Goal: Task Accomplishment & Management: Use online tool/utility

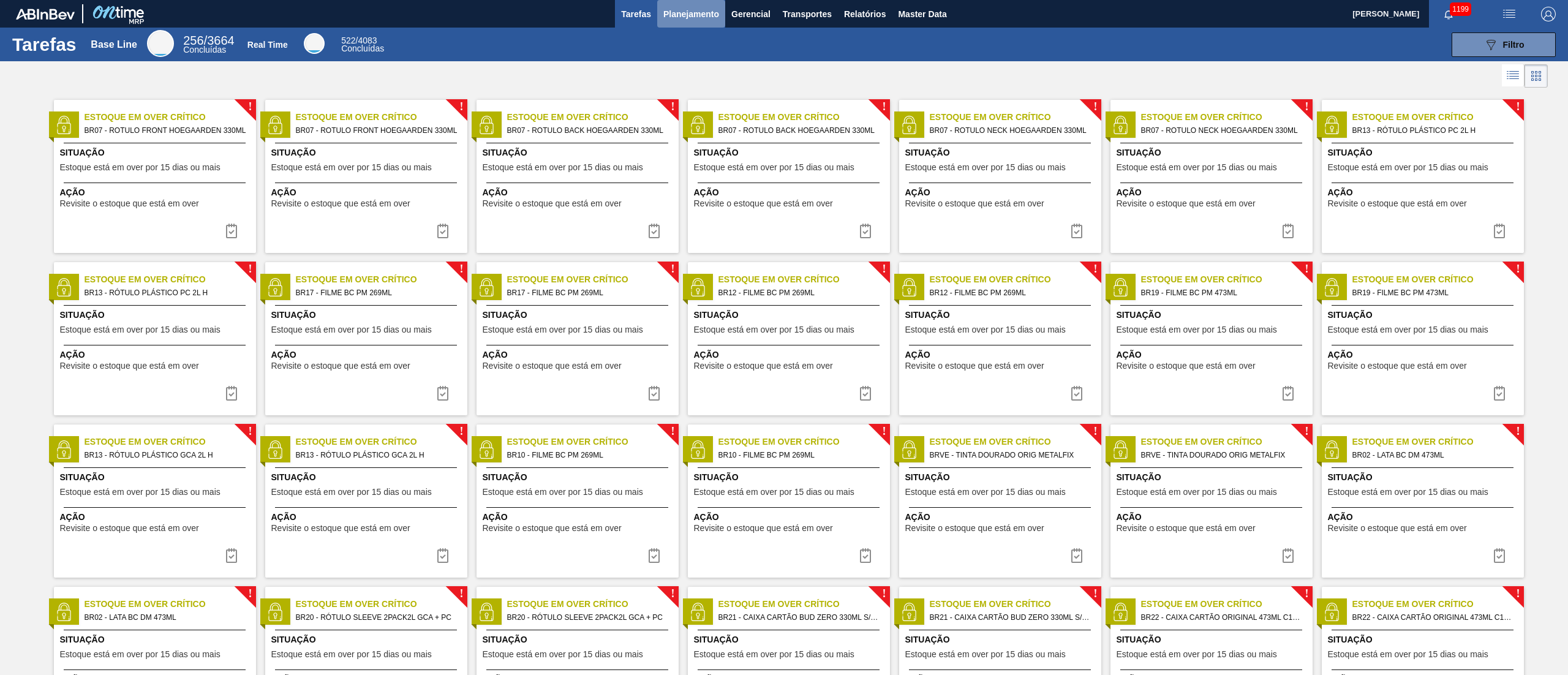
click at [683, 17] on span "Planejamento" at bounding box center [691, 14] width 56 height 15
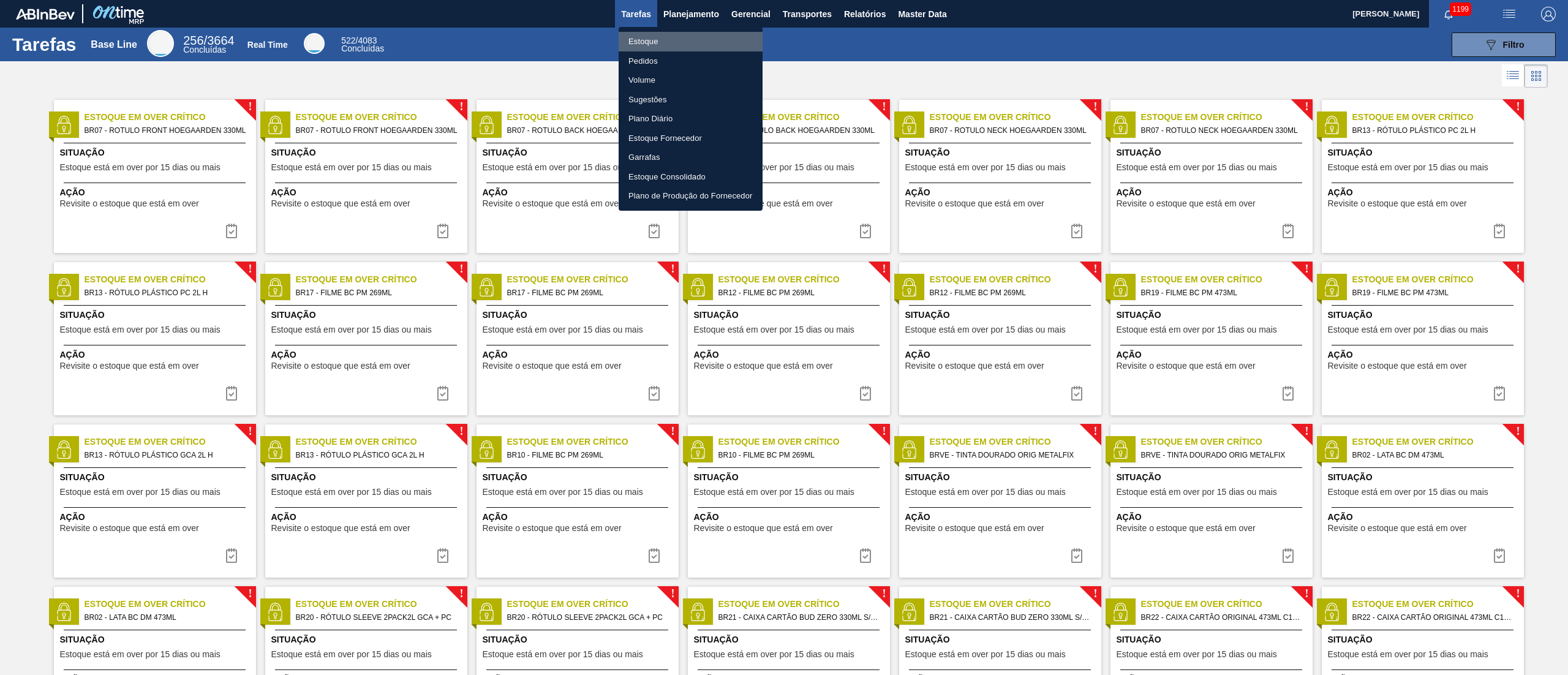
click at [679, 36] on li "Estoque" at bounding box center [690, 42] width 144 height 20
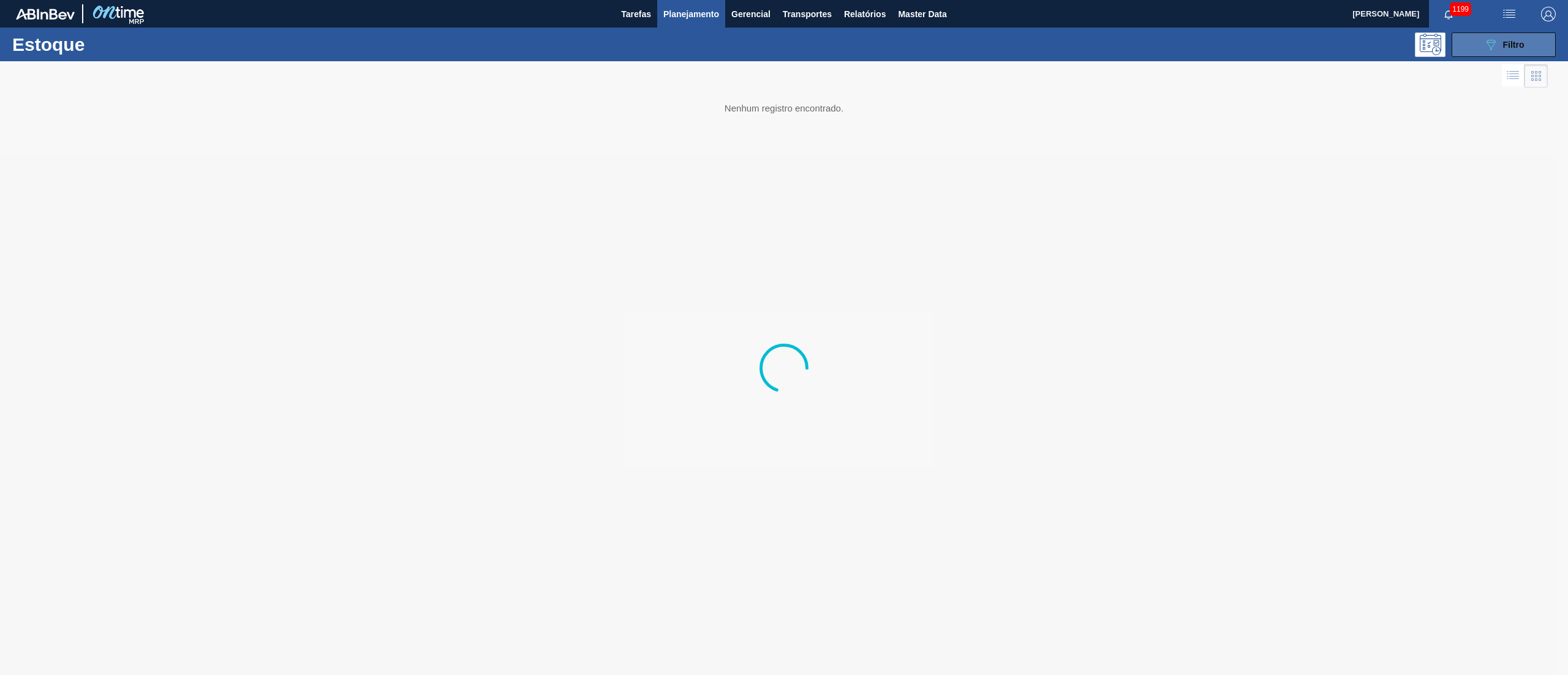
click at [783, 52] on button "089F7B8B-B2A5-4AFE-B5C0-19BA573D28AC Filtro" at bounding box center [1503, 45] width 104 height 25
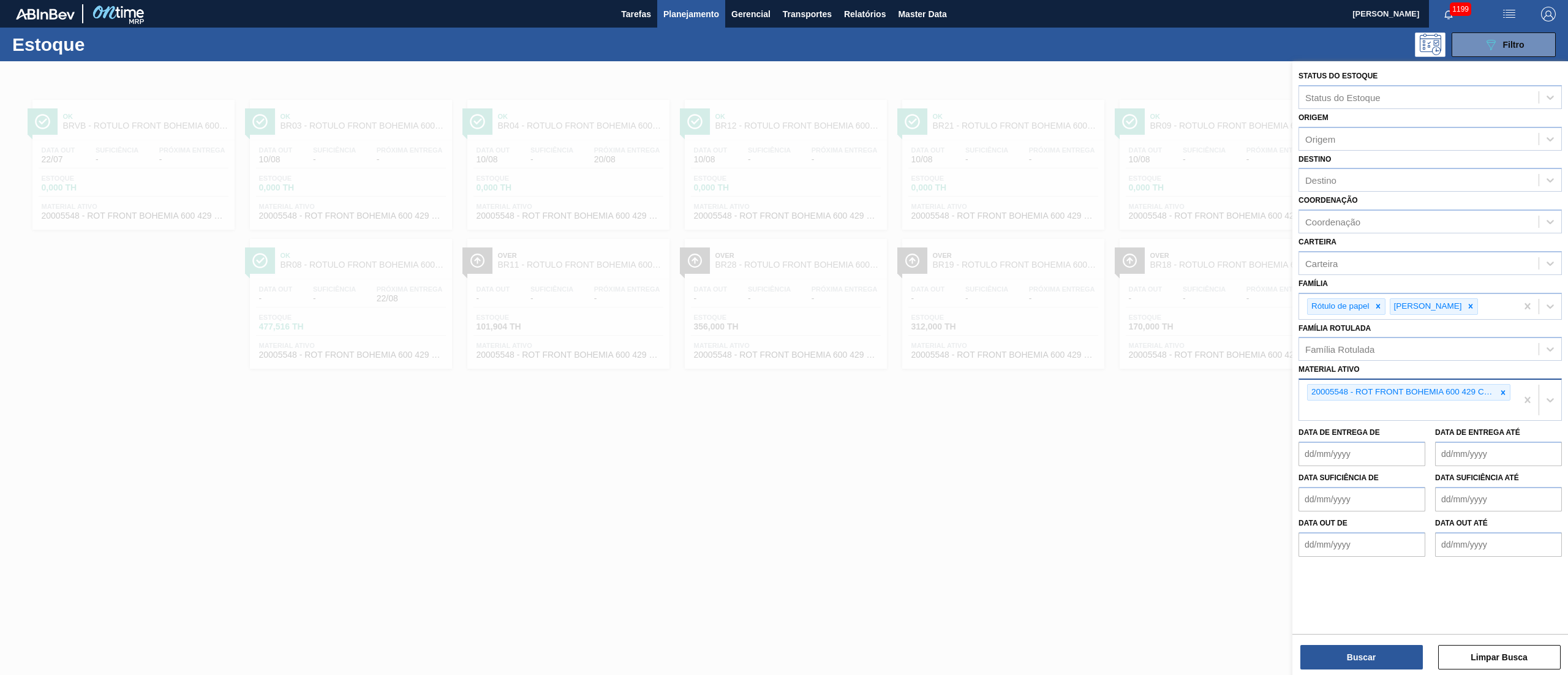
click at [783, 337] on div "20005548 - ROT FRONT BOHEMIA 600 429 CX27MIL" at bounding box center [1407, 392] width 203 height 17
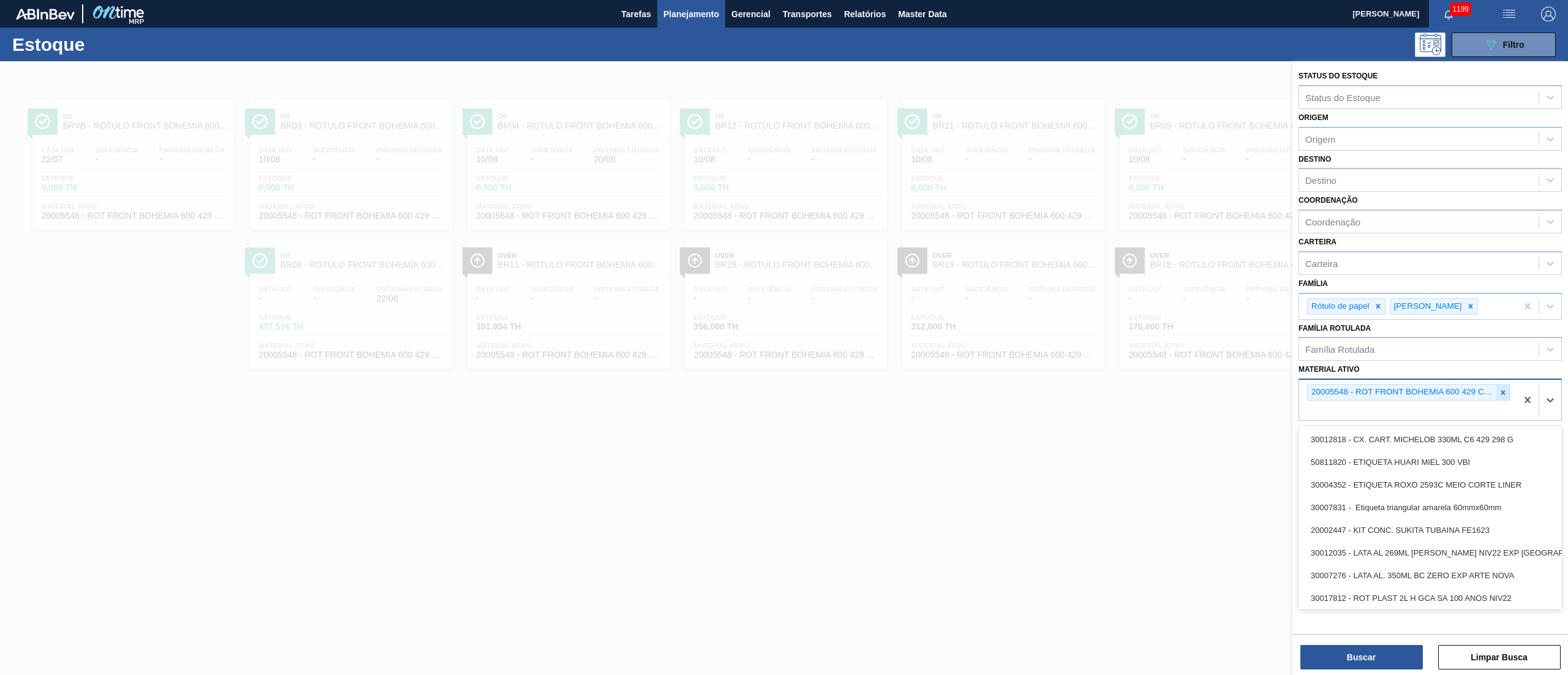
click at [783, 337] on icon at bounding box center [1503, 393] width 9 height 9
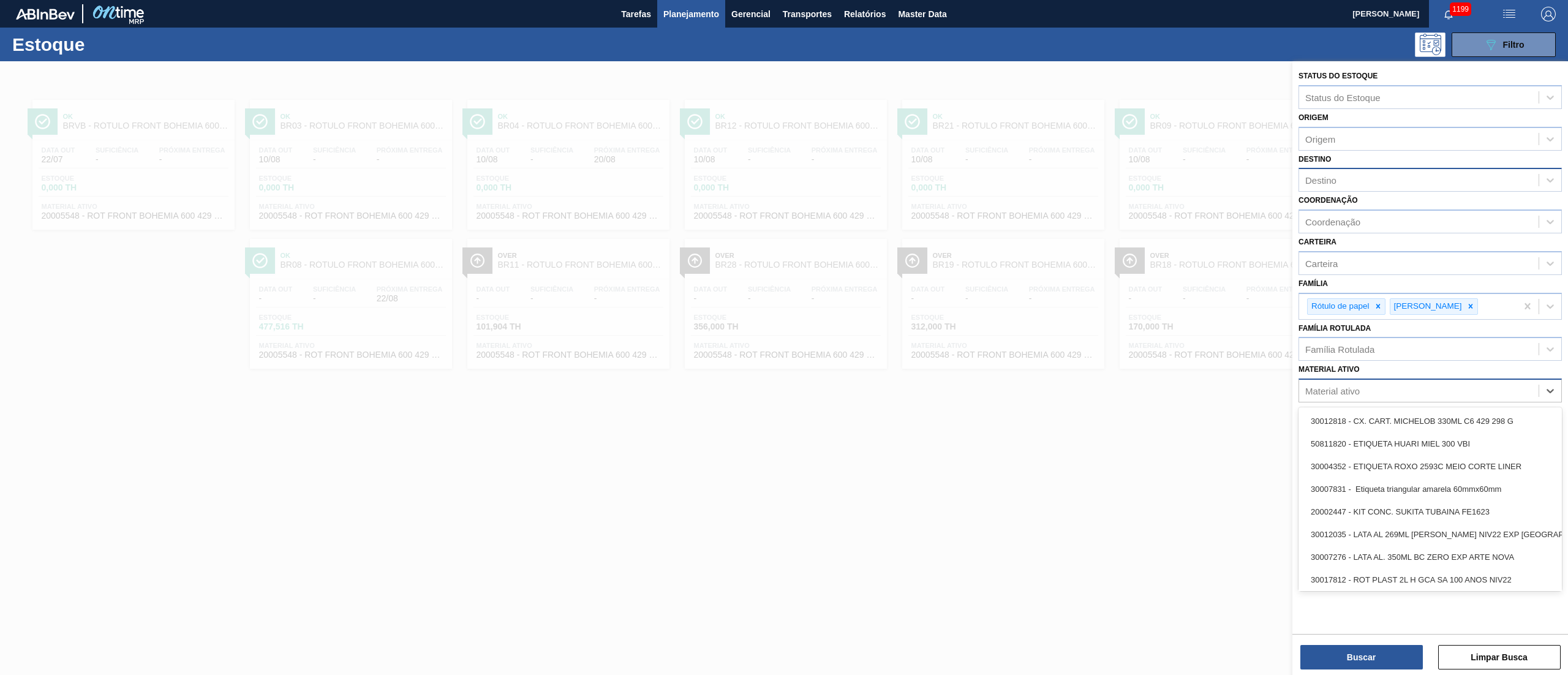
click at [783, 185] on div "Destino" at bounding box center [1418, 180] width 240 height 18
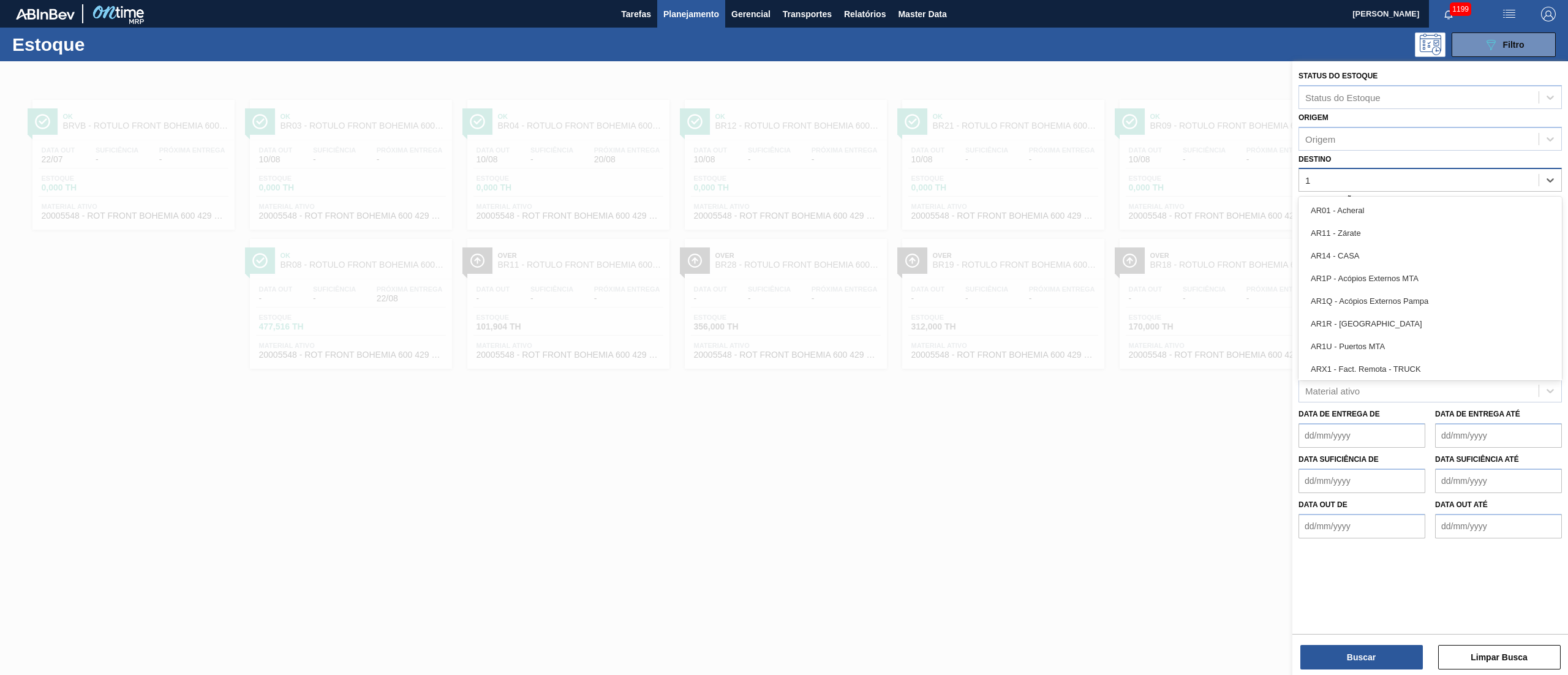
type input "17"
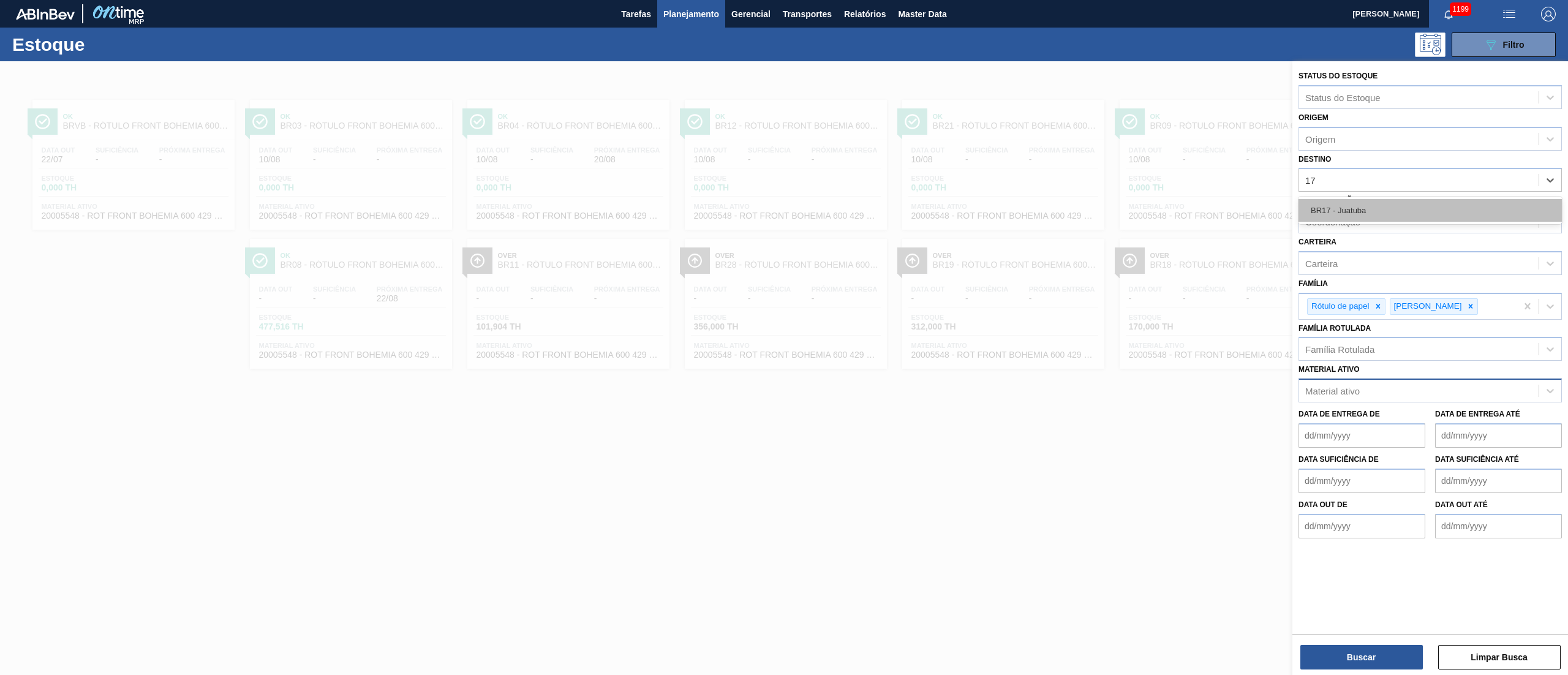
click at [783, 217] on div "BR17 - Juatuba" at bounding box center [1430, 210] width 264 height 23
click at [783, 337] on div "Buscar Limpar Busca" at bounding box center [1430, 650] width 276 height 35
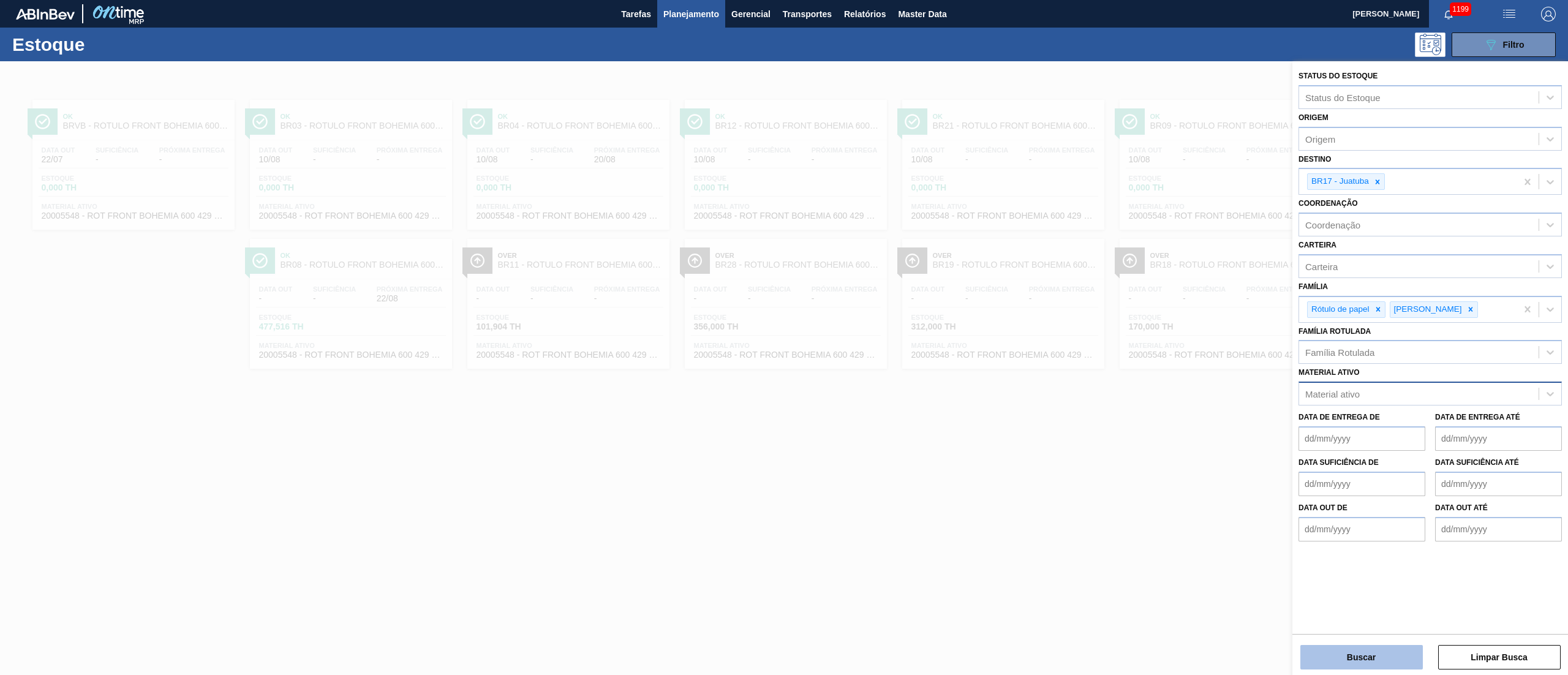
click at [783, 337] on button "Buscar" at bounding box center [1362, 657] width 123 height 25
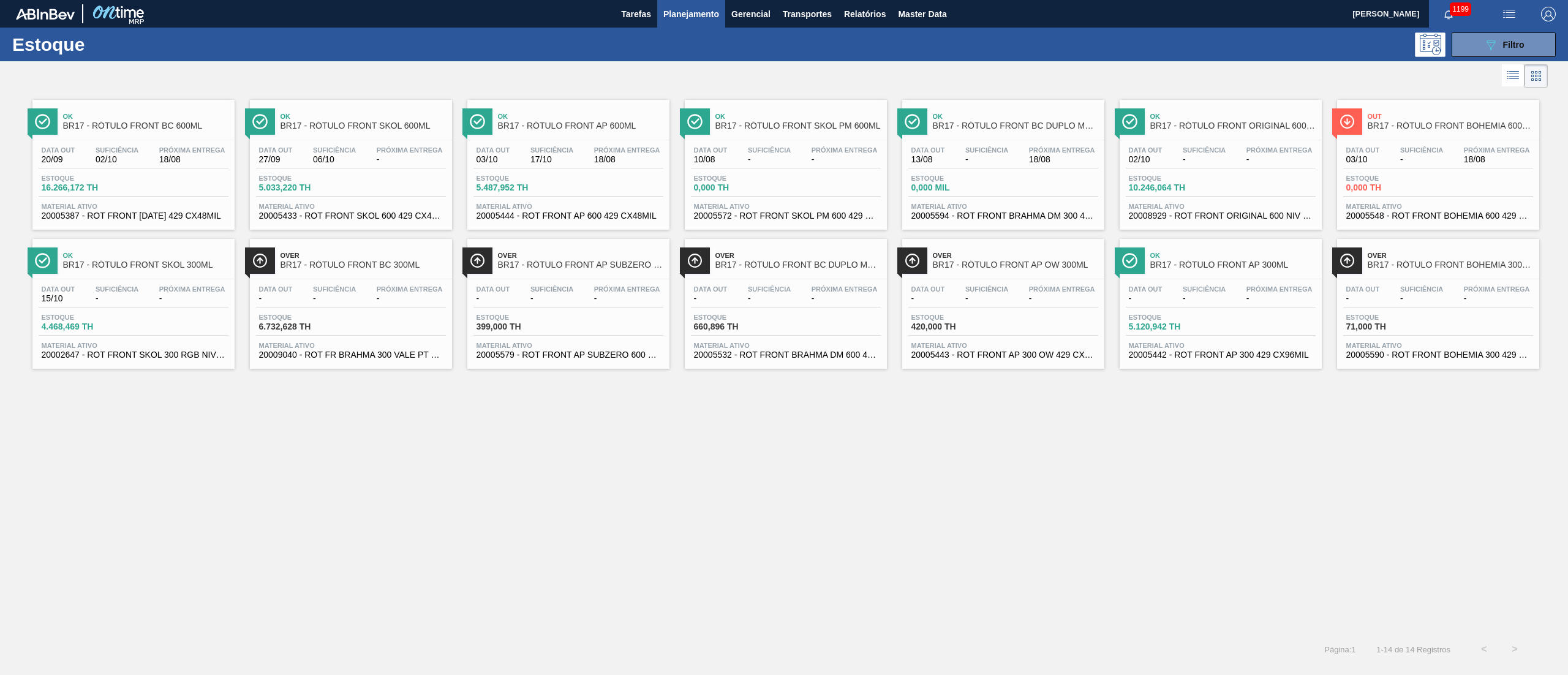
click at [370, 323] on div "Estoque 6.732,628 TH" at bounding box center [351, 324] width 190 height 22
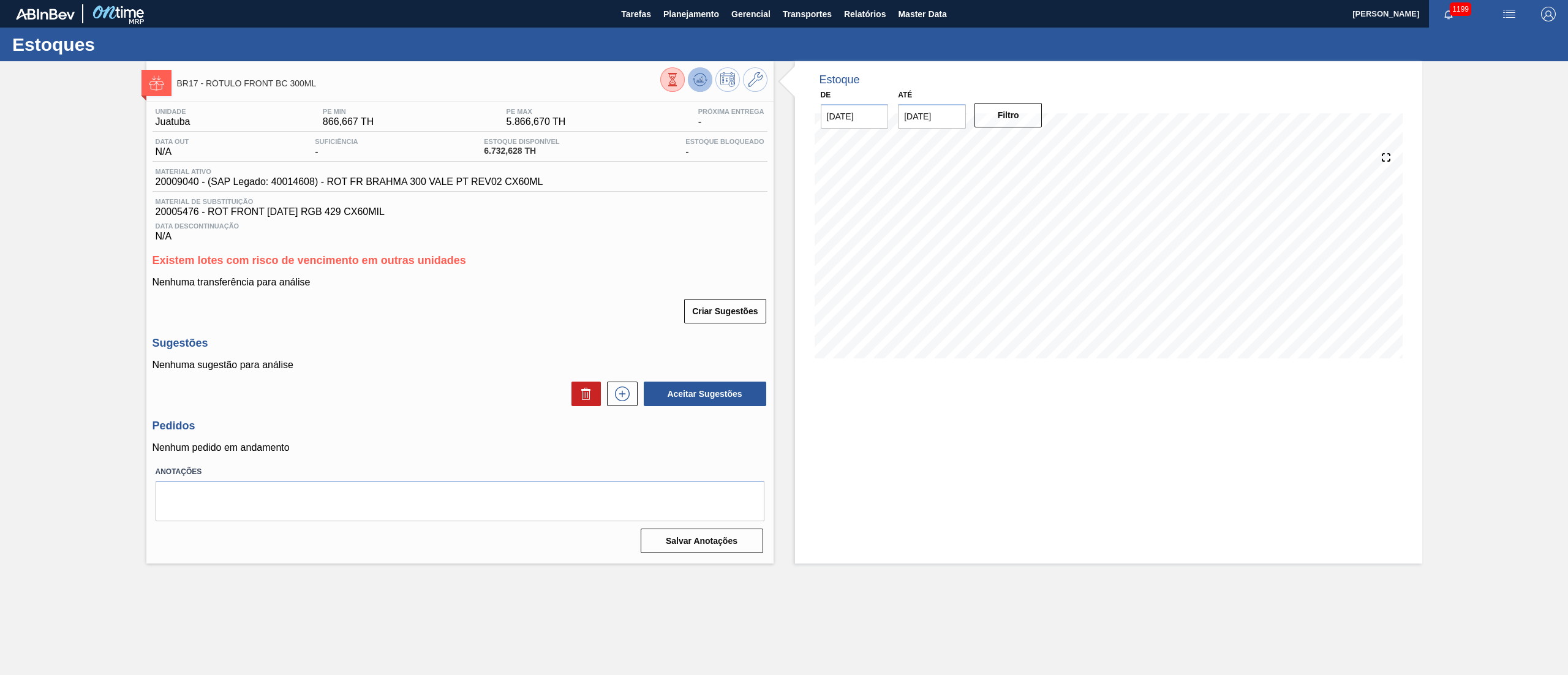
click at [679, 82] on icon at bounding box center [673, 80] width 14 height 14
click at [686, 16] on span "Planejamento" at bounding box center [691, 14] width 56 height 15
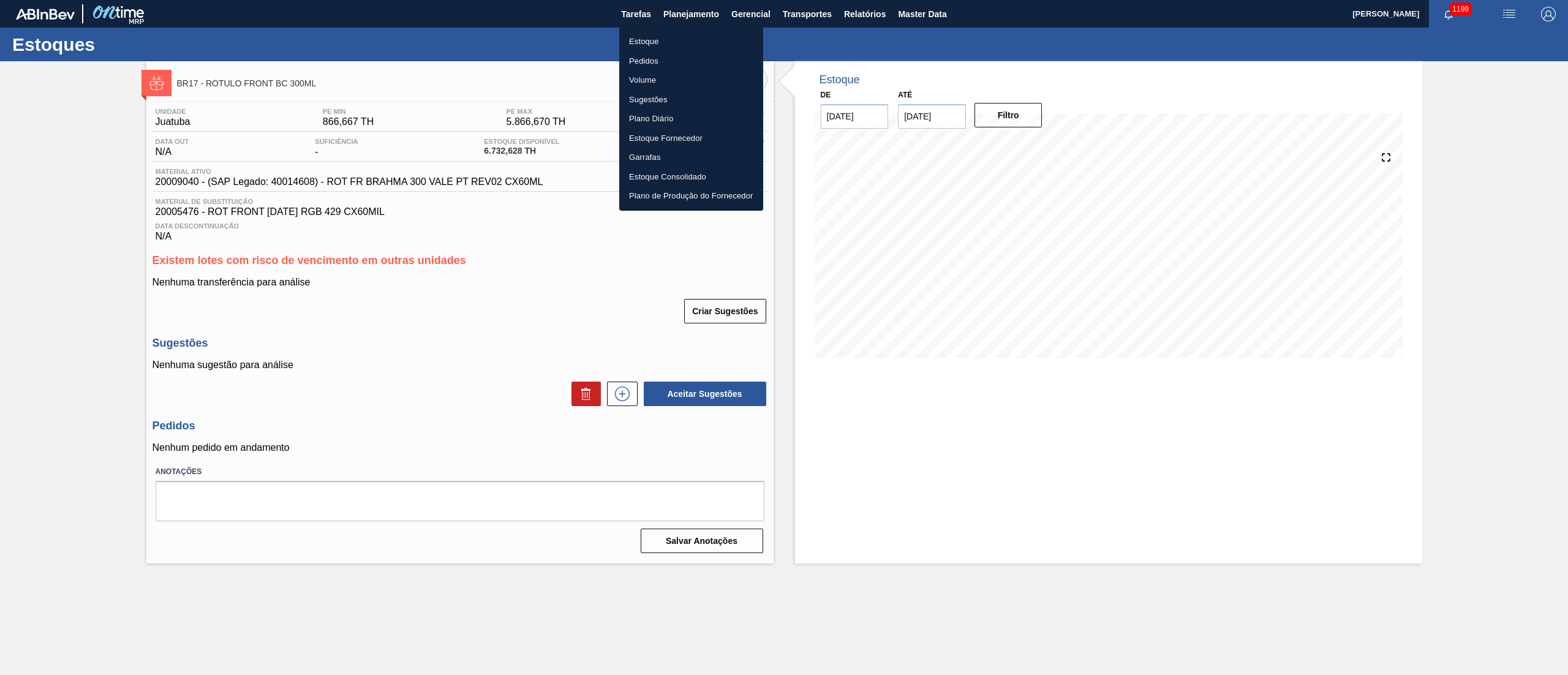
click at [658, 37] on li "Estoque" at bounding box center [691, 42] width 144 height 20
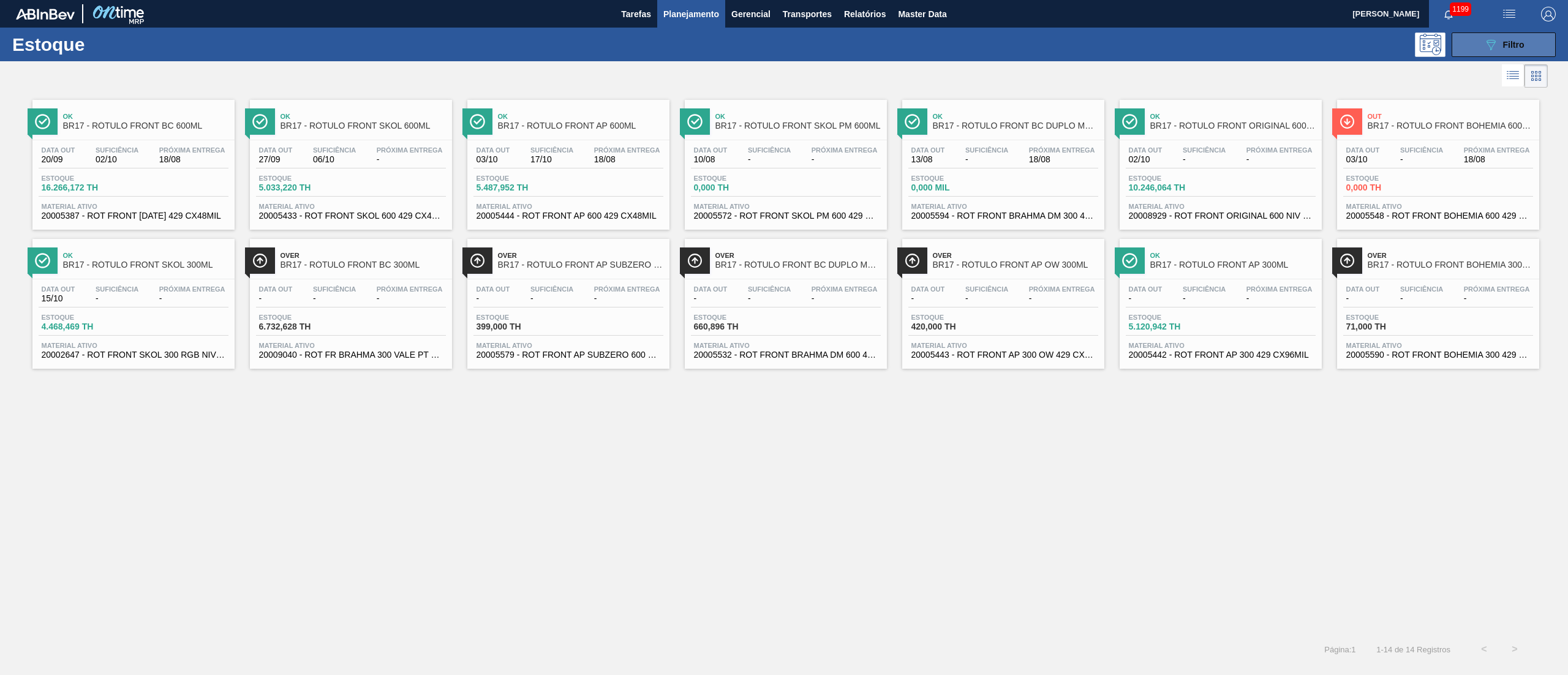
click at [783, 46] on button "089F7B8B-B2A5-4AFE-B5C0-19BA573D28AC Filtro" at bounding box center [1503, 45] width 104 height 25
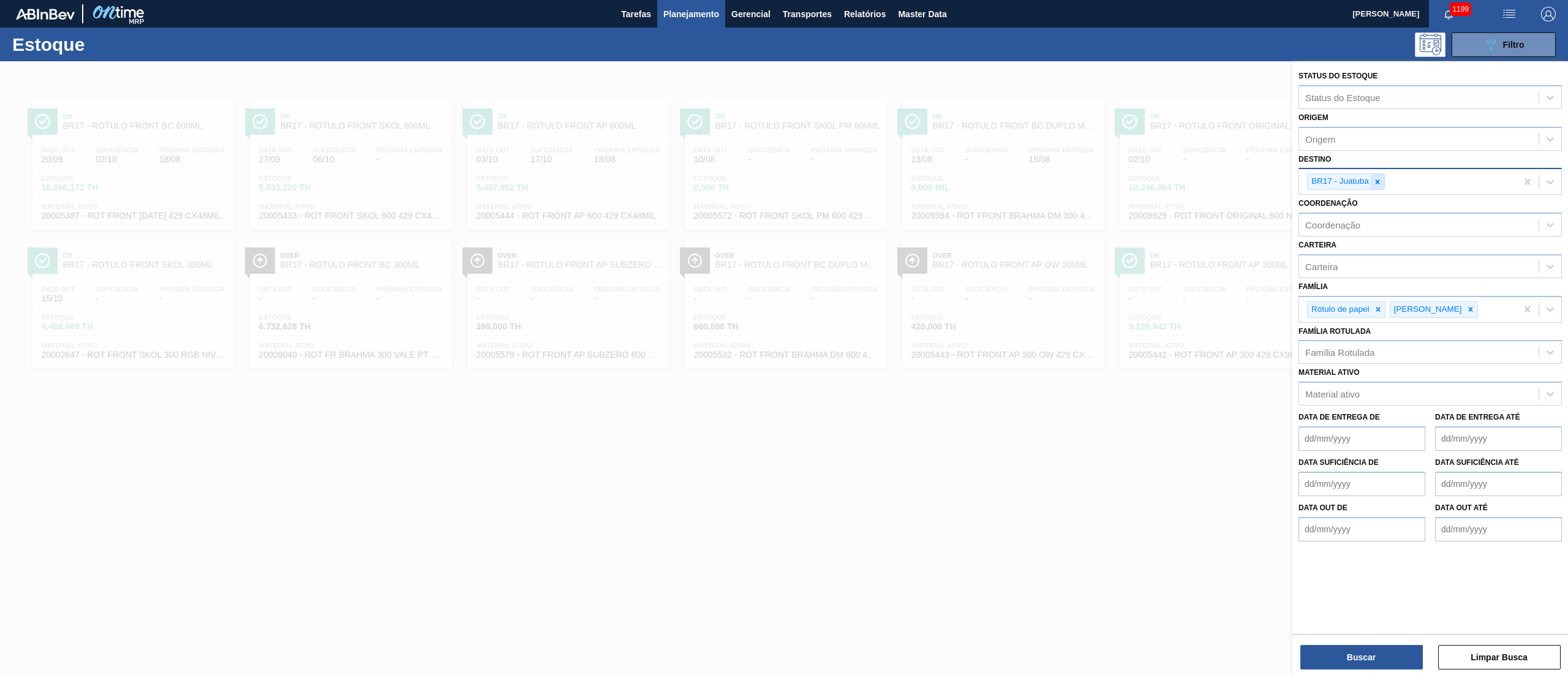
click at [783, 180] on div at bounding box center [1378, 180] width 14 height 15
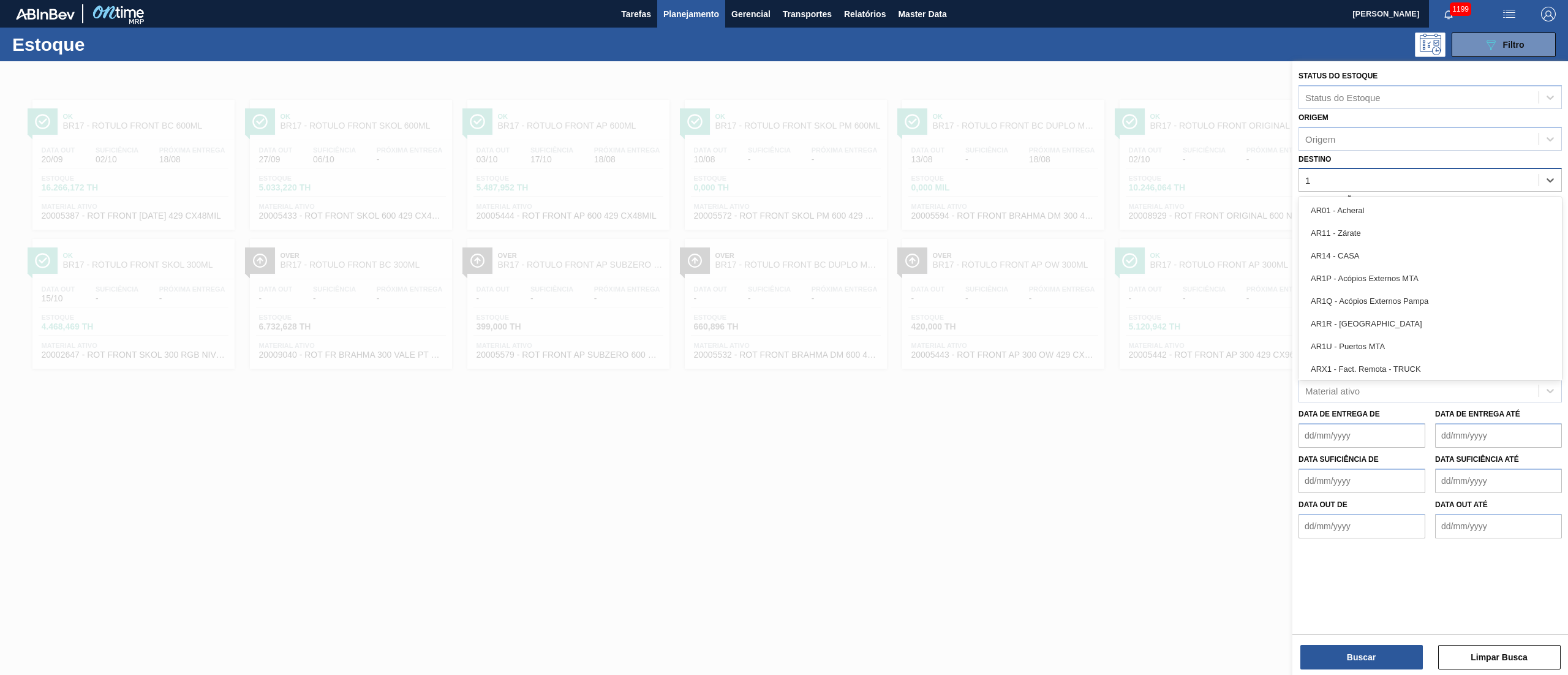
type input "18"
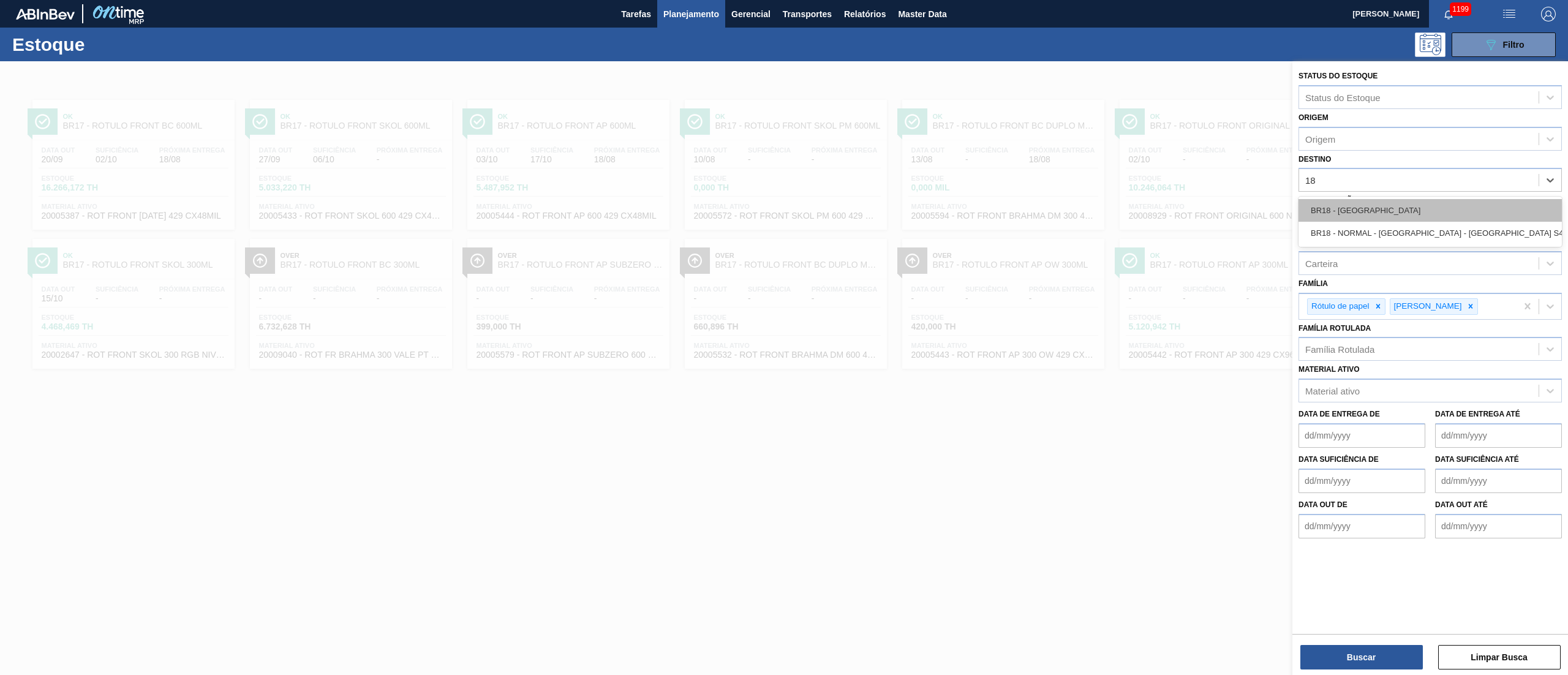
click at [783, 212] on div "BR18 - [GEOGRAPHIC_DATA]" at bounding box center [1430, 210] width 264 height 23
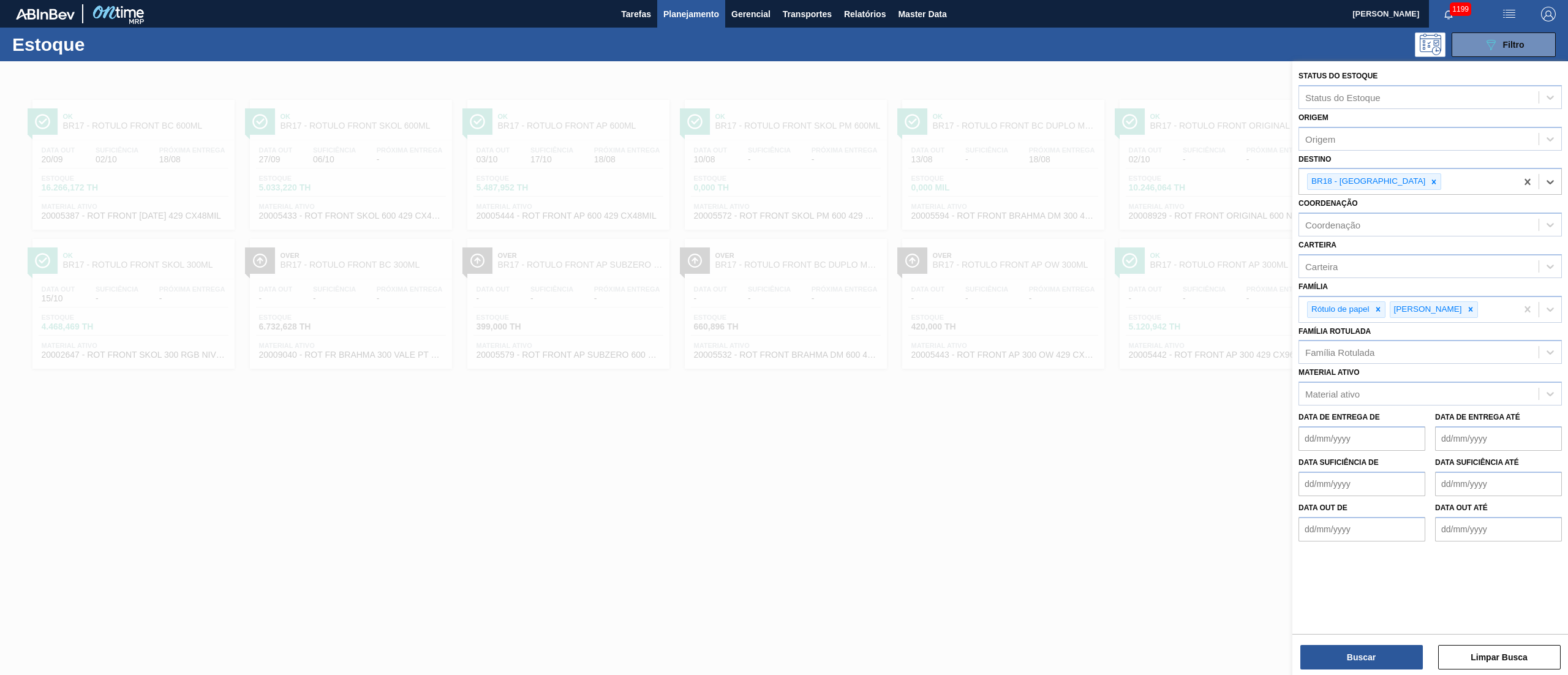
click at [783, 337] on div "Buscar Limpar Busca" at bounding box center [1430, 650] width 276 height 35
click at [783, 337] on button "Buscar" at bounding box center [1362, 657] width 123 height 25
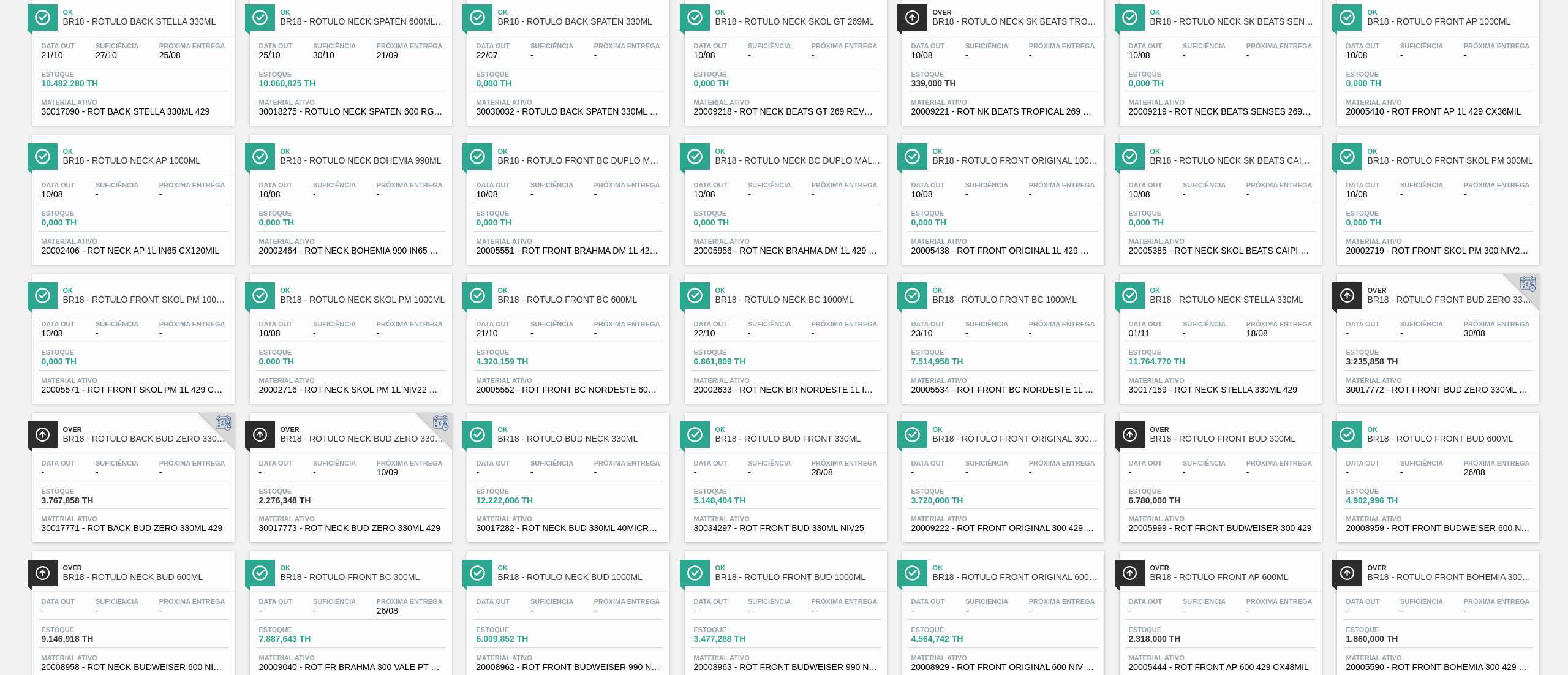
scroll to position [562, 0]
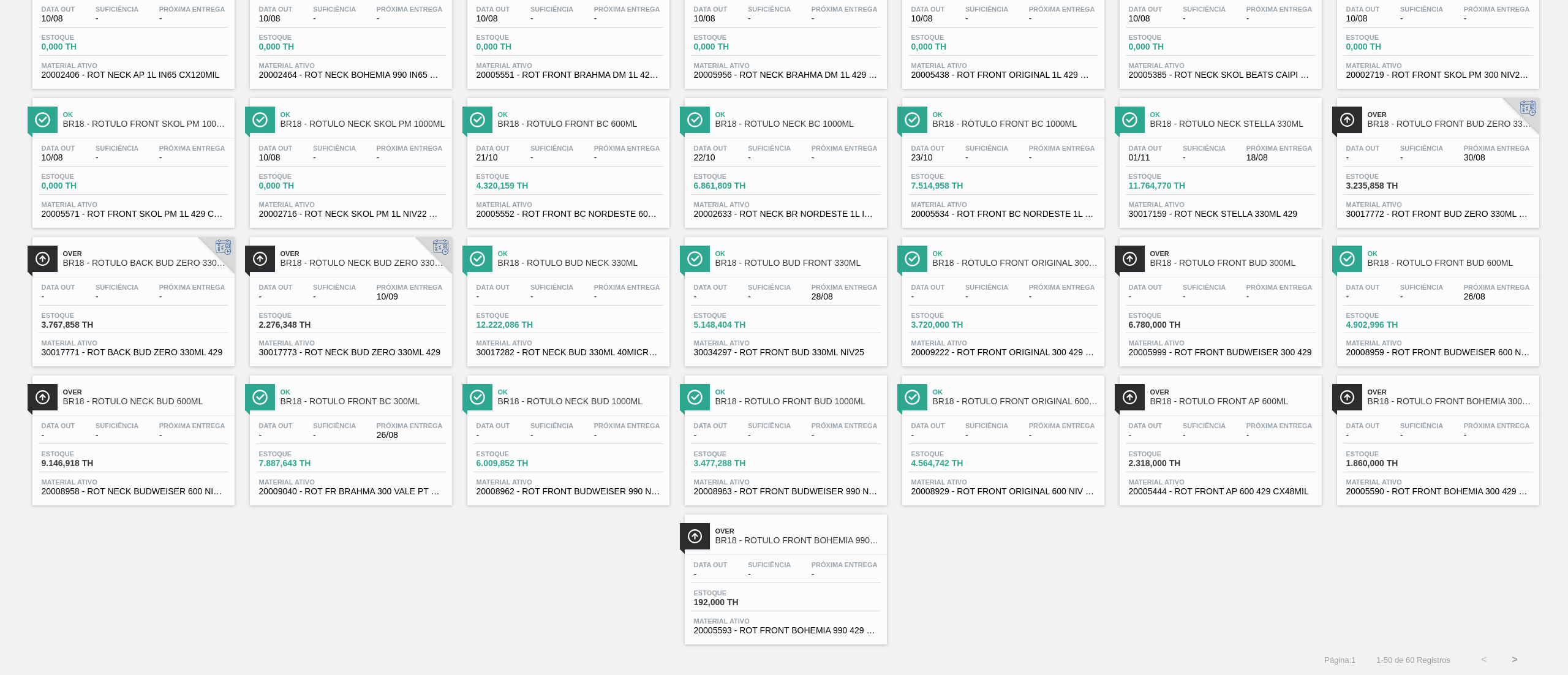
click at [783, 337] on button ">" at bounding box center [1513, 659] width 31 height 31
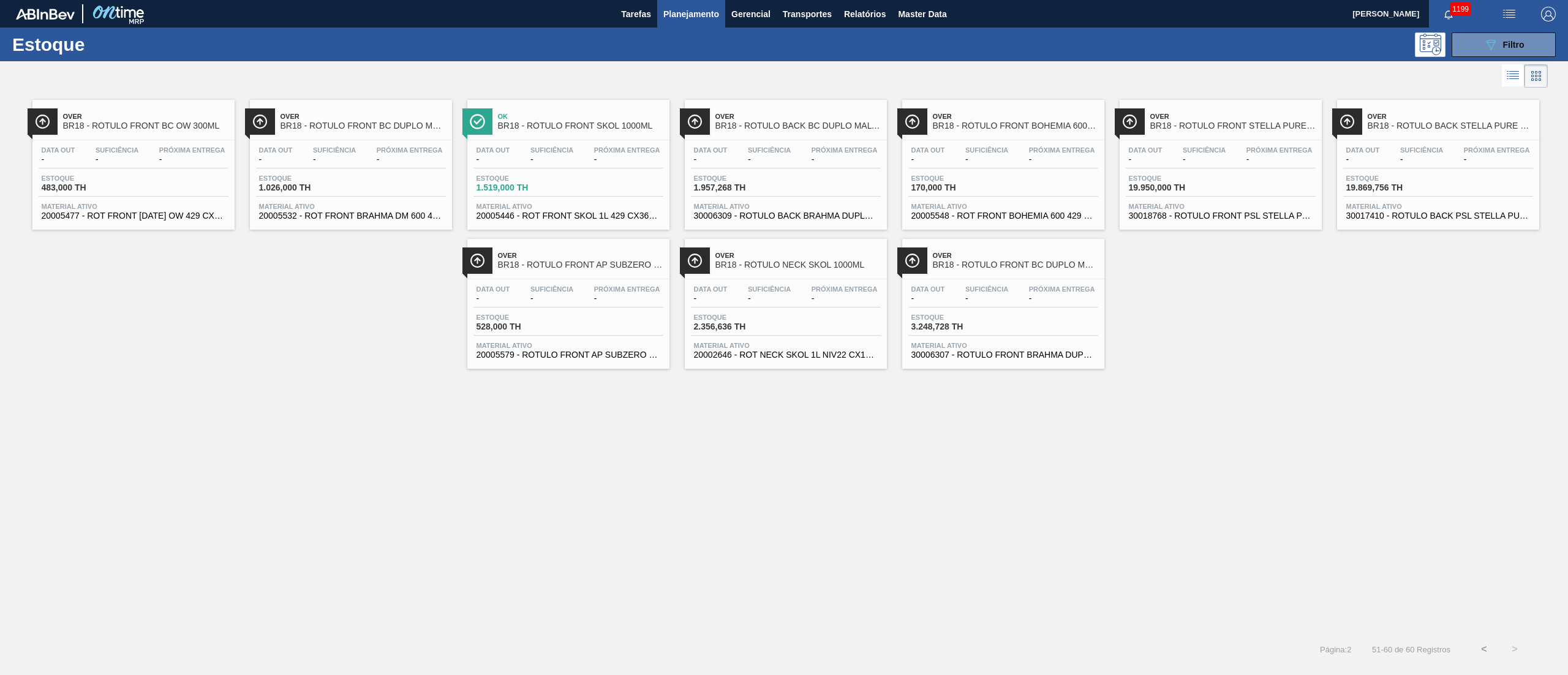
scroll to position [0, 0]
click at [783, 337] on button "<" at bounding box center [1484, 648] width 31 height 31
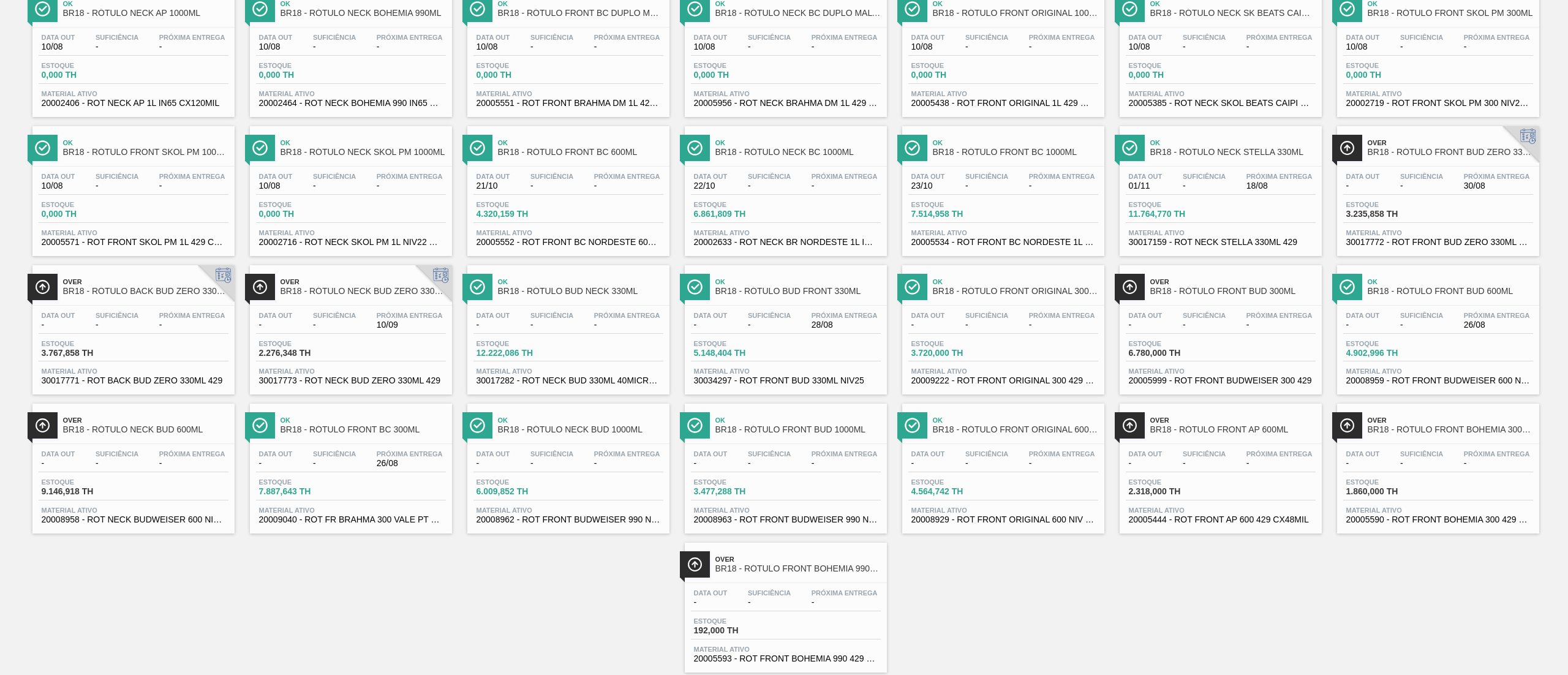
scroll to position [562, 0]
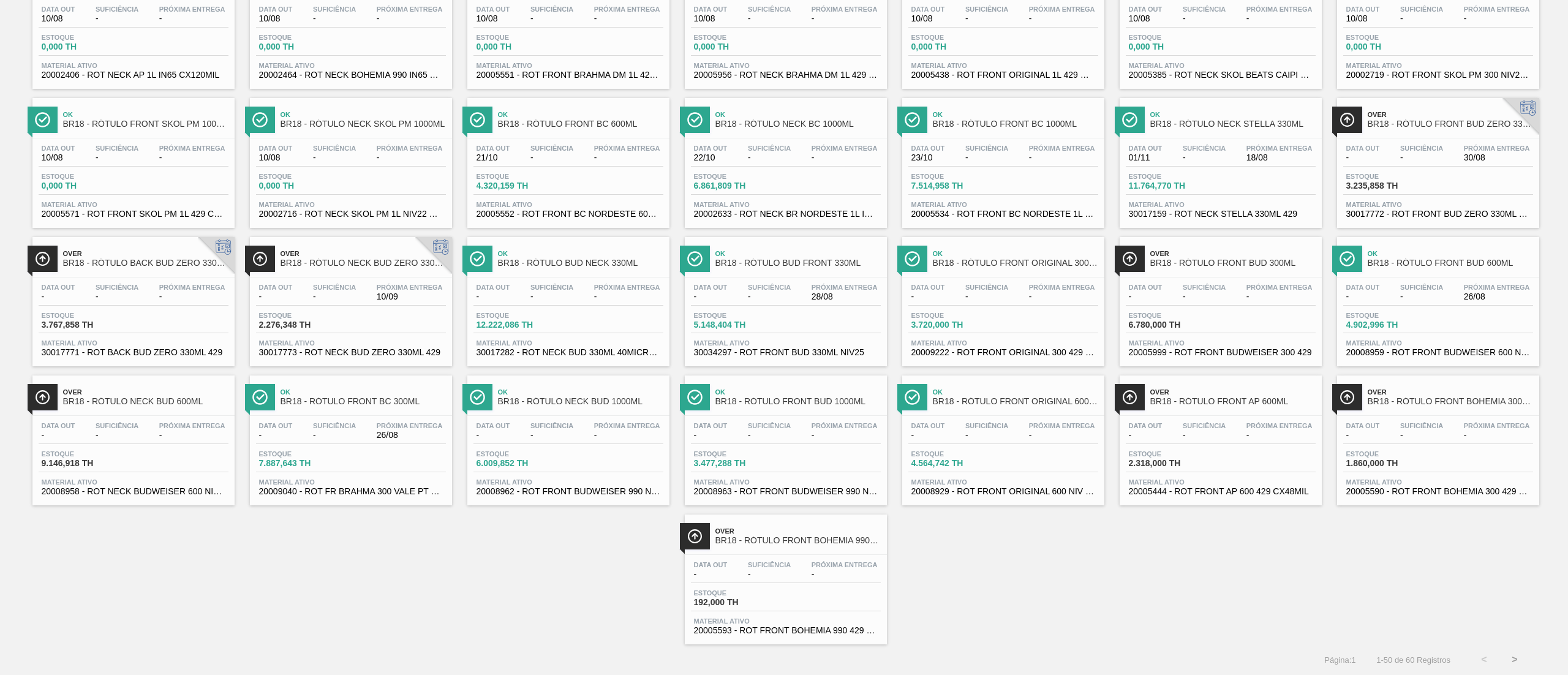
click at [783, 337] on button ">" at bounding box center [1513, 659] width 31 height 31
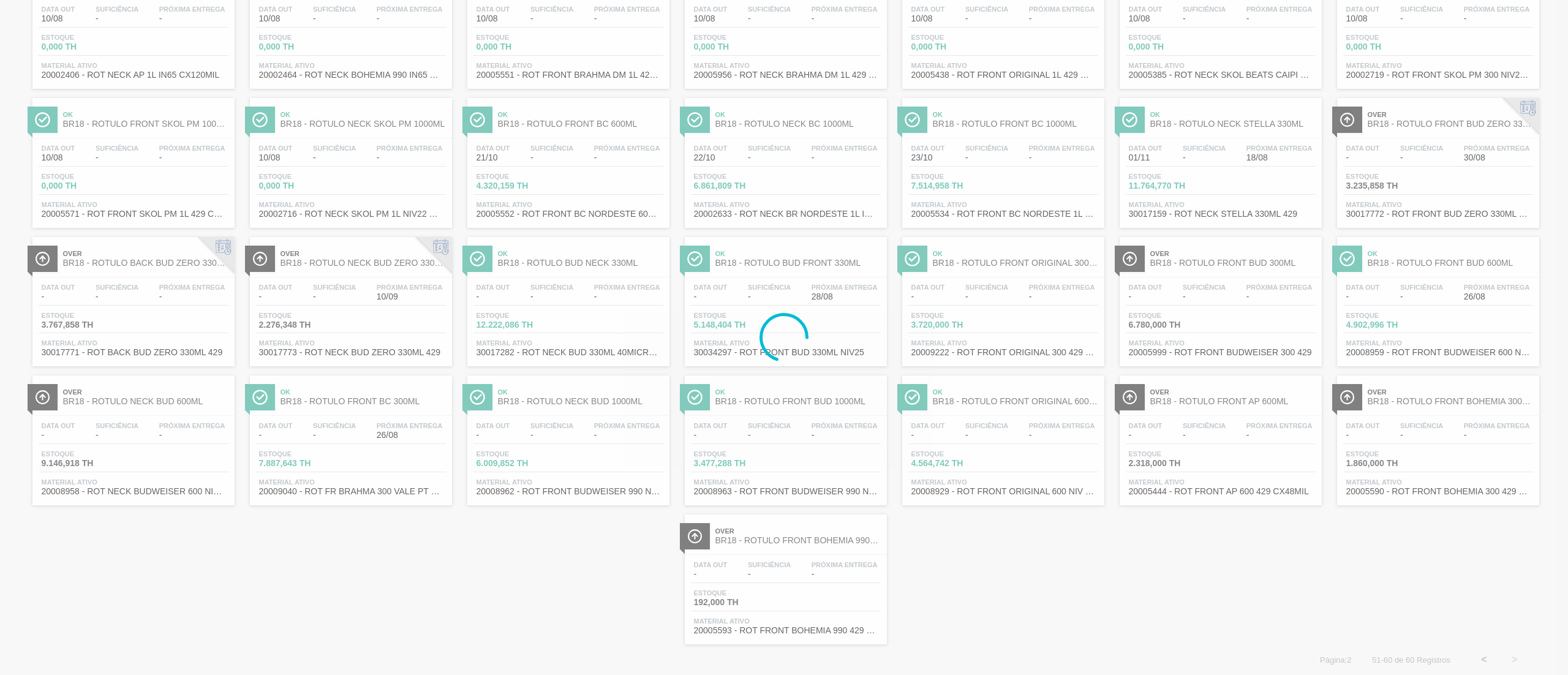
scroll to position [0, 0]
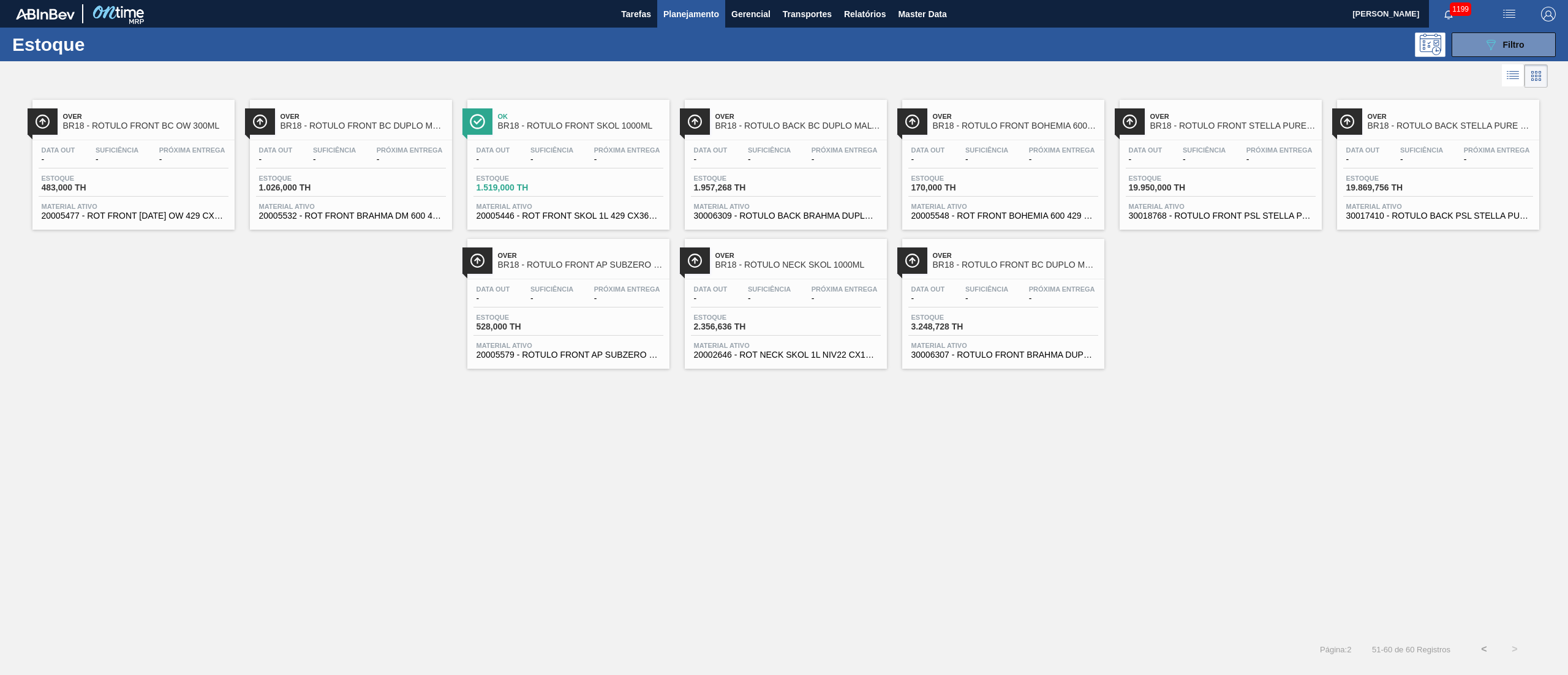
click at [783, 337] on button "<" at bounding box center [1484, 648] width 31 height 31
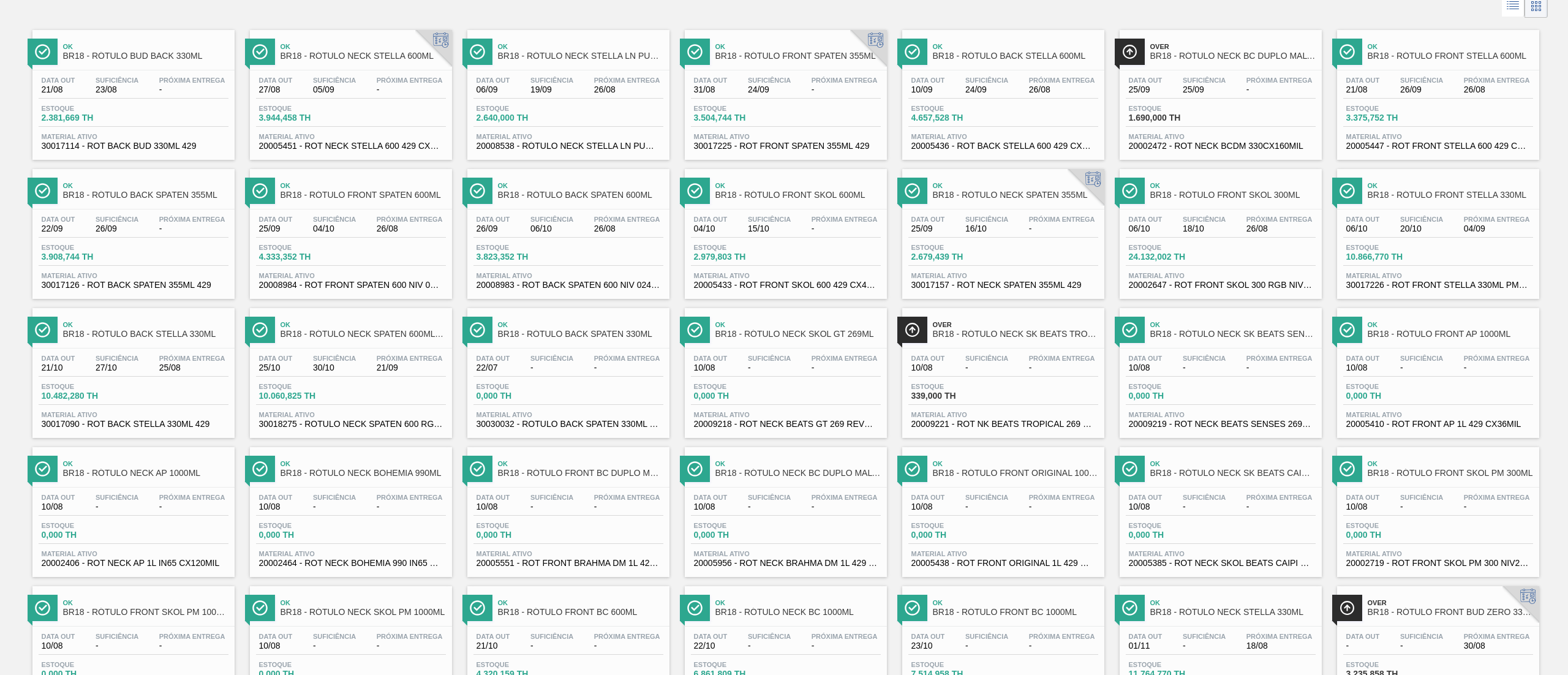
scroll to position [123, 0]
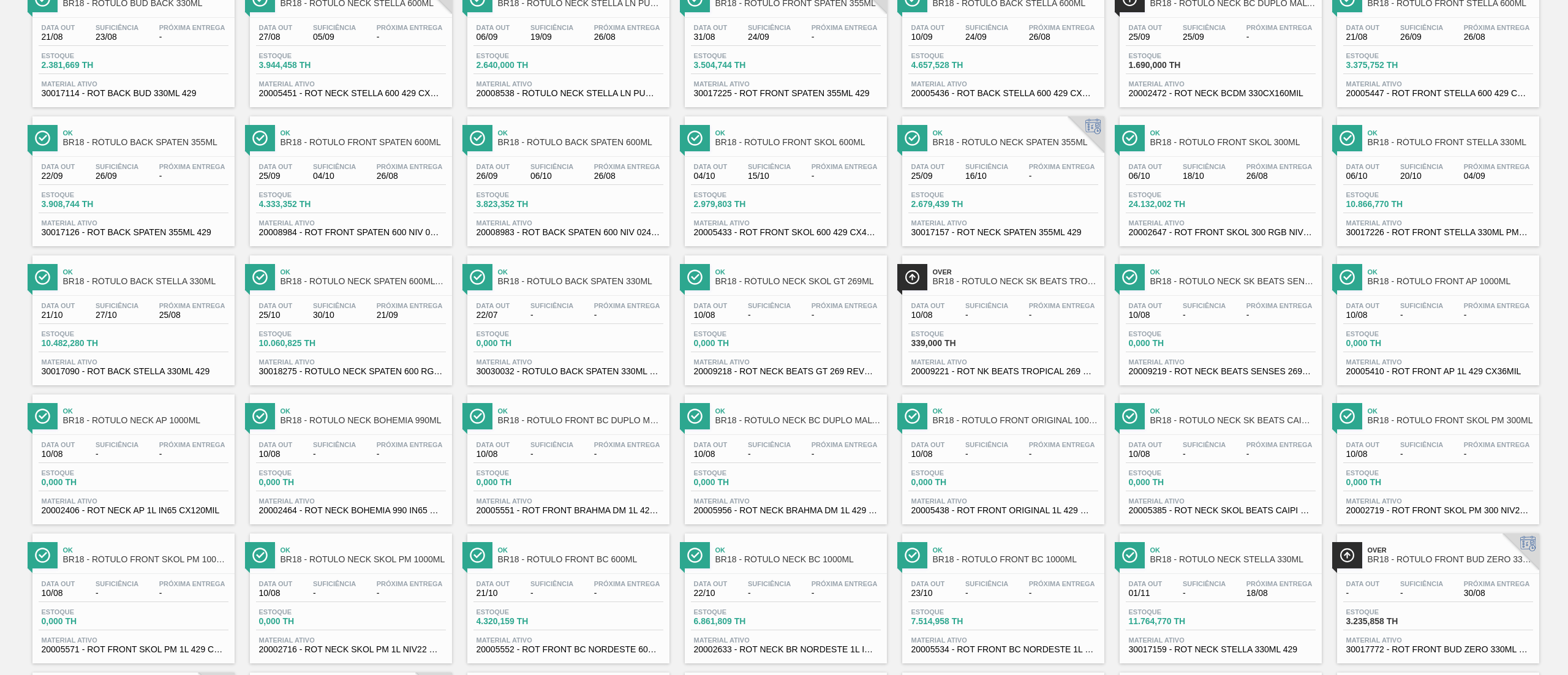
click at [783, 337] on span "Próxima Entrega" at bounding box center [844, 444] width 66 height 7
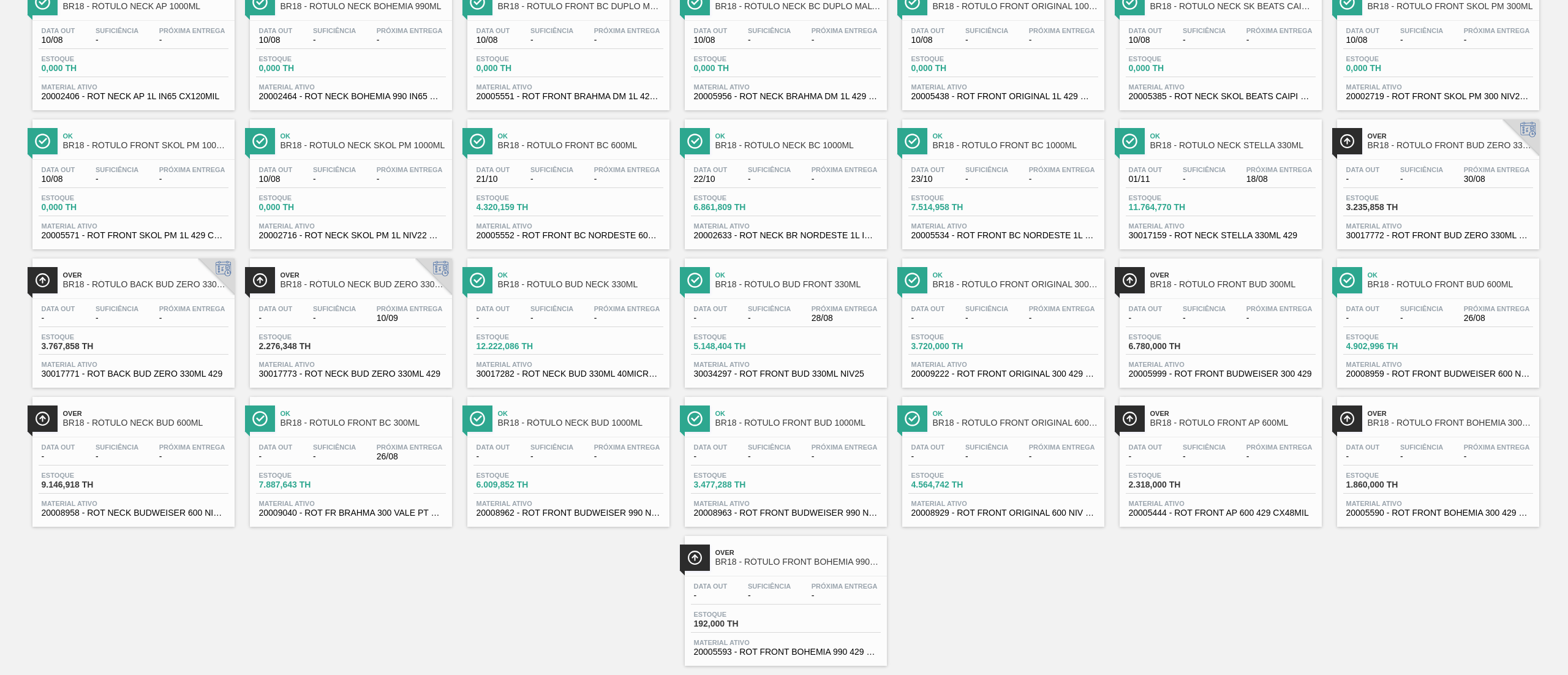
scroll to position [562, 0]
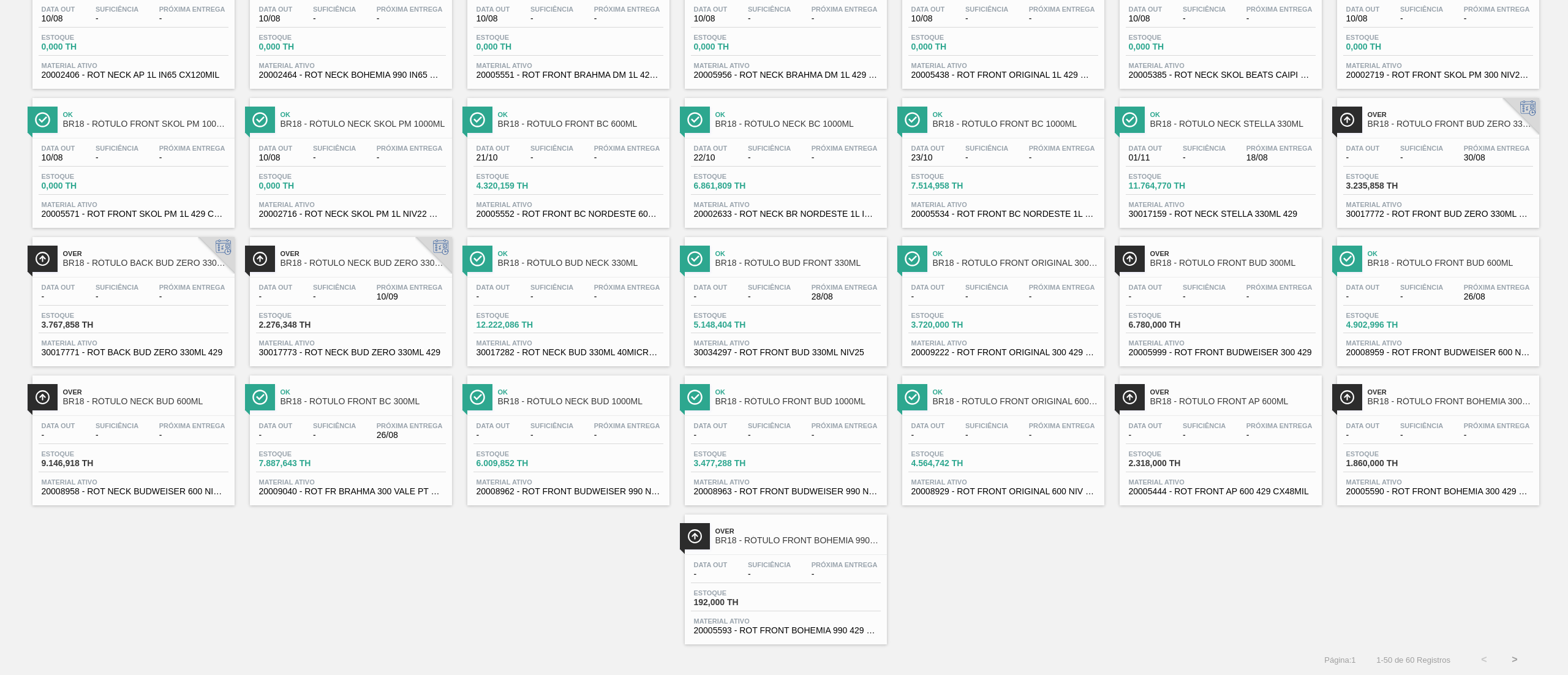
click at [783, 337] on button ">" at bounding box center [1513, 659] width 31 height 31
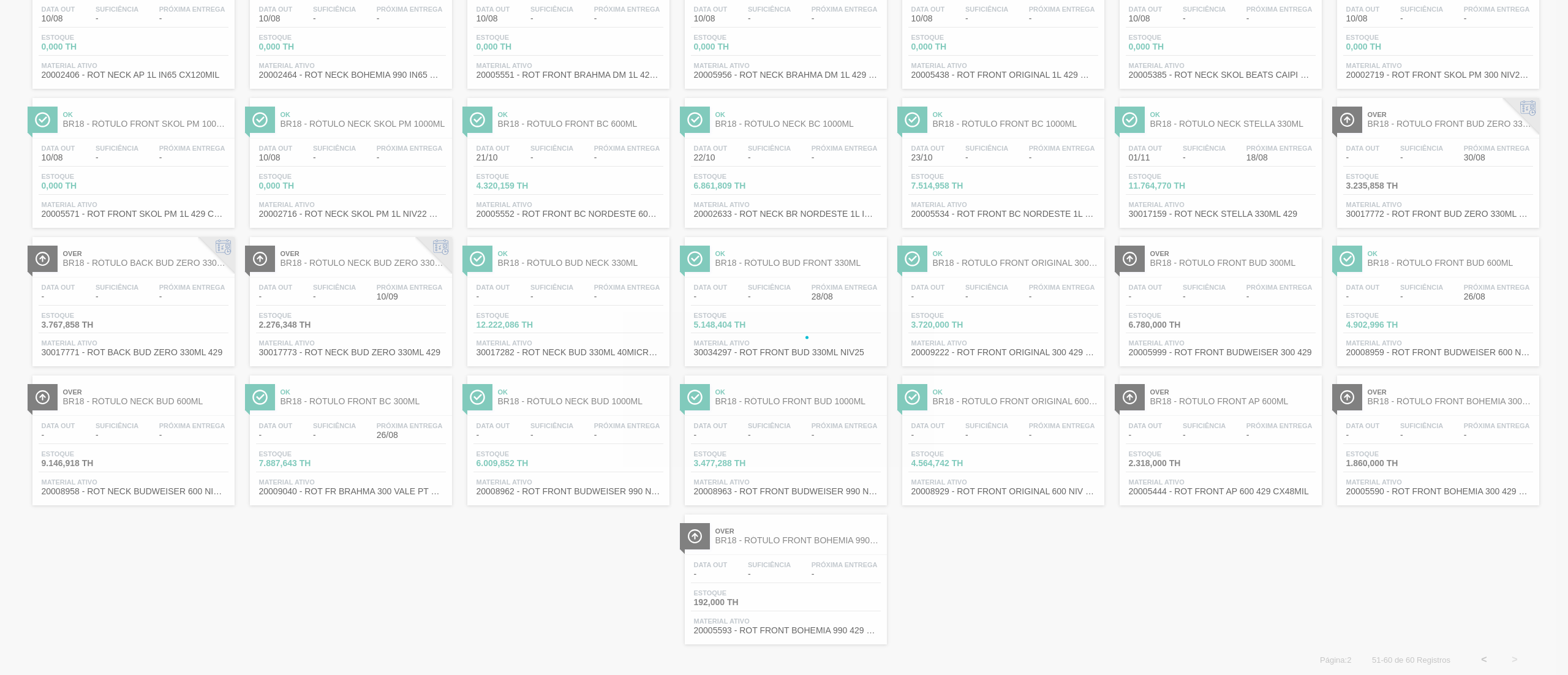
scroll to position [0, 0]
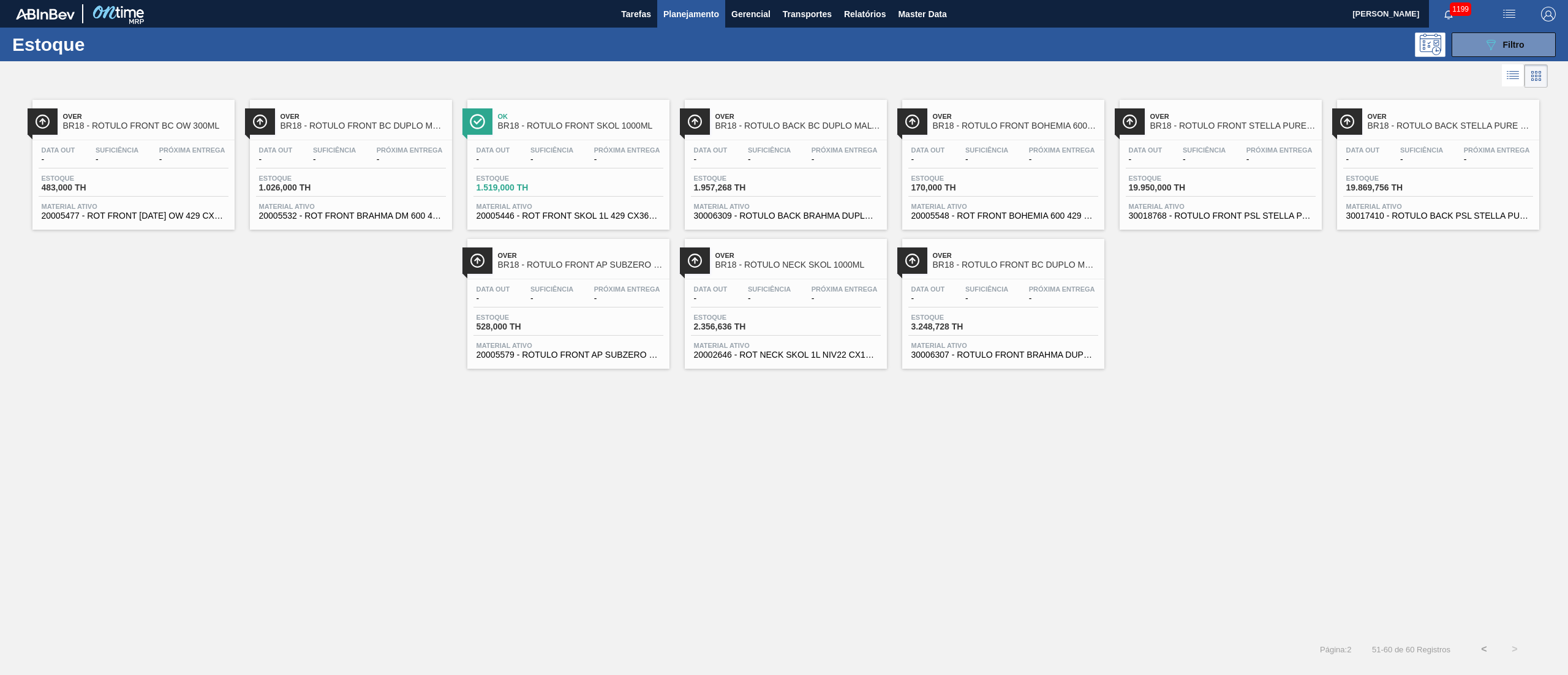
click at [783, 337] on button "<" at bounding box center [1484, 648] width 31 height 31
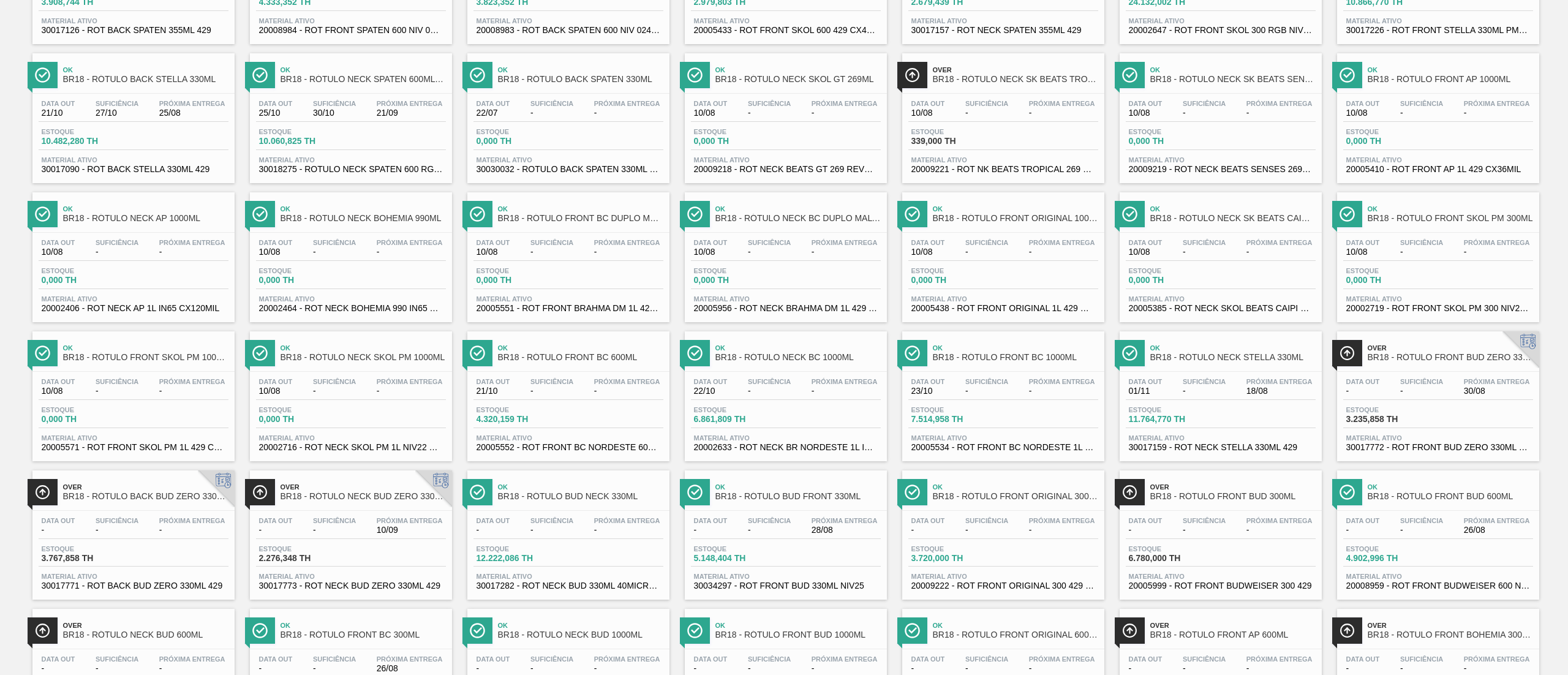
scroll to position [368, 0]
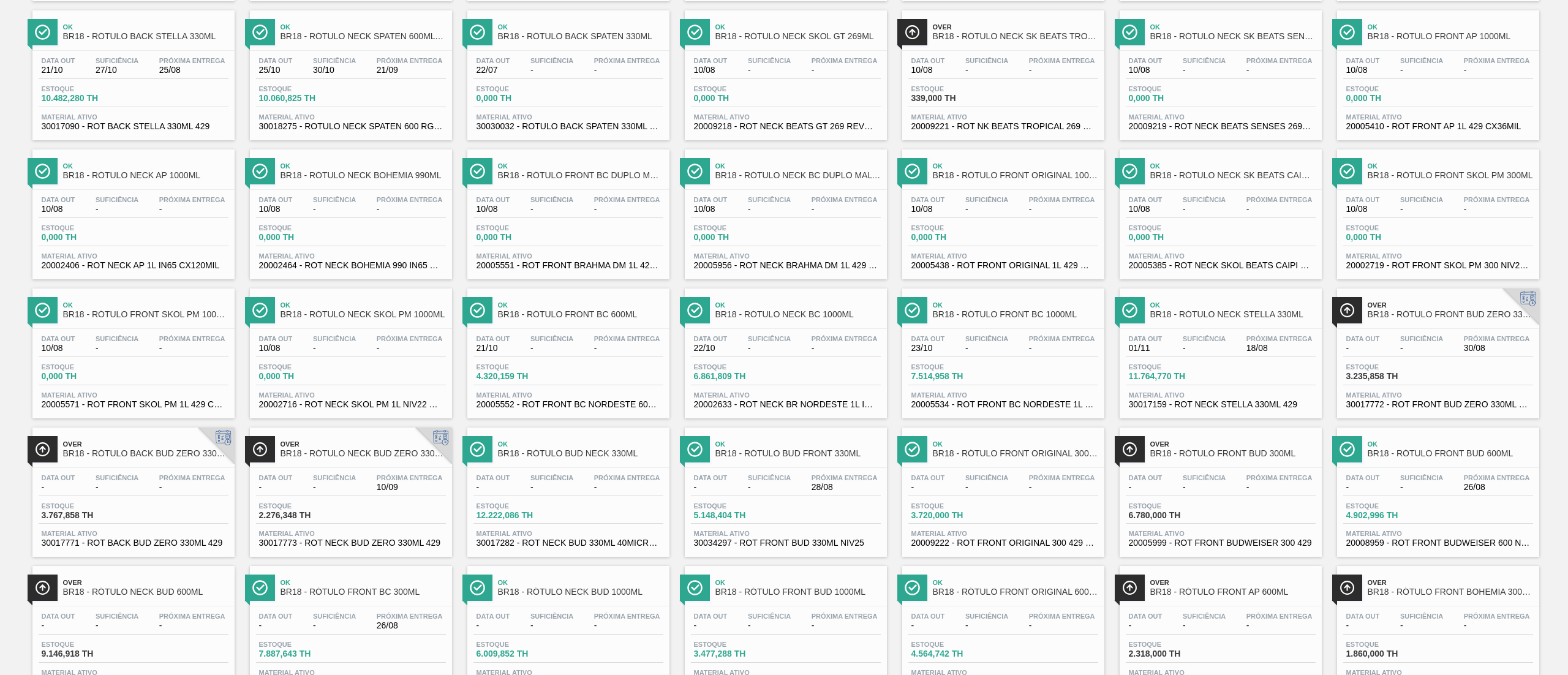
drag, startPoint x: 770, startPoint y: 368, endPoint x: 779, endPoint y: 194, distance: 174.2
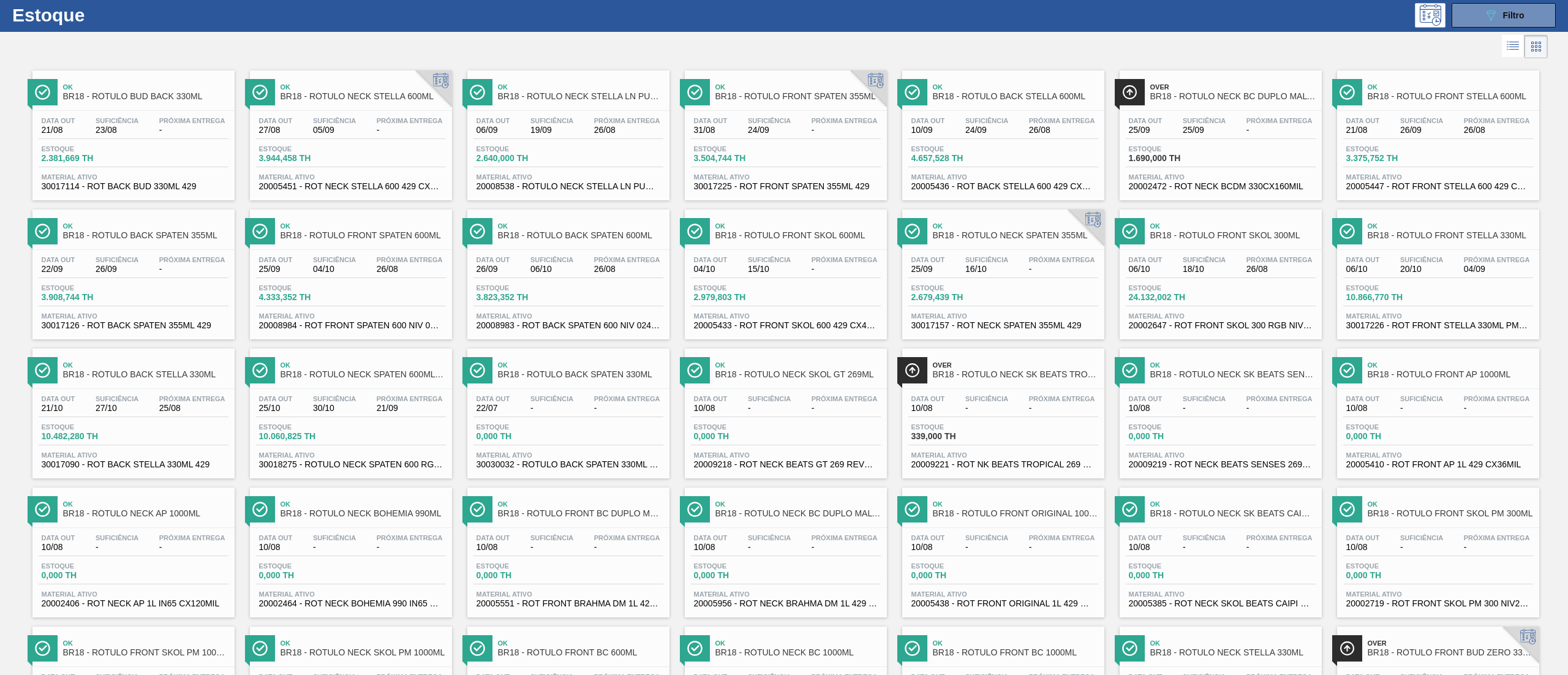
scroll to position [0, 0]
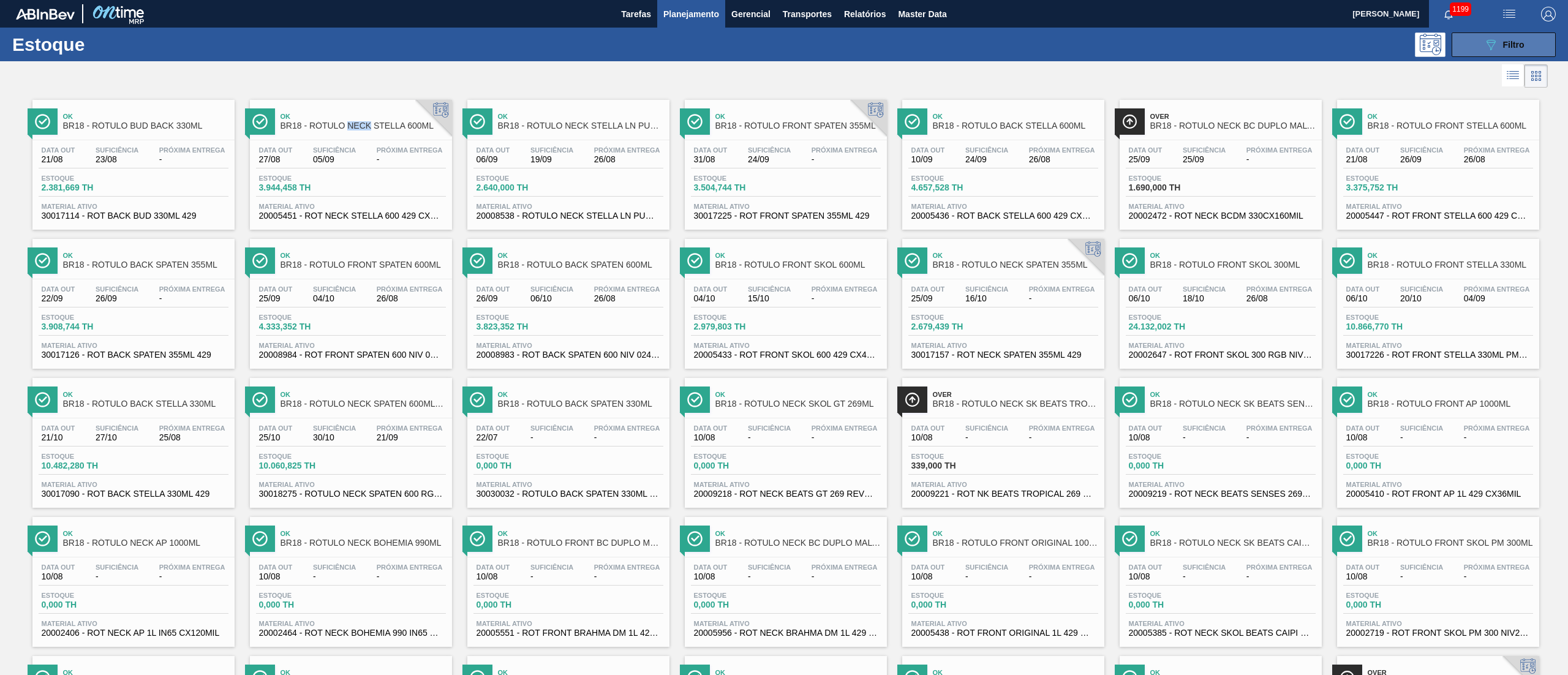
click at [783, 33] on button "089F7B8B-B2A5-4AFE-B5C0-19BA573D28AC Filtro" at bounding box center [1503, 45] width 104 height 25
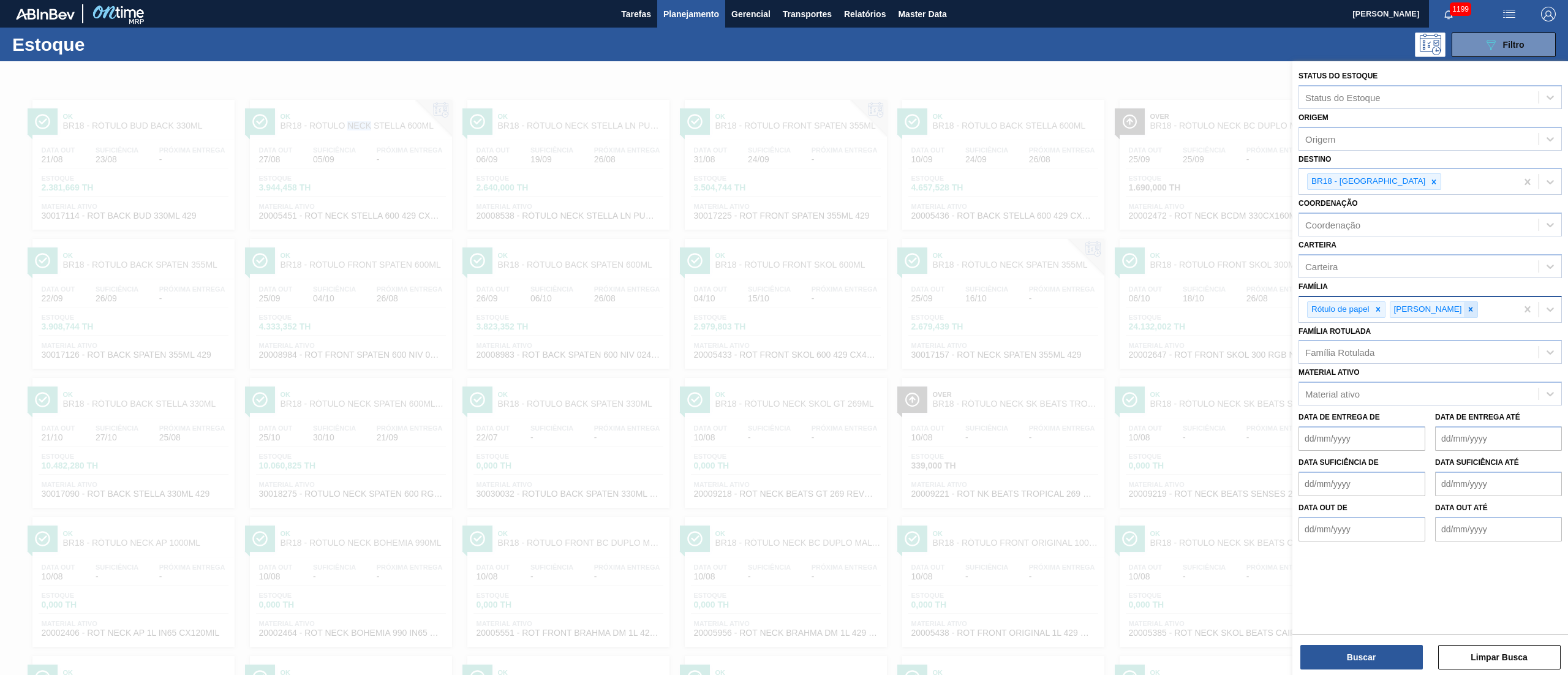
click at [783, 311] on icon at bounding box center [1470, 309] width 9 height 9
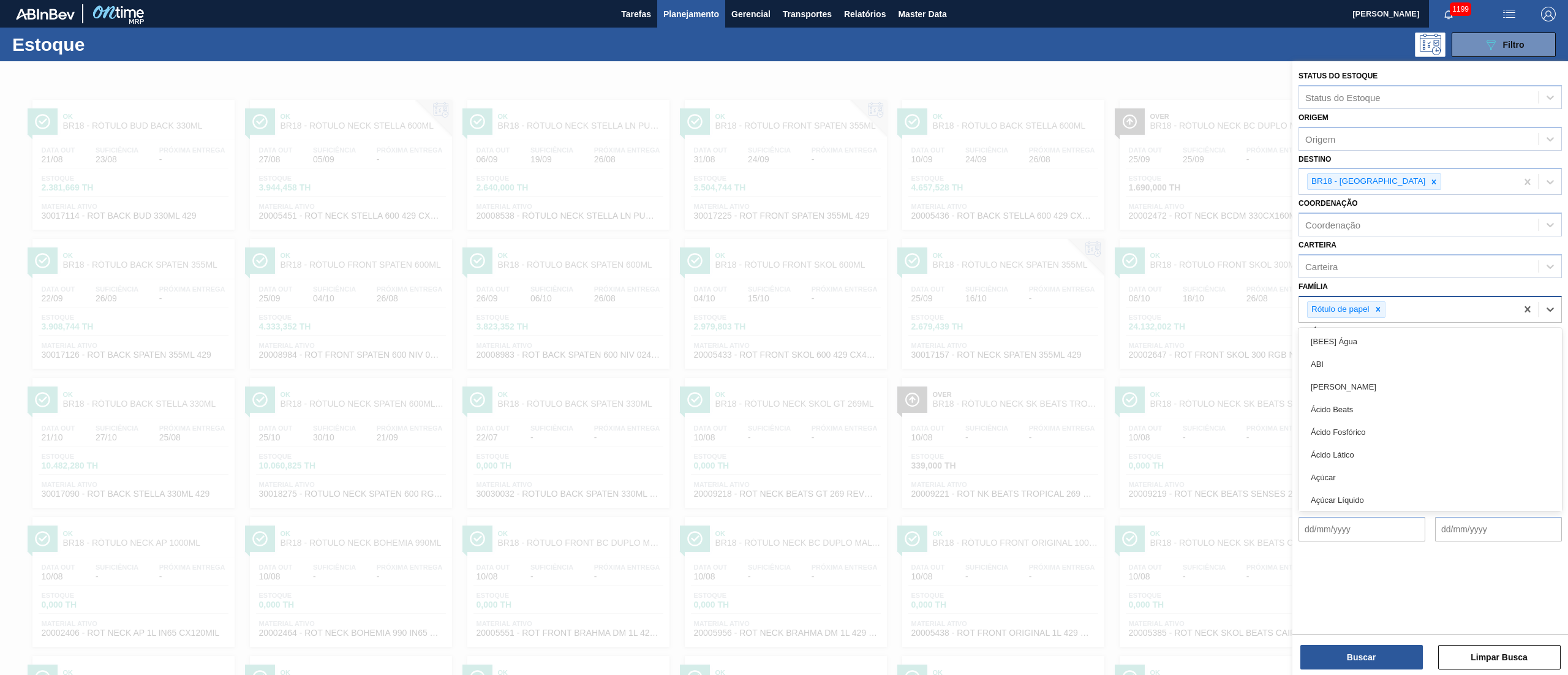
click at [783, 313] on div at bounding box center [1388, 309] width 1 height 13
click at [783, 310] on icon at bounding box center [1378, 309] width 9 height 9
click at [783, 181] on icon at bounding box center [1433, 181] width 4 height 4
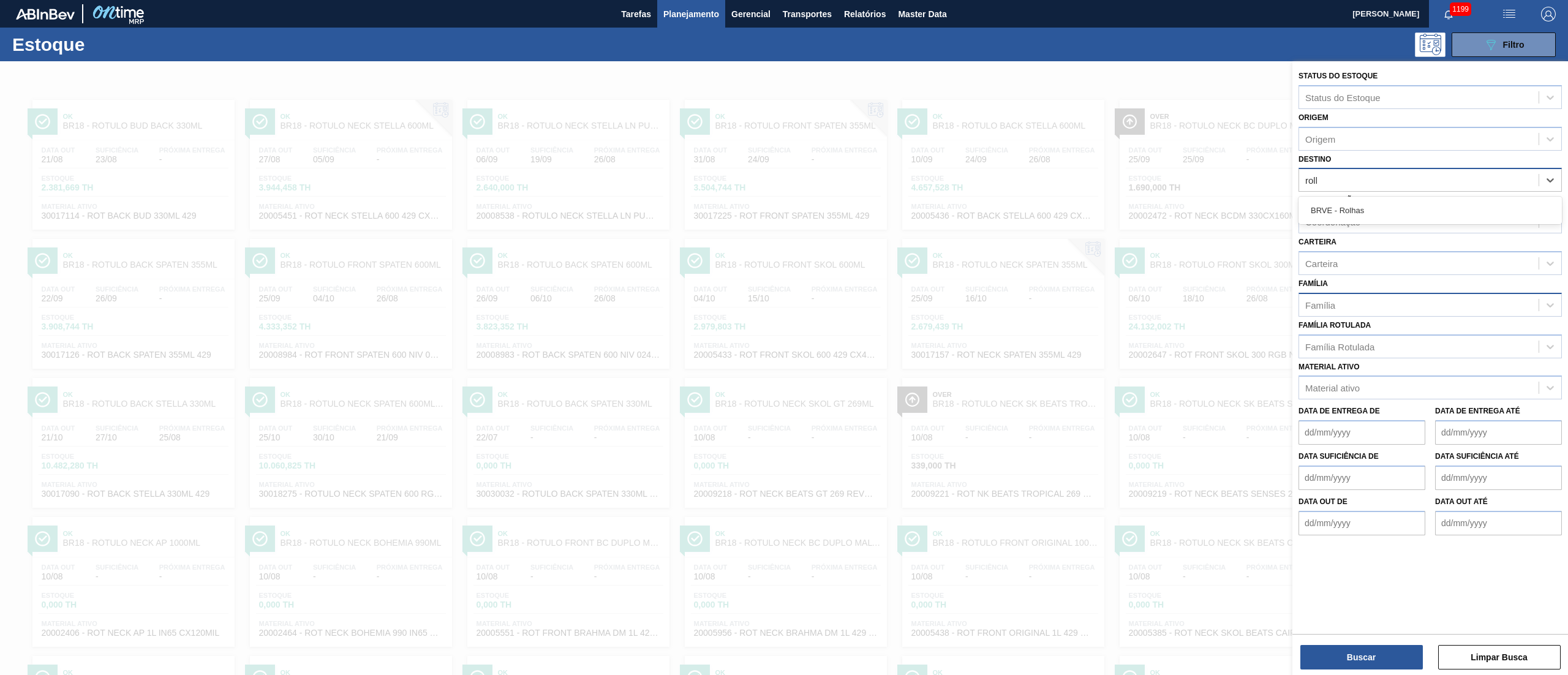
type input "rolhas"
drag, startPoint x: 1388, startPoint y: 205, endPoint x: 1382, endPoint y: 199, distance: 8.5
click at [783, 204] on div "BRVE - Rolhas" at bounding box center [1430, 210] width 264 height 23
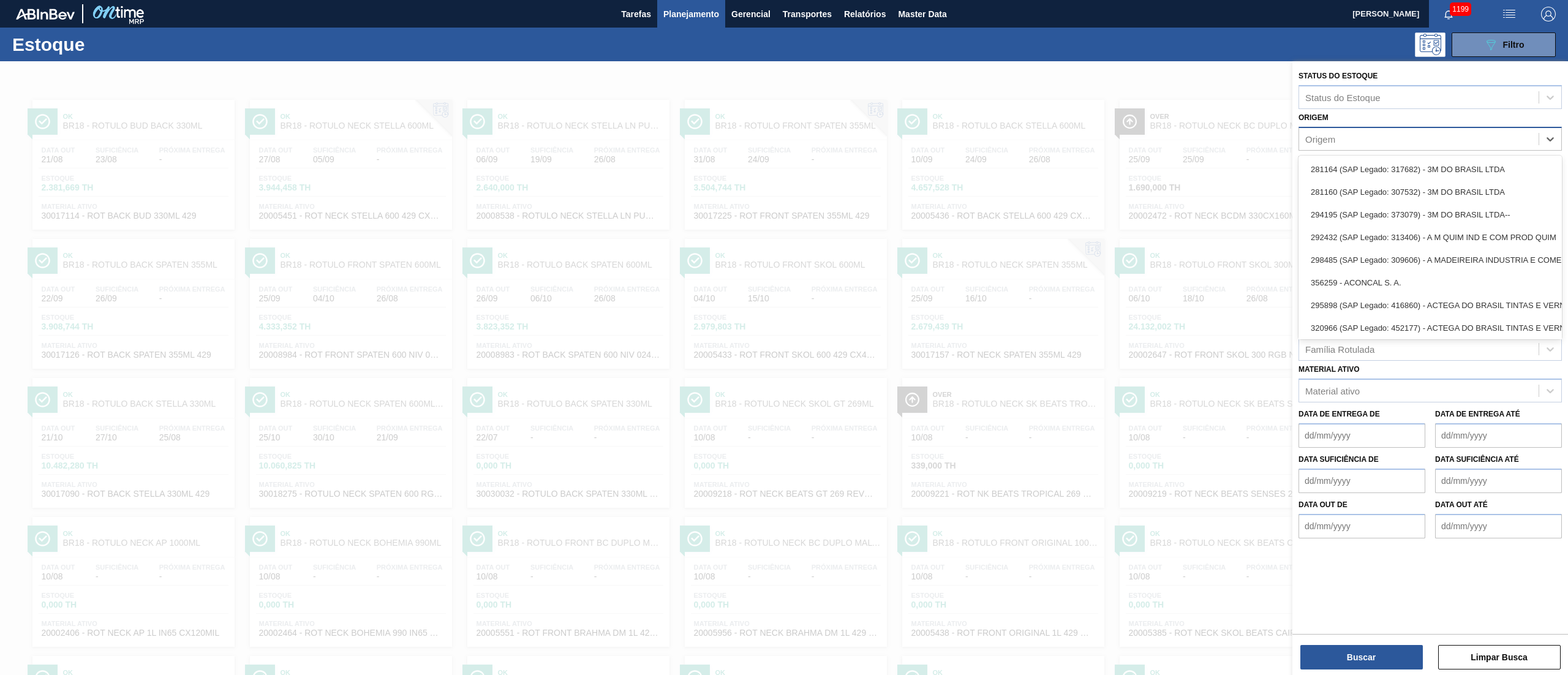
click at [783, 130] on div "Origem" at bounding box center [1418, 139] width 240 height 18
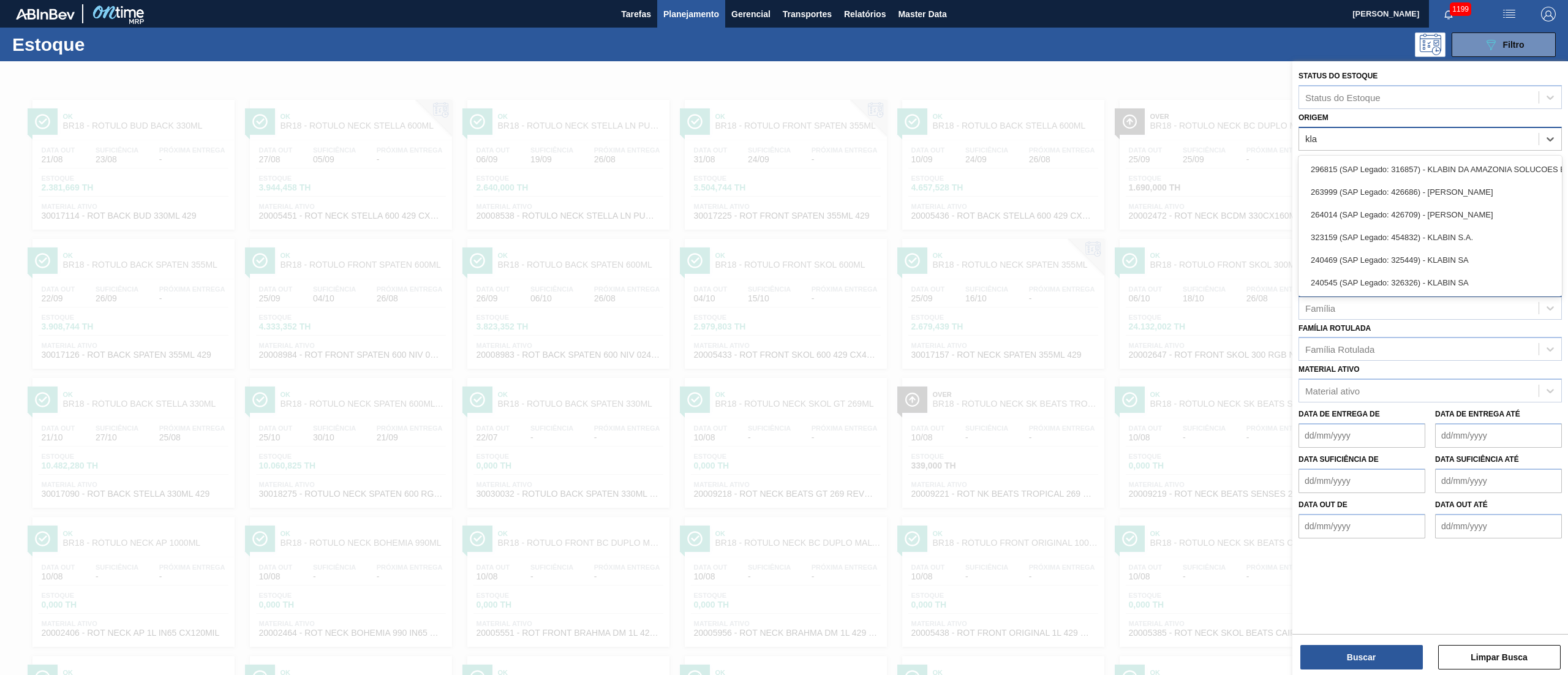
type input "klab"
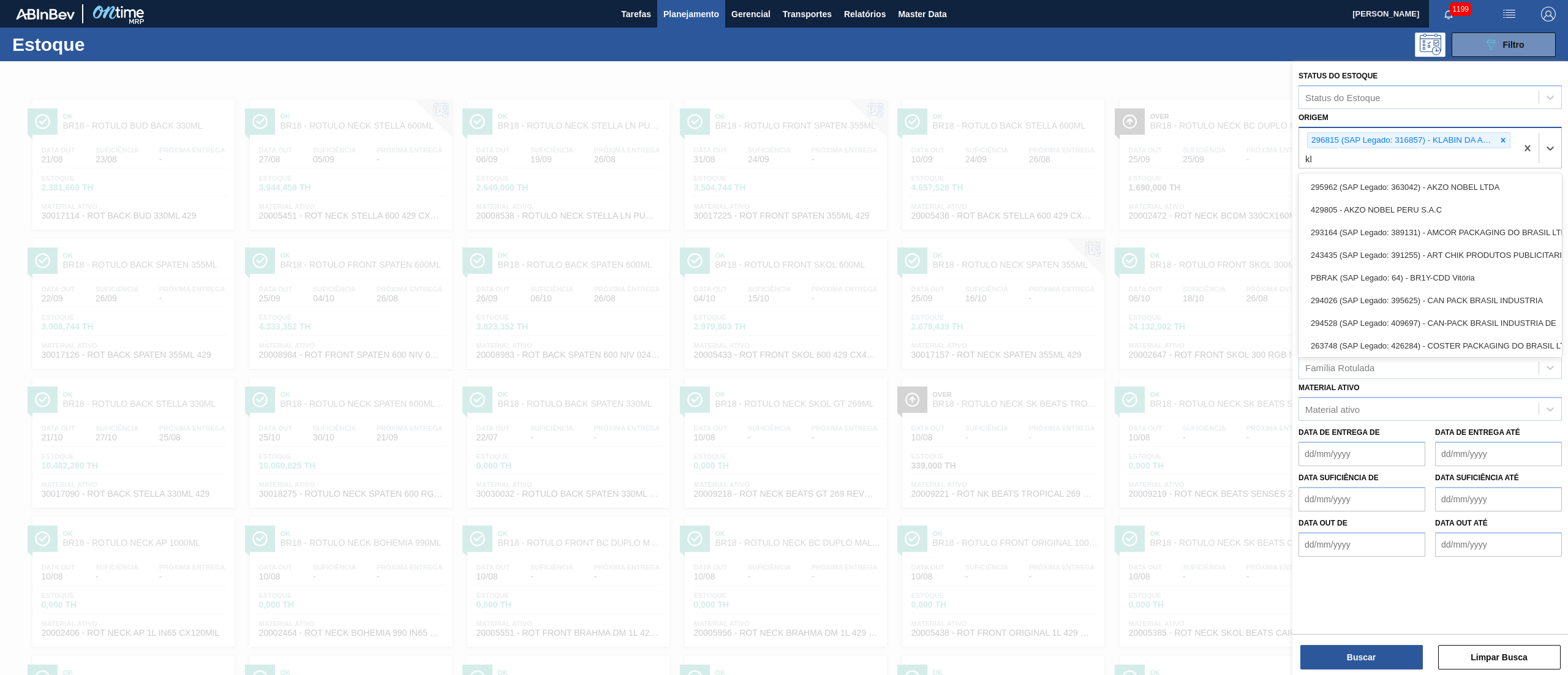
type input "kla"
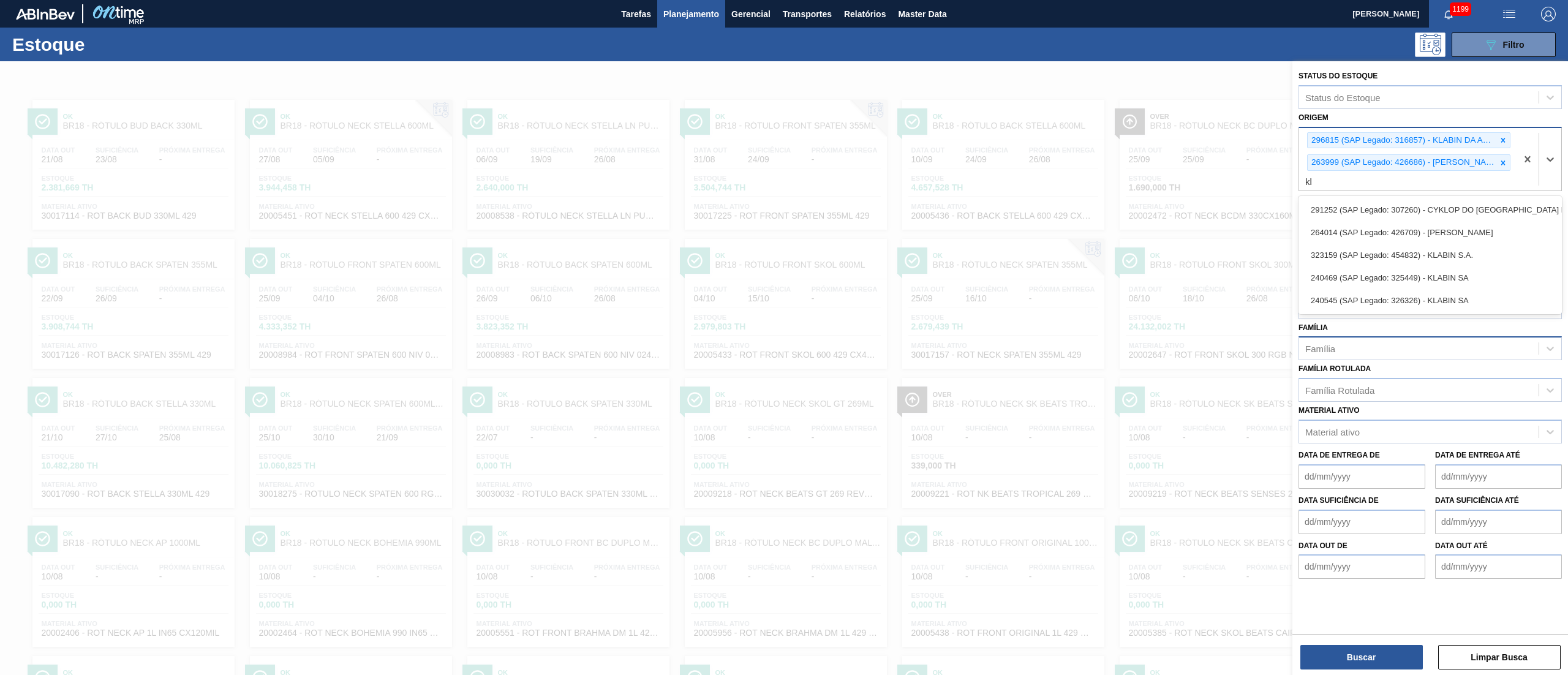
type input "kla"
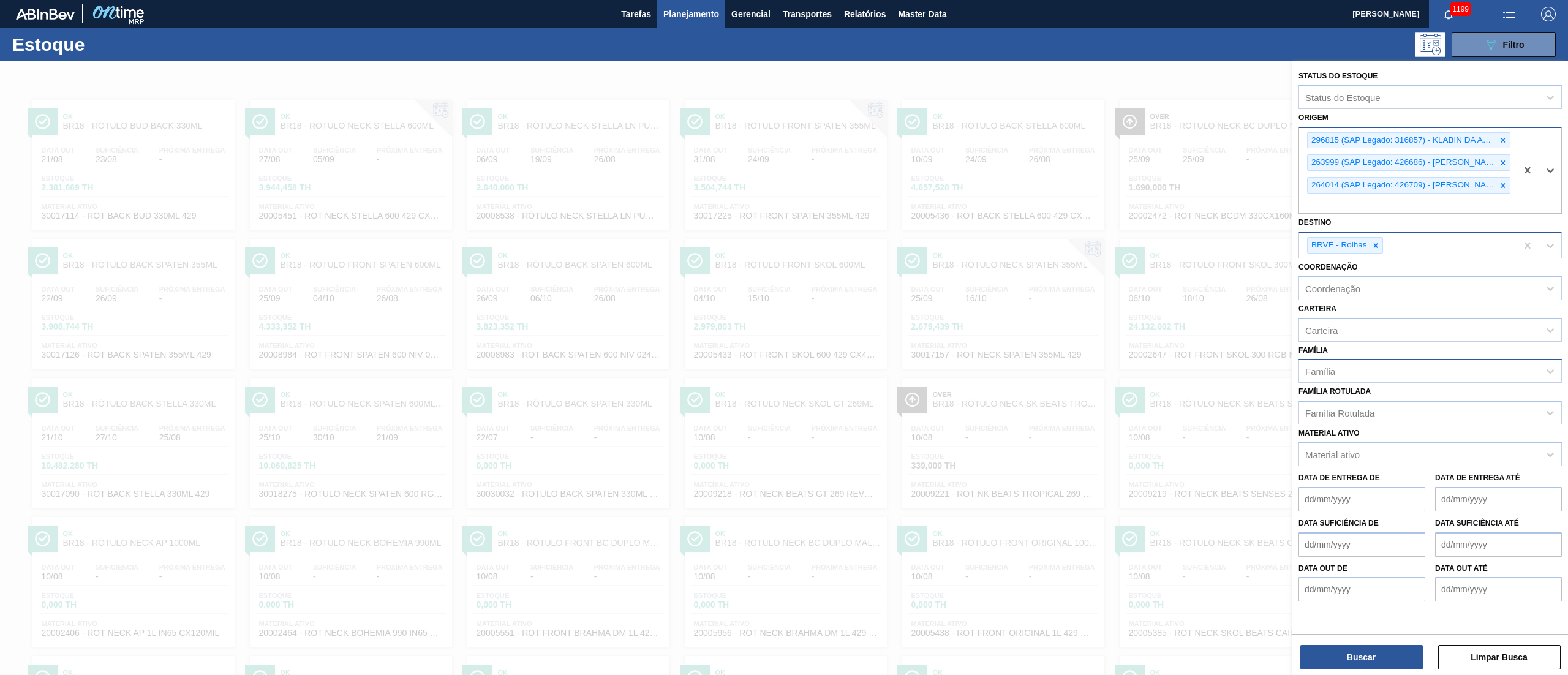
type input "b"
type input "kla"
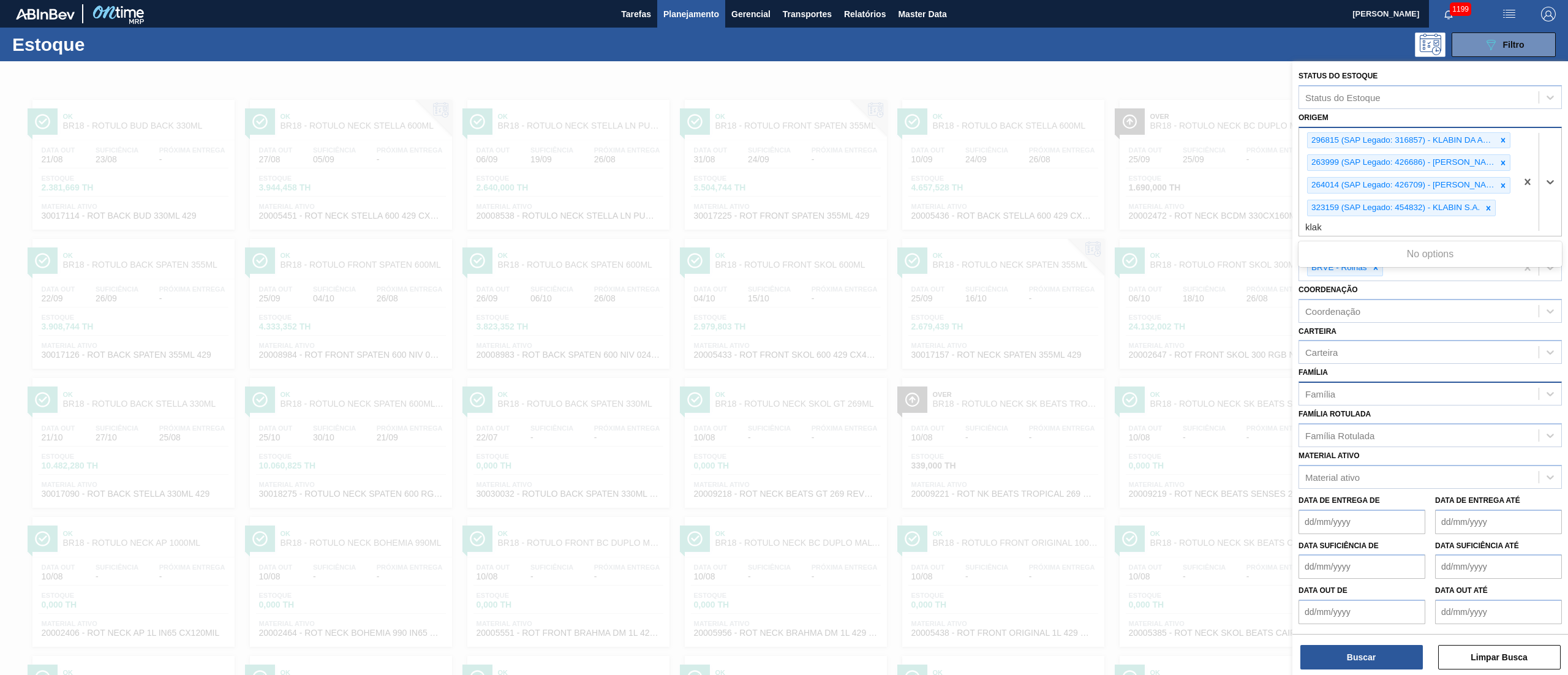
type input "kla"
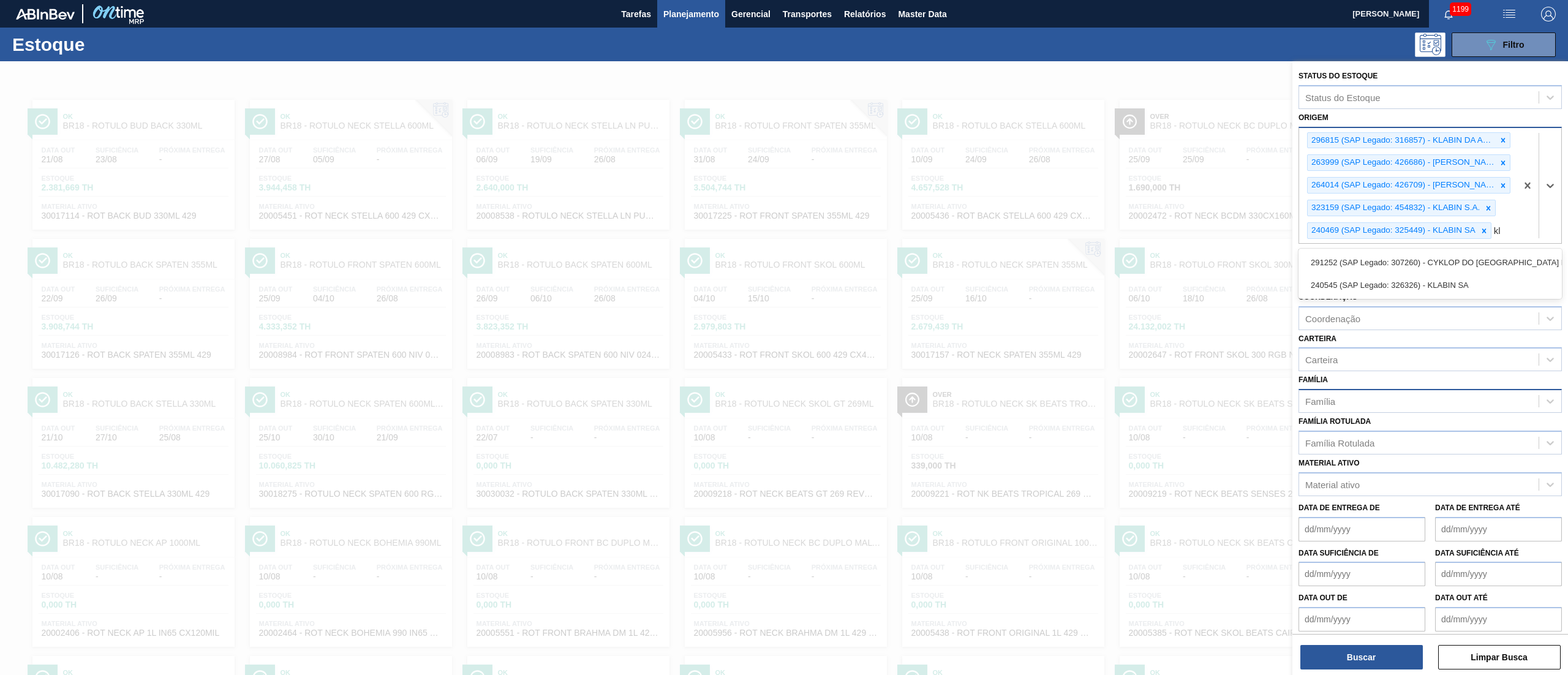
type input "kla"
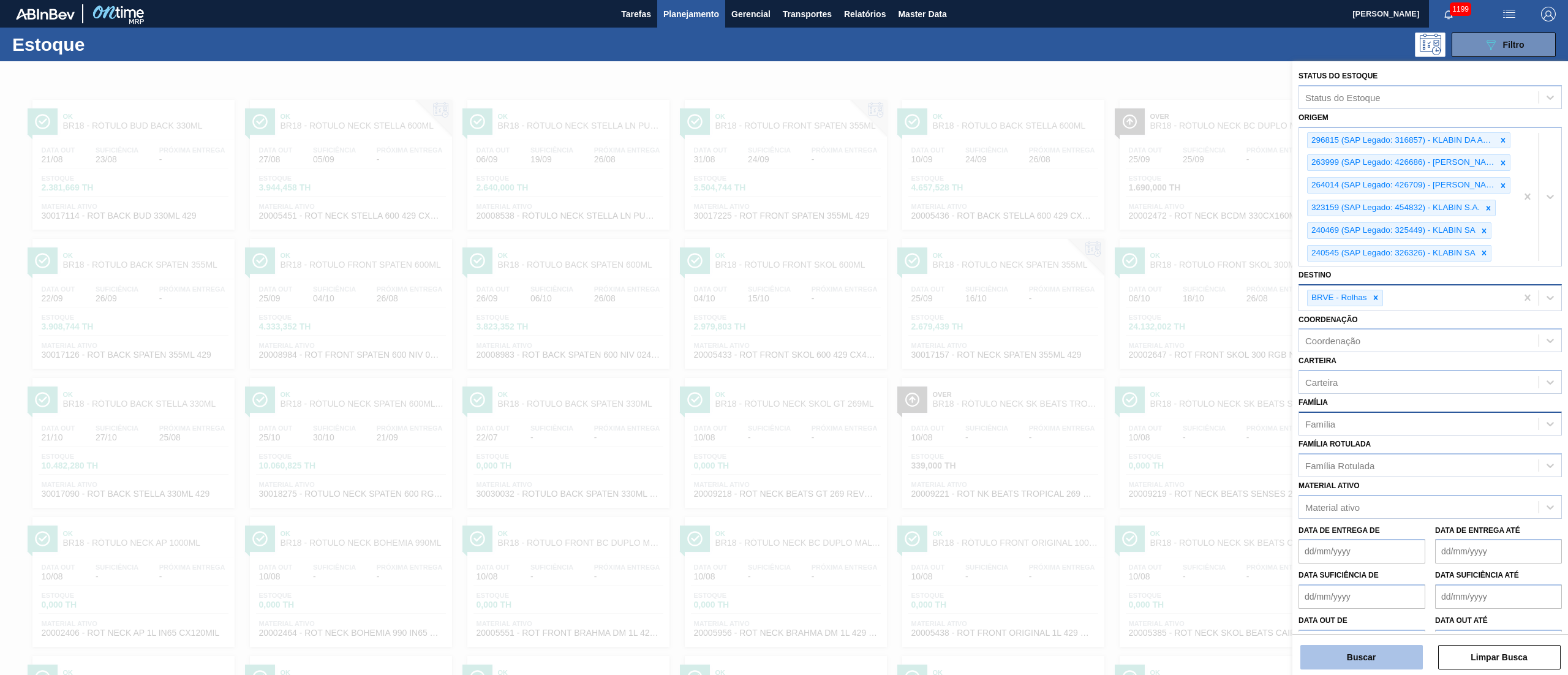
click at [783, 337] on button "Buscar" at bounding box center [1362, 657] width 123 height 25
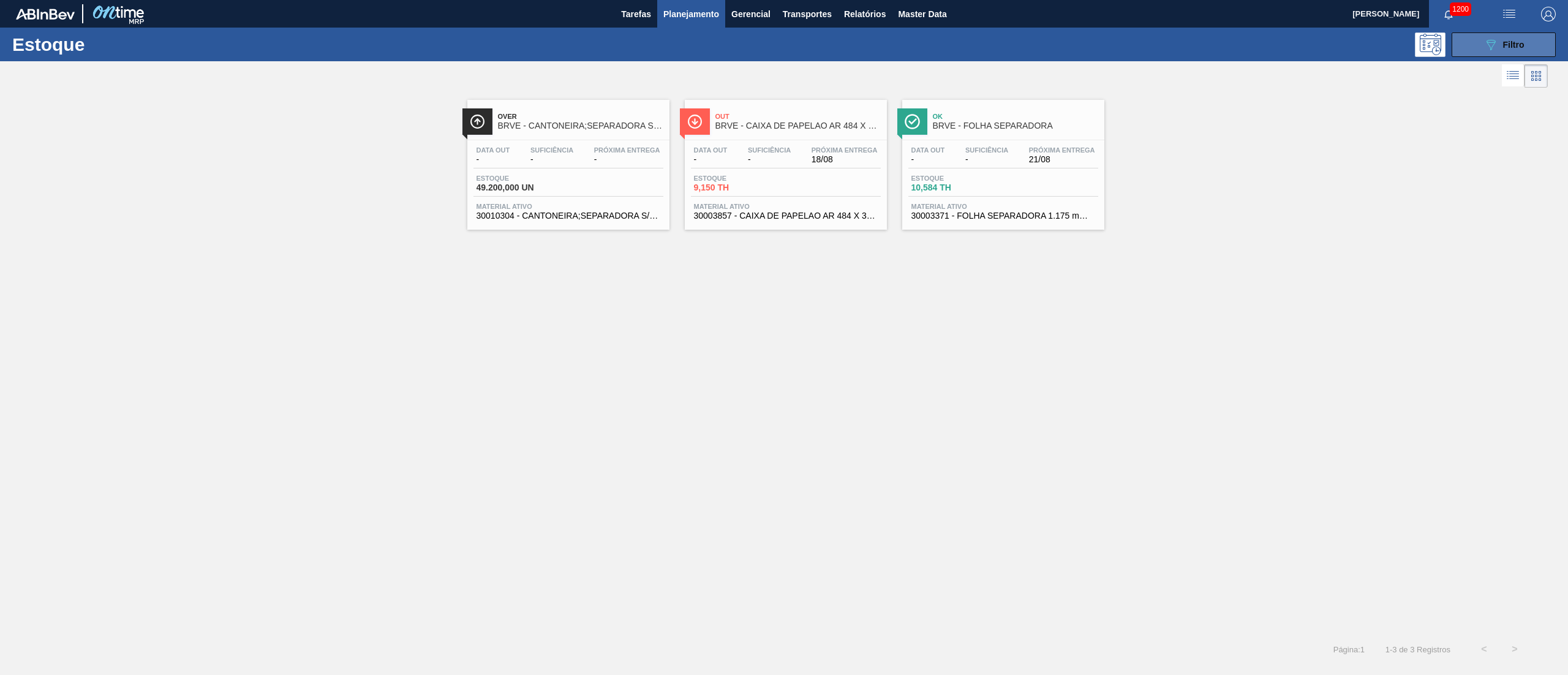
drag, startPoint x: 1486, startPoint y: 63, endPoint x: 1488, endPoint y: 51, distance: 12.2
click at [783, 63] on div at bounding box center [773, 76] width 1547 height 30
click at [783, 43] on icon "089F7B8B-B2A5-4AFE-B5C0-19BA573D28AC" at bounding box center [1490, 45] width 15 height 15
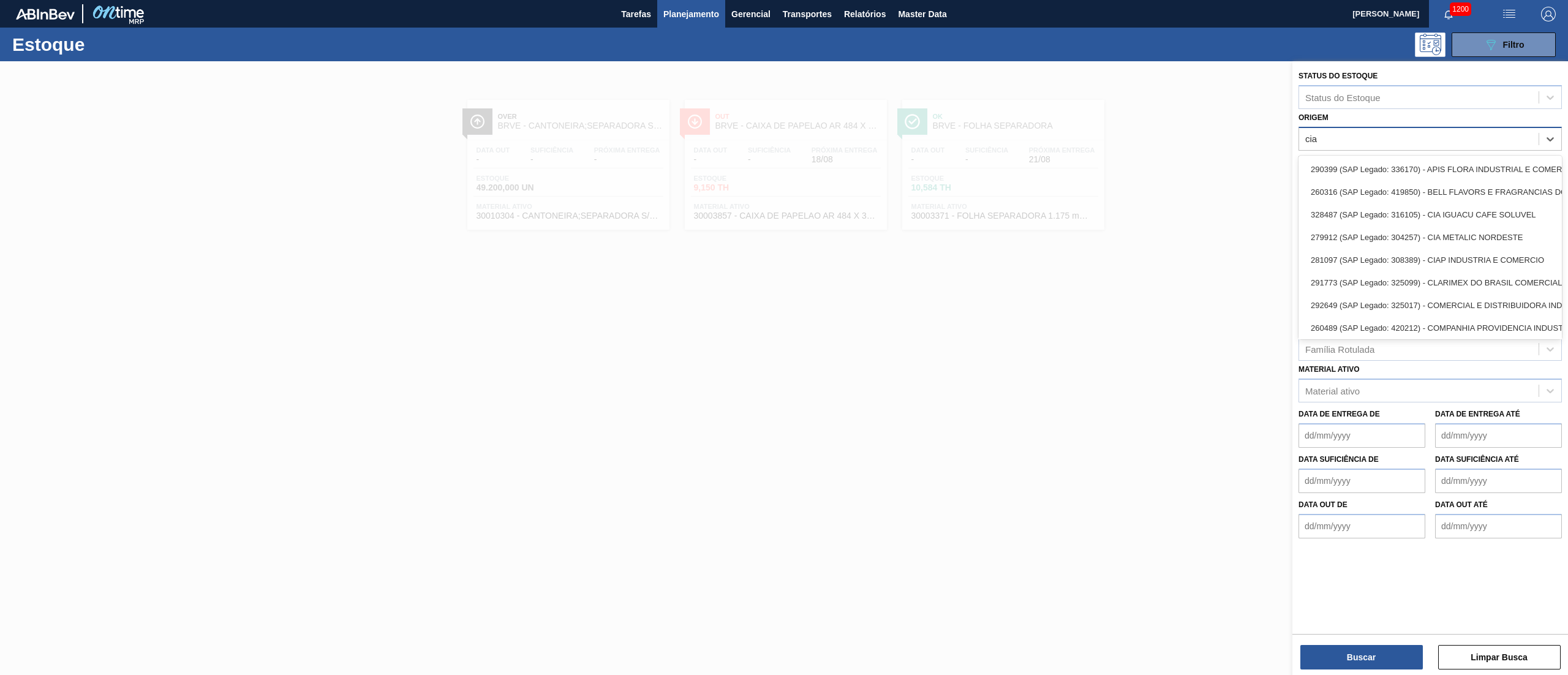
type input "ciap"
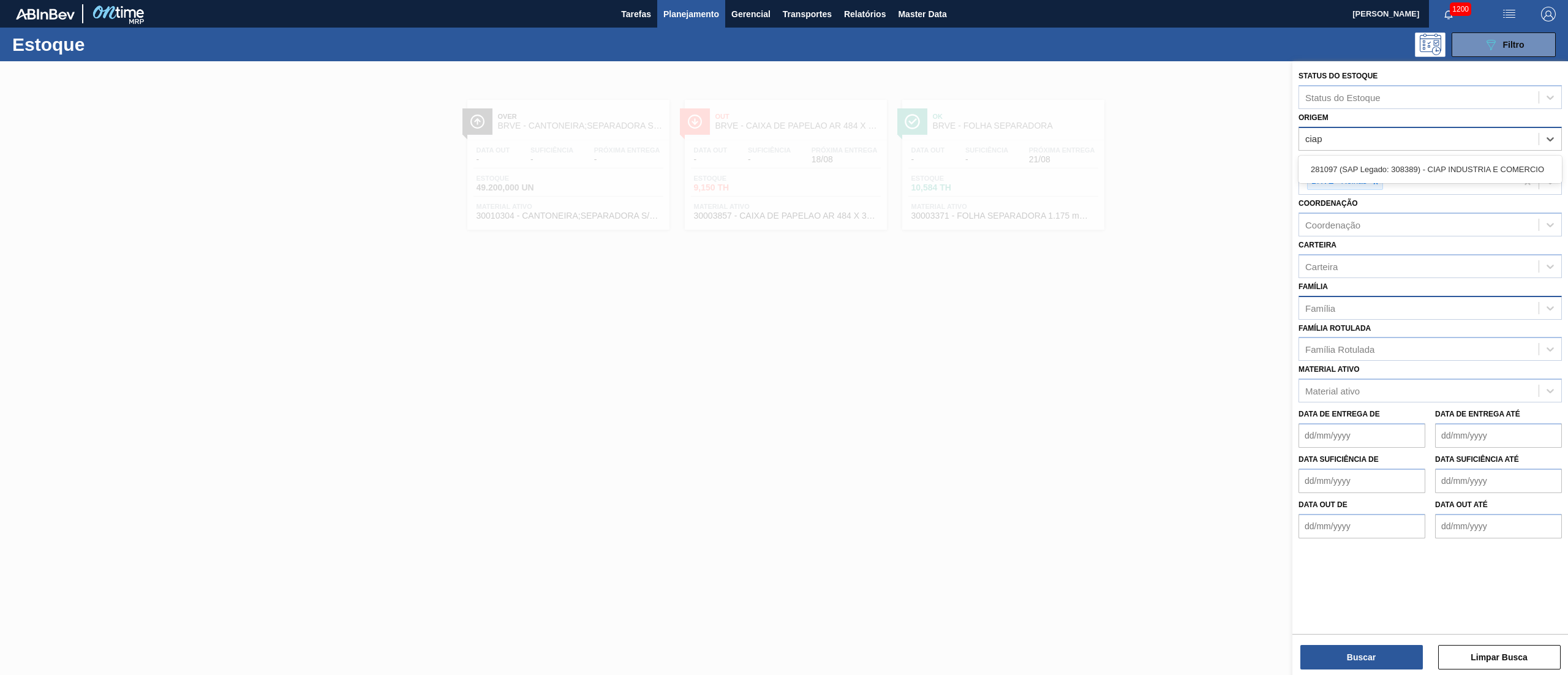
click at [783, 169] on div "281097 (SAP Legado: 308389) - CIAP INDUSTRIA E COMERCIO" at bounding box center [1430, 169] width 264 height 23
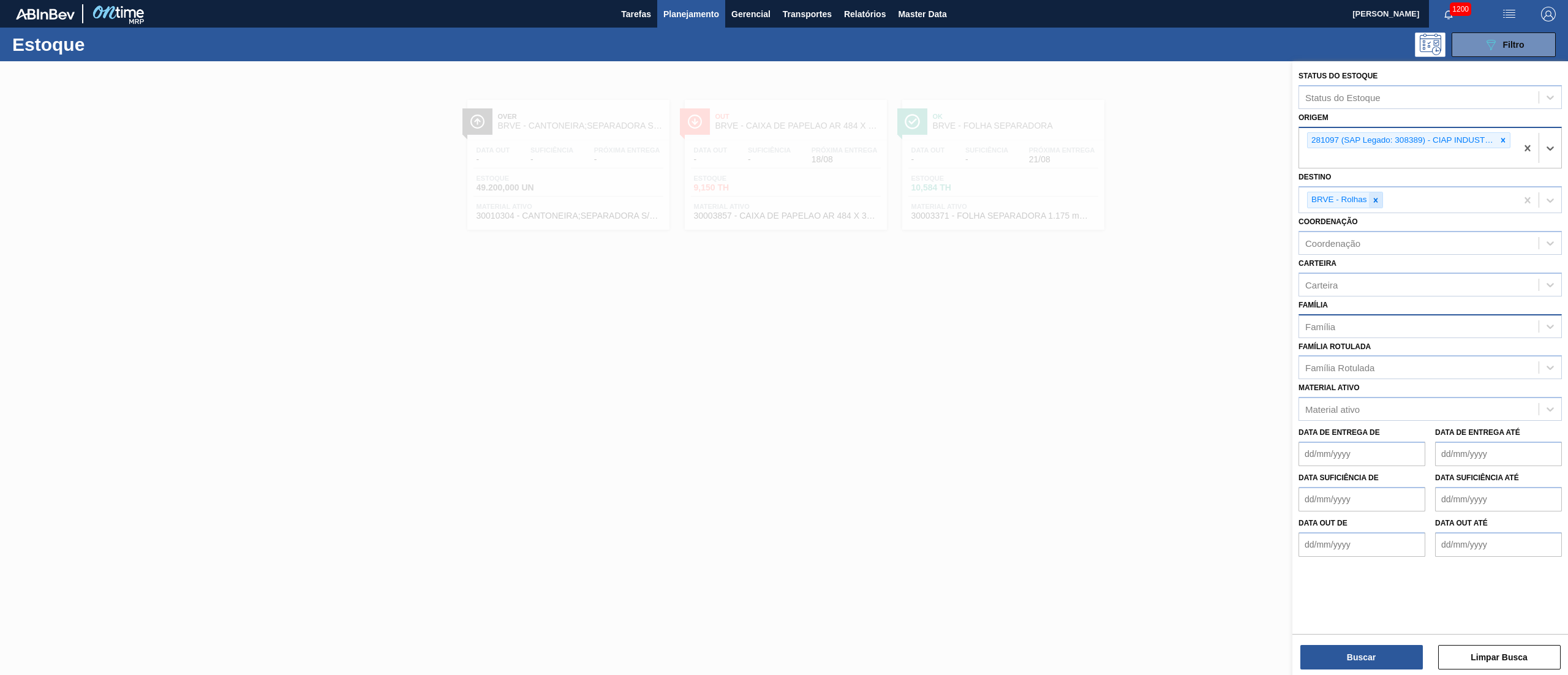
click at [783, 198] on icon at bounding box center [1375, 200] width 4 height 4
click at [783, 337] on button "Buscar" at bounding box center [1362, 657] width 123 height 25
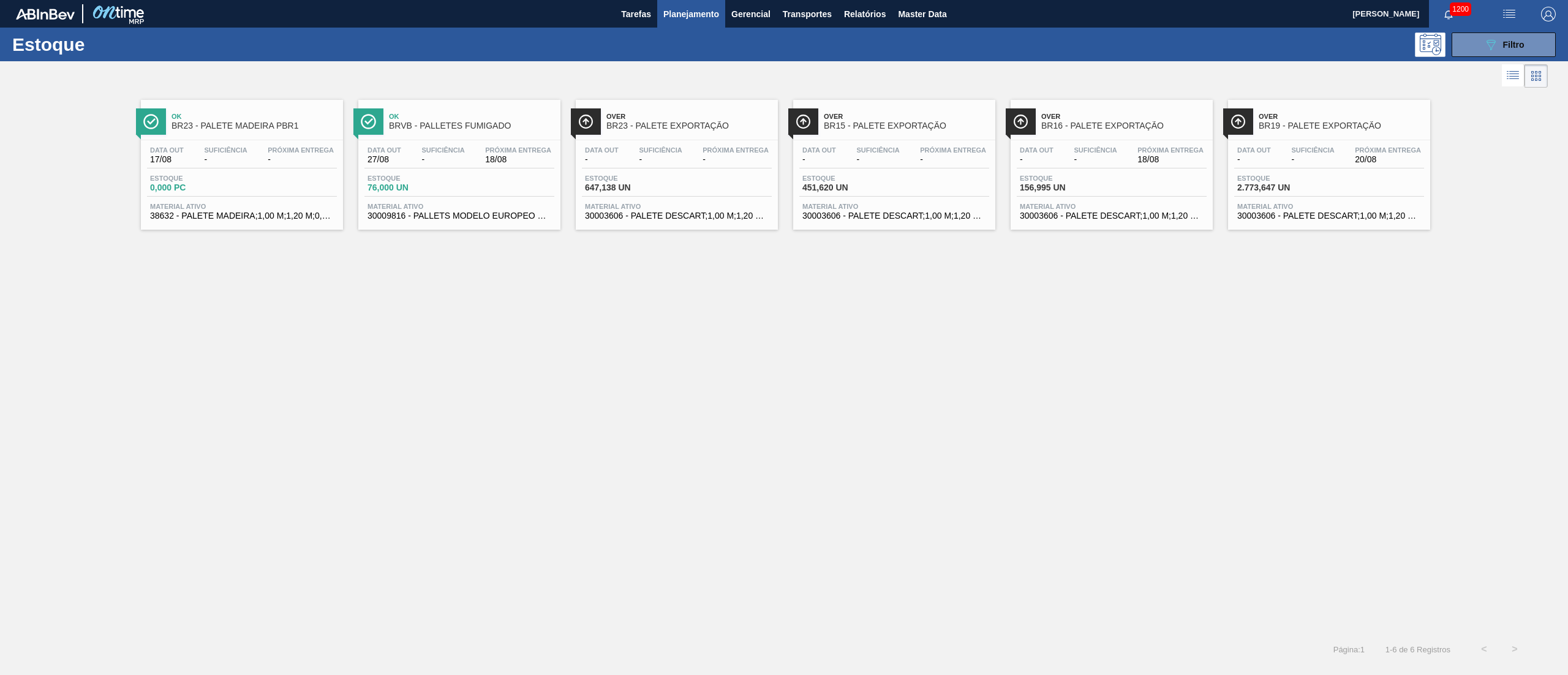
click at [459, 185] on div "Estoque 76,000 UN" at bounding box center [460, 185] width 190 height 22
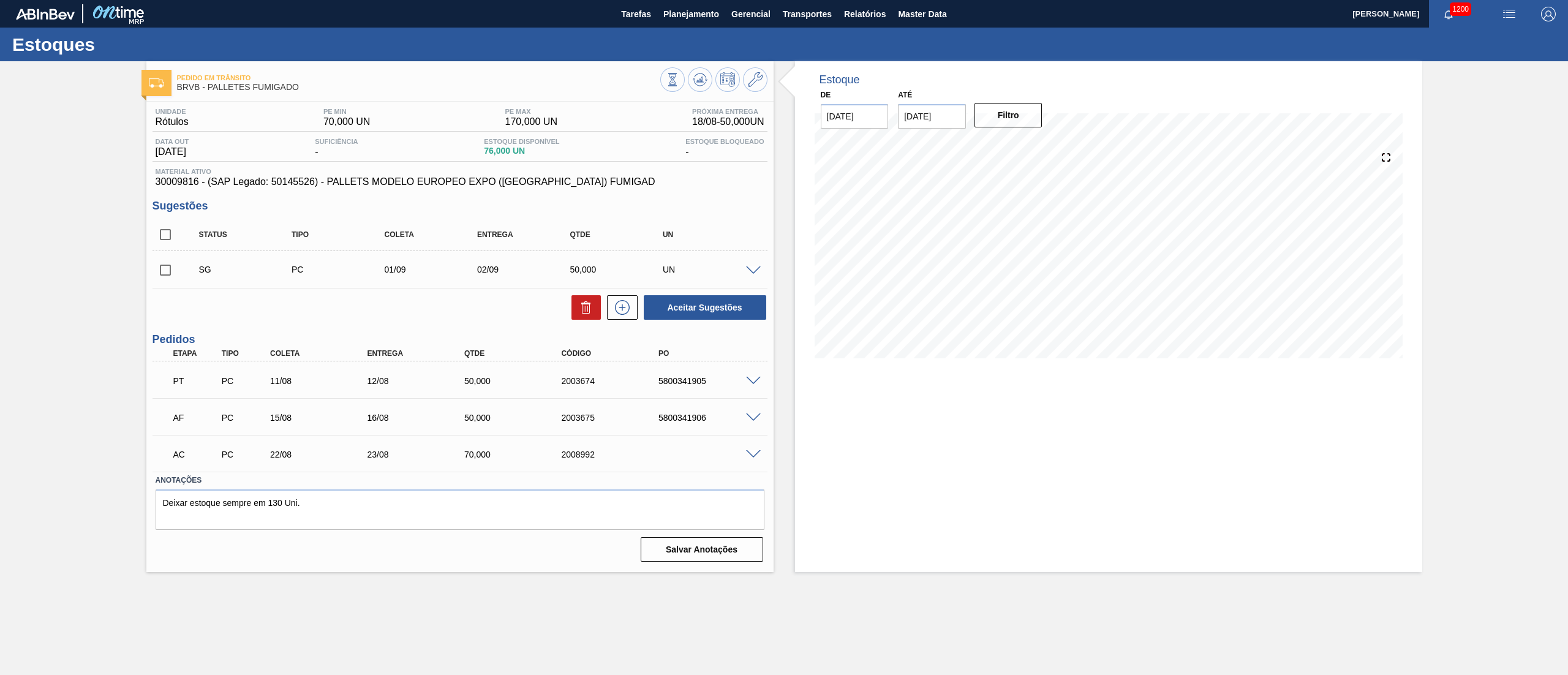
click at [762, 337] on div at bounding box center [754, 453] width 25 height 9
click at [753, 337] on span at bounding box center [753, 454] width 15 height 9
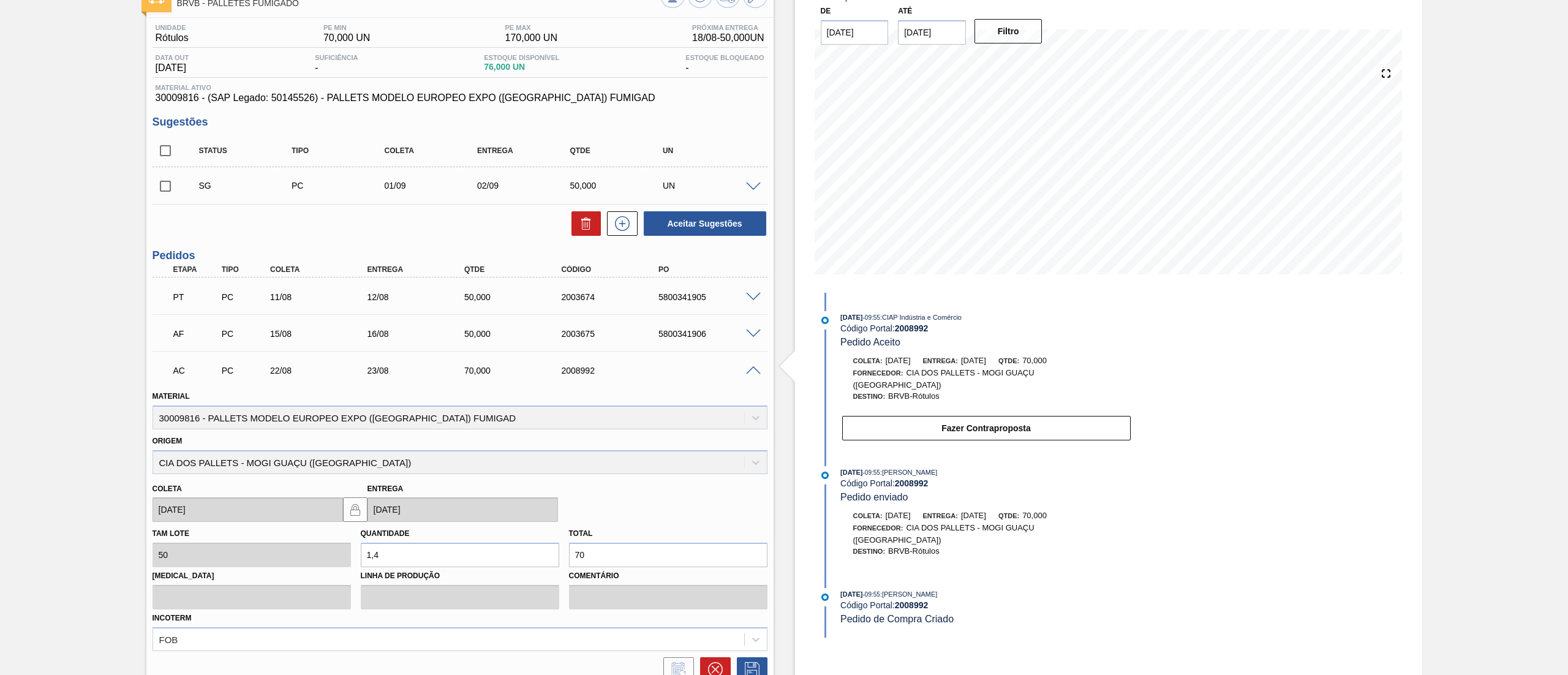
scroll to position [123, 0]
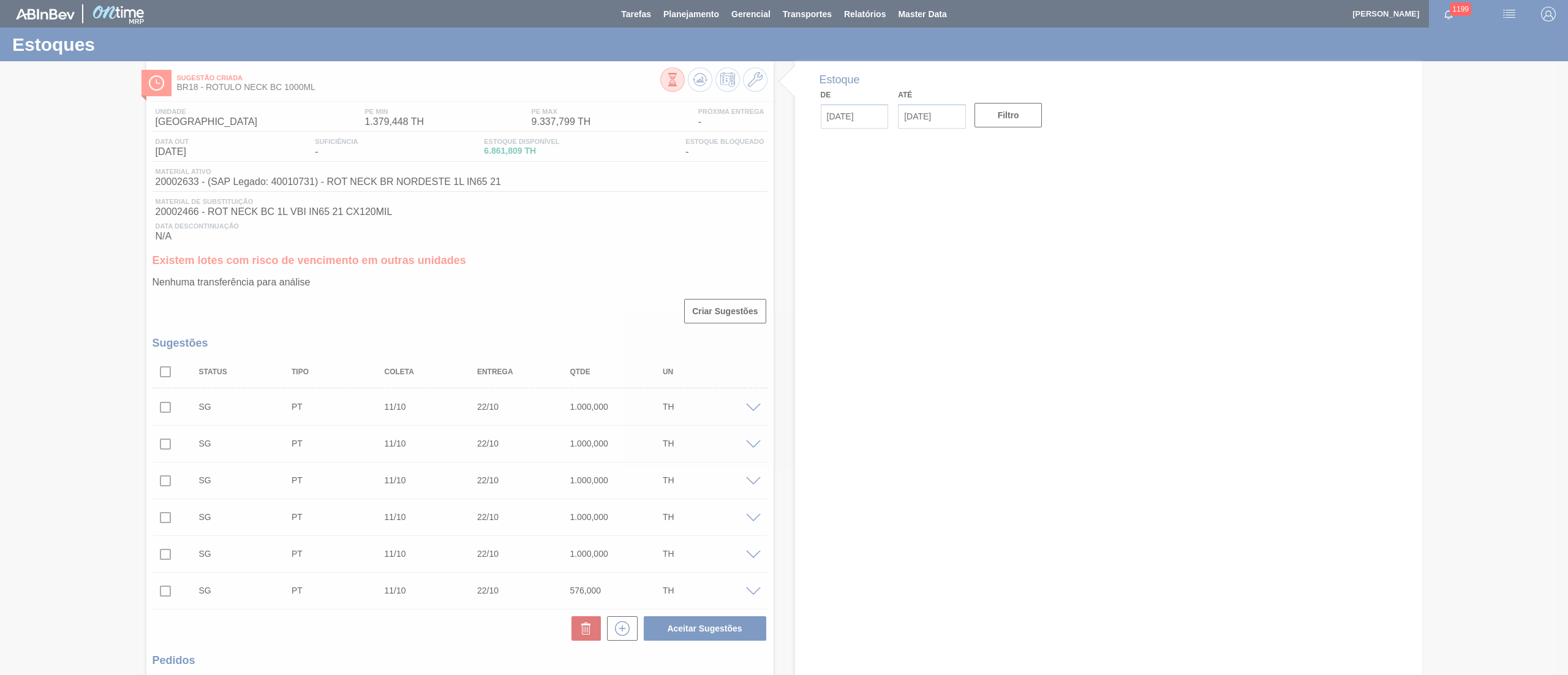
click at [163, 375] on div at bounding box center [784, 337] width 1568 height 675
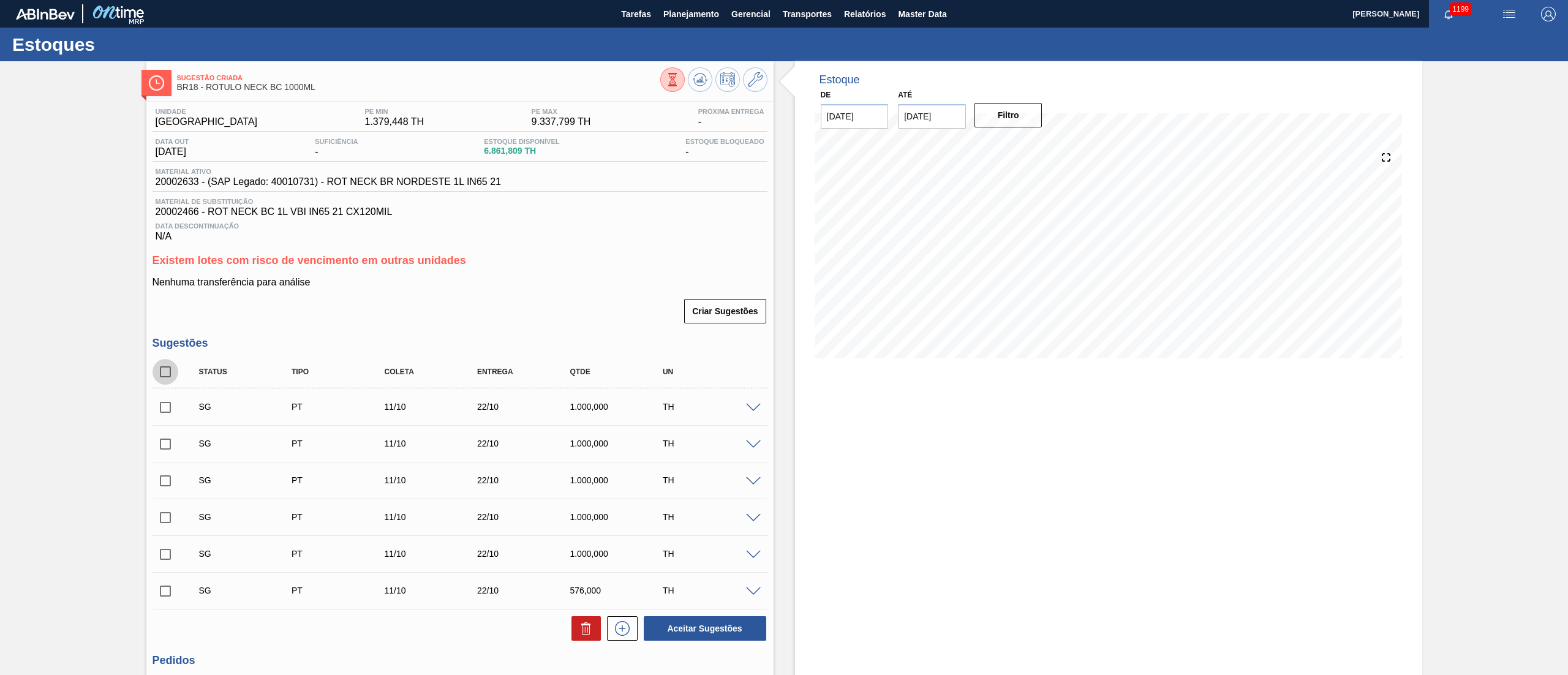
click at [163, 375] on input "checkbox" at bounding box center [166, 372] width 26 height 26
checkbox input "true"
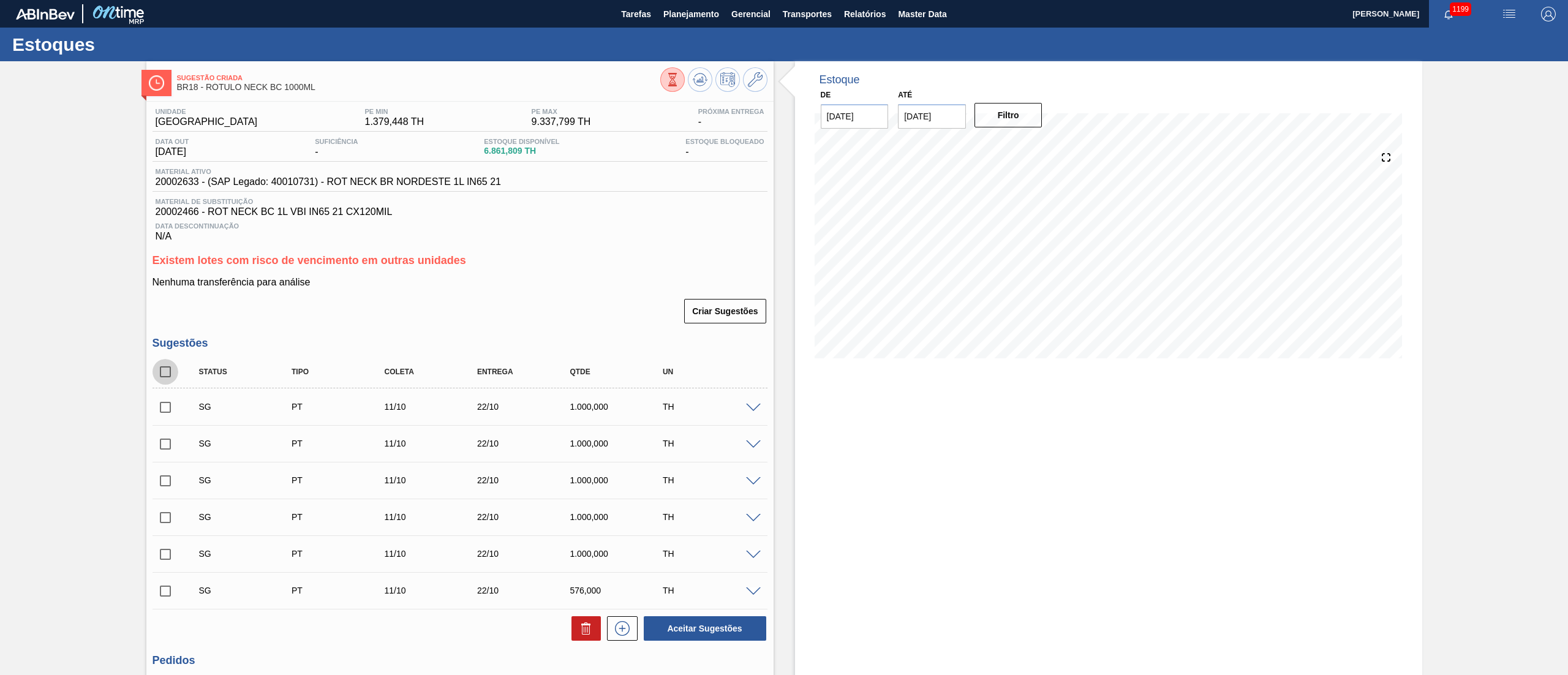
checkbox input "true"
click at [583, 640] on button at bounding box center [586, 628] width 30 height 25
checkbox input "false"
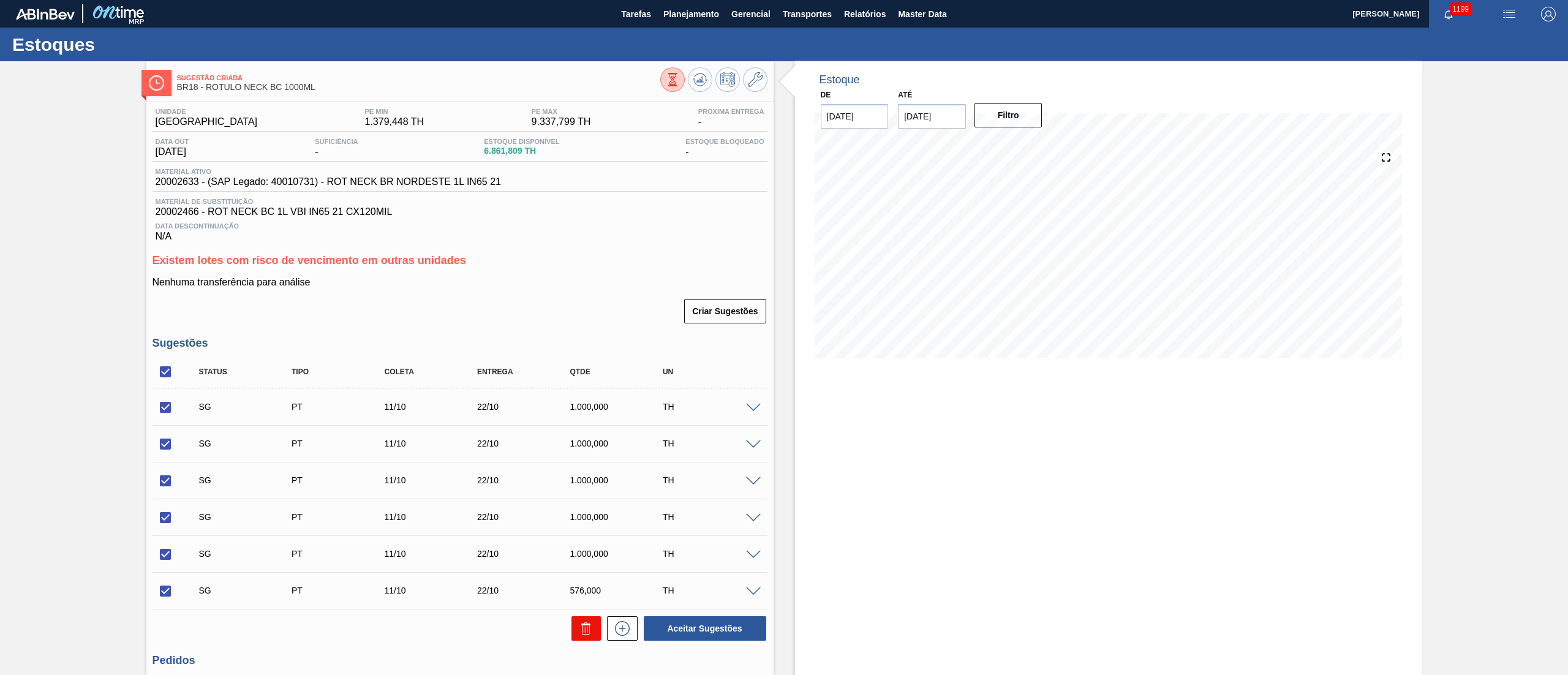
checkbox input "false"
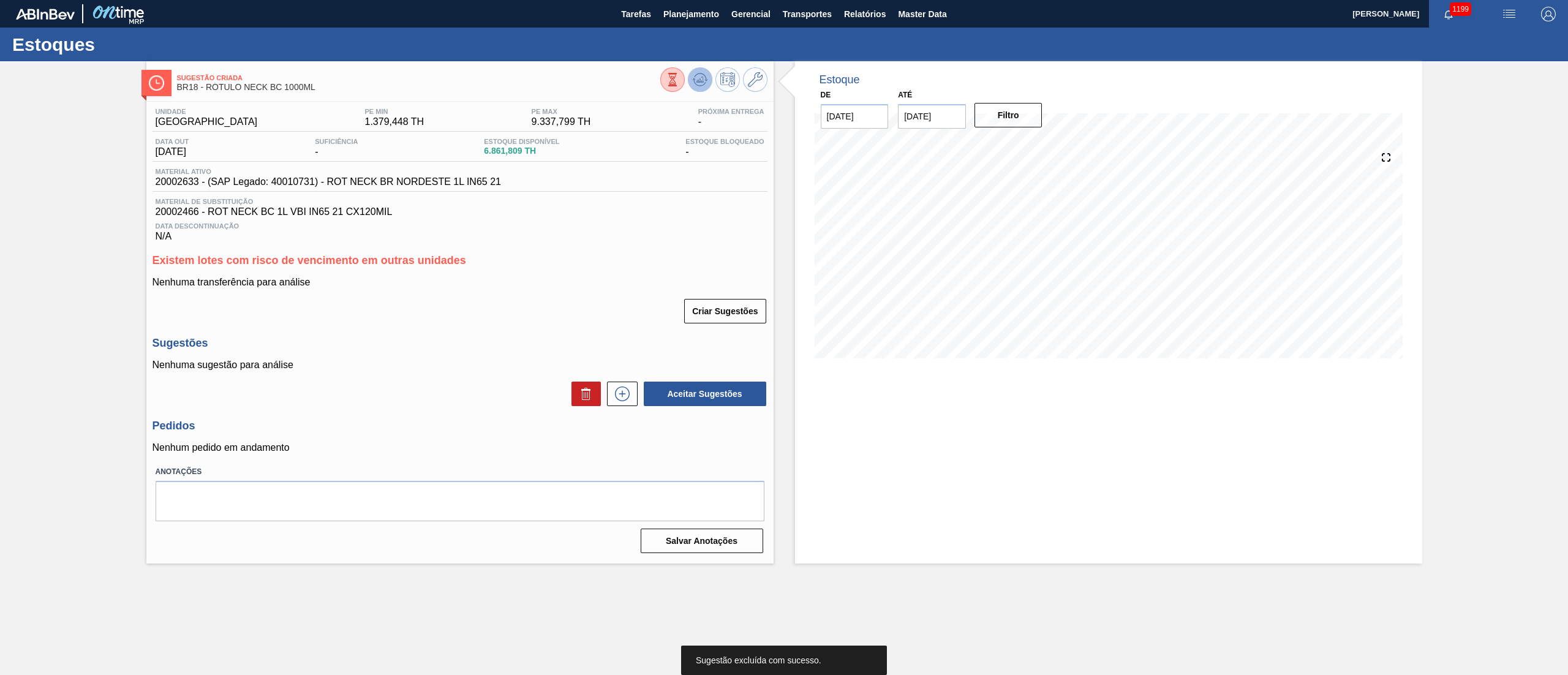
click at [709, 84] on button at bounding box center [700, 79] width 25 height 25
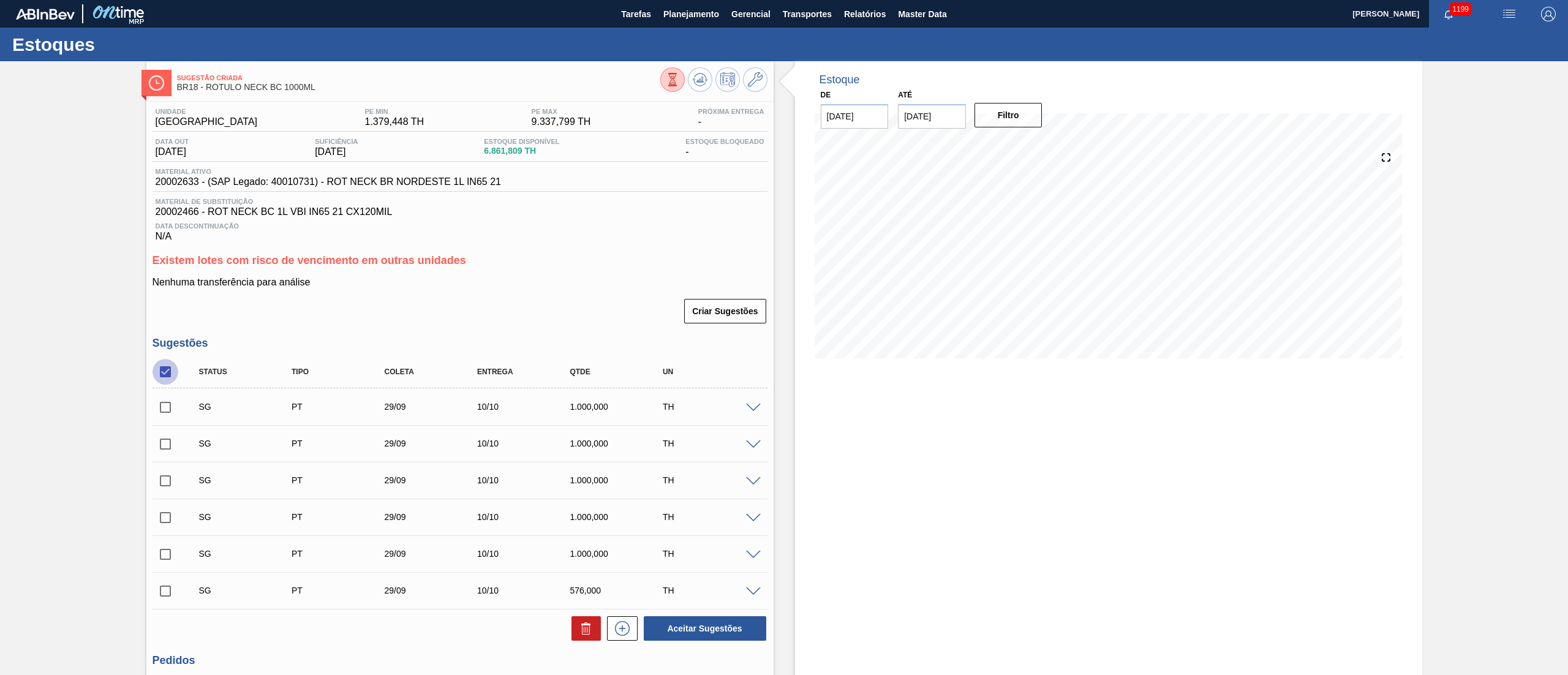
click at [161, 377] on input "checkbox" at bounding box center [166, 372] width 26 height 26
click at [158, 371] on input "checkbox" at bounding box center [166, 372] width 26 height 26
checkbox input "true"
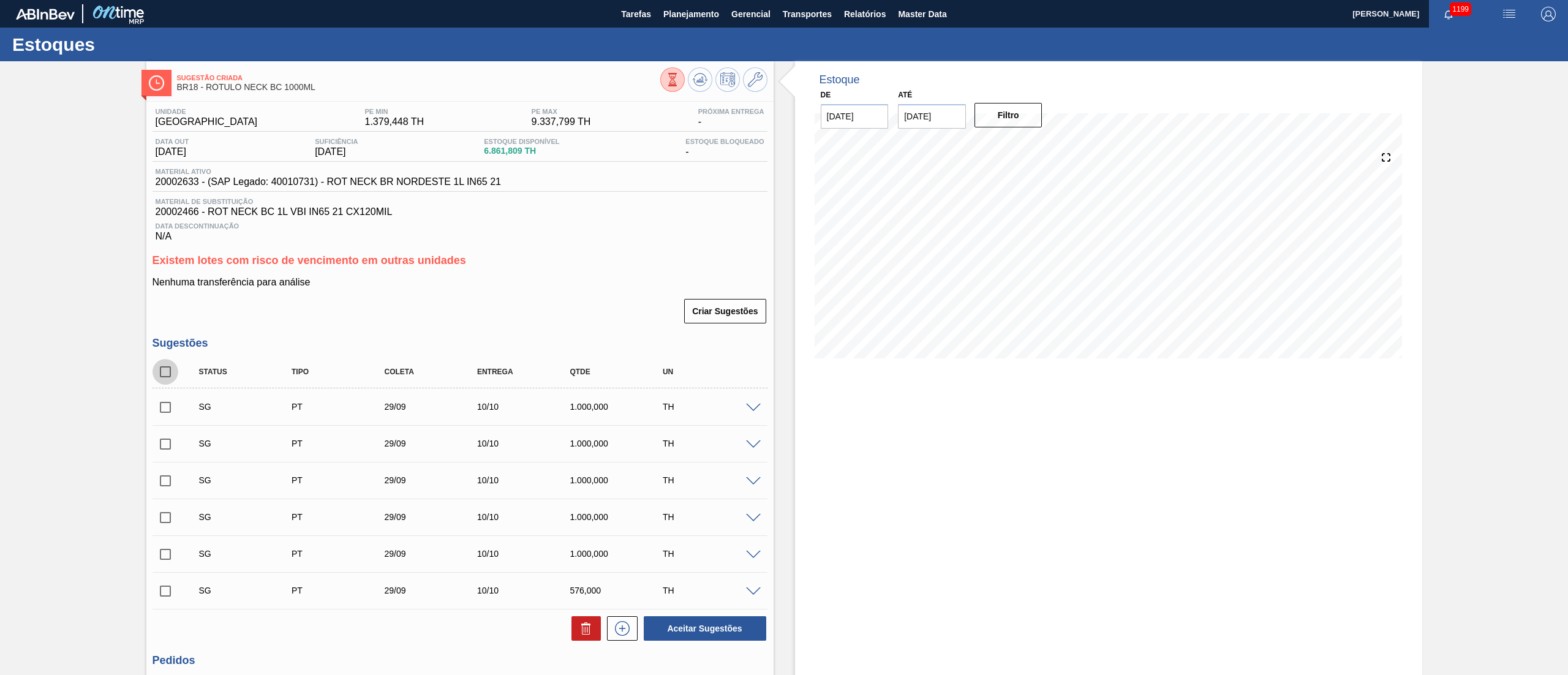
checkbox input "true"
click at [576, 632] on button at bounding box center [586, 628] width 30 height 25
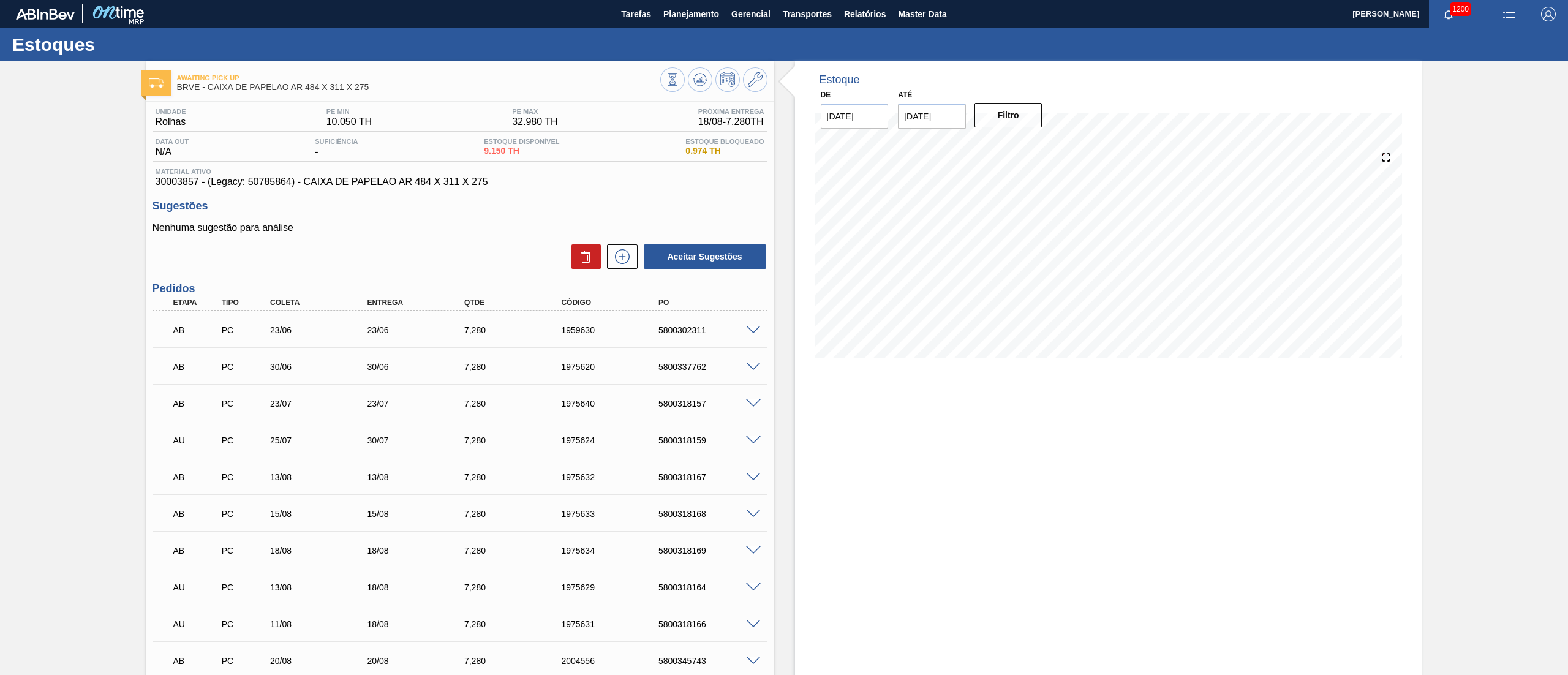
click at [713, 88] on div at bounding box center [714, 81] width 107 height 28
click at [679, 79] on icon at bounding box center [673, 80] width 14 height 14
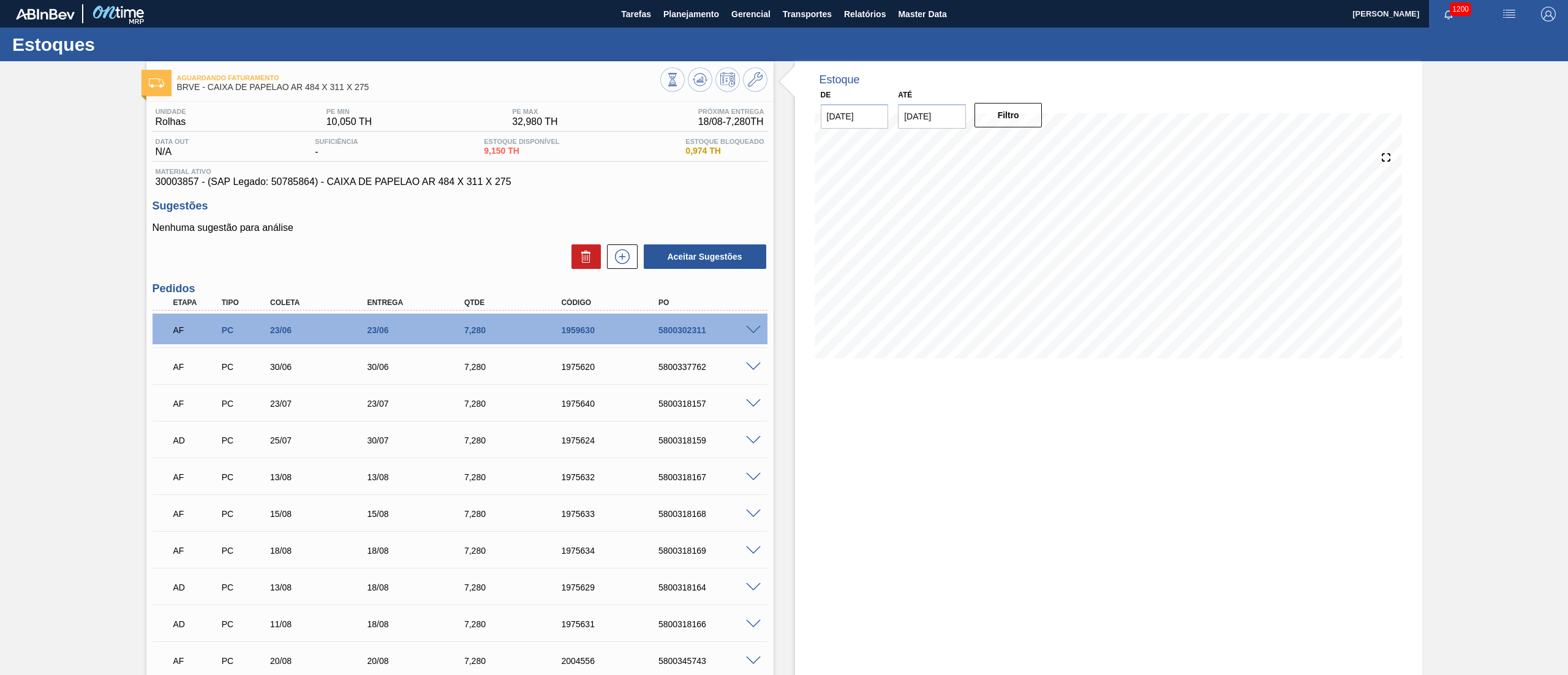
click at [173, 187] on span "30003857 - (SAP Legado: 50785864) - CAIXA DE PAPELAO AR 484 X 311 X 275" at bounding box center [460, 181] width 609 height 11
copy span "30003857"
click at [679, 85] on icon at bounding box center [673, 80] width 14 height 14
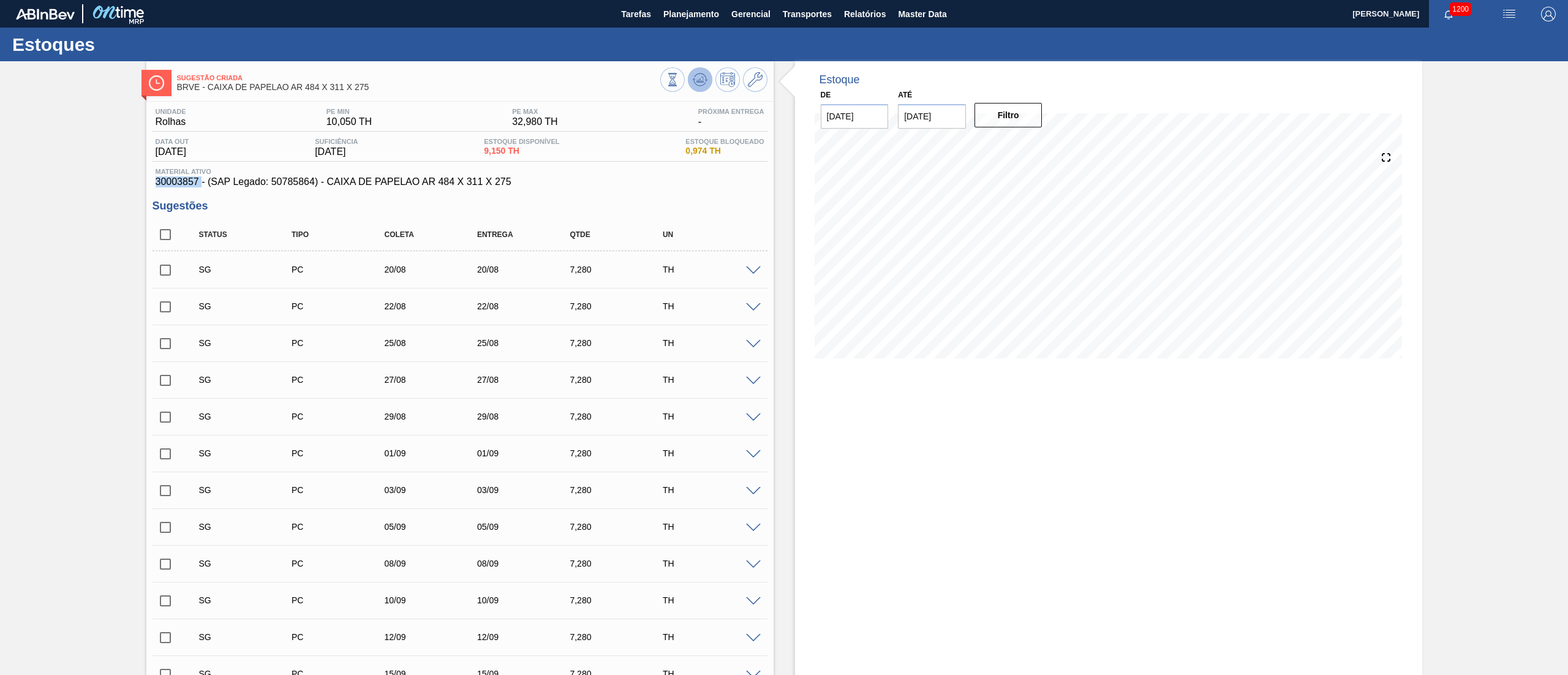
click at [701, 78] on icon at bounding box center [701, 79] width 1 height 5
click at [773, 77] on div "Estoque De 18/08/2025 Até 02/12/2025 Filtro" at bounding box center [1097, 490] width 648 height 856
click at [768, 82] on div "Sugestão Criada BRVE - CAIXA DE PAPELAO AR 484 X 311 X 275" at bounding box center [460, 81] width 627 height 28
click at [748, 75] on icon at bounding box center [754, 79] width 15 height 15
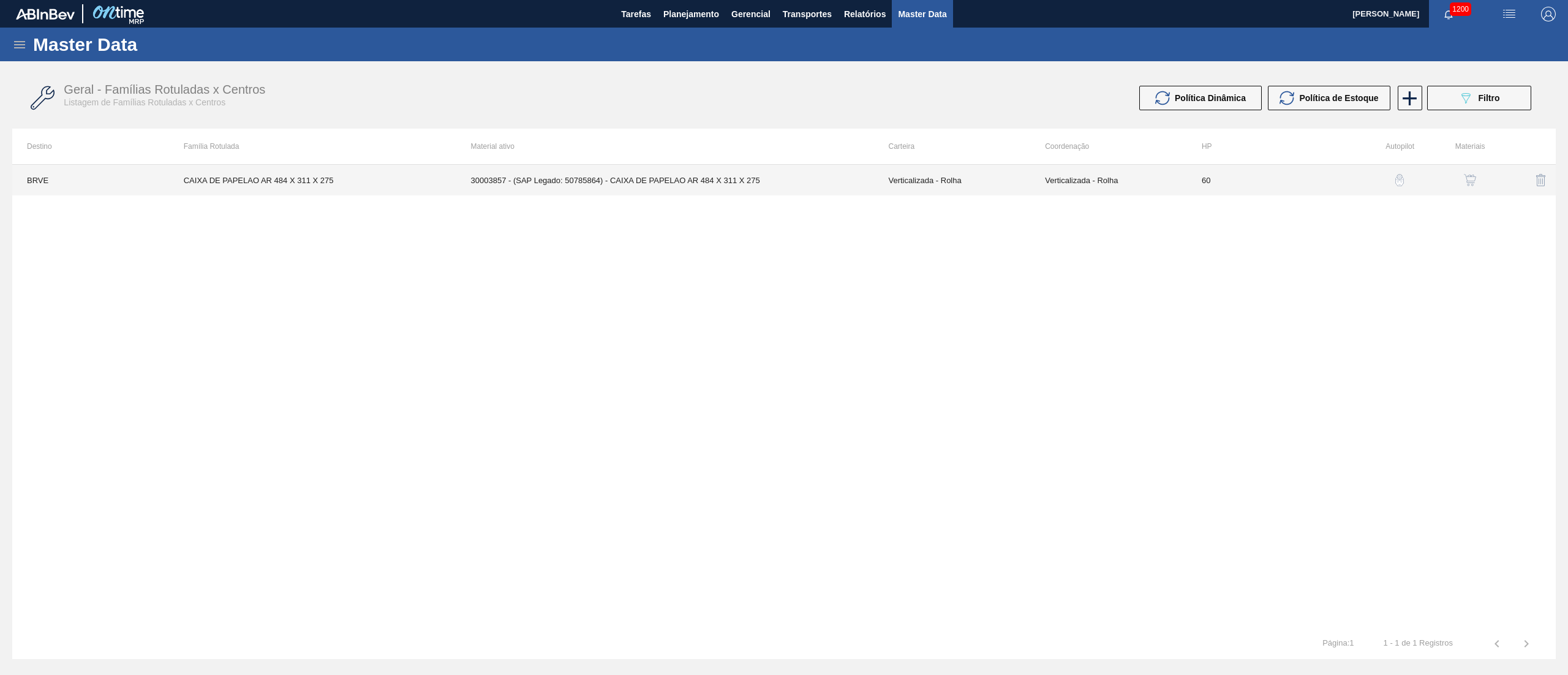
click at [575, 188] on td "30003857 - (SAP Legado: 50785864) - CAIXA DE PAPELAO AR 484 X 311 X 275" at bounding box center [664, 179] width 417 height 31
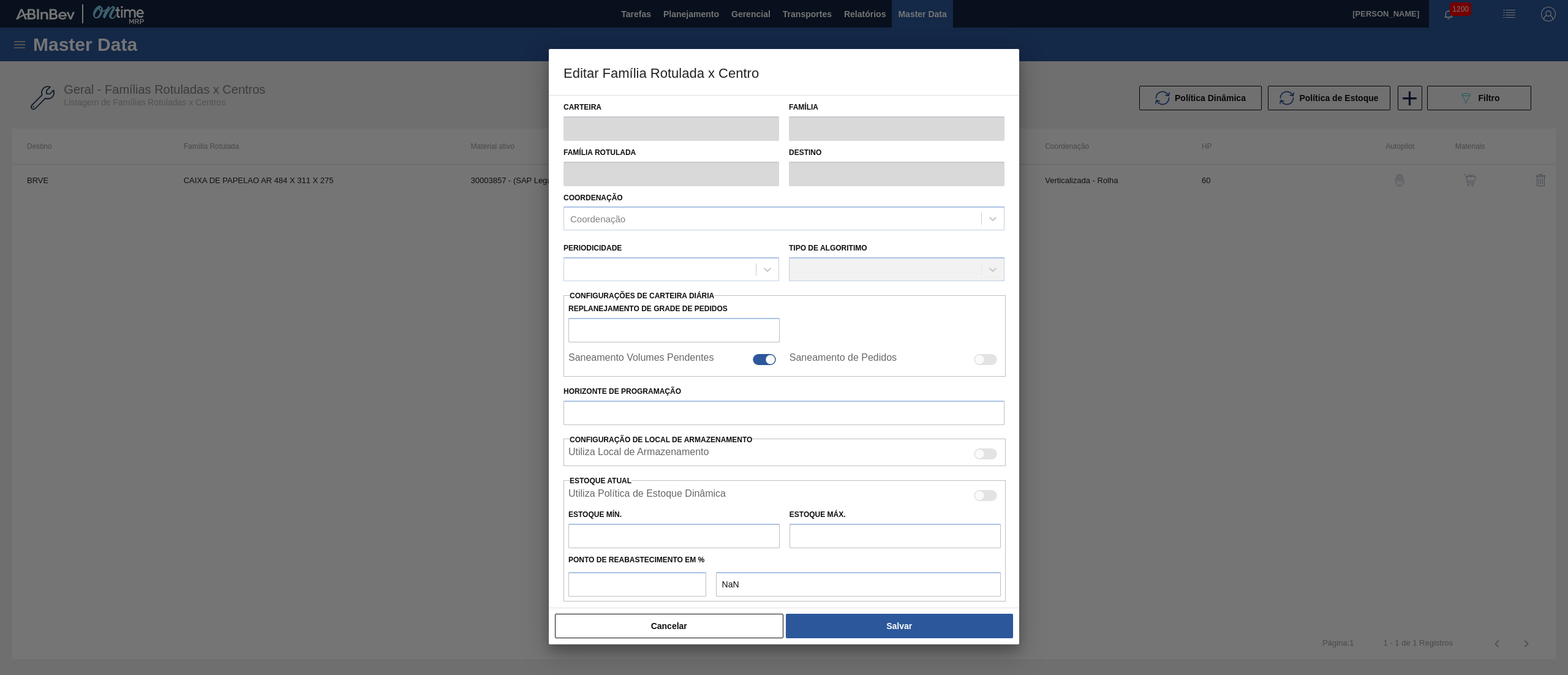
type input "Verticalizada - Rolha"
type input "Embalagem - Rolha"
type input "CAIXA DE PAPELAO AR 484 X 311 X 275"
type input "BRVE - Rolhas"
type input "60"
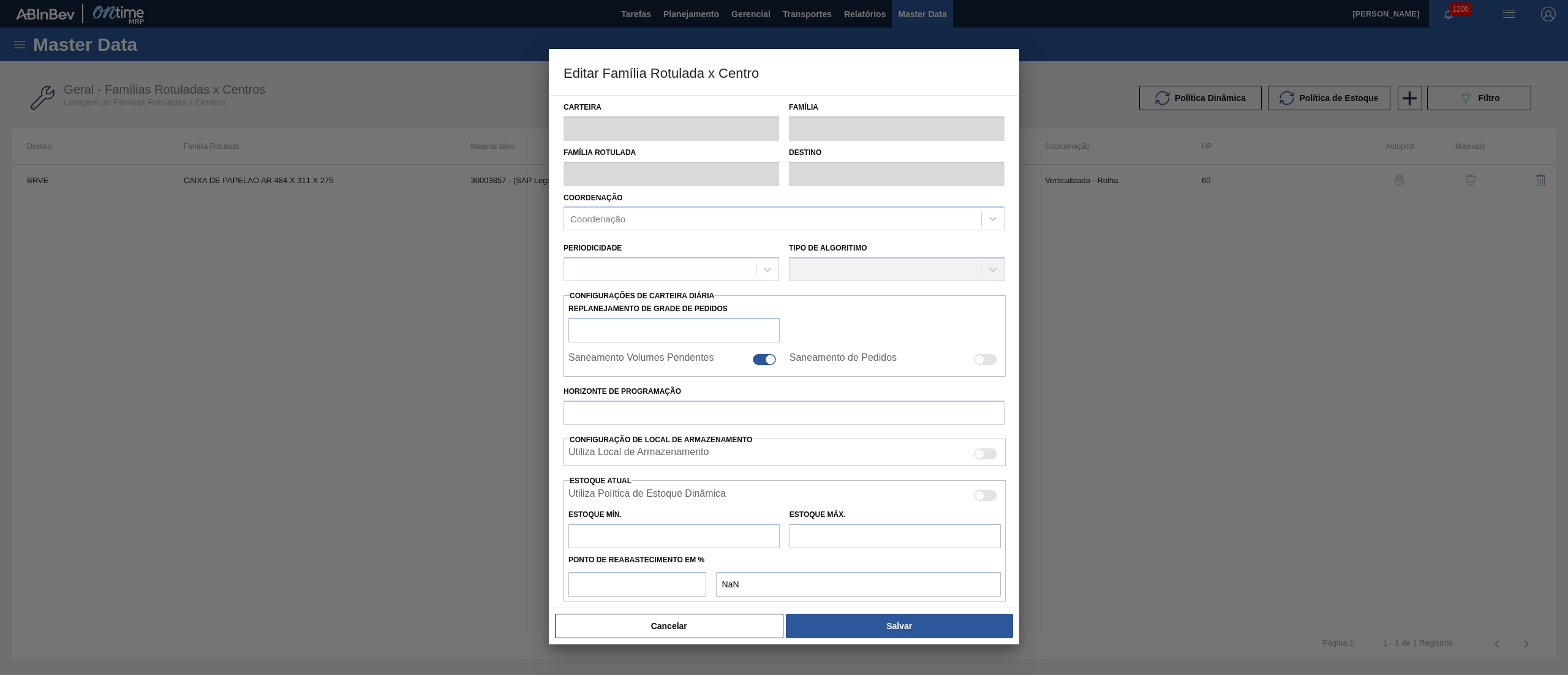
type input "10,05"
type input "32,98"
type input "65"
type input "24,954"
checkbox input "true"
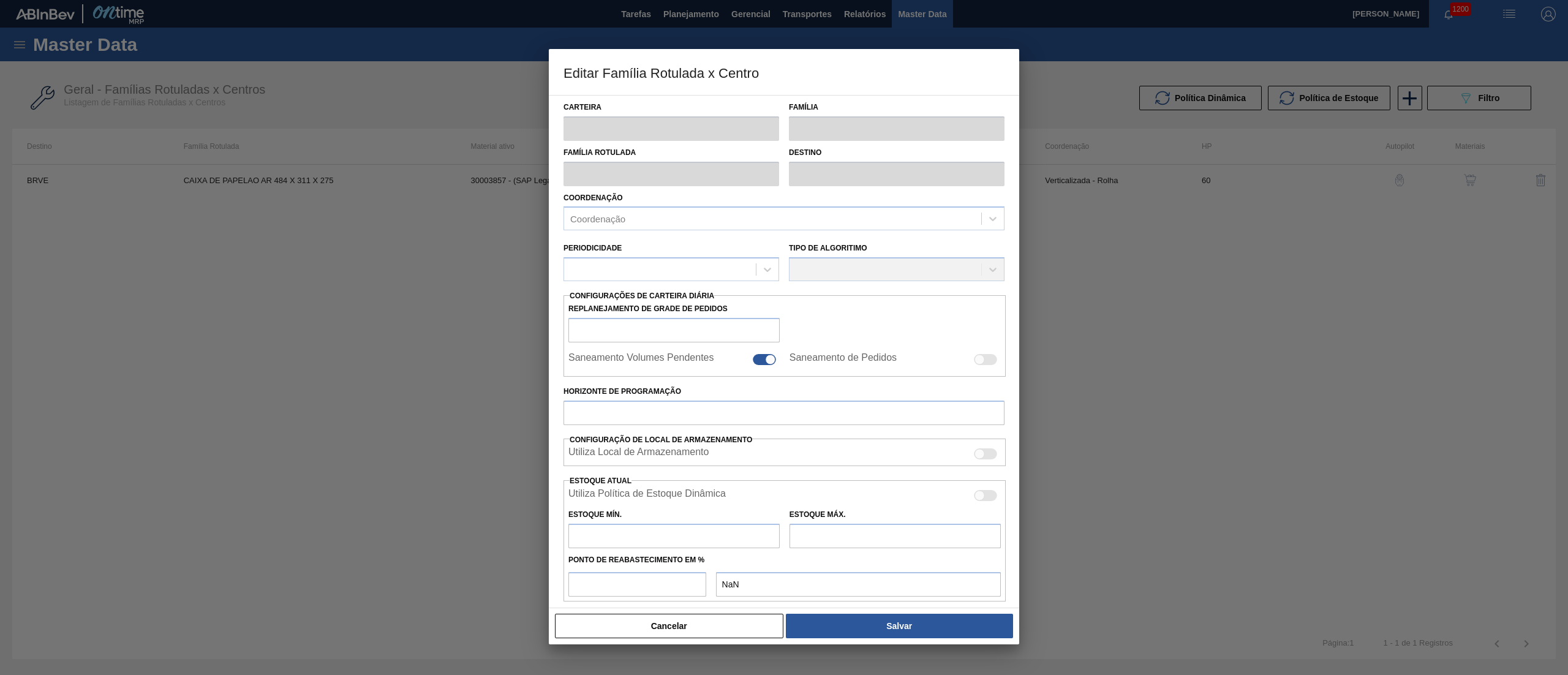
checkbox input "true"
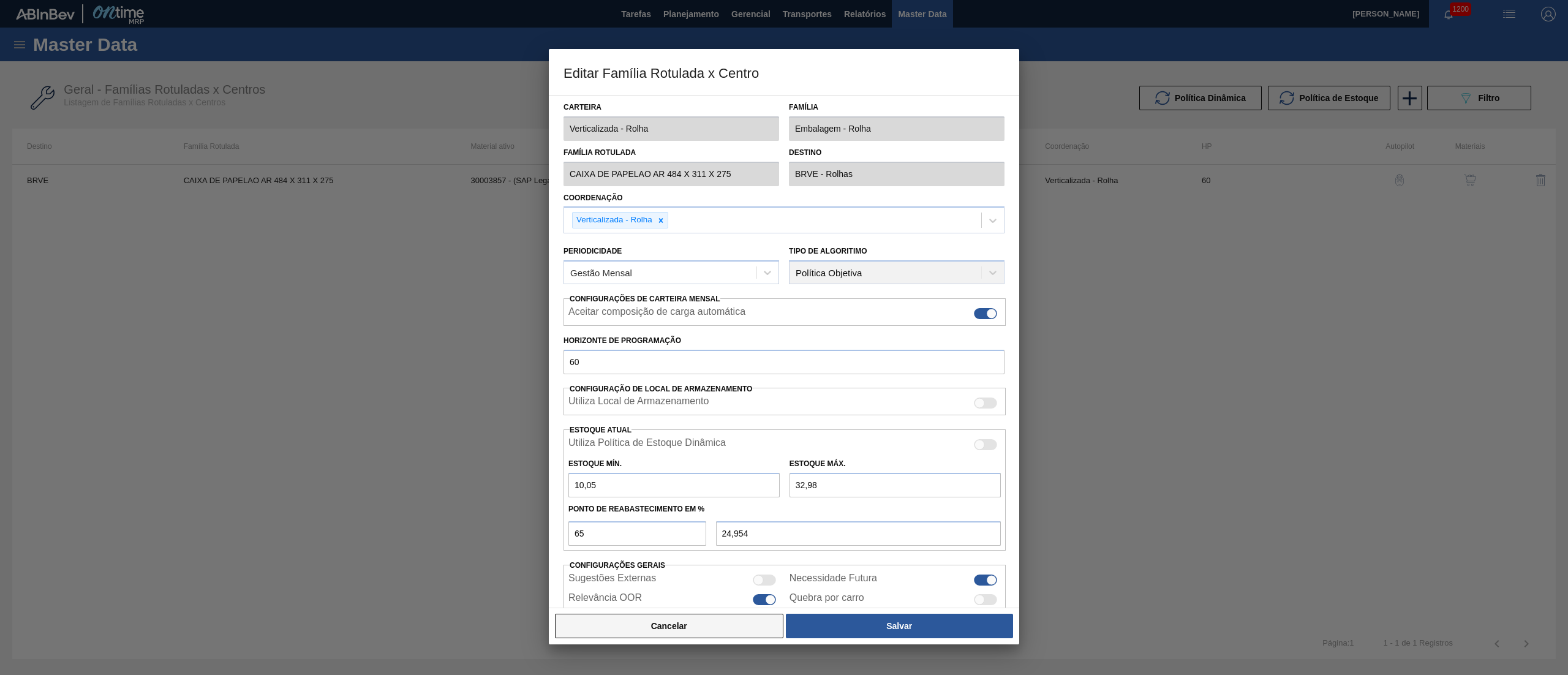
click at [616, 615] on button "Cancelar" at bounding box center [669, 625] width 228 height 25
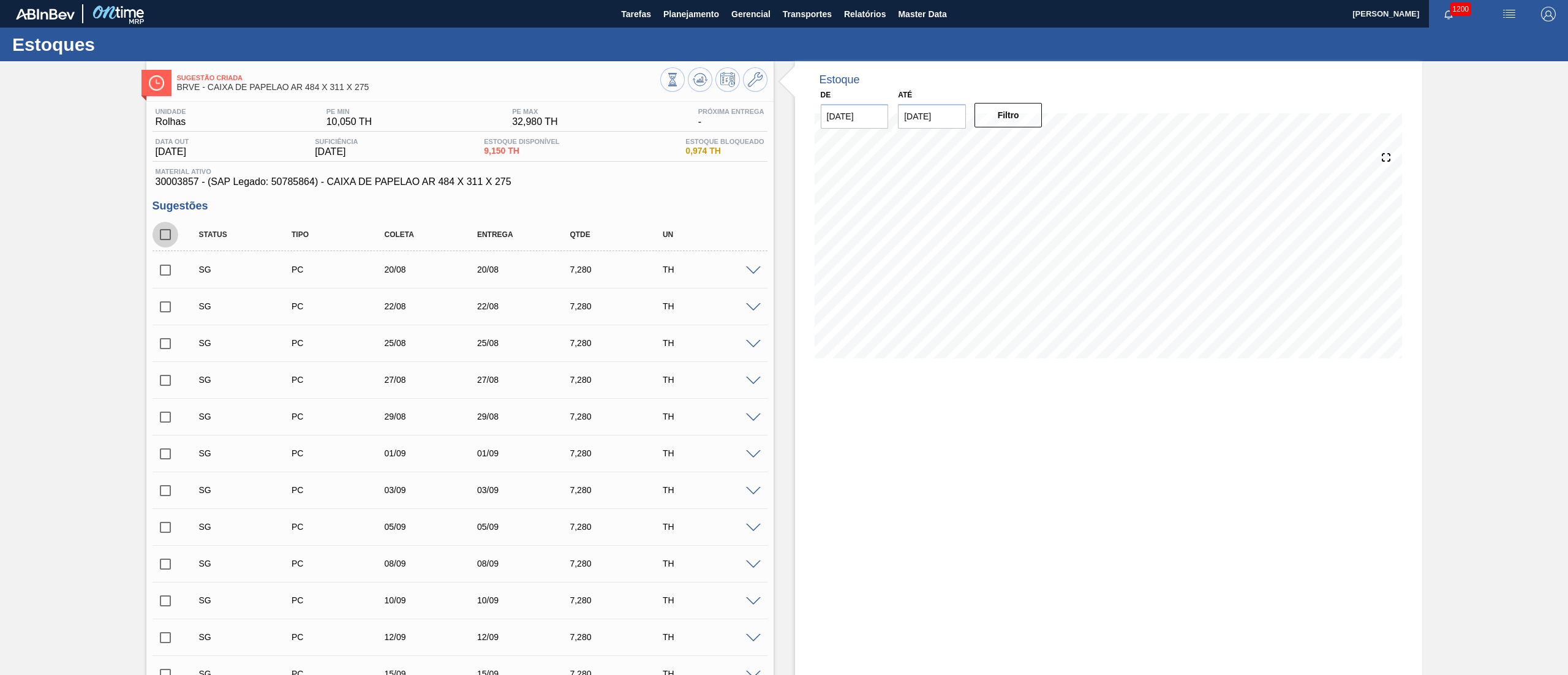
click at [161, 245] on input "checkbox" at bounding box center [166, 235] width 26 height 26
checkbox input "true"
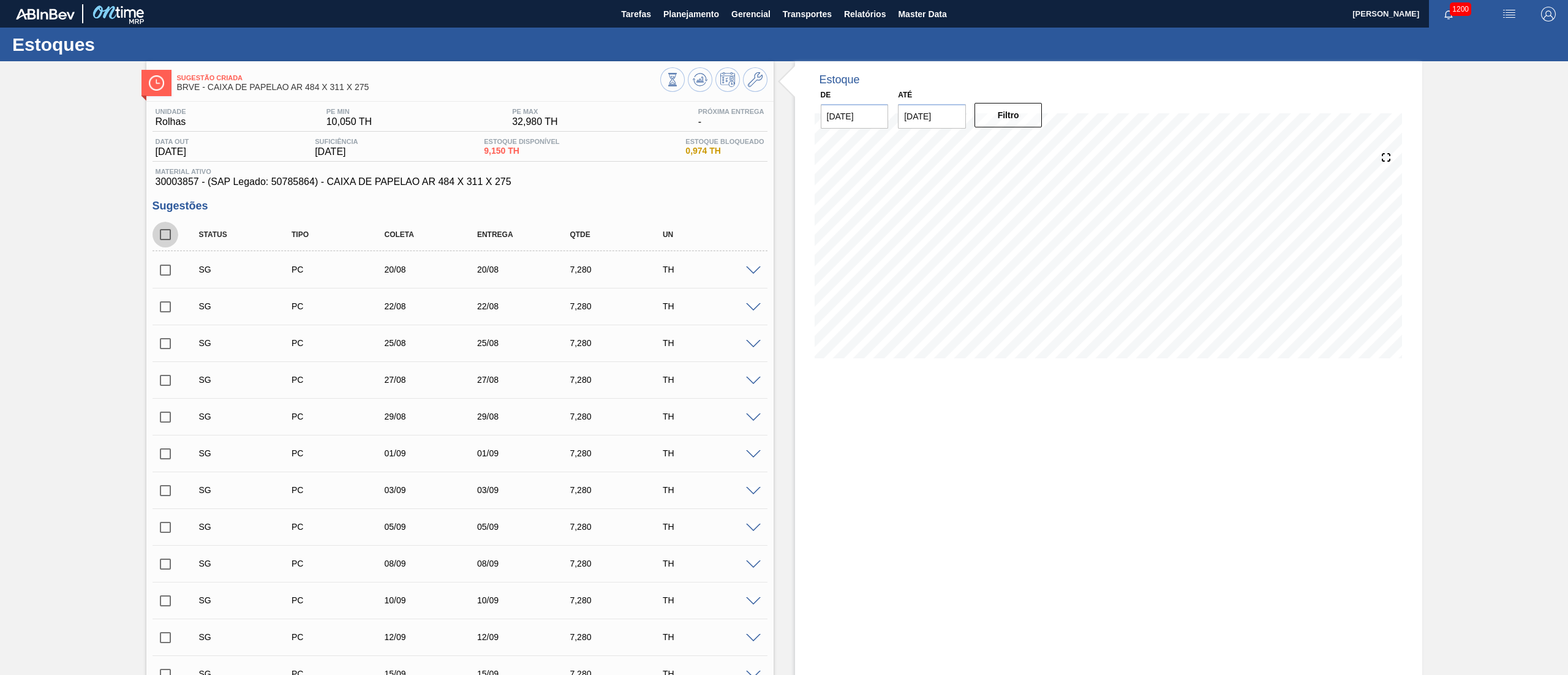
checkbox input "true"
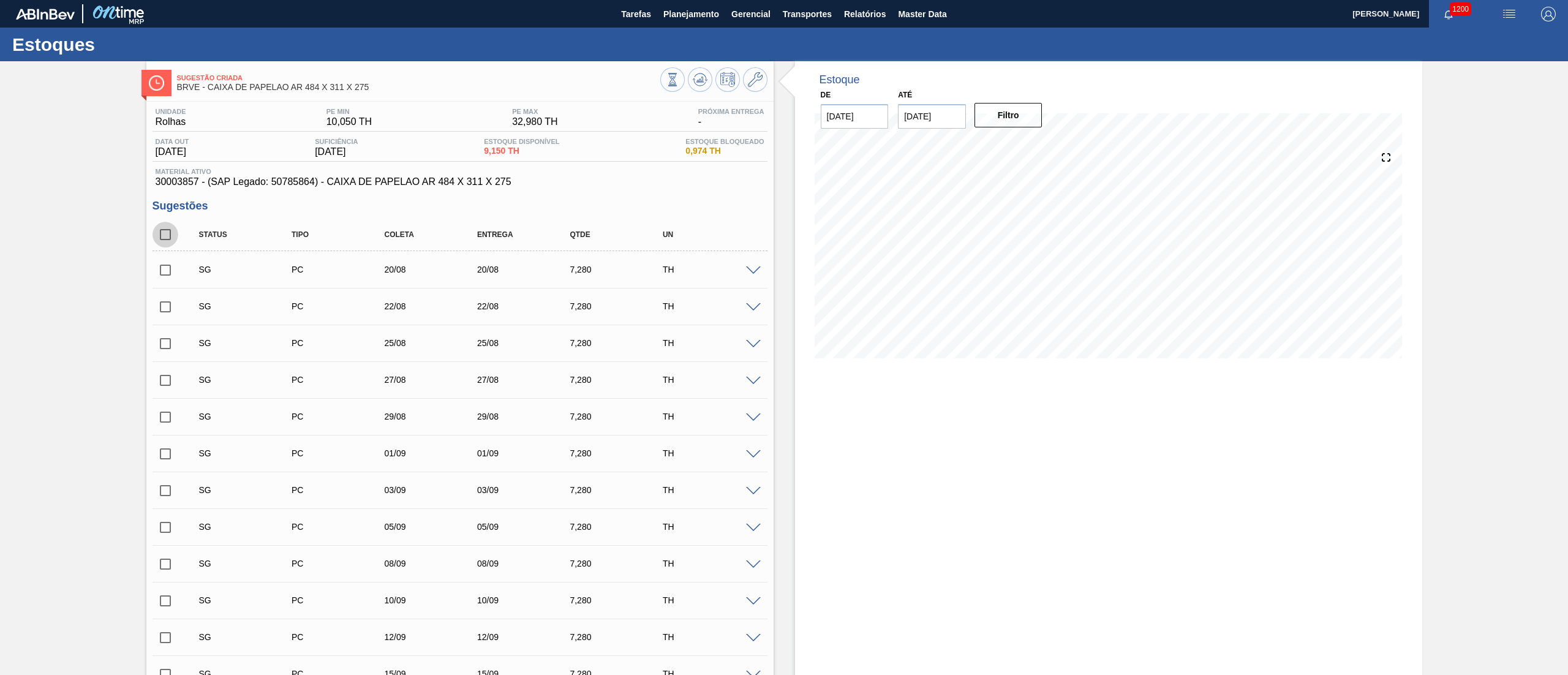
checkbox input "true"
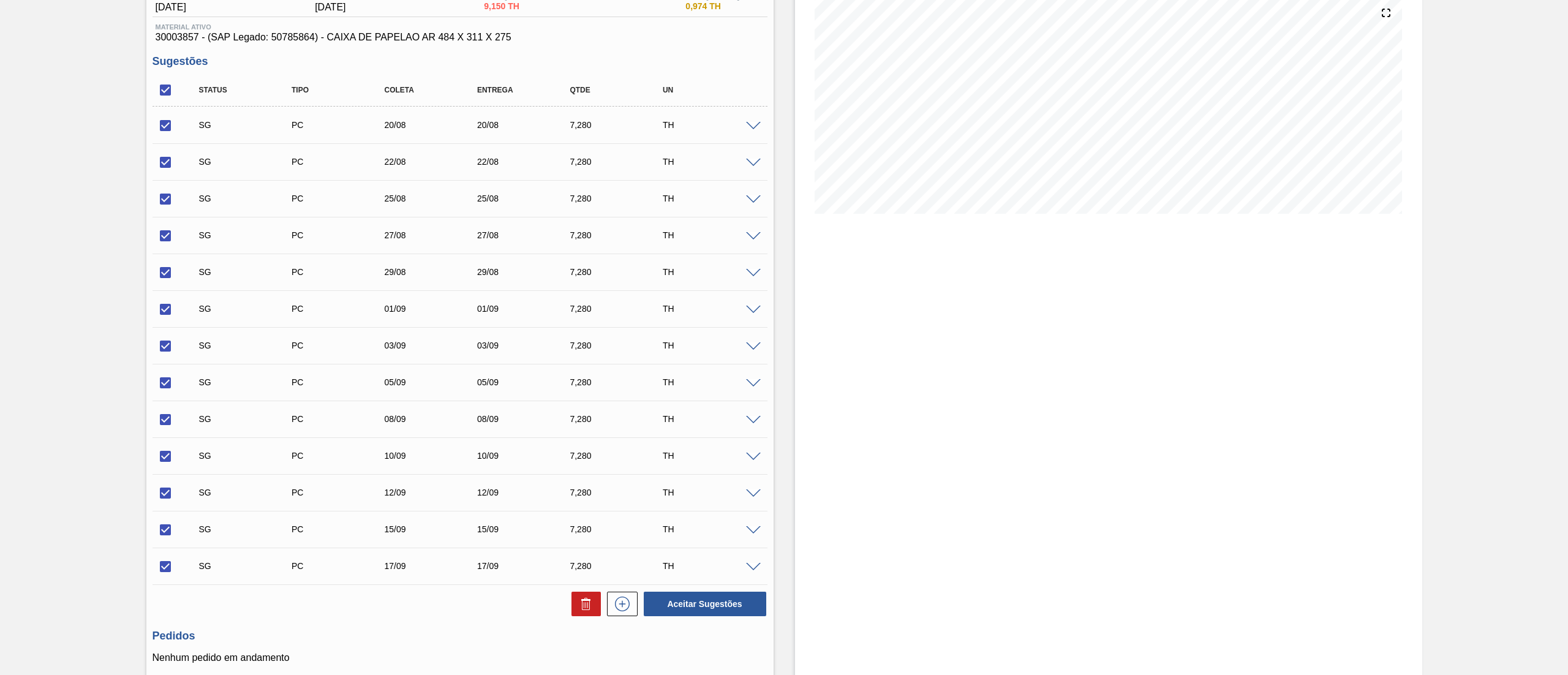
scroll to position [243, 0]
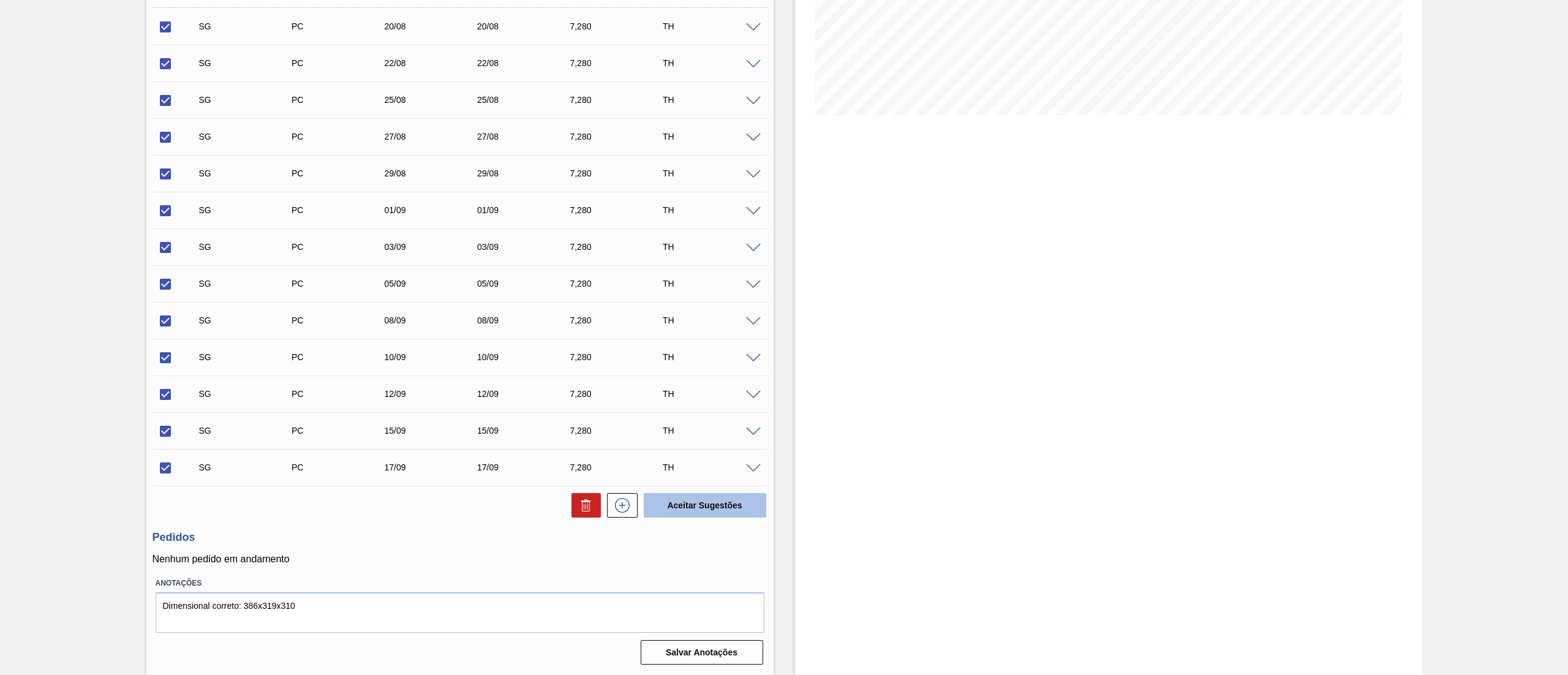
click at [705, 506] on button "Aceitar Sugestões" at bounding box center [705, 505] width 123 height 25
checkbox input "false"
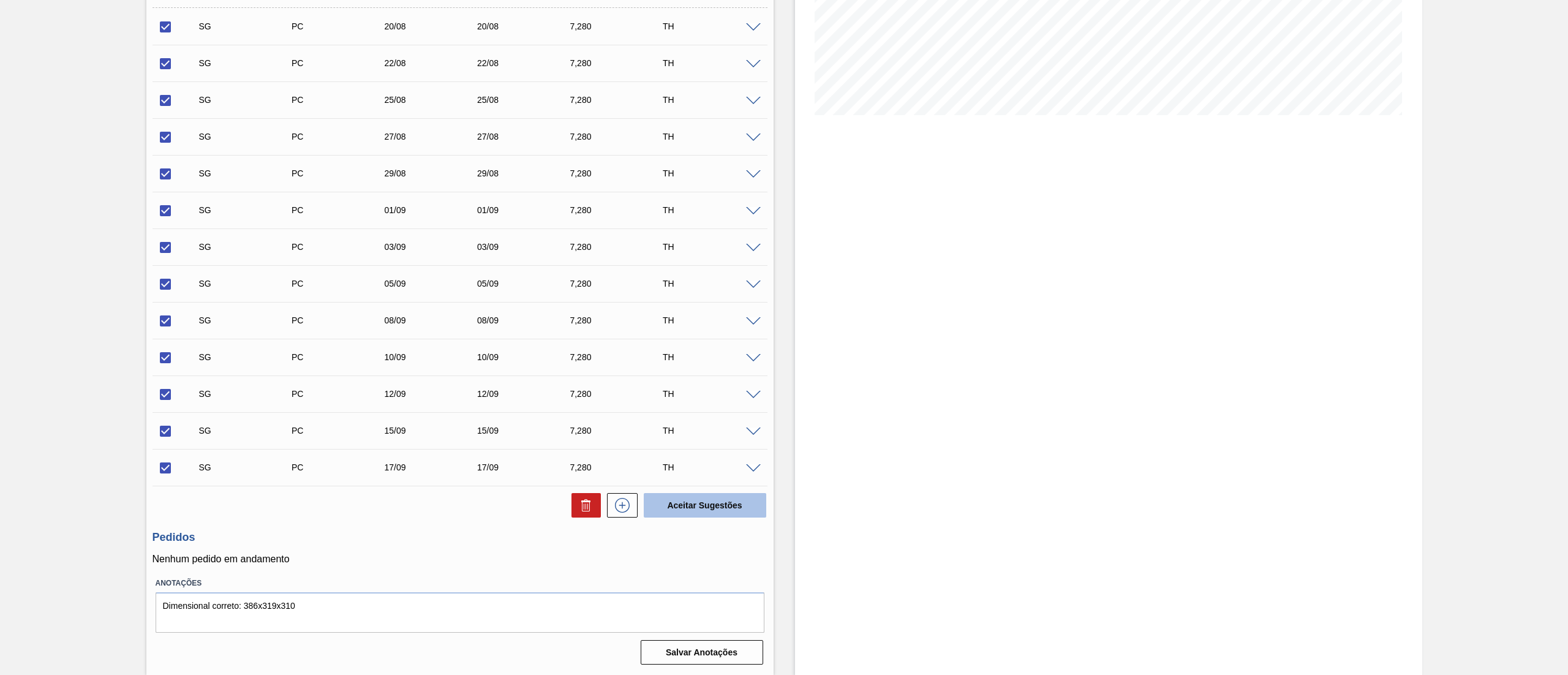
checkbox input "false"
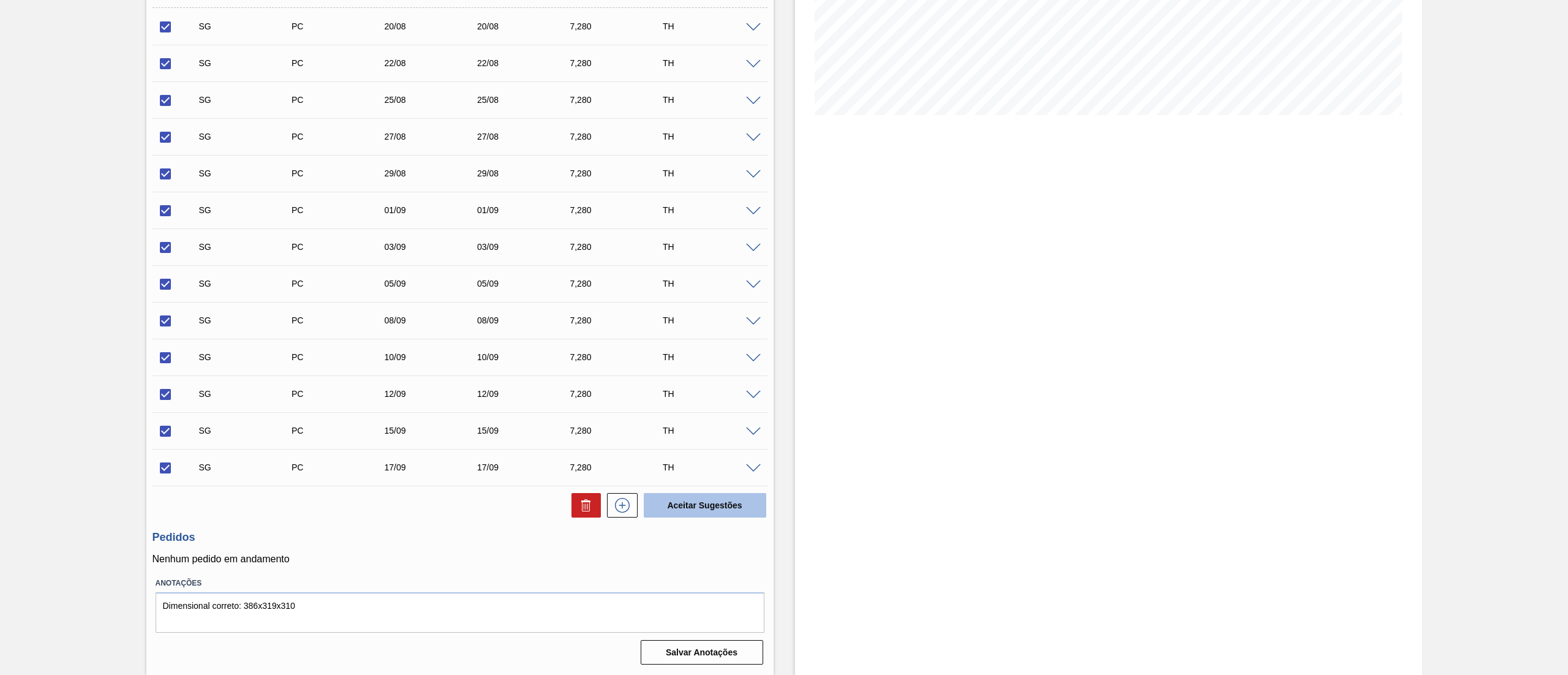
checkbox input "false"
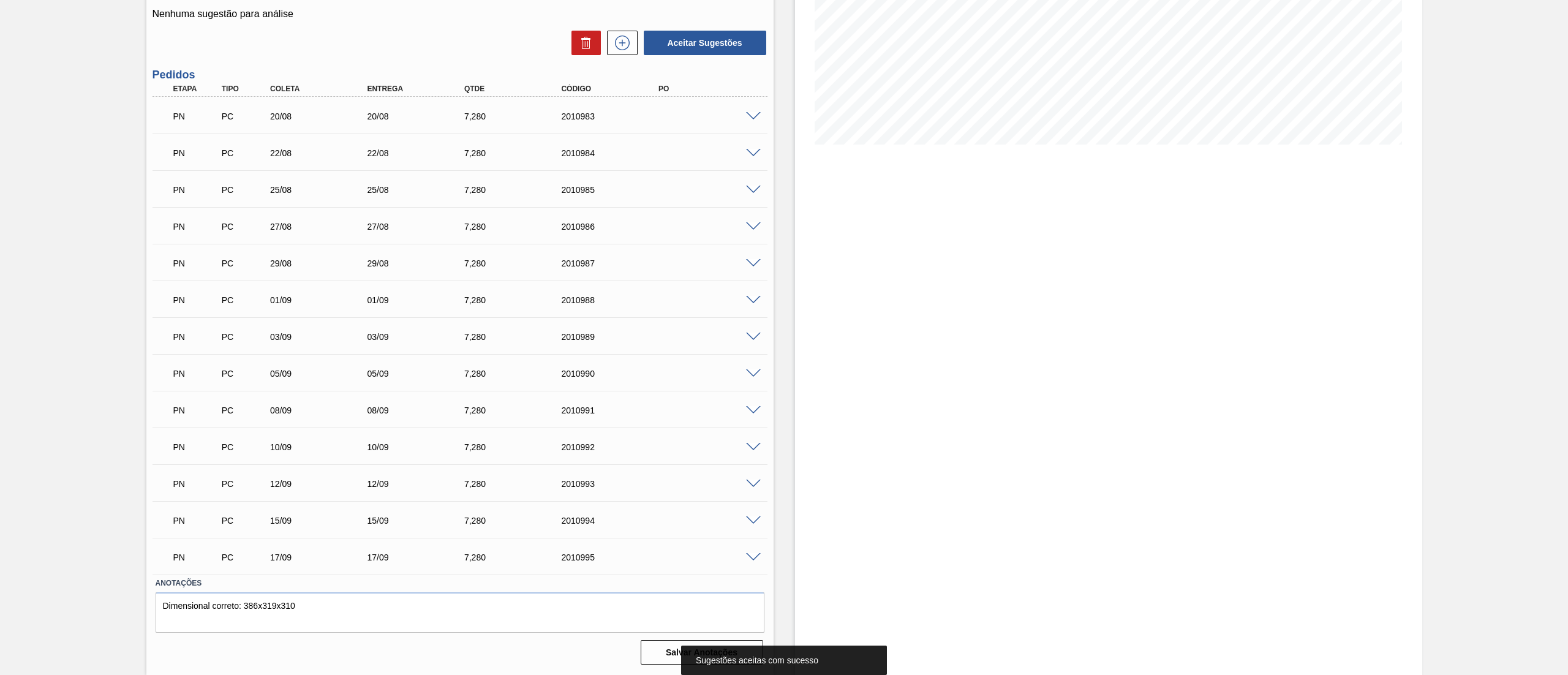
scroll to position [0, 0]
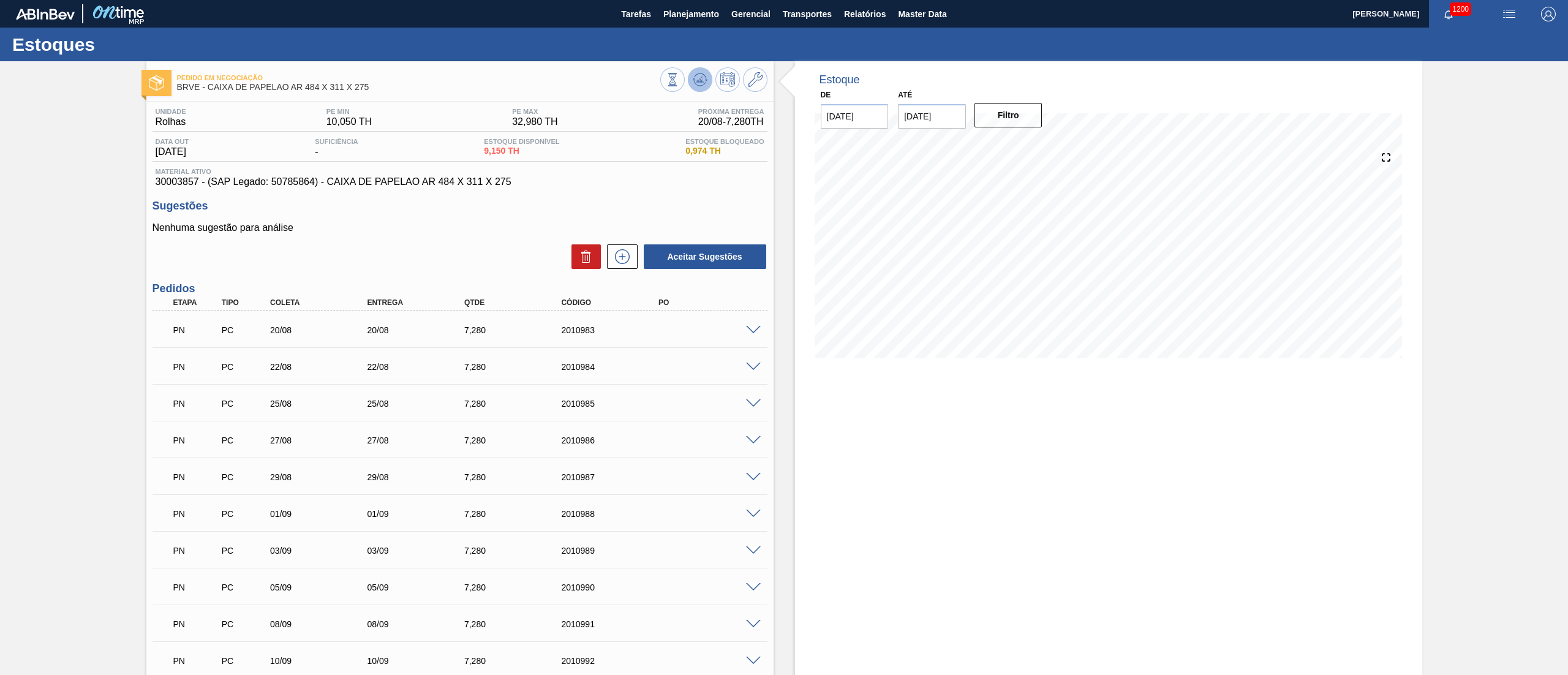
click at [679, 85] on icon at bounding box center [673, 80] width 14 height 14
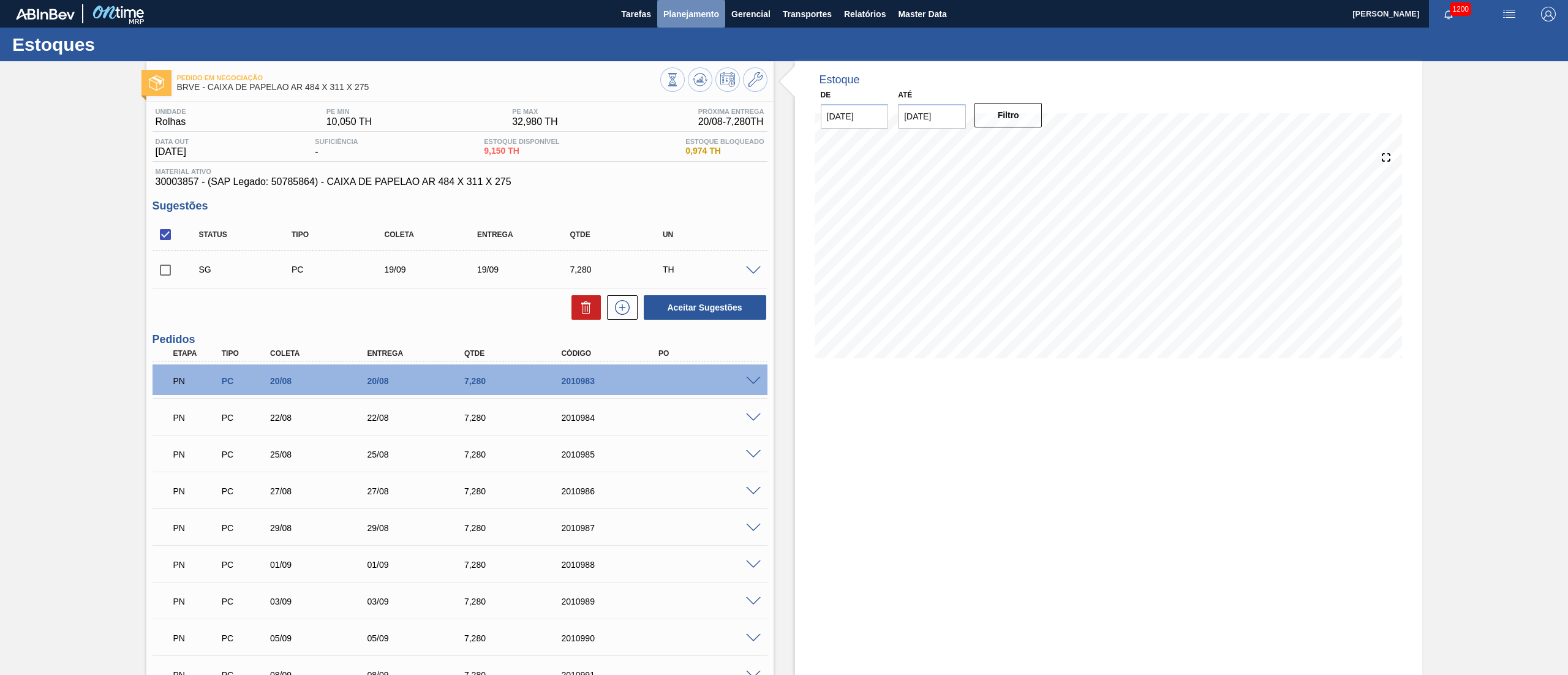
click at [679, 20] on span "Planejamento" at bounding box center [691, 14] width 56 height 15
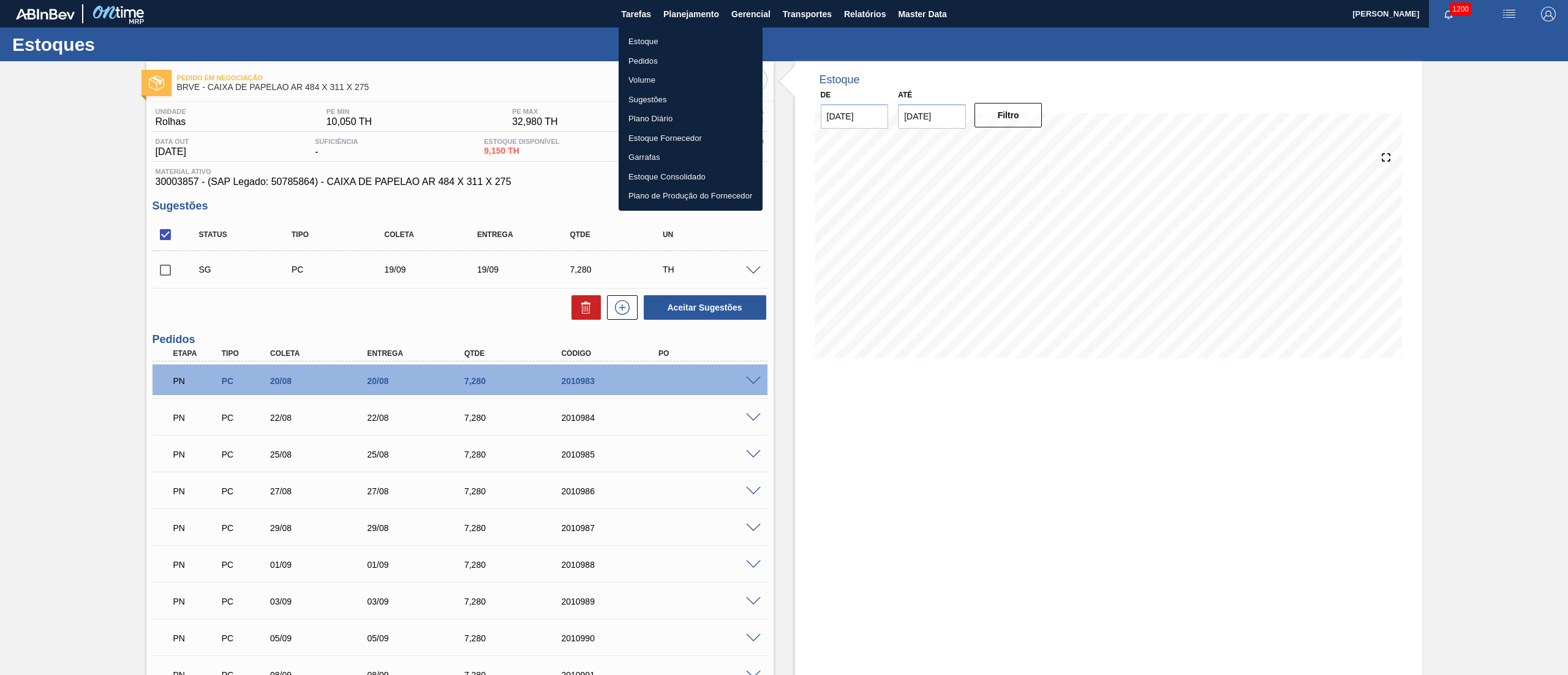
click at [653, 32] on li "Estoque" at bounding box center [690, 42] width 144 height 20
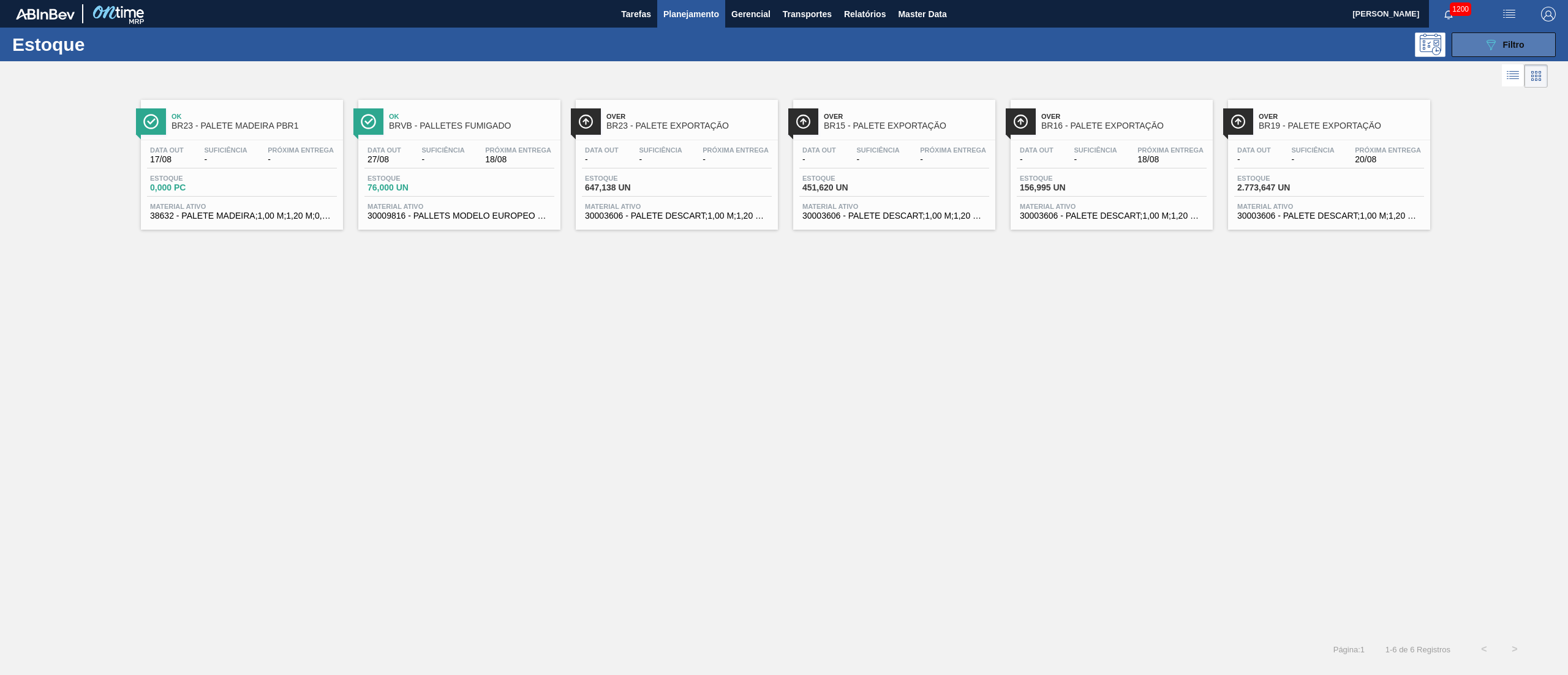
click at [1473, 46] on button "089F7B8B-B2A5-4AFE-B5C0-19BA573D28AC Filtro" at bounding box center [1503, 45] width 104 height 25
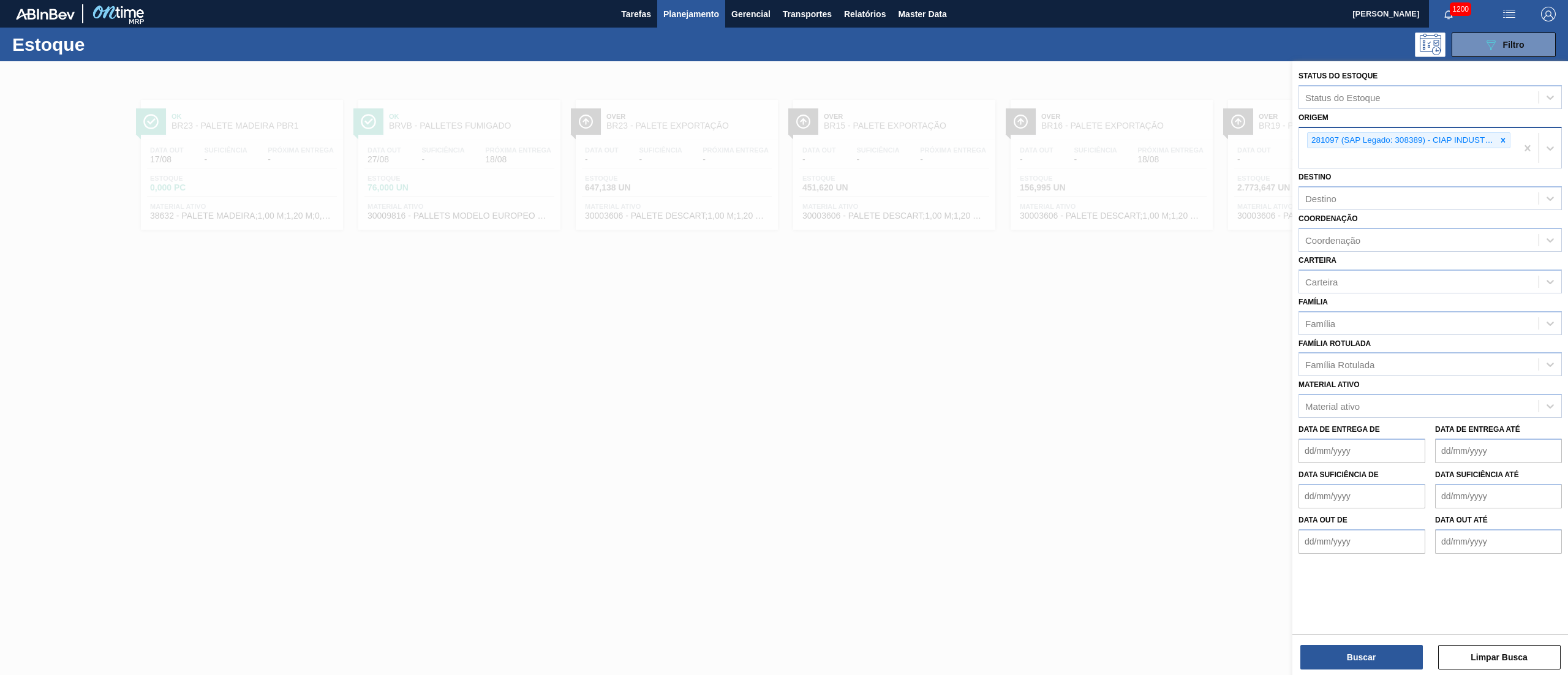
click at [1501, 133] on div at bounding box center [1503, 140] width 14 height 15
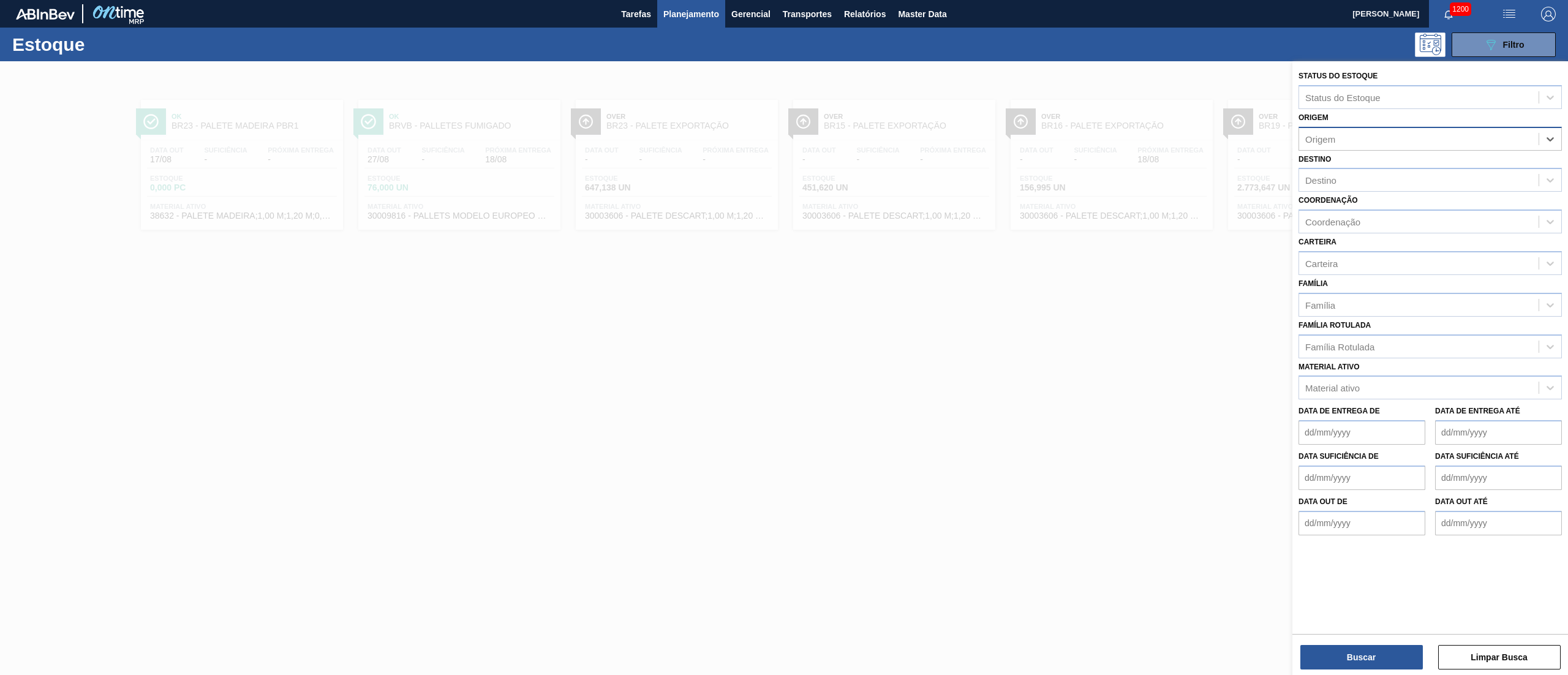
click at [1365, 316] on div "Família Rotulada Família Rotulada" at bounding box center [1430, 337] width 264 height 42
click at [1362, 306] on div "Família" at bounding box center [1418, 304] width 240 height 18
click at [1345, 262] on div "Carteira" at bounding box center [1418, 263] width 240 height 18
type input "rótulo pa"
type input "rótulo de"
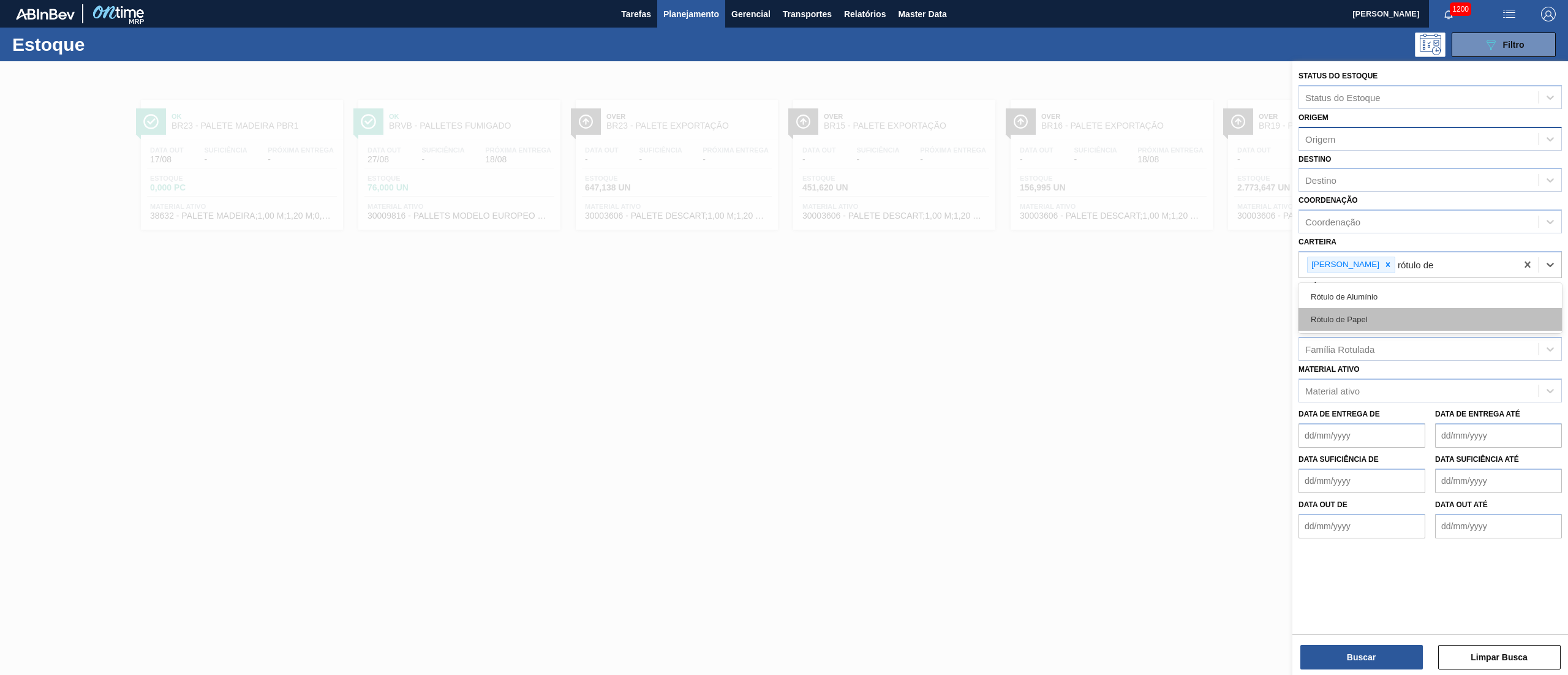
click at [1331, 328] on div "Rótulo de Papel" at bounding box center [1430, 319] width 264 height 23
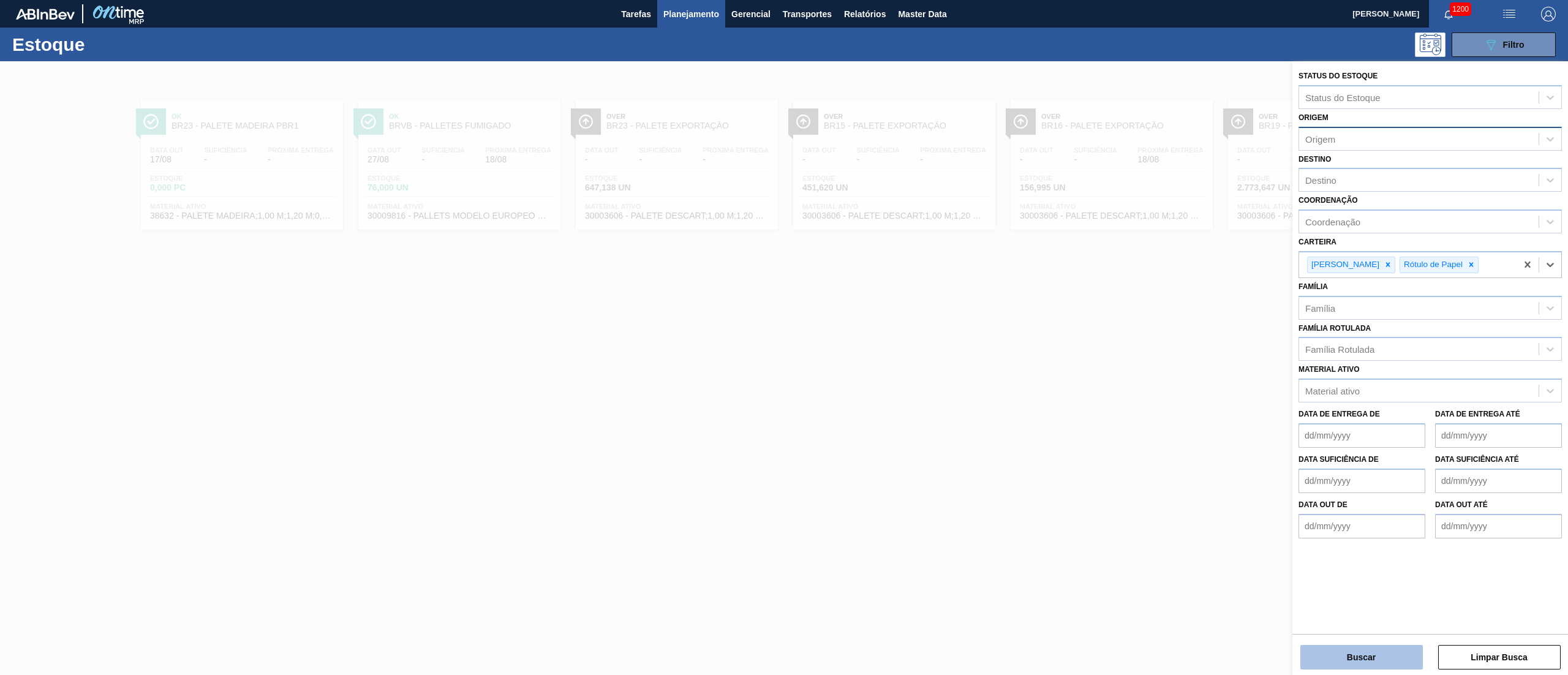
click at [1318, 663] on button "Buscar" at bounding box center [1362, 657] width 123 height 25
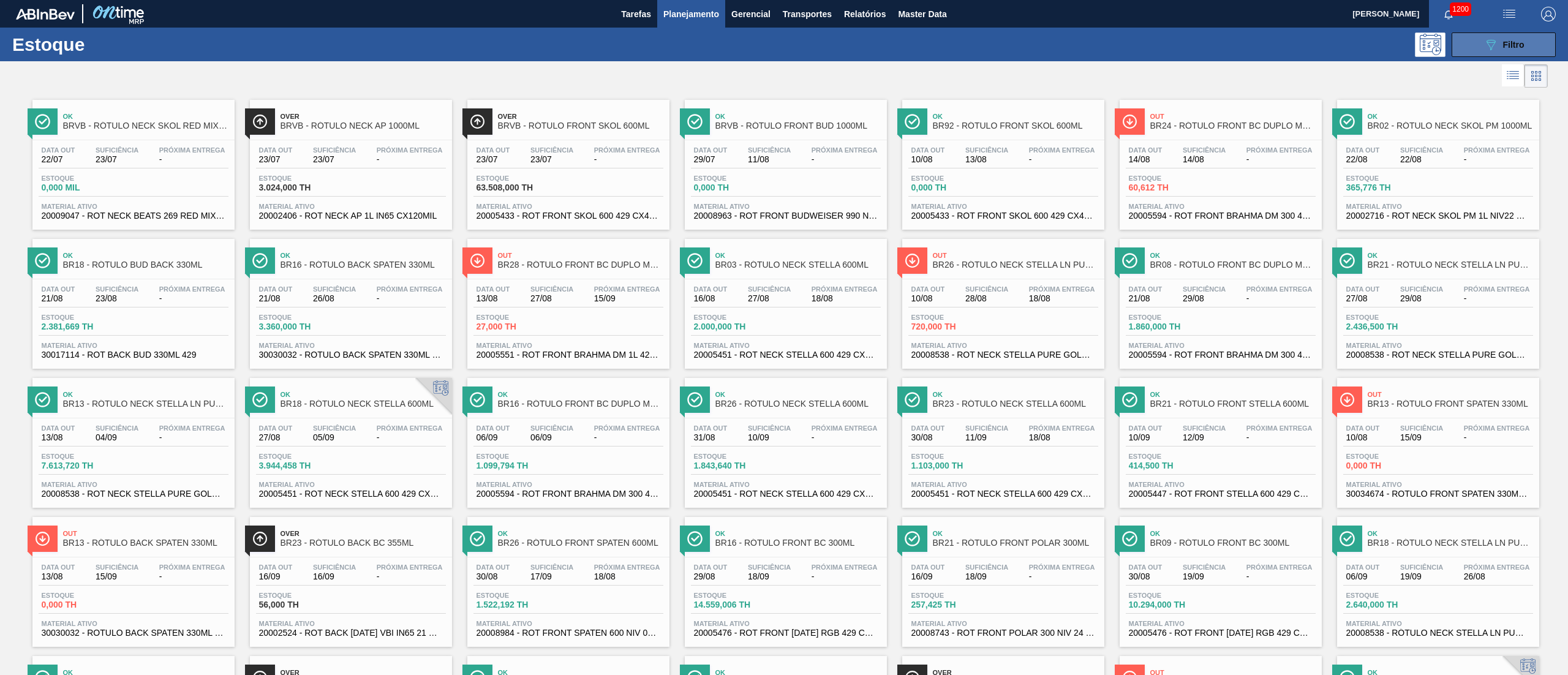
click at [1500, 47] on div "089F7B8B-B2A5-4AFE-B5C0-19BA573D28AC Filtro" at bounding box center [1503, 45] width 41 height 15
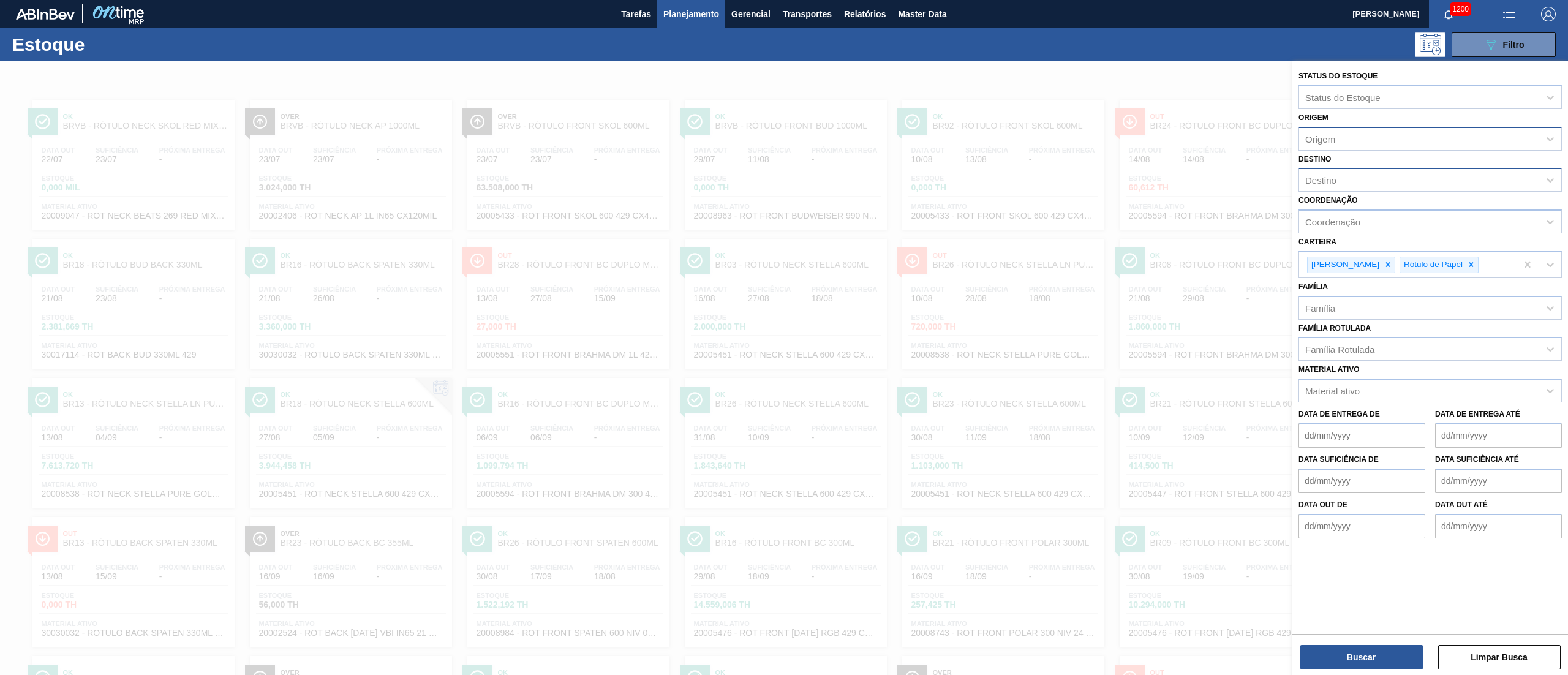
click at [1331, 181] on div "Destino" at bounding box center [1321, 180] width 32 height 11
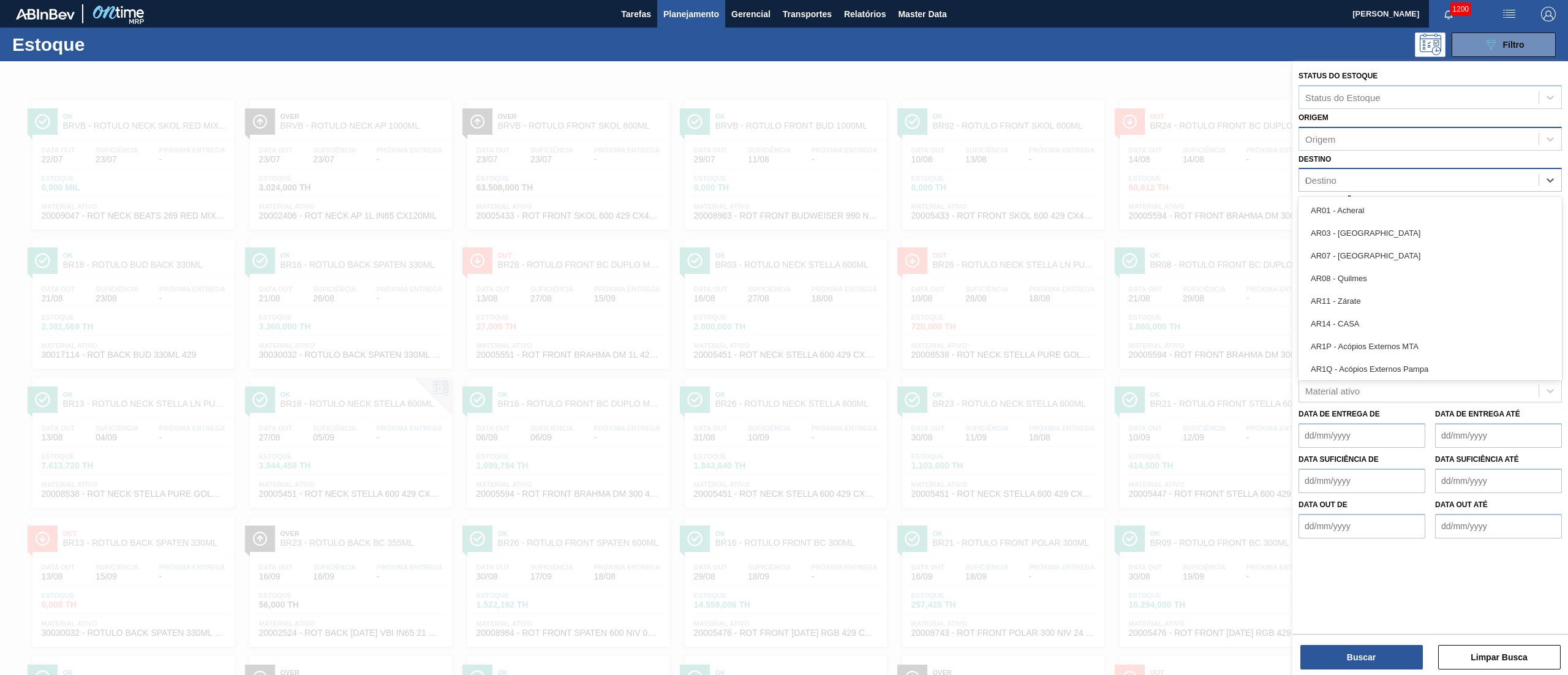
type input "03"
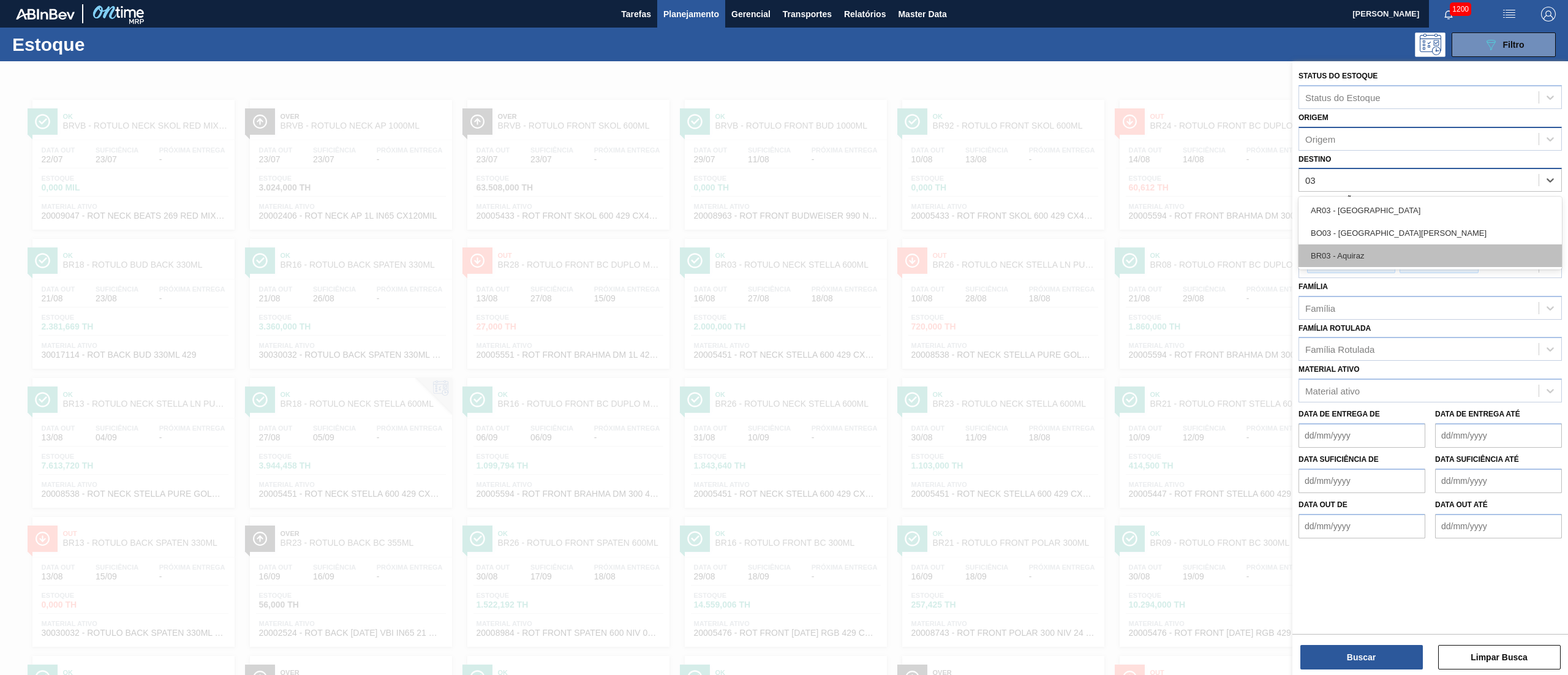
click at [1371, 257] on div "BR03 - Aquiraz" at bounding box center [1430, 256] width 264 height 23
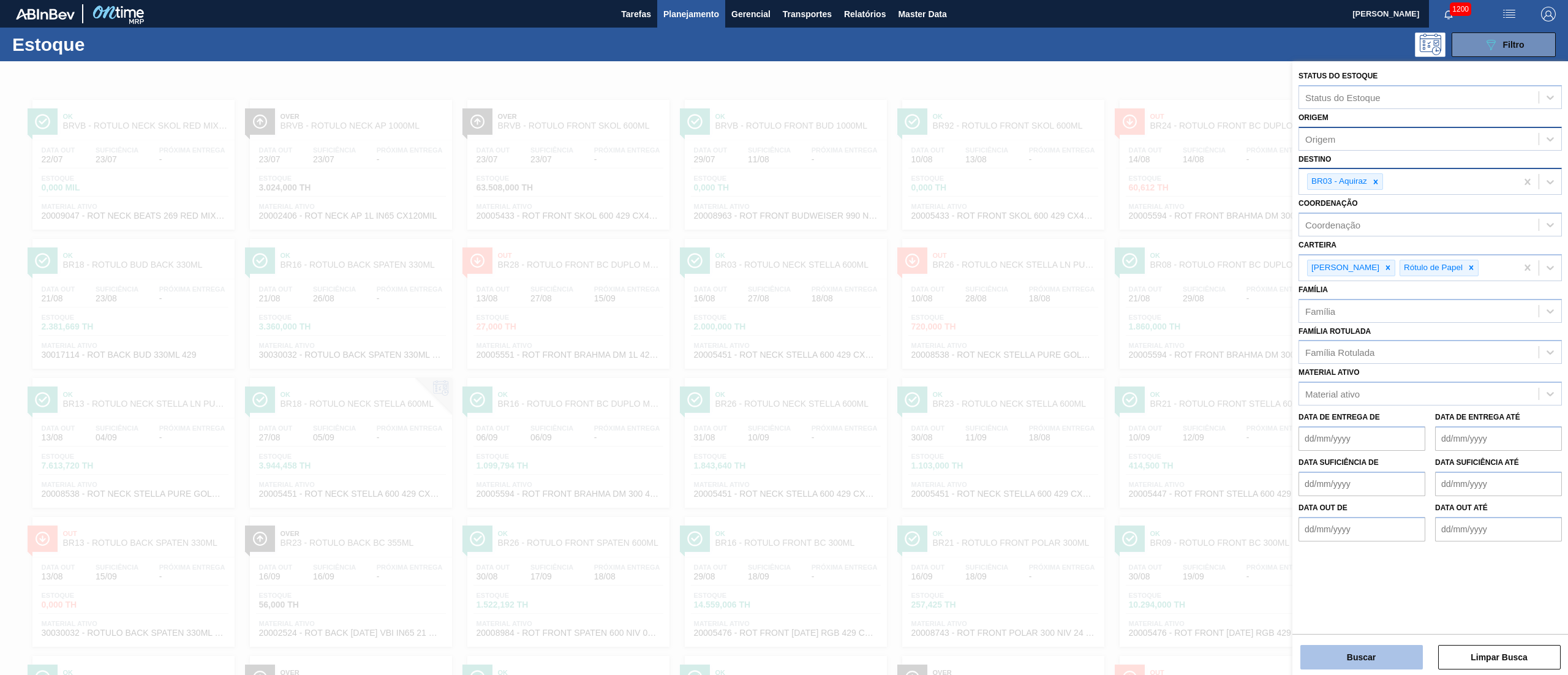
click at [1363, 666] on button "Buscar" at bounding box center [1362, 657] width 123 height 25
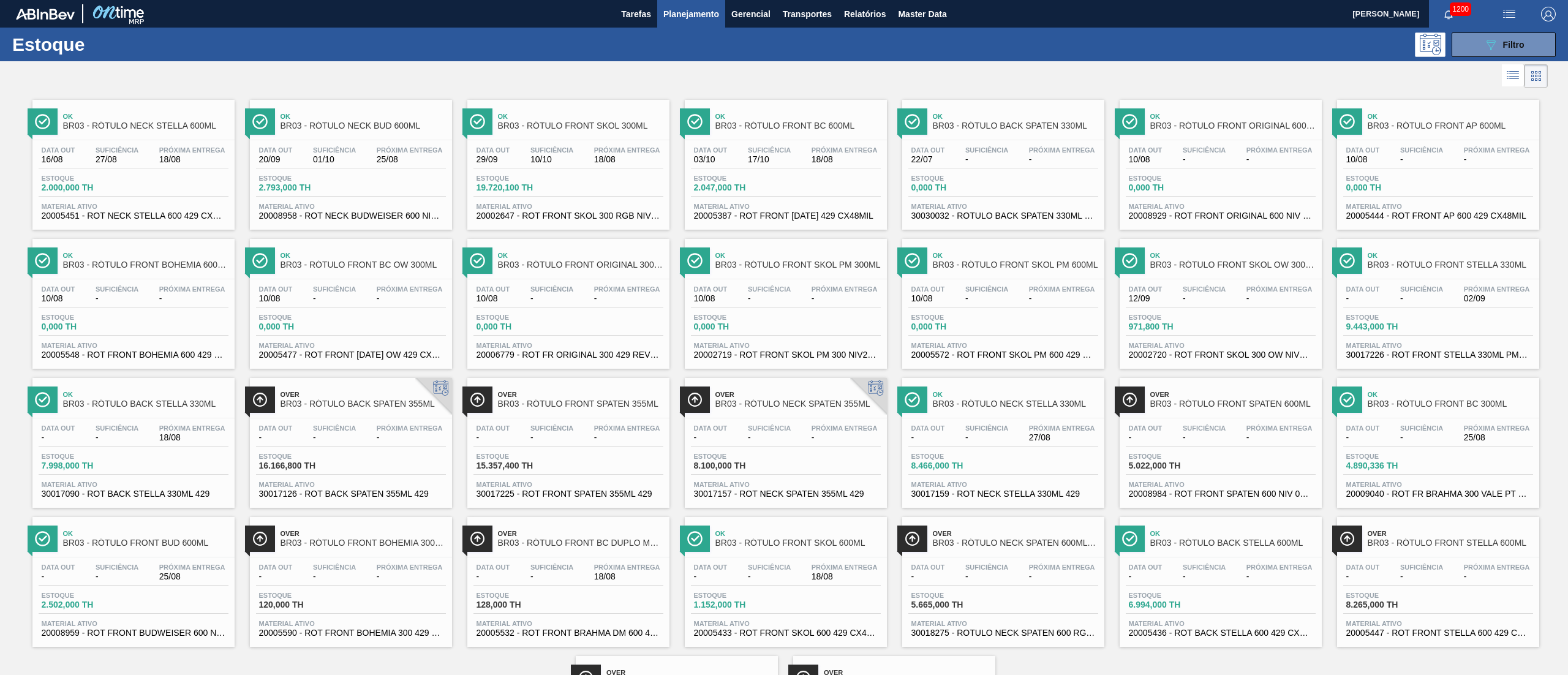
click at [158, 198] on div "Data out 16/08 Suficiência 27/08 Próxima Entrega 18/08 Estoque 2.000,000 TH Mat…" at bounding box center [134, 181] width 202 height 83
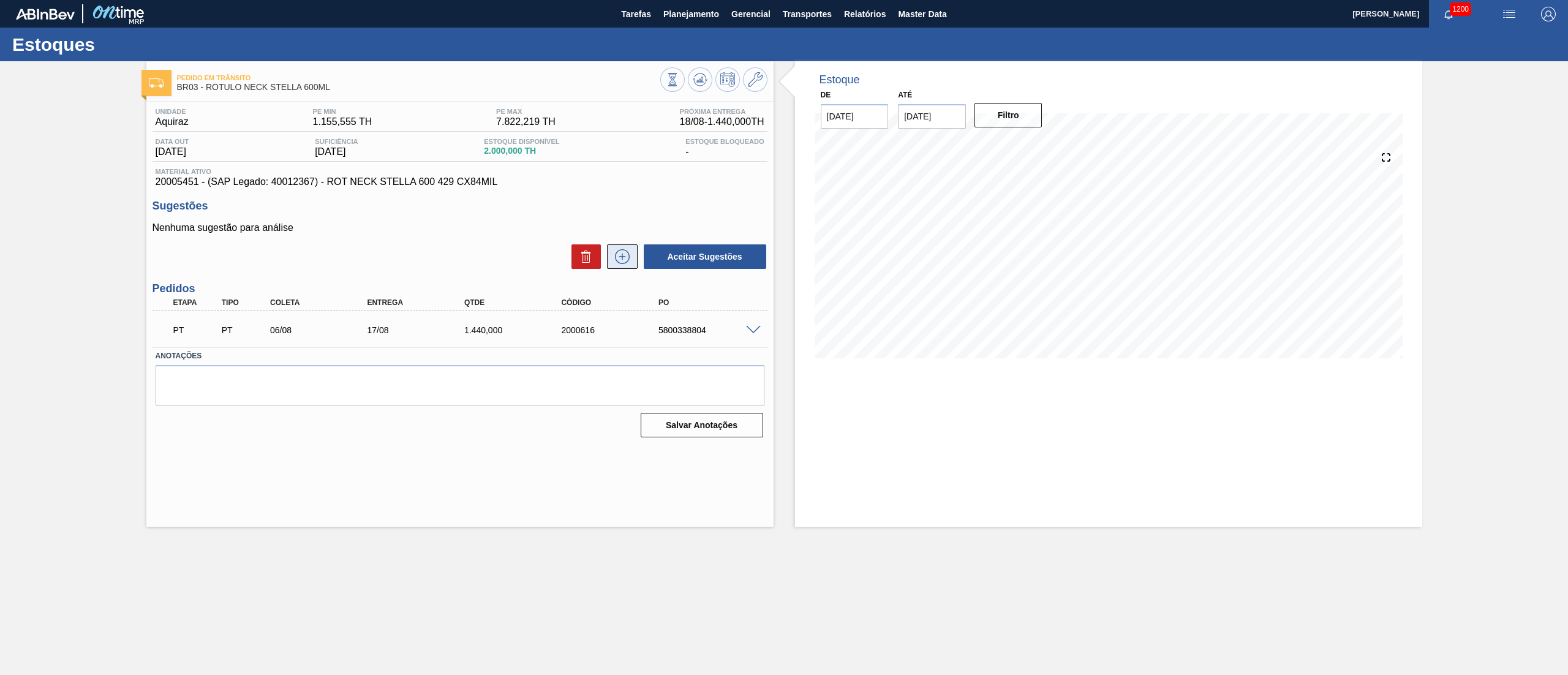
click at [622, 249] on button at bounding box center [621, 257] width 31 height 25
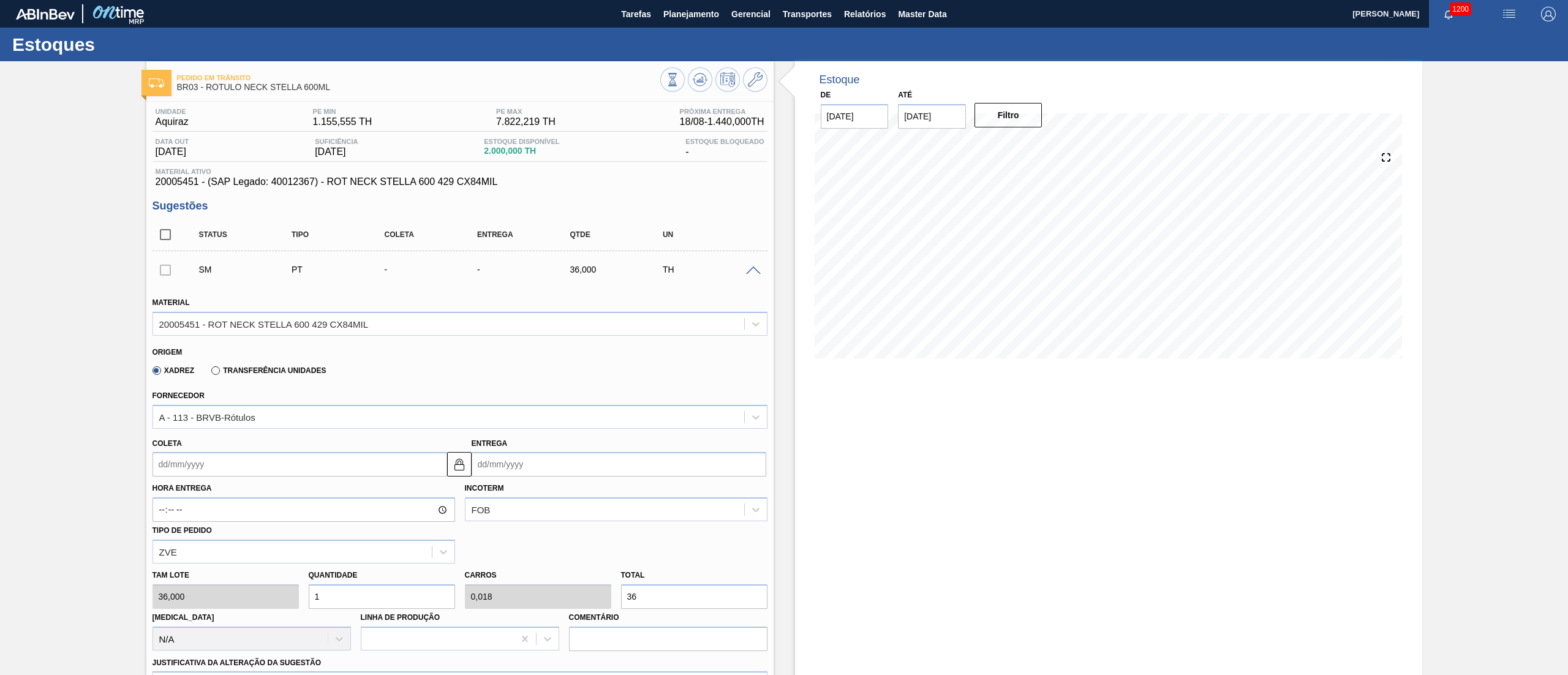
scroll to position [245, 0]
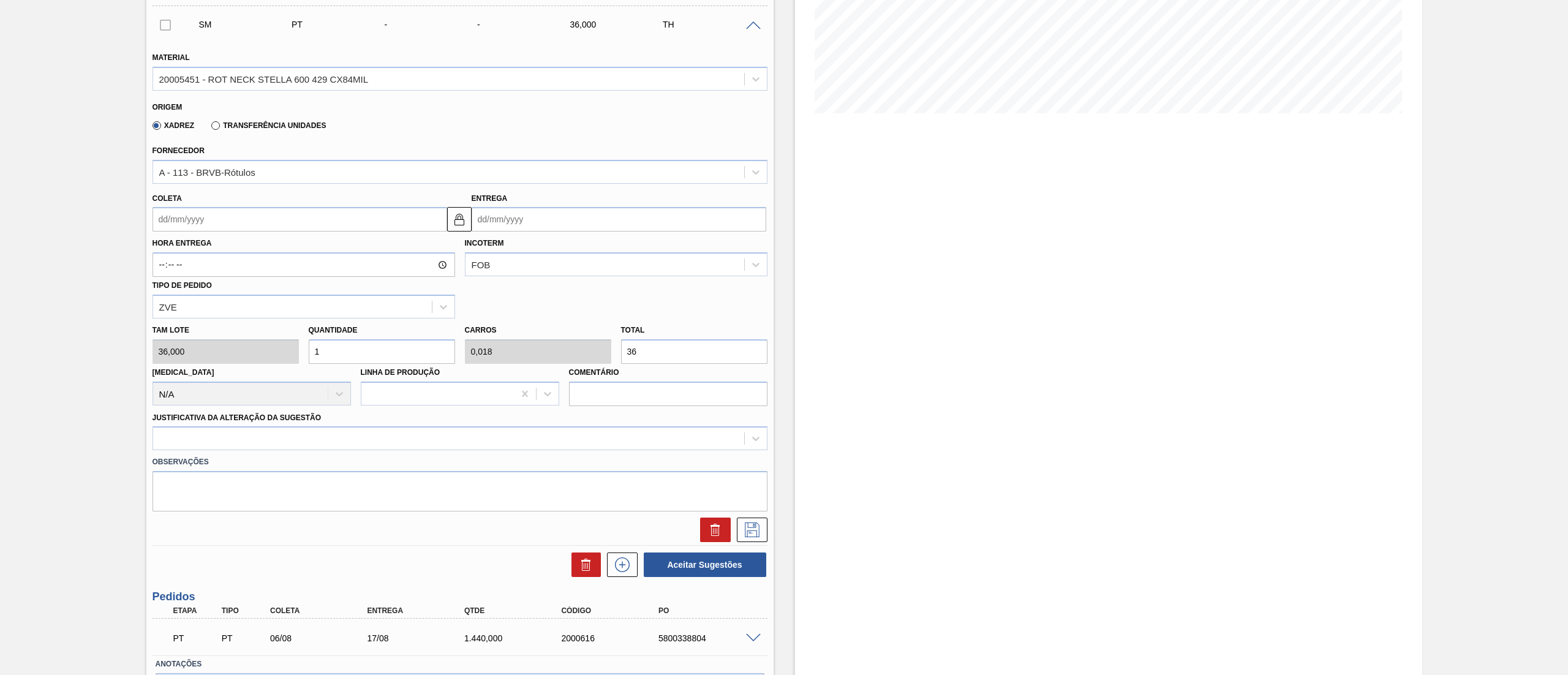
drag, startPoint x: 664, startPoint y: 329, endPoint x: 642, endPoint y: 336, distance: 23.1
click at [642, 336] on div "Total 36" at bounding box center [694, 342] width 147 height 43
drag, startPoint x: 659, startPoint y: 349, endPoint x: 280, endPoint y: 394, distance: 381.7
click at [302, 394] on div "Tam lote 36,000 Quantidade 1 Carros 0,018 Total 36 Doca N/A Linha de Produção C…" at bounding box center [460, 362] width 624 height 87
type input "0,028"
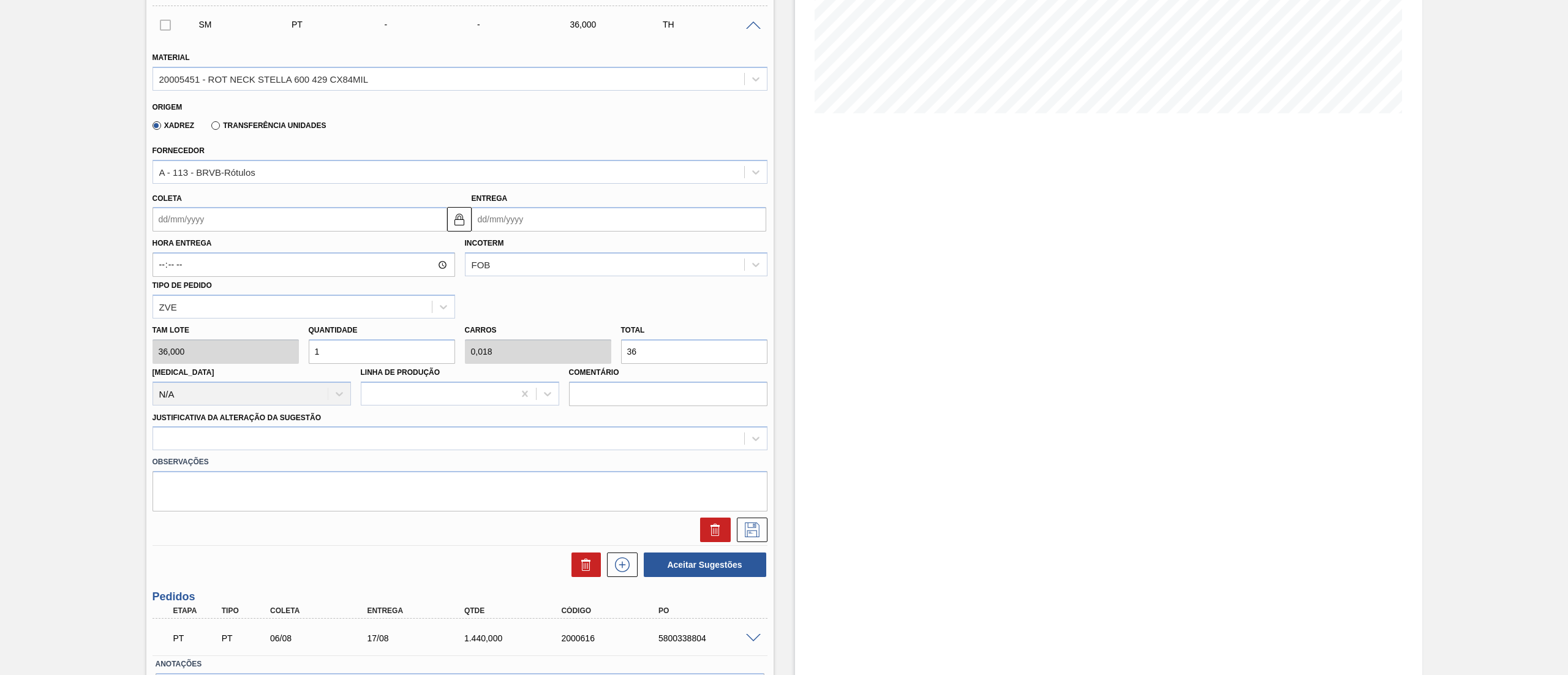
type input "0,001"
type input "1"
type input "0,389"
type input "0,007"
type input "14"
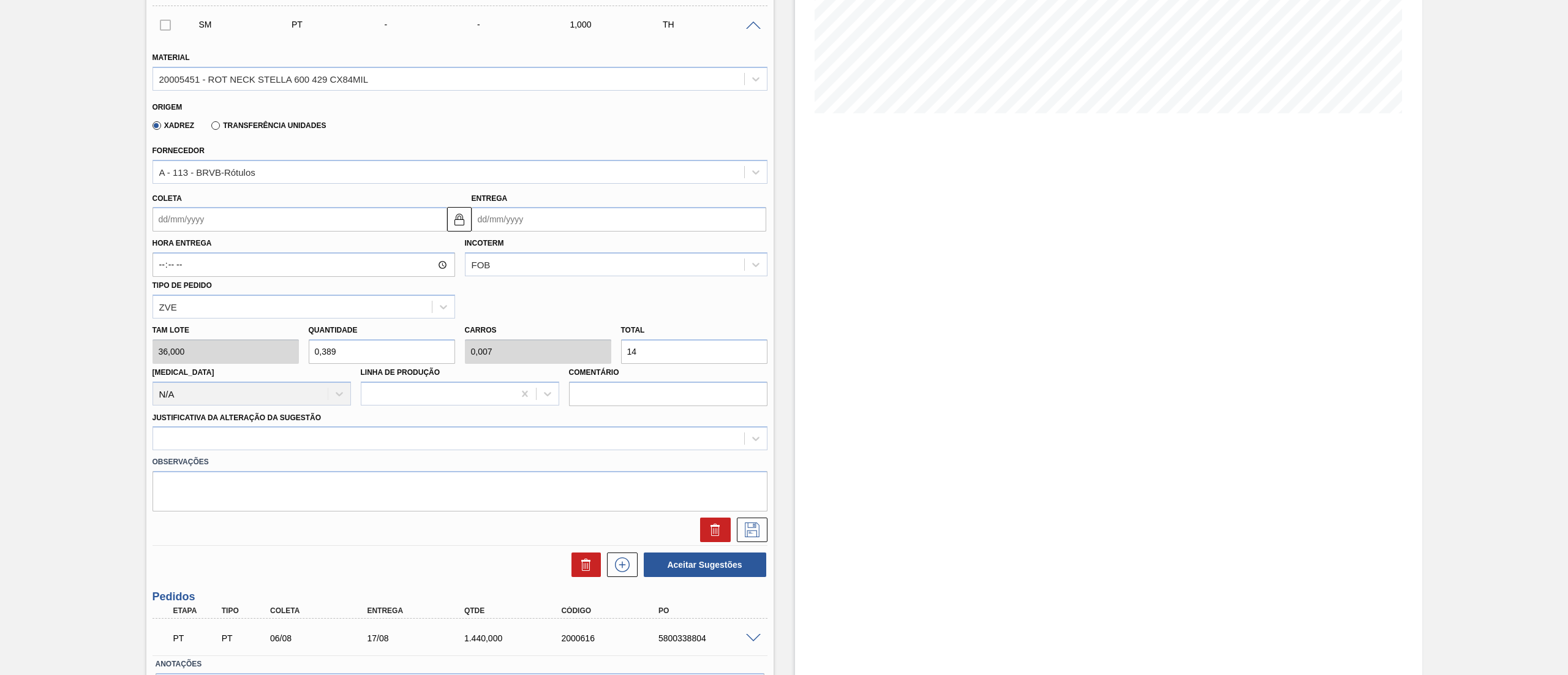
type input "4"
type input "0,072"
type input "144"
type input "40"
type input "0,72"
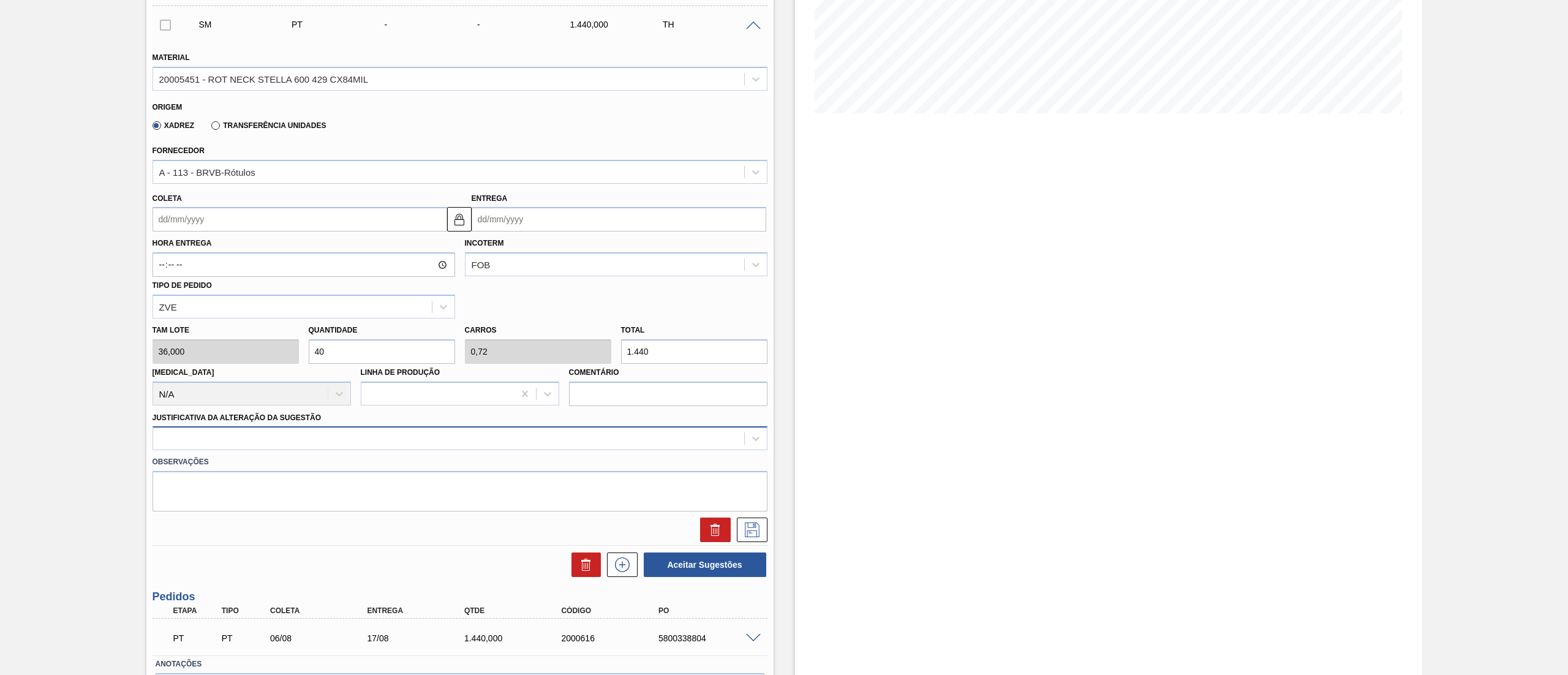
type input "1.440"
click at [223, 442] on div at bounding box center [448, 439] width 591 height 18
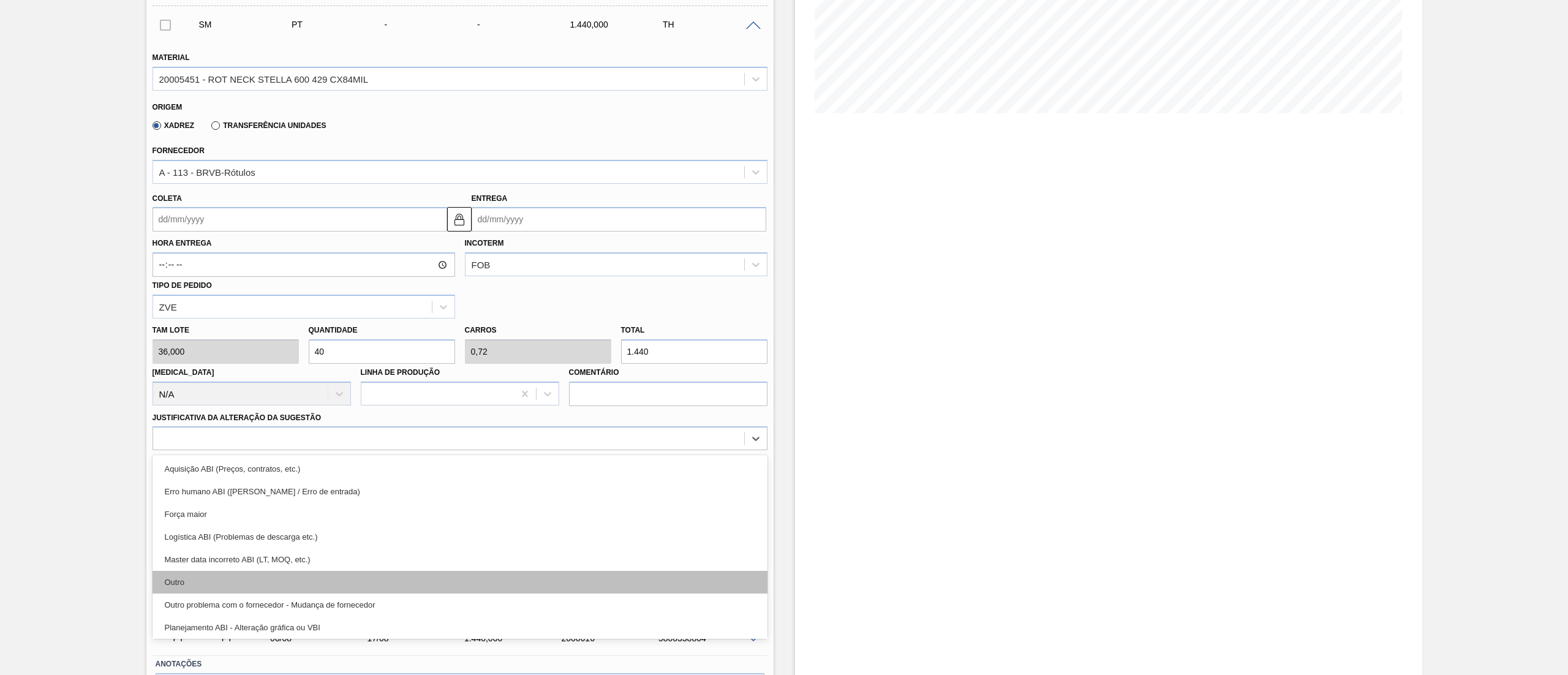
drag, startPoint x: 191, startPoint y: 568, endPoint x: 191, endPoint y: 590, distance: 22.0
click at [191, 590] on div "Aquisição ABI (Preços, contratos, etc.) Erro humano ABI (Cálculo / Erro de entr…" at bounding box center [460, 546] width 615 height 183
click at [191, 584] on div "Outro" at bounding box center [460, 582] width 615 height 23
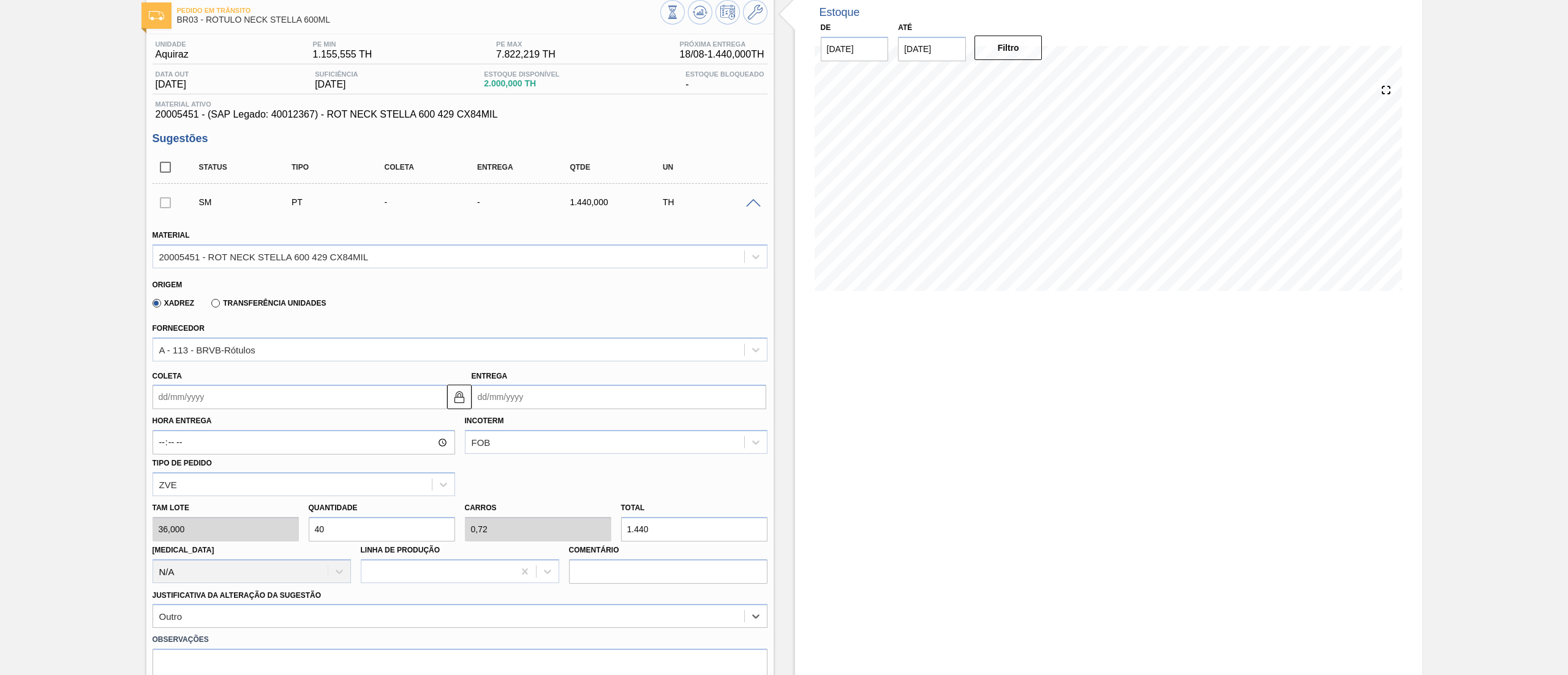
scroll to position [123, 0]
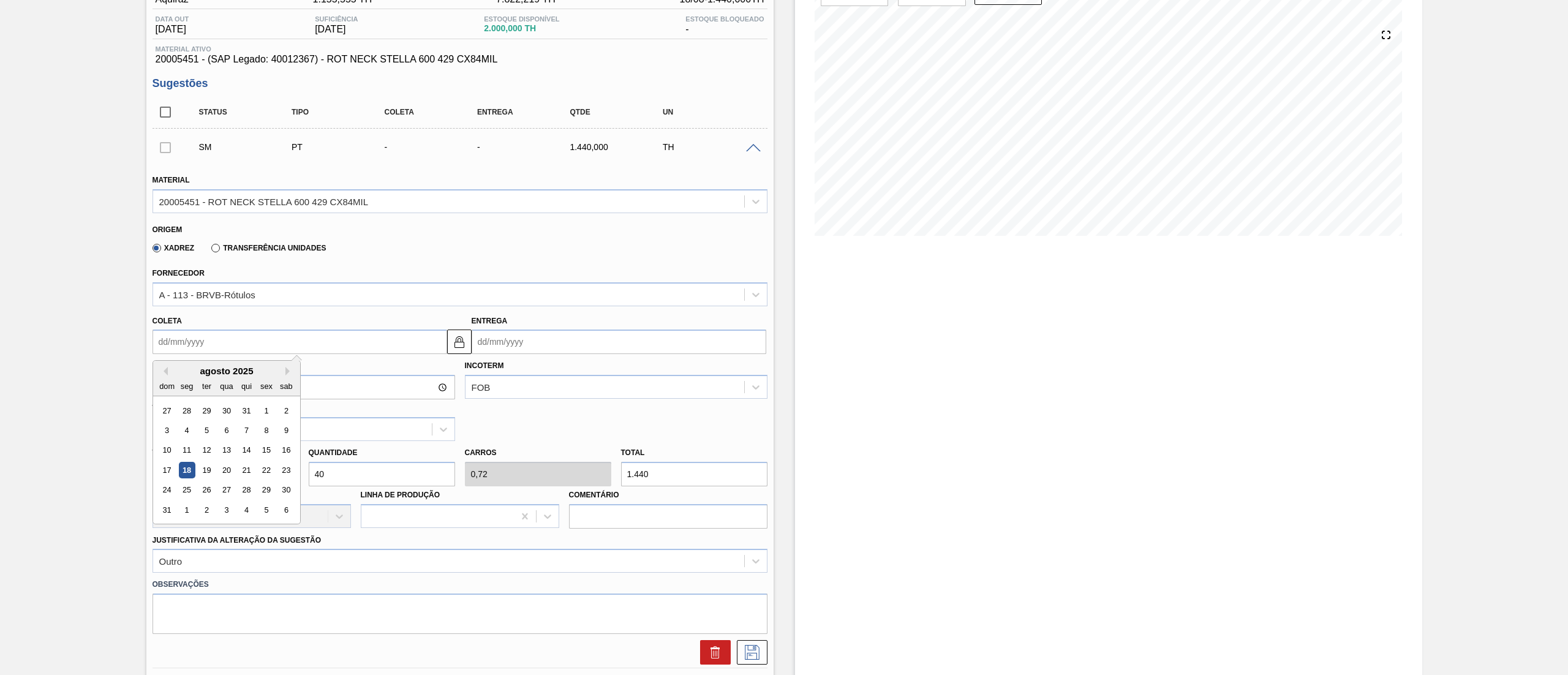
click at [190, 343] on input "Coleta" at bounding box center [299, 341] width 294 height 25
click at [229, 470] on div "20" at bounding box center [226, 470] width 17 height 17
type input "20/08/2025"
type input "31/08/2025"
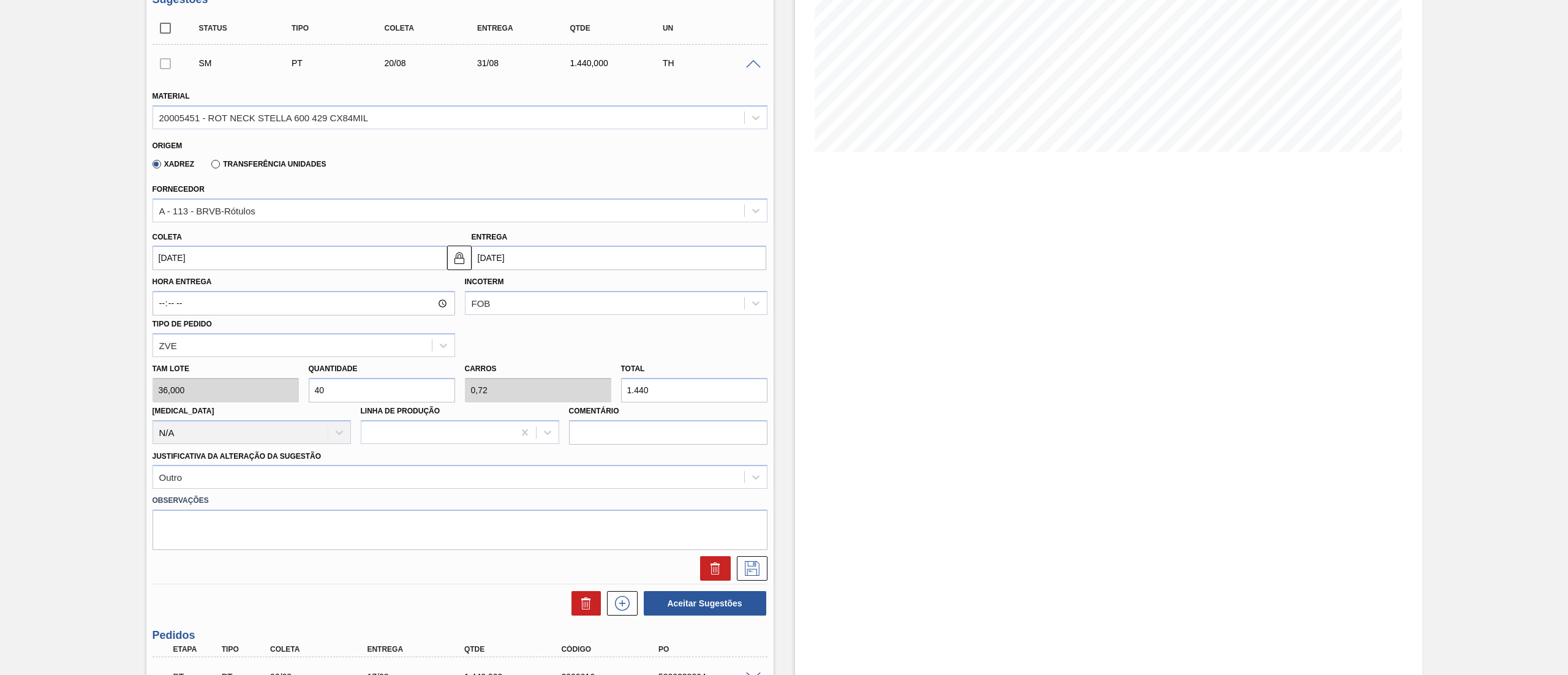
scroll to position [245, 0]
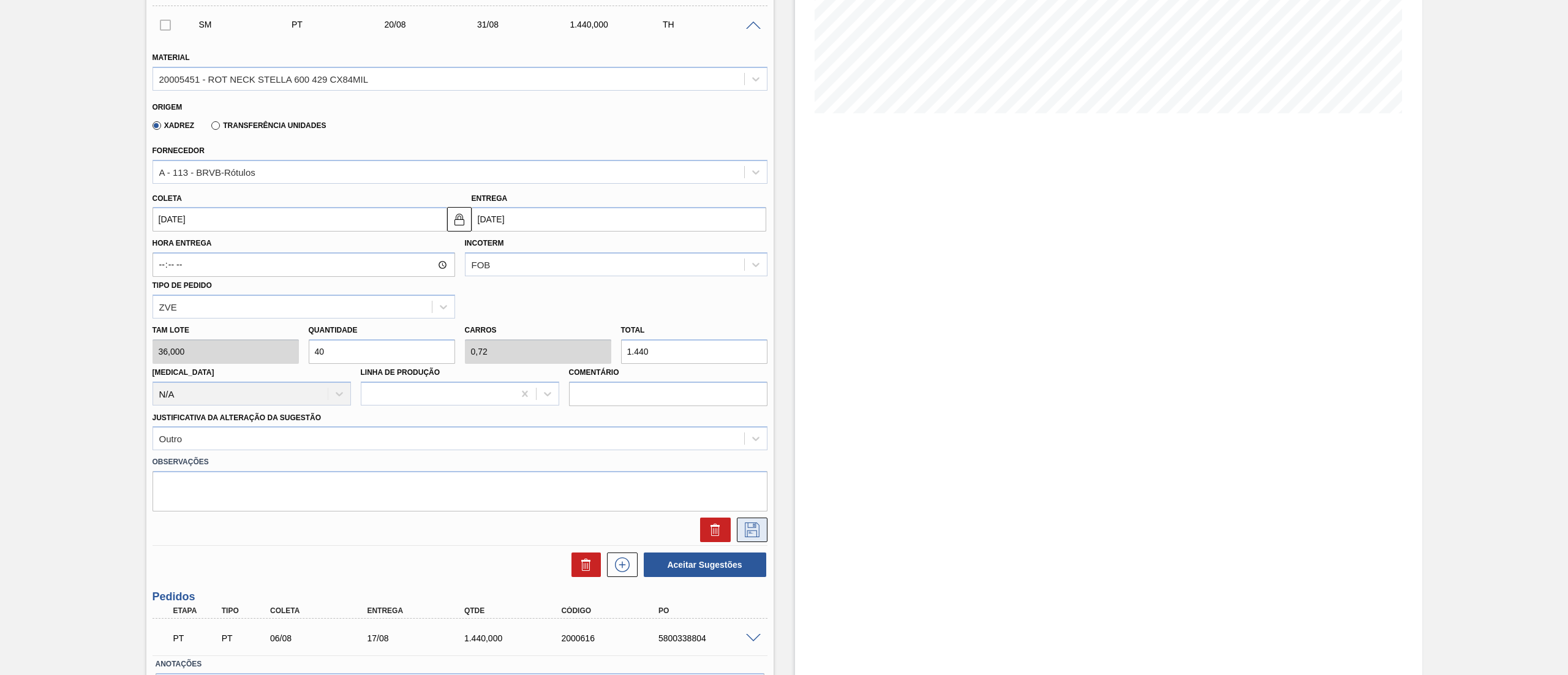
click at [744, 524] on icon at bounding box center [751, 529] width 15 height 15
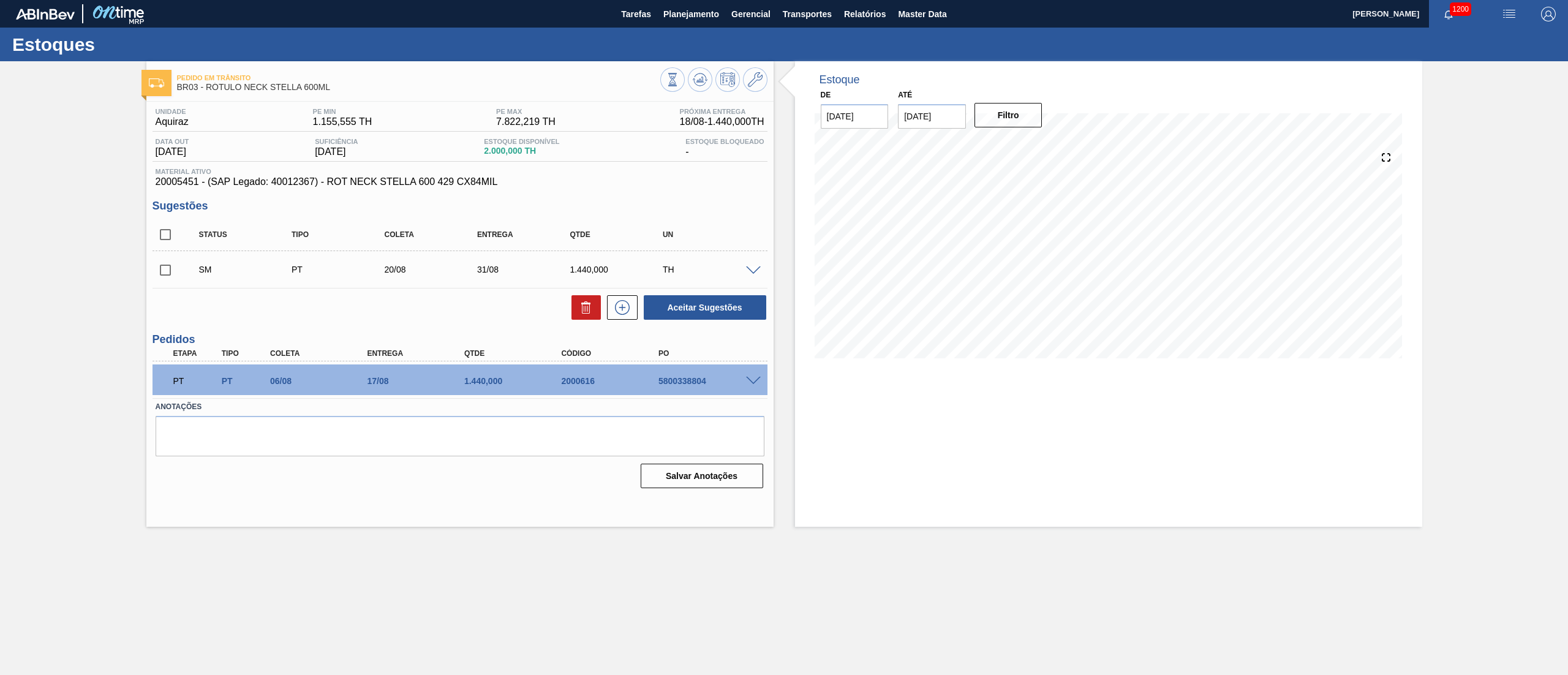
scroll to position [0, 0]
click at [168, 272] on input "checkbox" at bounding box center [166, 270] width 26 height 26
click at [721, 310] on button "Aceitar Sugestões" at bounding box center [705, 307] width 123 height 25
checkbox input "false"
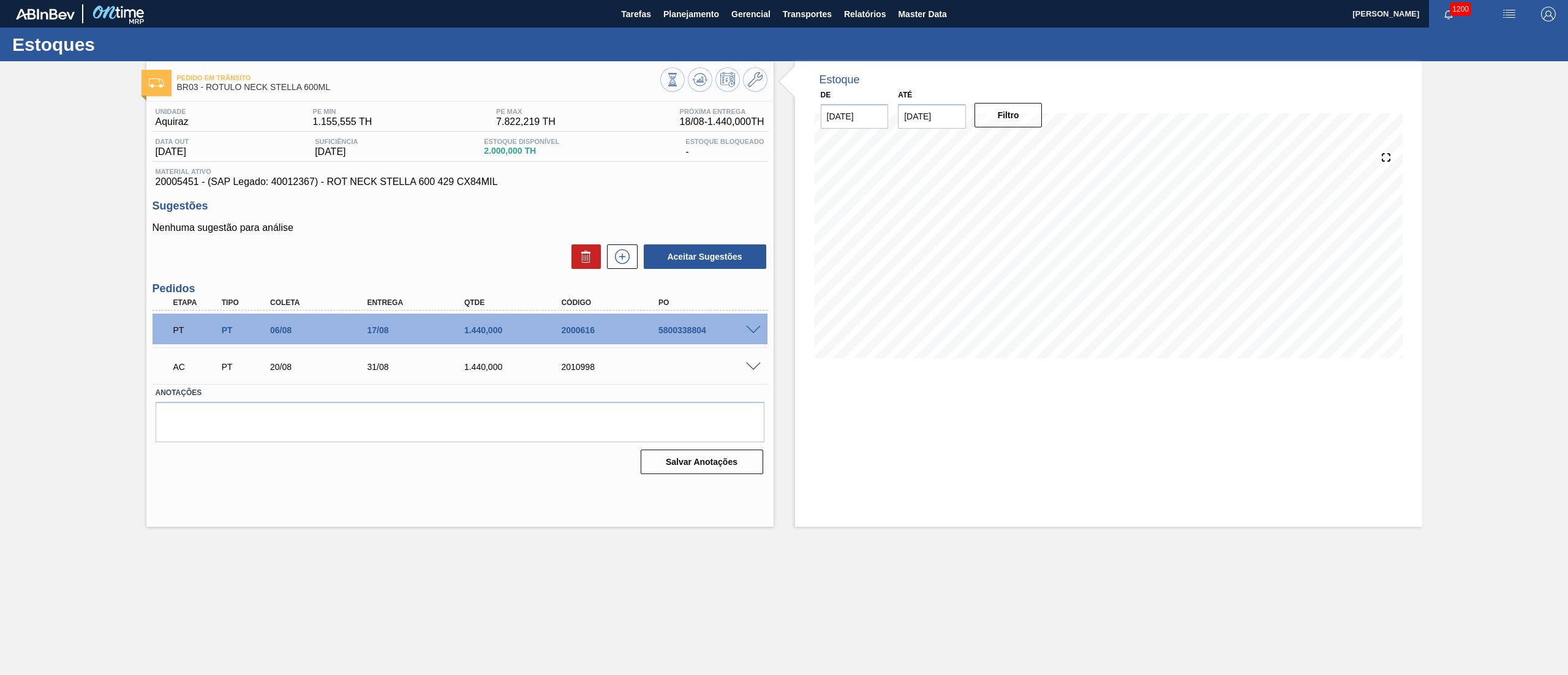
click at [754, 365] on span at bounding box center [753, 367] width 15 height 9
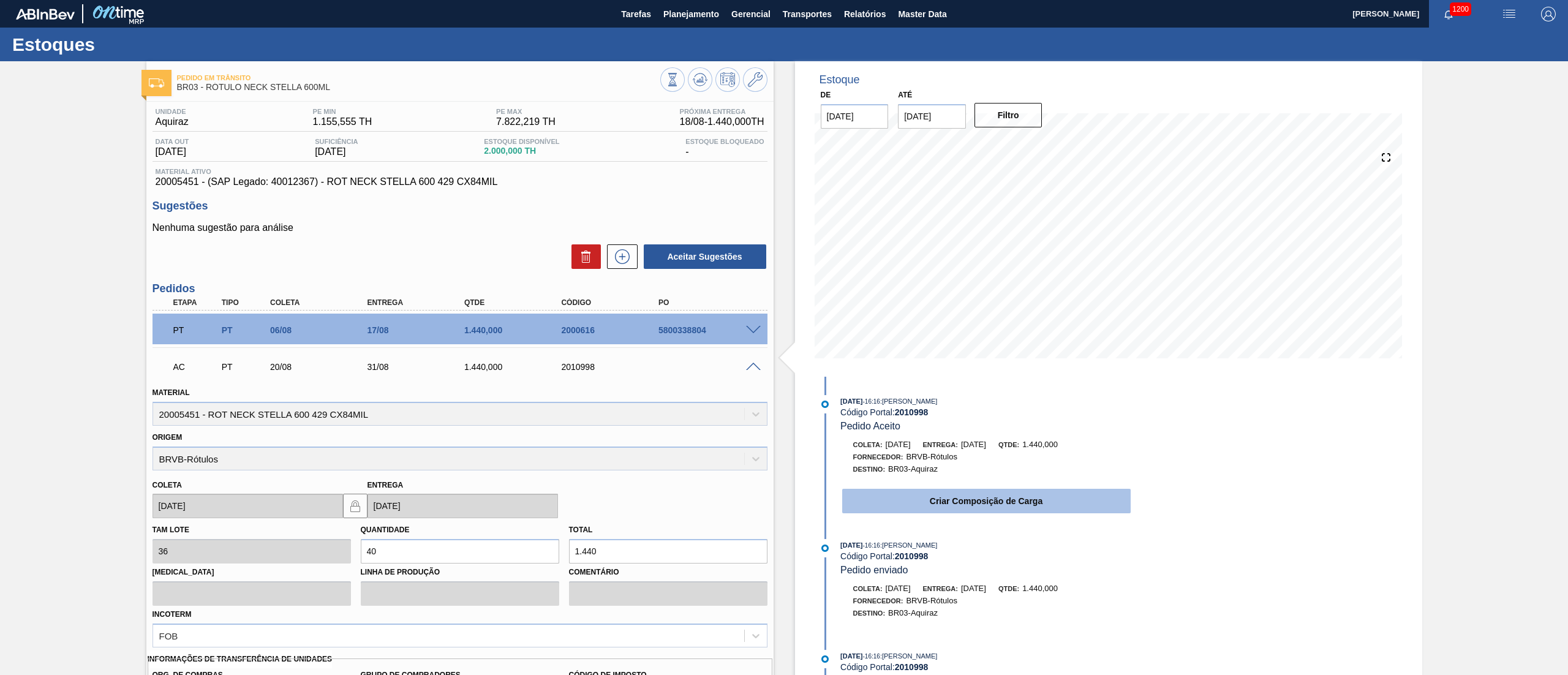
click at [909, 503] on button "Criar Composição de Carga" at bounding box center [986, 501] width 288 height 25
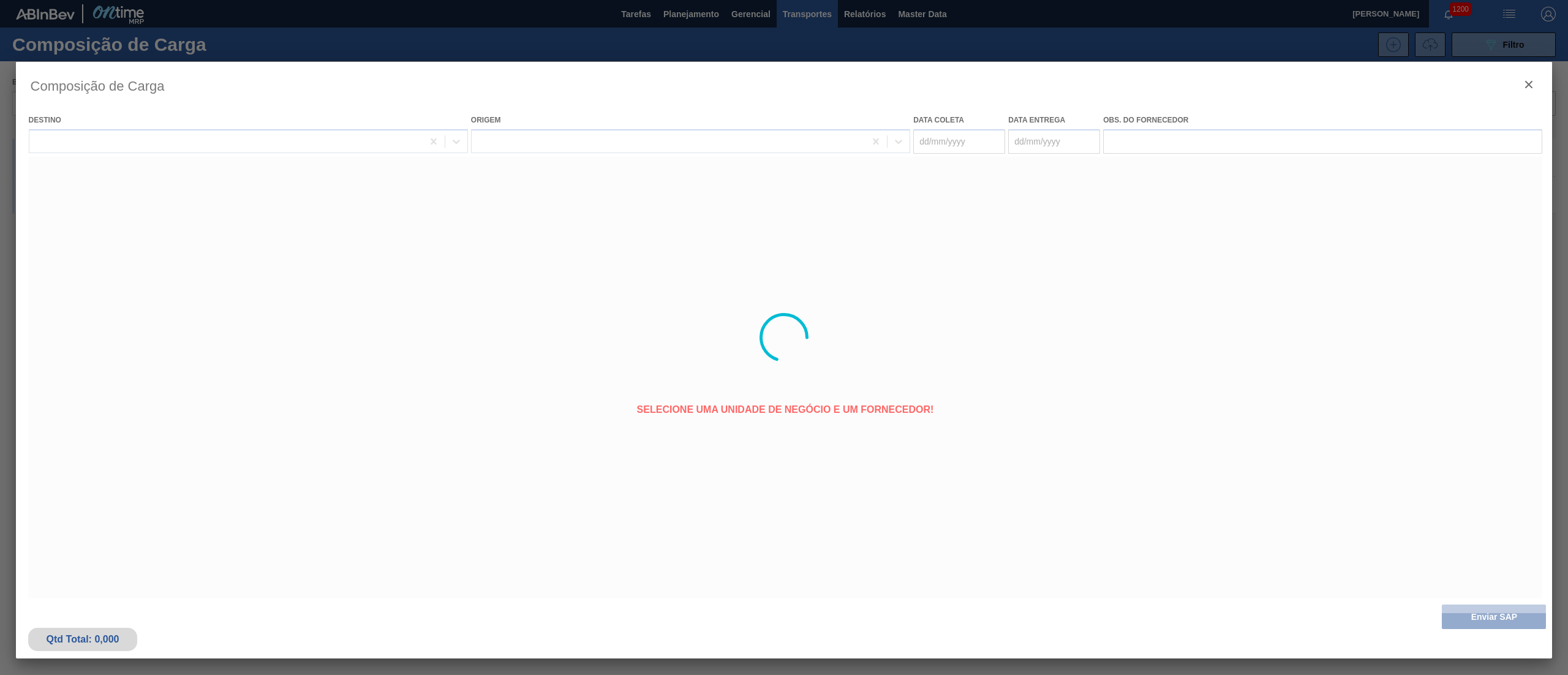
type coleta "20/08/2025"
type entrega "31/08/2025"
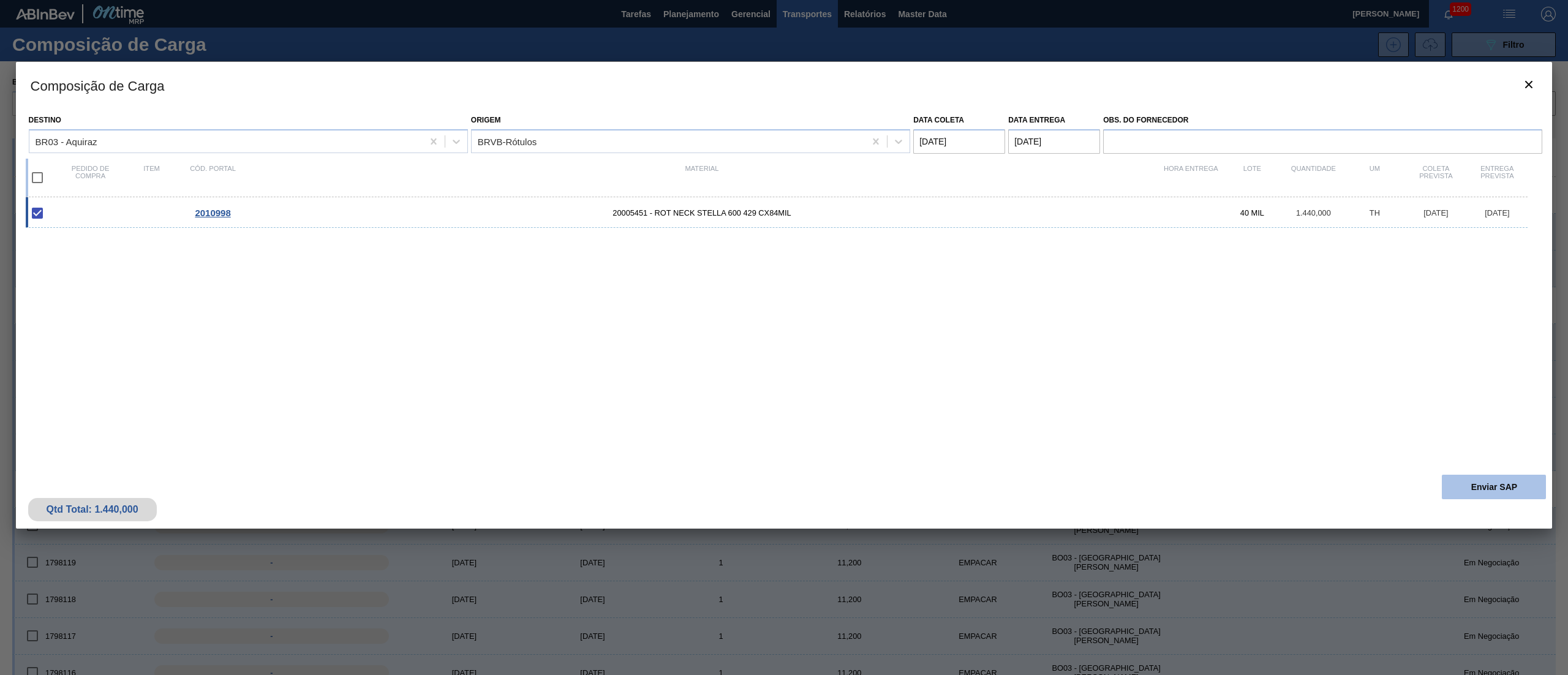
click at [1451, 490] on button "Enviar SAP" at bounding box center [1493, 487] width 104 height 25
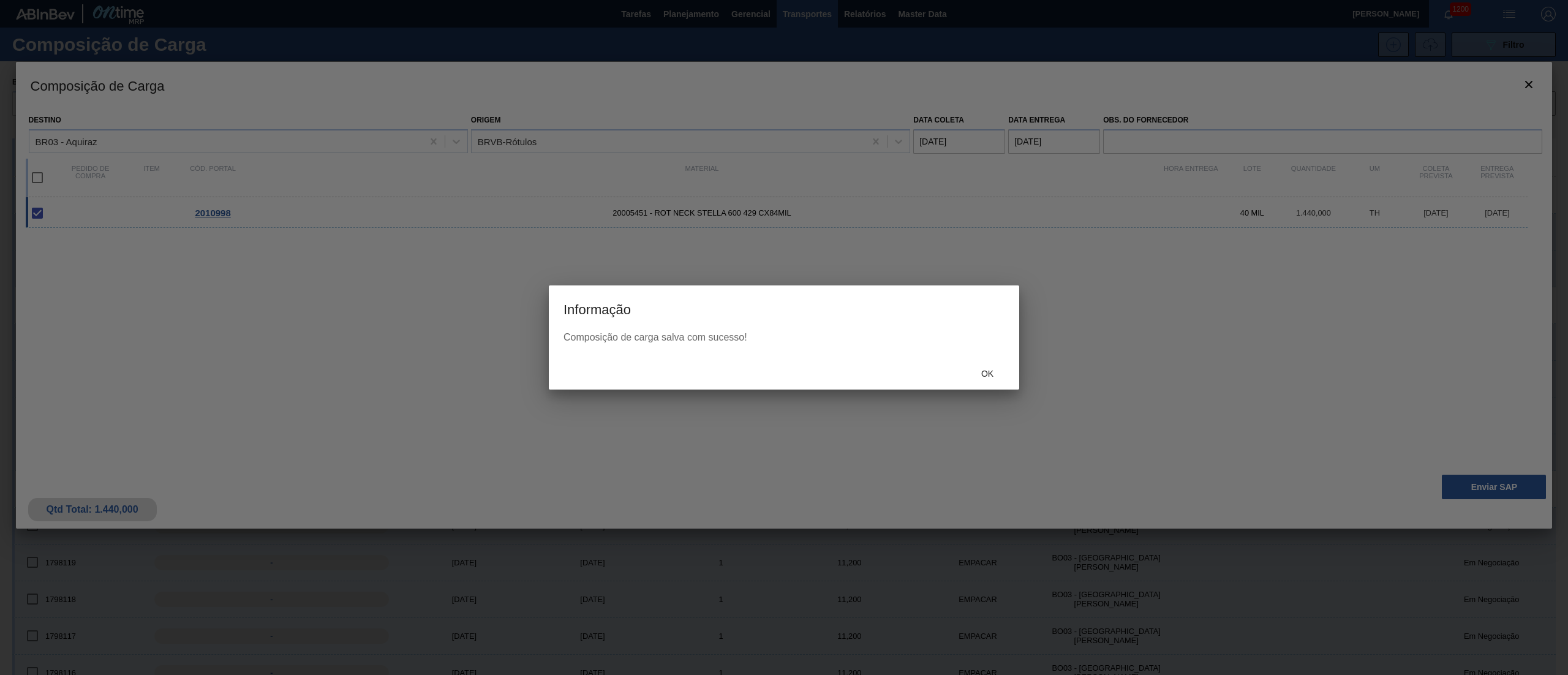
click at [973, 367] on div "Ok" at bounding box center [987, 374] width 54 height 23
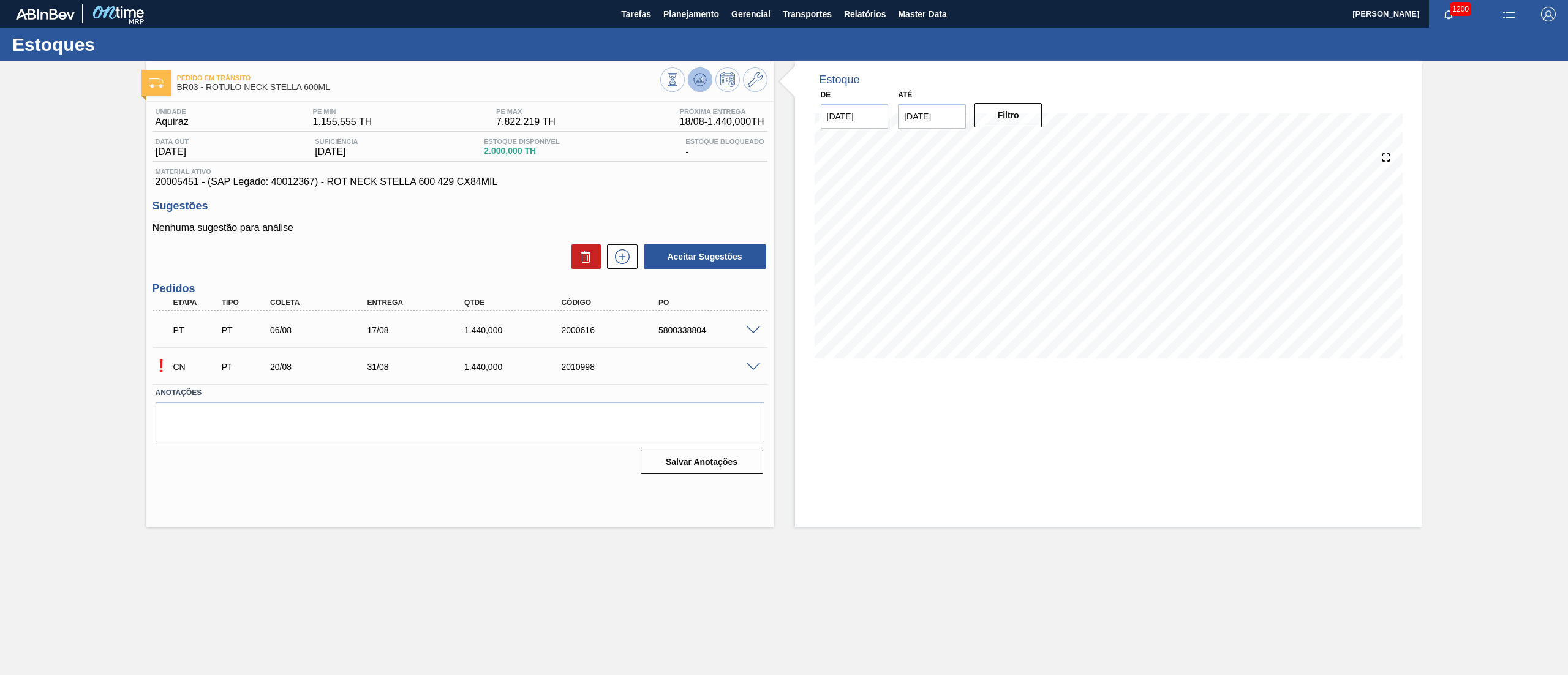
click at [679, 80] on icon at bounding box center [673, 80] width 14 height 14
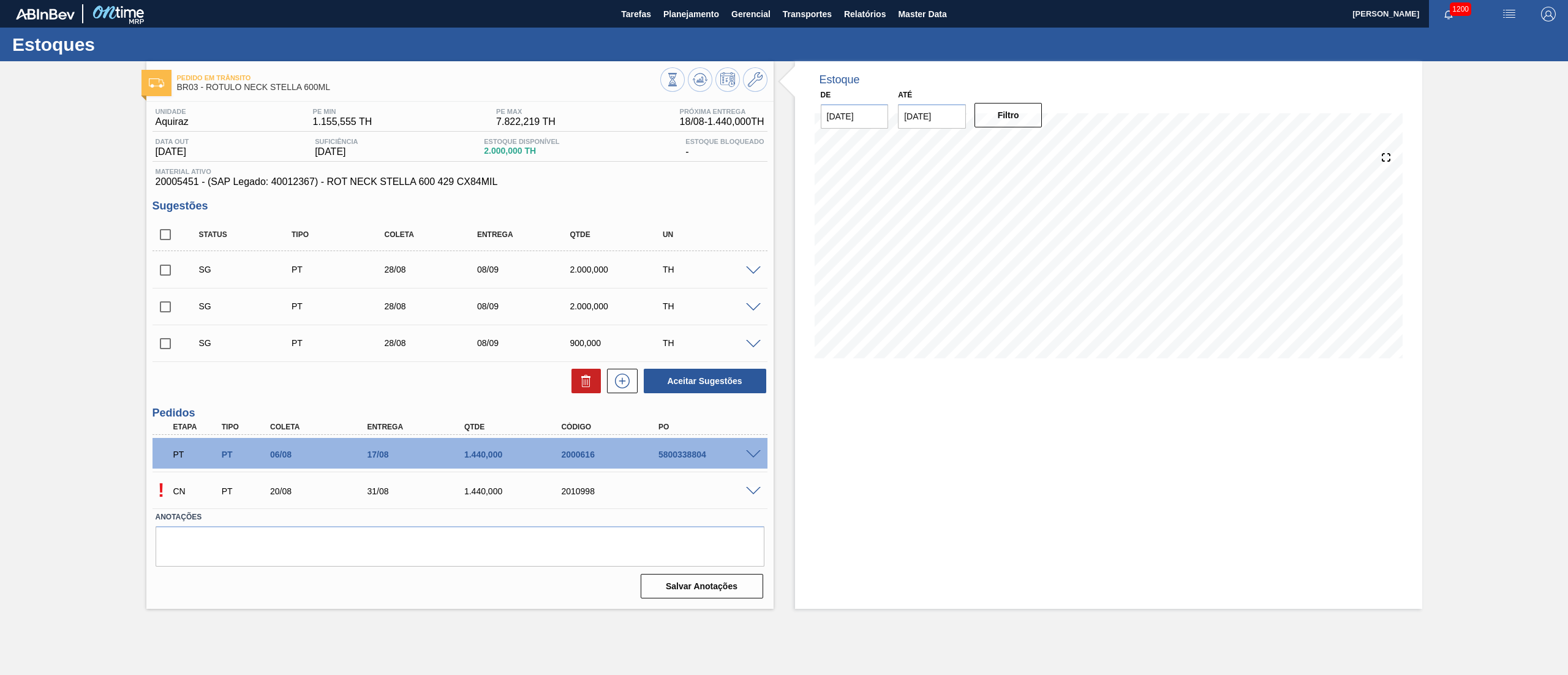
click at [750, 489] on span at bounding box center [753, 491] width 15 height 9
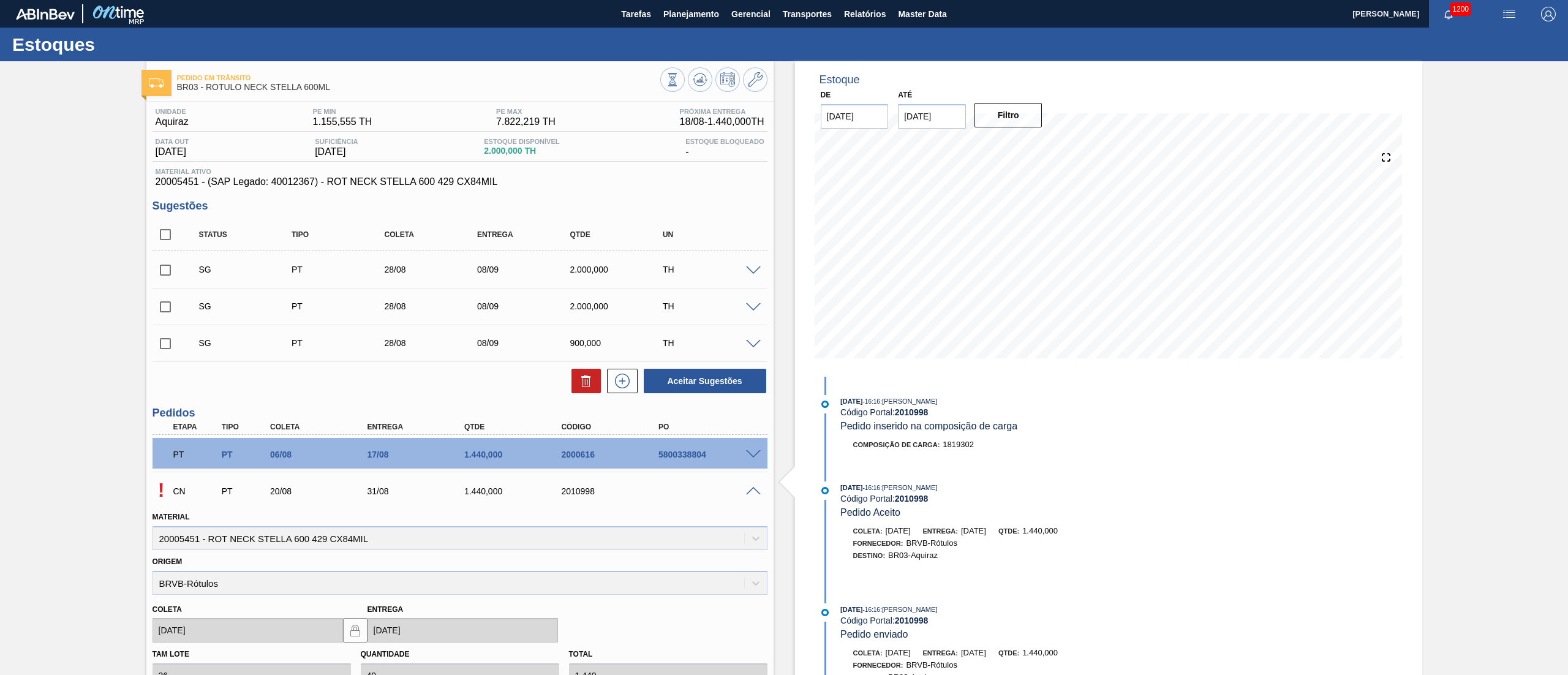
scroll to position [245, 0]
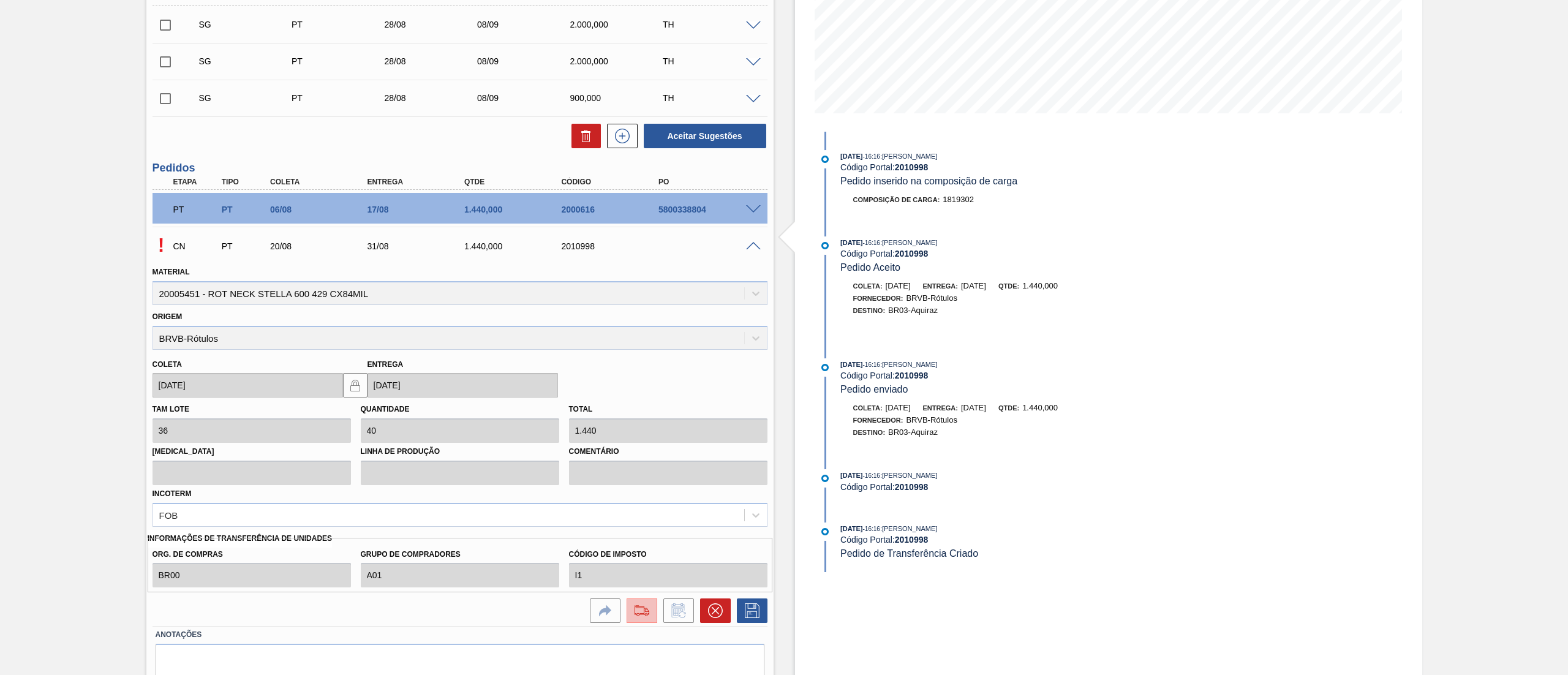
click at [638, 617] on img at bounding box center [642, 611] width 20 height 15
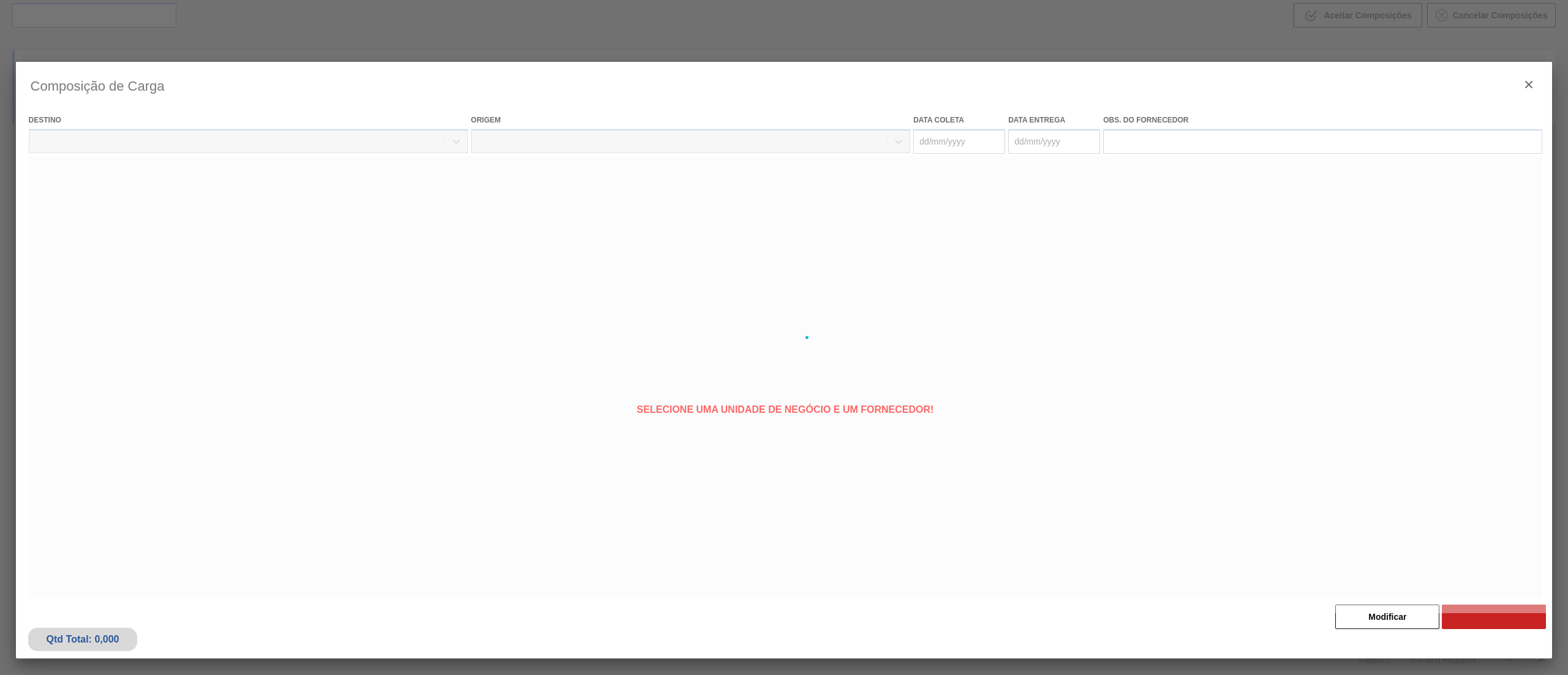
type coleta "20/08/2025"
type entrega "31/08/2025"
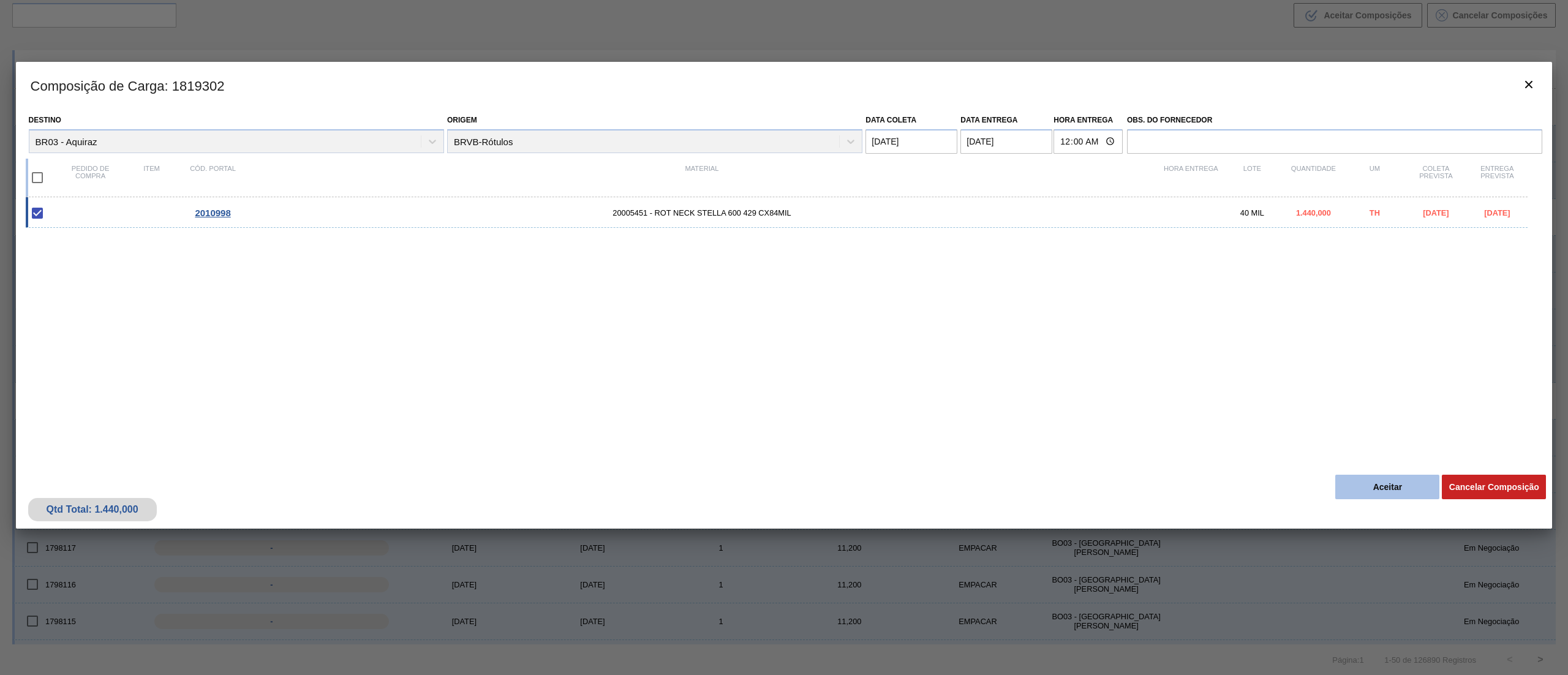
click at [1369, 490] on button "Aceitar" at bounding box center [1387, 487] width 104 height 25
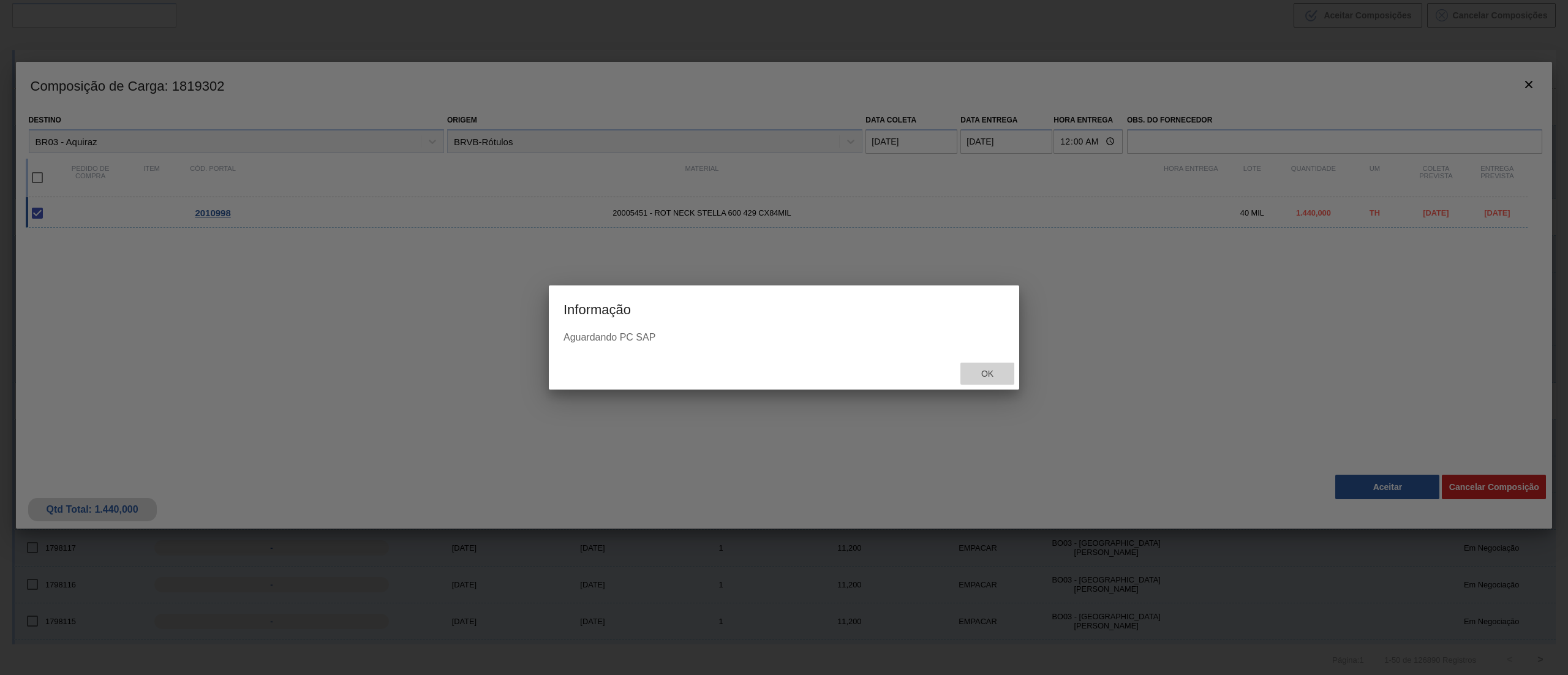
click at [997, 363] on div "Ok" at bounding box center [987, 374] width 54 height 23
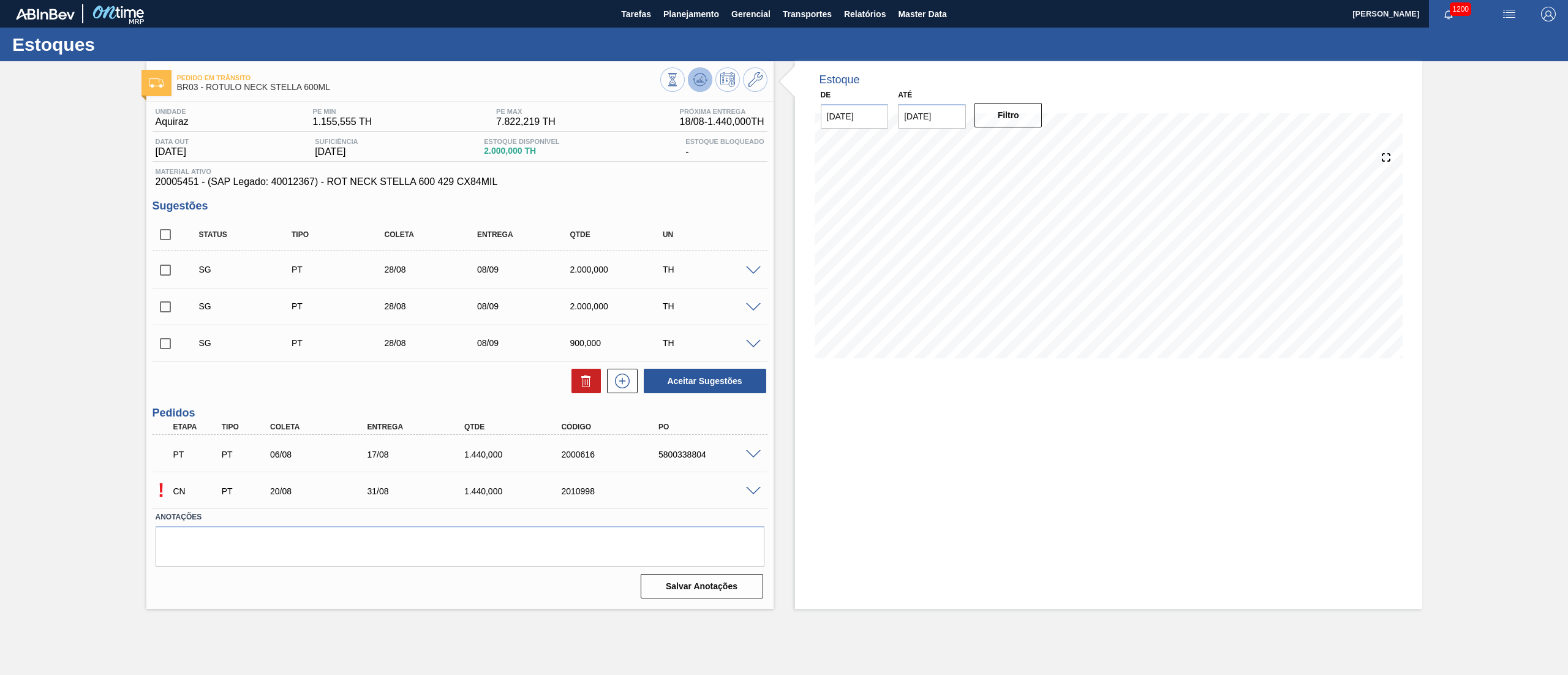
drag, startPoint x: 699, startPoint y: 94, endPoint x: 697, endPoint y: 78, distance: 16.1
click at [697, 94] on div at bounding box center [714, 81] width 107 height 28
click at [679, 78] on icon at bounding box center [673, 80] width 14 height 14
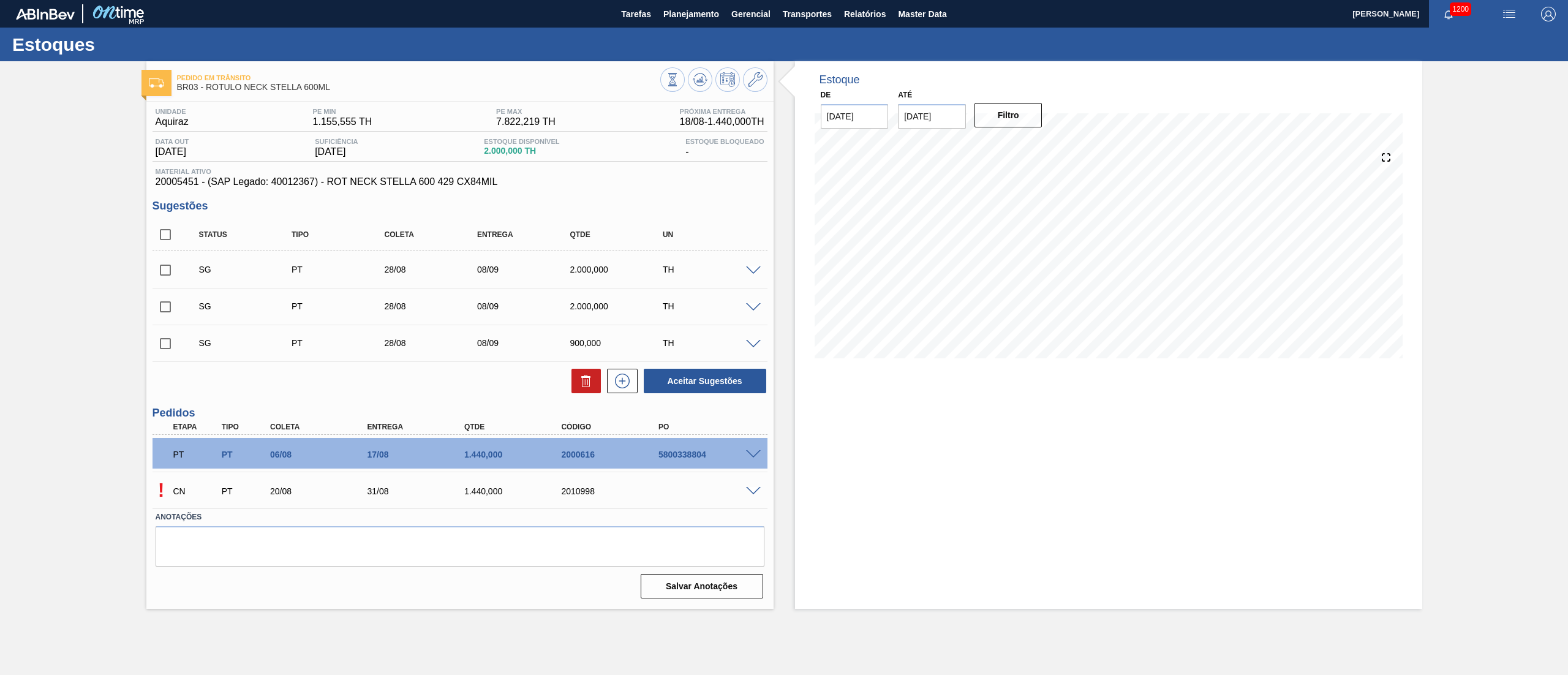
click at [748, 492] on span at bounding box center [753, 491] width 15 height 9
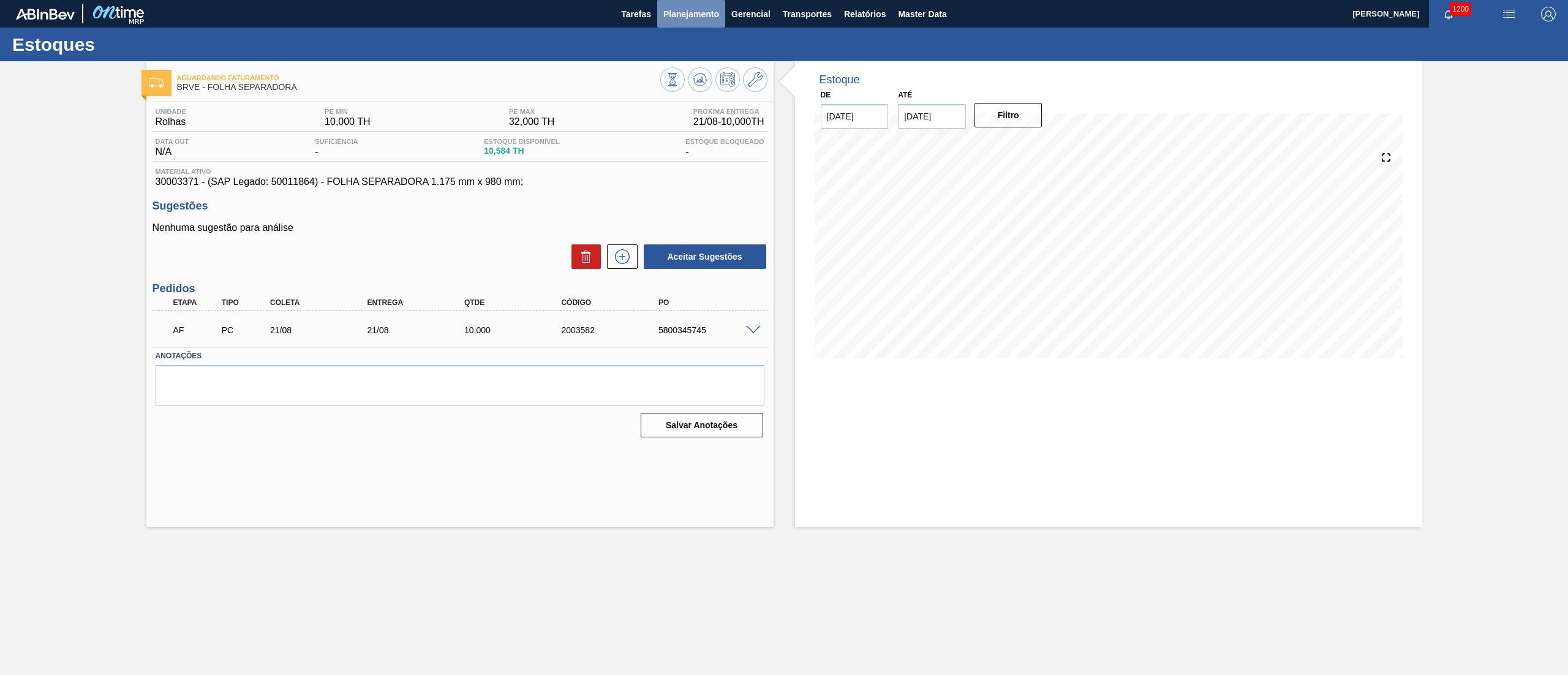
click at [701, 9] on span "Planejamento" at bounding box center [691, 14] width 56 height 15
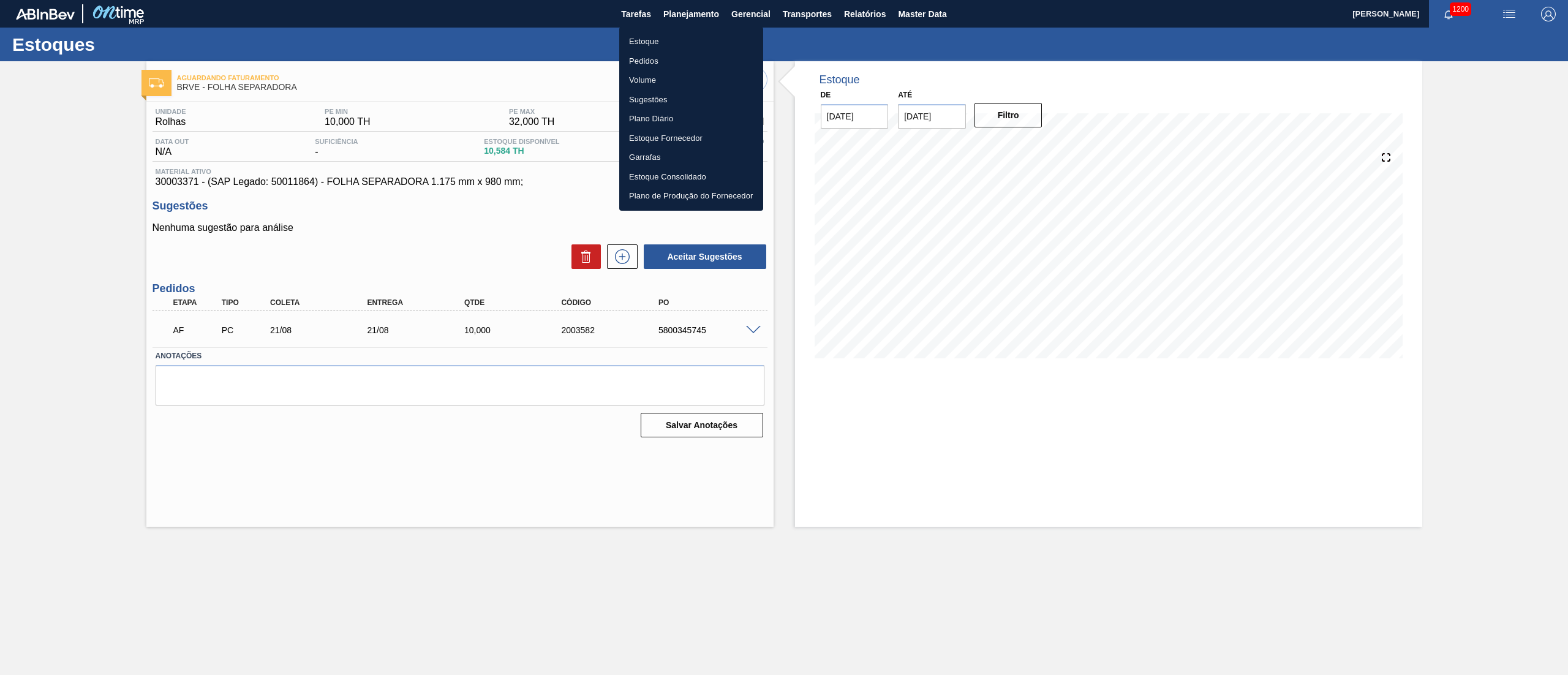
click at [640, 78] on li "Volume" at bounding box center [691, 80] width 144 height 20
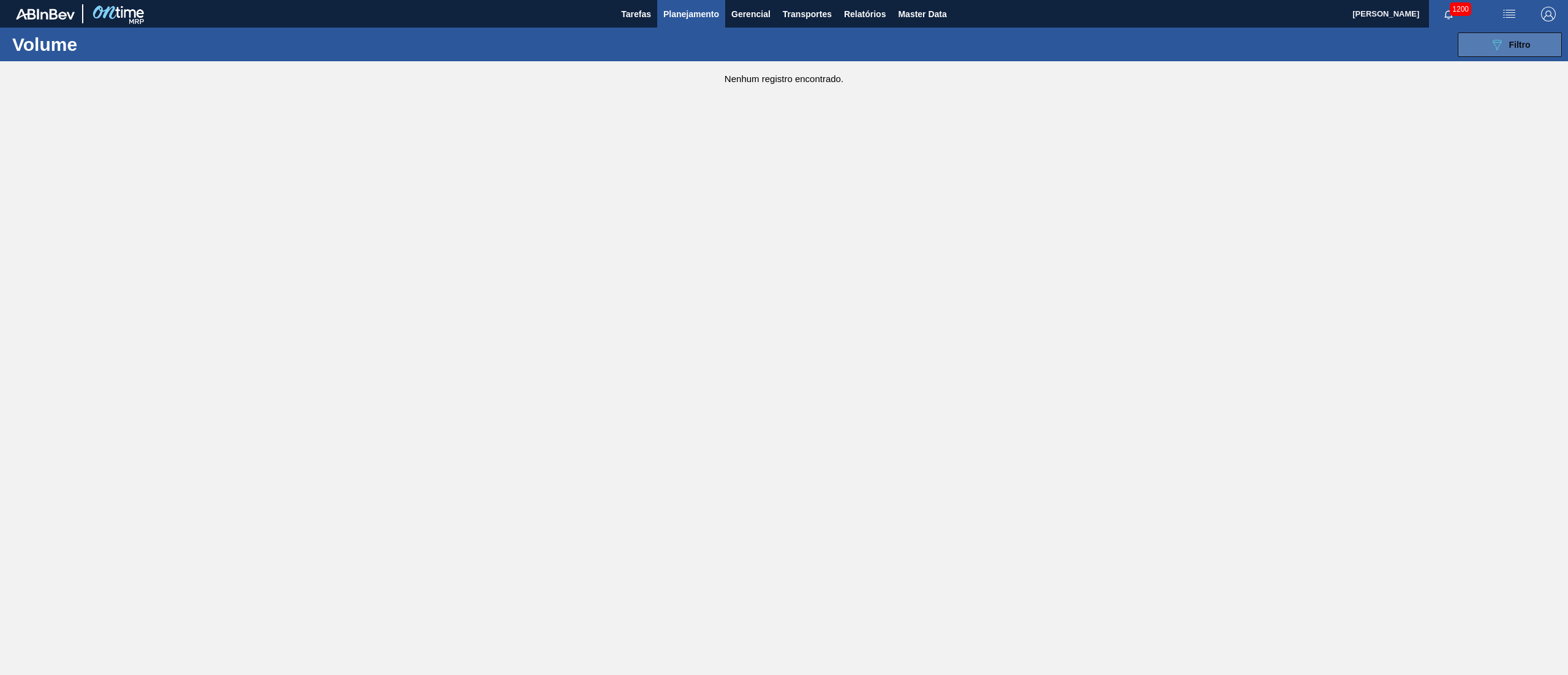
click at [1543, 49] on button "089F7B8B-B2A5-4AFE-B5C0-19BA573D28AC Filtro" at bounding box center [1509, 45] width 104 height 25
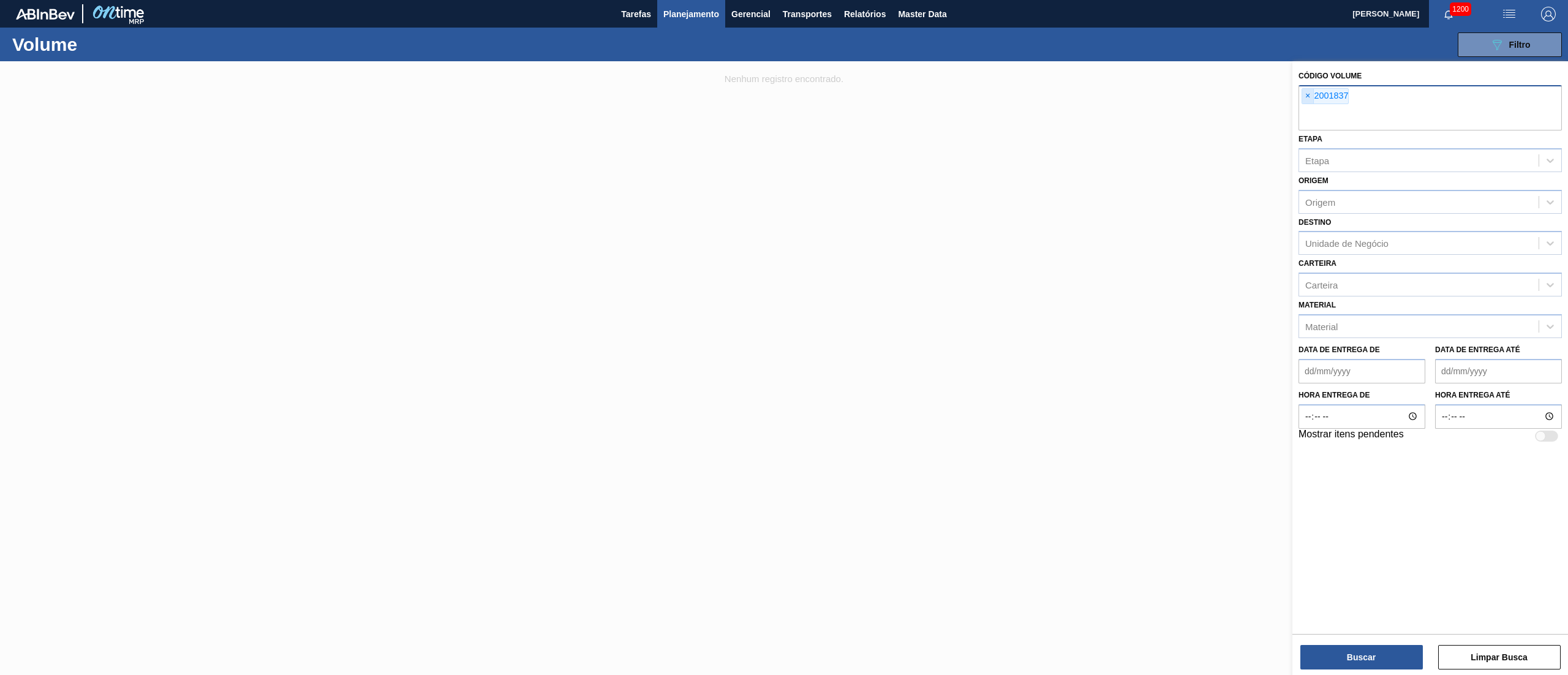
click at [1306, 102] on span "×" at bounding box center [1308, 96] width 12 height 15
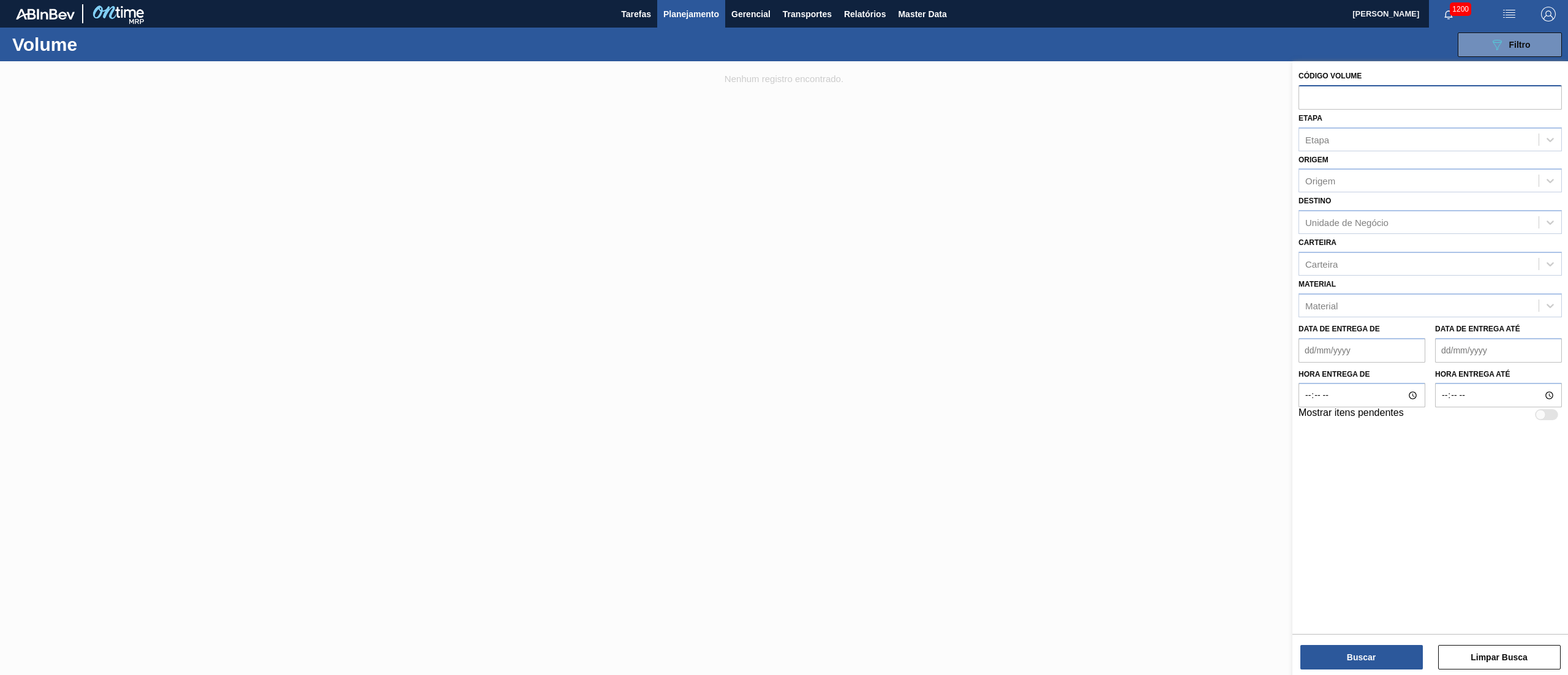
click at [659, 23] on button "Planejamento" at bounding box center [691, 14] width 68 height 28
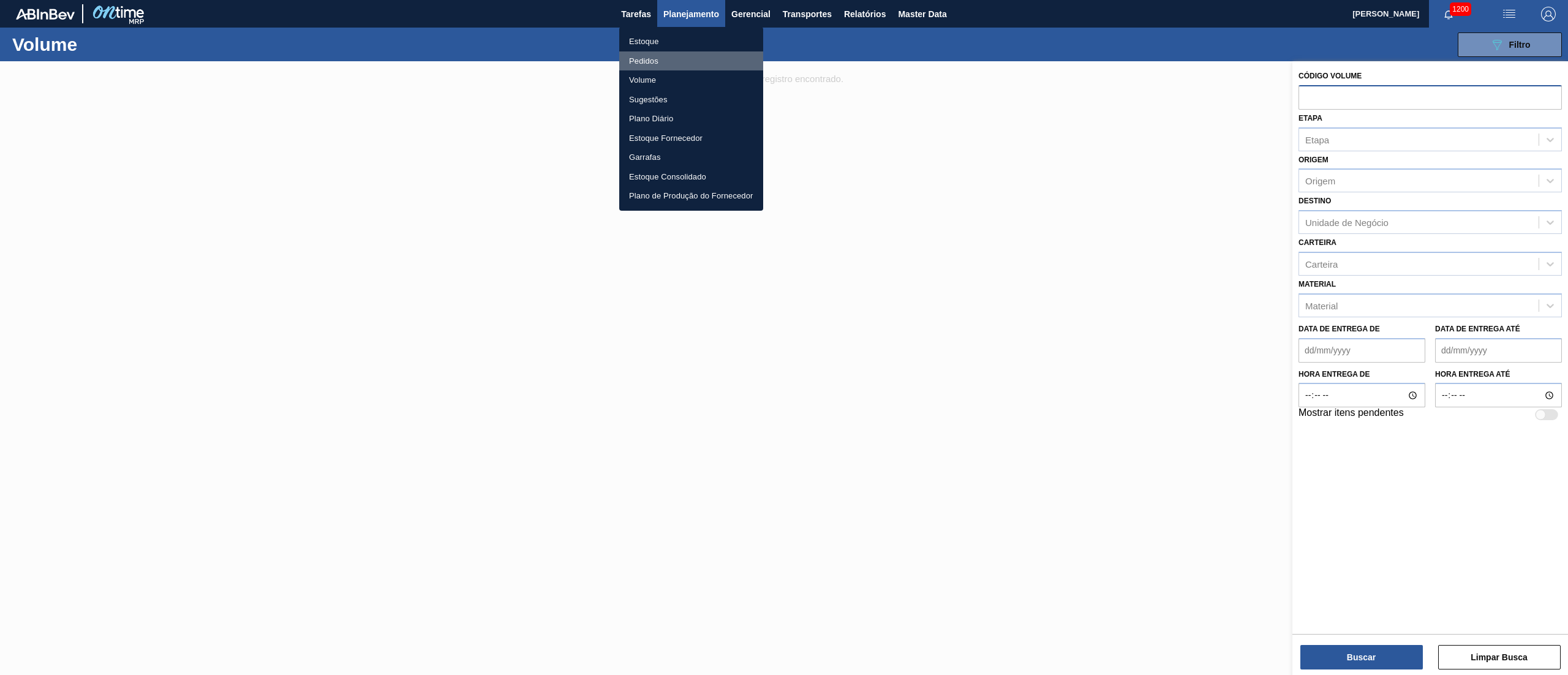
click at [632, 58] on li "Pedidos" at bounding box center [691, 61] width 144 height 20
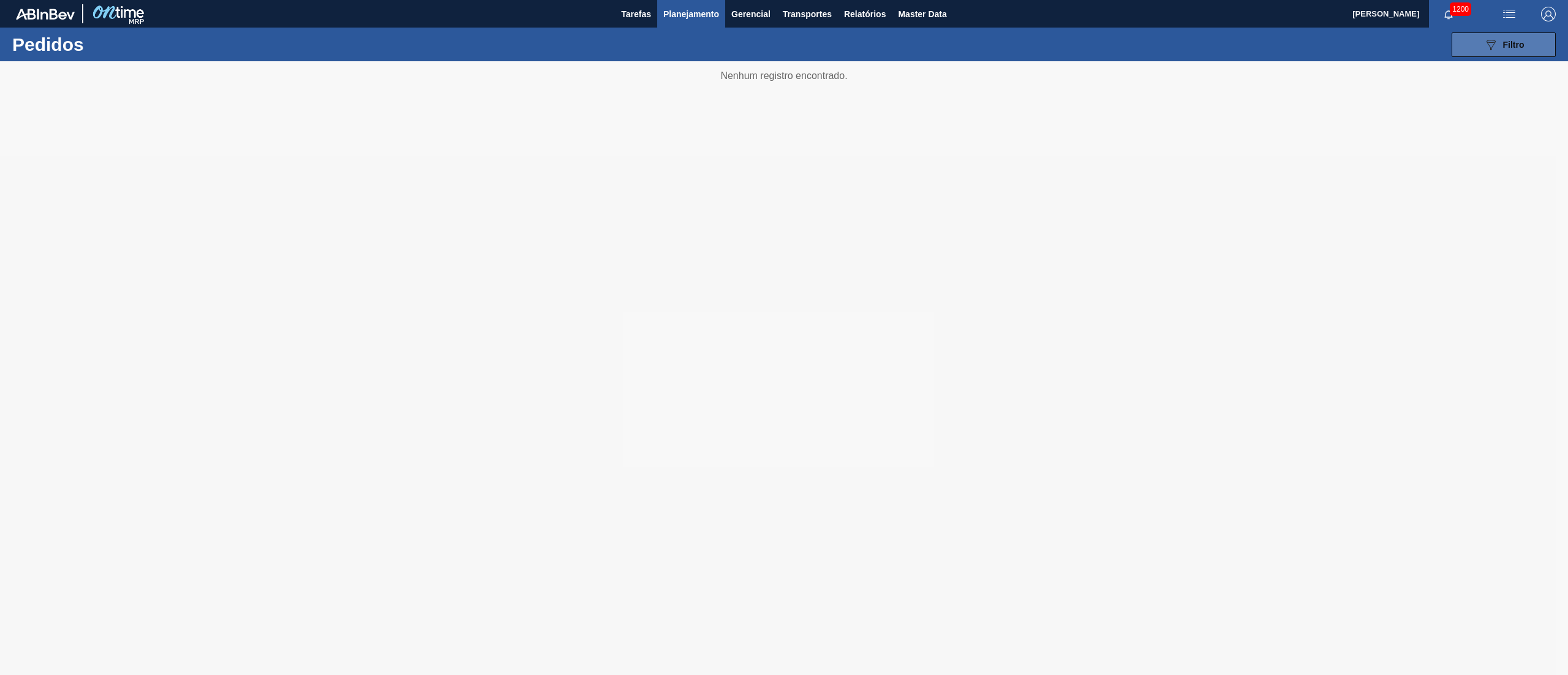
click at [1493, 41] on icon "089F7B8B-B2A5-4AFE-B5C0-19BA573D28AC" at bounding box center [1490, 45] width 15 height 15
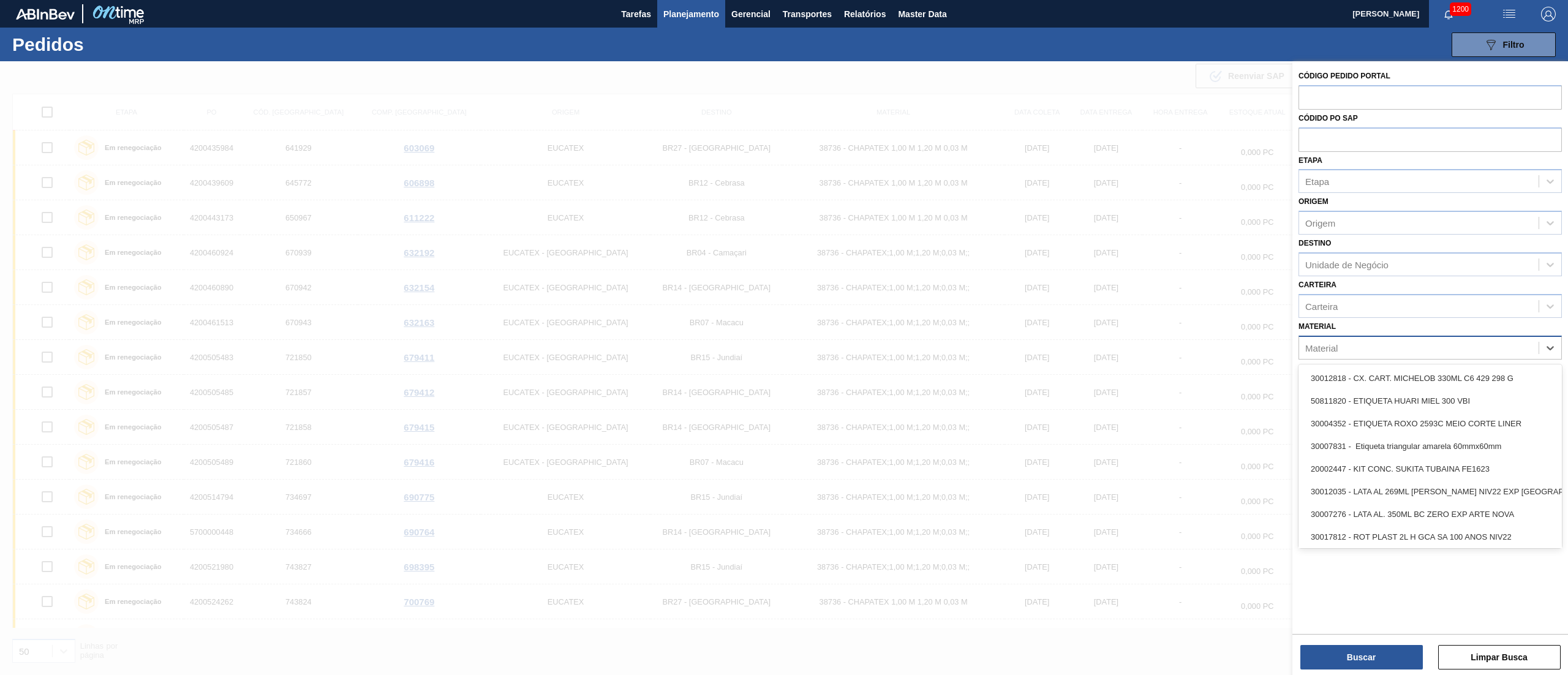
click at [1320, 352] on div "Material" at bounding box center [1418, 348] width 240 height 18
paste input "30003857"
type input "30003857"
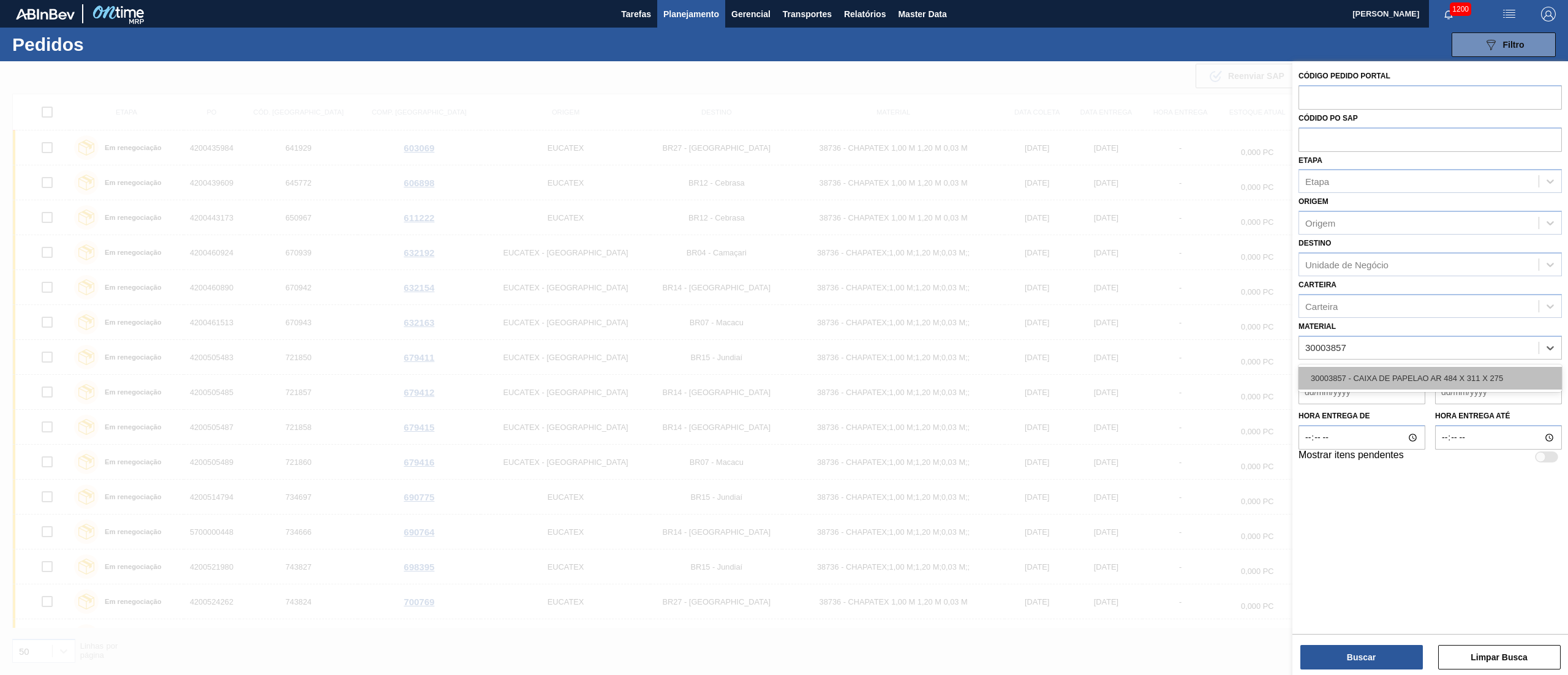
click at [1323, 379] on div "30003857 - CAIXA DE PAPELAO AR 484 X 311 X 275" at bounding box center [1430, 378] width 264 height 23
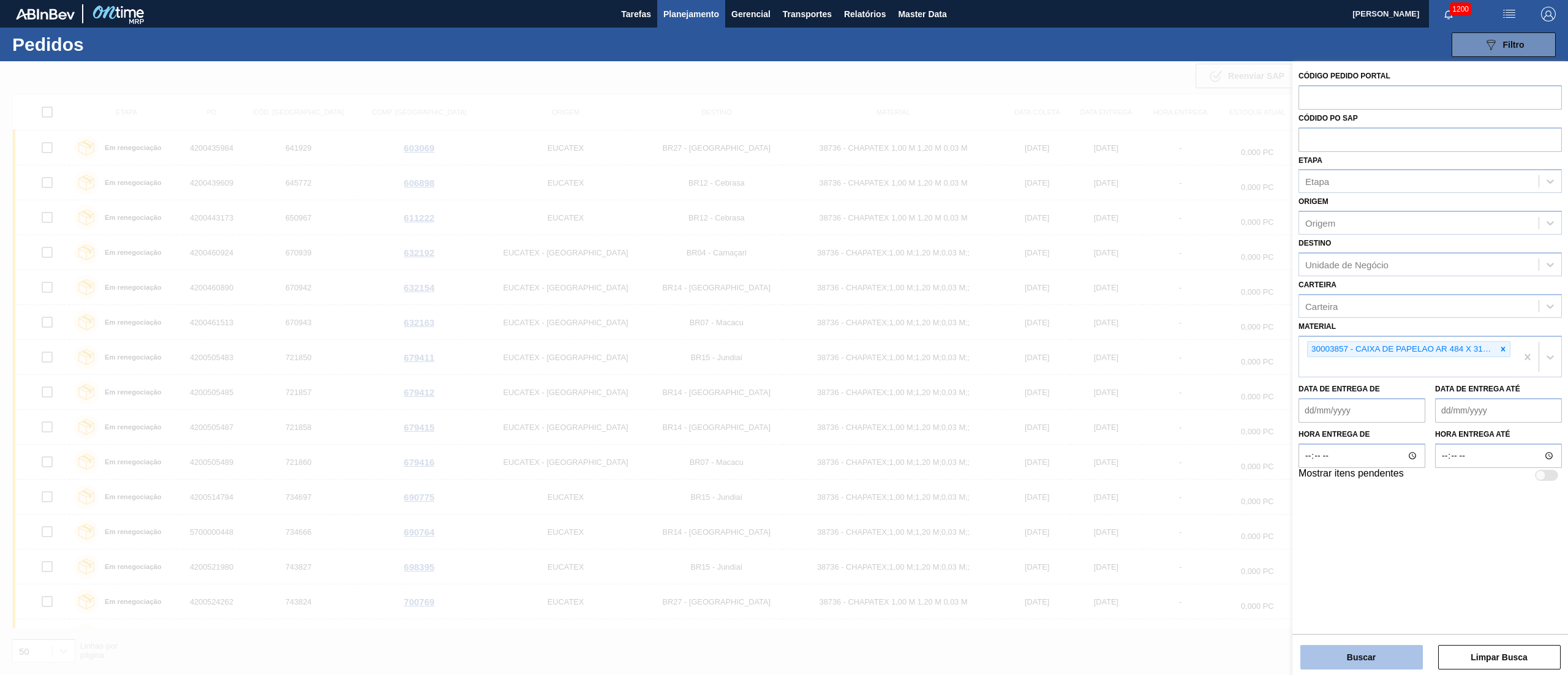
click at [1340, 662] on button "Buscar" at bounding box center [1362, 657] width 123 height 25
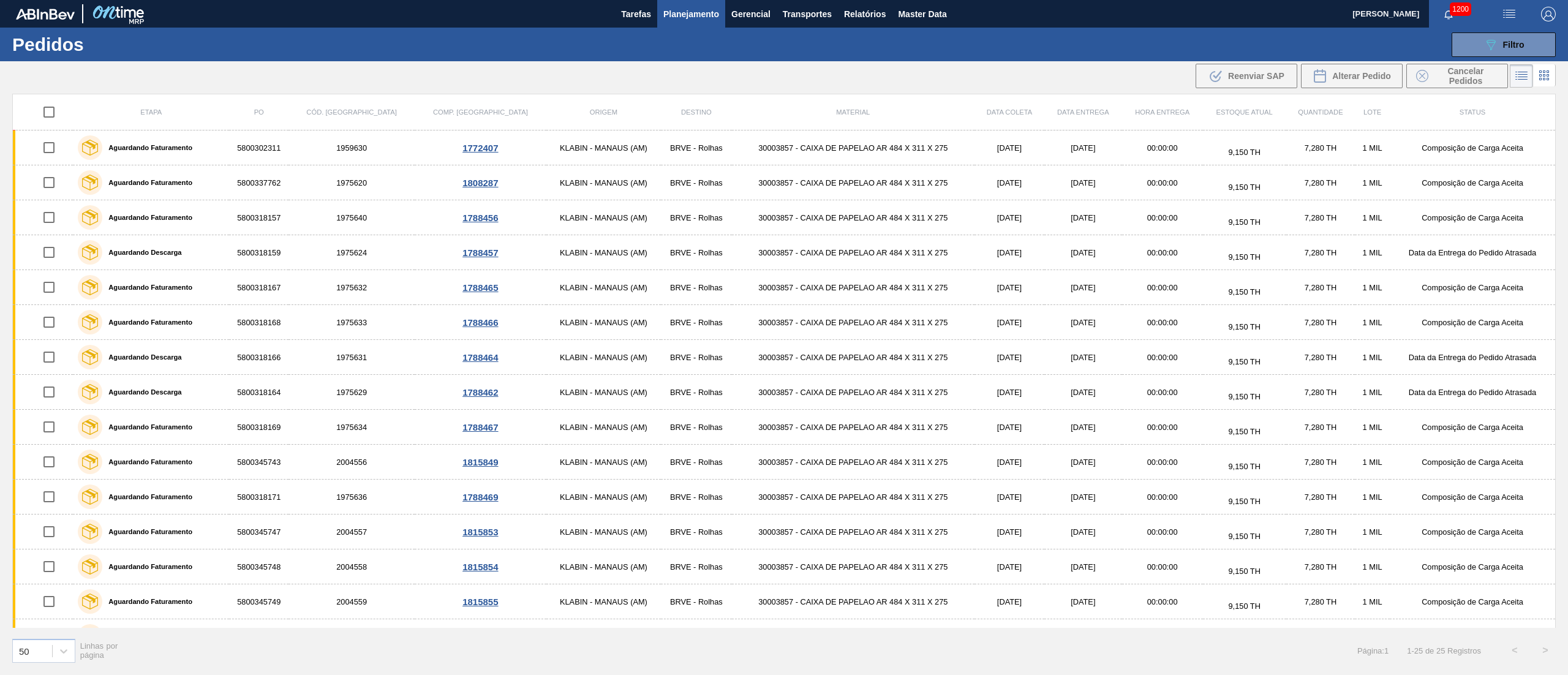
click at [55, 110] on input "checkbox" at bounding box center [49, 112] width 26 height 26
checkbox input "true"
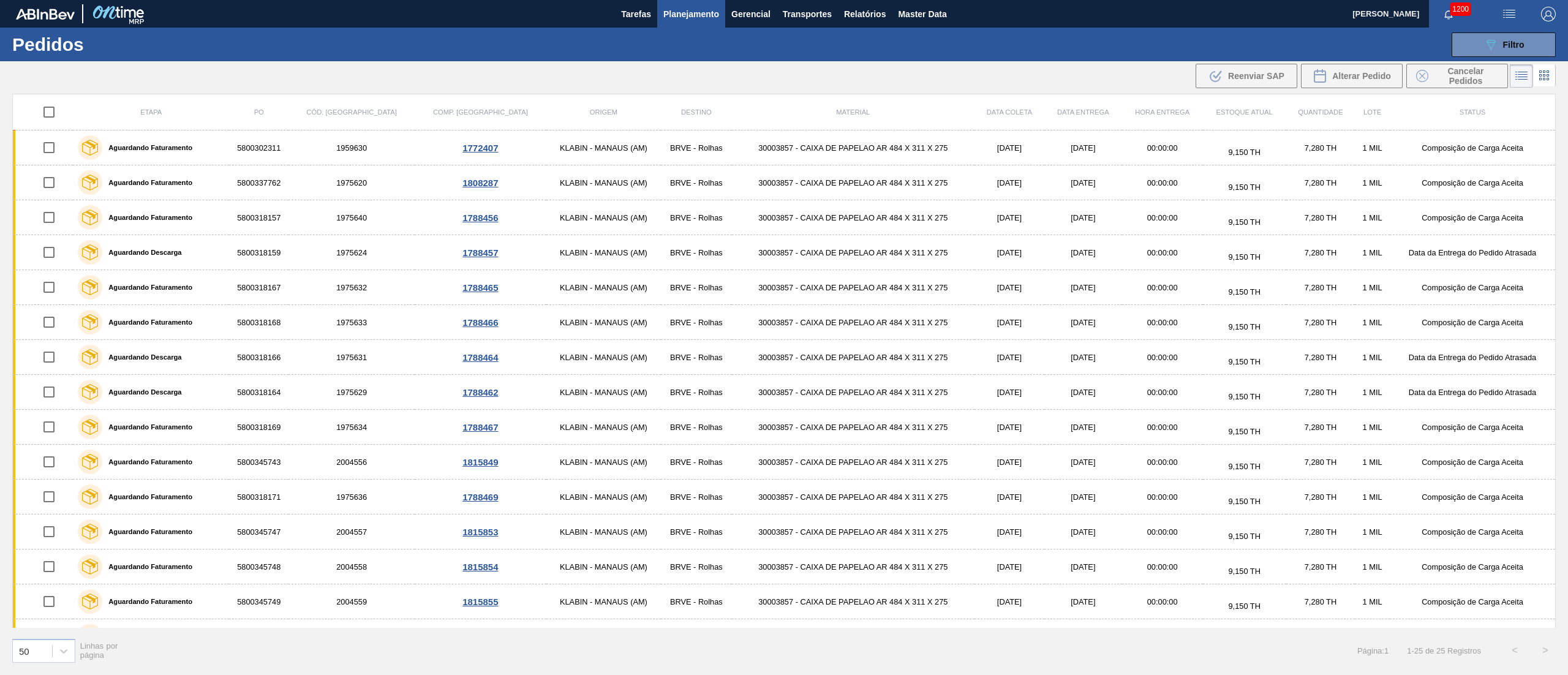
checkbox input "true"
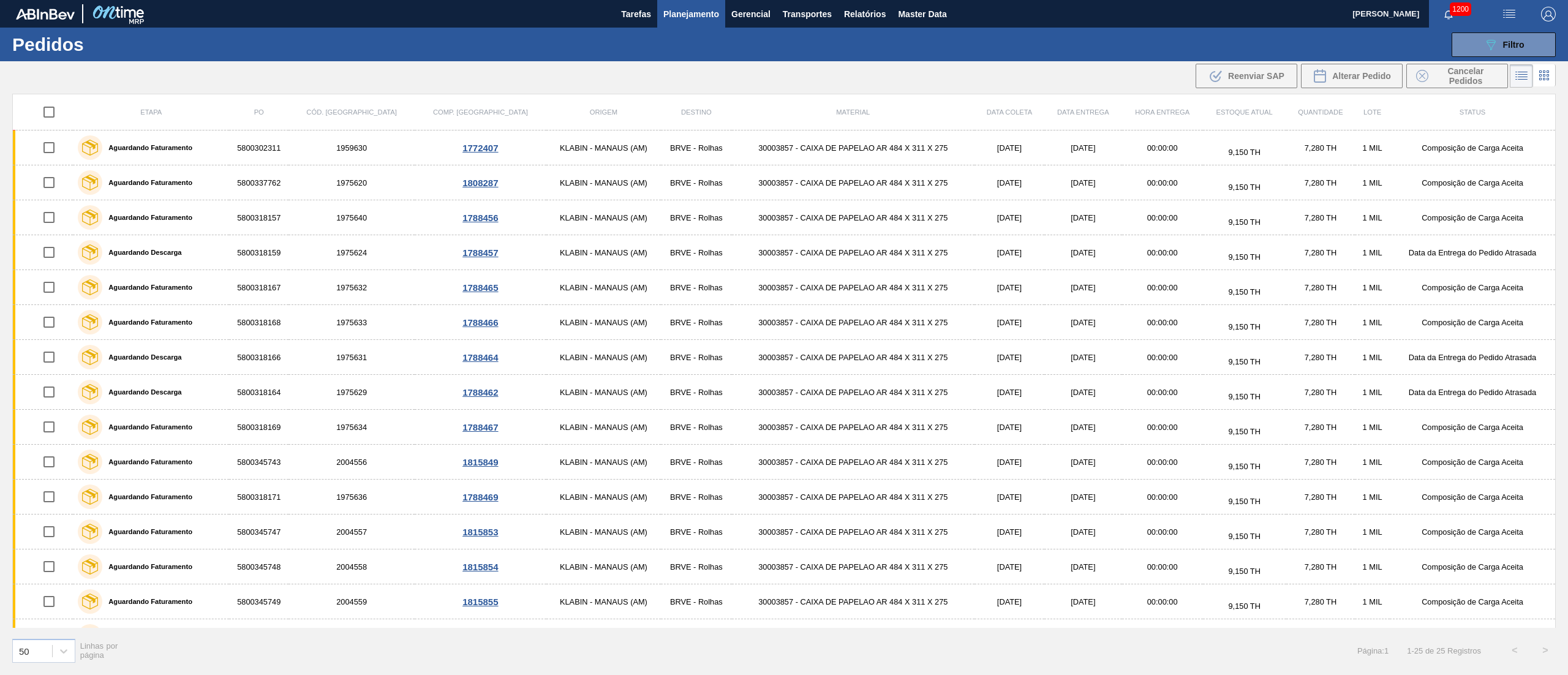
checkbox input "true"
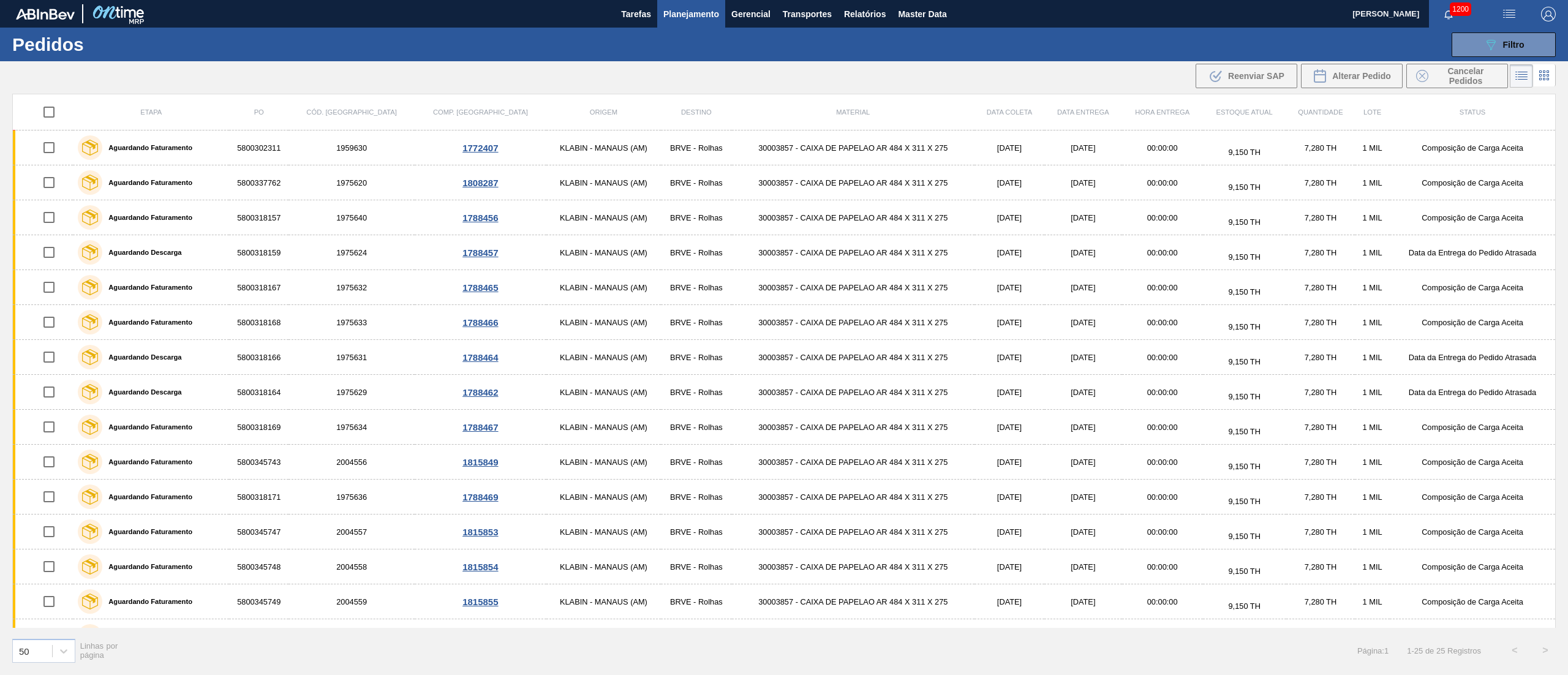
checkbox input "true"
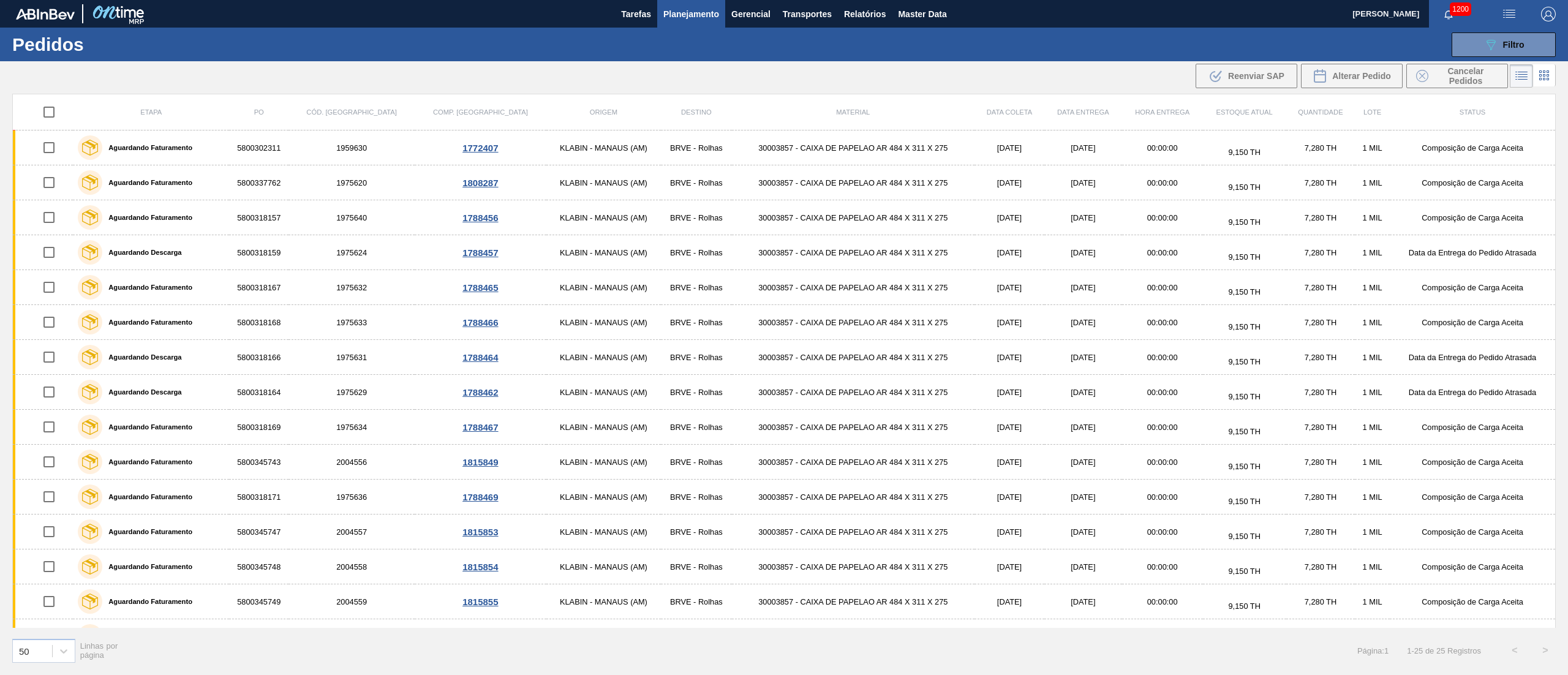
checkbox input "true"
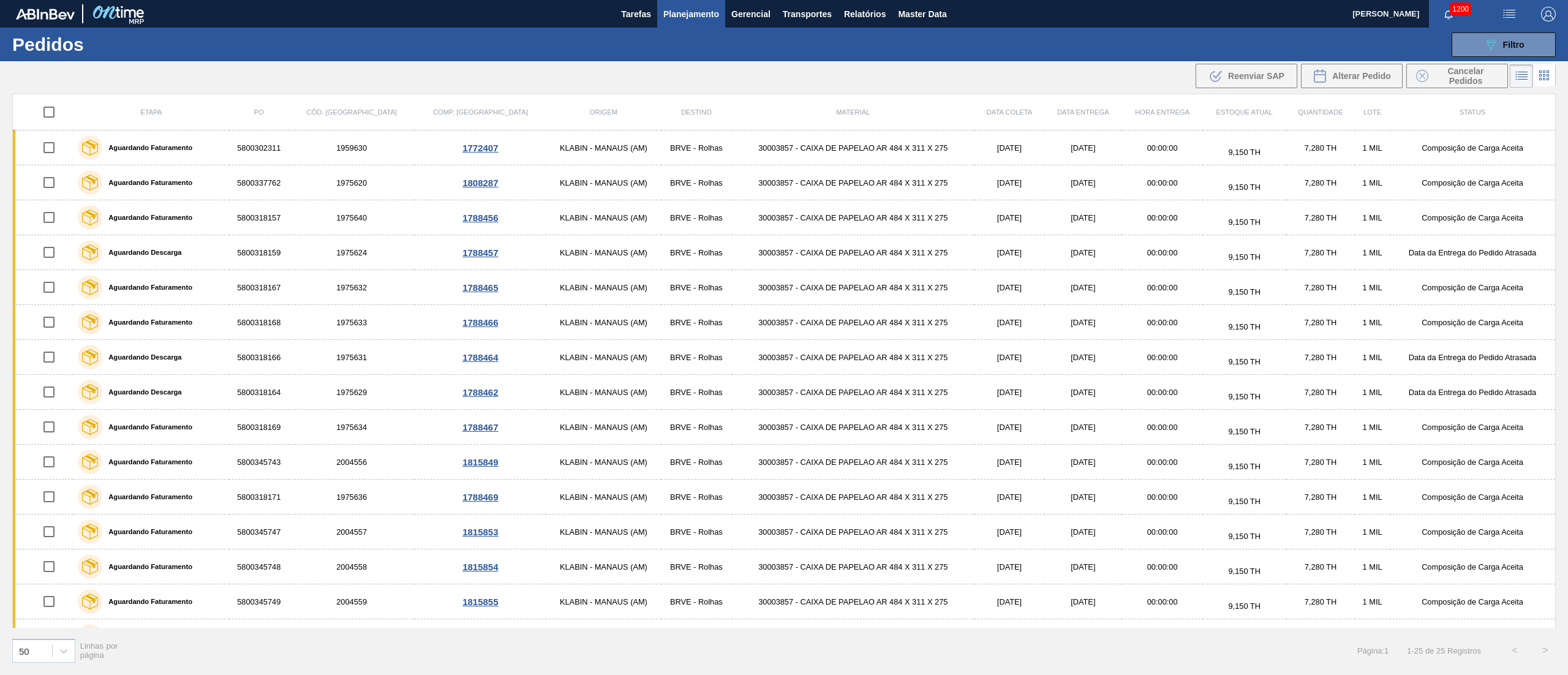
checkbox input "true"
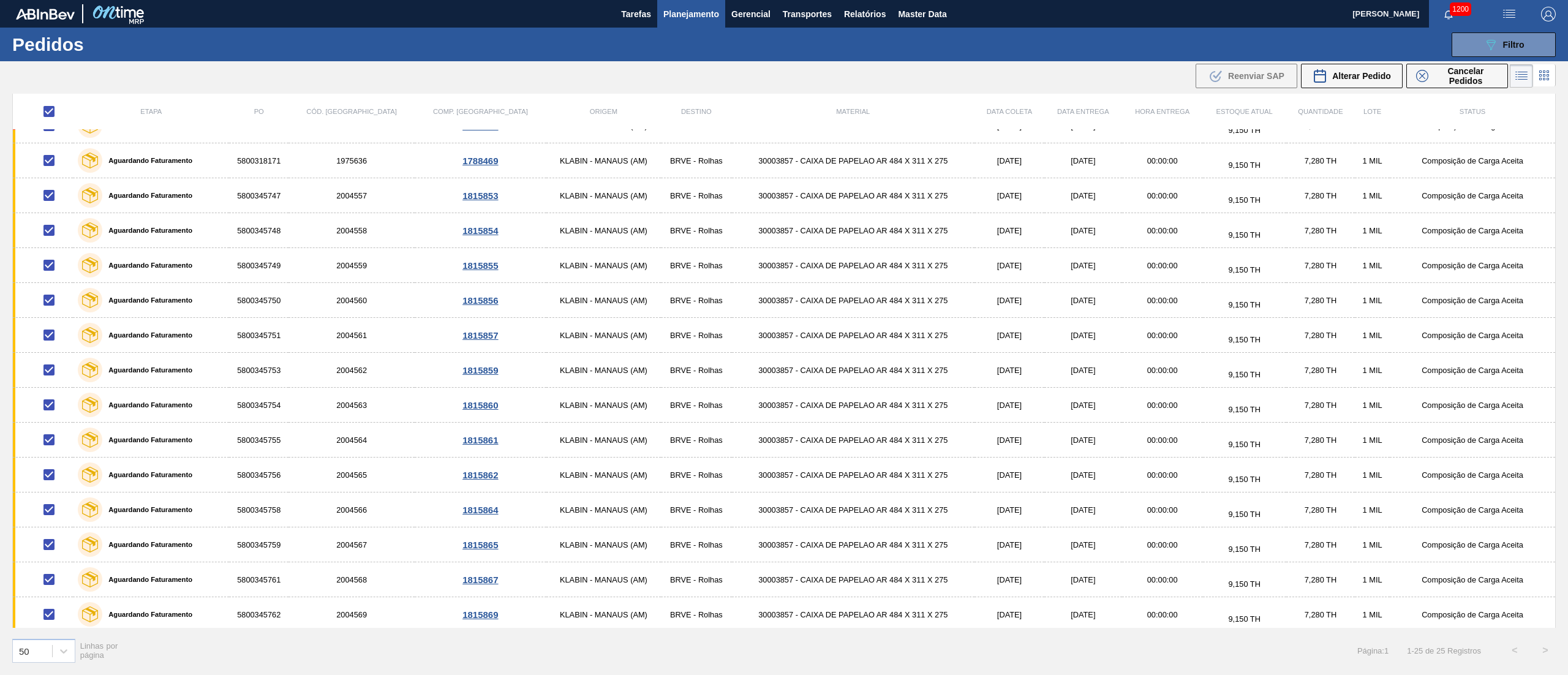
scroll to position [381, 0]
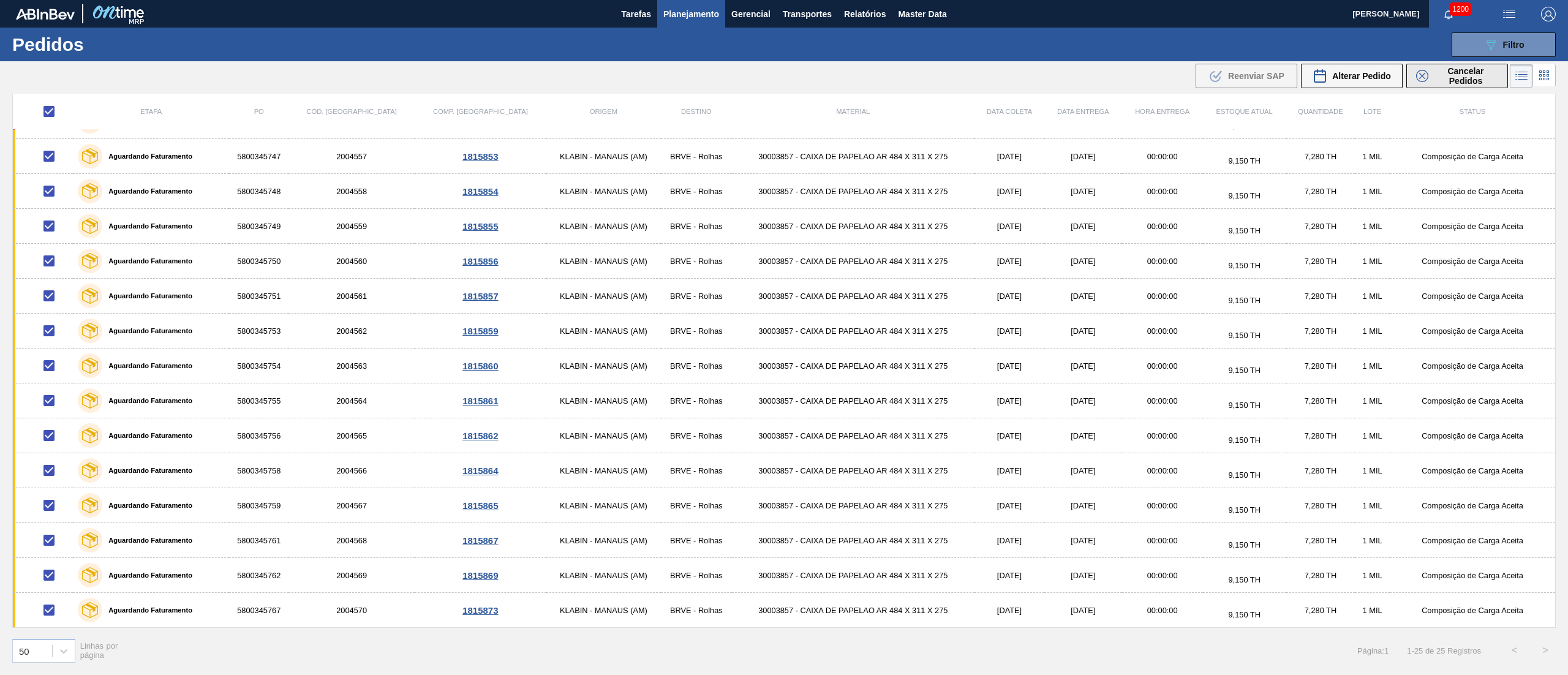
click at [1446, 69] on span "Cancelar Pedidos" at bounding box center [1465, 76] width 64 height 20
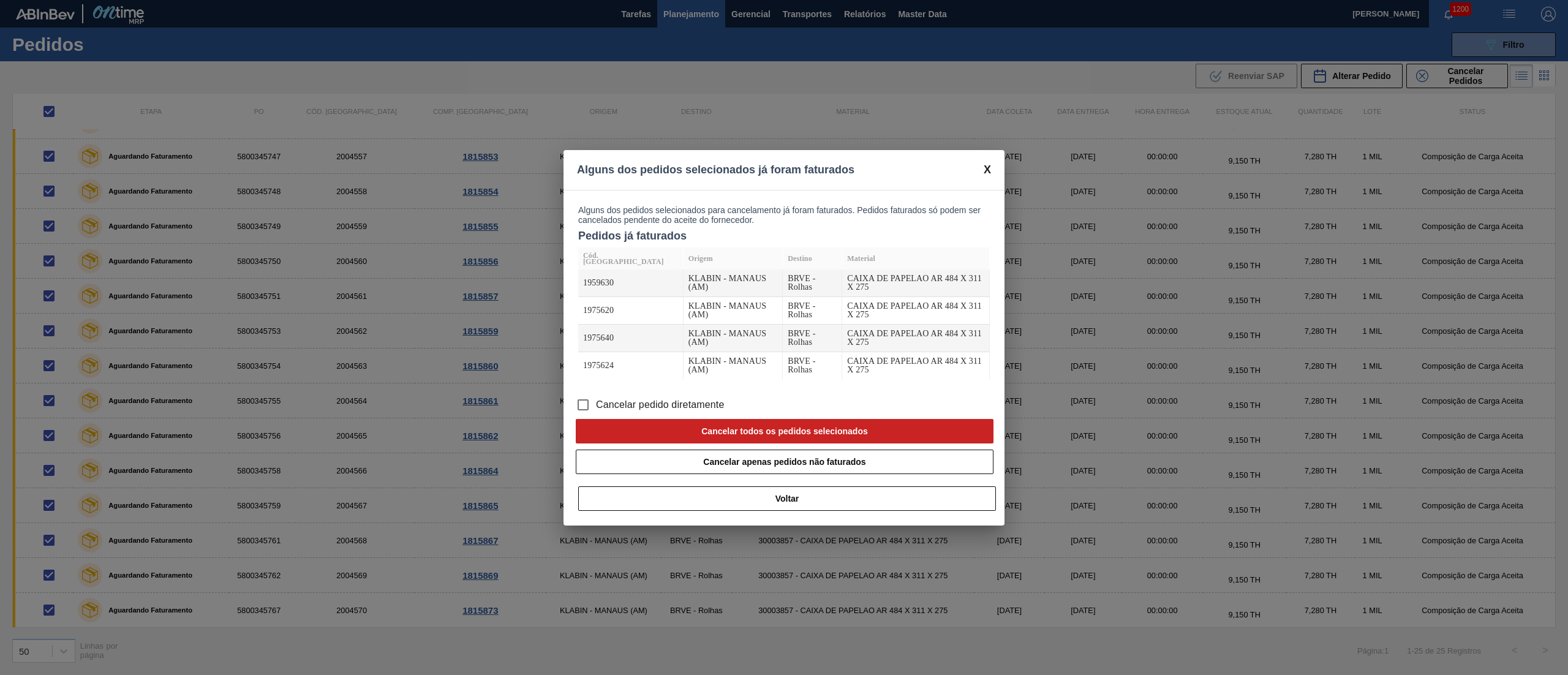
click at [589, 403] on input "Cancelar pedido diretamente" at bounding box center [583, 404] width 26 height 26
click at [606, 433] on button "Cancelar todos os pedidos selecionados" at bounding box center [784, 431] width 417 height 25
checkbox input "false"
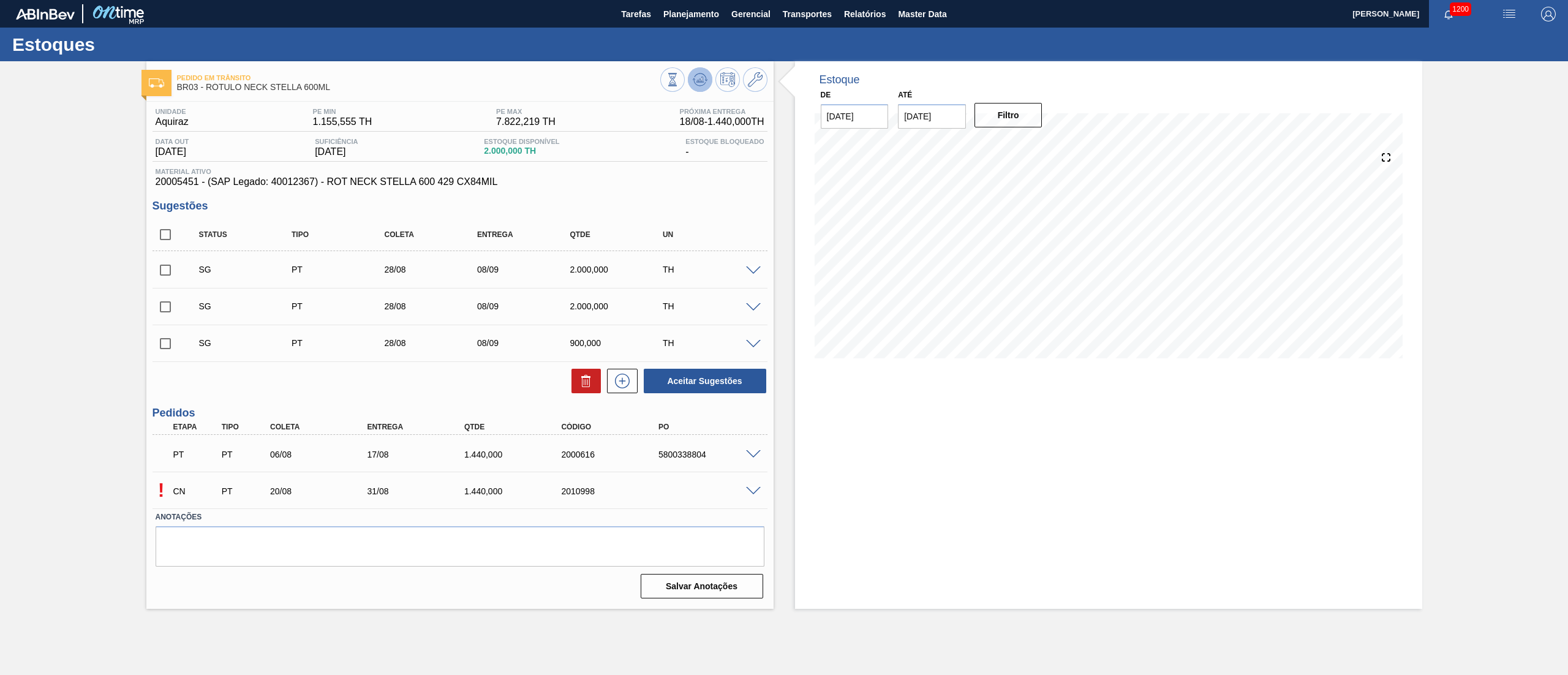
click at [679, 77] on icon at bounding box center [673, 80] width 14 height 14
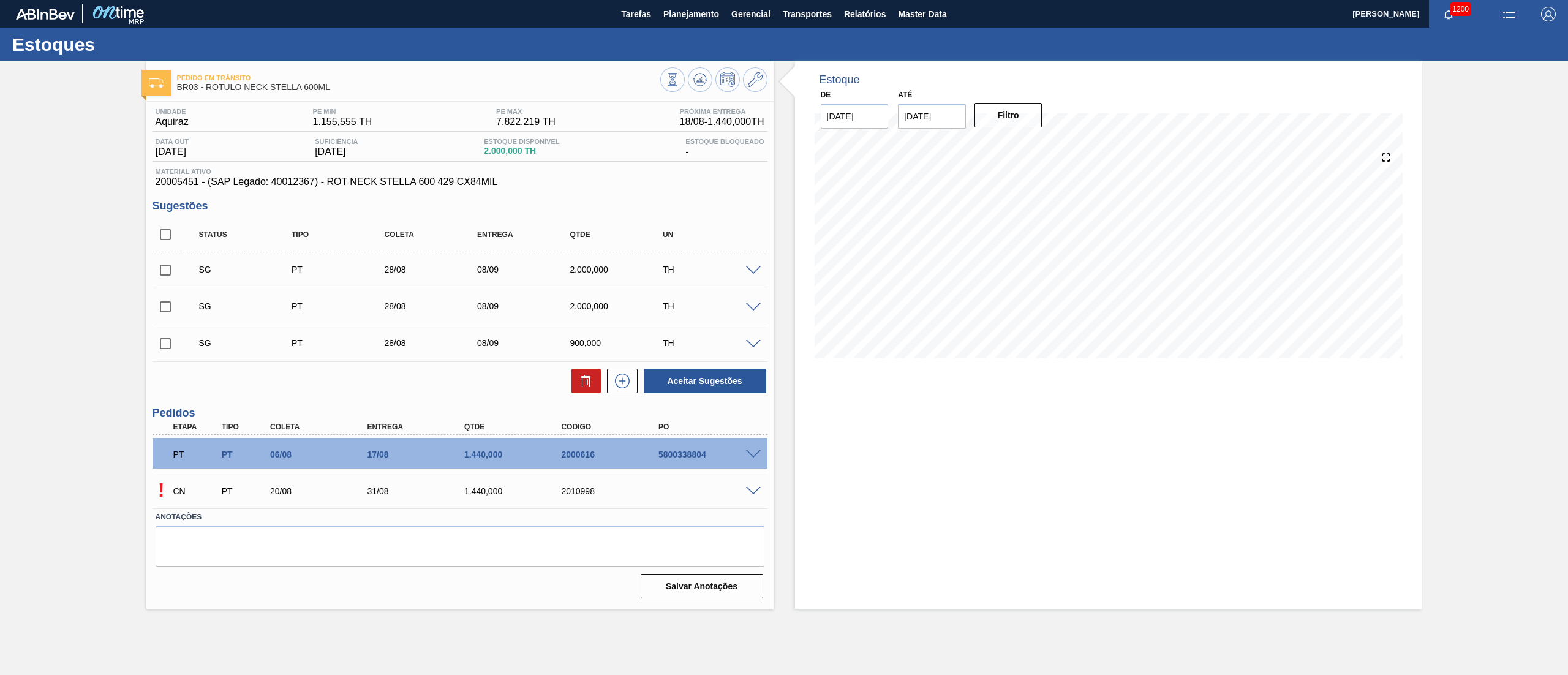
click at [757, 470] on div "PT PT 06/08 17/08 1.440,000 2000616 5800338804 Material 20005451 - ROT NECK STE…" at bounding box center [460, 453] width 615 height 37
click at [747, 502] on div "! CN PT 20/08 31/08 1.440,000 2010998" at bounding box center [460, 490] width 615 height 31
click at [750, 489] on span at bounding box center [753, 491] width 15 height 9
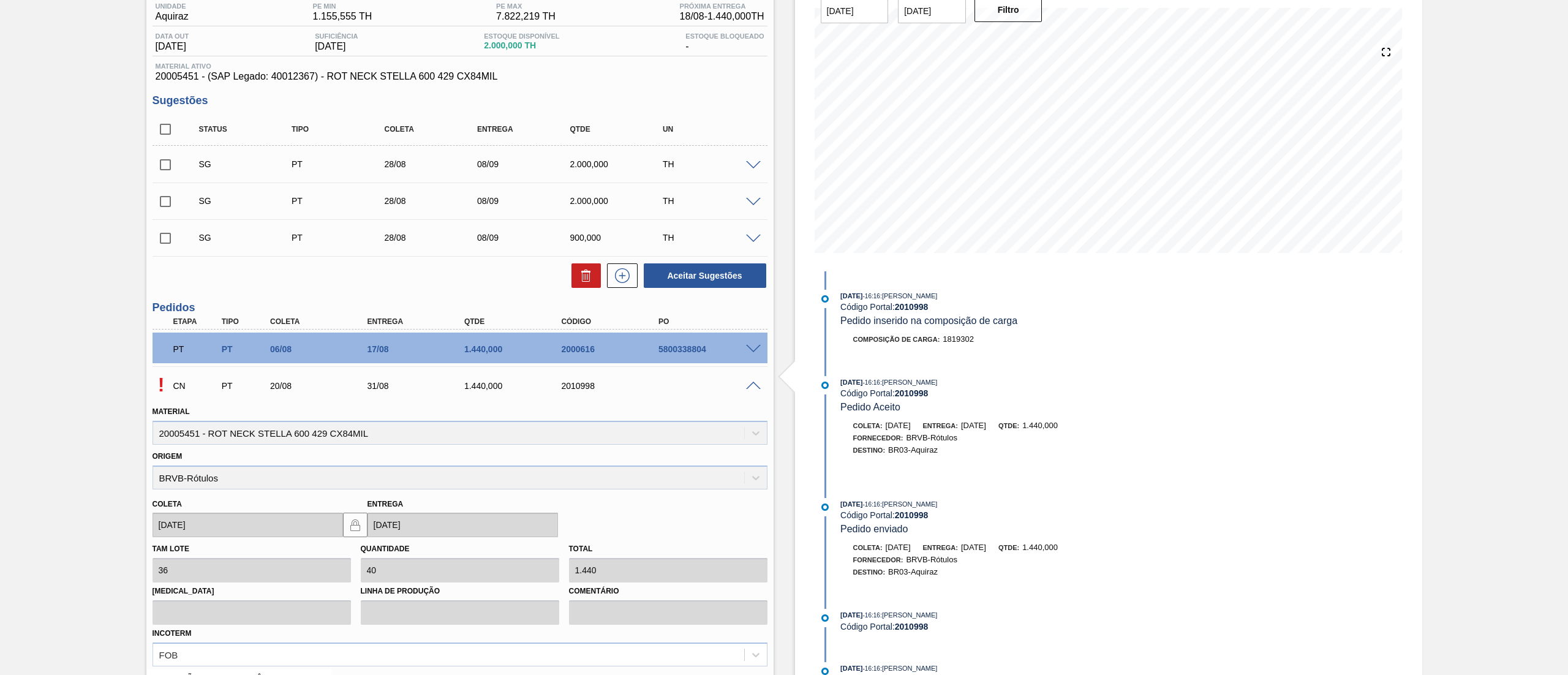
scroll to position [245, 0]
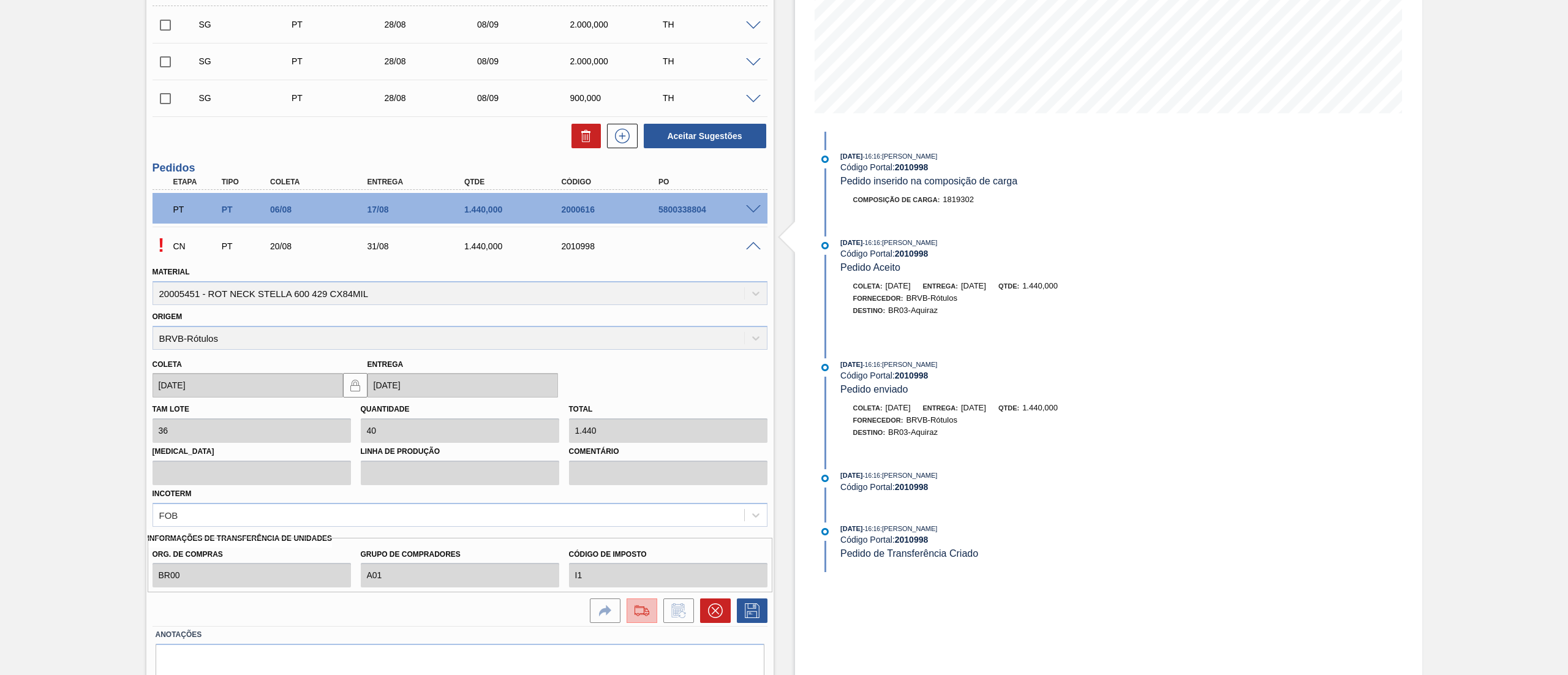
click at [639, 615] on img at bounding box center [642, 611] width 20 height 15
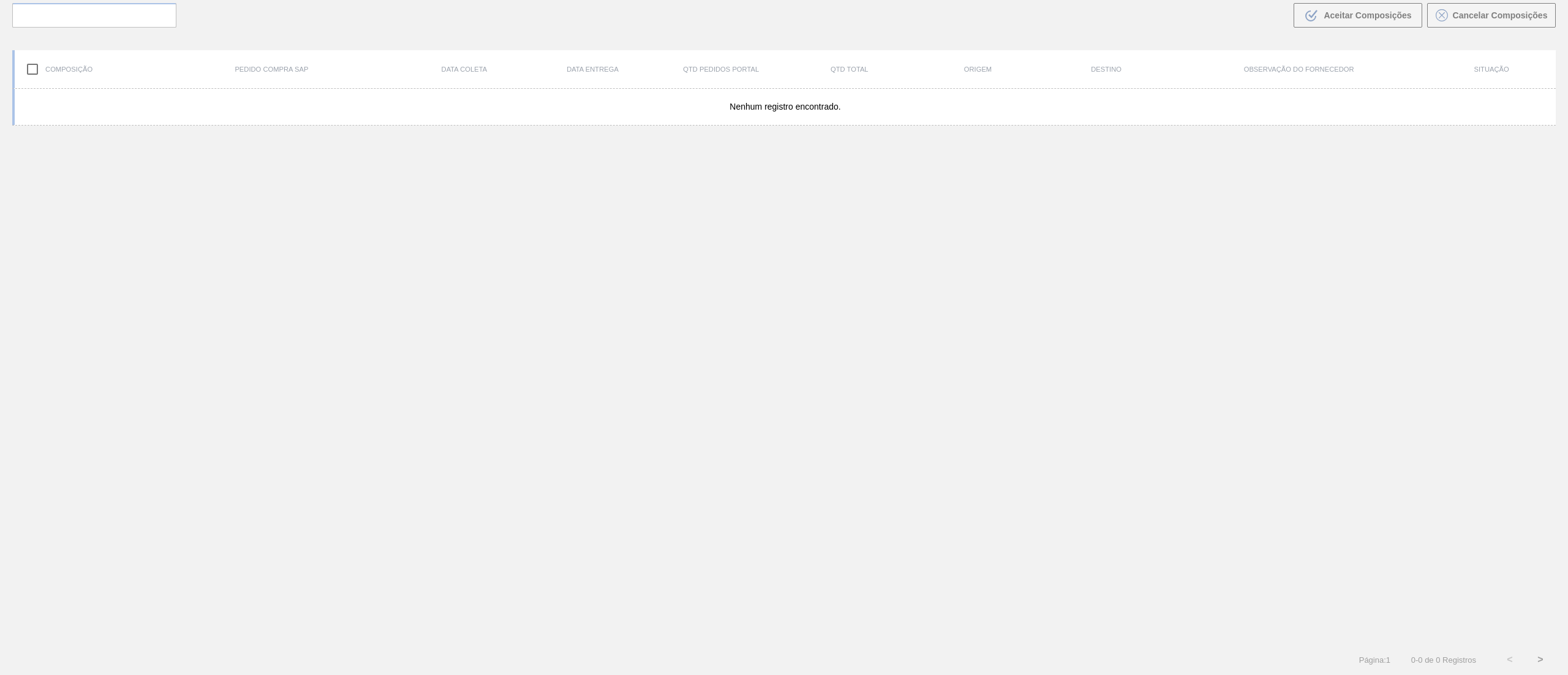
scroll to position [88, 0]
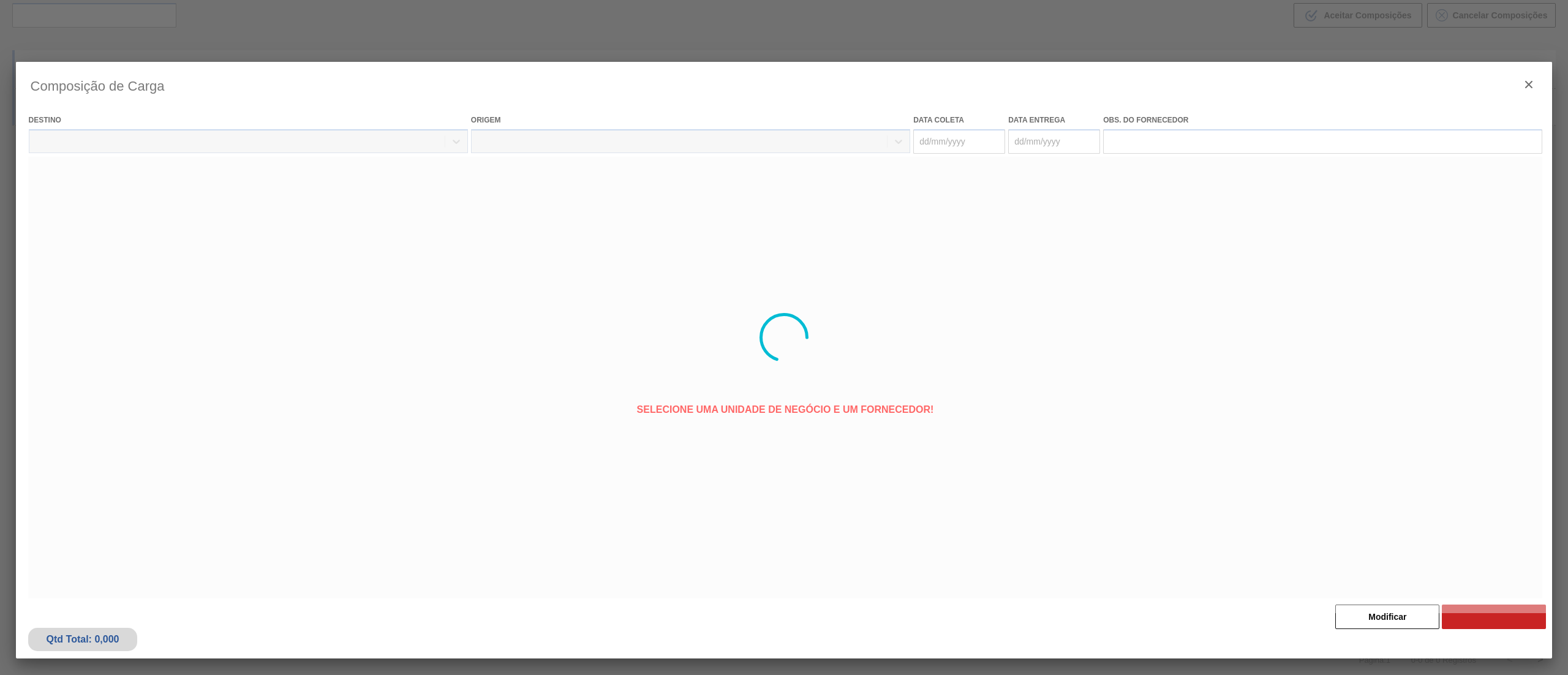
type coleta "[DATE]"
type entrega "[DATE]"
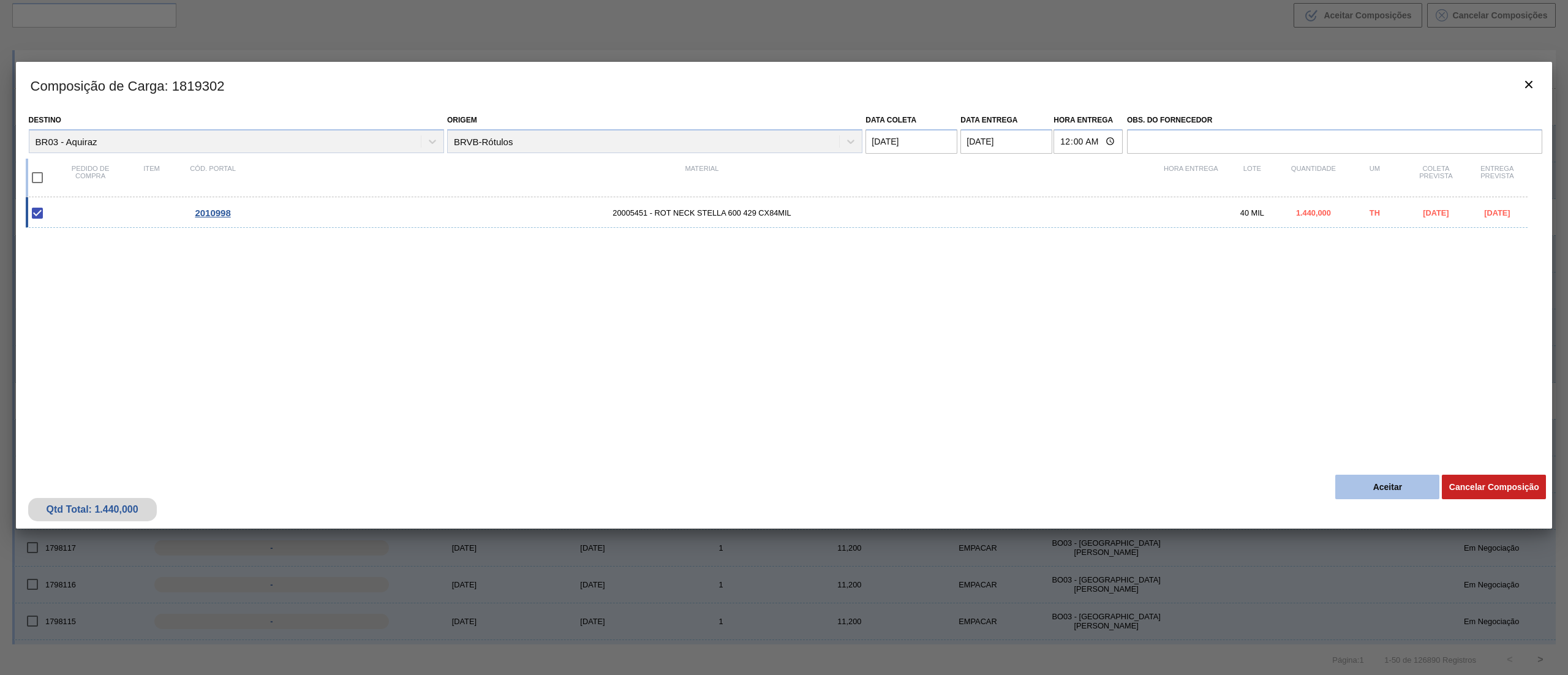
click at [1382, 490] on button "Aceitar" at bounding box center [1387, 487] width 104 height 25
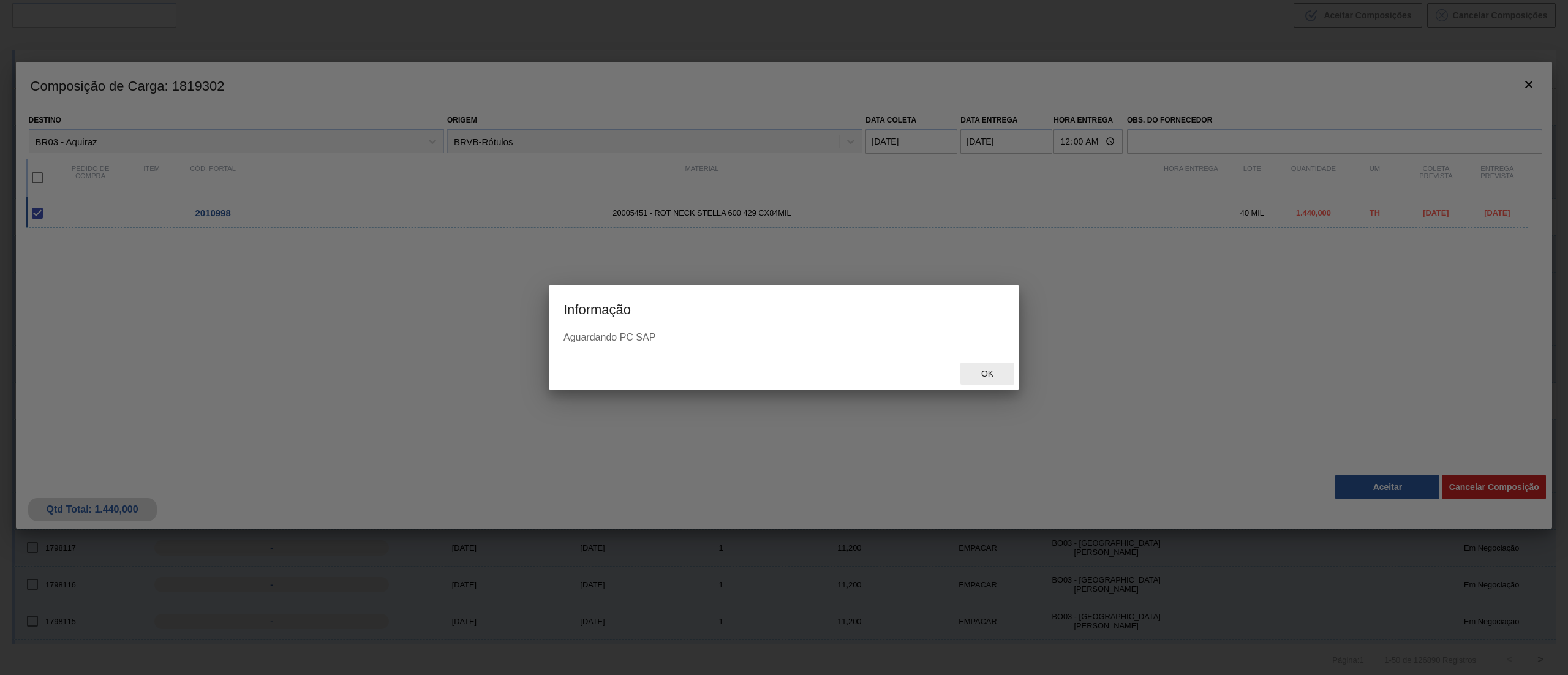
click at [975, 363] on div "Ok" at bounding box center [987, 374] width 54 height 23
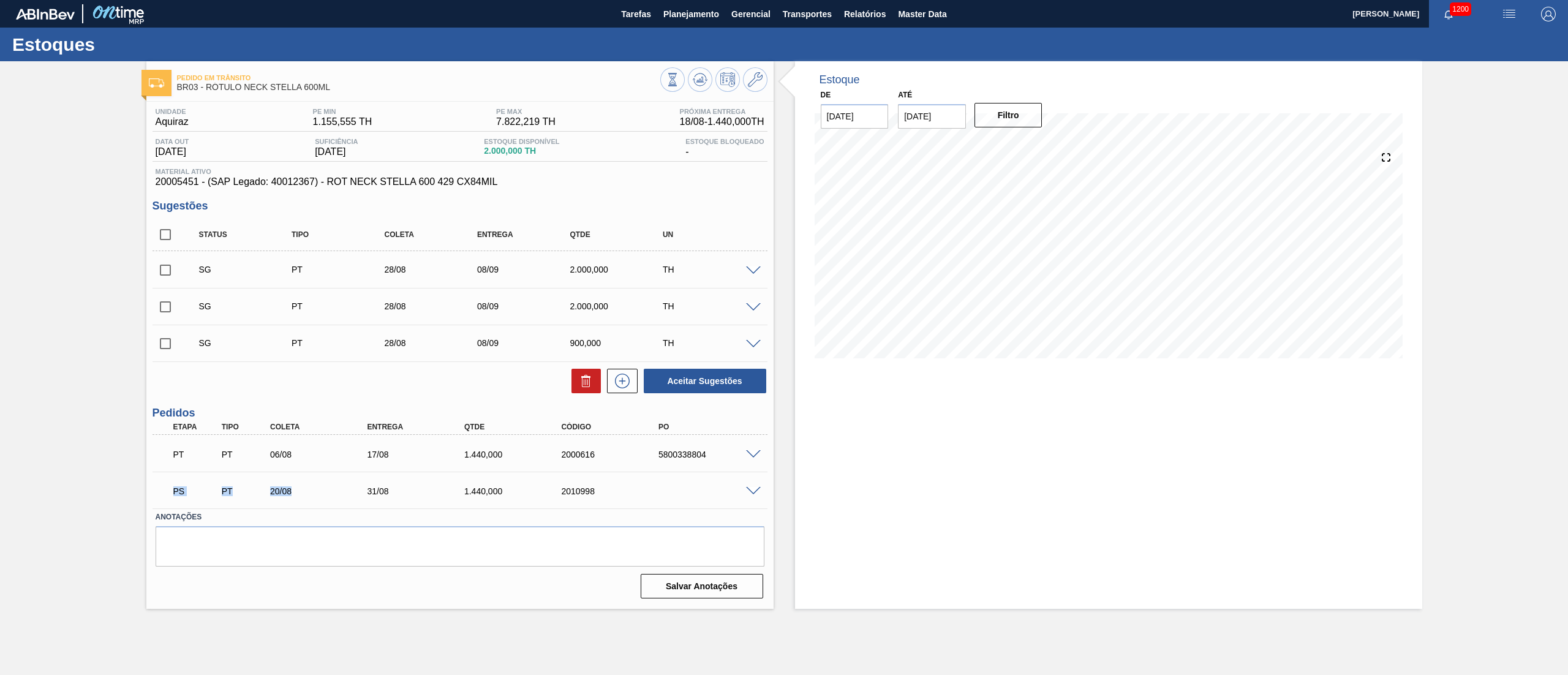
drag, startPoint x: 175, startPoint y: 485, endPoint x: 412, endPoint y: 523, distance: 240.0
click at [324, 499] on div "PS PT 20/08 31/08 1.440,000 2010998" at bounding box center [457, 490] width 583 height 25
click at [760, 497] on div "PS PT 20/08 31/08 1.440,000 2010998" at bounding box center [460, 490] width 615 height 31
click at [749, 491] on span at bounding box center [753, 491] width 15 height 9
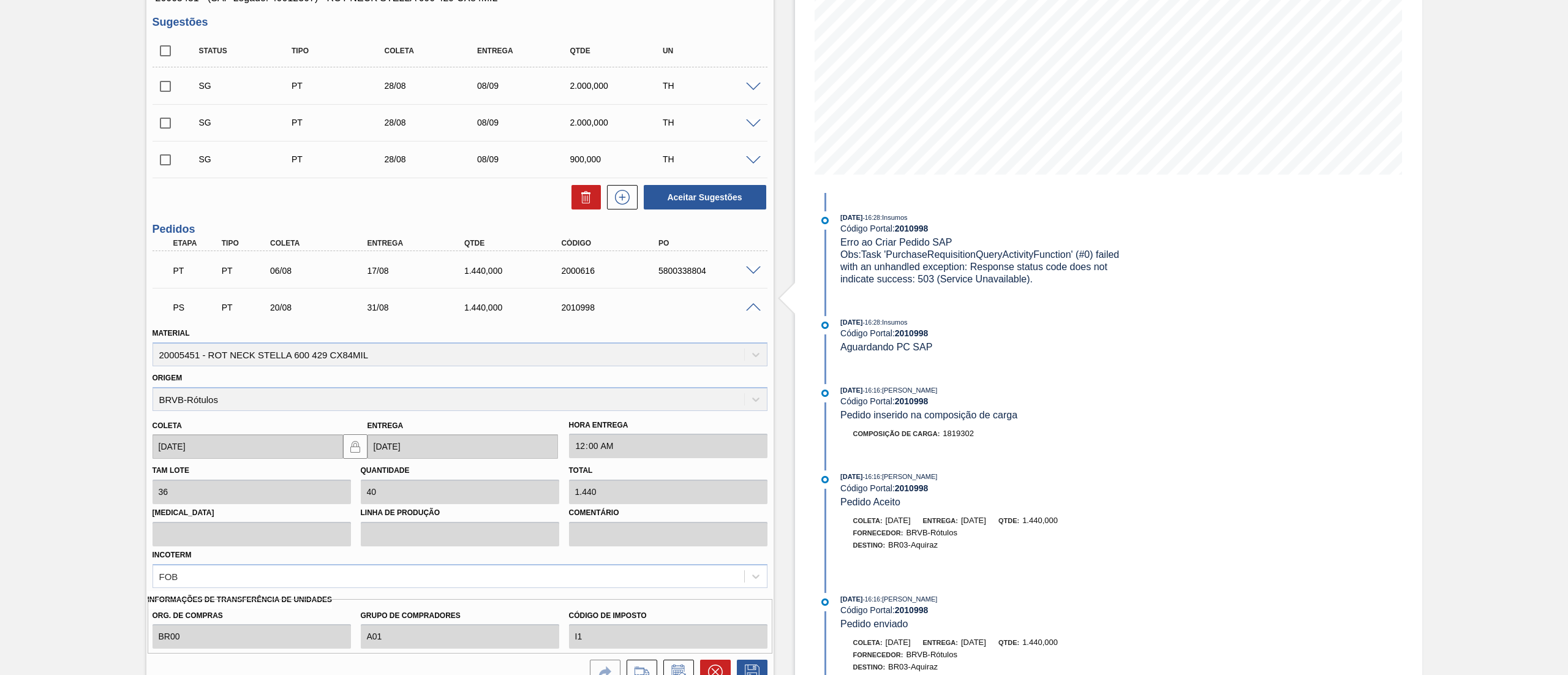
scroll to position [296, 0]
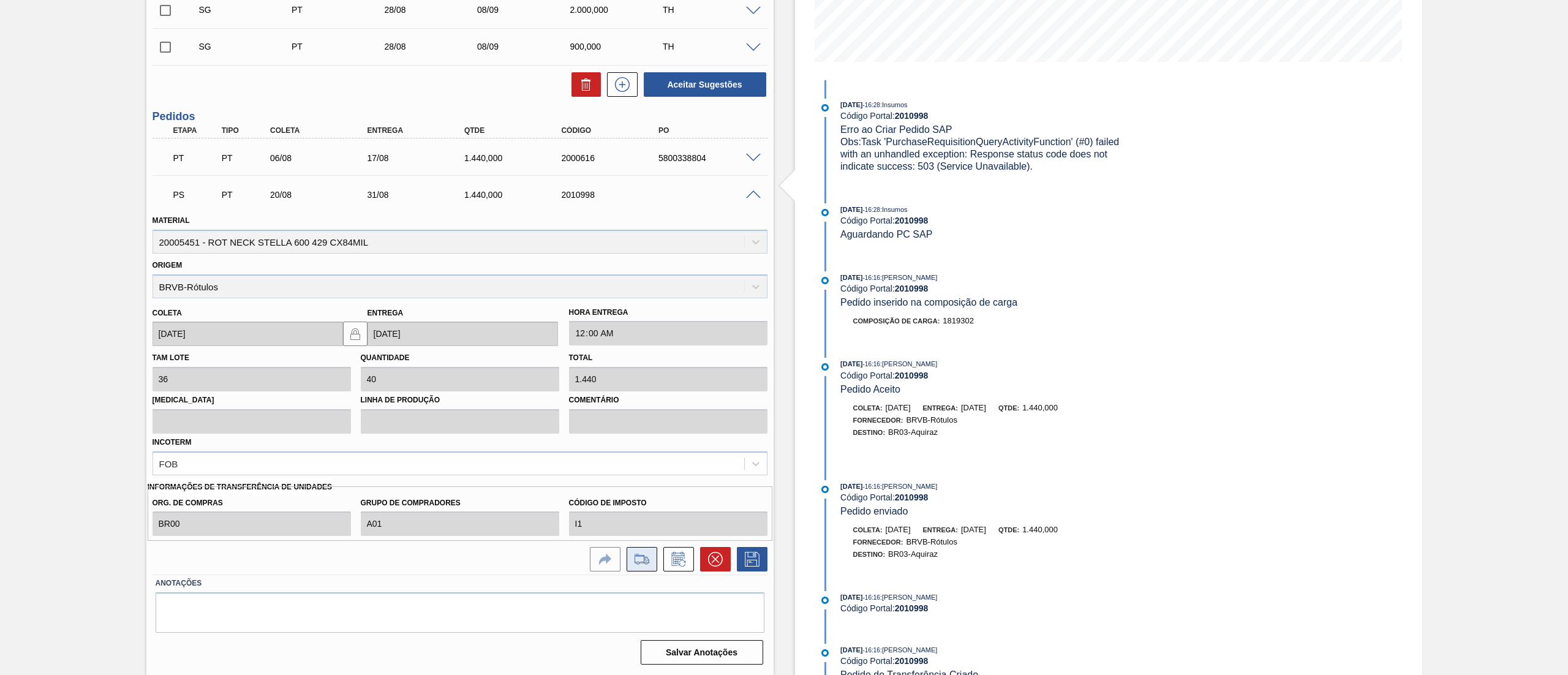
click at [632, 550] on button at bounding box center [641, 559] width 31 height 25
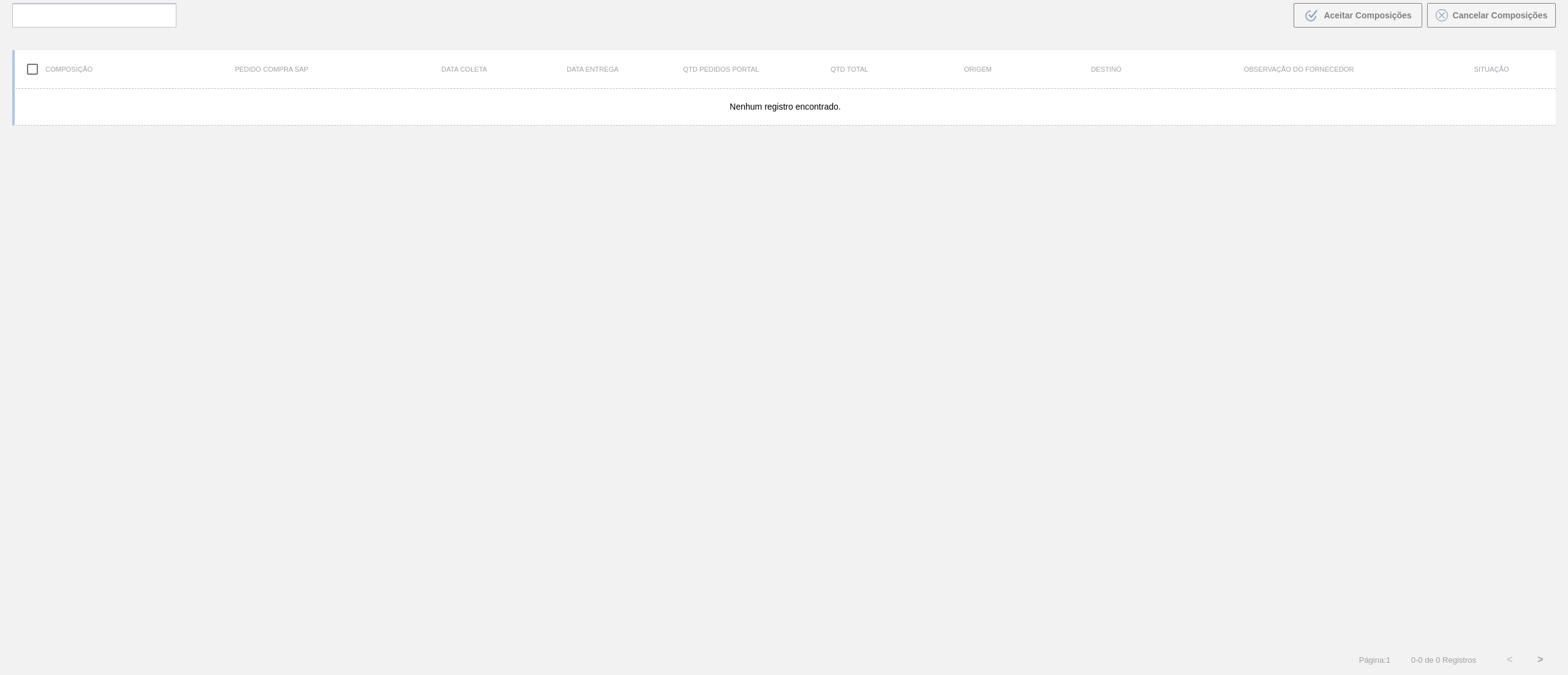
scroll to position [88, 0]
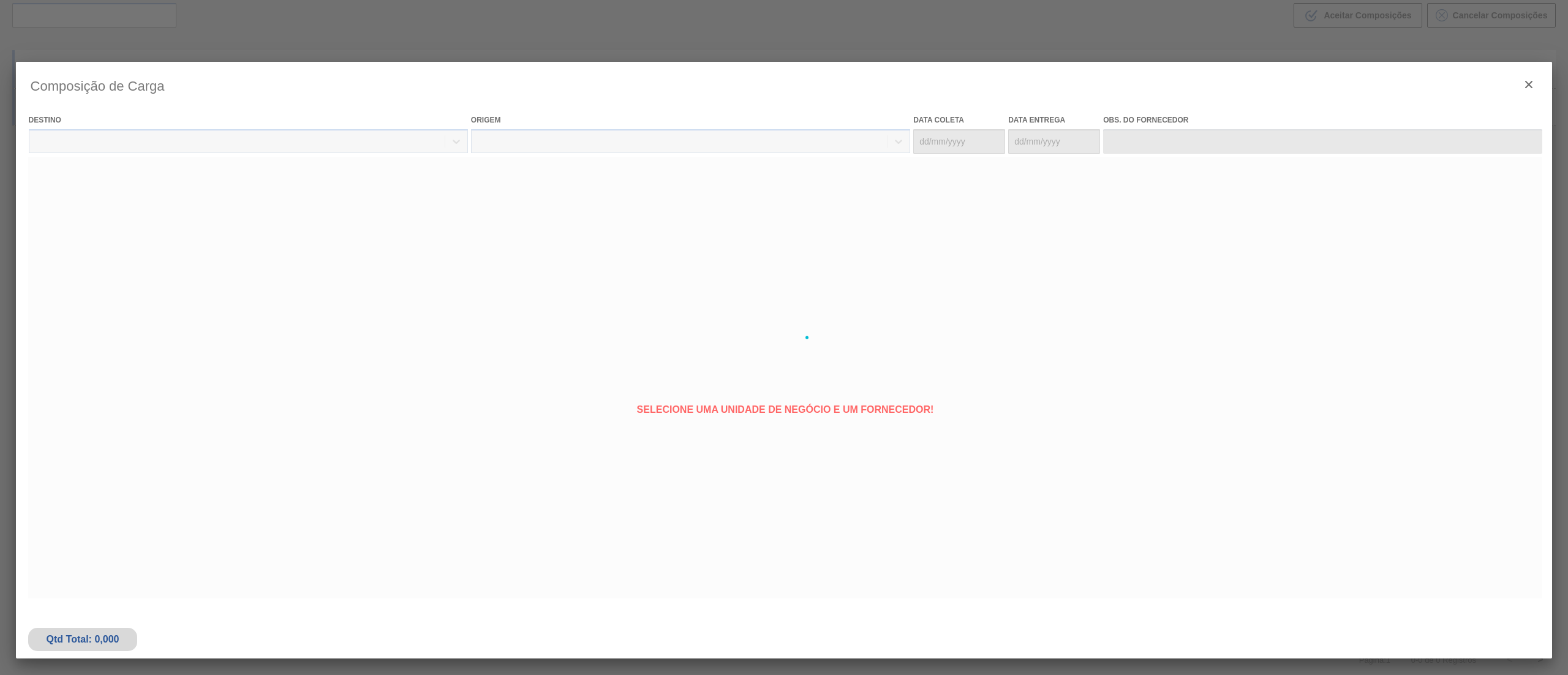
type coleta "[DATE]"
type entrega "[DATE]"
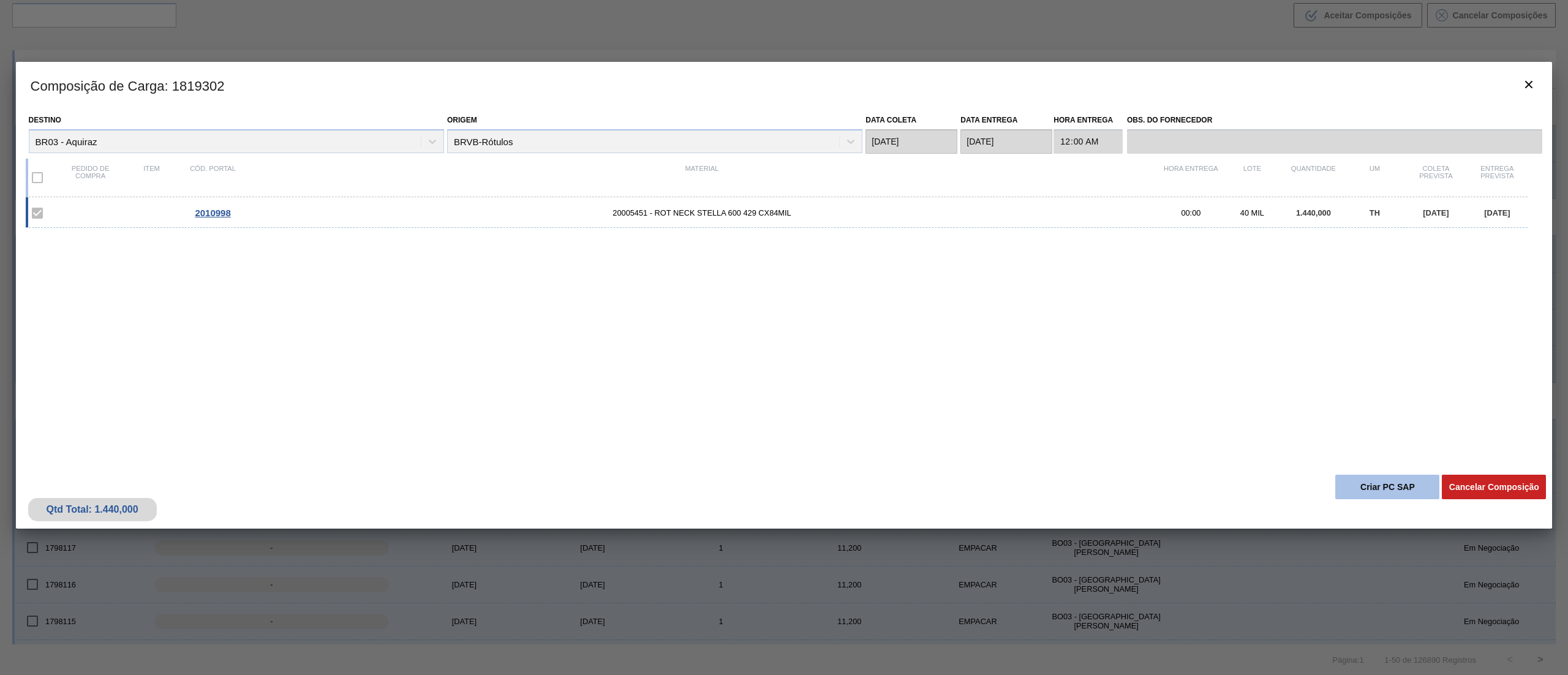
click at [1367, 480] on button "Criar PC SAP" at bounding box center [1387, 487] width 104 height 25
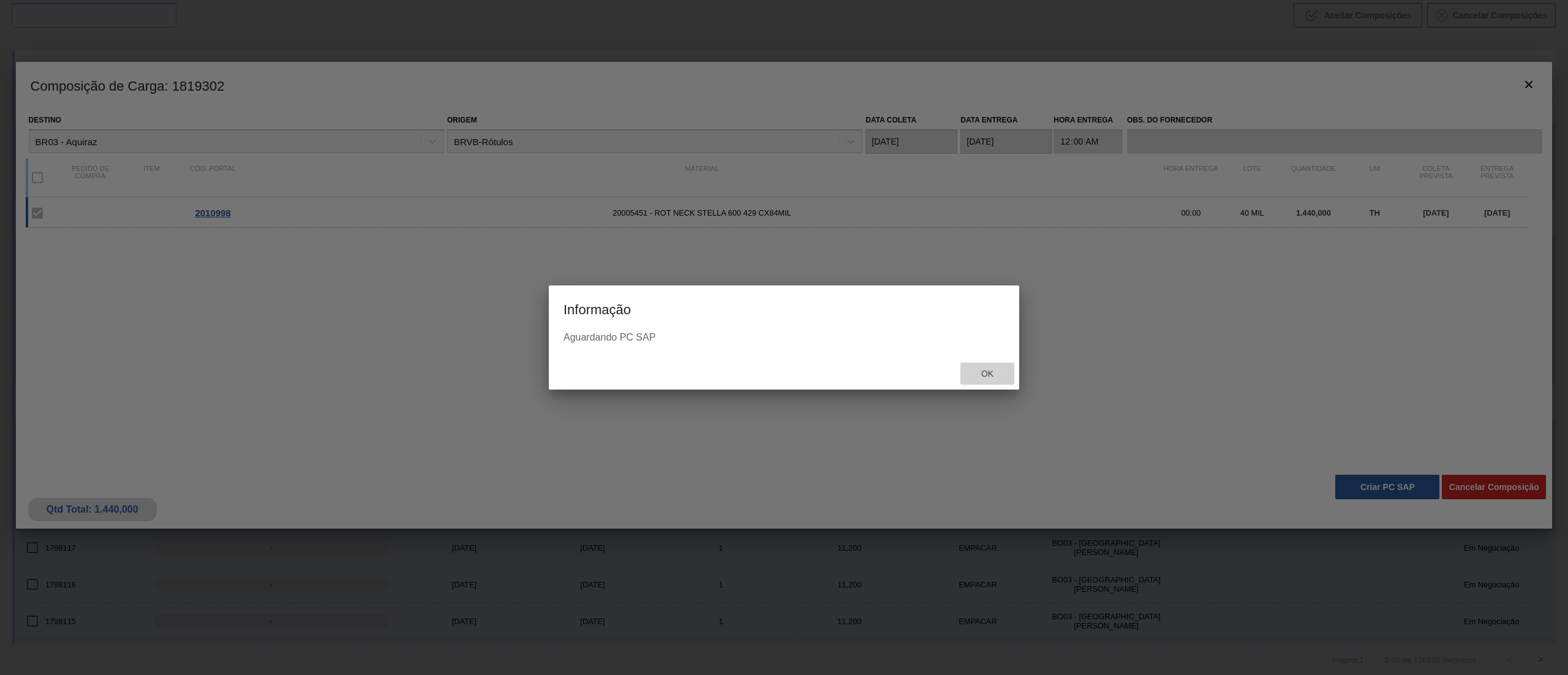
click at [995, 384] on div "Ok" at bounding box center [987, 374] width 54 height 23
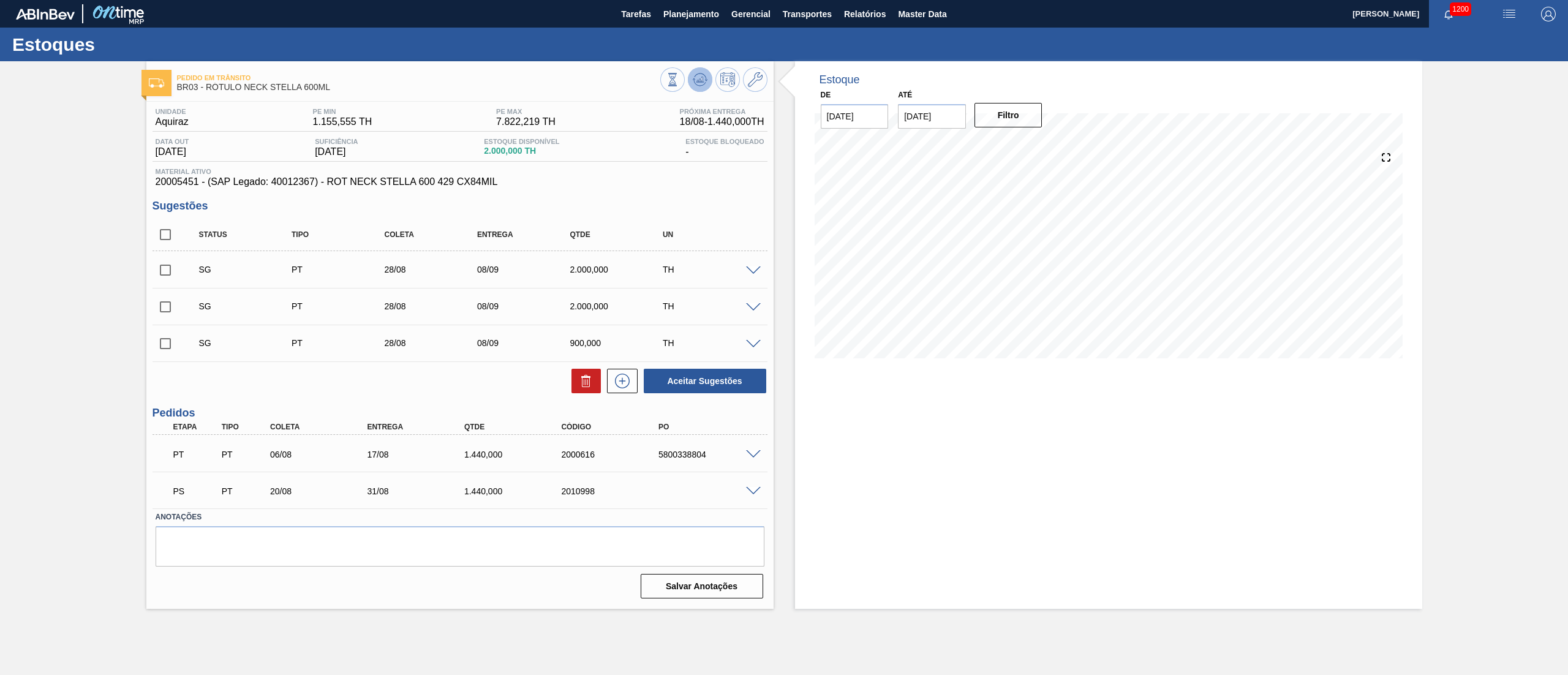
click at [679, 82] on icon at bounding box center [673, 80] width 14 height 14
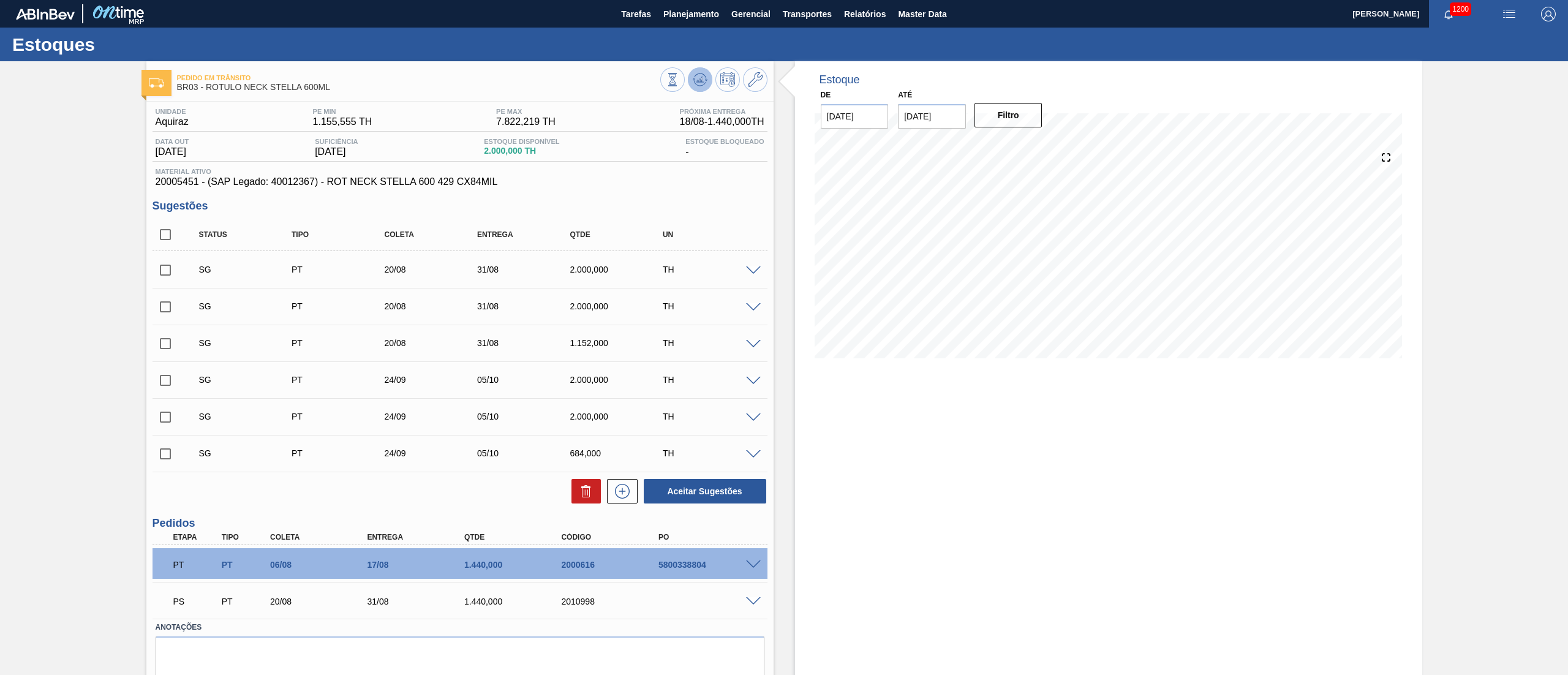
click at [679, 78] on icon at bounding box center [673, 80] width 14 height 14
click at [679, 84] on icon at bounding box center [673, 80] width 14 height 14
click at [704, 77] on button at bounding box center [700, 79] width 25 height 25
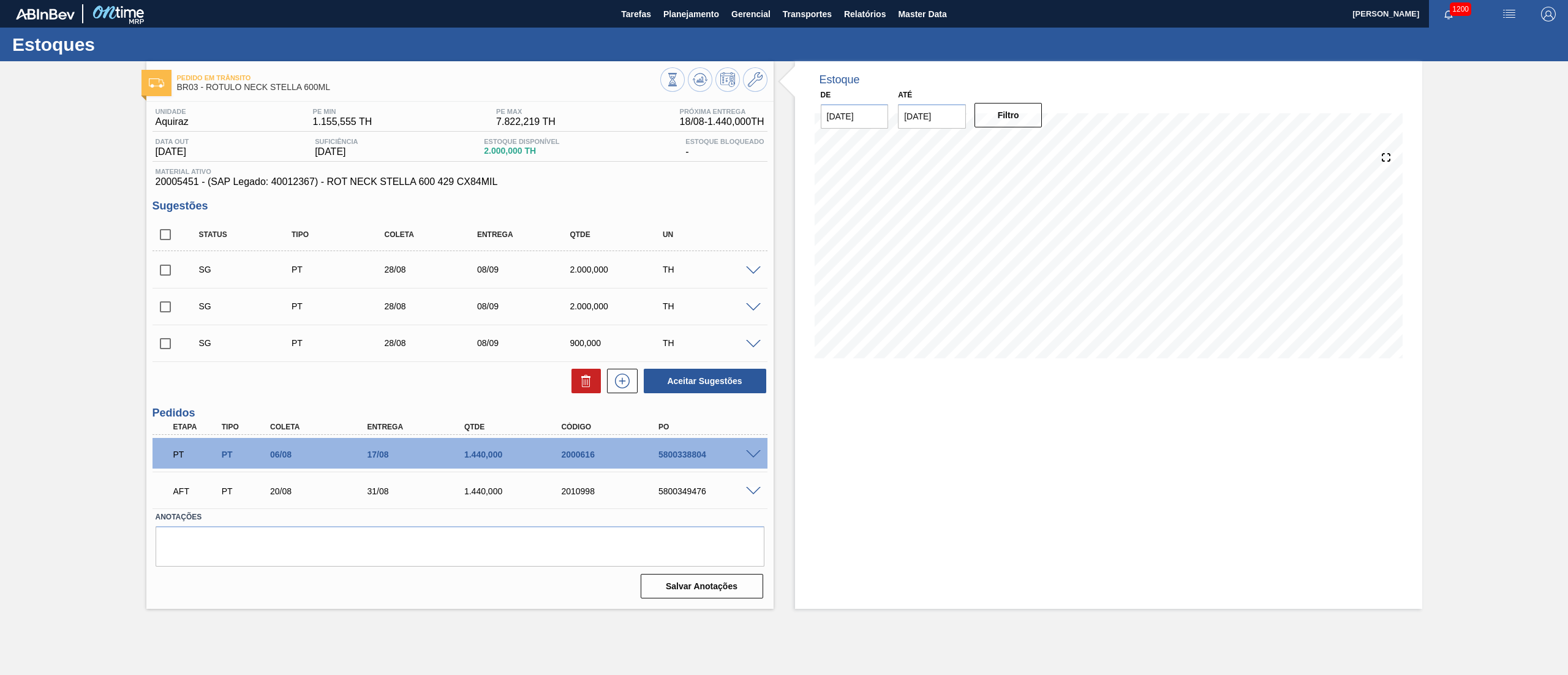
click at [671, 490] on div "5800349476" at bounding box center [711, 492] width 111 height 10
copy div "5800349476"
click at [687, 23] on button "Planejamento" at bounding box center [691, 14] width 68 height 28
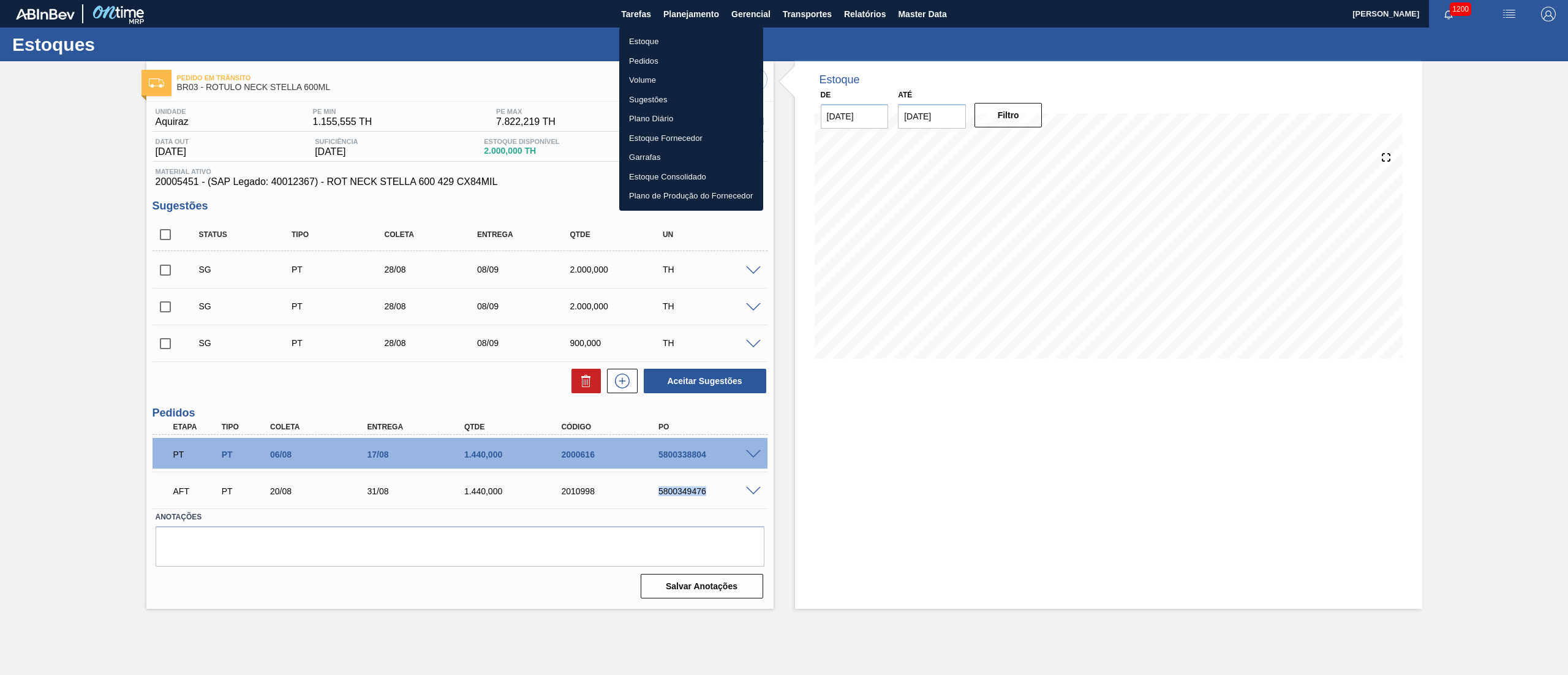
click at [644, 35] on li "Estoque" at bounding box center [691, 42] width 144 height 20
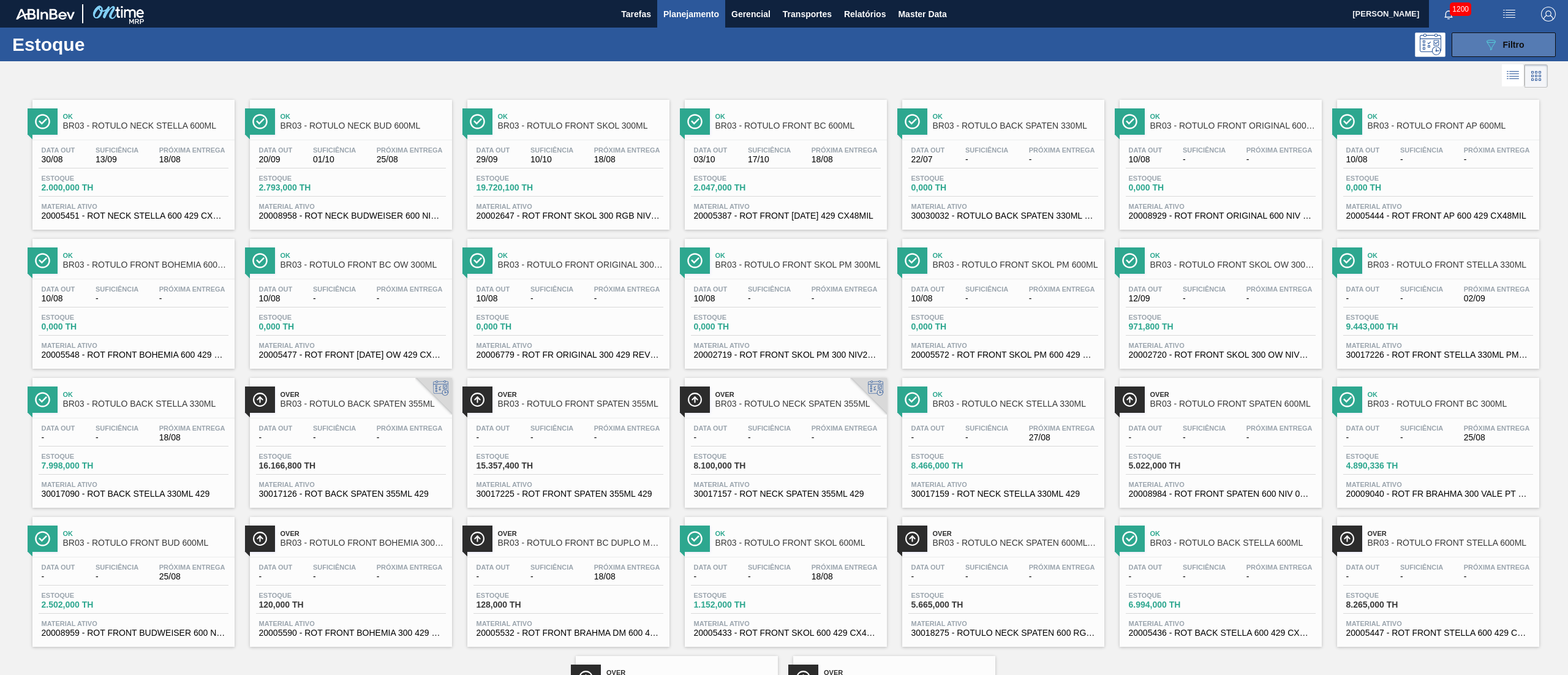
click at [1512, 48] on span "Filtro" at bounding box center [1513, 45] width 22 height 10
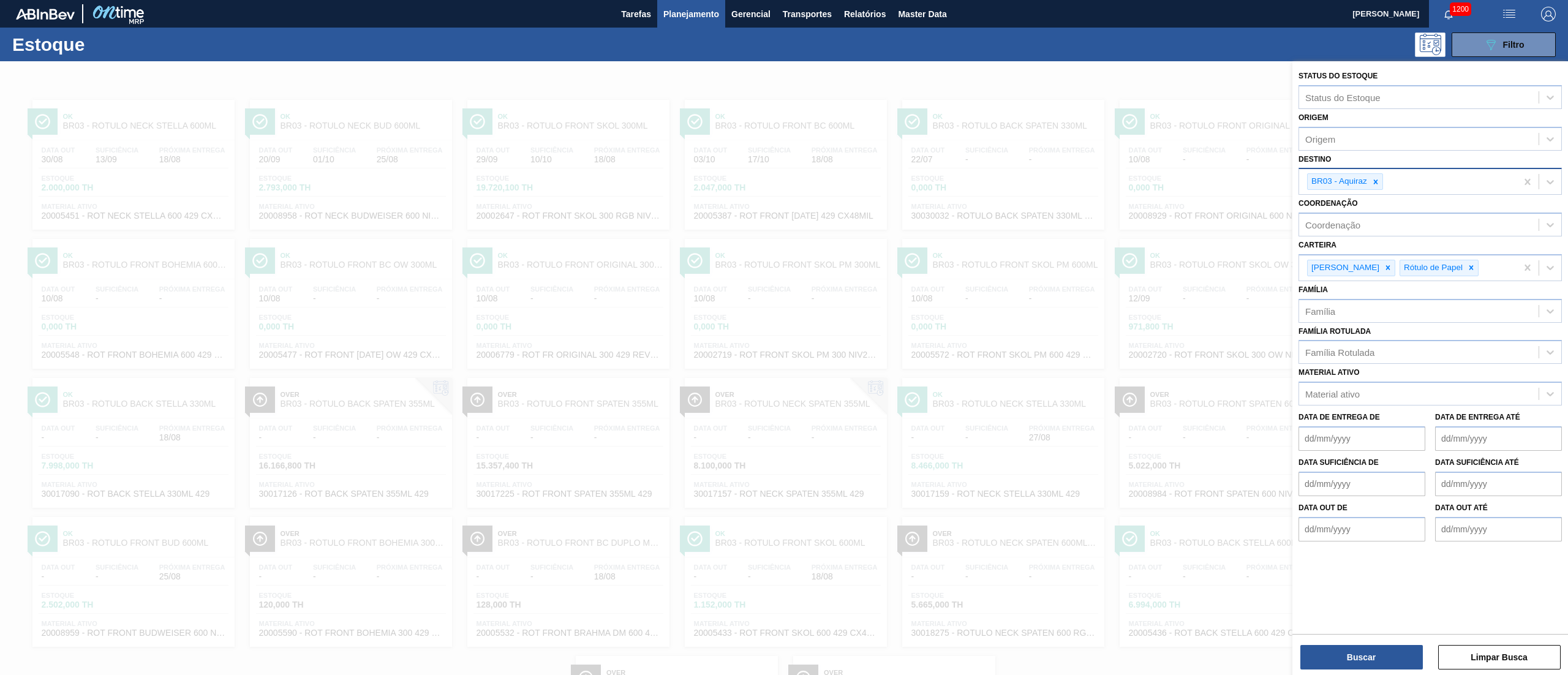
click at [1381, 177] on div at bounding box center [1376, 180] width 14 height 15
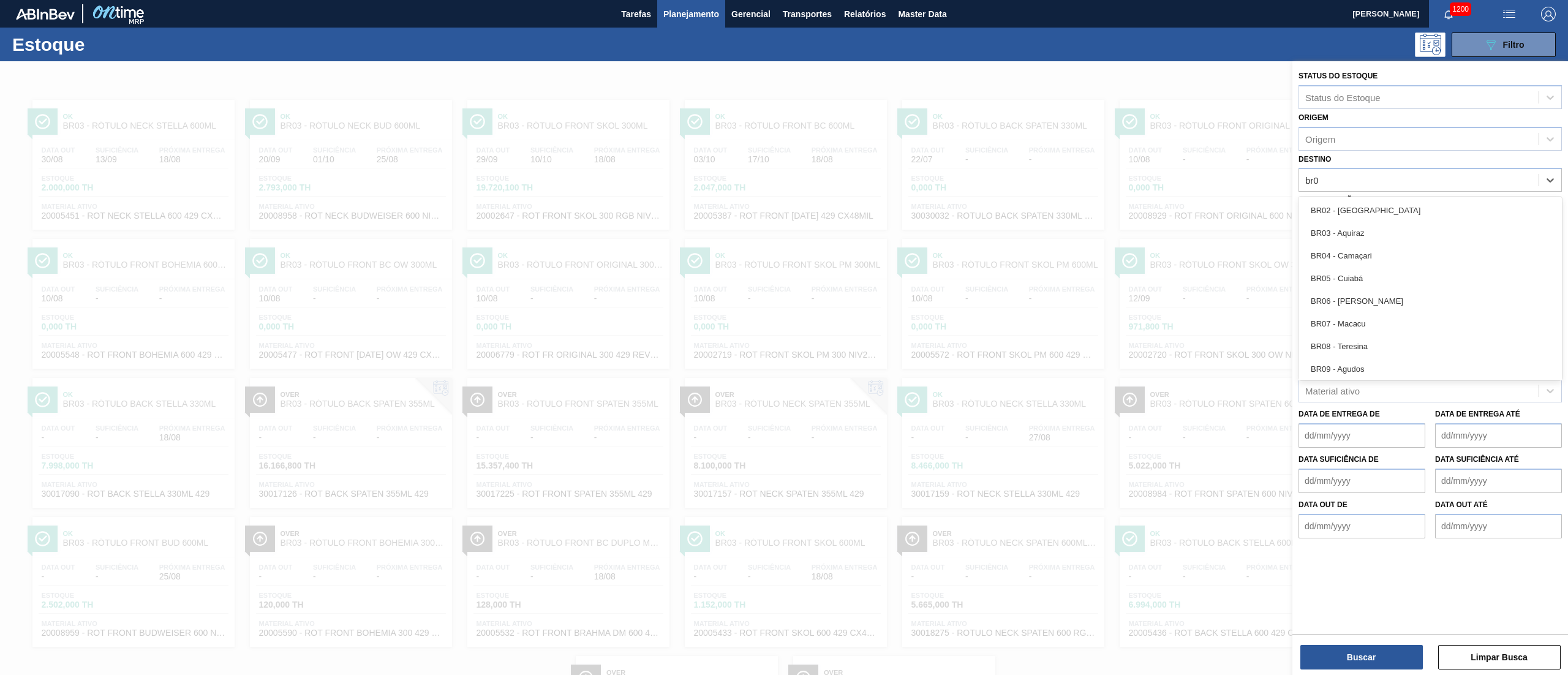
type input "br05"
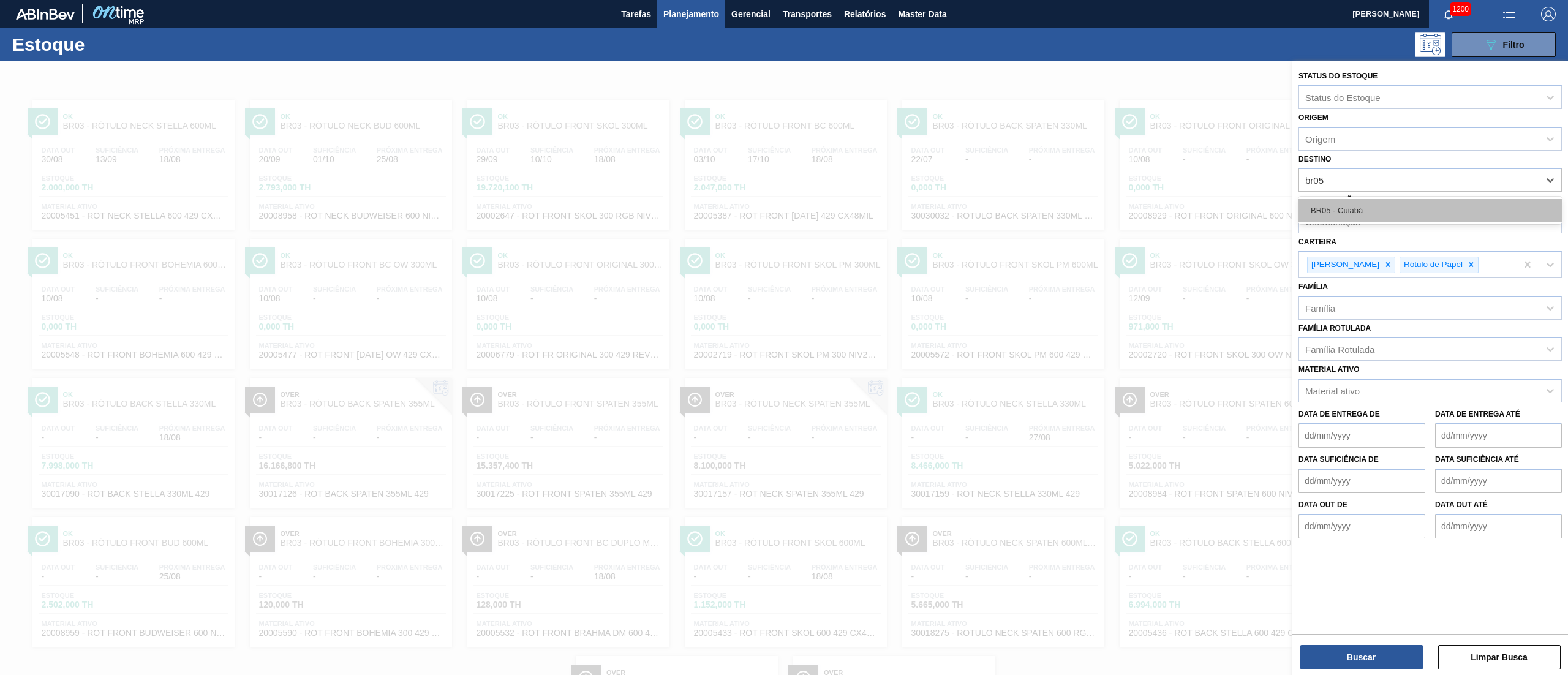
click at [1321, 210] on div "BR05 - Cuiabá" at bounding box center [1430, 210] width 264 height 23
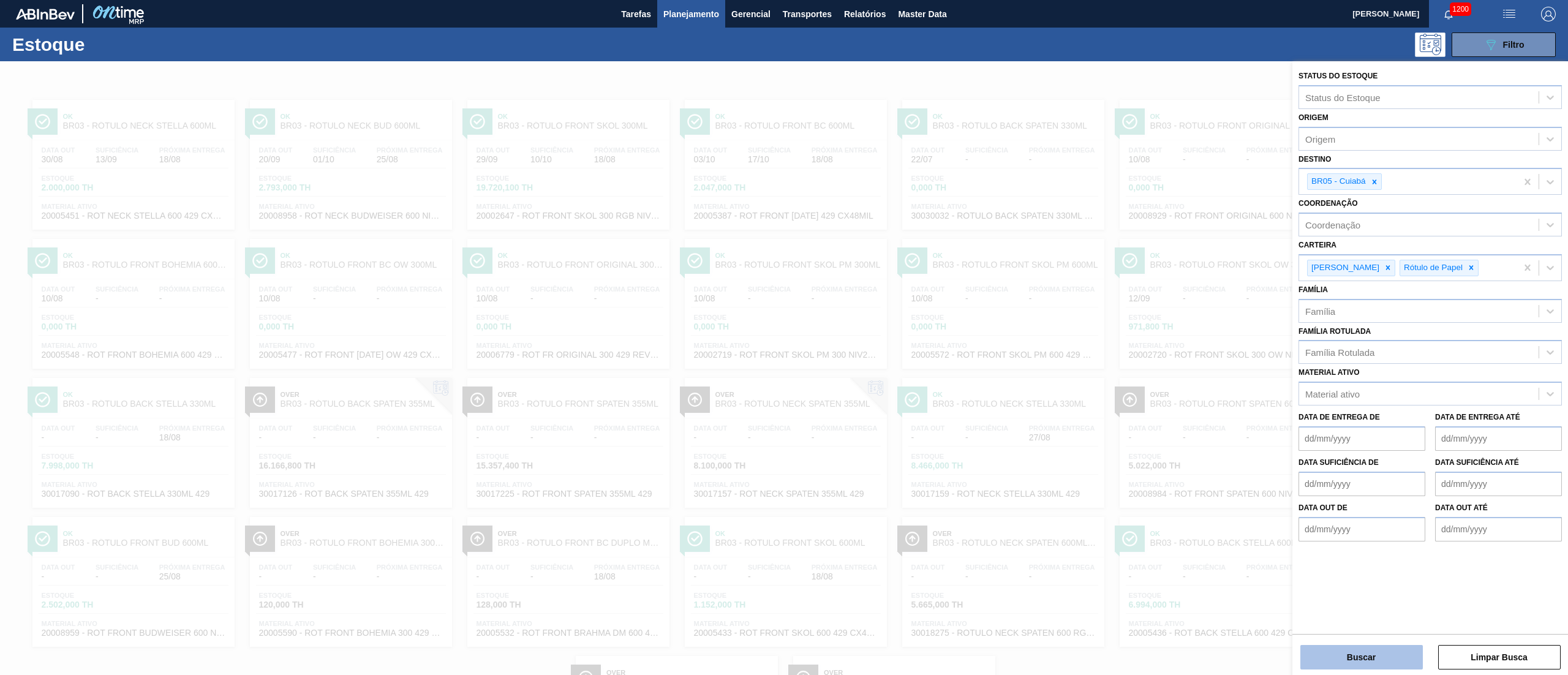
drag, startPoint x: 1370, startPoint y: 654, endPoint x: 1361, endPoint y: 653, distance: 9.1
click at [1361, 653] on button "Buscar" at bounding box center [1362, 657] width 123 height 25
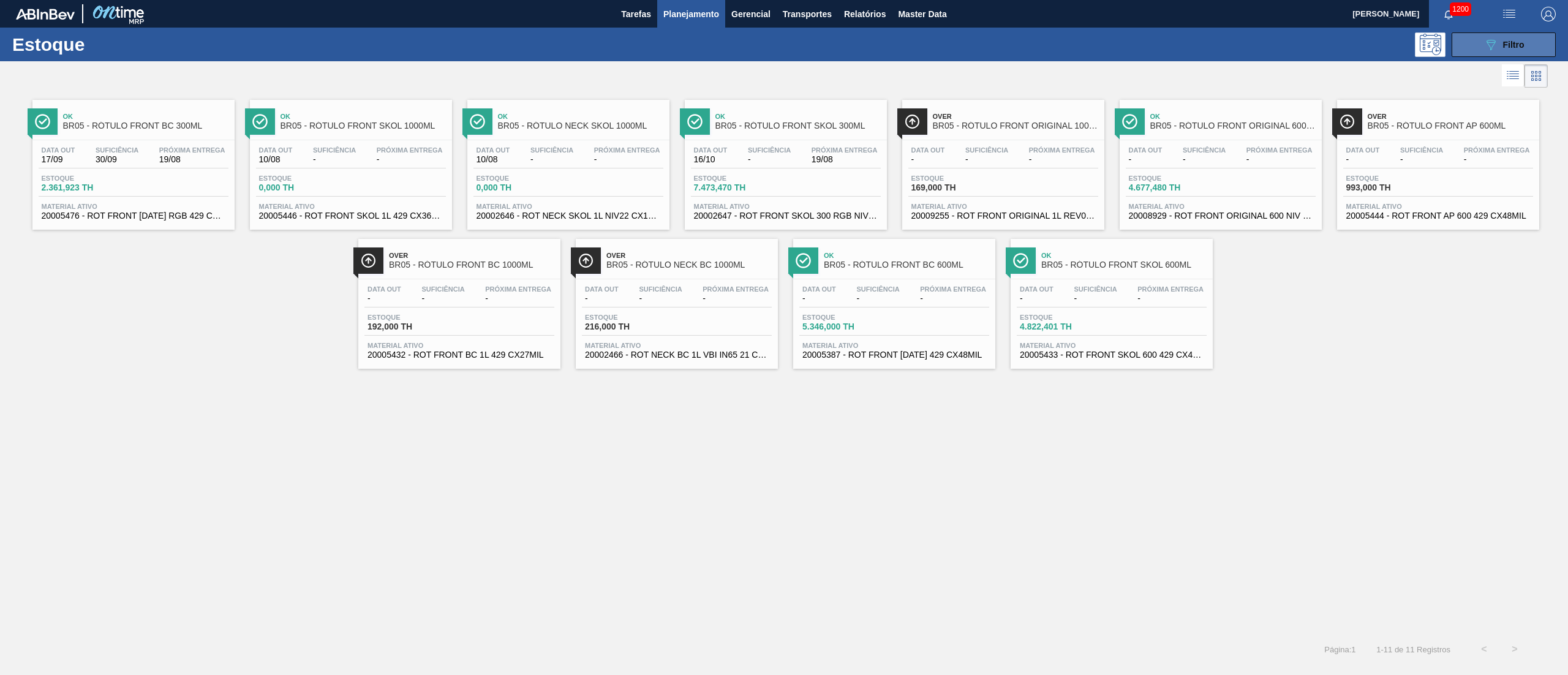
click at [1495, 42] on icon at bounding box center [1490, 45] width 9 height 11
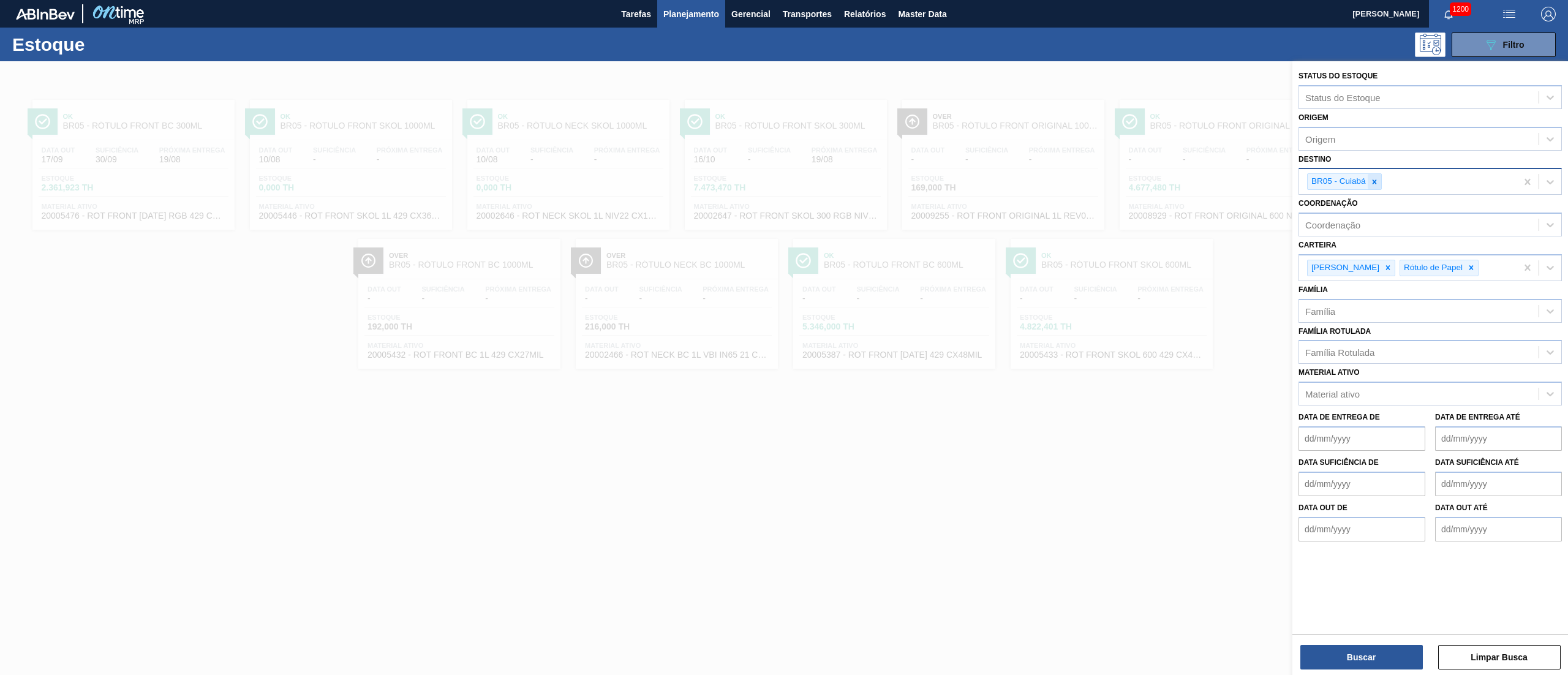
click at [1371, 181] on icon at bounding box center [1374, 181] width 9 height 9
type input "16"
click at [1353, 203] on div "BR16 - Jacareí" at bounding box center [1430, 210] width 264 height 23
click at [1335, 641] on div "Buscar Limpar Busca" at bounding box center [1430, 650] width 276 height 35
click at [1335, 653] on button "Buscar" at bounding box center [1362, 657] width 123 height 25
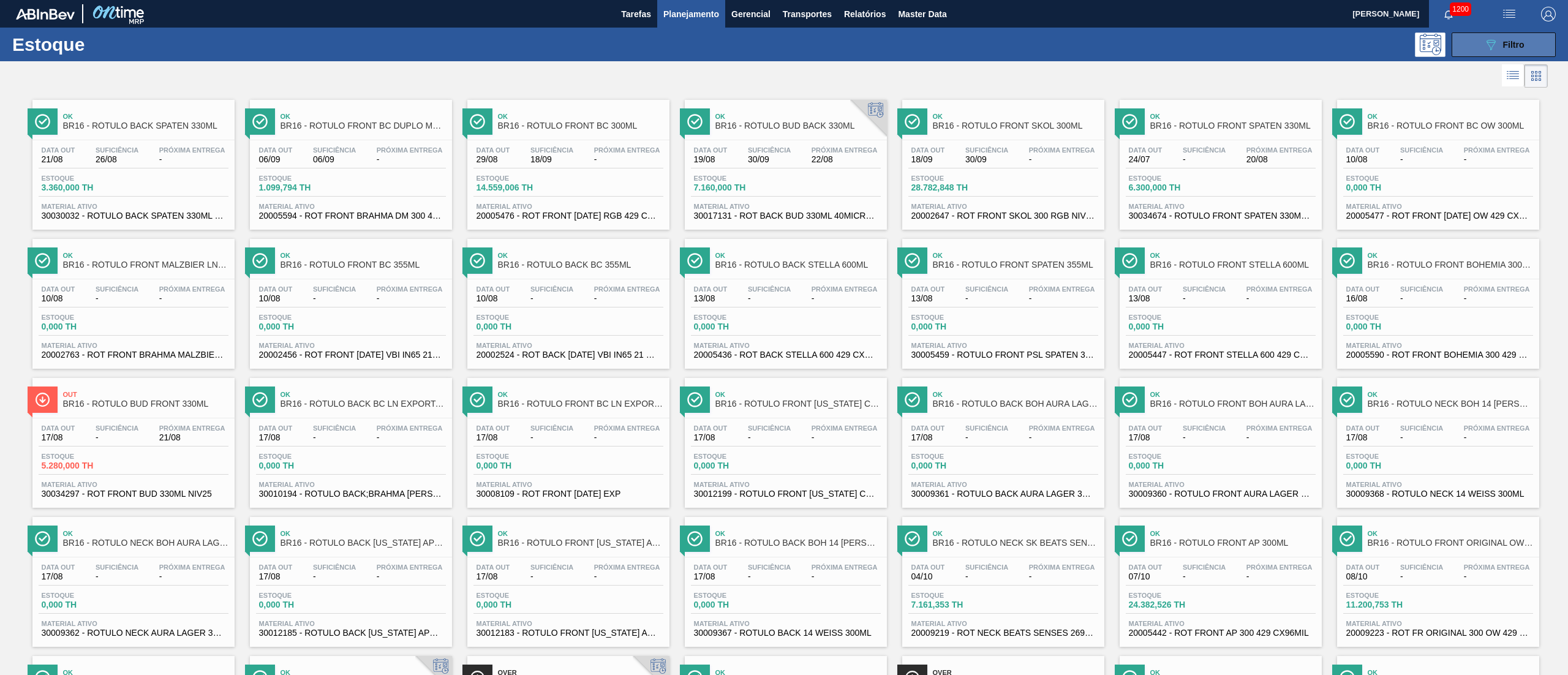
click at [1503, 46] on span "Filtro" at bounding box center [1513, 45] width 22 height 10
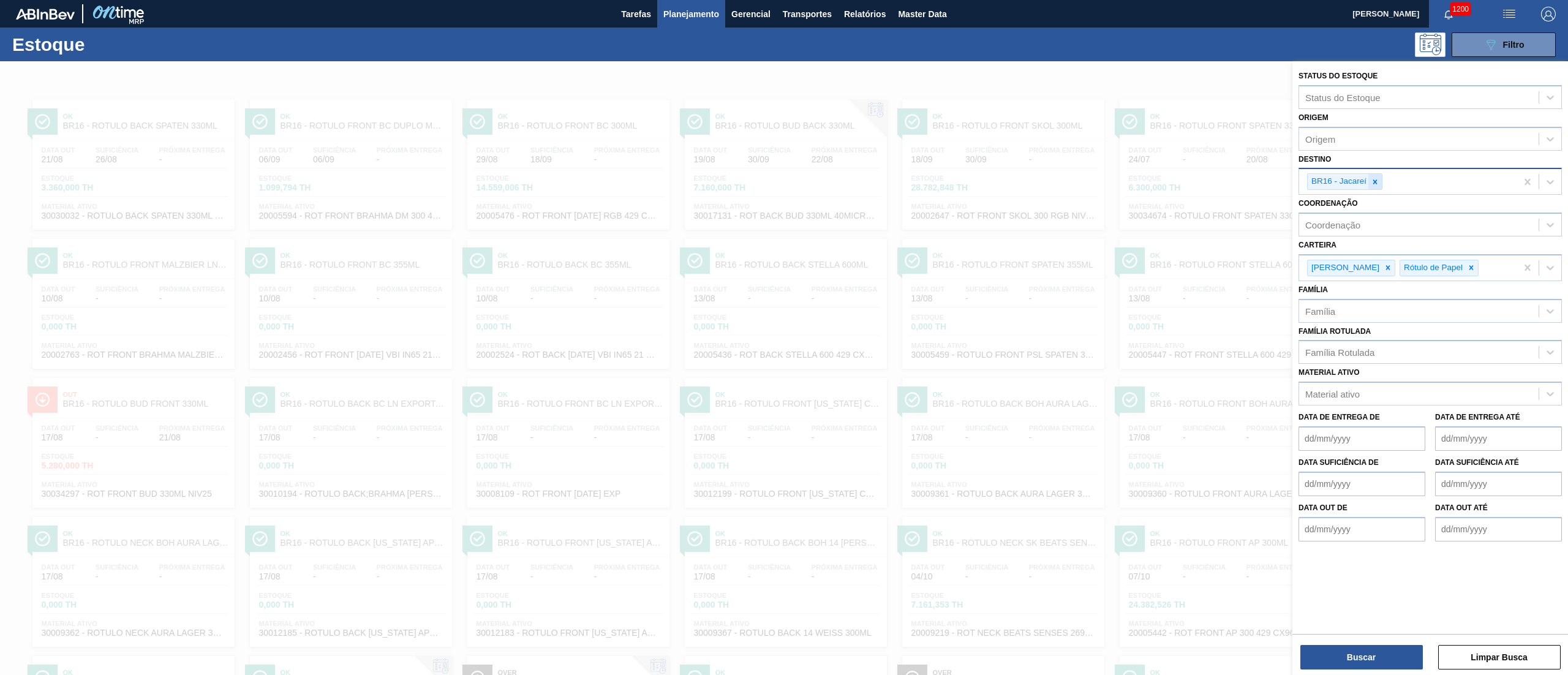
click at [1377, 182] on icon at bounding box center [1375, 181] width 4 height 4
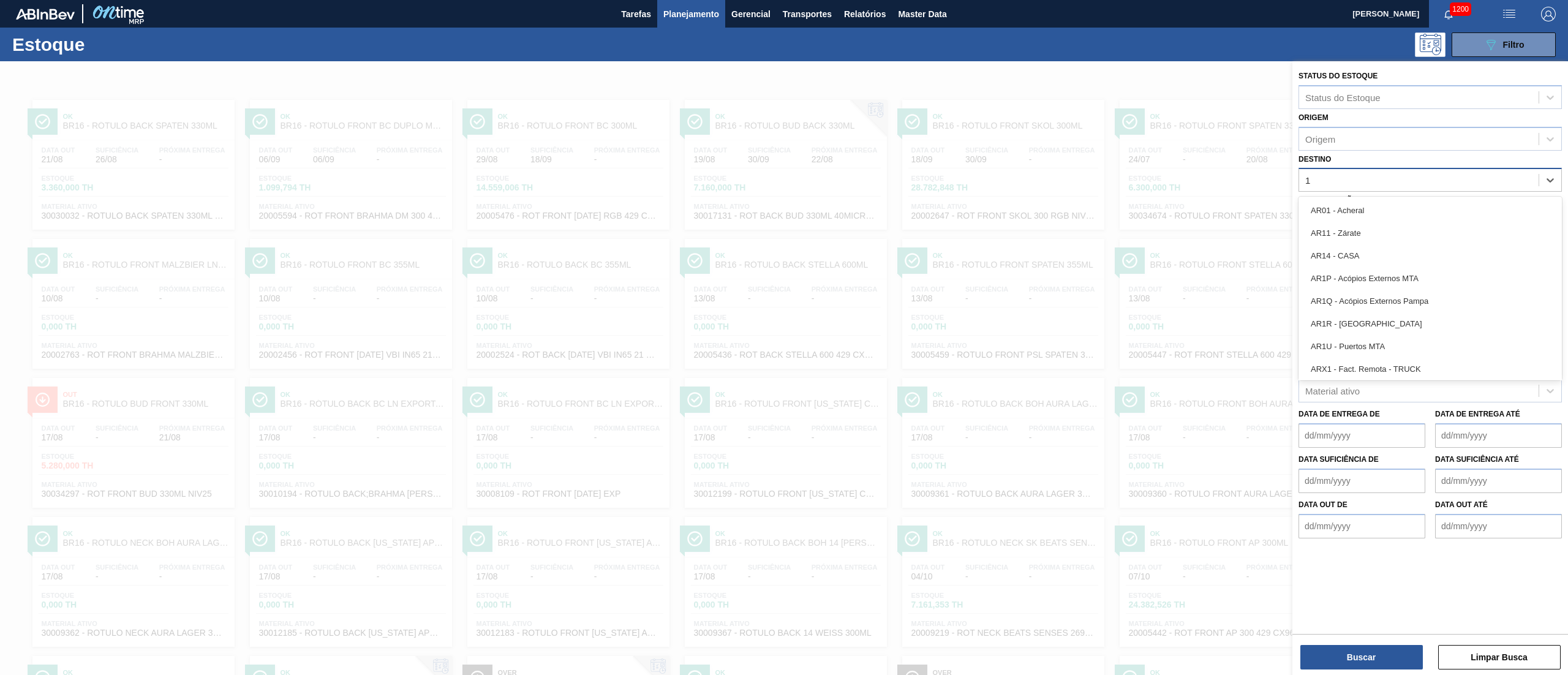
type input "17"
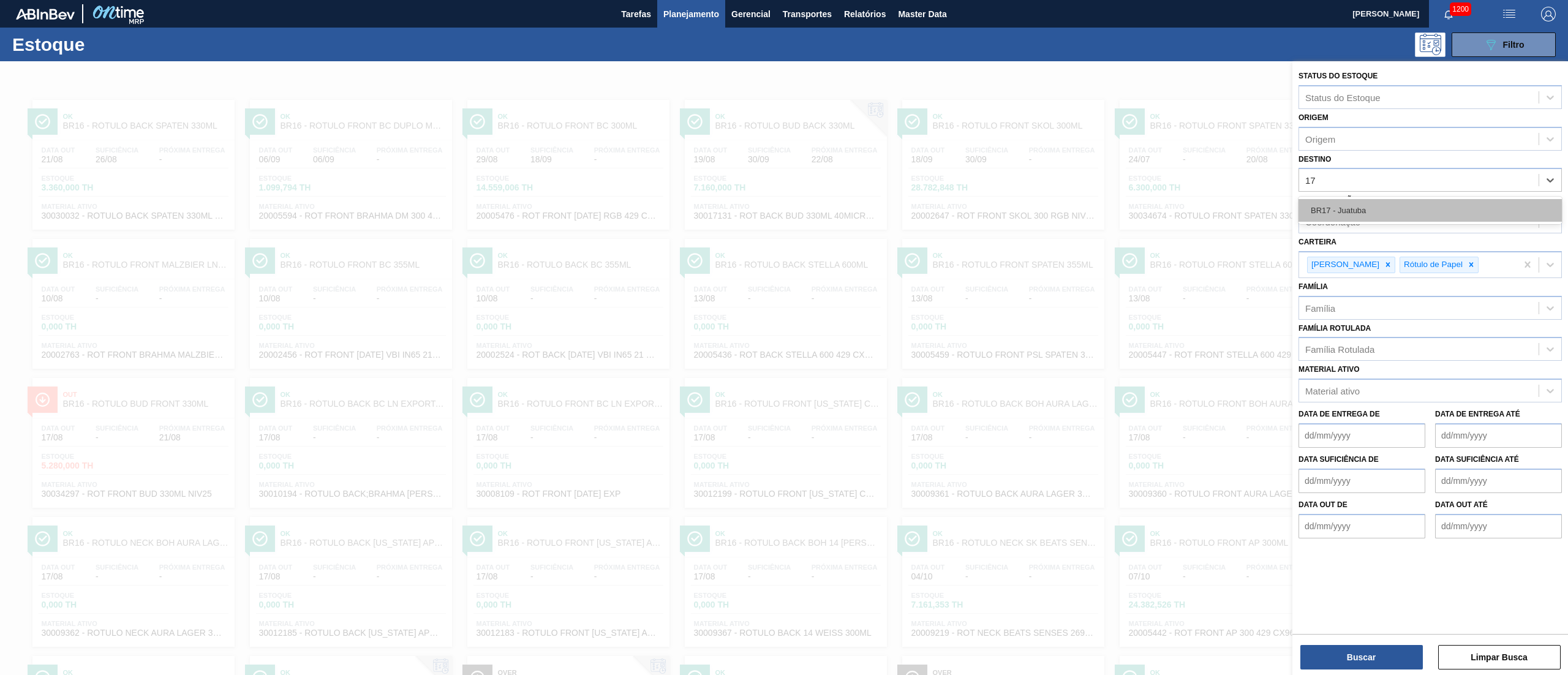
click at [1350, 200] on div "BR17 - Juatuba" at bounding box center [1430, 210] width 264 height 23
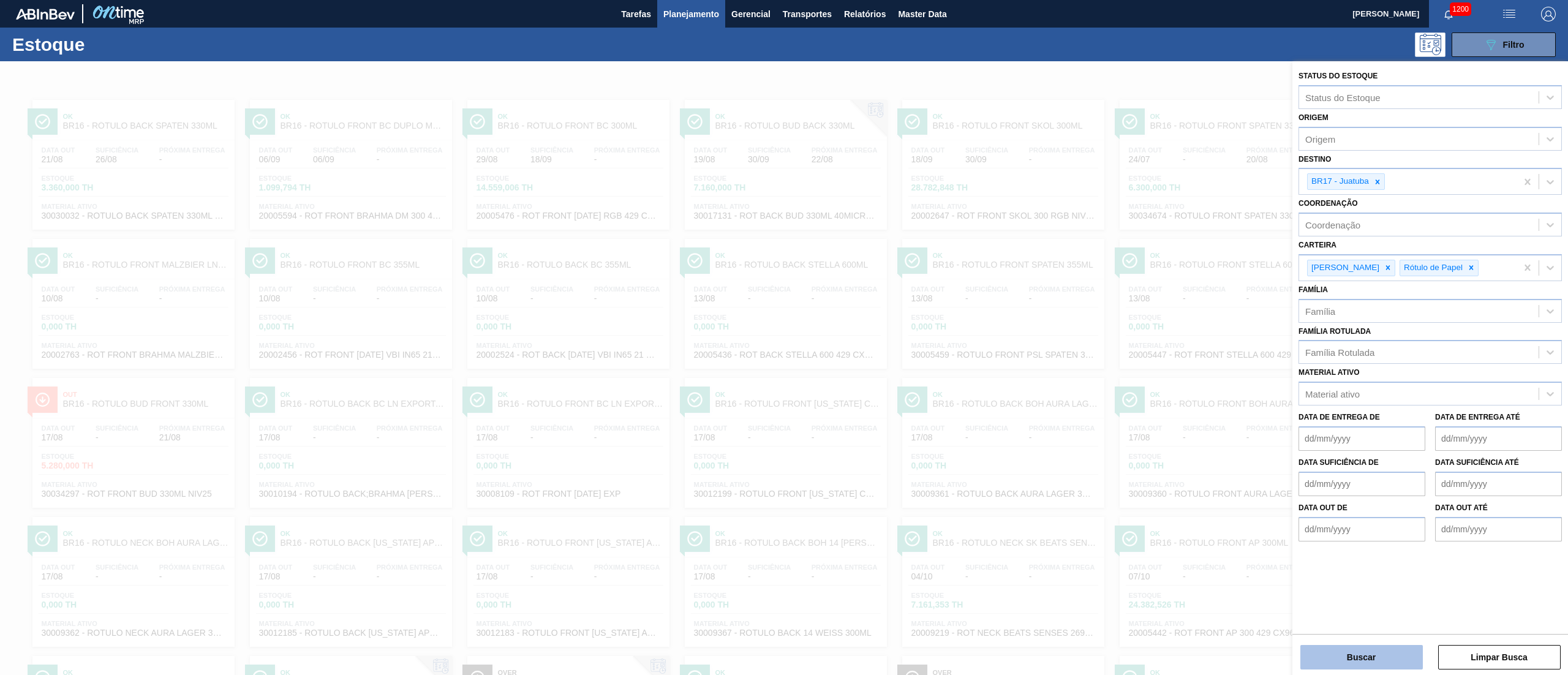
click at [1345, 659] on button "Buscar" at bounding box center [1362, 657] width 123 height 25
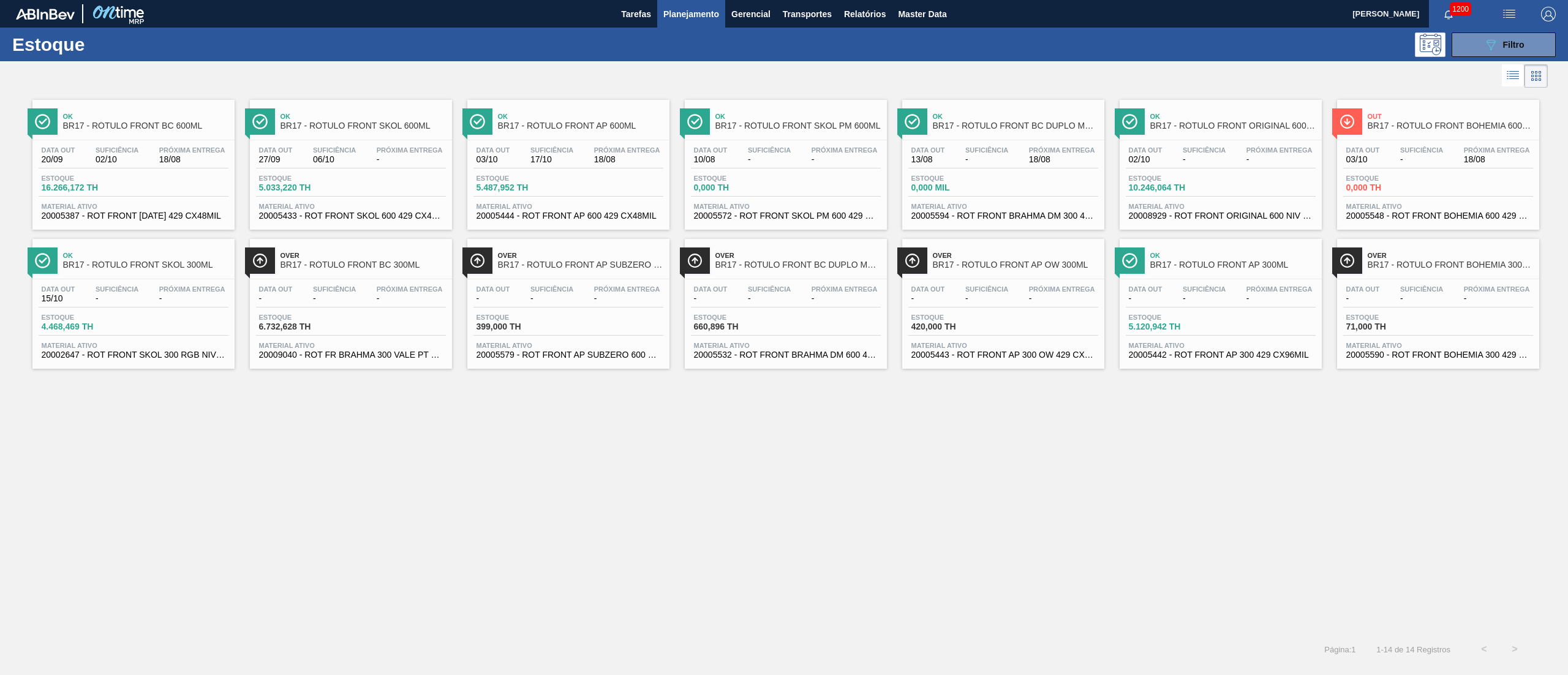
drag, startPoint x: 1218, startPoint y: 172, endPoint x: 1163, endPoint y: 190, distance: 57.9
click at [1521, 46] on span "Filtro" at bounding box center [1513, 45] width 22 height 10
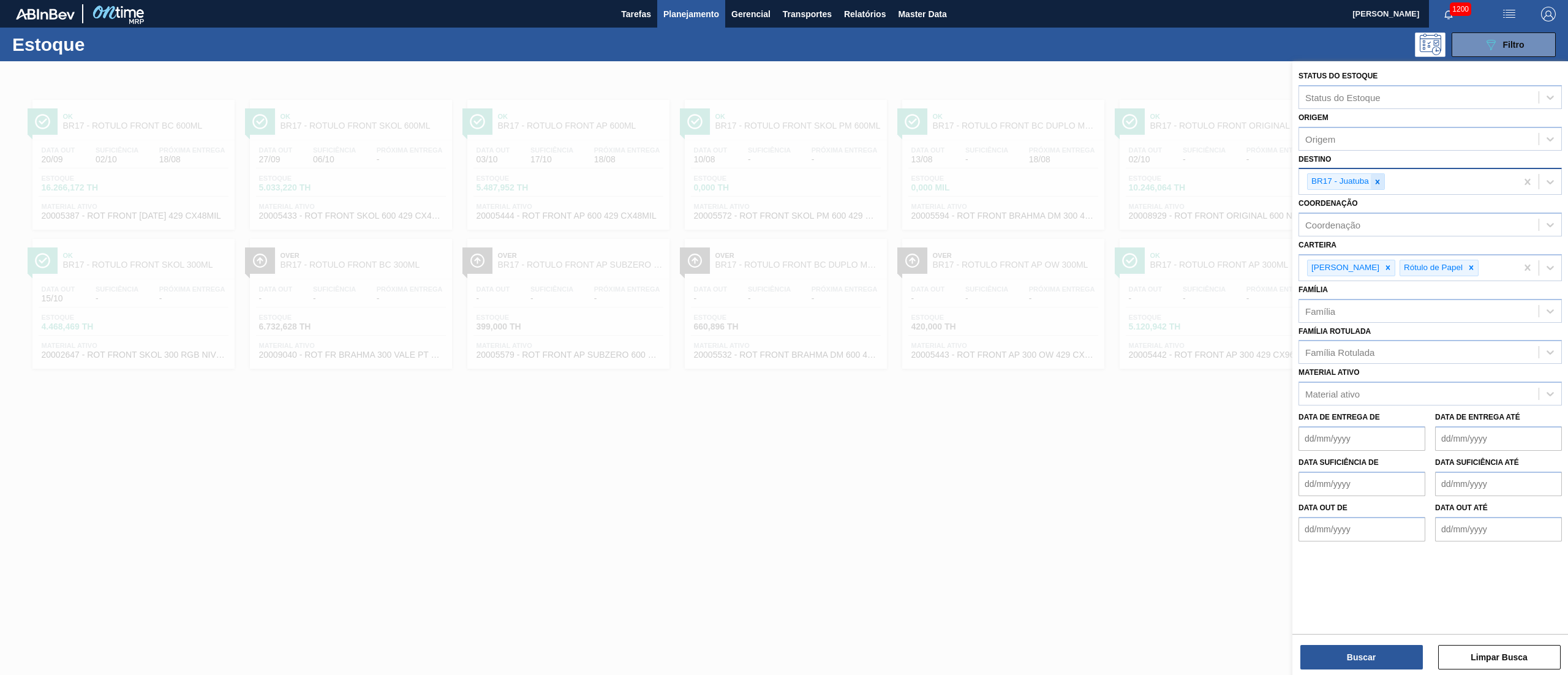
click at [1376, 182] on icon at bounding box center [1378, 181] width 4 height 4
type input "21"
click at [1342, 212] on div "BR21 - Lages" at bounding box center [1430, 210] width 264 height 23
click at [1335, 666] on button "Buscar" at bounding box center [1362, 657] width 123 height 25
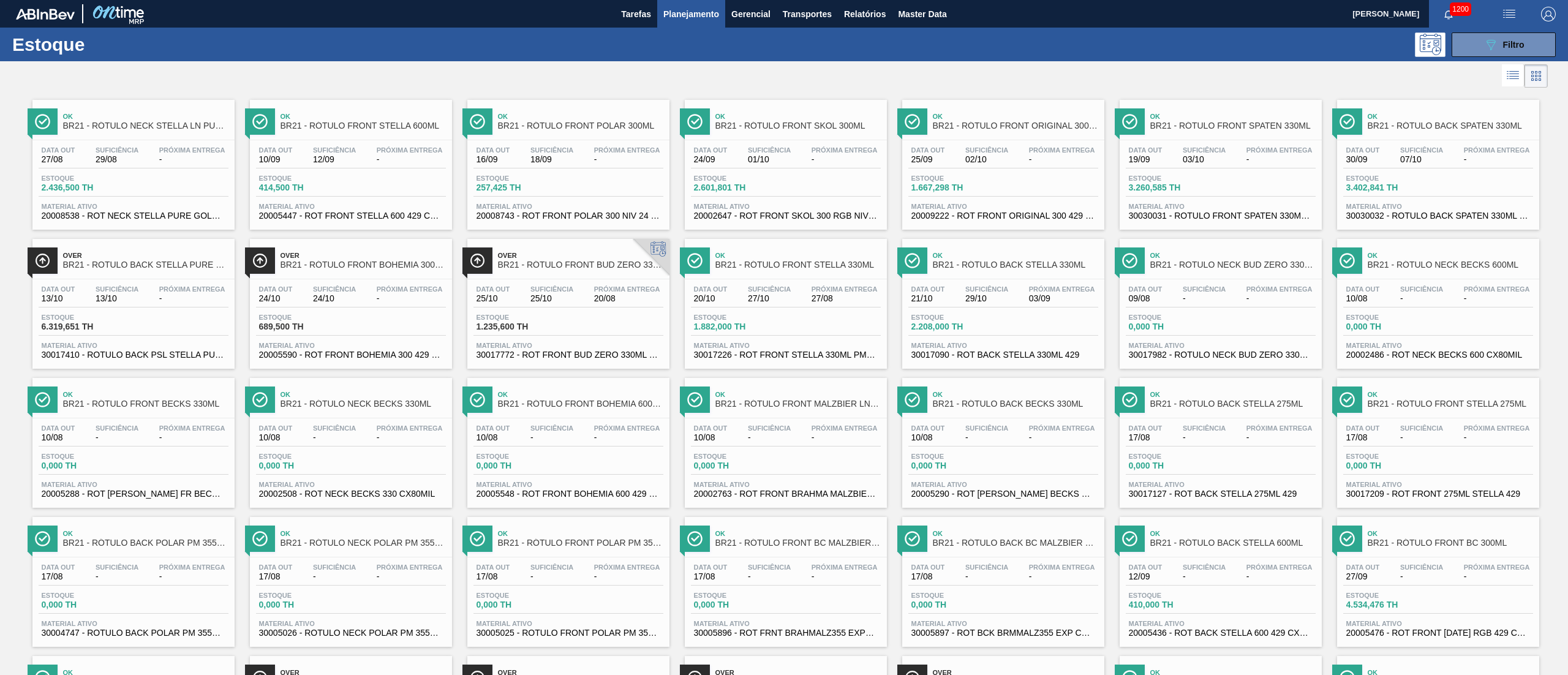
scroll to position [422, 0]
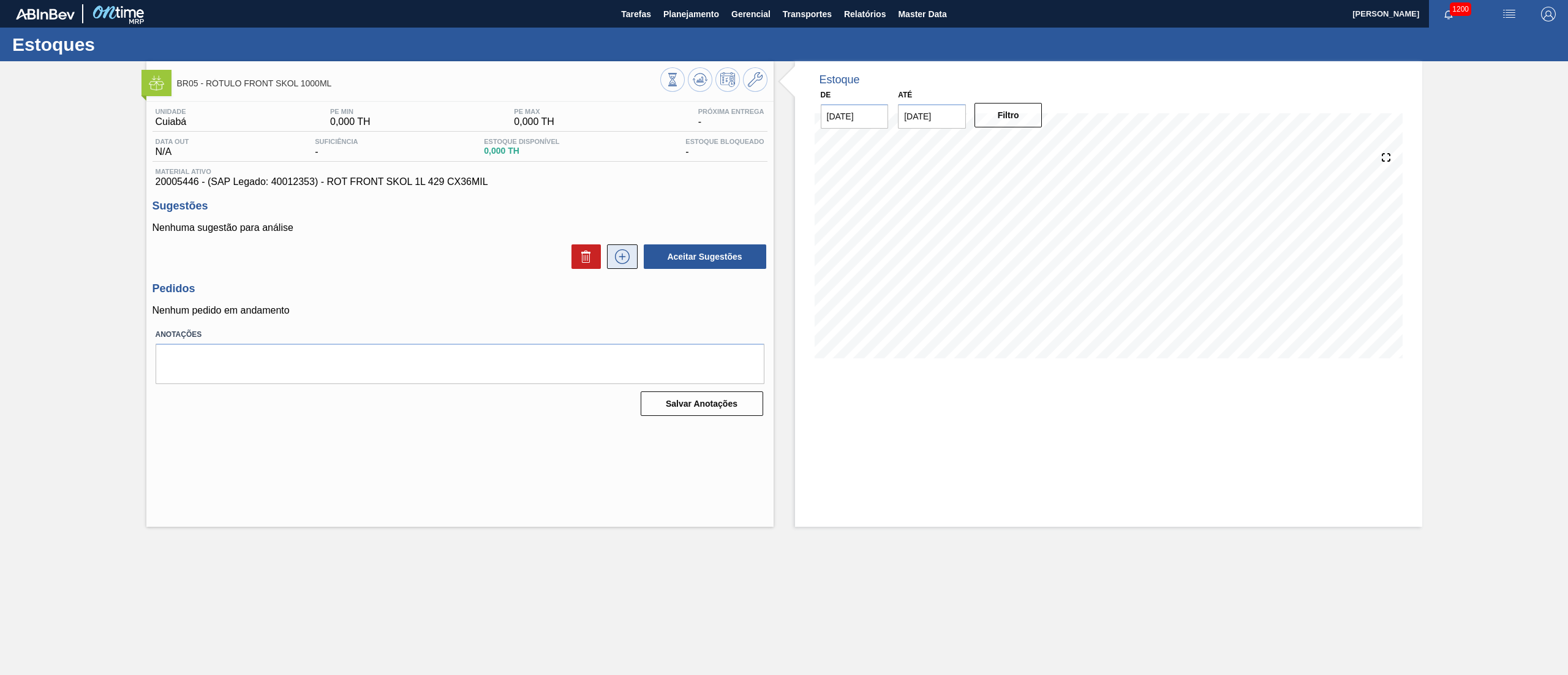
click at [617, 255] on icon at bounding box center [622, 256] width 20 height 15
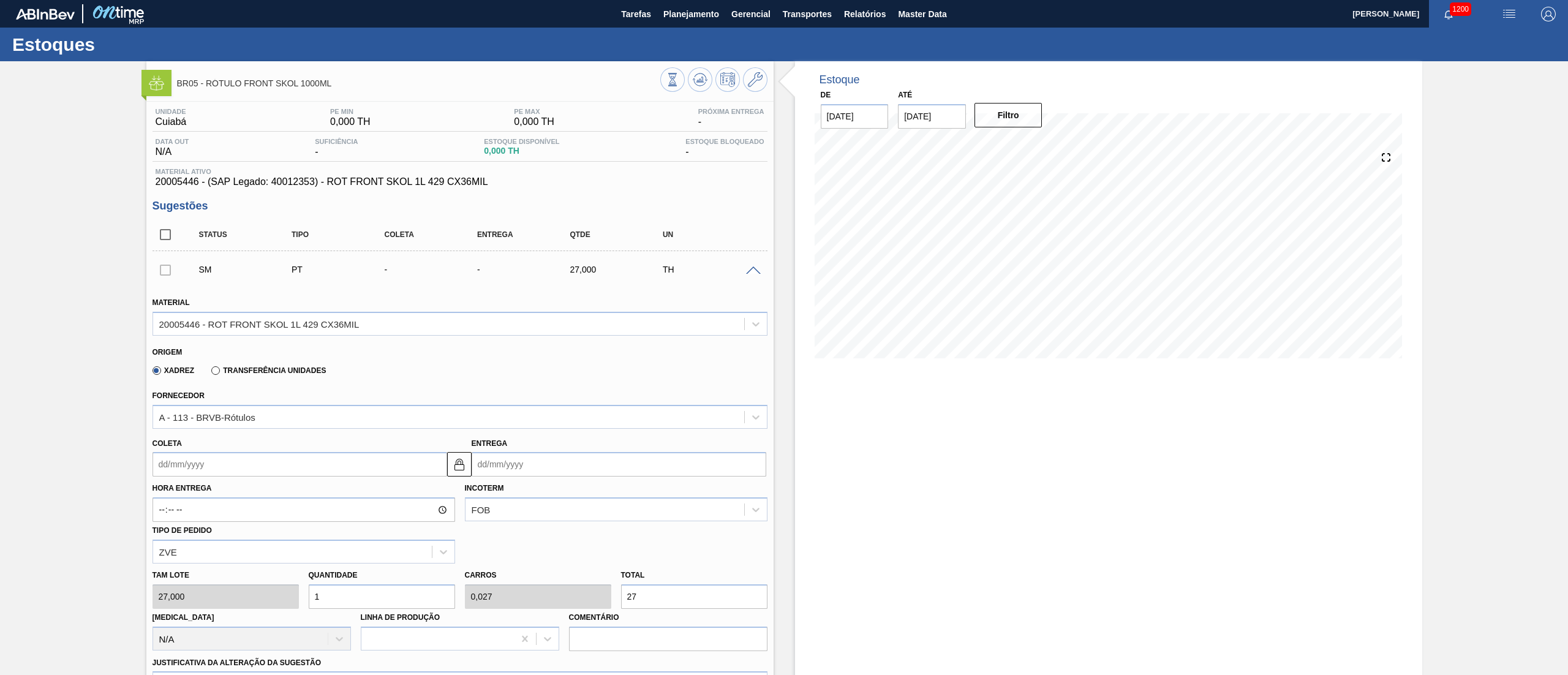
scroll to position [245, 0]
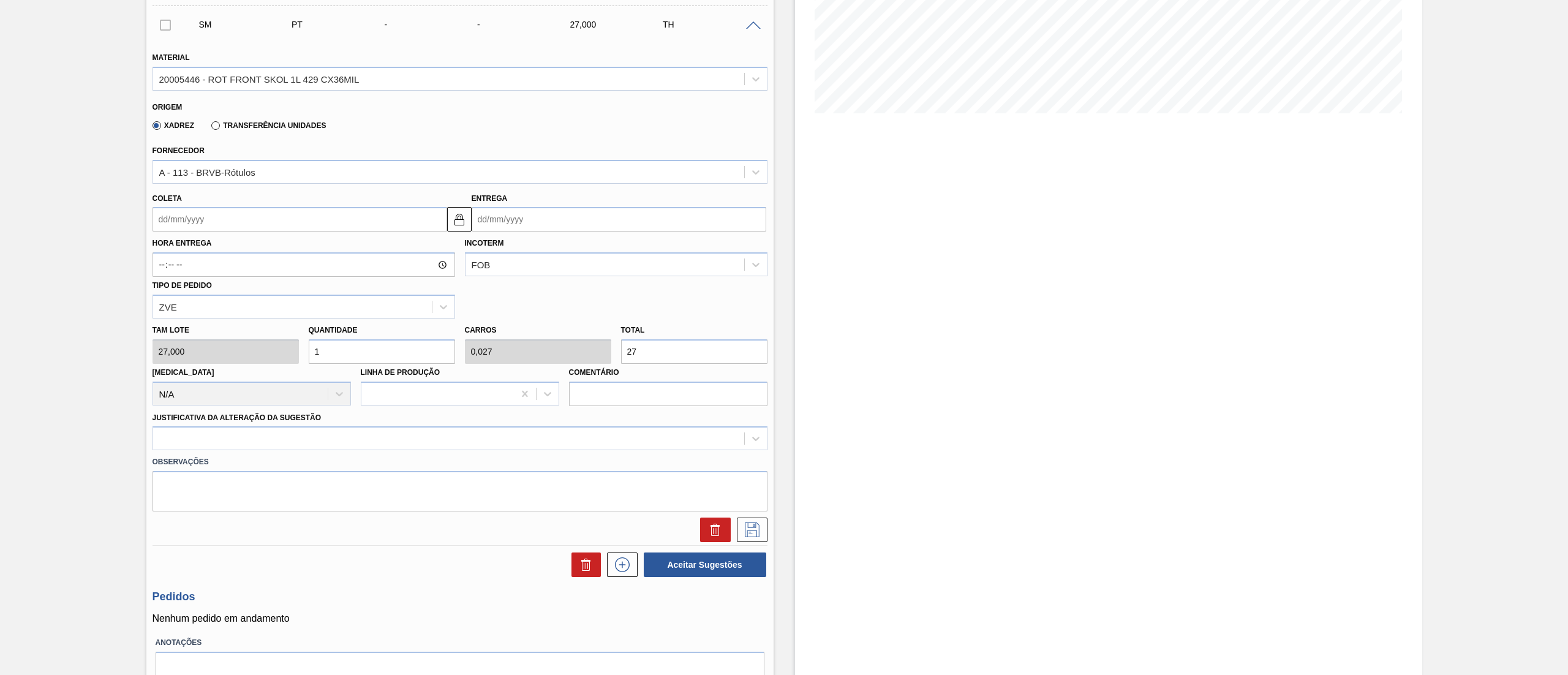
click at [564, 355] on div "Tam lote 27,000 Quantidade 1 Carros 0,027 Total 27 [MEDICAL_DATA] N/A Linha de …" at bounding box center [460, 362] width 624 height 87
type input "0,111"
type input "0,003"
type input "3"
type input "1,111"
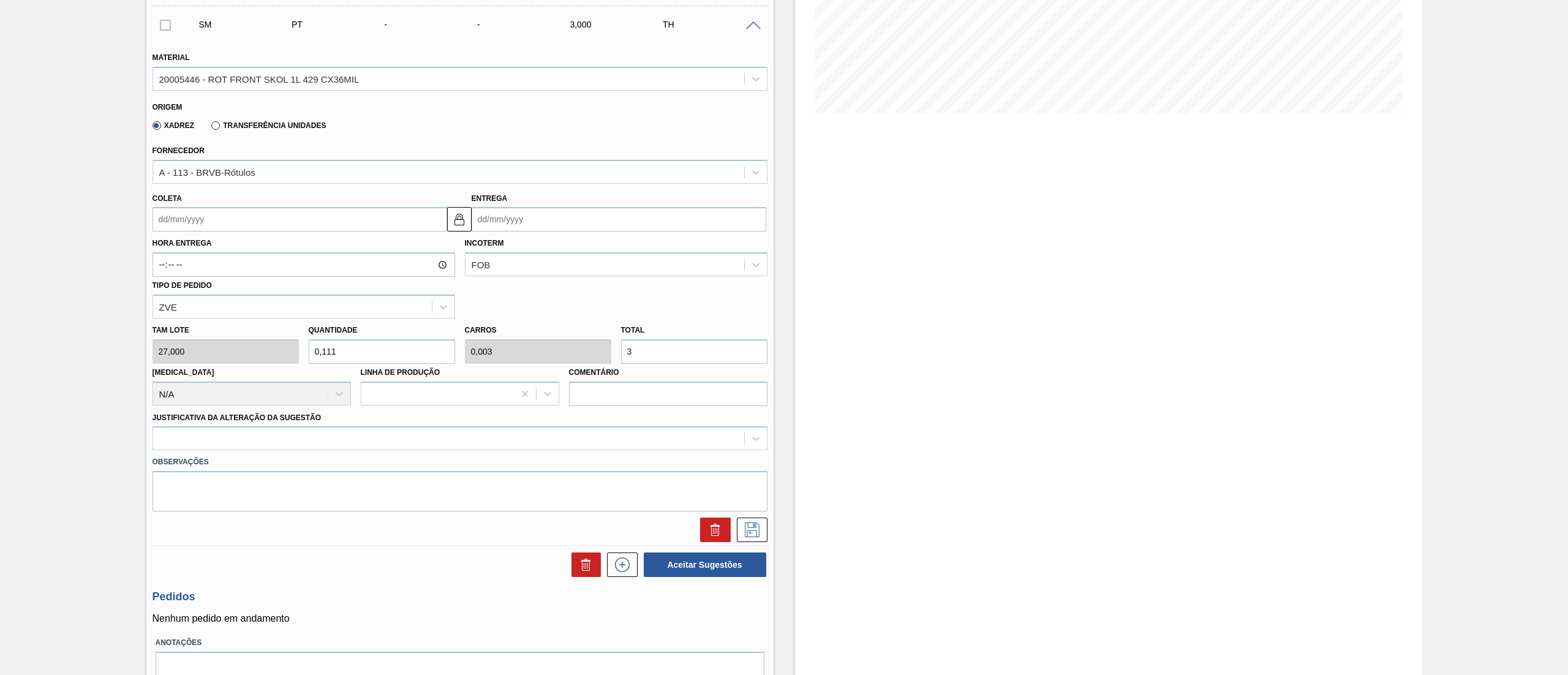
type input "0,03"
type input "30"
type input "11,111"
type input "0,3"
type input "300"
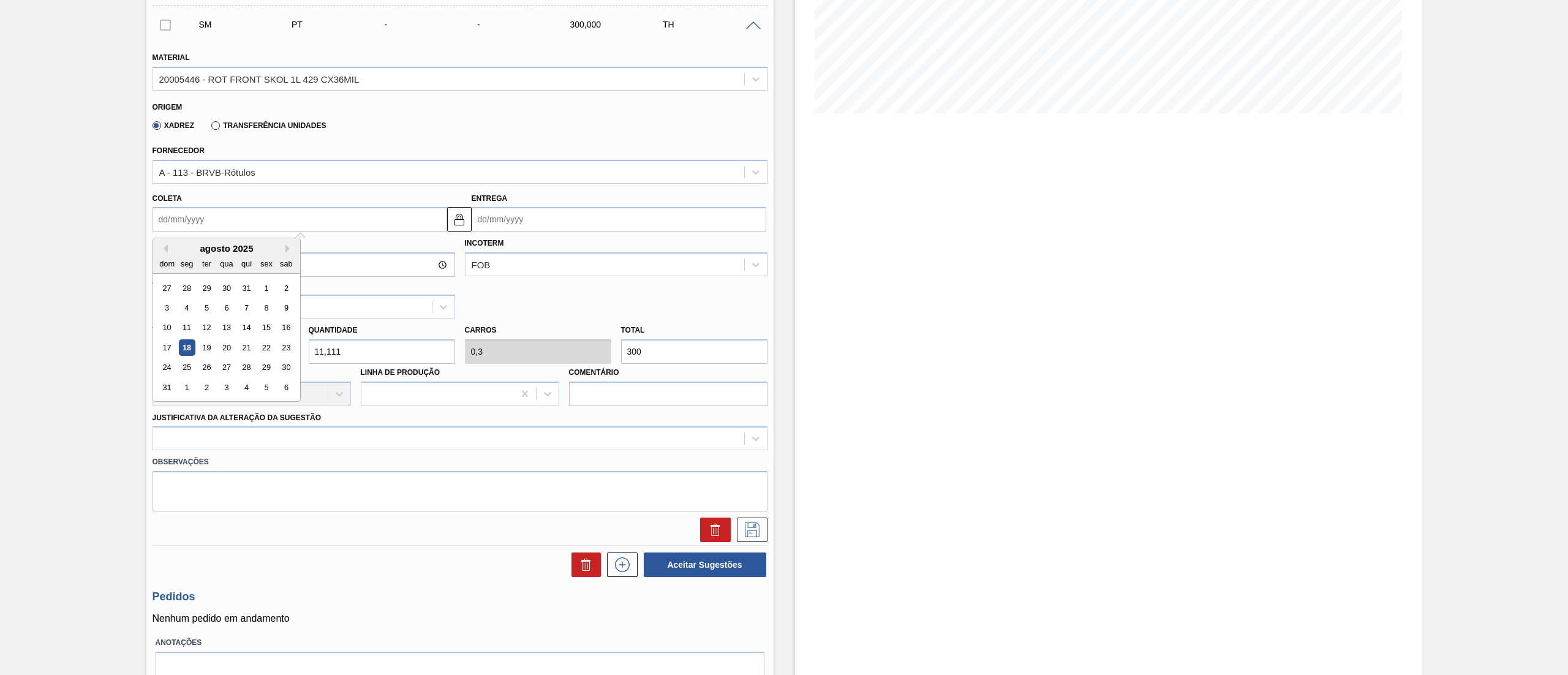
click at [212, 220] on input "Coleta" at bounding box center [299, 219] width 294 height 25
click at [241, 345] on div "21" at bounding box center [246, 347] width 17 height 17
type input "[DATE]"
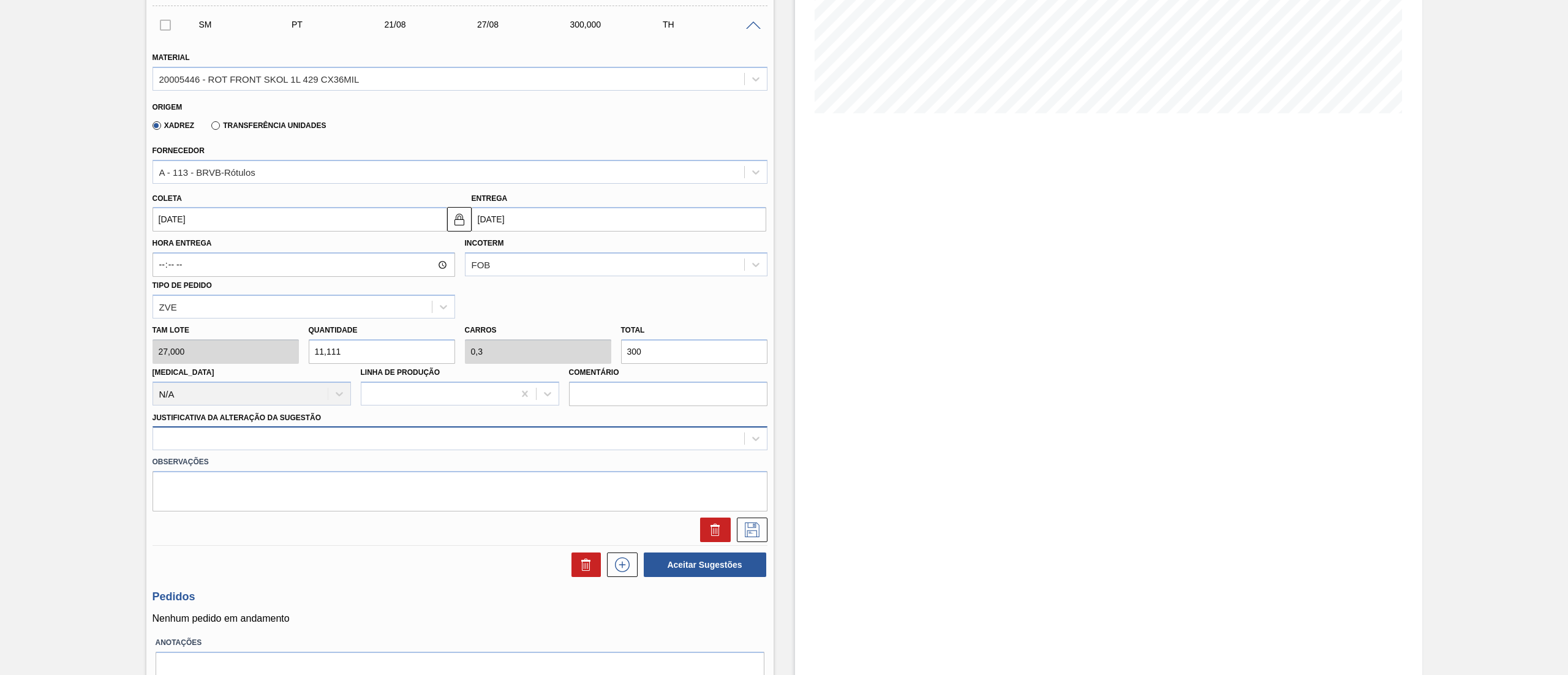
click at [182, 430] on div at bounding box center [448, 439] width 591 height 18
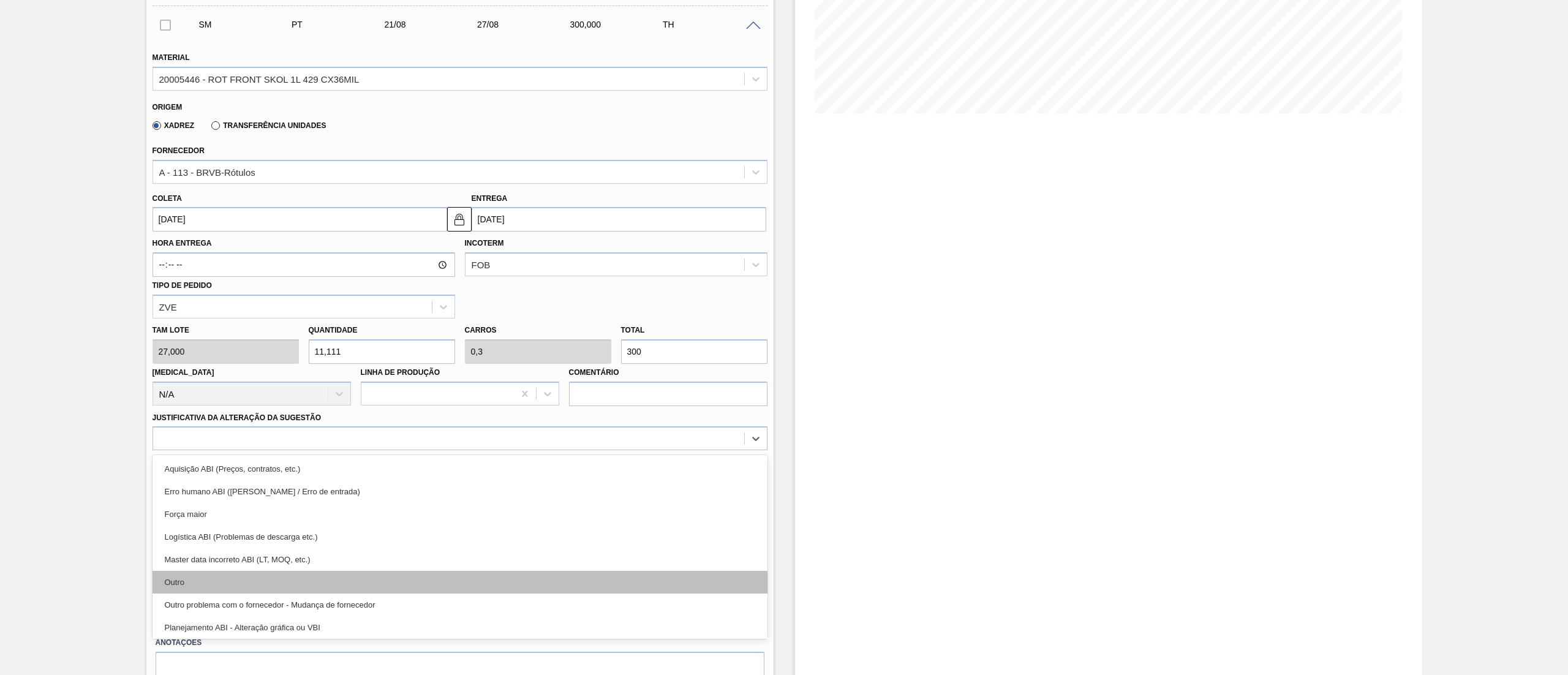
click at [196, 583] on div "Outro" at bounding box center [460, 582] width 615 height 23
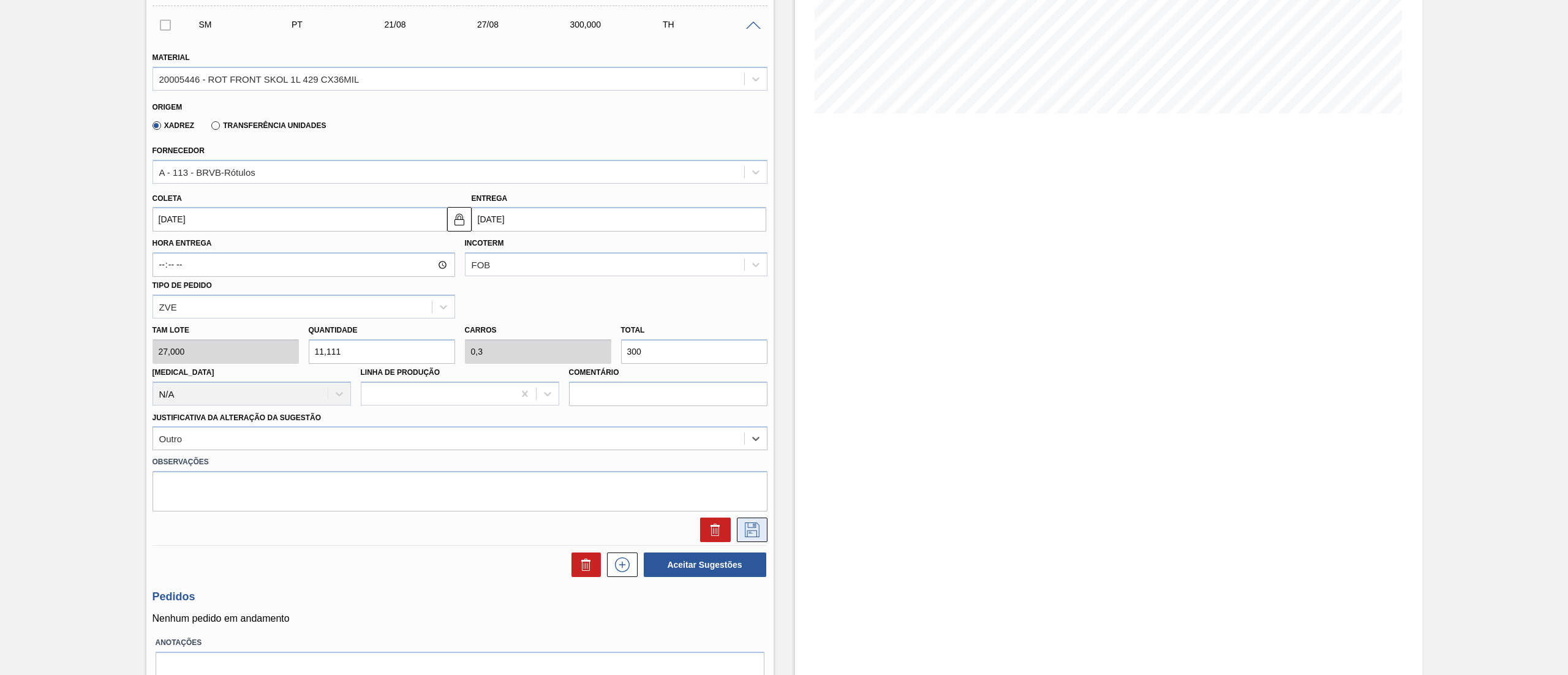
click at [748, 536] on icon at bounding box center [752, 529] width 20 height 15
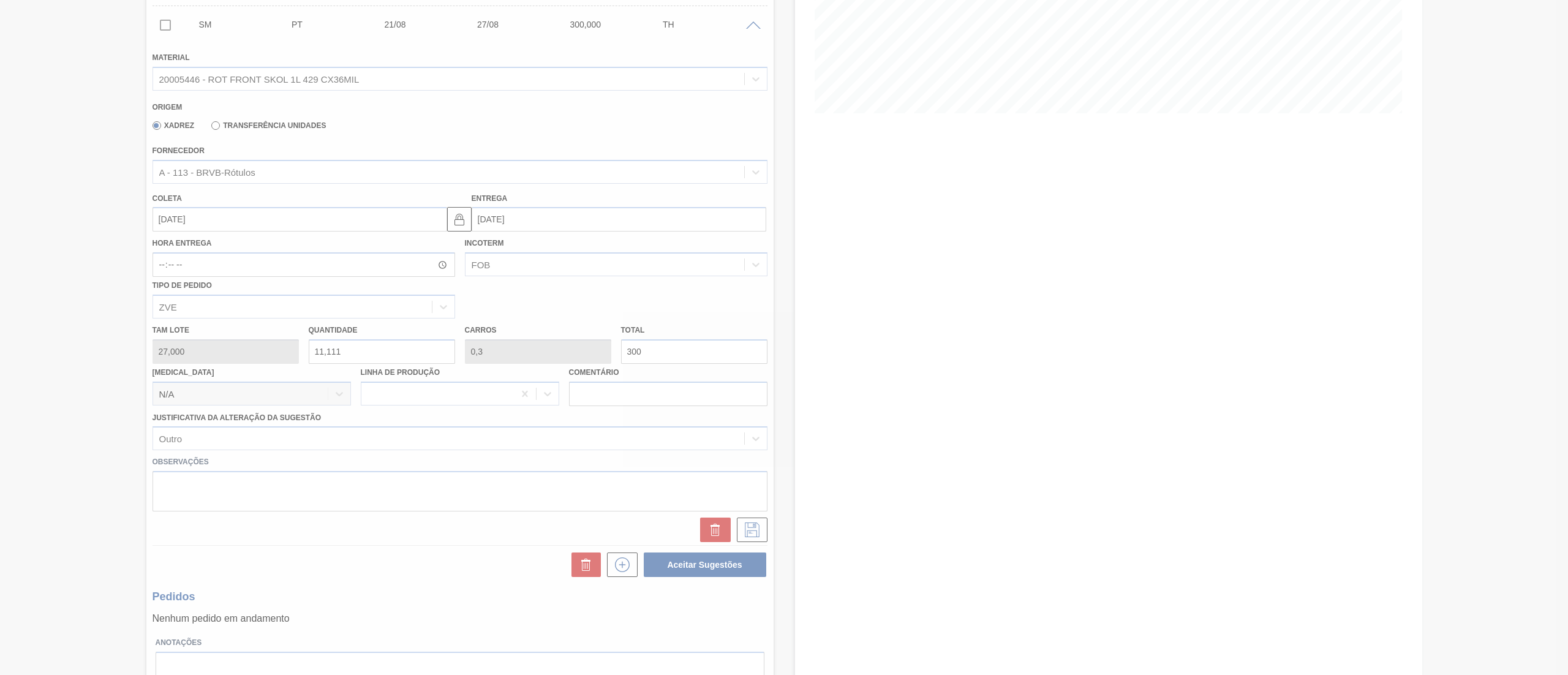
scroll to position [0, 0]
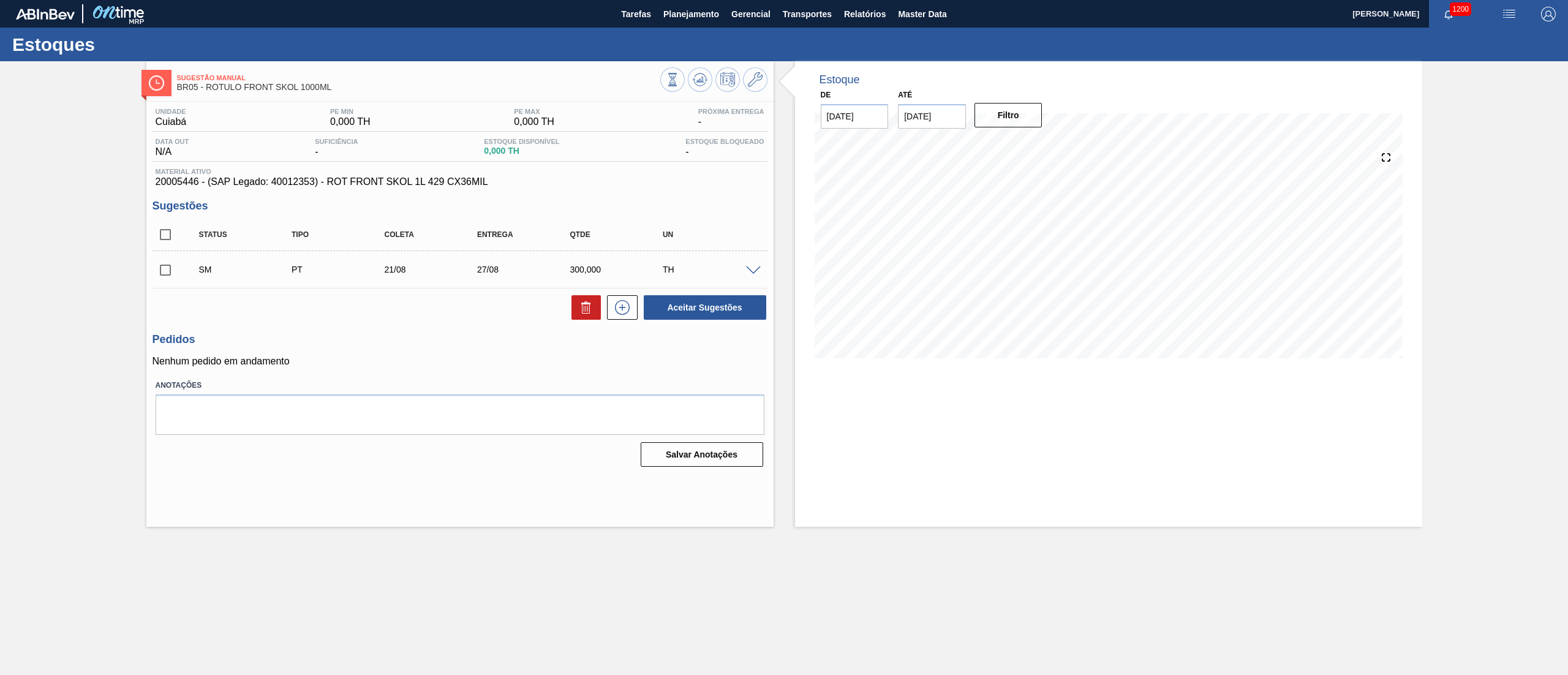
click at [163, 276] on input "checkbox" at bounding box center [166, 270] width 26 height 26
click at [688, 296] on button "Aceitar Sugestões" at bounding box center [705, 307] width 123 height 25
checkbox input "false"
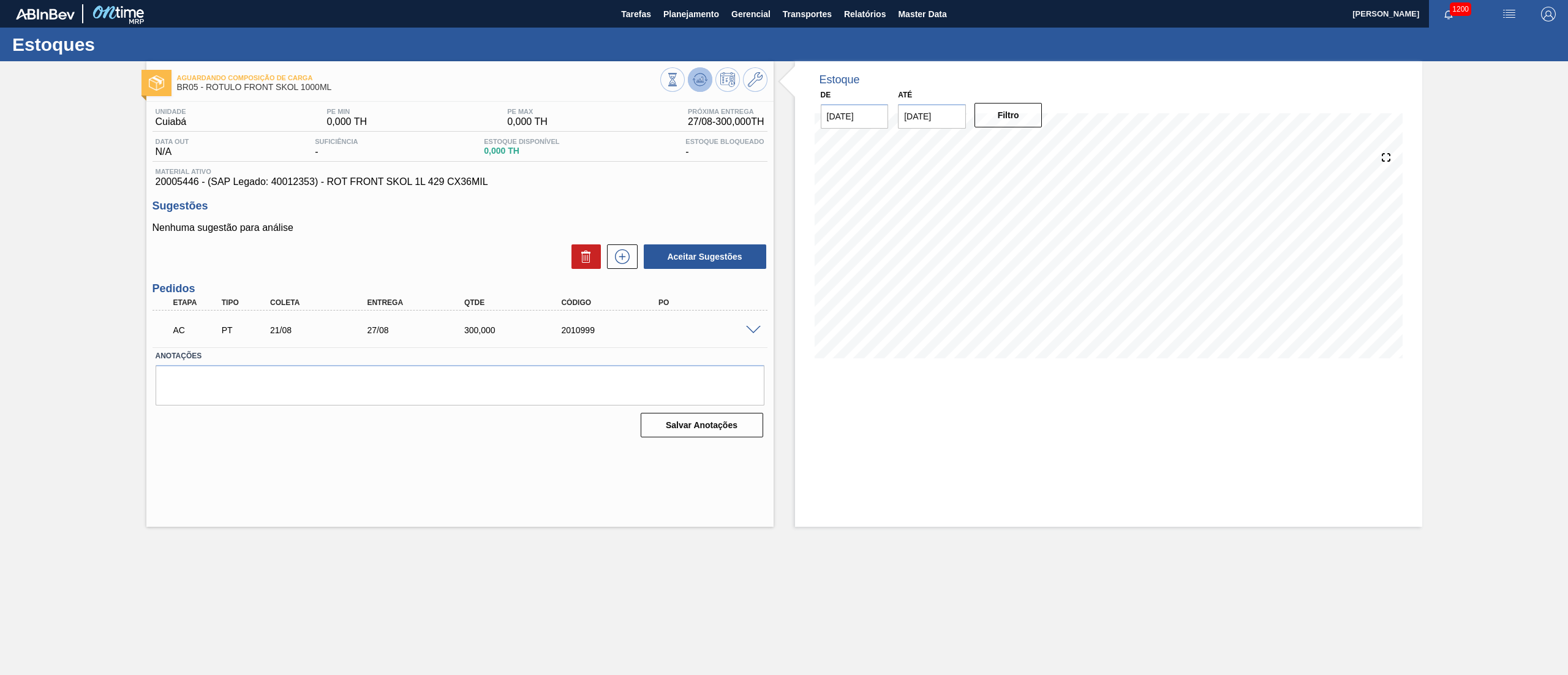
click at [697, 85] on icon at bounding box center [699, 82] width 12 height 6
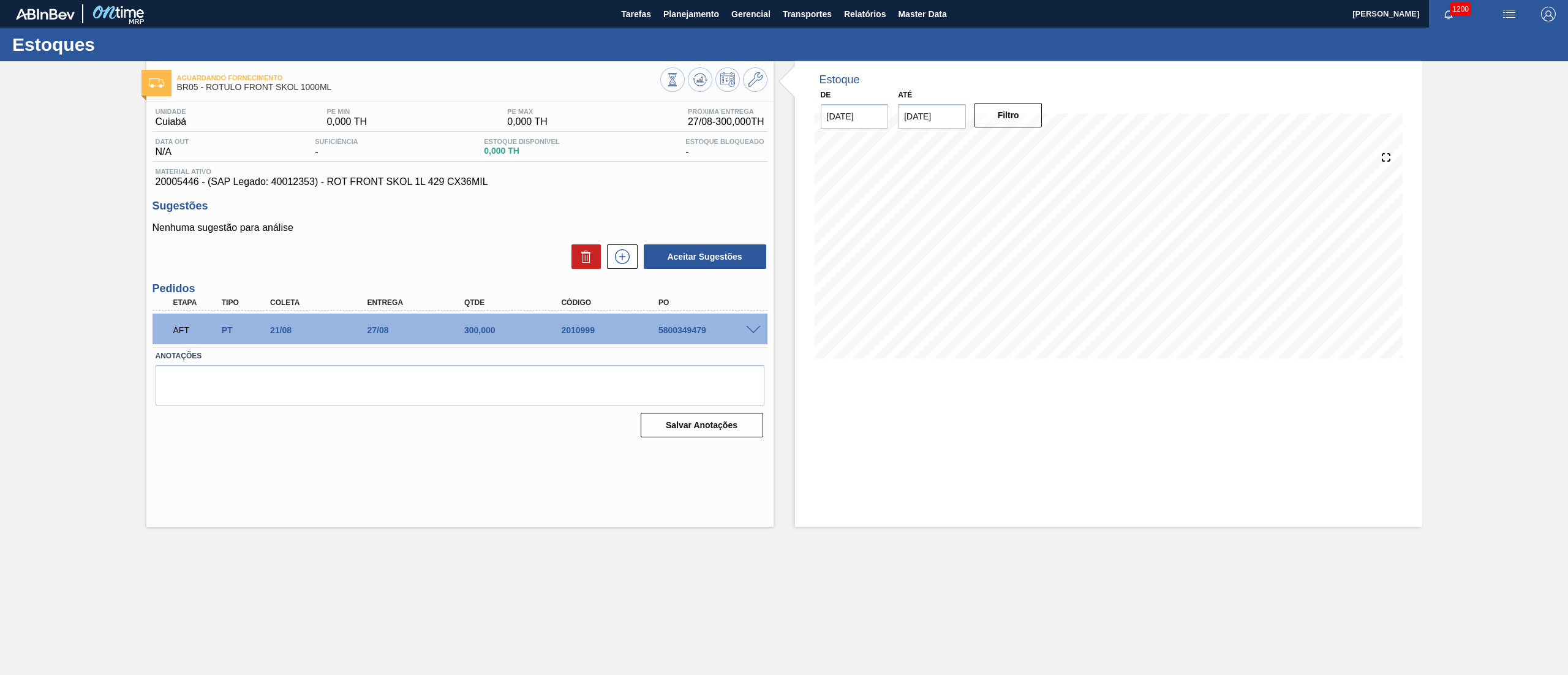
click at [659, 337] on div "AFT PT 21/08 27/08 300,000 2010999 5800349479" at bounding box center [457, 328] width 583 height 25
click at [667, 337] on div "AFT PT 21/08 27/08 300,000 2010999 5800349479" at bounding box center [457, 328] width 583 height 25
drag, startPoint x: 672, startPoint y: 331, endPoint x: 661, endPoint y: 325, distance: 12.5
click at [664, 326] on div "5800349479" at bounding box center [711, 330] width 111 height 10
click at [694, 323] on div "AFT PT 21/08 27/08 300,000 2010999 5800349479" at bounding box center [457, 328] width 583 height 25
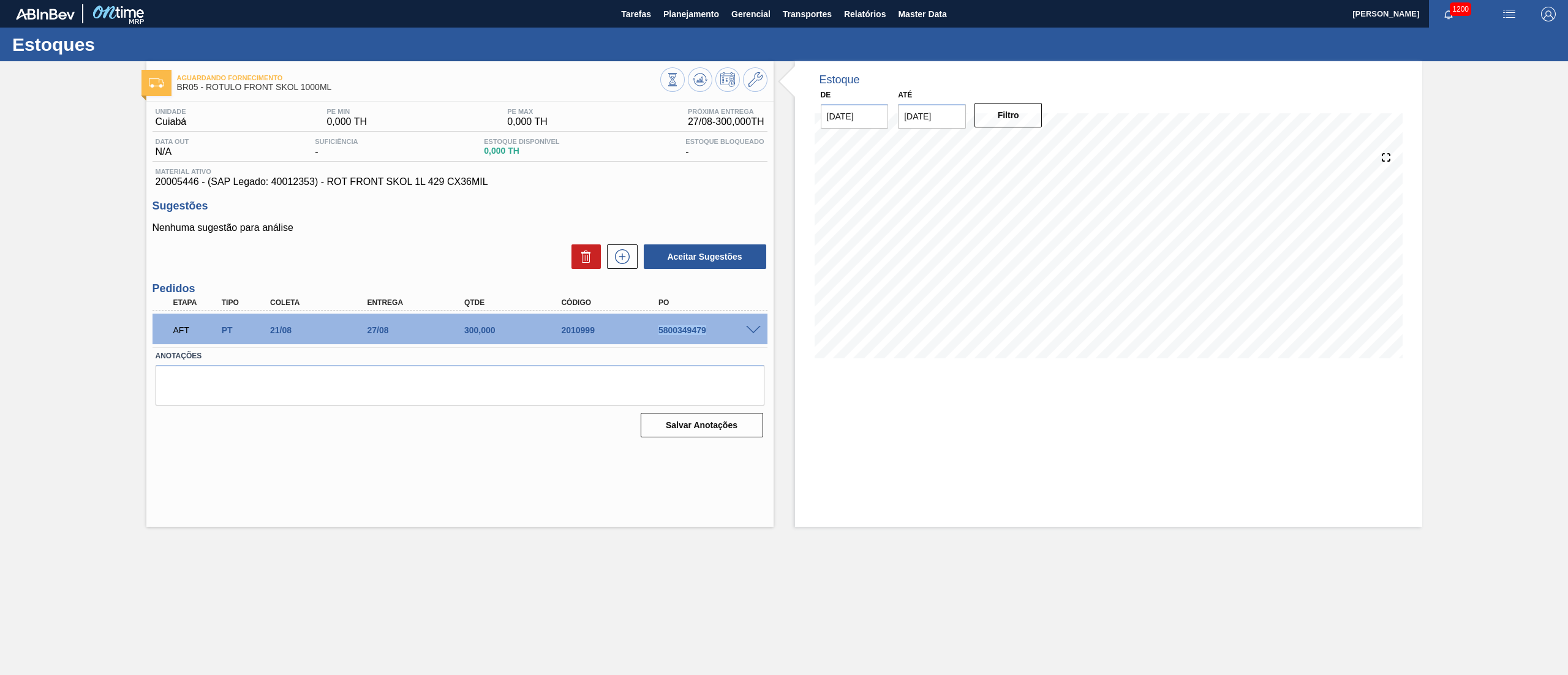
click at [694, 323] on div "AFT PT 21/08 27/08 300,000 2010999 5800349479" at bounding box center [457, 328] width 583 height 25
copy div "5800349479"
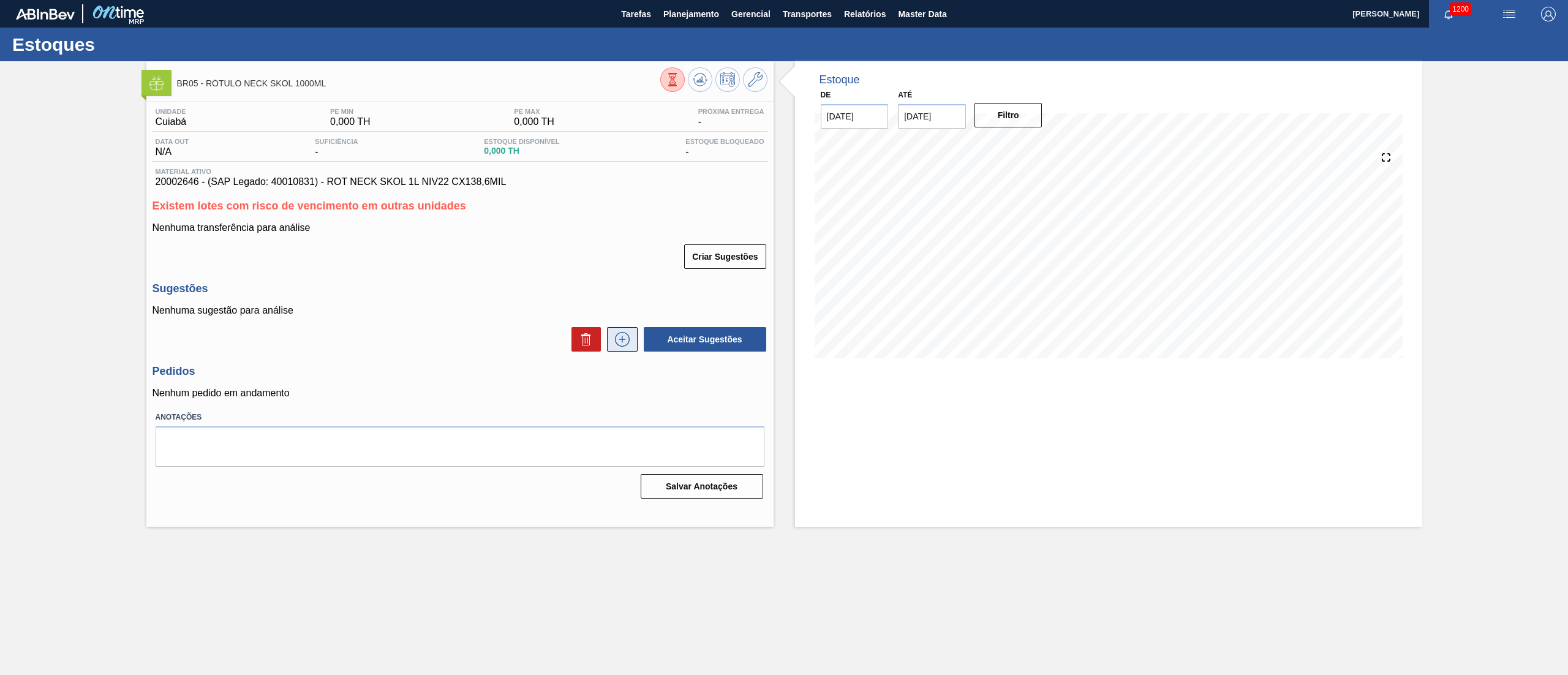
drag, startPoint x: 618, startPoint y: 313, endPoint x: 609, endPoint y: 349, distance: 37.1
click at [616, 328] on div "Nenhuma sugestão para análise Aceitar Sugestões" at bounding box center [460, 329] width 615 height 48
click at [609, 349] on button at bounding box center [621, 339] width 31 height 25
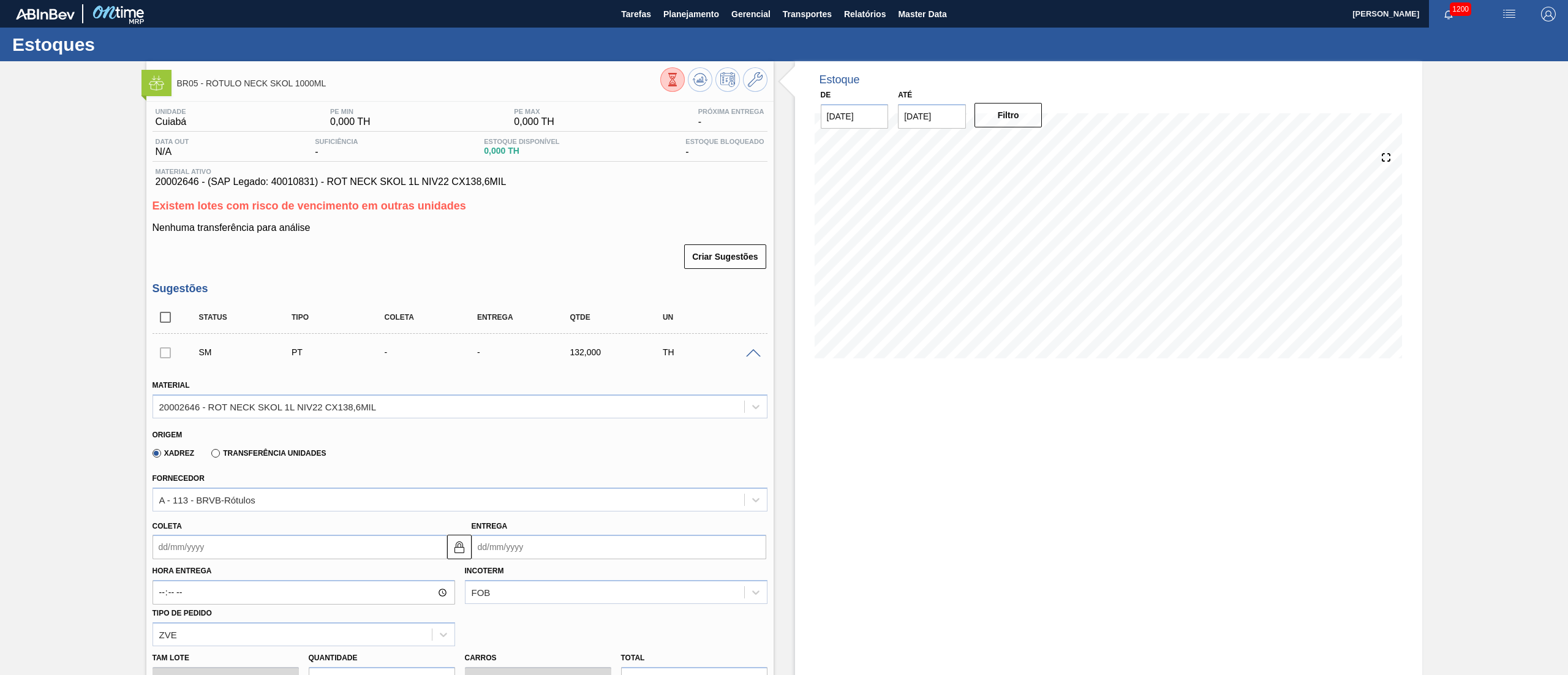
drag, startPoint x: 108, startPoint y: 220, endPoint x: 40, endPoint y: 414, distance: 205.6
click at [108, 220] on div "BR05 - RÓTULO NECK SKOL 1000ML Unidade Cuiabá PE MIN 0,000 TH PE MAX 0,000 TH P…" at bounding box center [784, 562] width 1568 height 1001
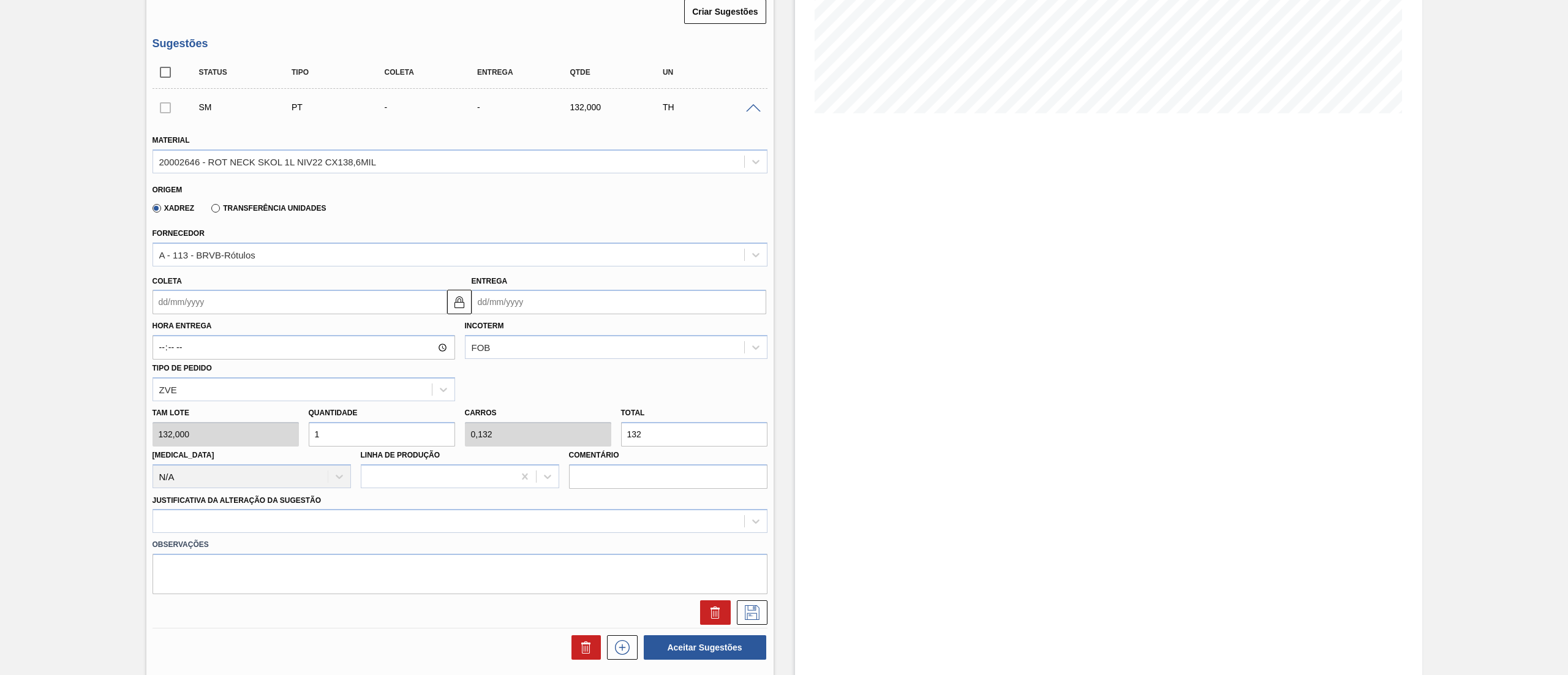
drag, startPoint x: 638, startPoint y: 436, endPoint x: 611, endPoint y: 436, distance: 27.0
click at [611, 436] on div "Tam lote 132,000 Quantidade 1 Carros 0,132 Total 132 [MEDICAL_DATA] N/A Linha d…" at bounding box center [460, 445] width 624 height 87
type input "0,023"
type input "0,003"
type input "3"
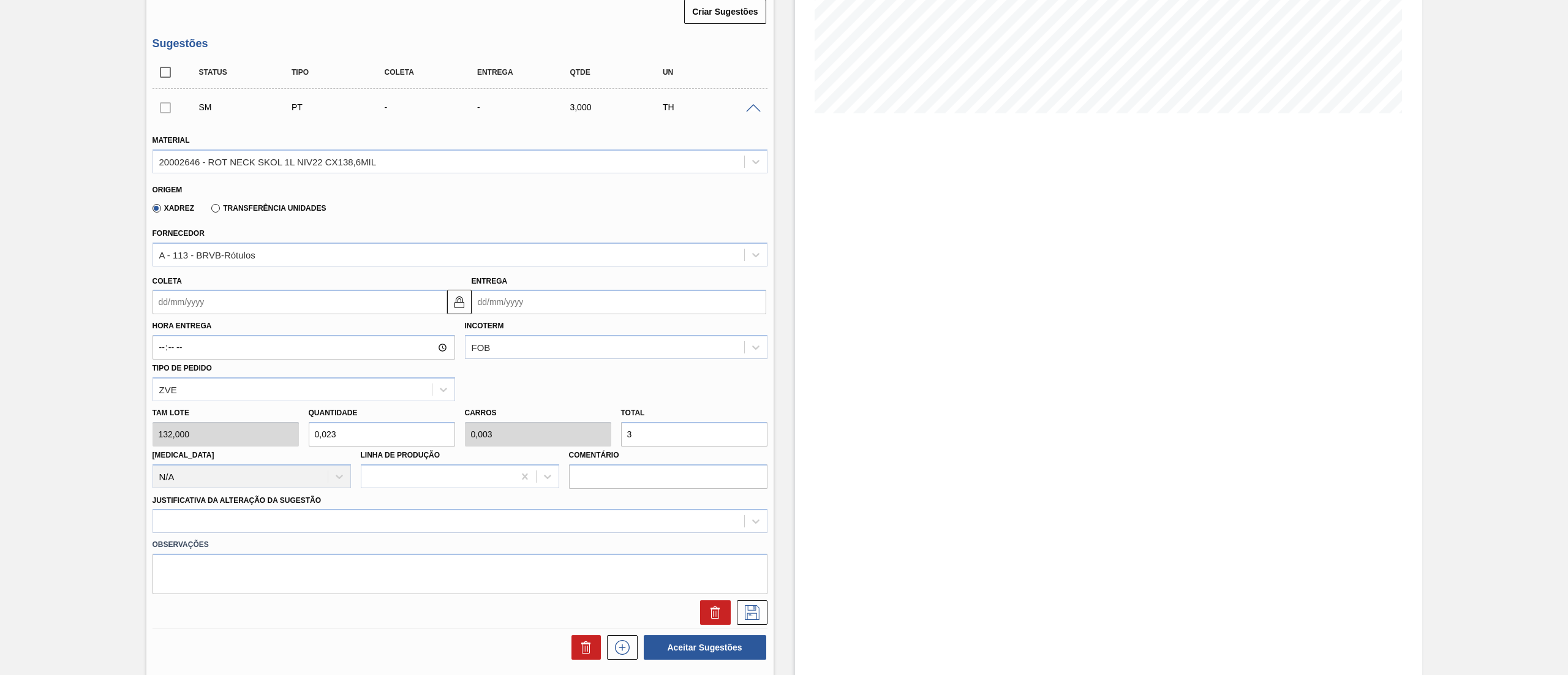
type input "0,227"
type input "0,03"
type input "30"
type input "2,273"
type input "0,3"
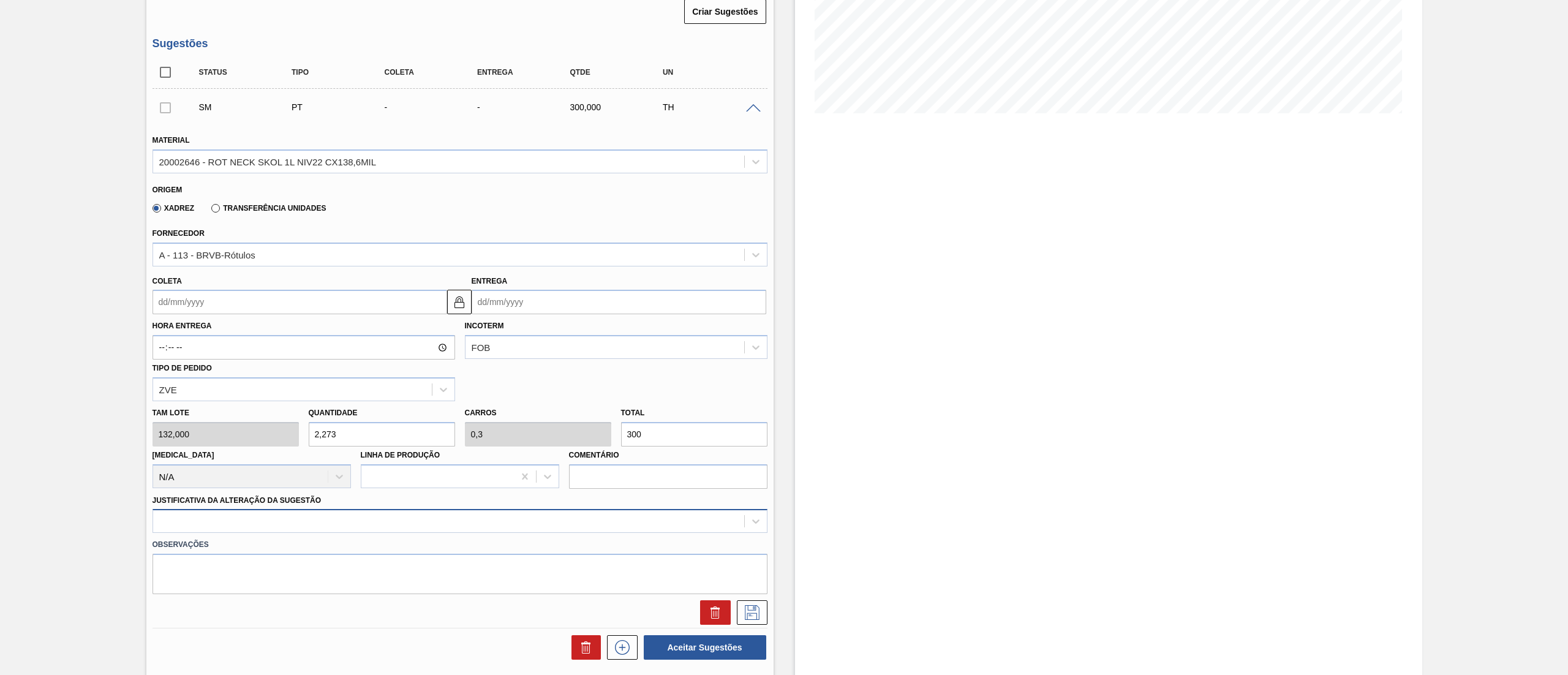
type input "300"
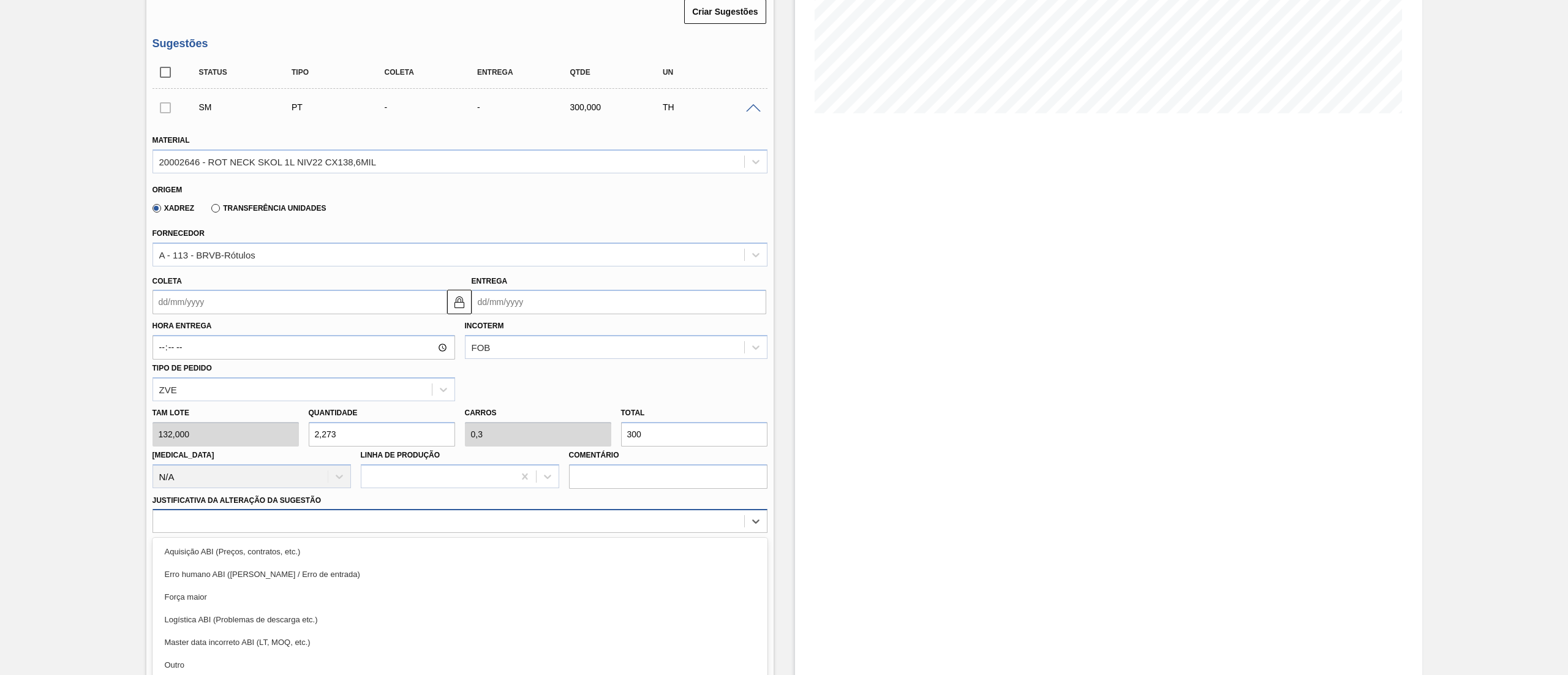
click at [177, 513] on div "option Erro humano ABI (Cálculo / Erro de entrada) focused, 2 of 18. 18 results…" at bounding box center [460, 520] width 615 height 24
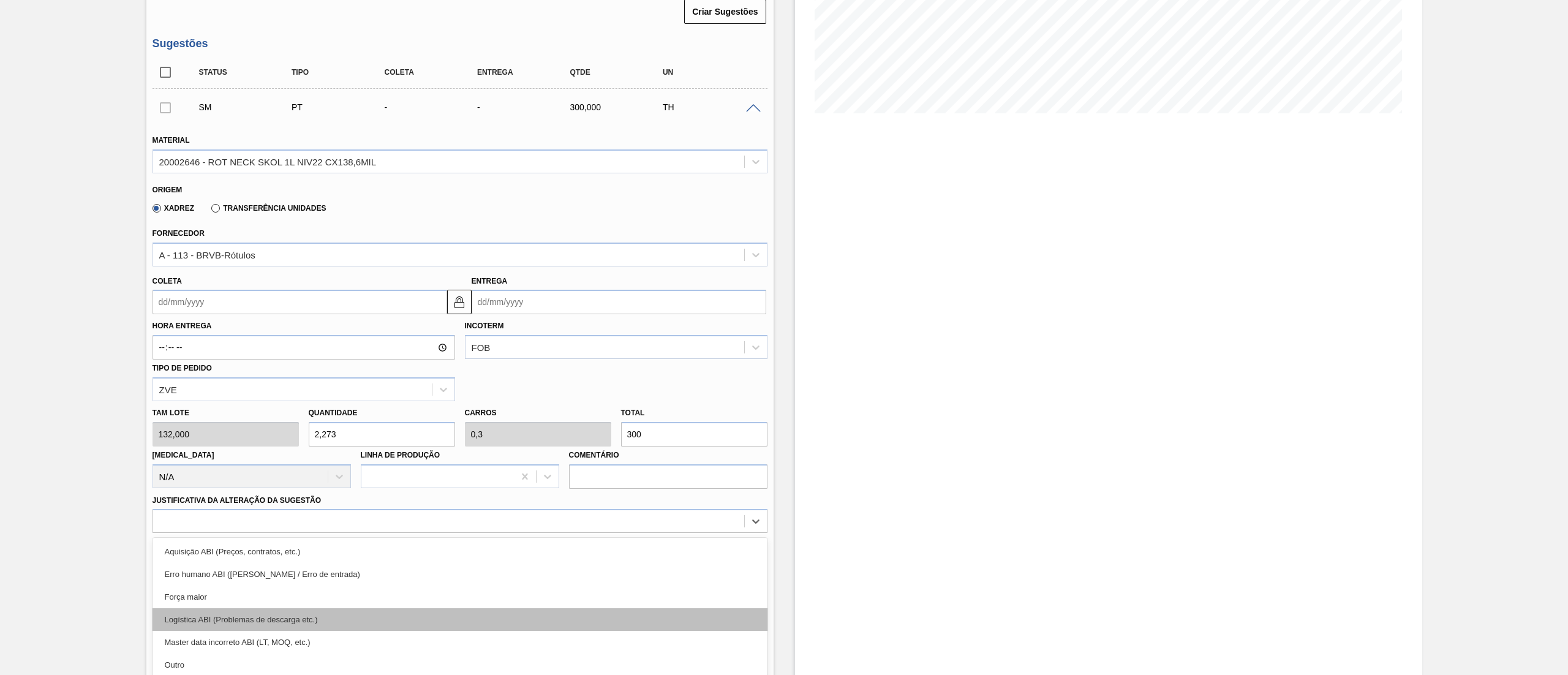
scroll to position [297, 0]
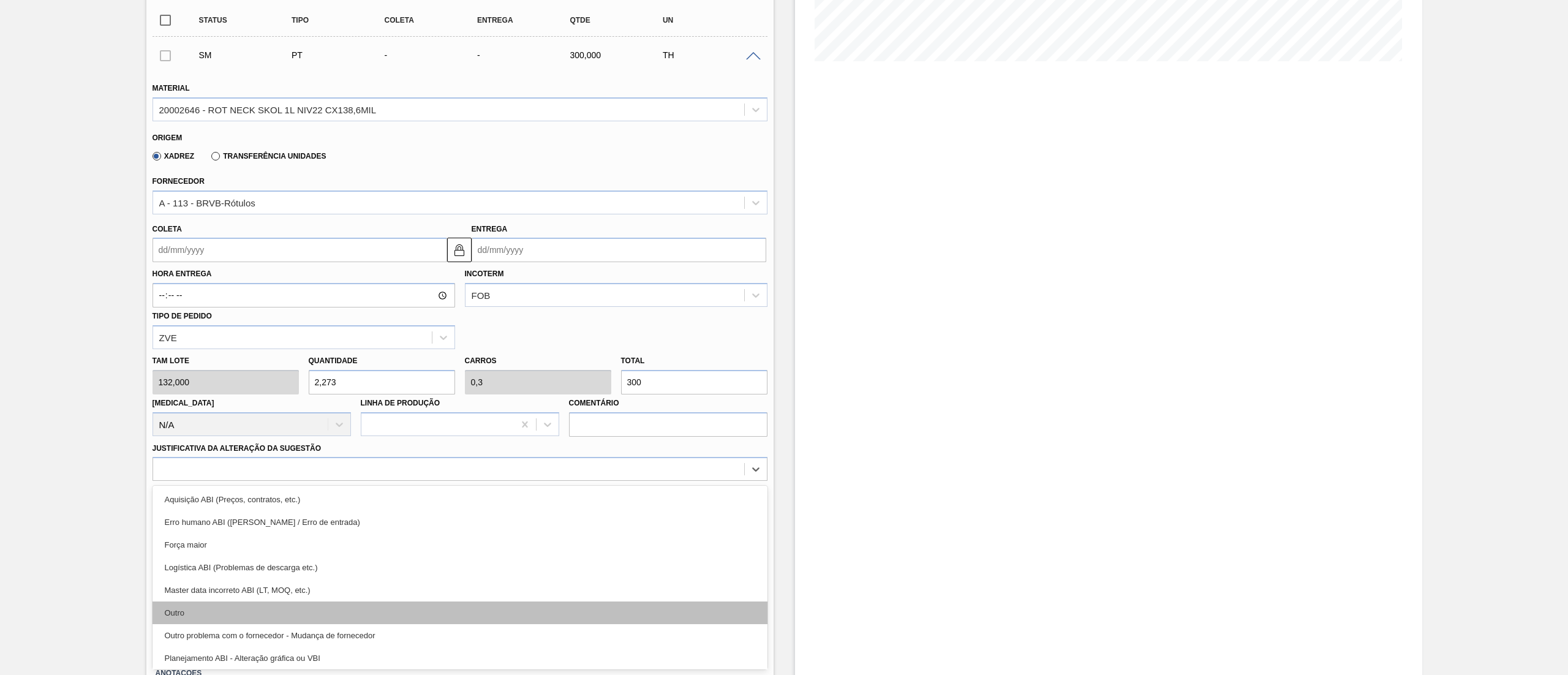
click at [214, 615] on div "Outro" at bounding box center [460, 613] width 615 height 23
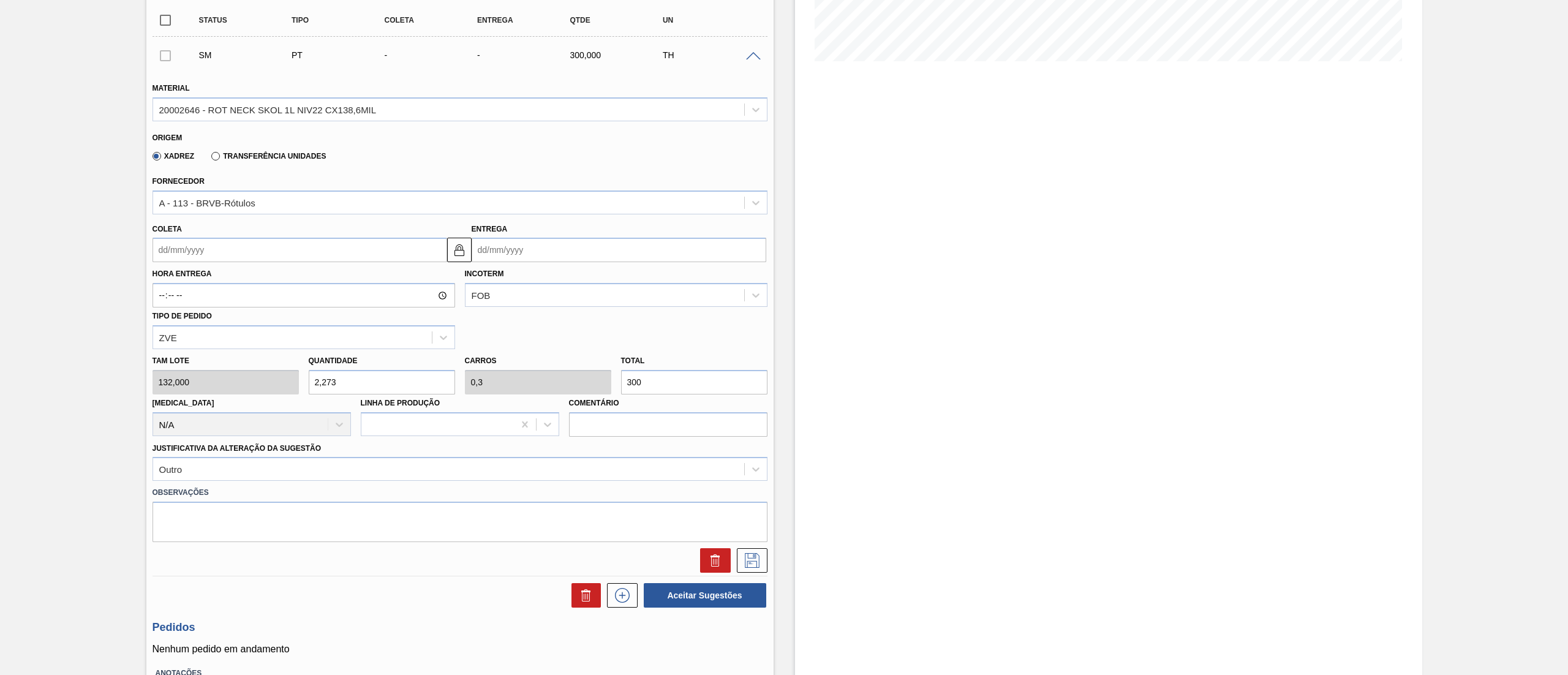
click at [309, 265] on div "Hora Entrega Incoterm FOB Tipo de pedido ZVE" at bounding box center [460, 305] width 624 height 87
click at [241, 239] on input "Coleta" at bounding box center [299, 250] width 294 height 25
click at [241, 382] on div "21" at bounding box center [246, 378] width 17 height 17
type input "[DATE]"
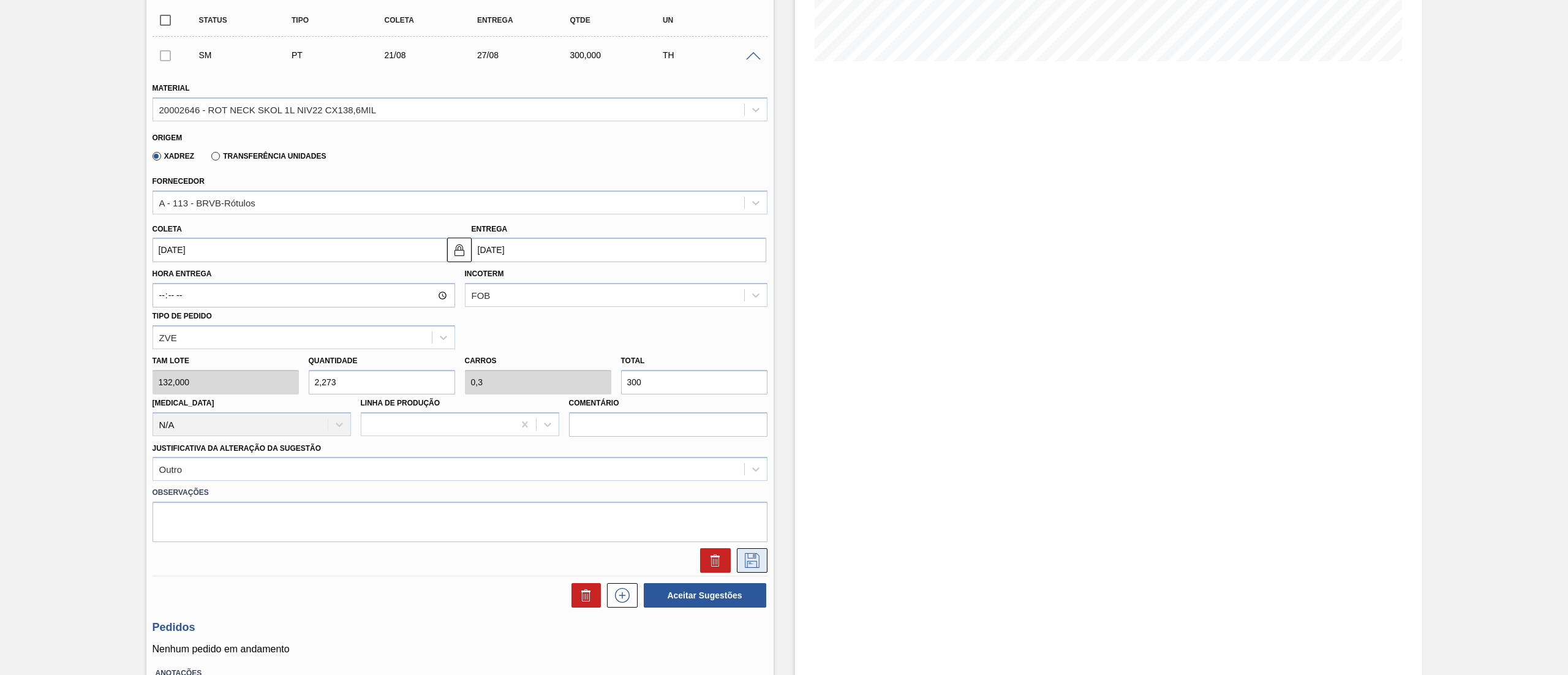
click at [752, 558] on icon at bounding box center [751, 560] width 15 height 15
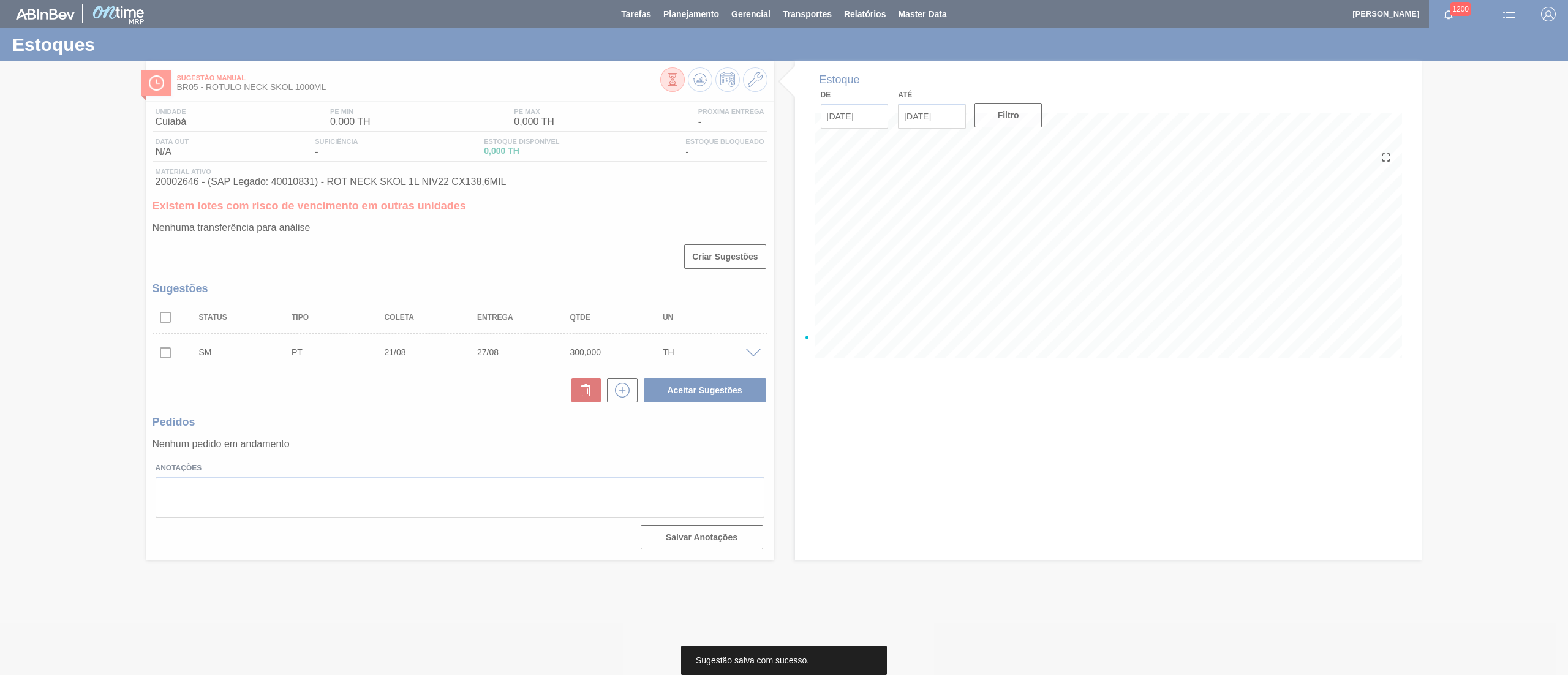
scroll to position [0, 0]
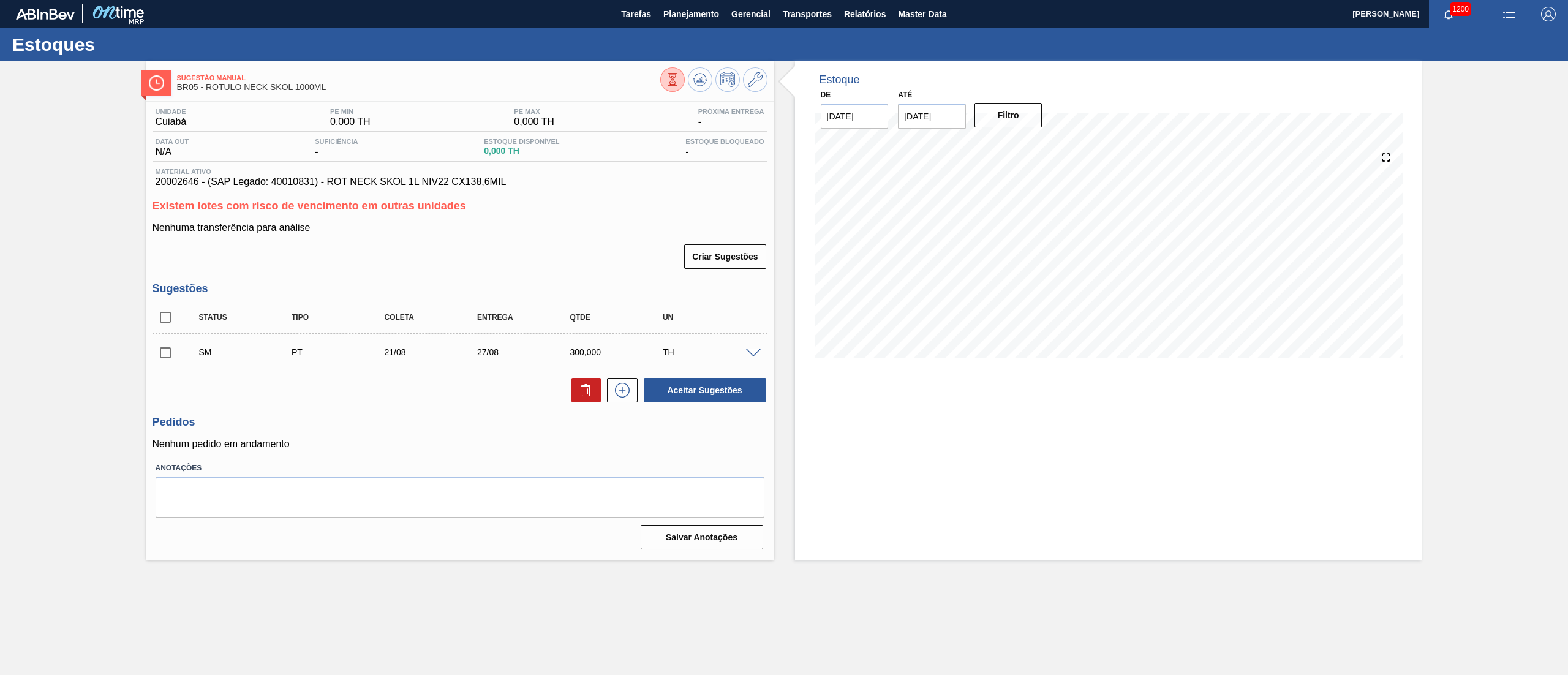
click at [158, 357] on input "checkbox" at bounding box center [166, 353] width 26 height 26
click at [682, 385] on button "Aceitar Sugestões" at bounding box center [705, 390] width 123 height 25
checkbox input "false"
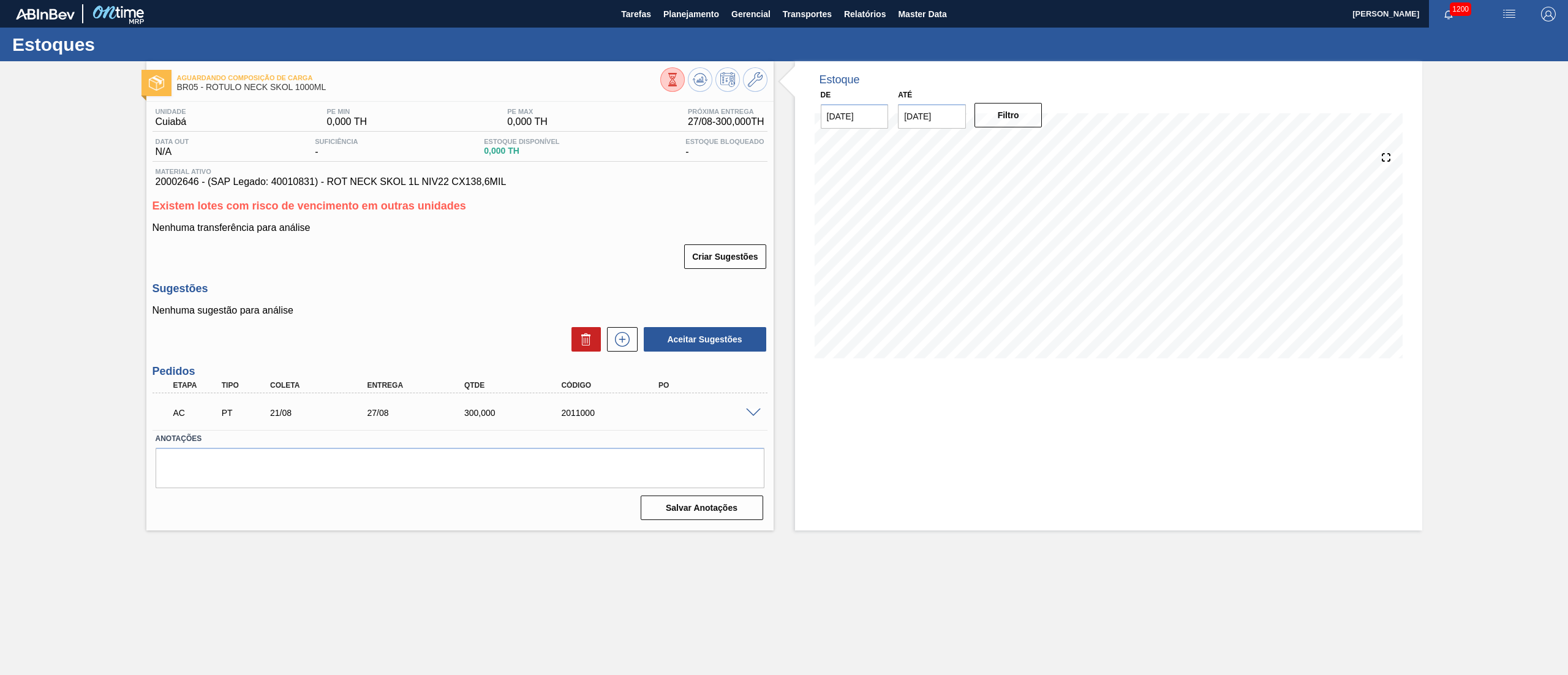
click at [691, 94] on div at bounding box center [714, 81] width 107 height 28
click at [706, 66] on div "Aguardando Composição de Carga BR05 - RÓTULO NECK SKOL 1000ML" at bounding box center [460, 78] width 627 height 34
click at [679, 80] on icon at bounding box center [673, 80] width 14 height 14
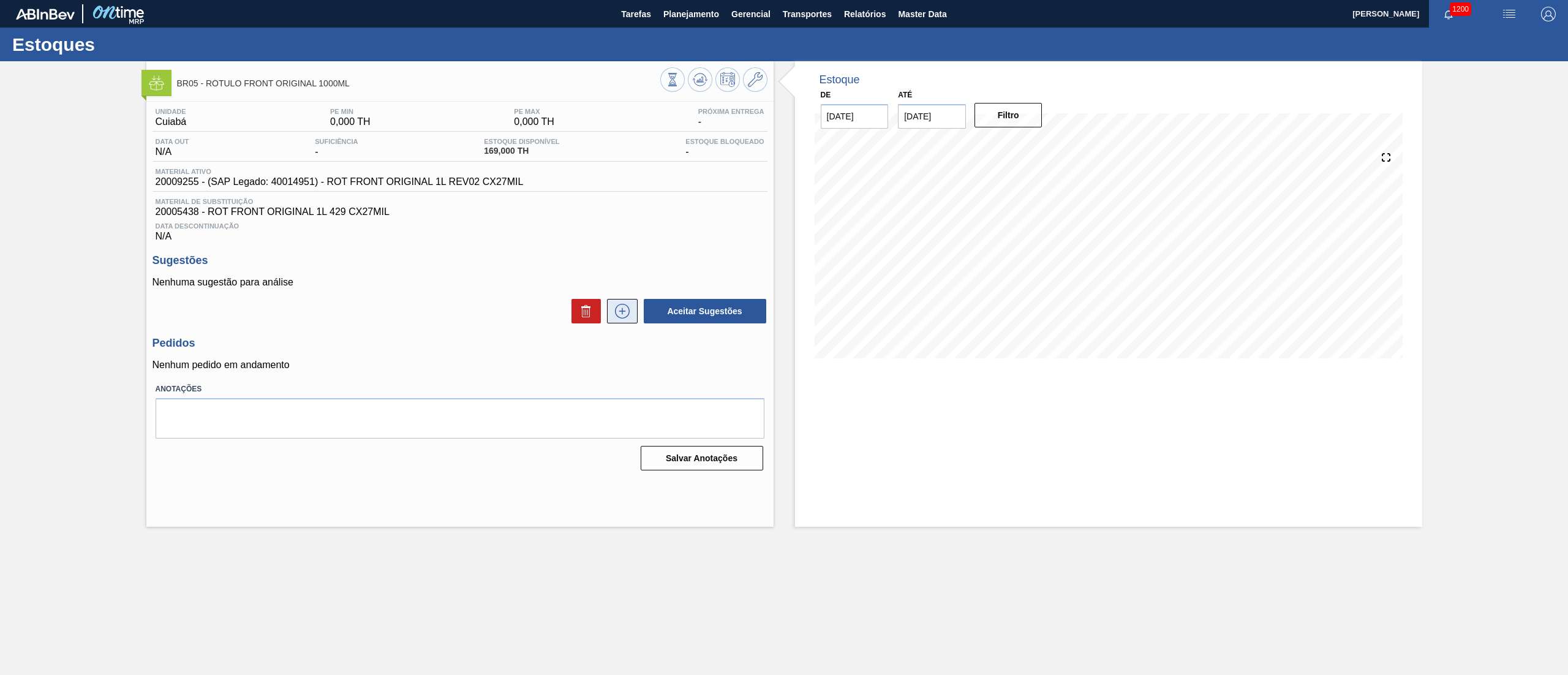
click at [628, 313] on button at bounding box center [621, 311] width 31 height 25
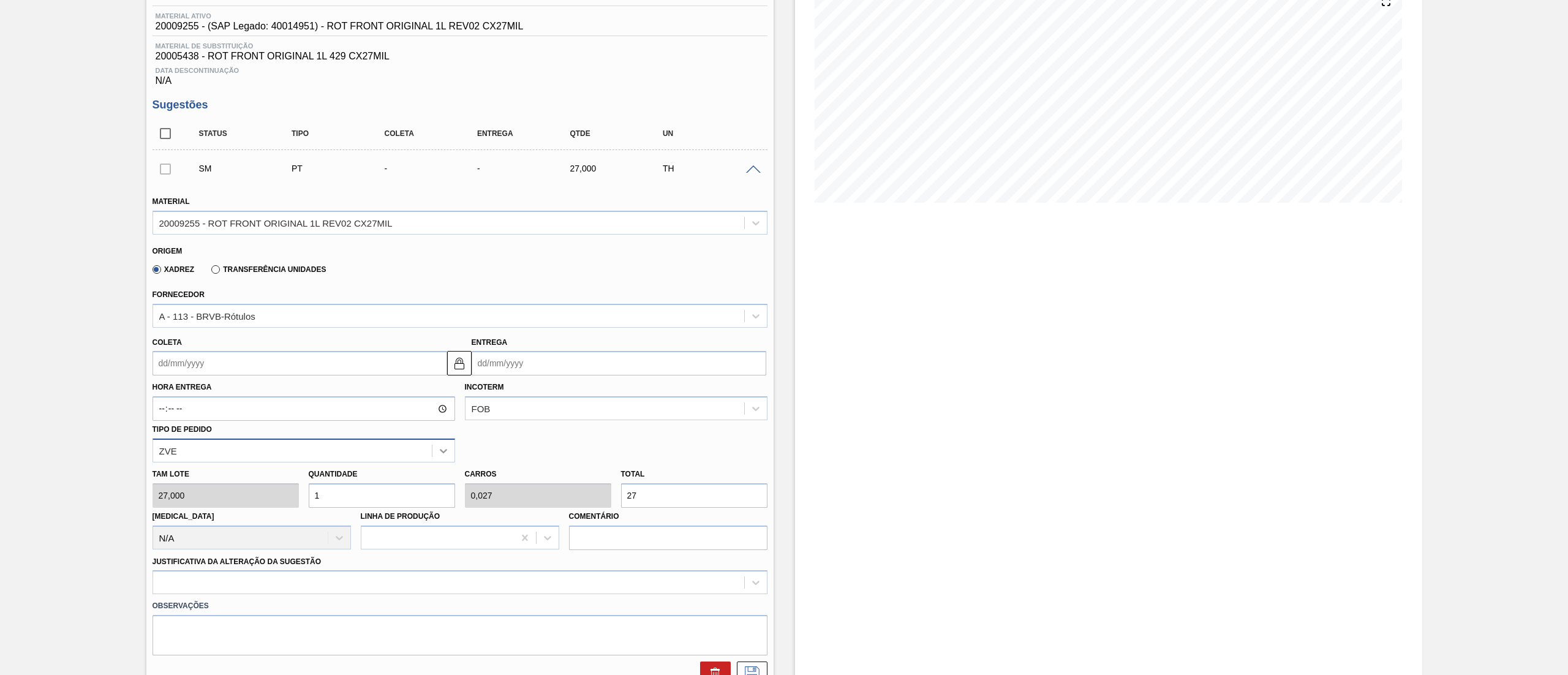
scroll to position [245, 0]
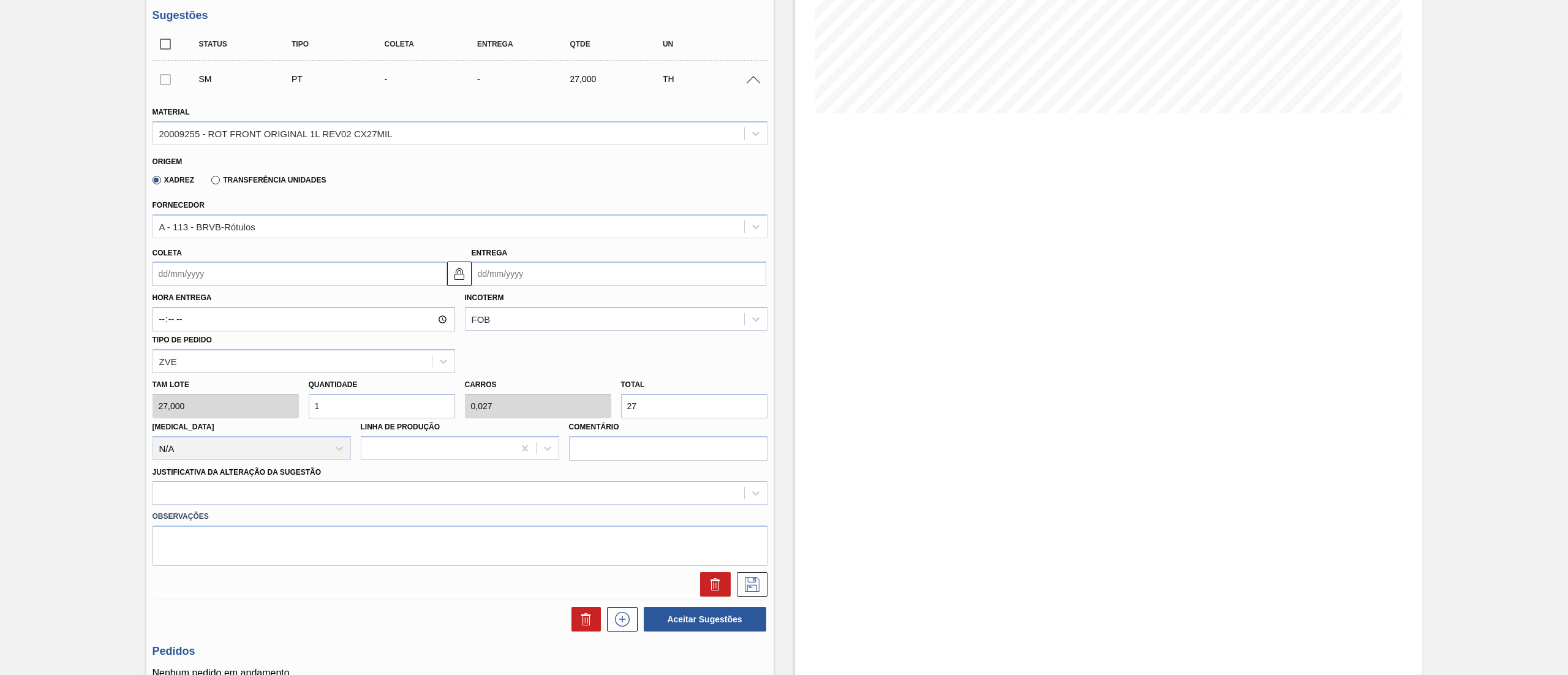
drag, startPoint x: 547, startPoint y: 418, endPoint x: 352, endPoint y: 418, distance: 195.0
click at [352, 418] on div "[PERSON_NAME] 27,000 Quantidade 1 Carros 0,027 Total 27 [MEDICAL_DATA] N/A Linh…" at bounding box center [460, 416] width 624 height 87
type input "0,222"
type input "0,006"
type input "6"
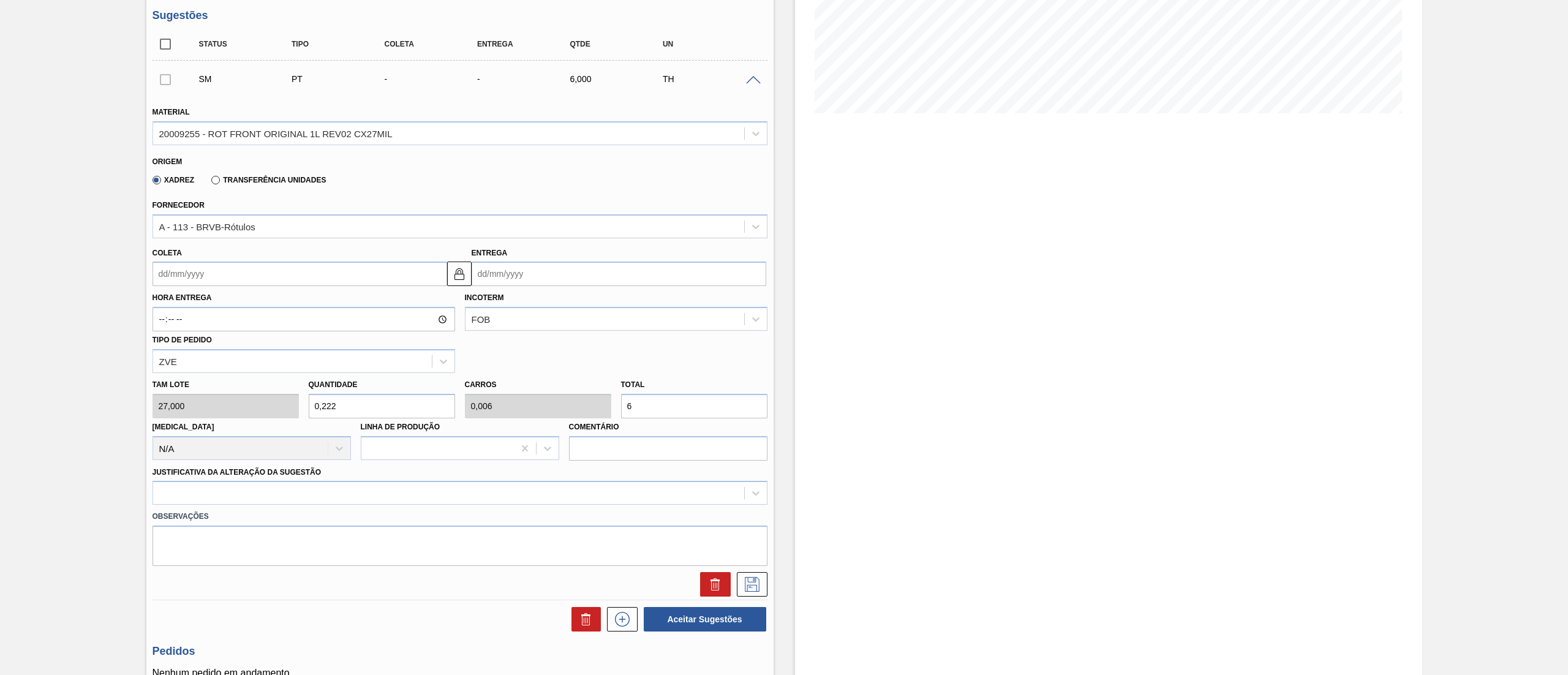
type input "2,222"
type input "0,06"
type input "60"
click at [220, 500] on div at bounding box center [460, 493] width 615 height 24
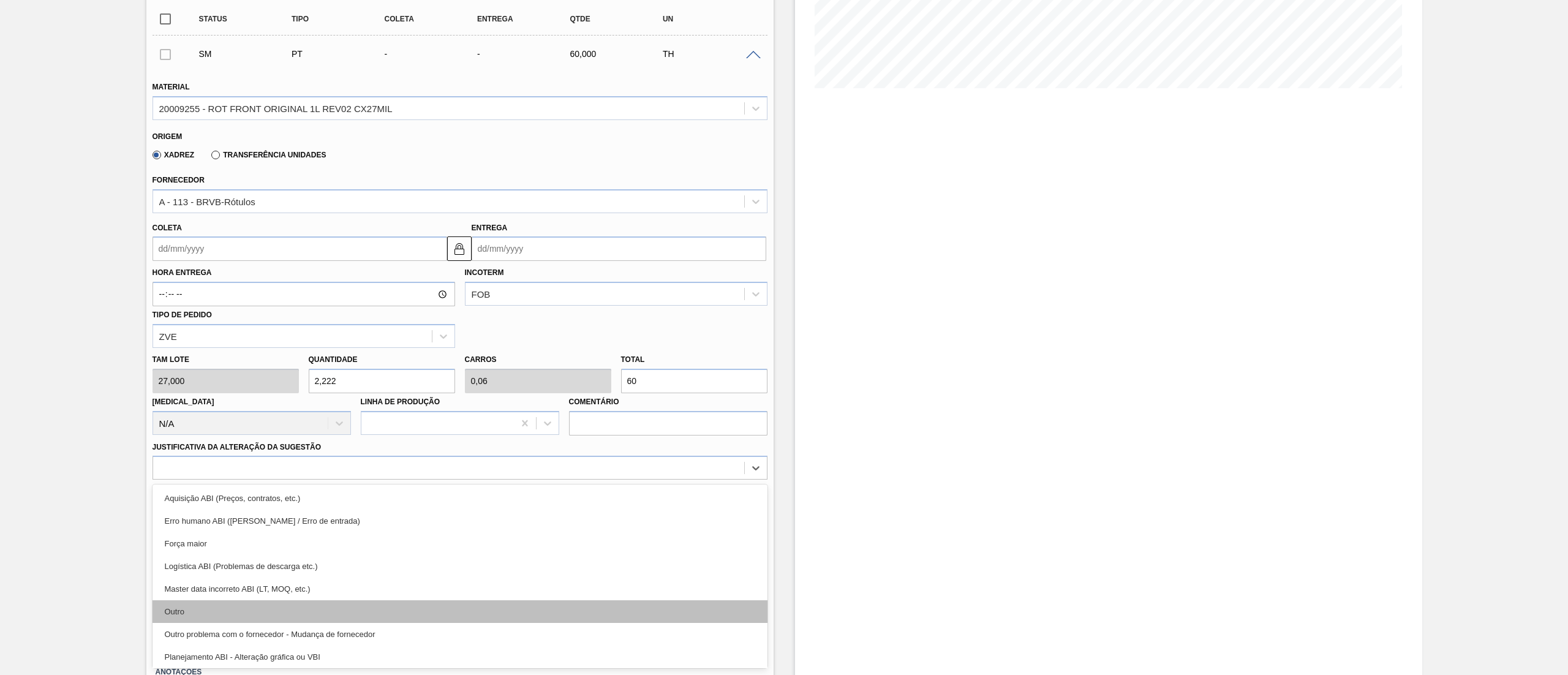
click at [191, 614] on div "Outro" at bounding box center [460, 611] width 615 height 23
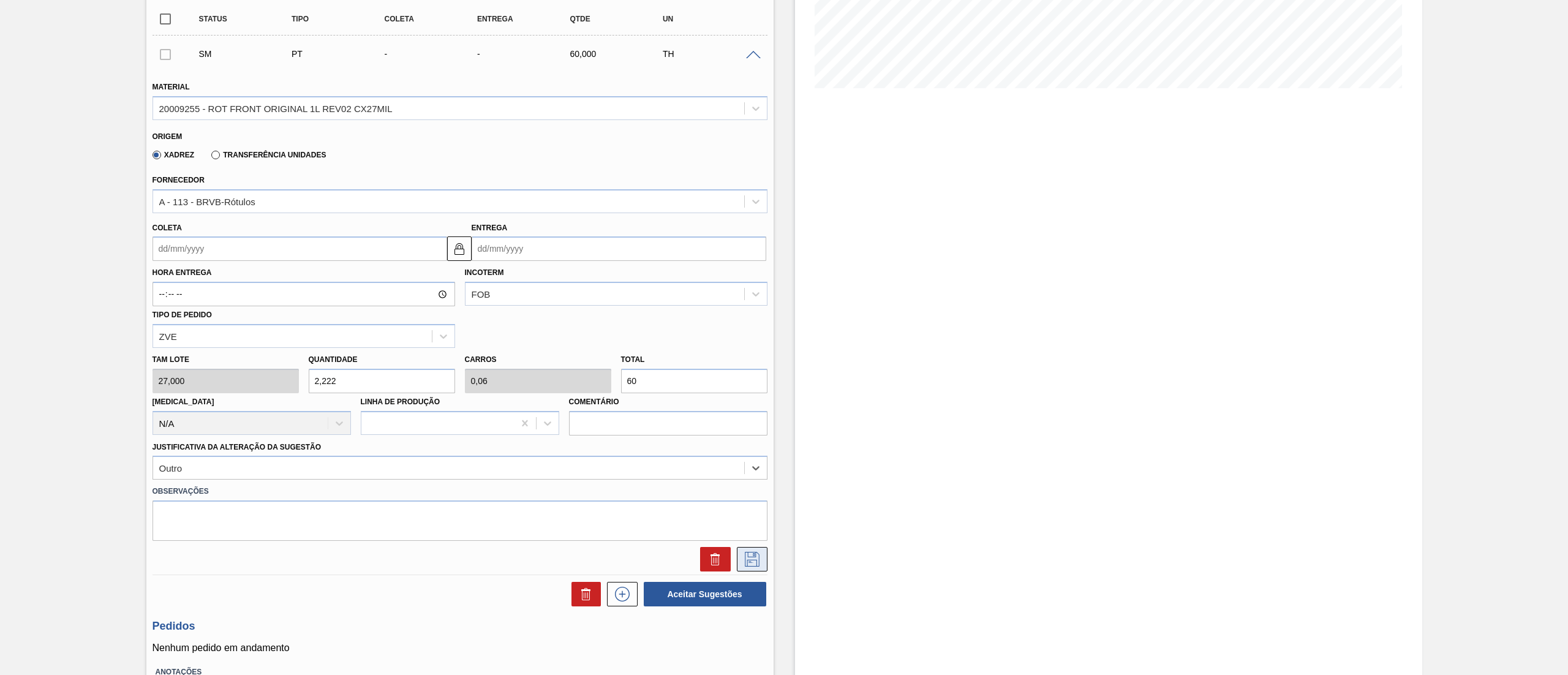
click at [745, 562] on icon at bounding box center [752, 559] width 20 height 15
drag, startPoint x: 172, startPoint y: 251, endPoint x: 174, endPoint y: 261, distance: 10.2
click at [172, 251] on input "Coleta" at bounding box center [299, 248] width 294 height 25
click at [244, 384] on div "27 28 29 30 31 1 2 3 4 5 6 7 8 9 10 11 12 13 14 15 16 17 18 19 20 21 22 23 24 2…" at bounding box center [226, 367] width 139 height 119
click at [244, 384] on div "21" at bounding box center [246, 377] width 17 height 17
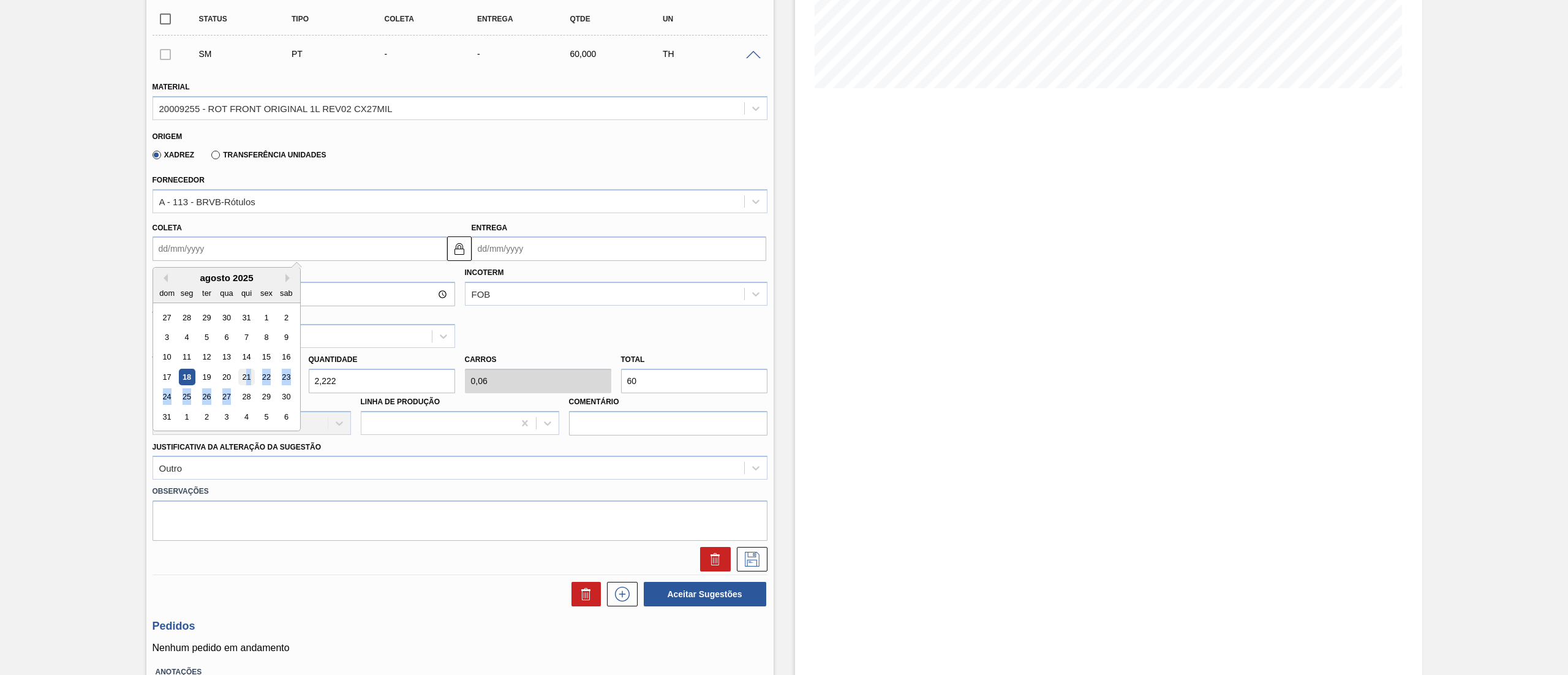
type input "[DATE]"
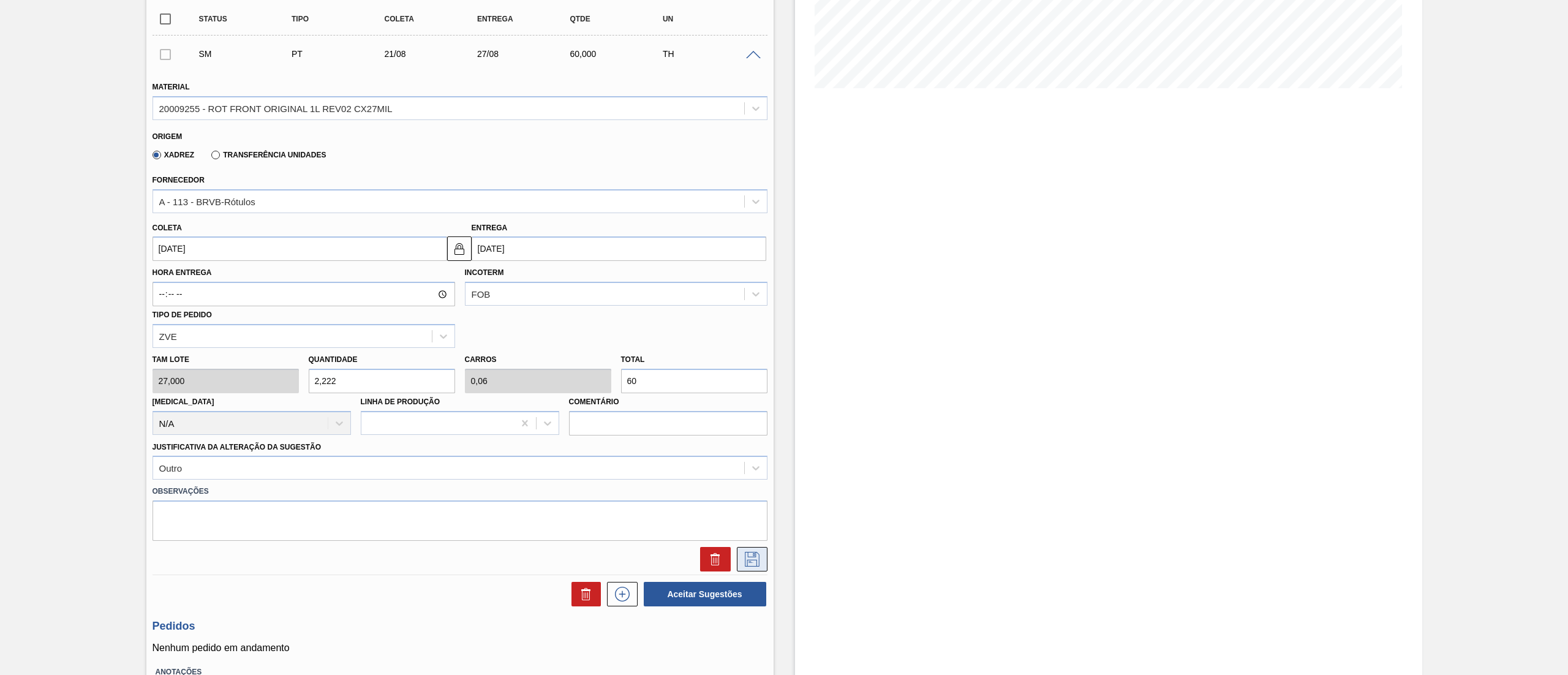
click at [736, 565] on button at bounding box center [751, 559] width 31 height 25
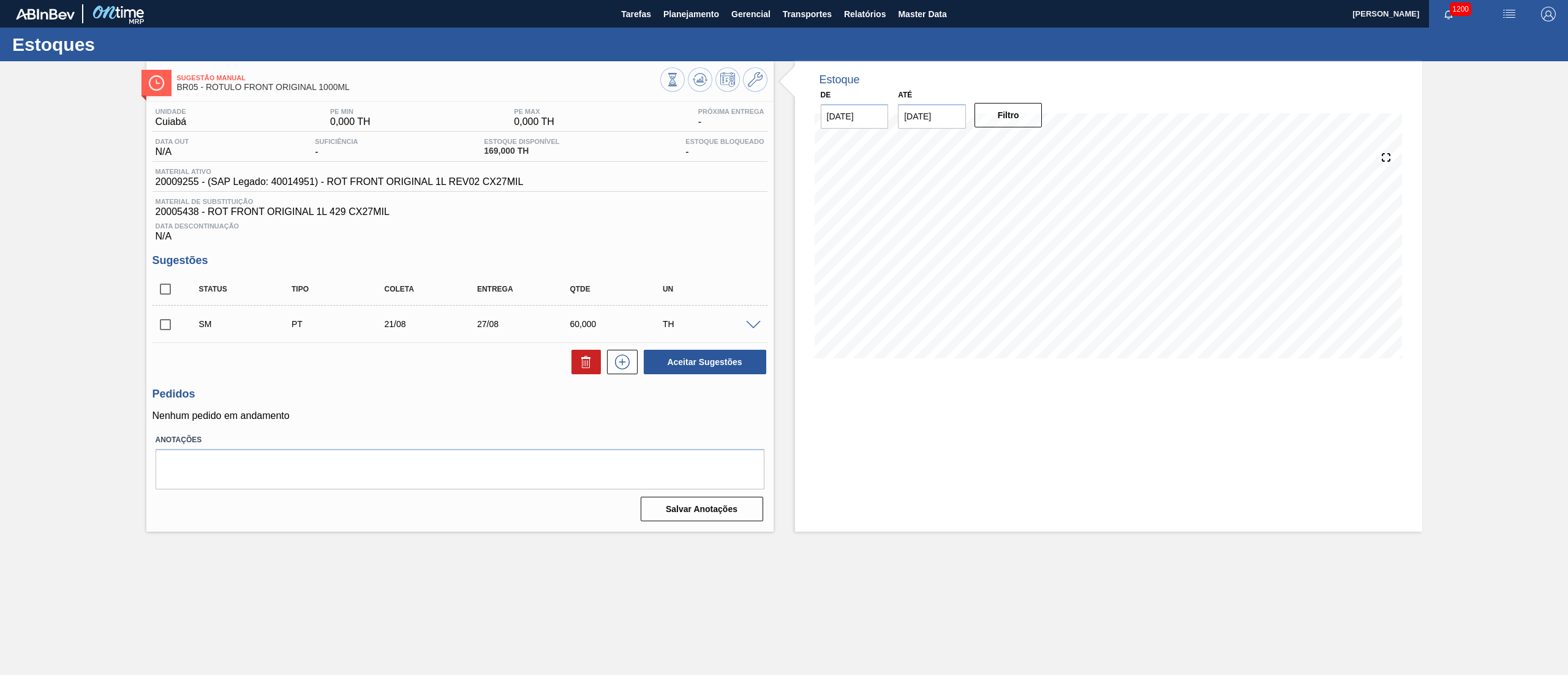
scroll to position [0, 0]
click at [179, 328] on span at bounding box center [187, 323] width 18 height 25
drag, startPoint x: 160, startPoint y: 331, endPoint x: 207, endPoint y: 331, distance: 47.0
click at [160, 332] on input "checkbox" at bounding box center [166, 324] width 26 height 26
click at [677, 362] on button "Aceitar Sugestões" at bounding box center [705, 362] width 123 height 25
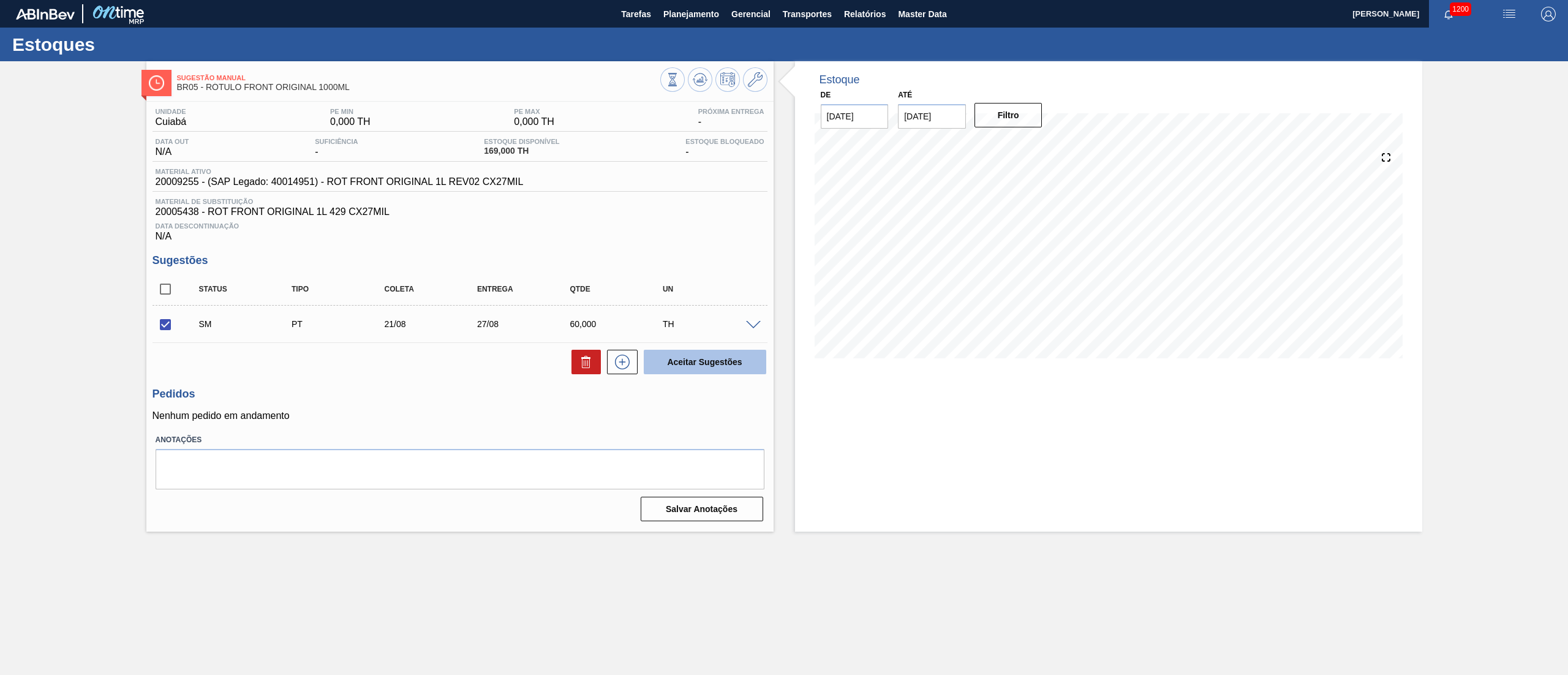
checkbox input "false"
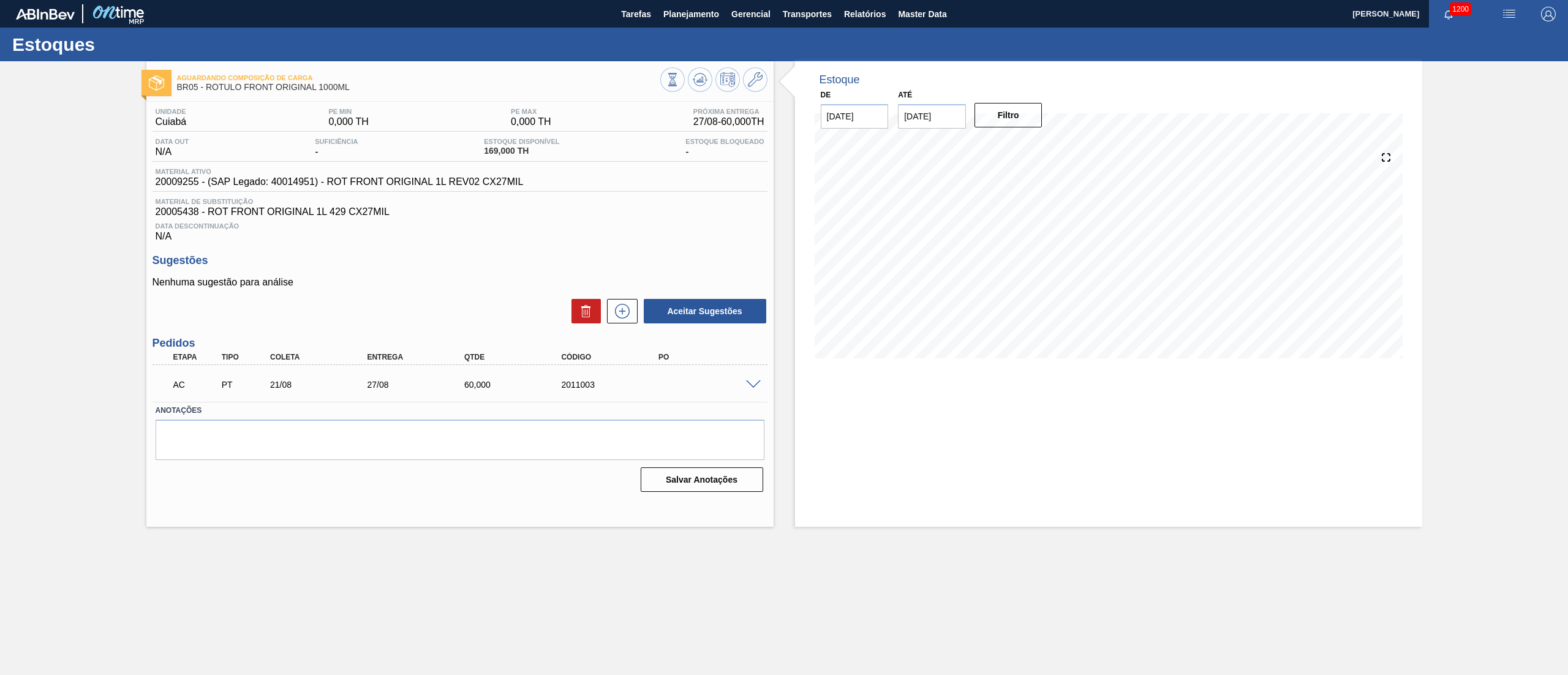
click at [750, 391] on div "AC PT 21/08 27/08 60,000 2011003" at bounding box center [460, 383] width 615 height 31
click at [752, 383] on span at bounding box center [753, 385] width 15 height 9
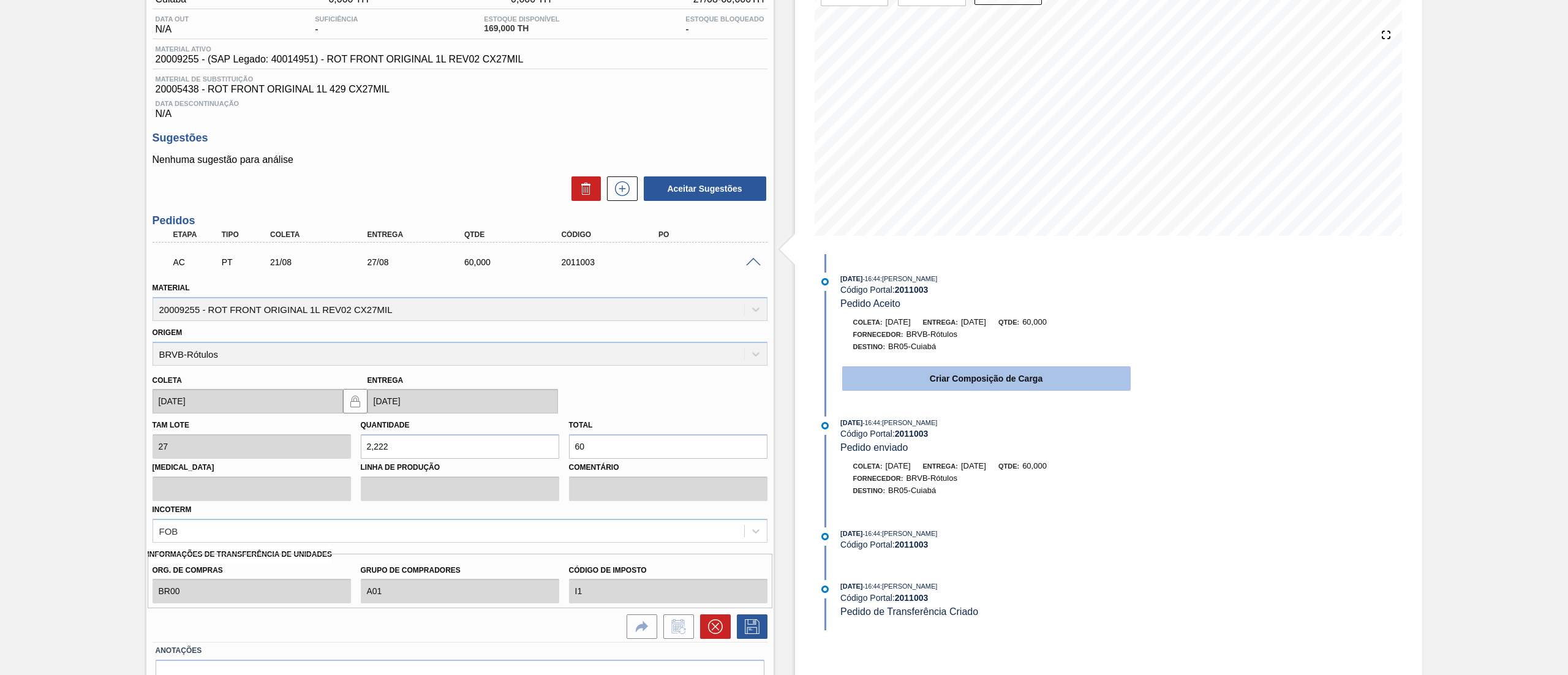
click at [955, 389] on button "Criar Composição de Carga" at bounding box center [986, 378] width 288 height 25
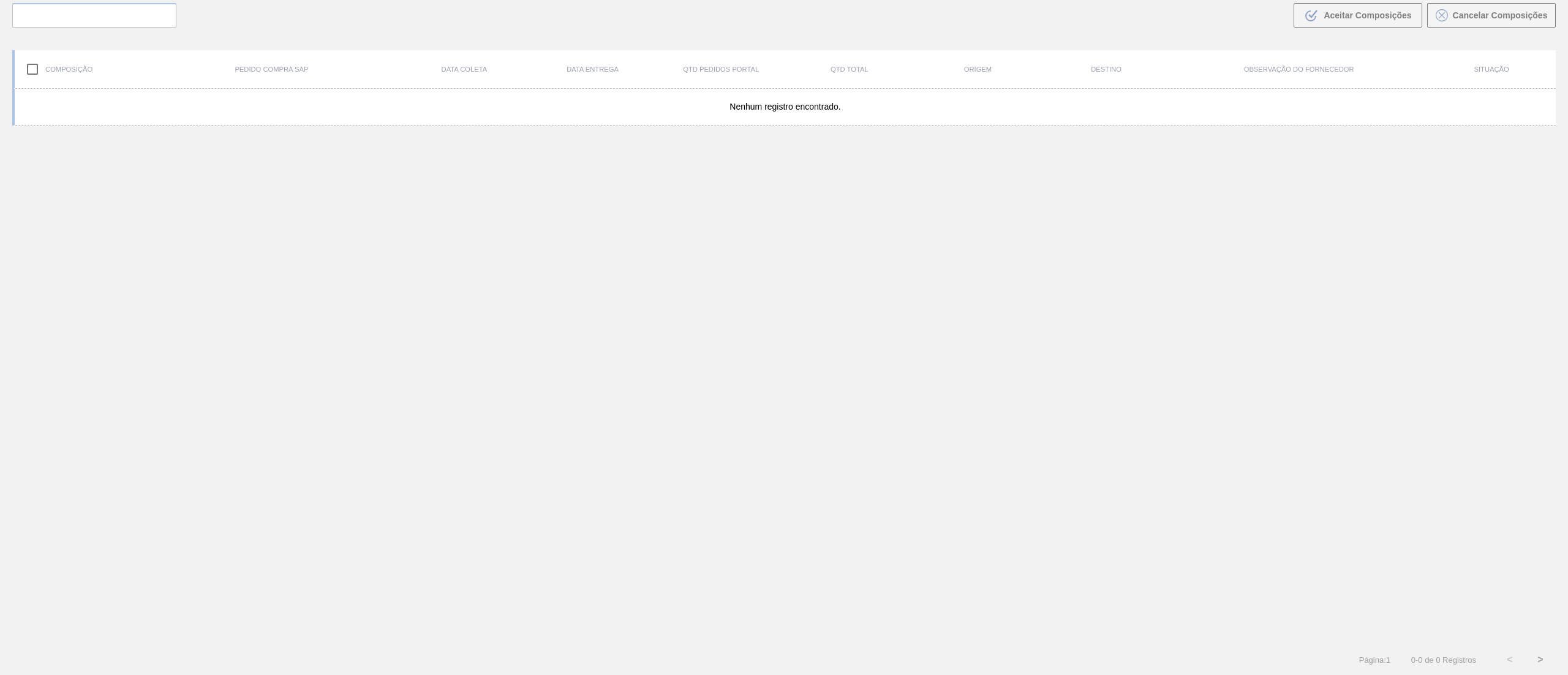
scroll to position [88, 0]
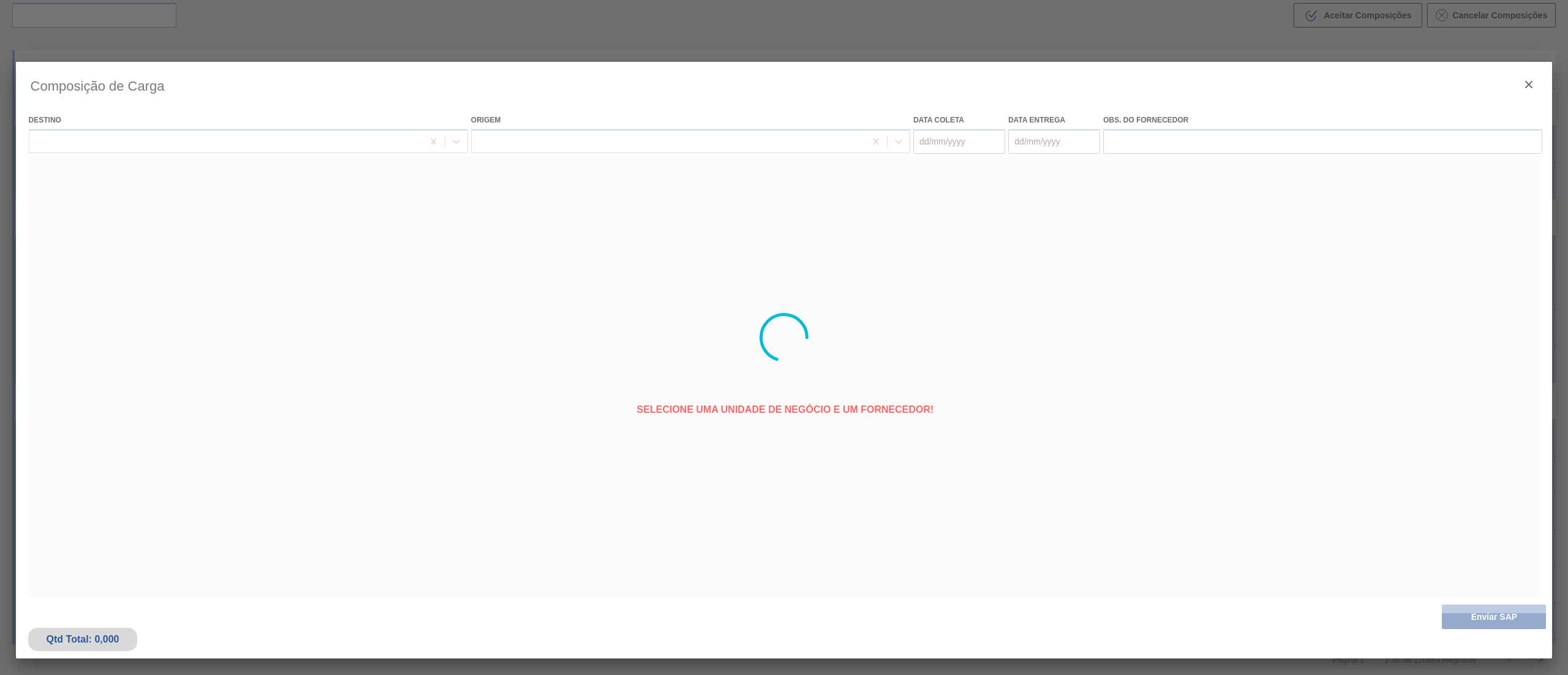
type coleta "[DATE]"
type entrega "[DATE]"
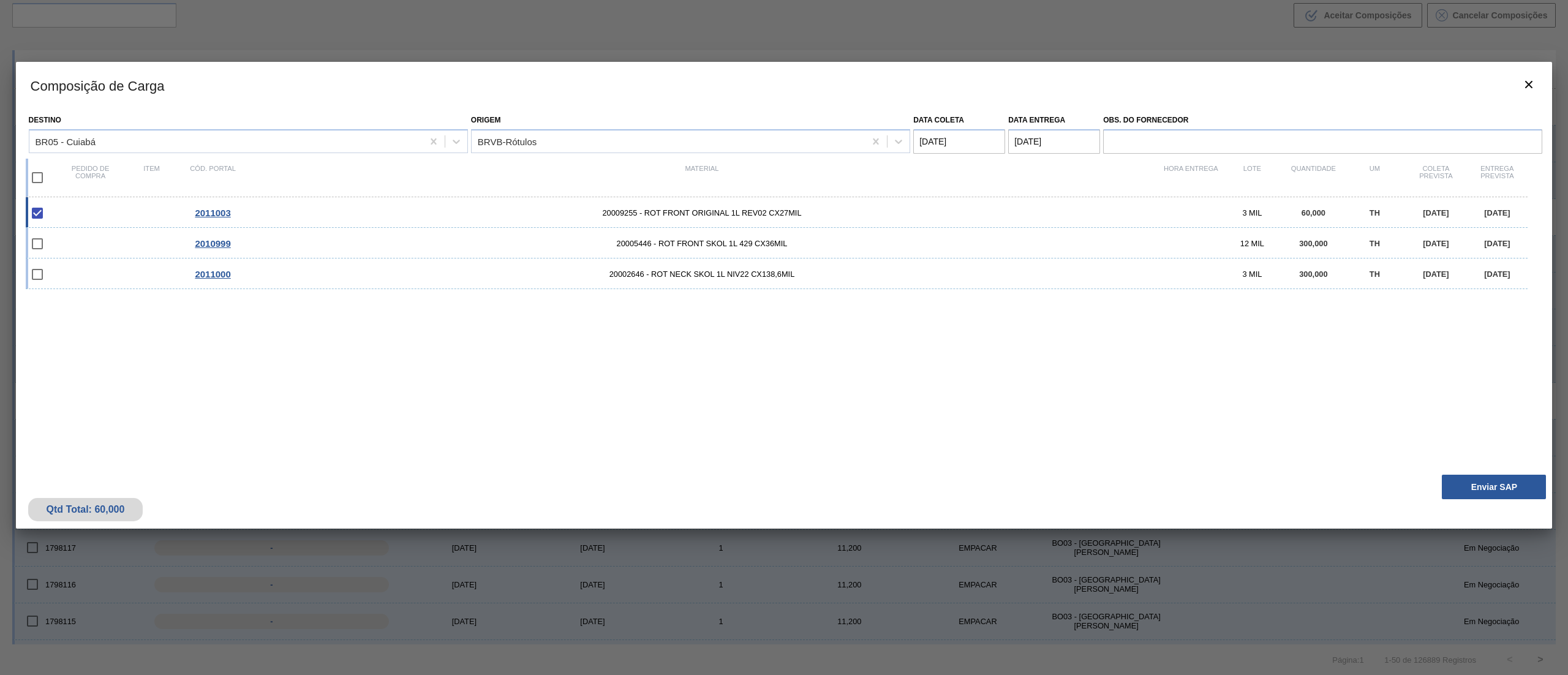
click at [32, 178] on input "checkbox" at bounding box center [38, 177] width 26 height 26
checkbox input "true"
click at [1488, 483] on button "Enviar SAP" at bounding box center [1493, 487] width 104 height 25
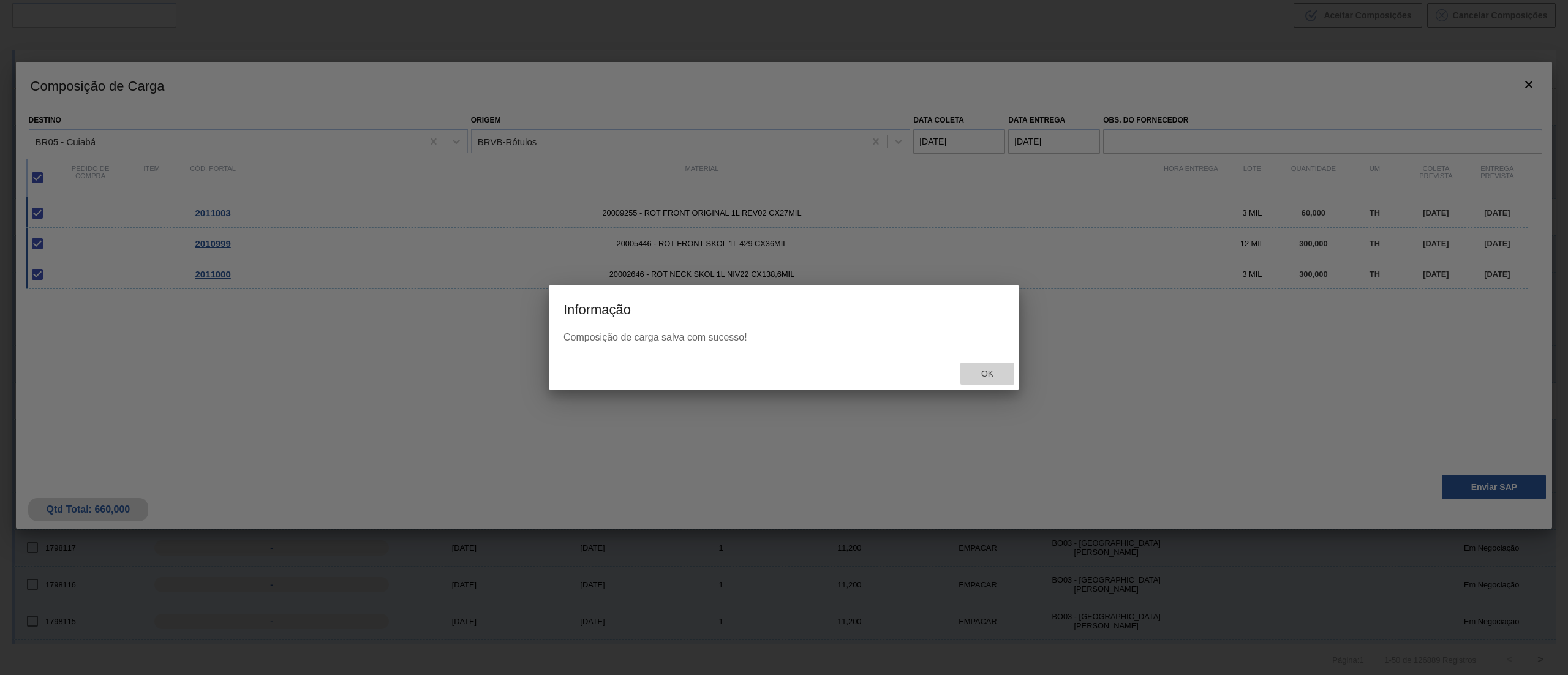
click at [988, 373] on span "Ok" at bounding box center [987, 374] width 32 height 10
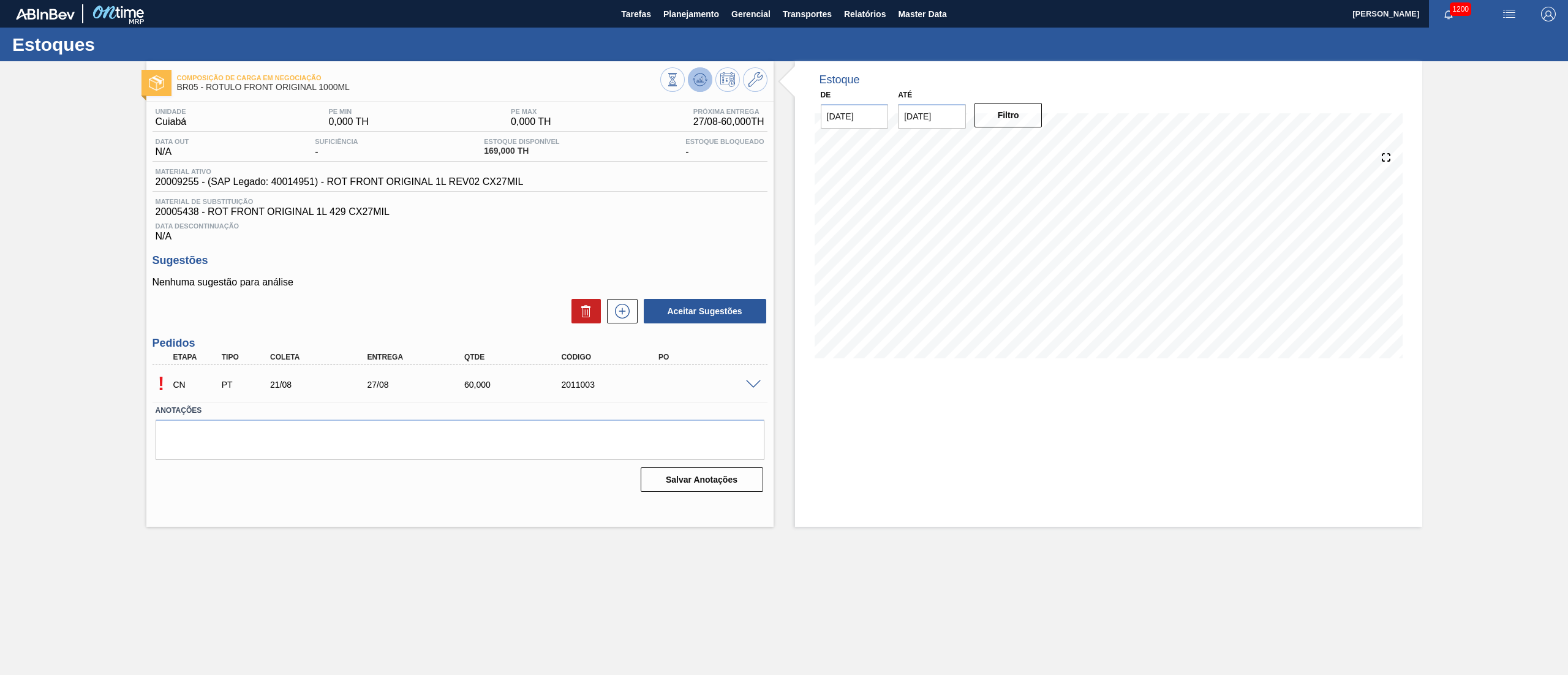
click at [679, 85] on icon at bounding box center [673, 80] width 14 height 14
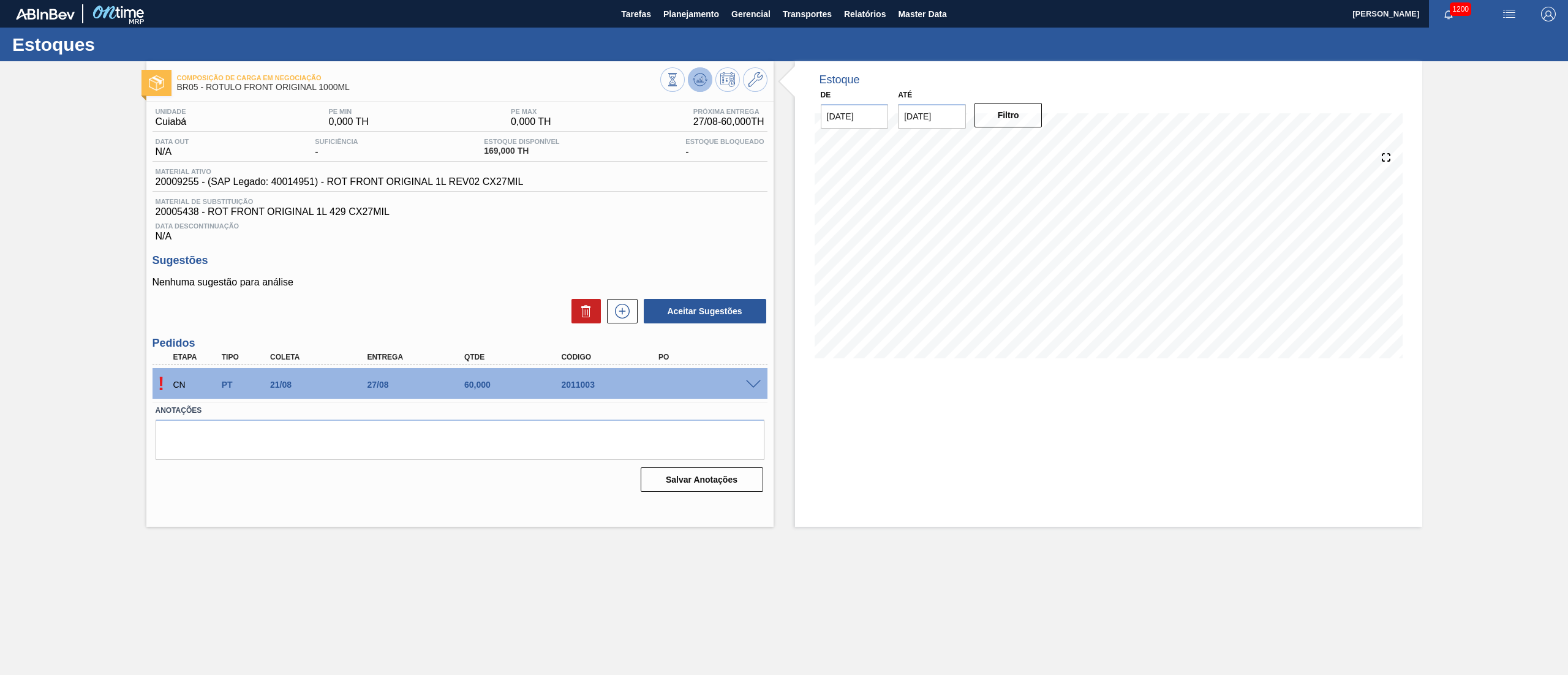
click at [702, 85] on icon at bounding box center [699, 82] width 12 height 6
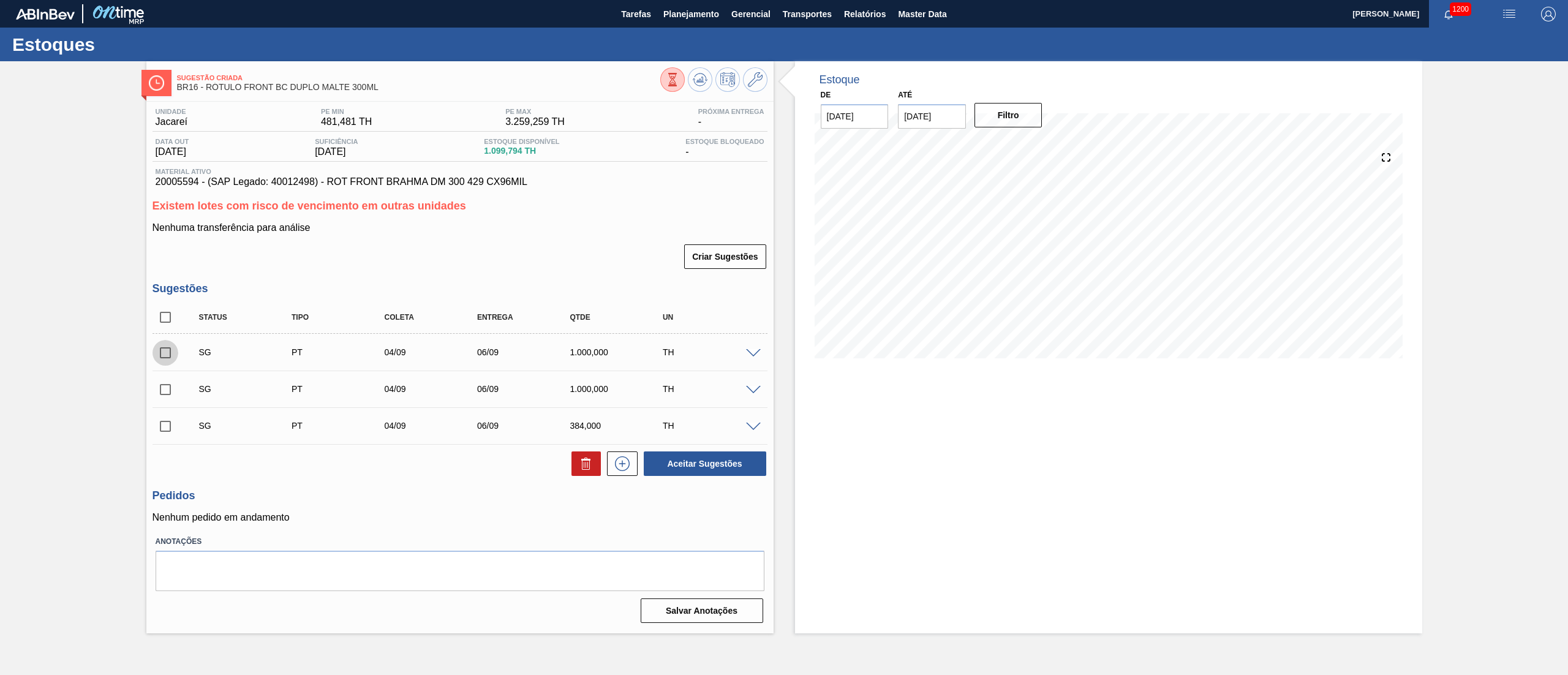
drag, startPoint x: 160, startPoint y: 352, endPoint x: 323, endPoint y: 352, distance: 163.0
click at [160, 352] on input "checkbox" at bounding box center [166, 353] width 26 height 26
click at [749, 350] on span at bounding box center [753, 353] width 15 height 9
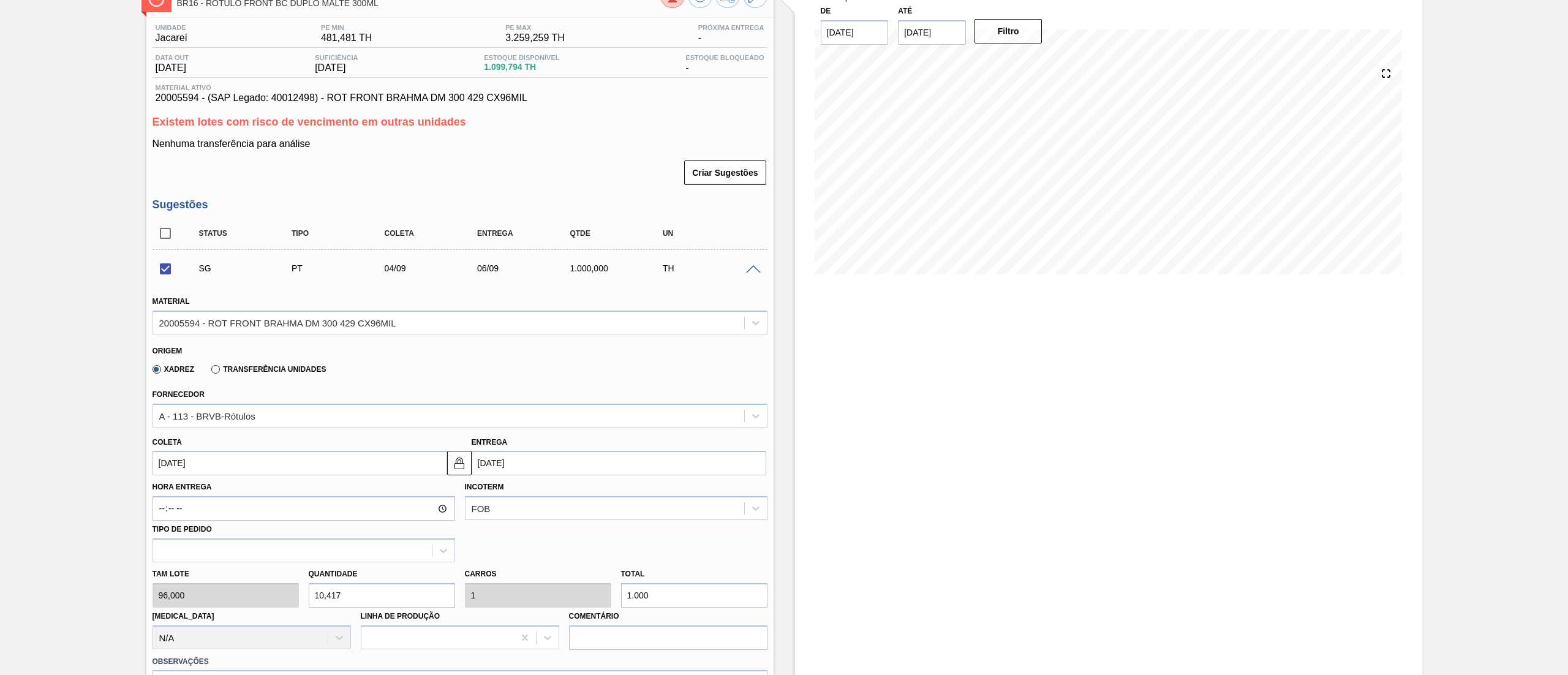
scroll to position [123, 0]
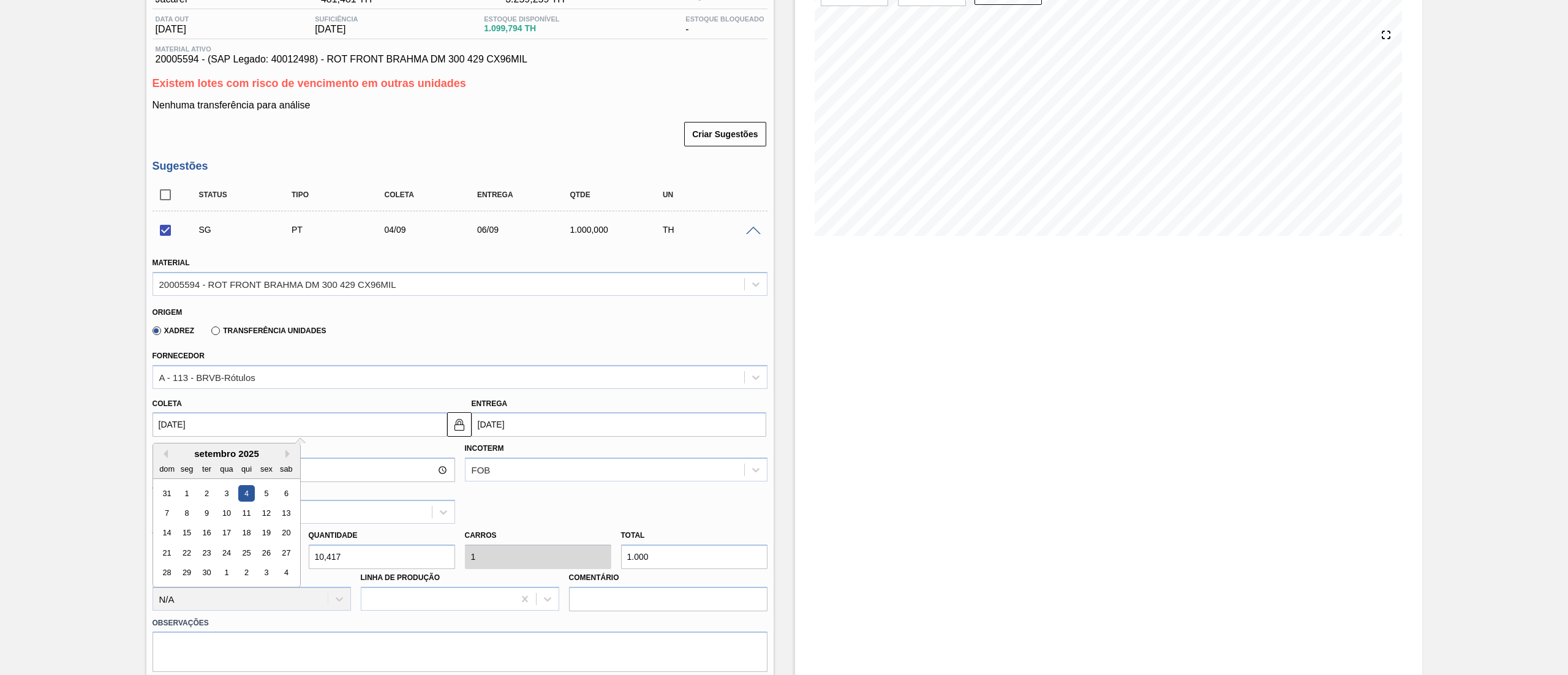
click at [317, 415] on input "[DATE]" at bounding box center [299, 424] width 294 height 25
click at [163, 456] on button "Previous Month" at bounding box center [164, 453] width 9 height 9
click at [268, 550] on div "22" at bounding box center [266, 552] width 17 height 17
checkbox input "false"
type input "[DATE]"
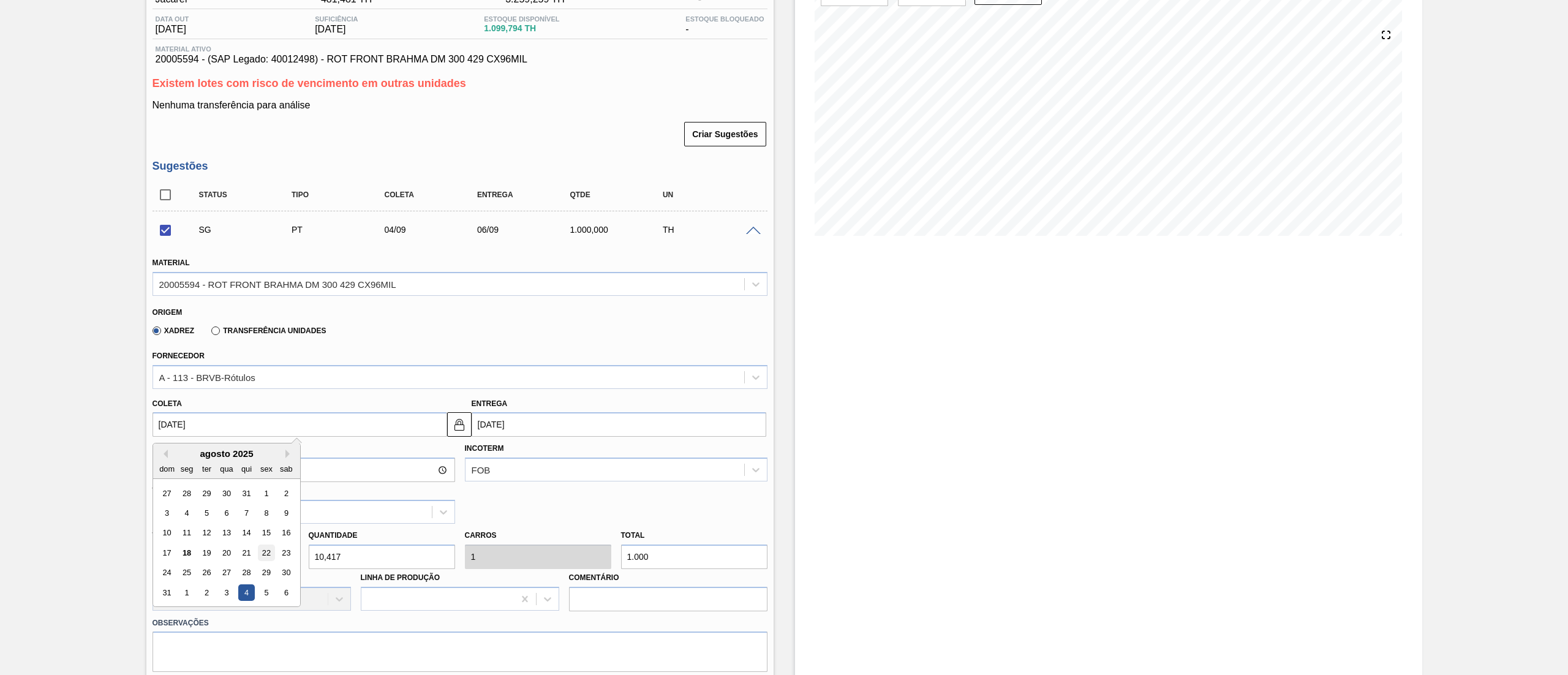
type input "[DATE]"
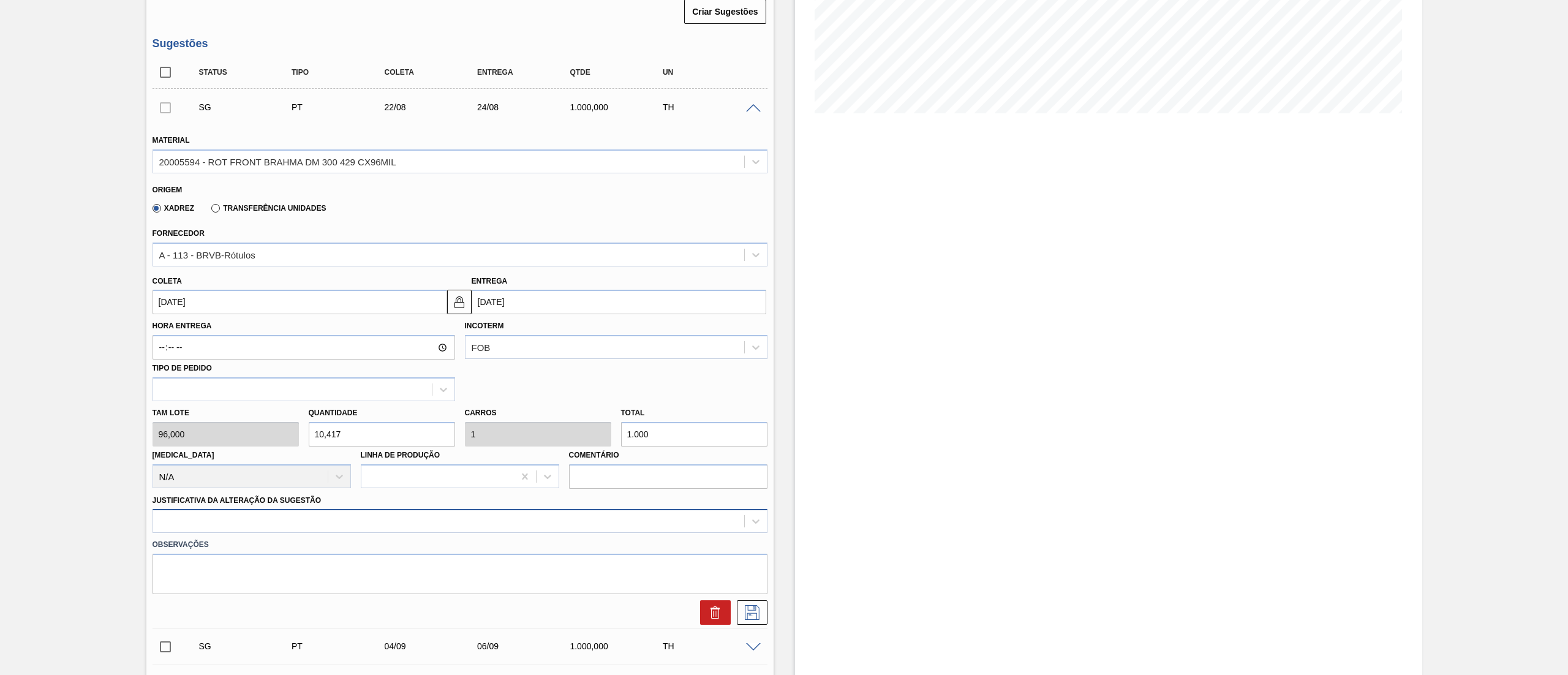
scroll to position [297, 0]
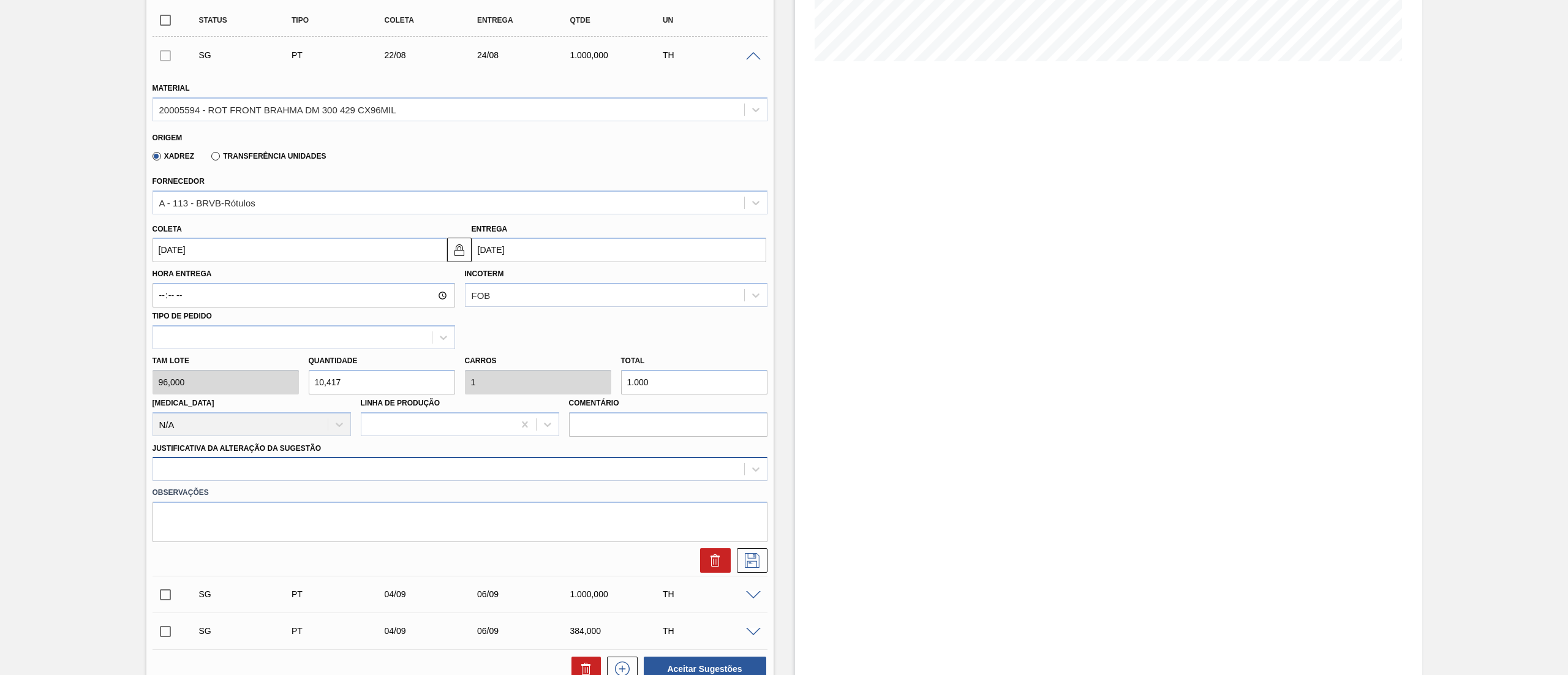
click at [178, 481] on div at bounding box center [460, 469] width 615 height 24
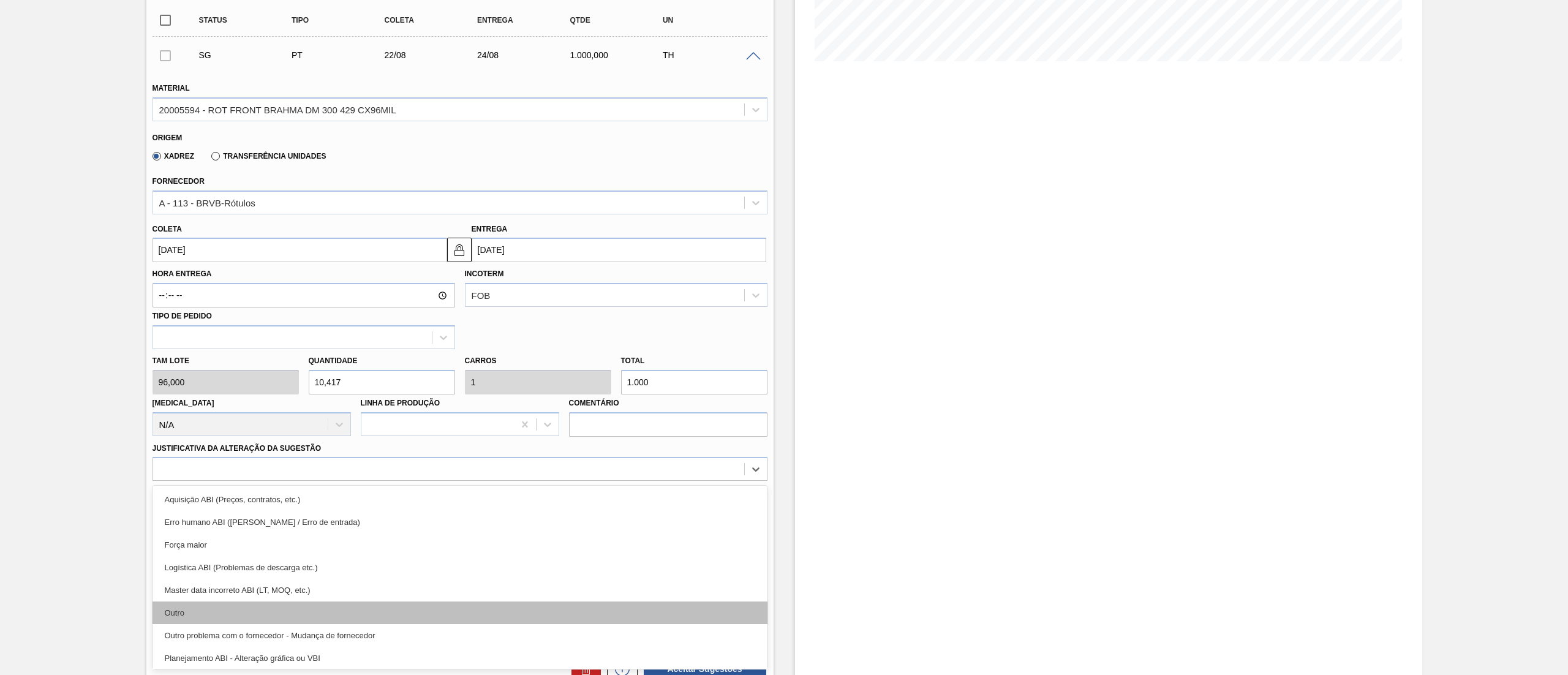
click at [179, 612] on div "Outro" at bounding box center [460, 613] width 615 height 23
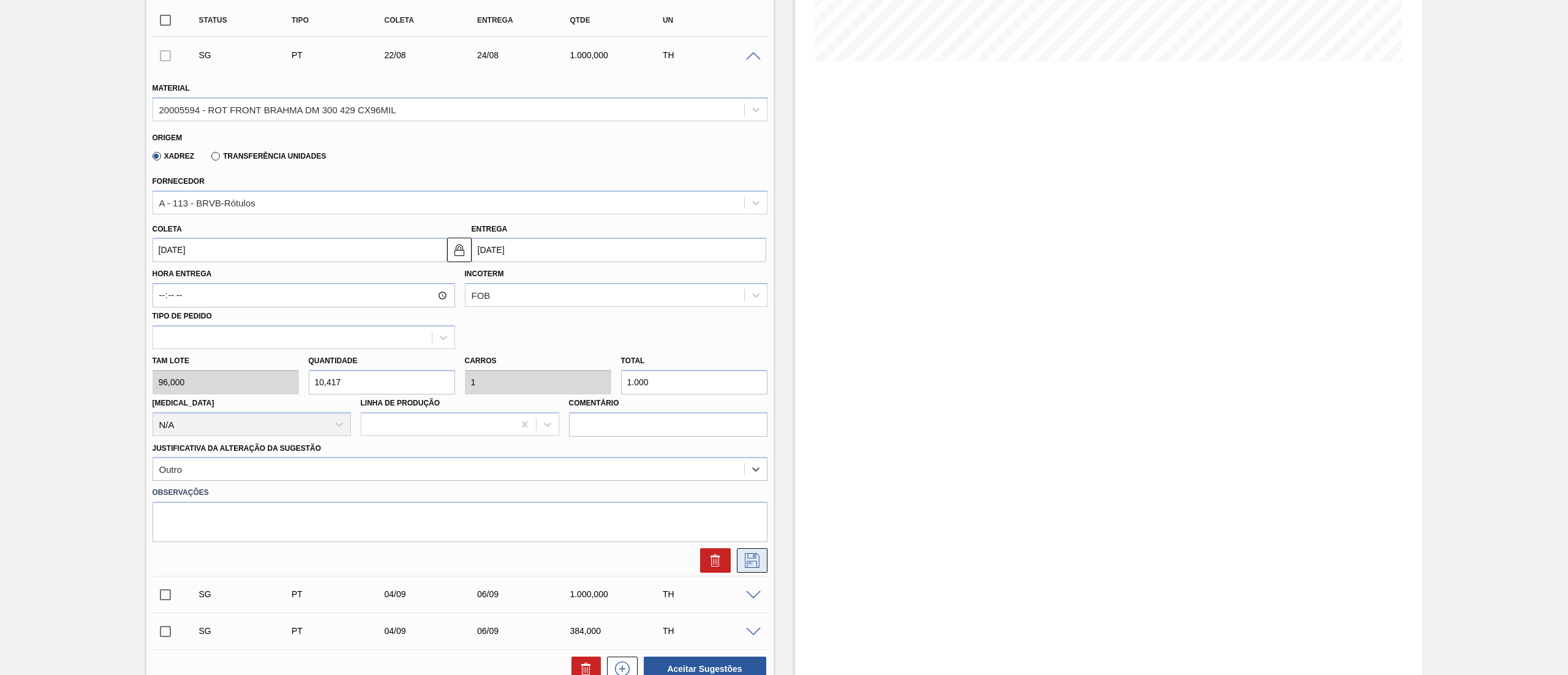
click at [752, 571] on button at bounding box center [751, 560] width 31 height 25
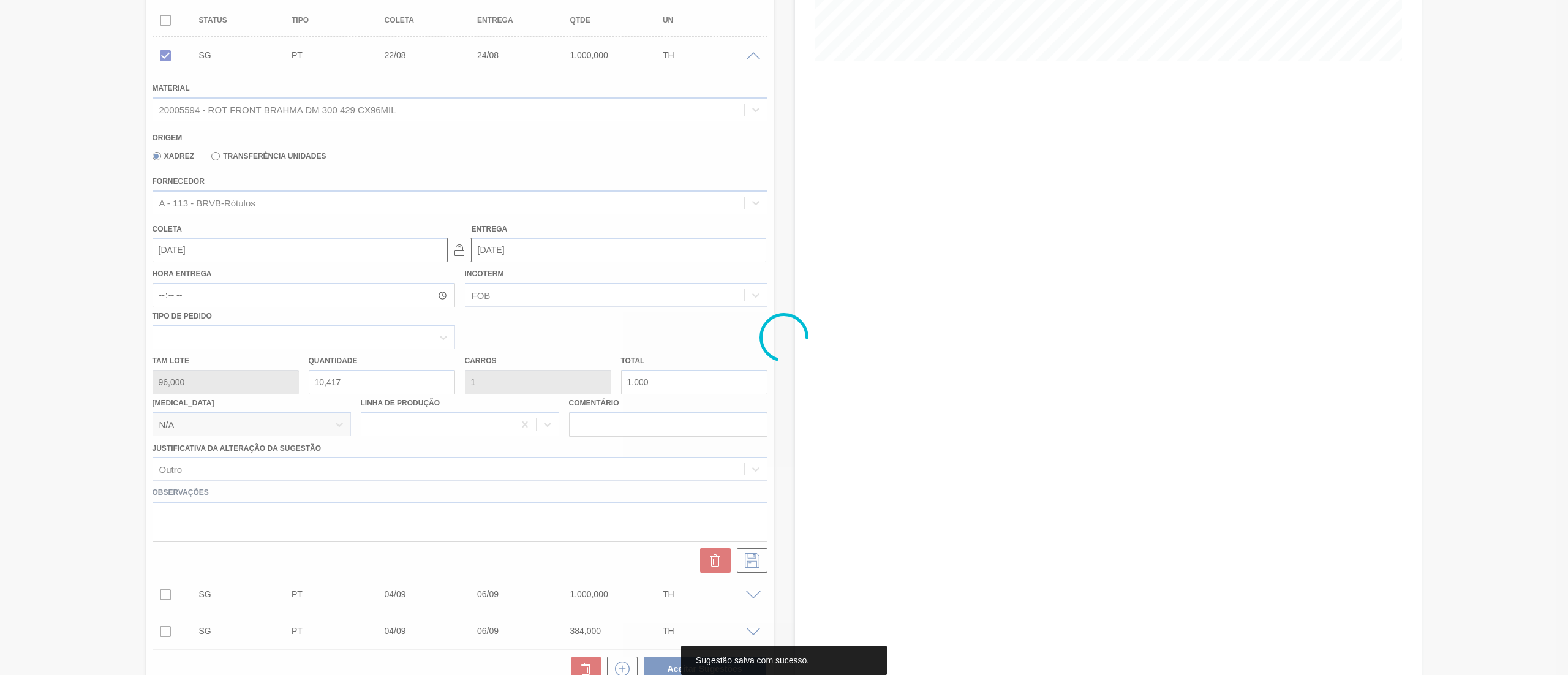
scroll to position [0, 0]
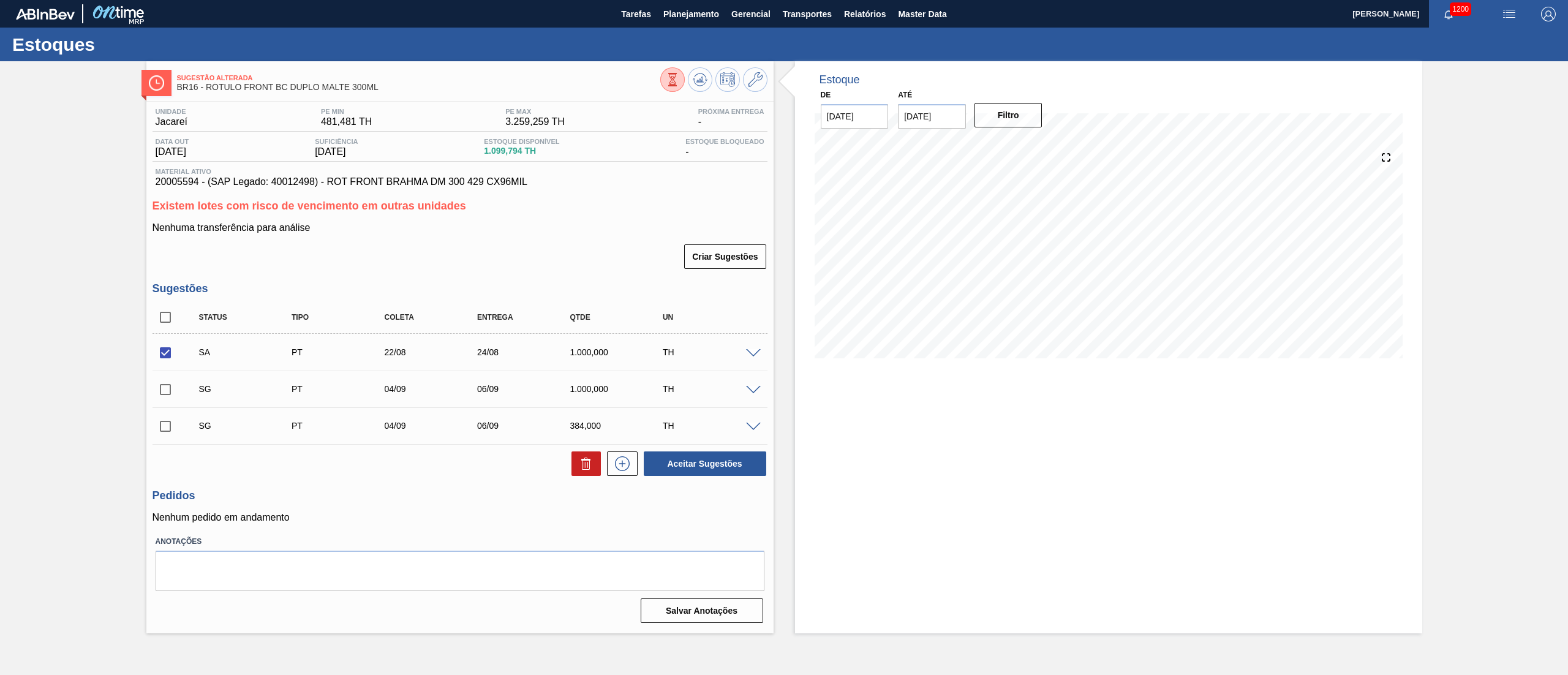
click at [750, 353] on span at bounding box center [753, 353] width 15 height 9
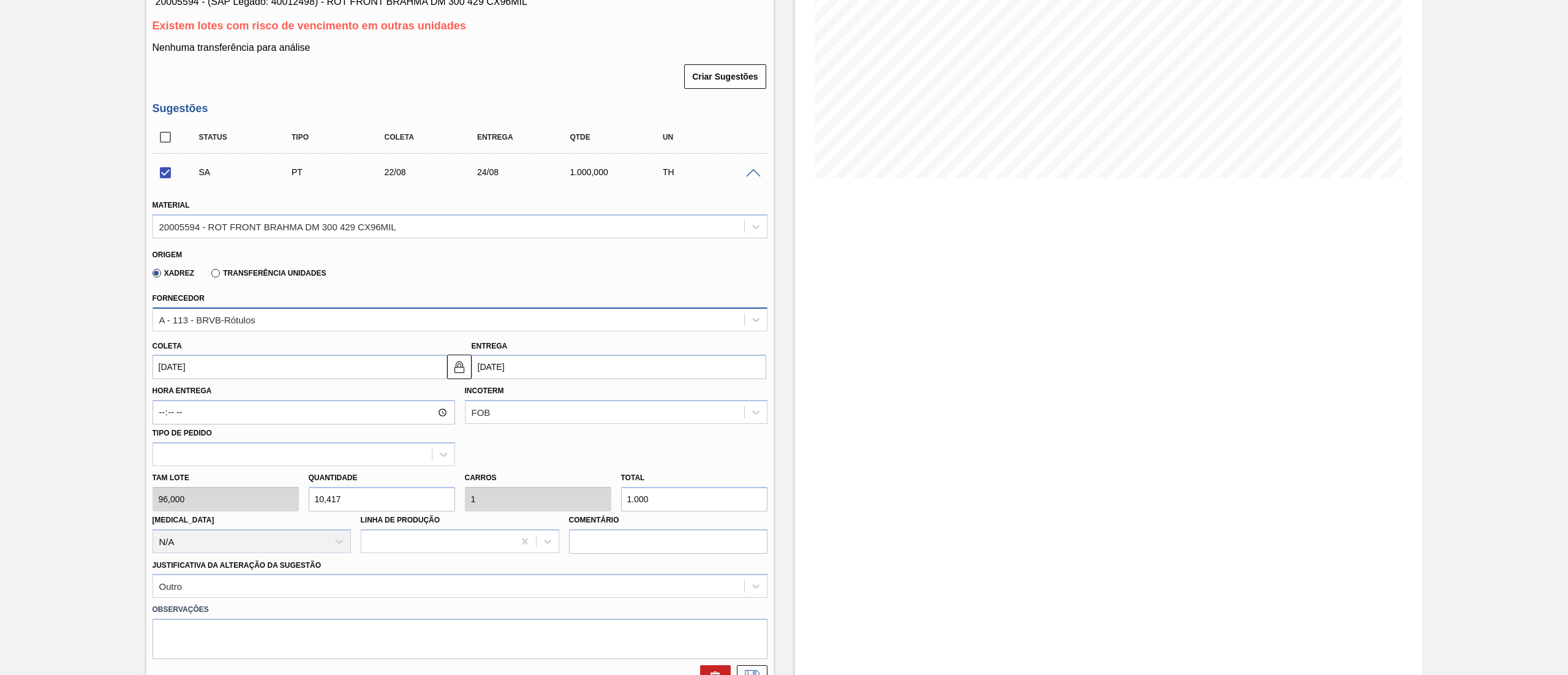
scroll to position [368, 0]
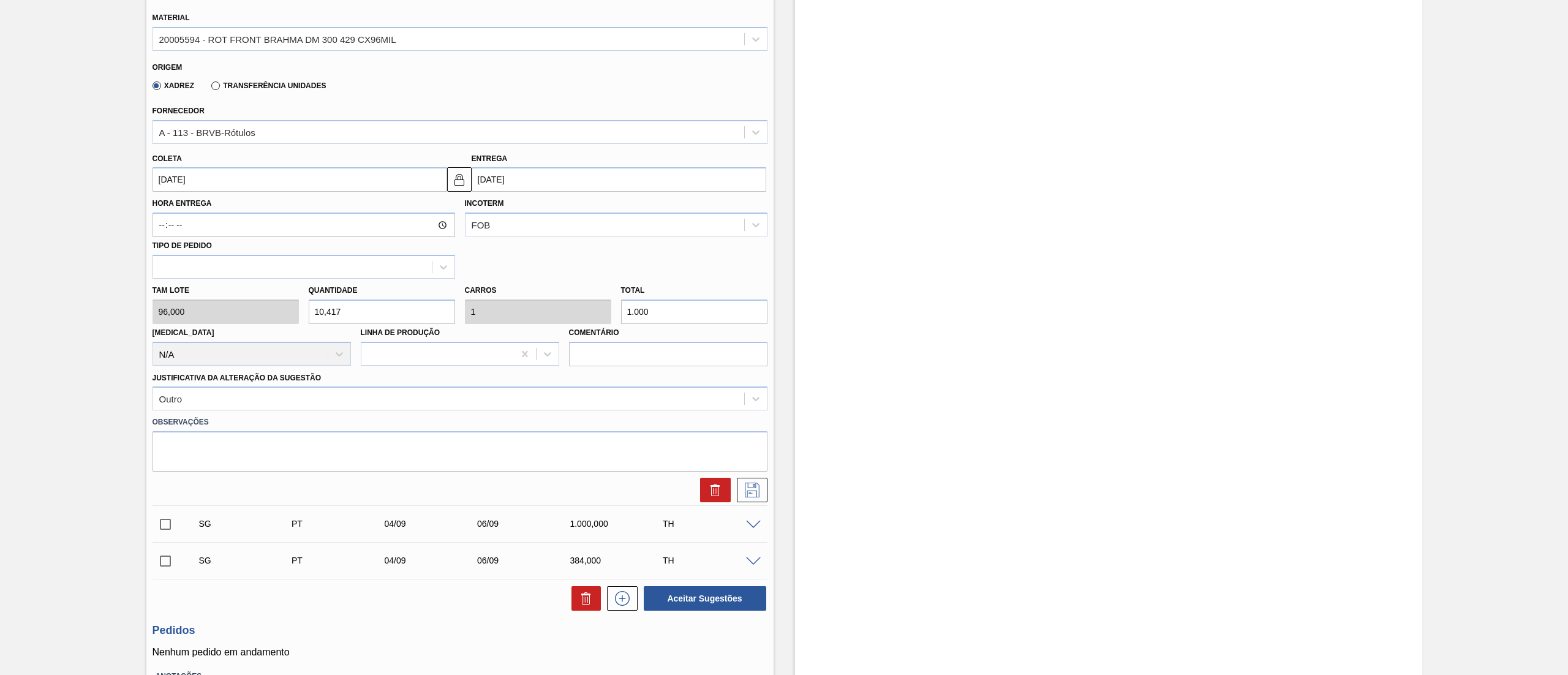
drag, startPoint x: 650, startPoint y: 316, endPoint x: 523, endPoint y: 338, distance: 128.9
click at [523, 338] on div "Tam lote 96,000 Quantidade 10,417 Carros 1 Total 1.000 Doca N/A Linha de Produç…" at bounding box center [460, 322] width 624 height 87
checkbox input "false"
type input "0,031"
type input "0,003"
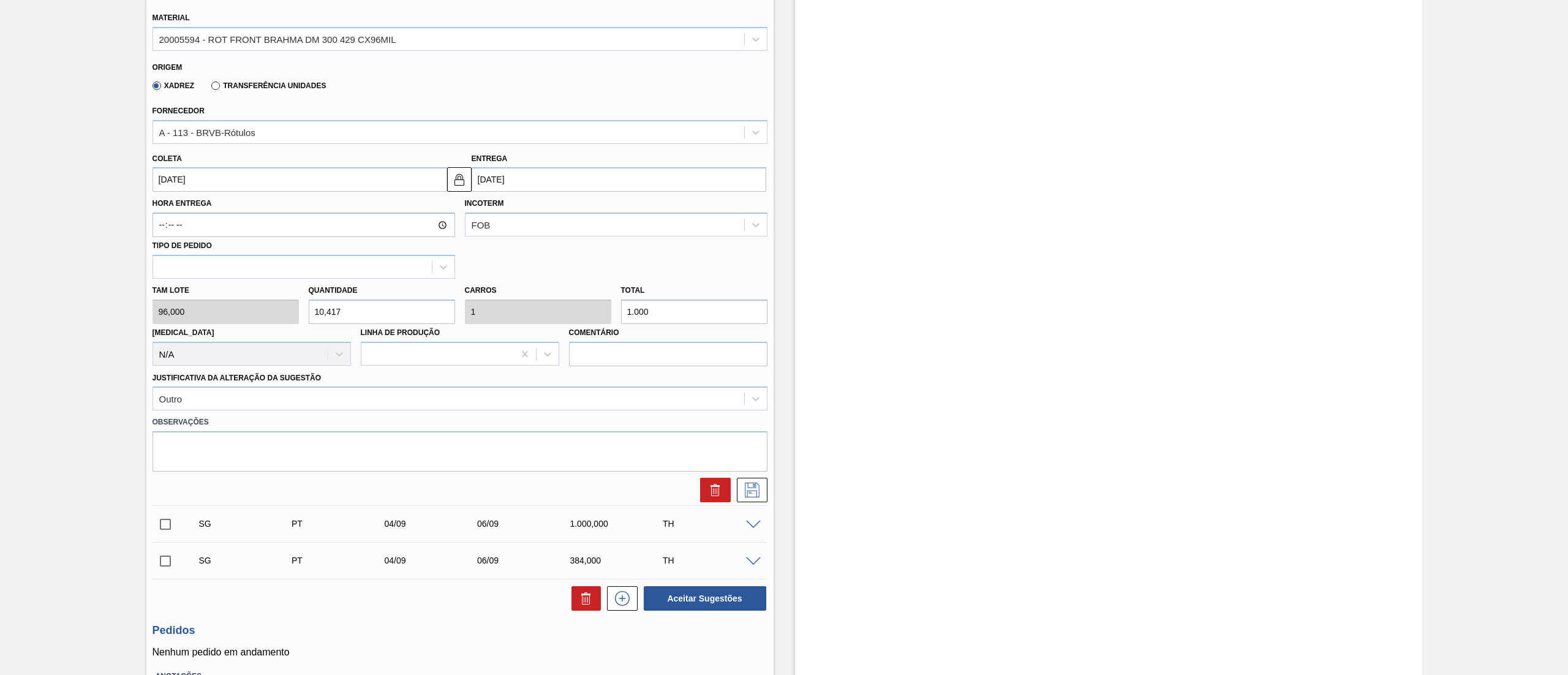
type input "3"
type input "0,313"
type input "0,03"
type input "30"
type input "3,125"
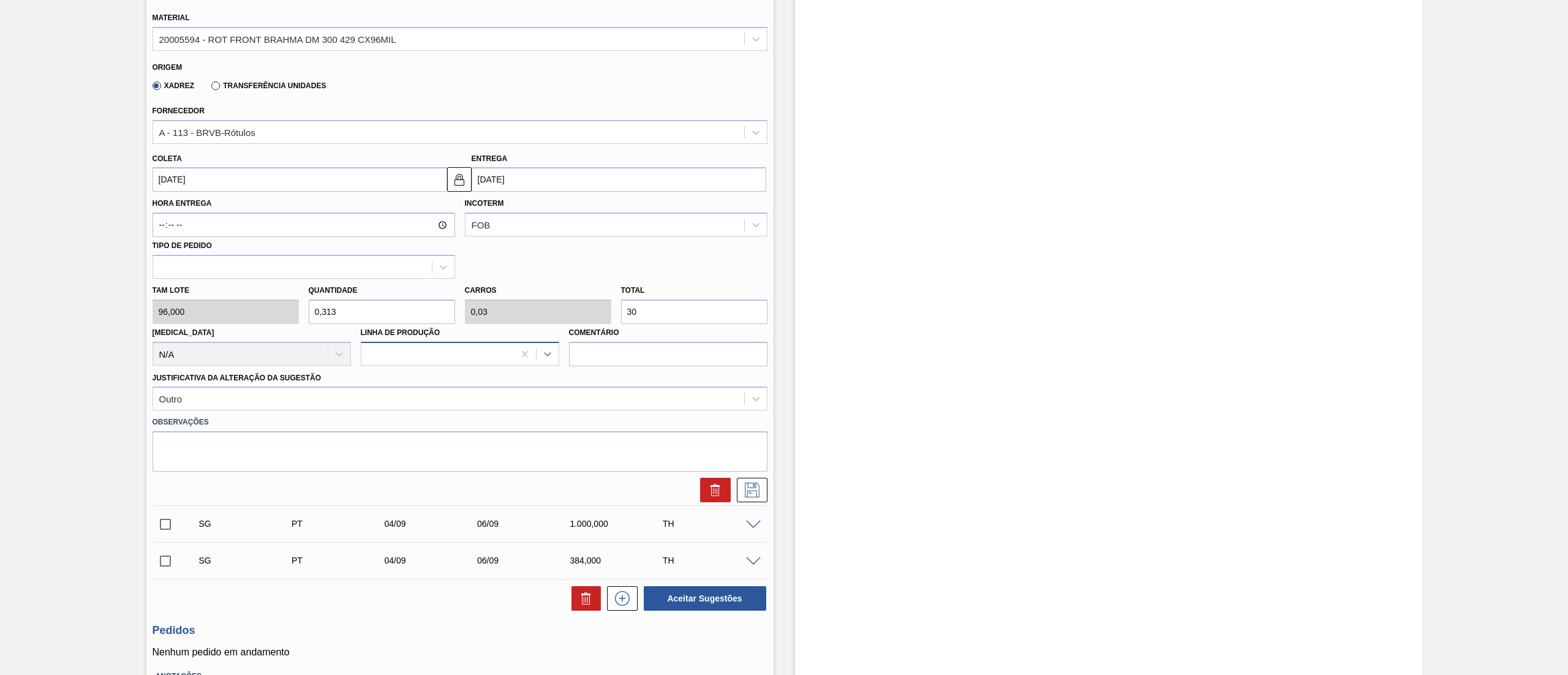
type input "0,3"
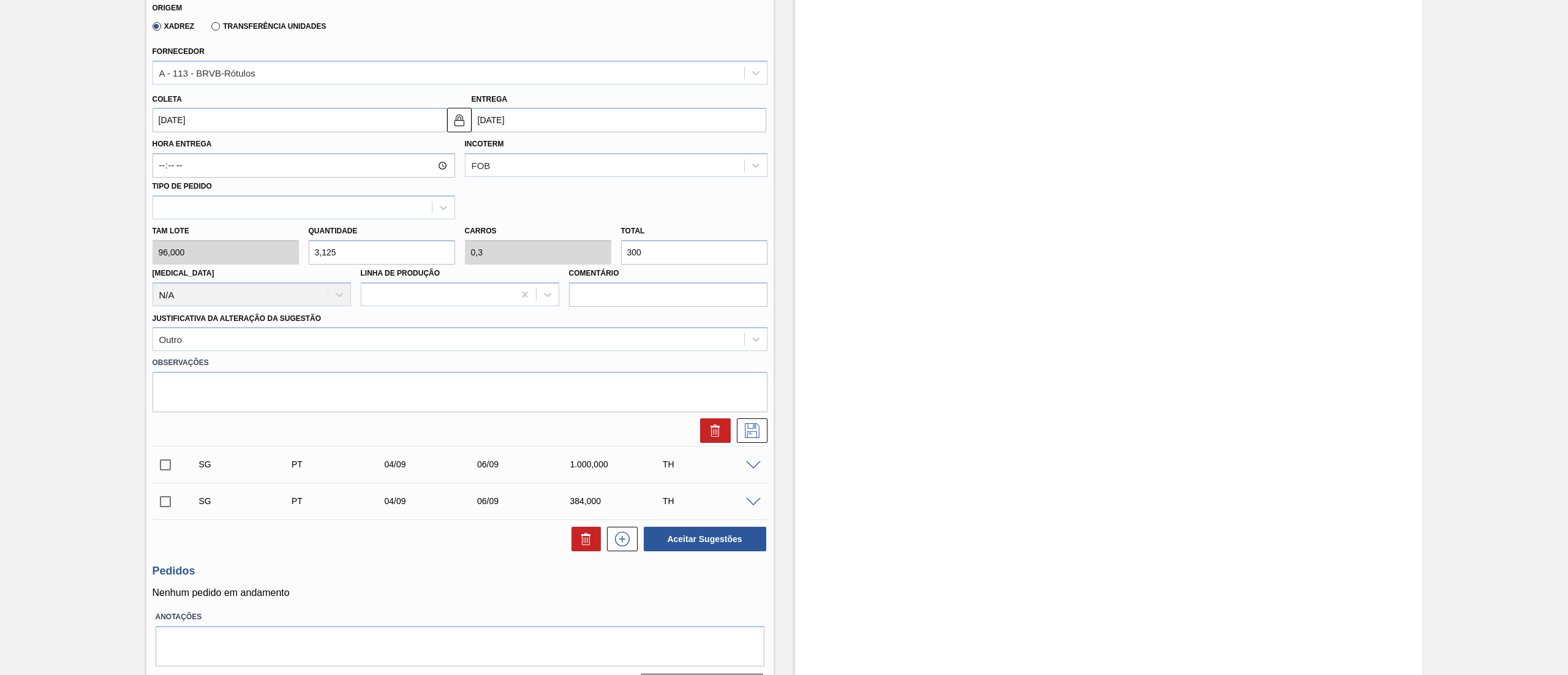
scroll to position [459, 0]
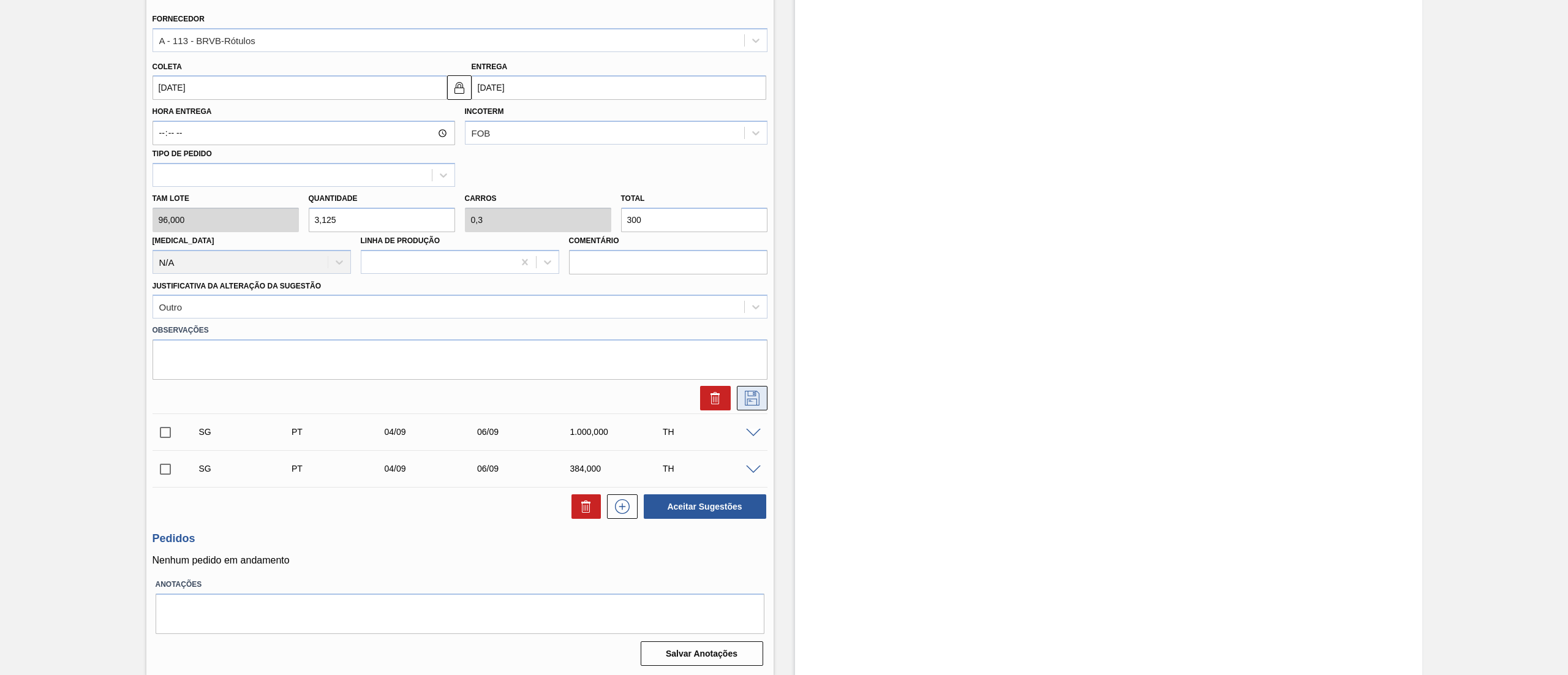
type input "300"
click at [750, 392] on icon at bounding box center [752, 397] width 20 height 15
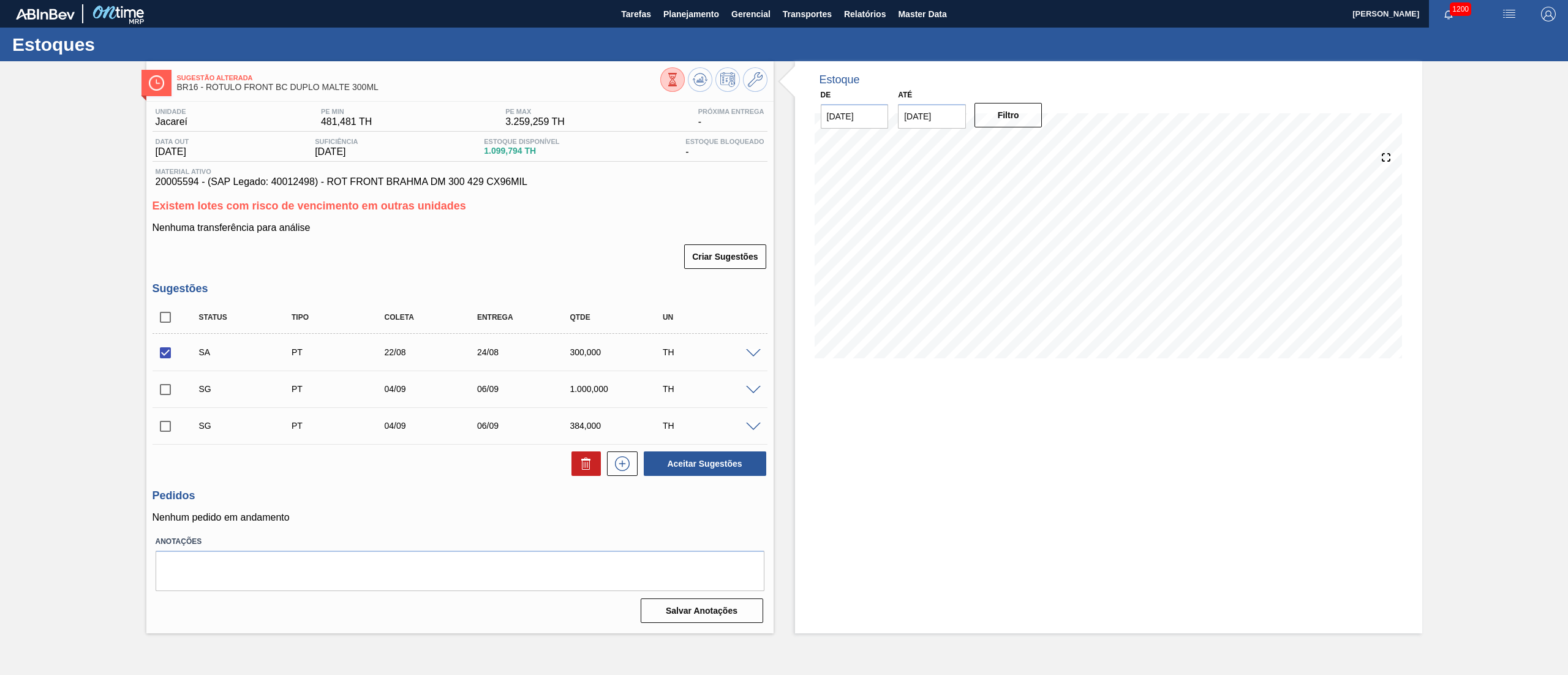
scroll to position [0, 0]
click at [669, 464] on button "Aceitar Sugestões" at bounding box center [705, 463] width 123 height 25
checkbox input "false"
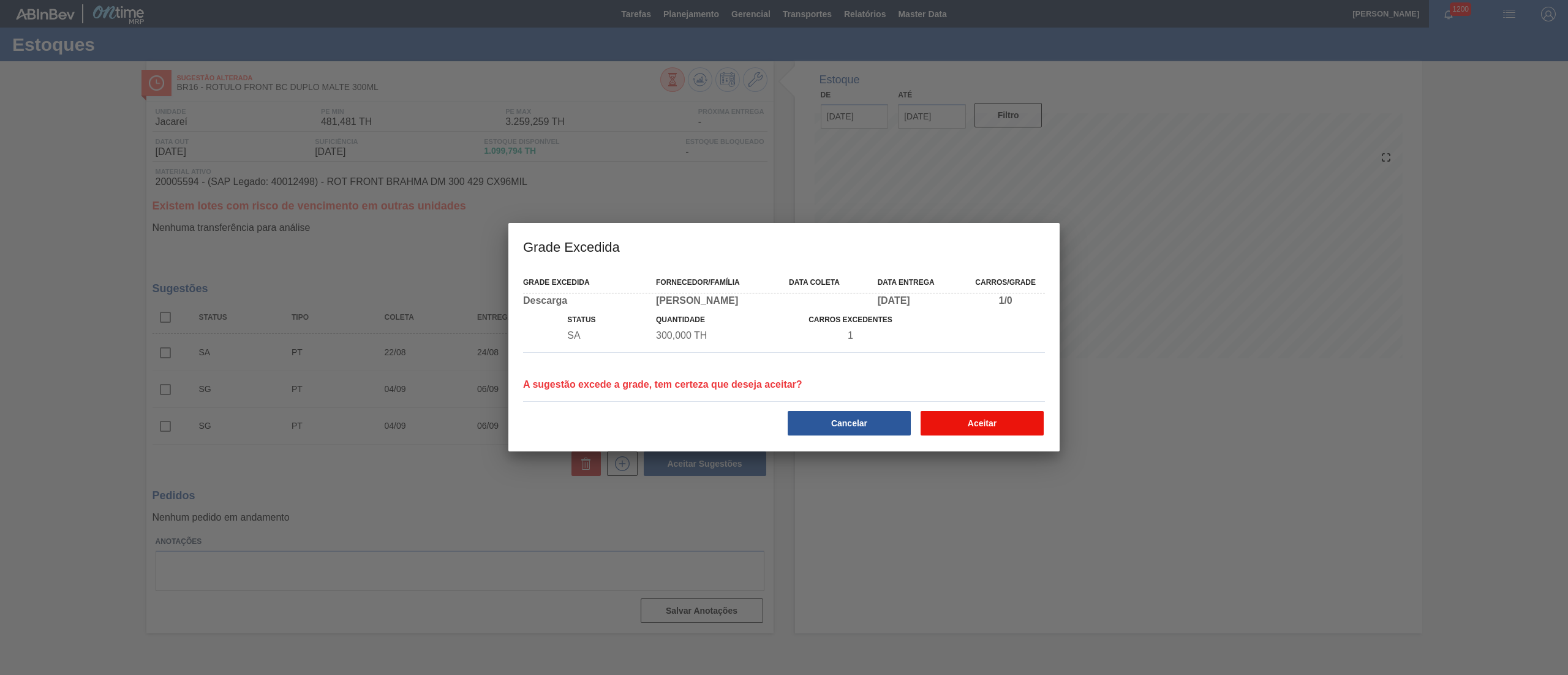
click at [1015, 420] on button "Aceitar" at bounding box center [982, 423] width 123 height 25
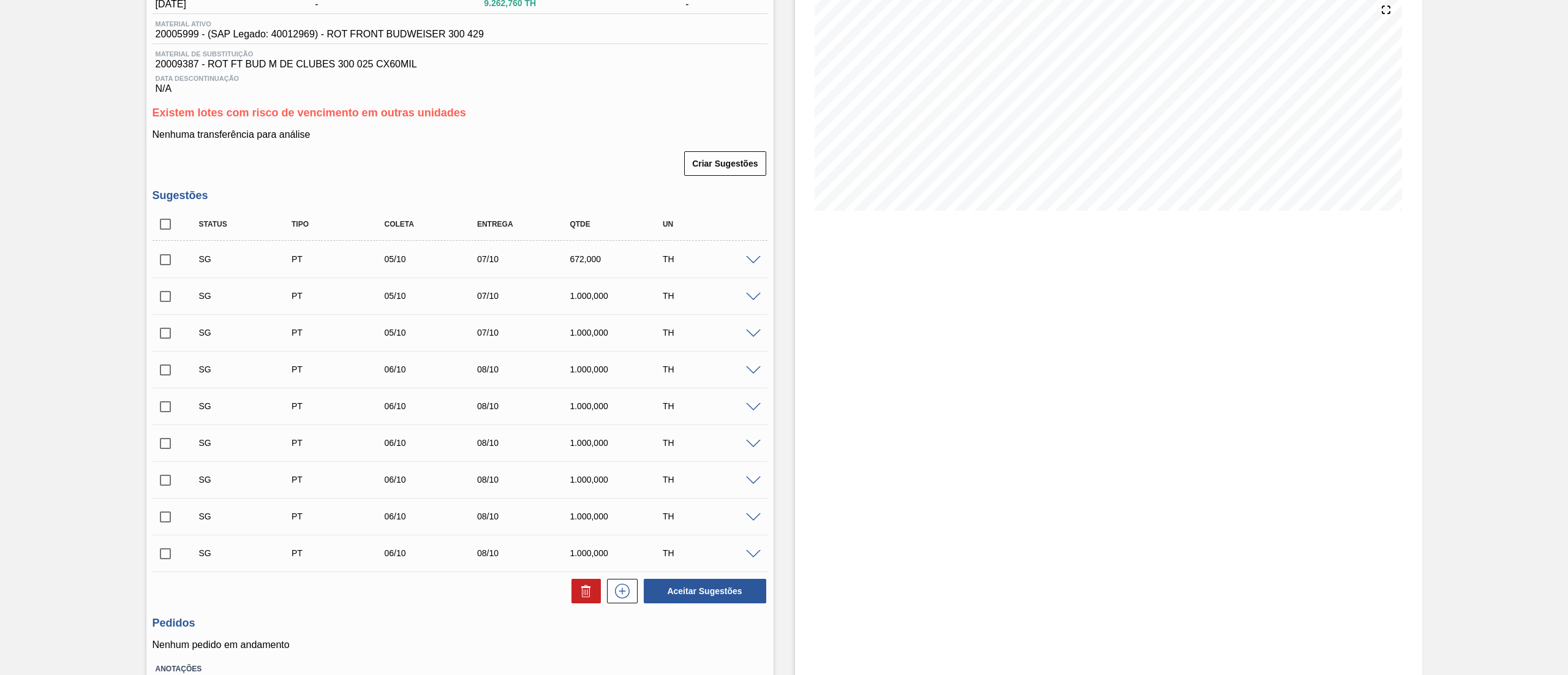
scroll to position [234, 0]
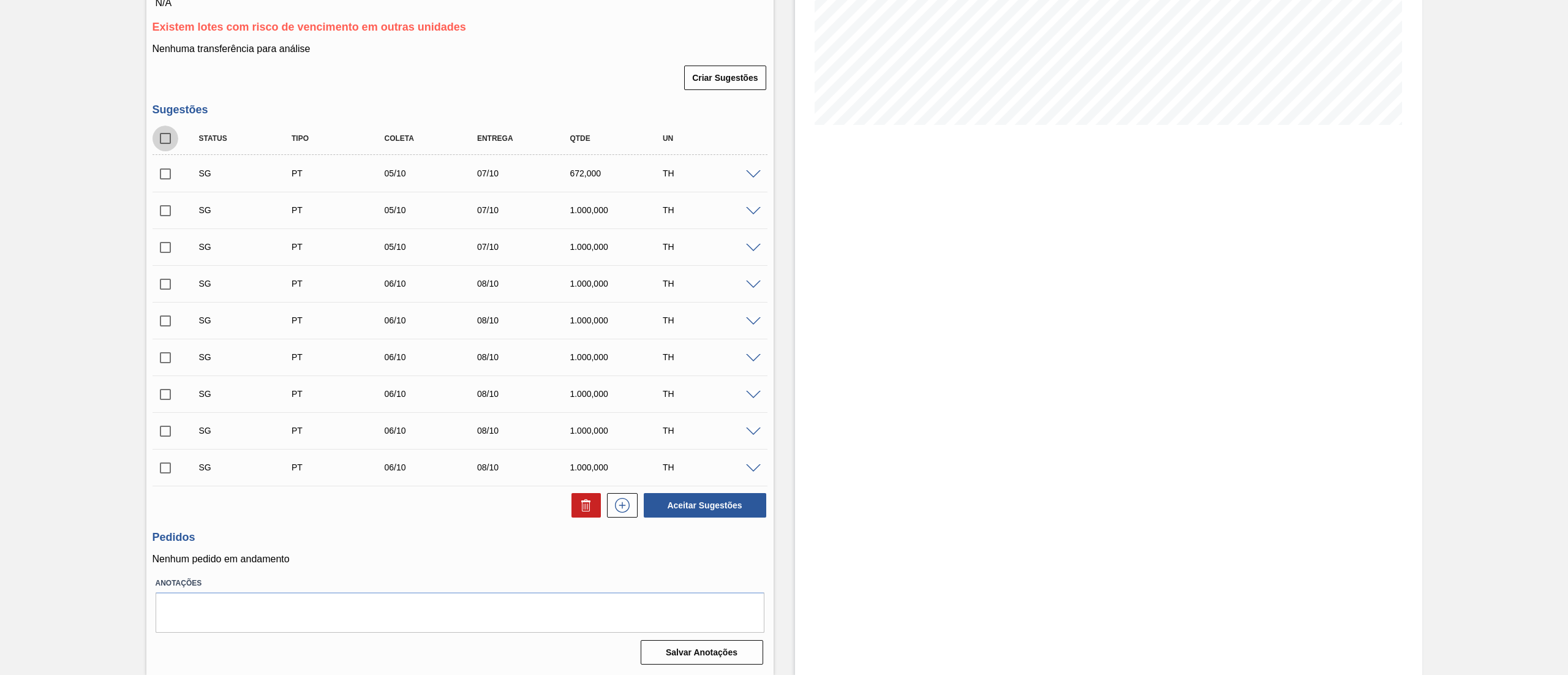
drag, startPoint x: 171, startPoint y: 137, endPoint x: 165, endPoint y: 137, distance: 6.0
click at [168, 137] on input "checkbox" at bounding box center [166, 139] width 26 height 26
checkbox input "true"
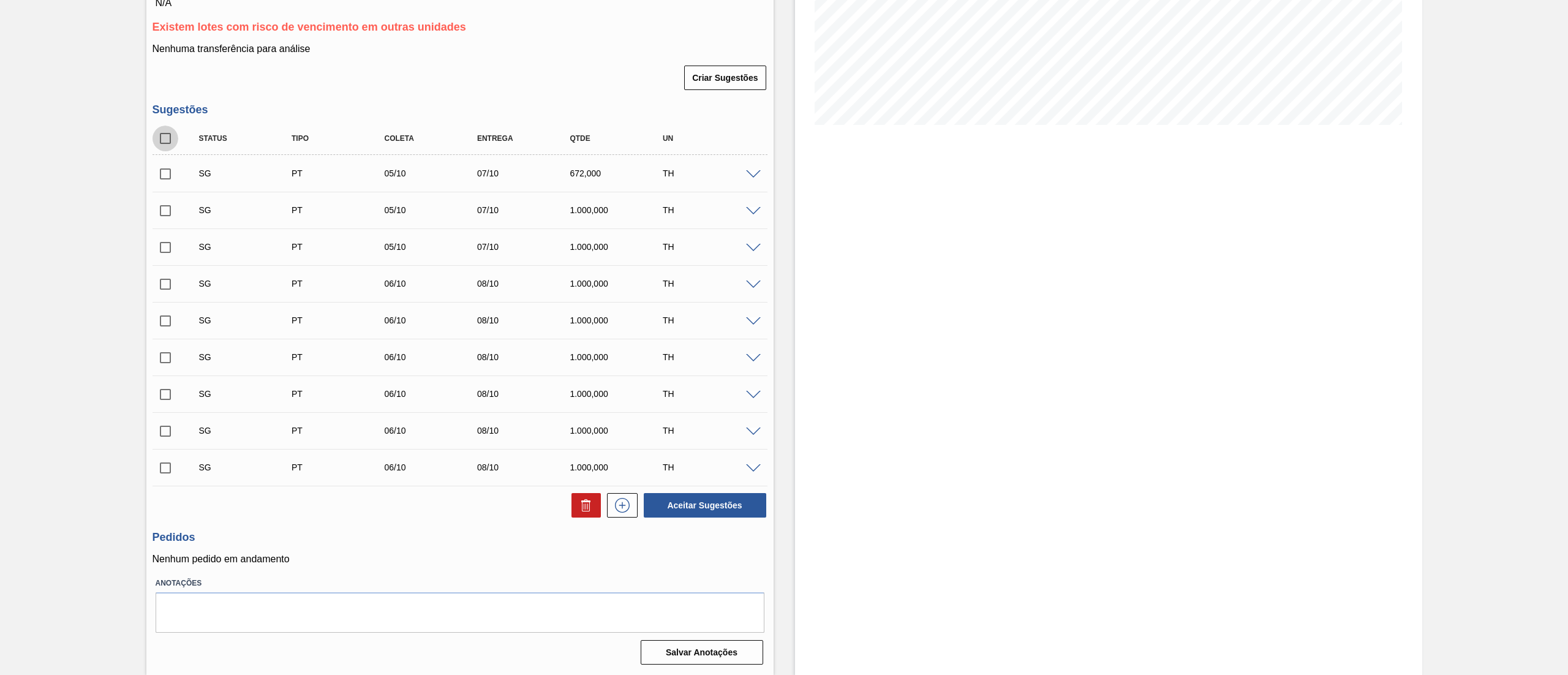
checkbox input "true"
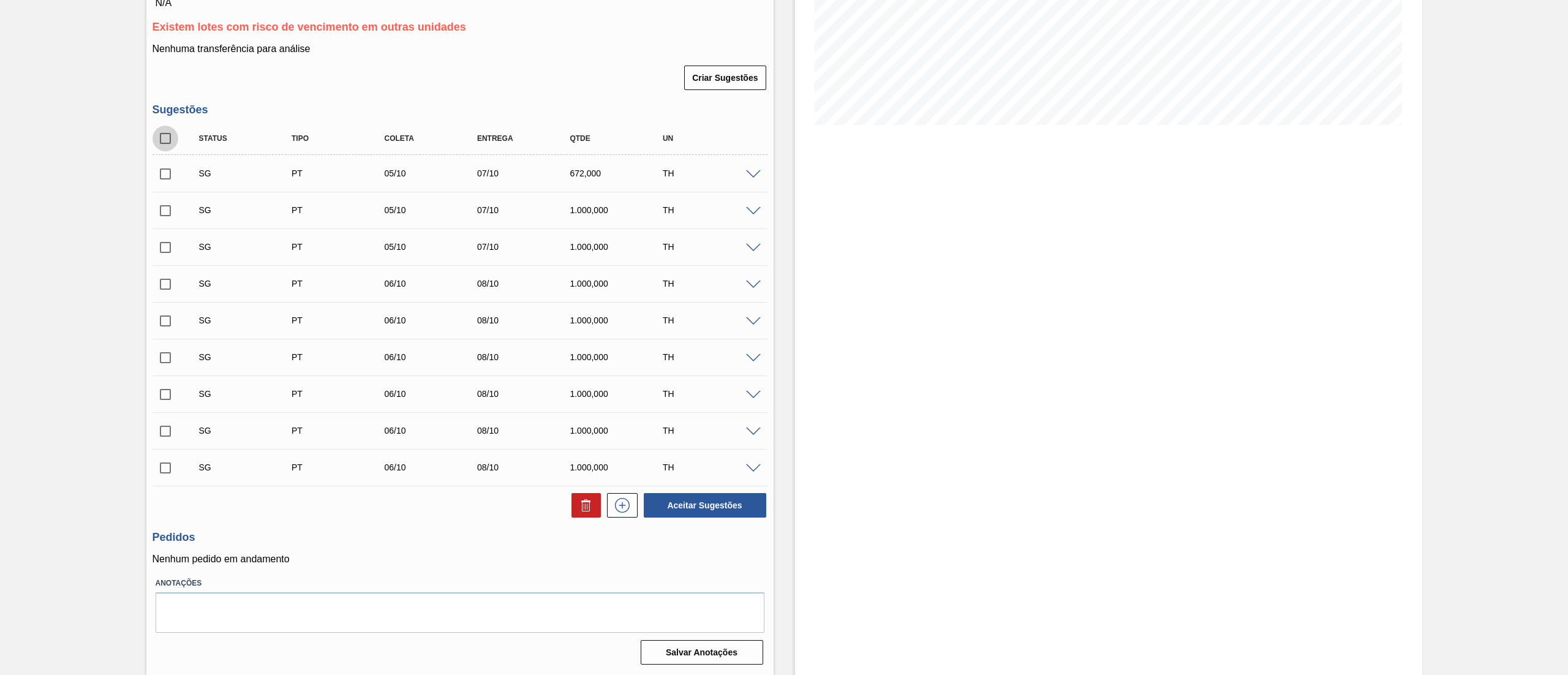
checkbox input "true"
click at [591, 516] on button at bounding box center [586, 505] width 30 height 25
checkbox input "false"
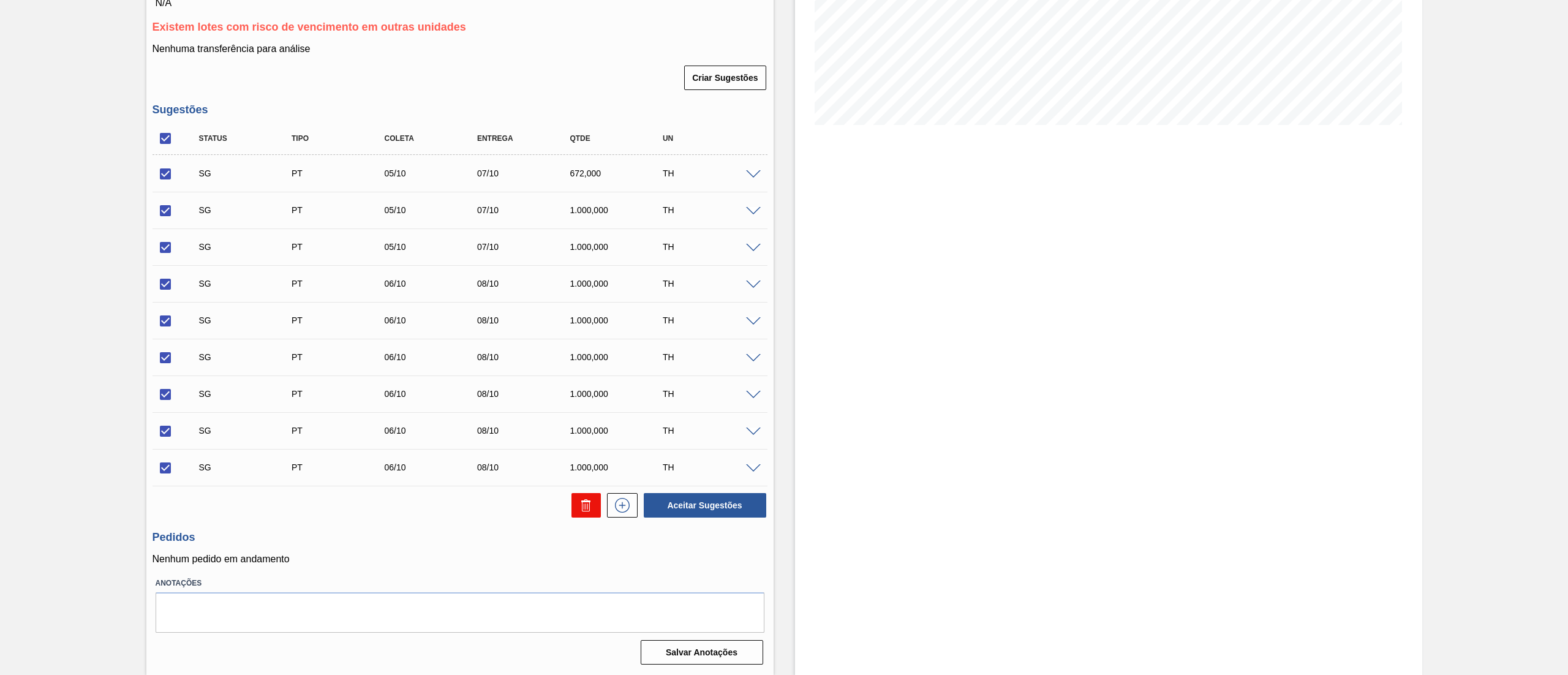
checkbox input "false"
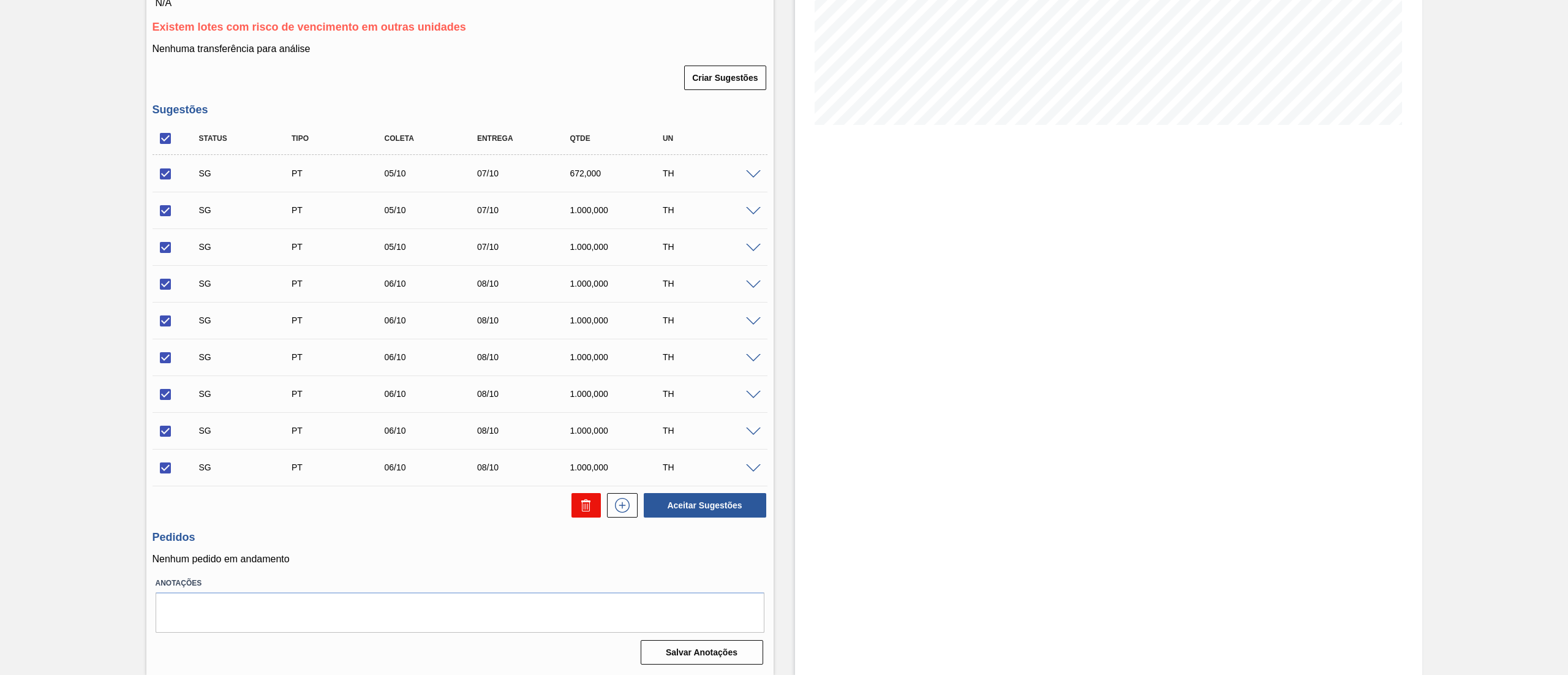
checkbox input "false"
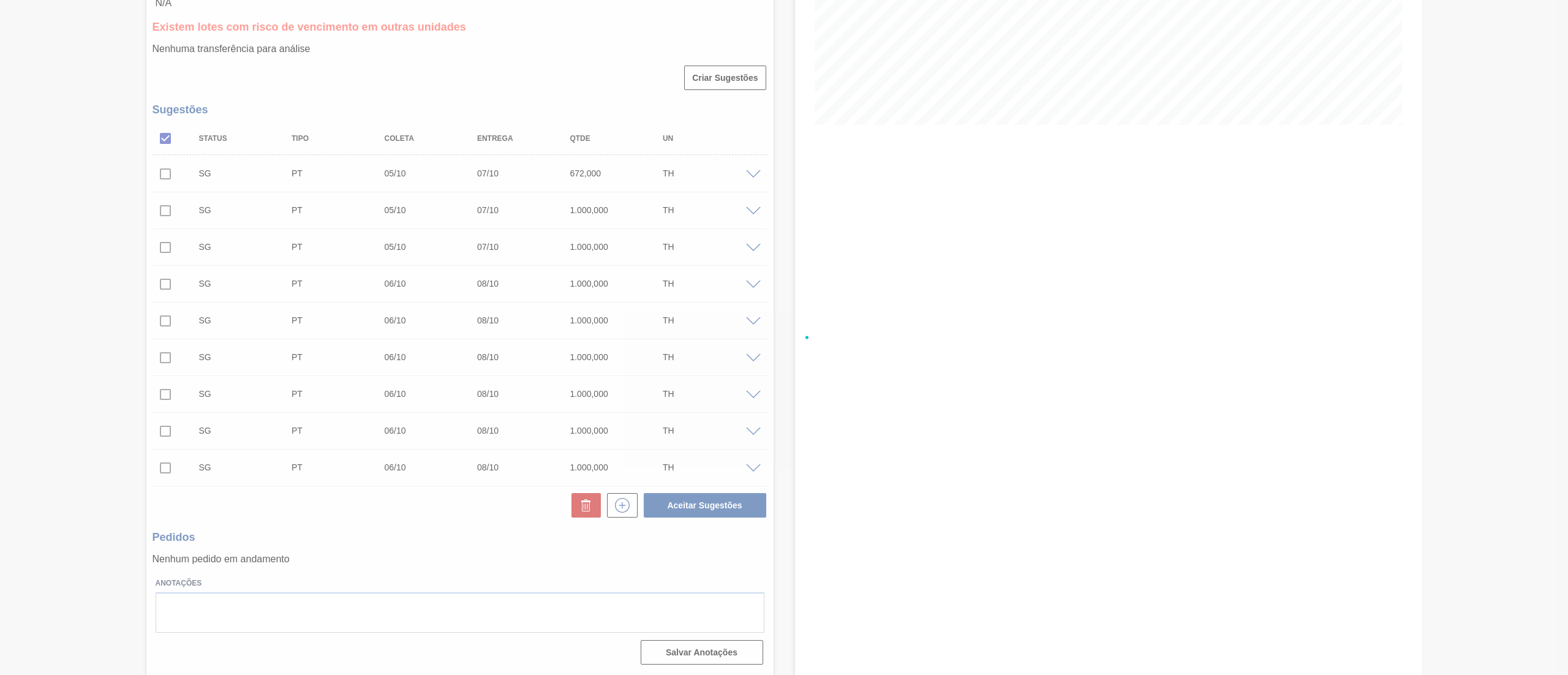
scroll to position [0, 0]
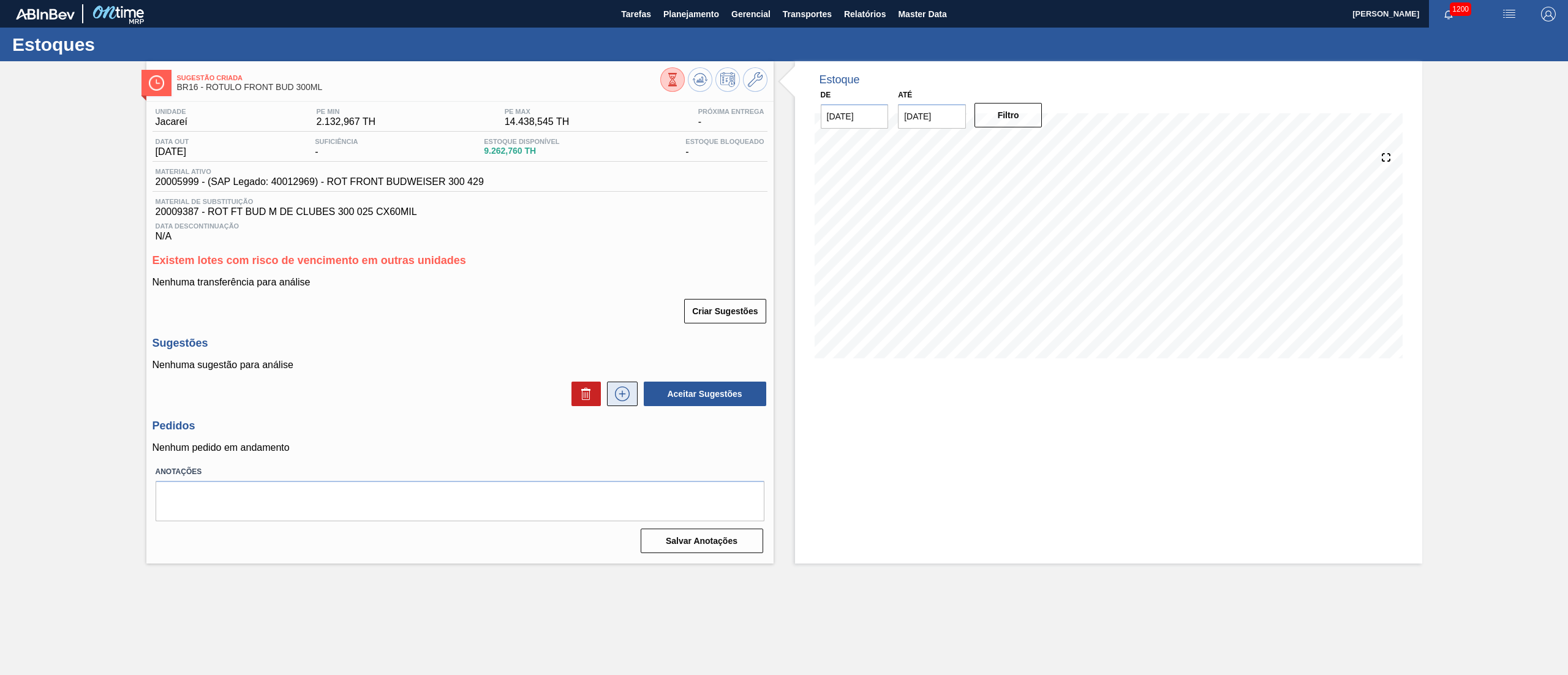
click at [622, 399] on icon at bounding box center [622, 394] width 20 height 15
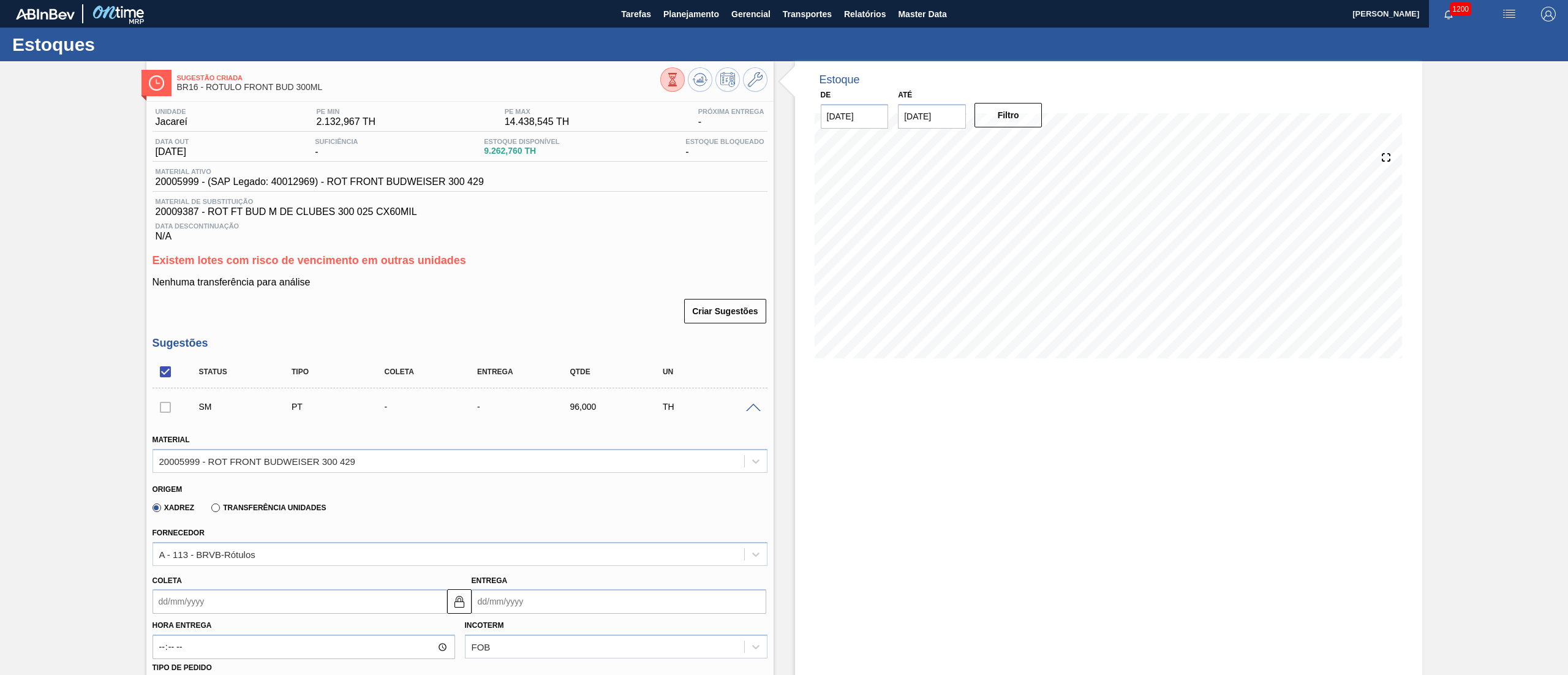
scroll to position [123, 0]
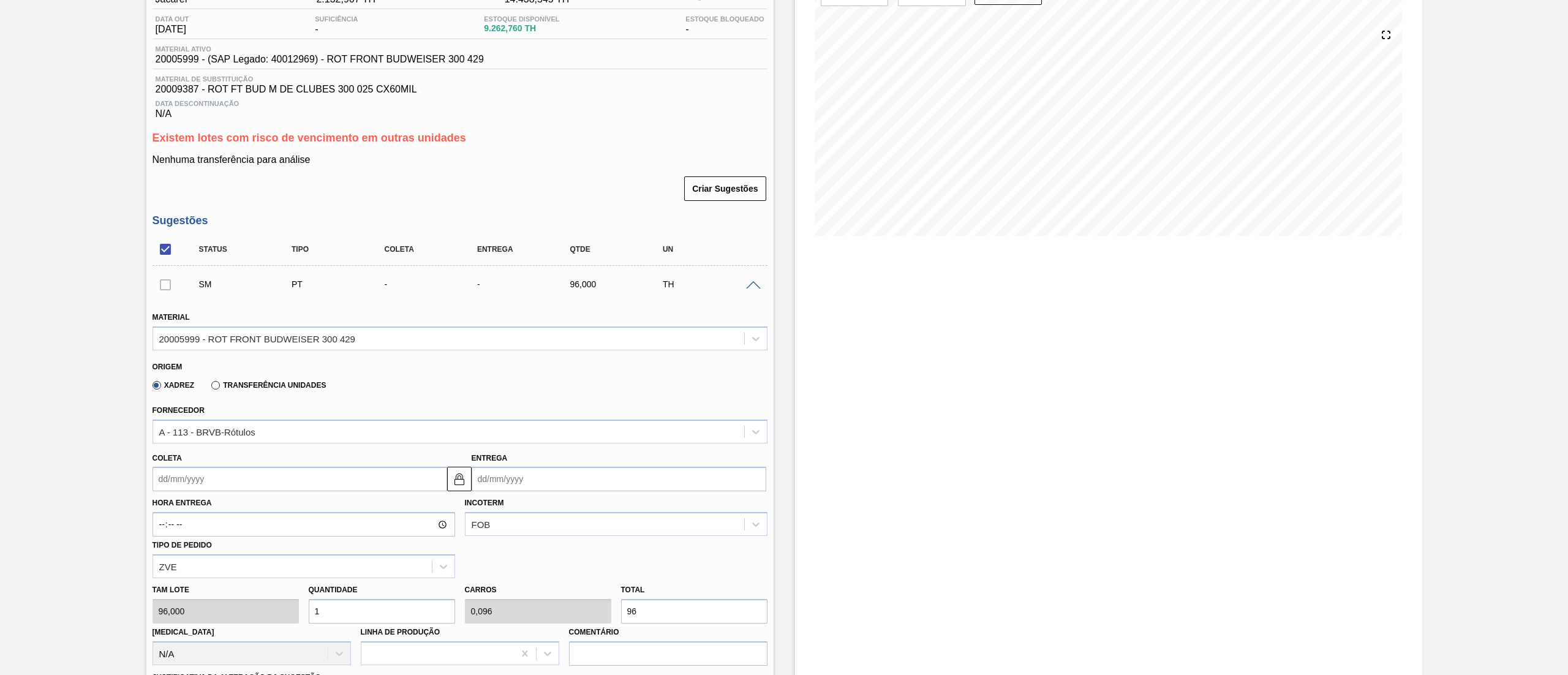
click at [518, 600] on div "Tam lote 96,000 Quantidade 1 Carros 0,096 Total 96 [MEDICAL_DATA] N/A Linha de …" at bounding box center [460, 621] width 624 height 87
type input "0,01"
type input "0,001"
type input "1"
type input "0,104"
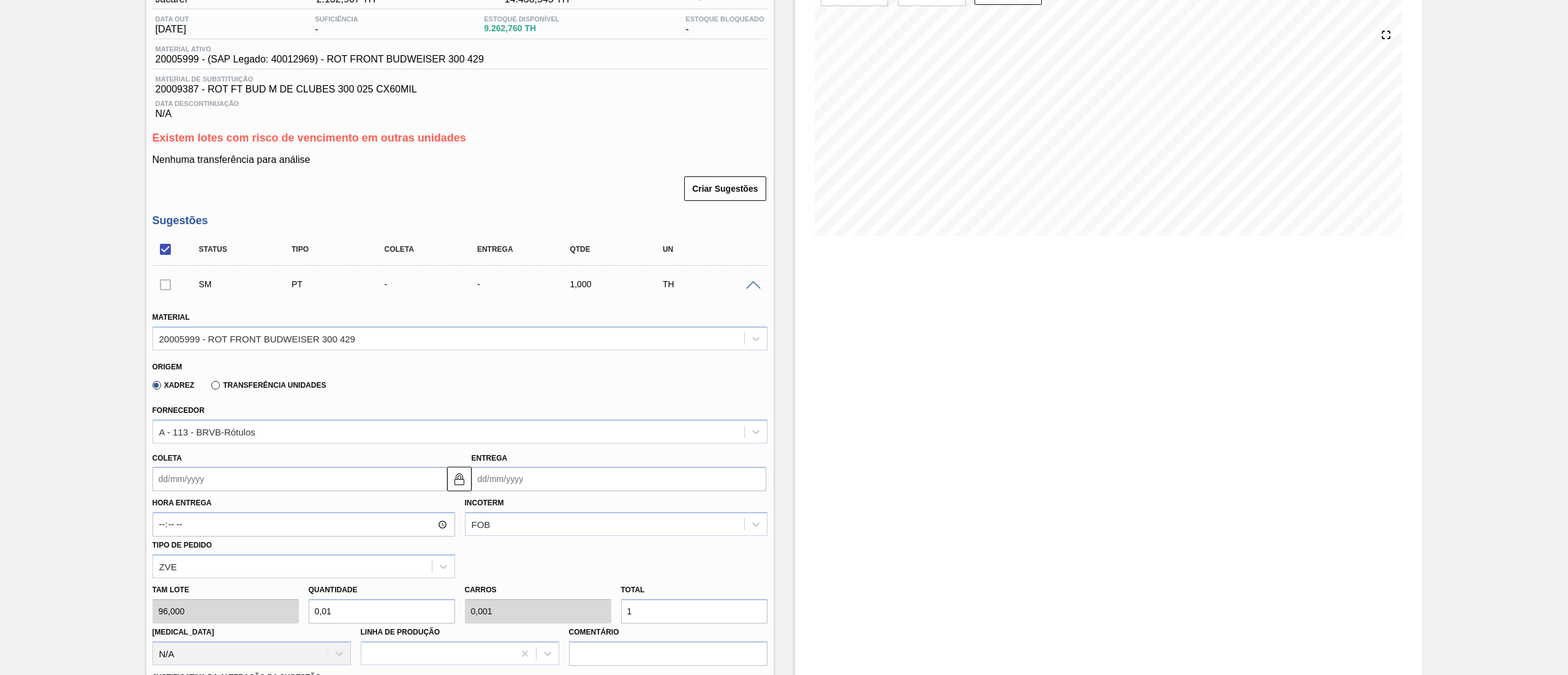
type input "0,01"
type input "10"
type input "1,042"
type input "0,1"
type input "100"
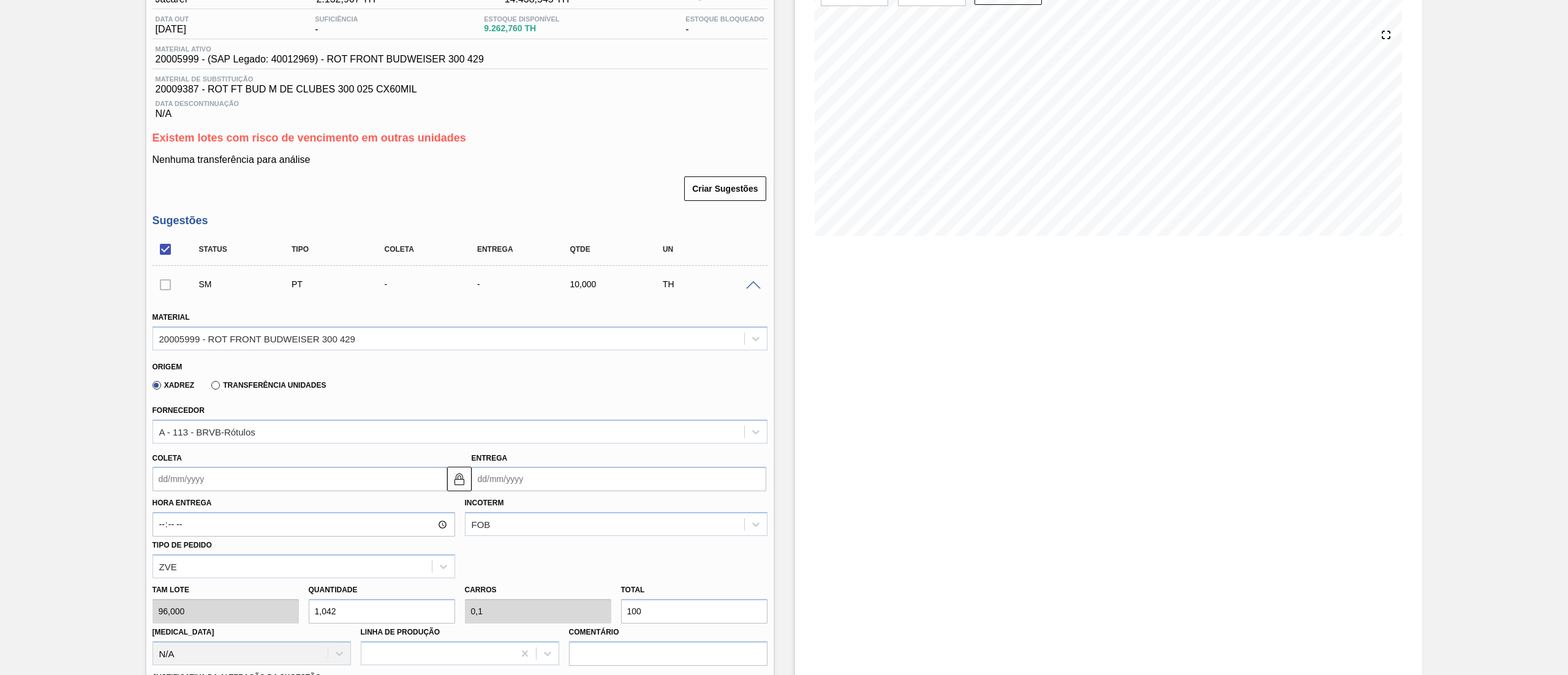
type input "10,417"
type input "1"
type input "1.000"
click at [209, 475] on input "Coleta" at bounding box center [299, 479] width 294 height 25
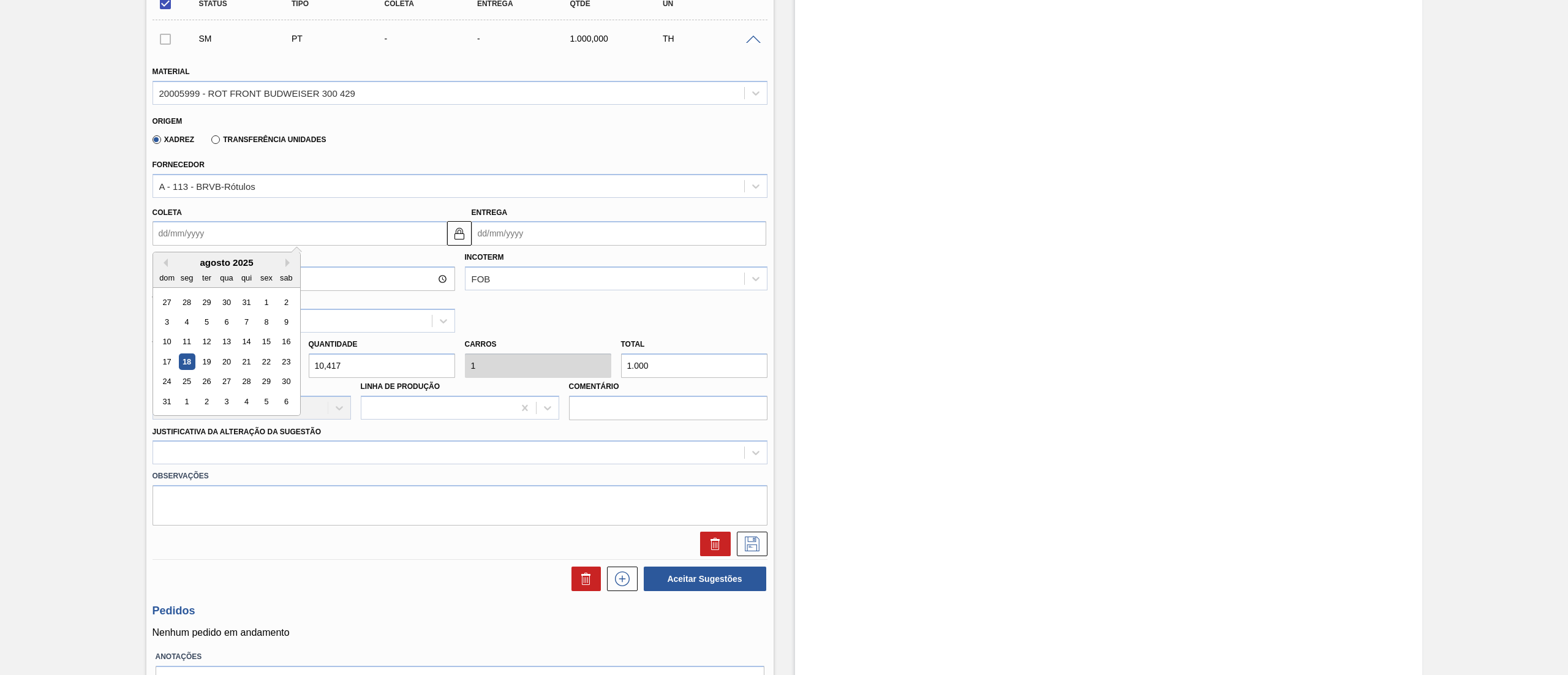
scroll to position [441, 0]
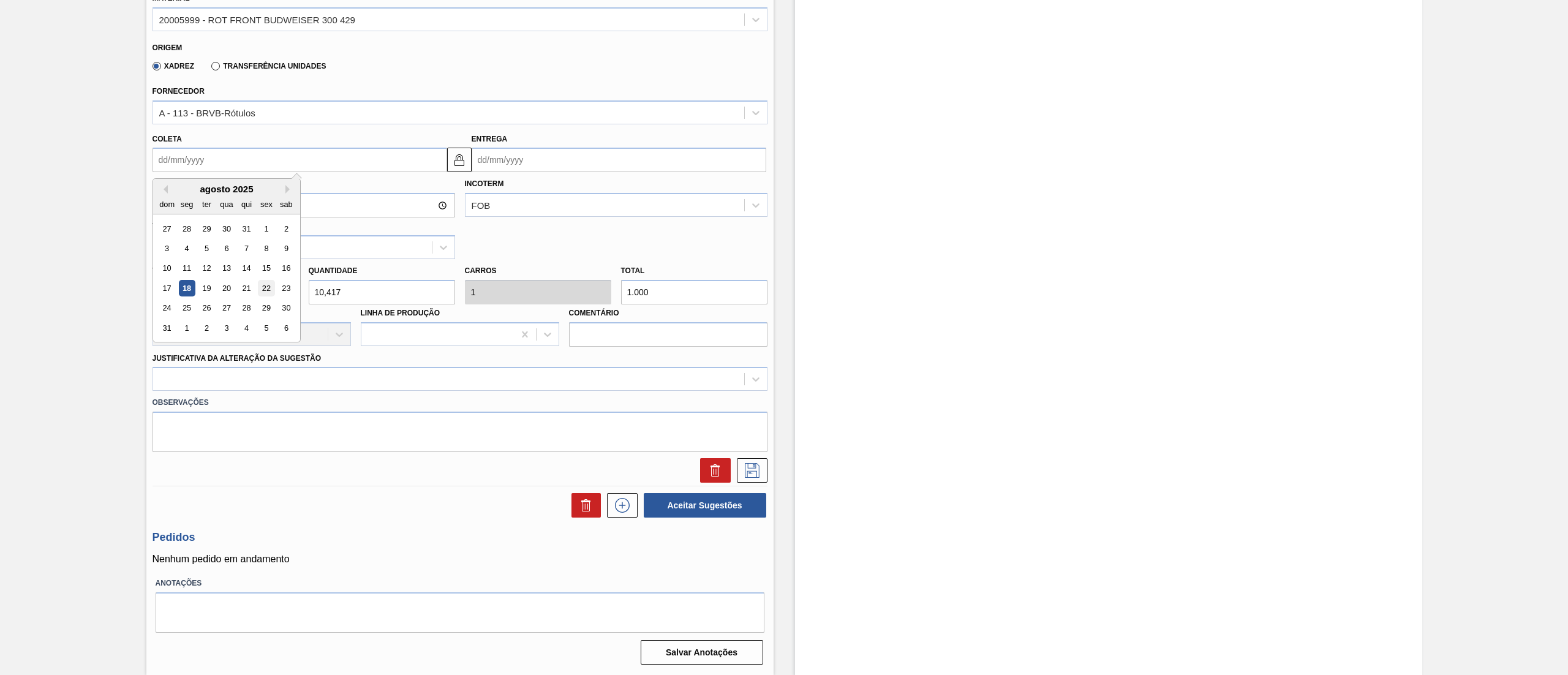
click at [262, 281] on div "22" at bounding box center [266, 287] width 17 height 17
type input "[DATE]"
click at [181, 394] on div "Observações" at bounding box center [460, 421] width 624 height 61
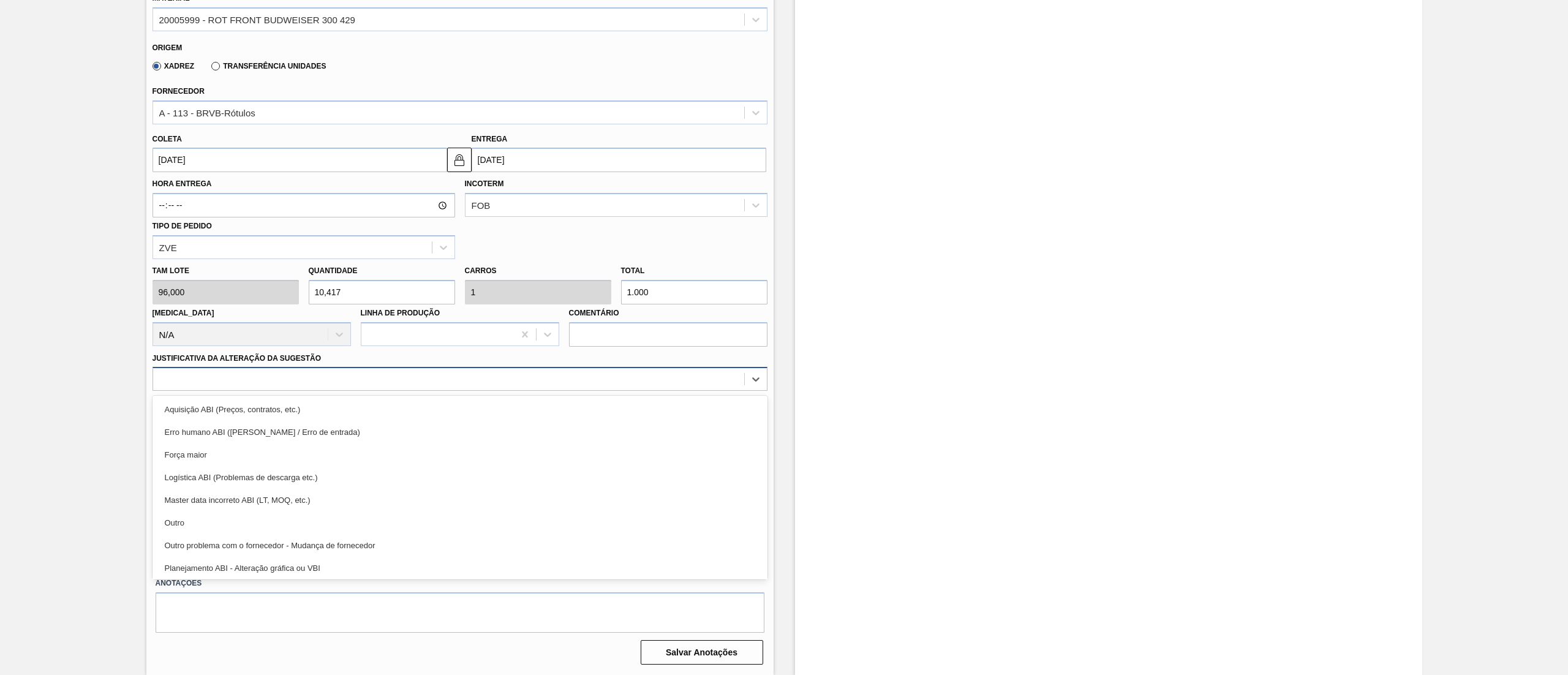
click at [183, 384] on div at bounding box center [448, 380] width 591 height 18
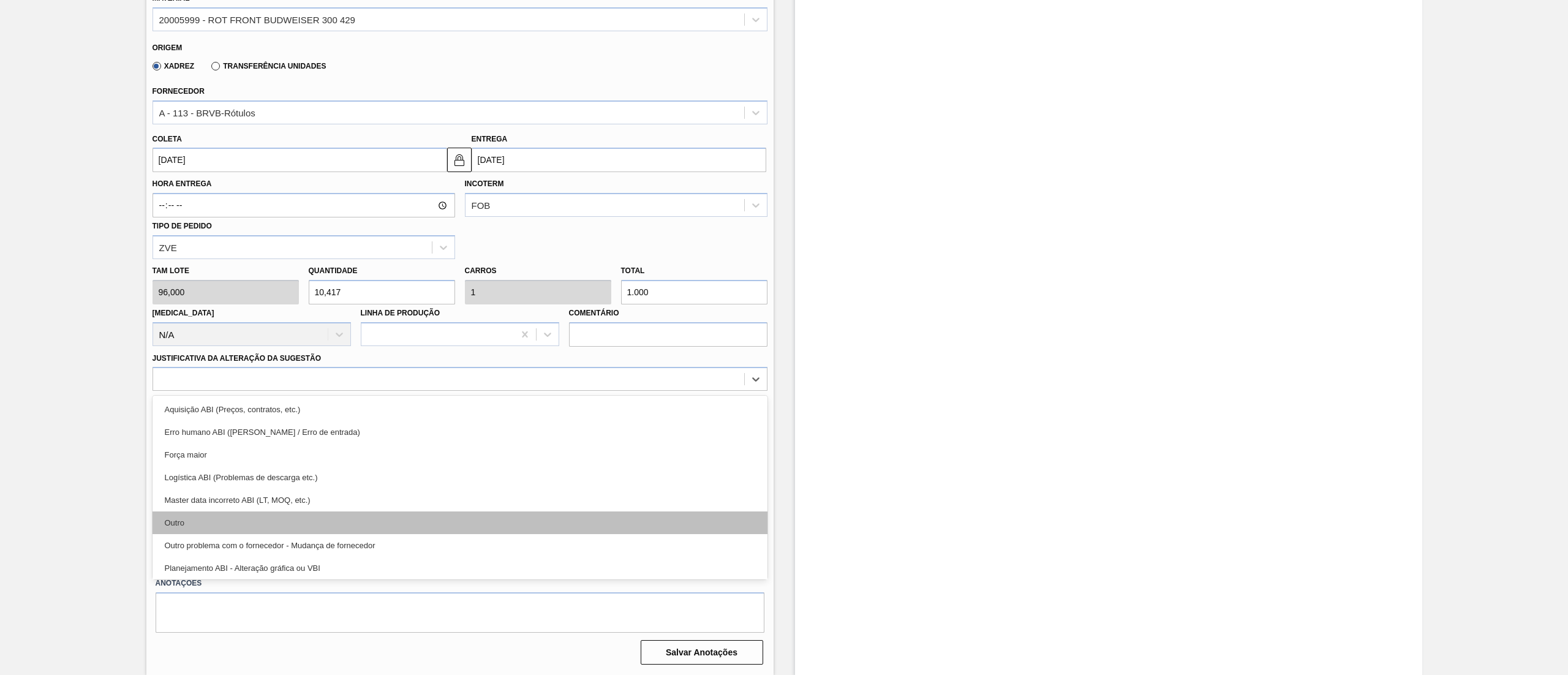
click at [191, 518] on div "Outro" at bounding box center [460, 522] width 615 height 23
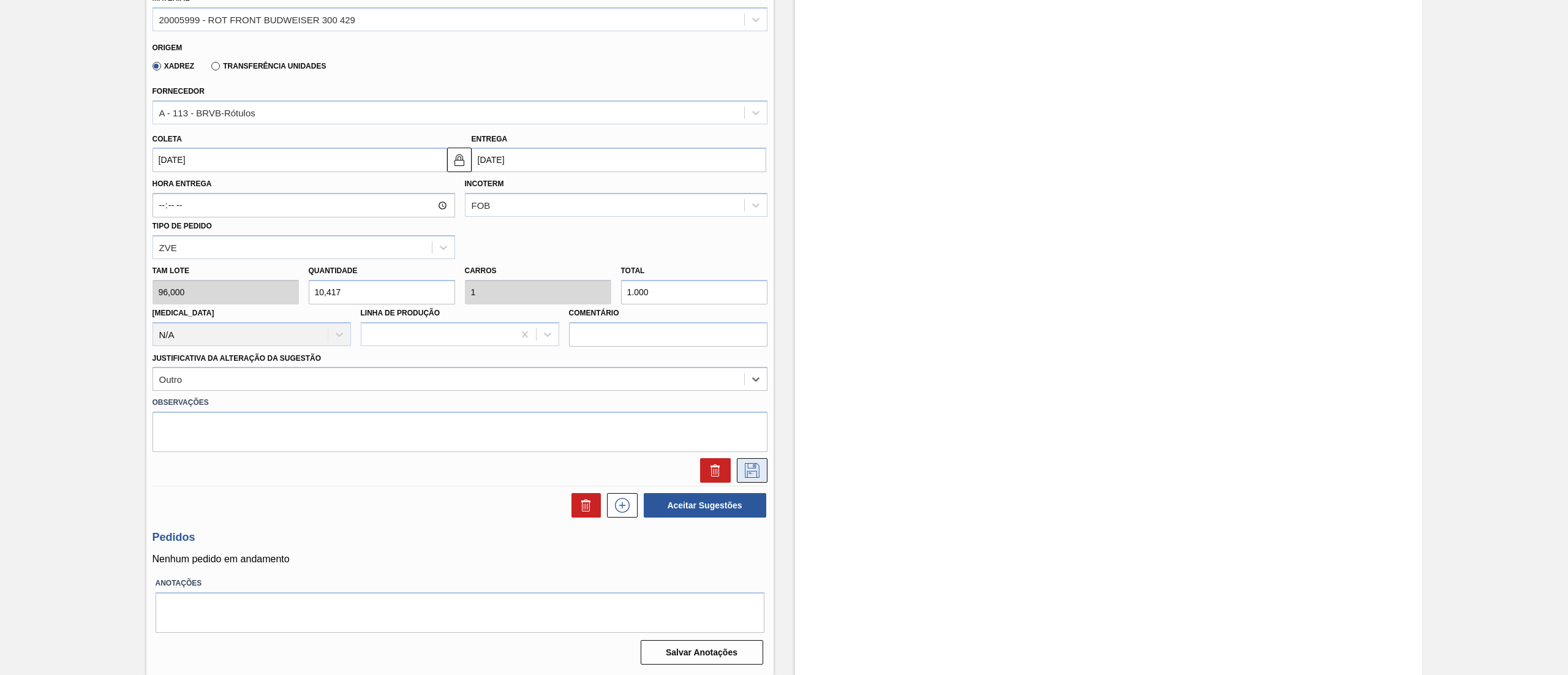
click at [742, 465] on icon at bounding box center [752, 470] width 20 height 15
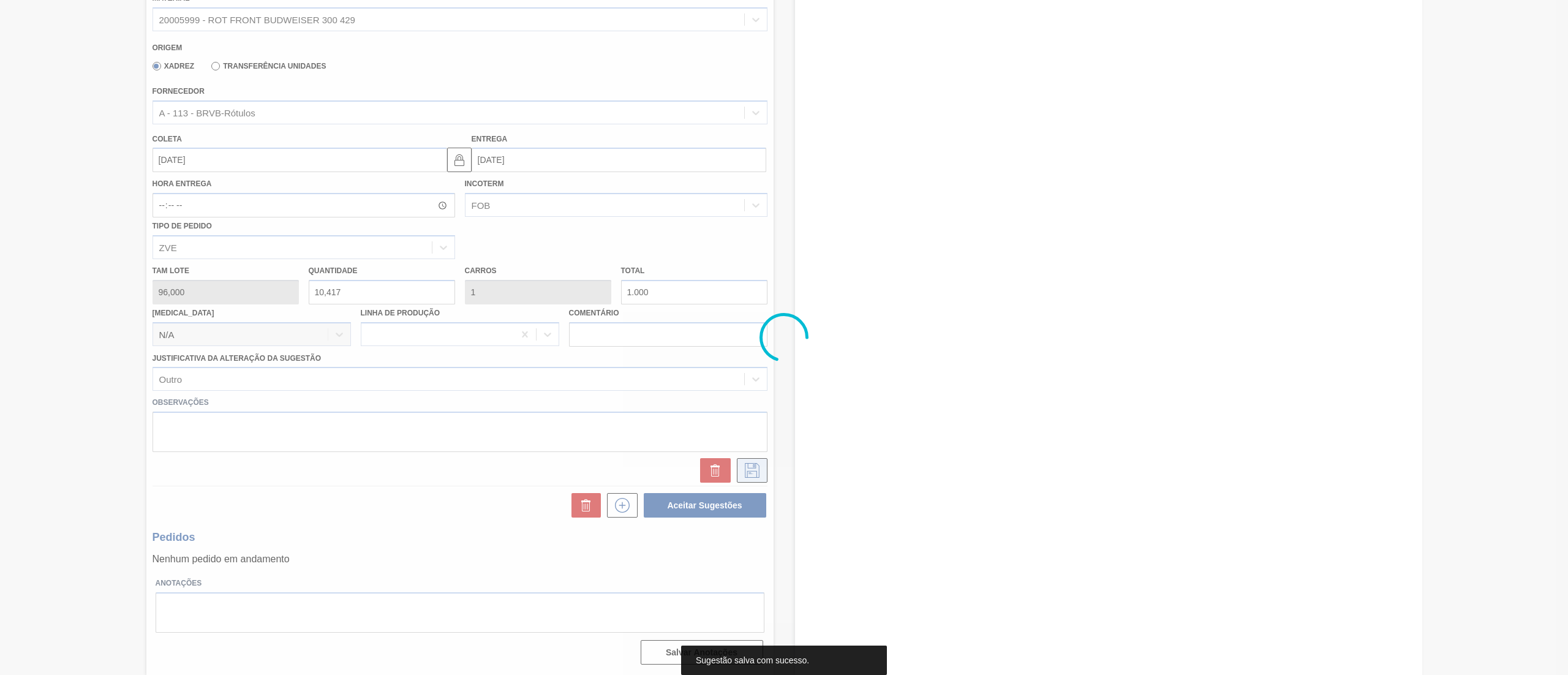
scroll to position [0, 0]
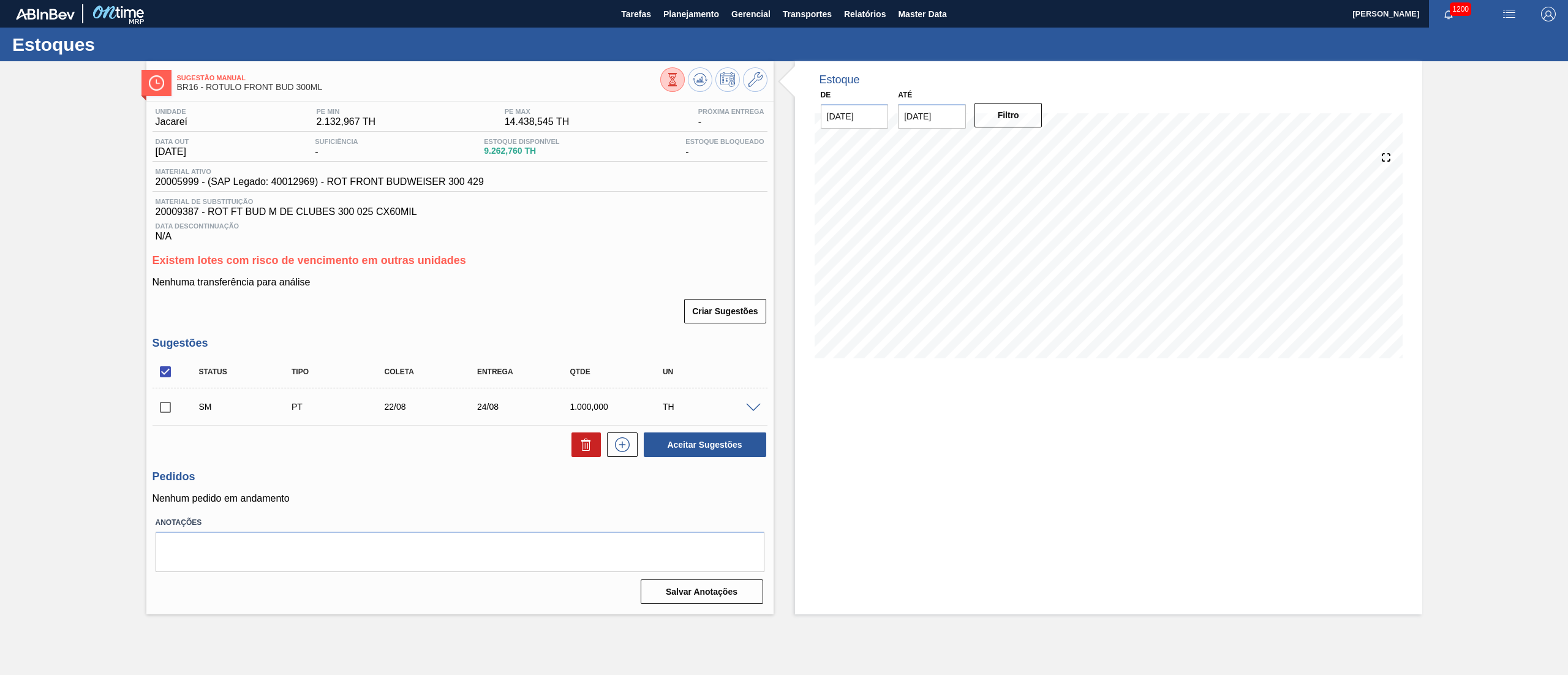
click at [165, 403] on input "checkbox" at bounding box center [166, 407] width 26 height 26
checkbox input "true"
click at [677, 443] on button "Aceitar Sugestões" at bounding box center [705, 444] width 123 height 25
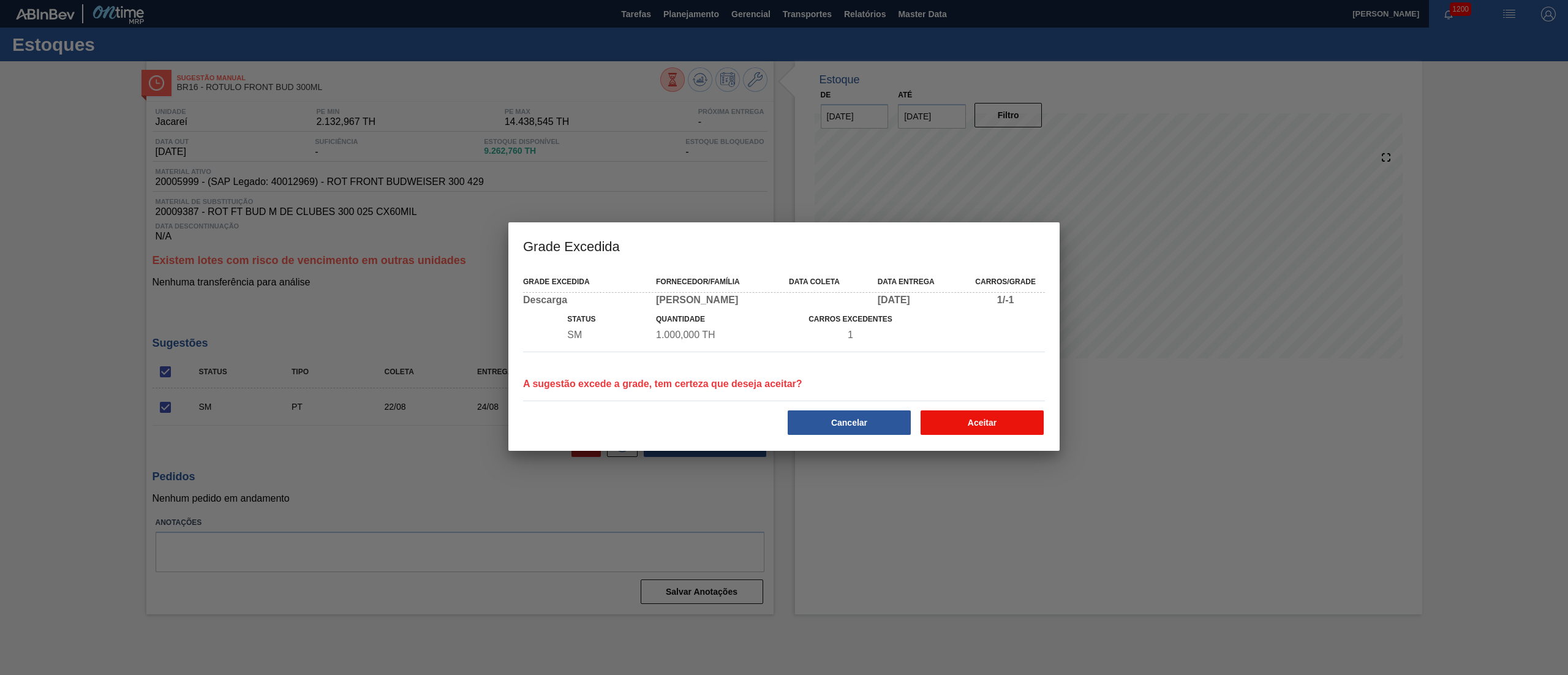
click at [968, 414] on button "Aceitar" at bounding box center [982, 422] width 123 height 25
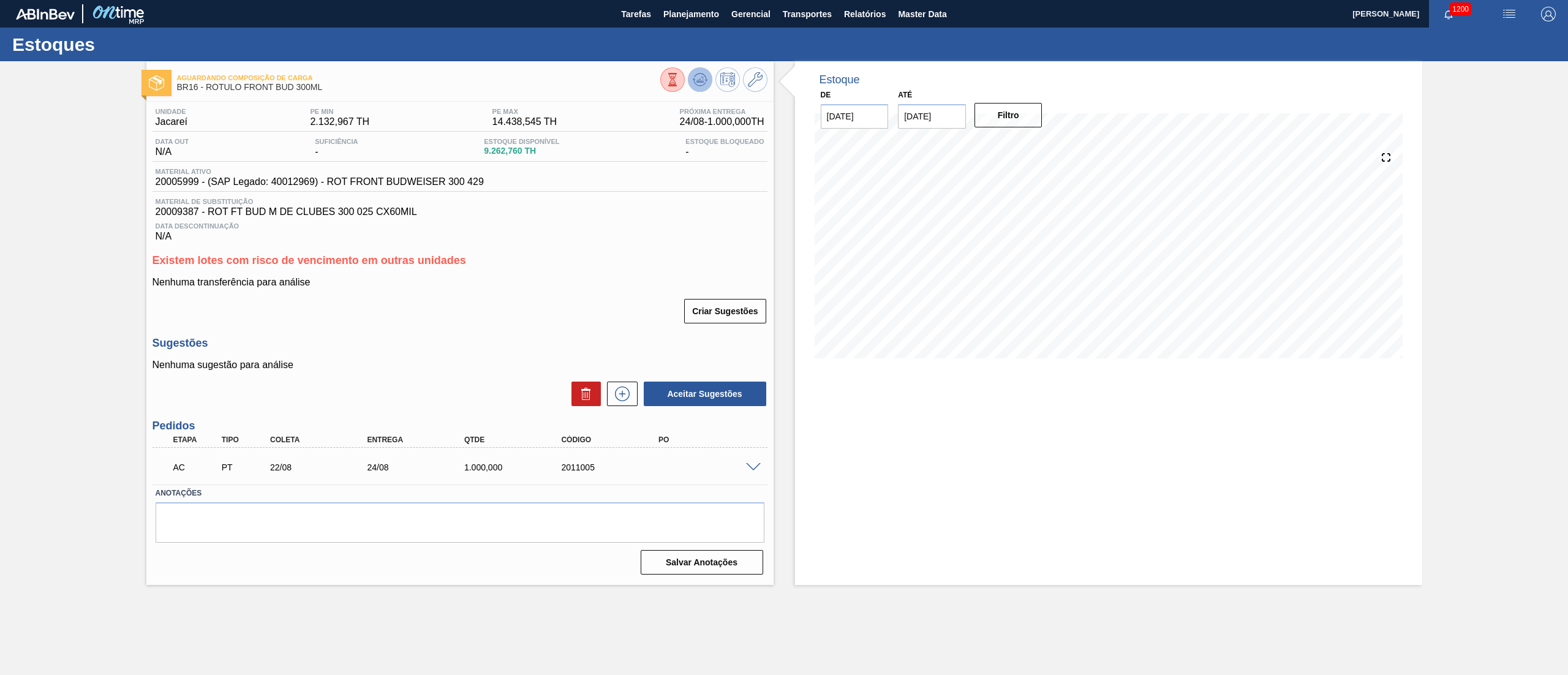
click at [679, 76] on icon at bounding box center [673, 80] width 14 height 14
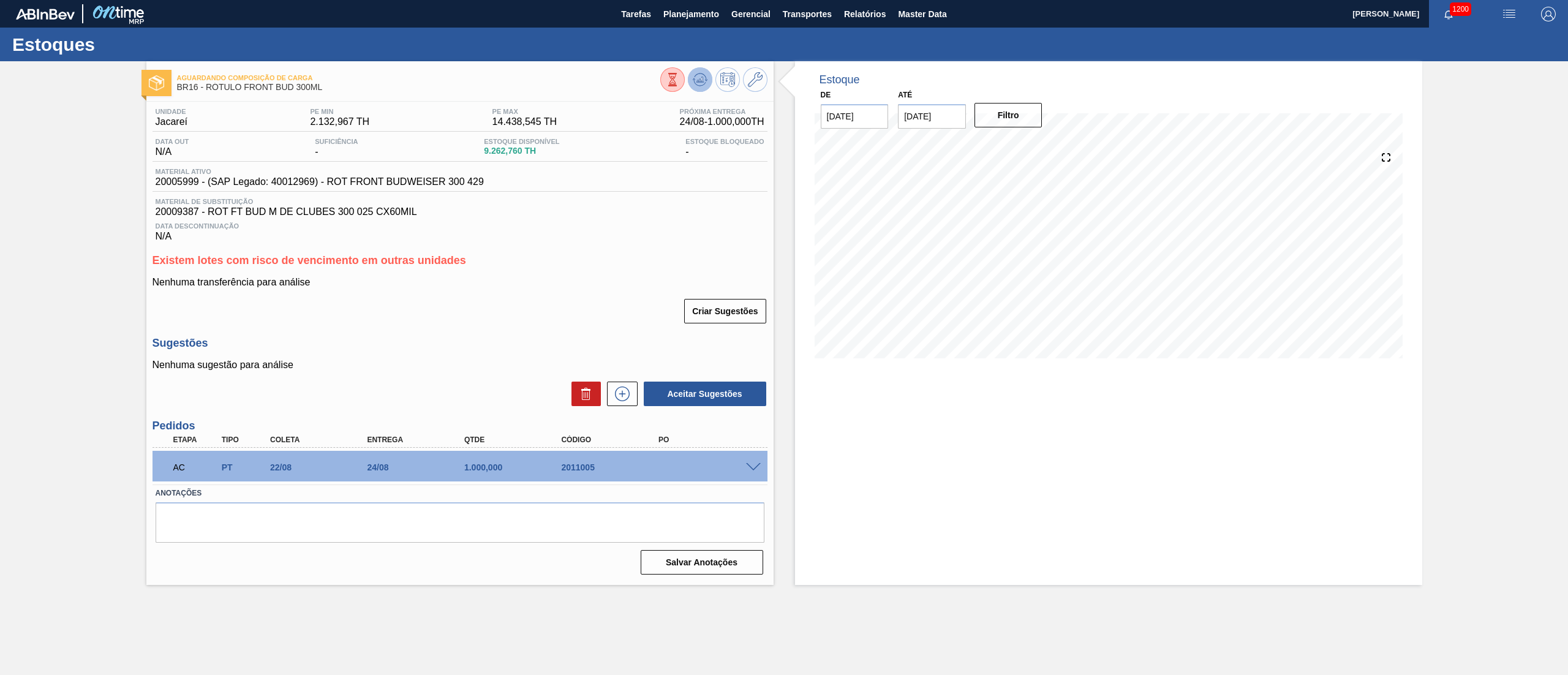
click at [679, 82] on icon at bounding box center [673, 80] width 14 height 14
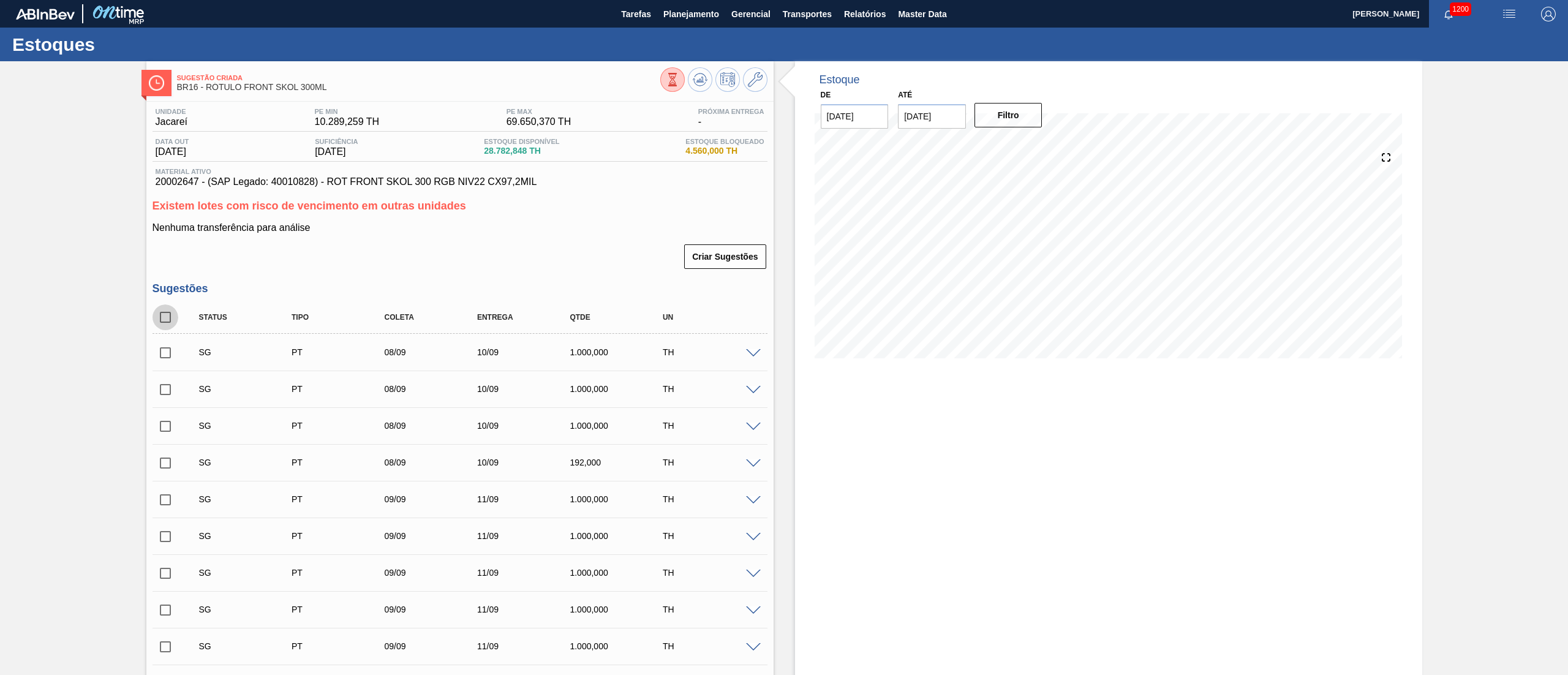
click at [163, 320] on input "checkbox" at bounding box center [166, 317] width 26 height 26
checkbox input "true"
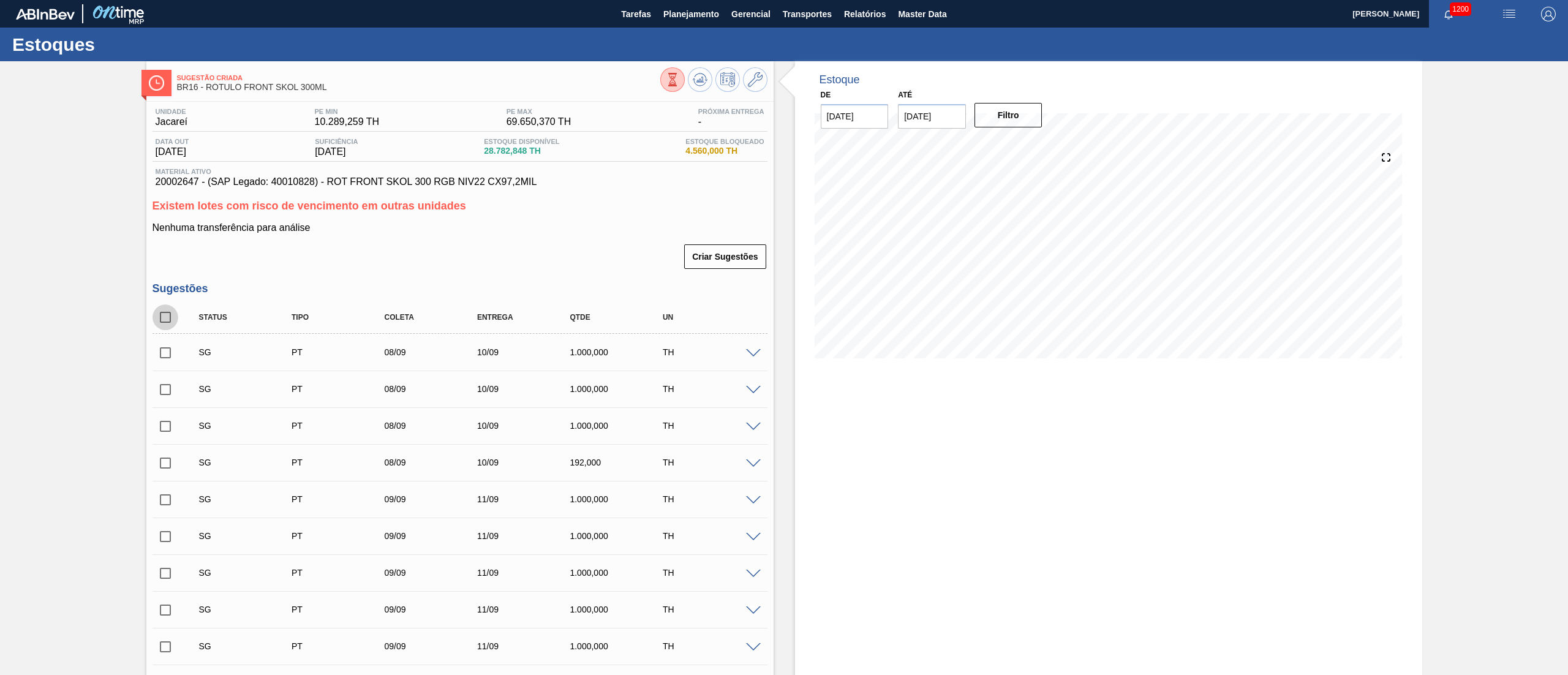
checkbox input "true"
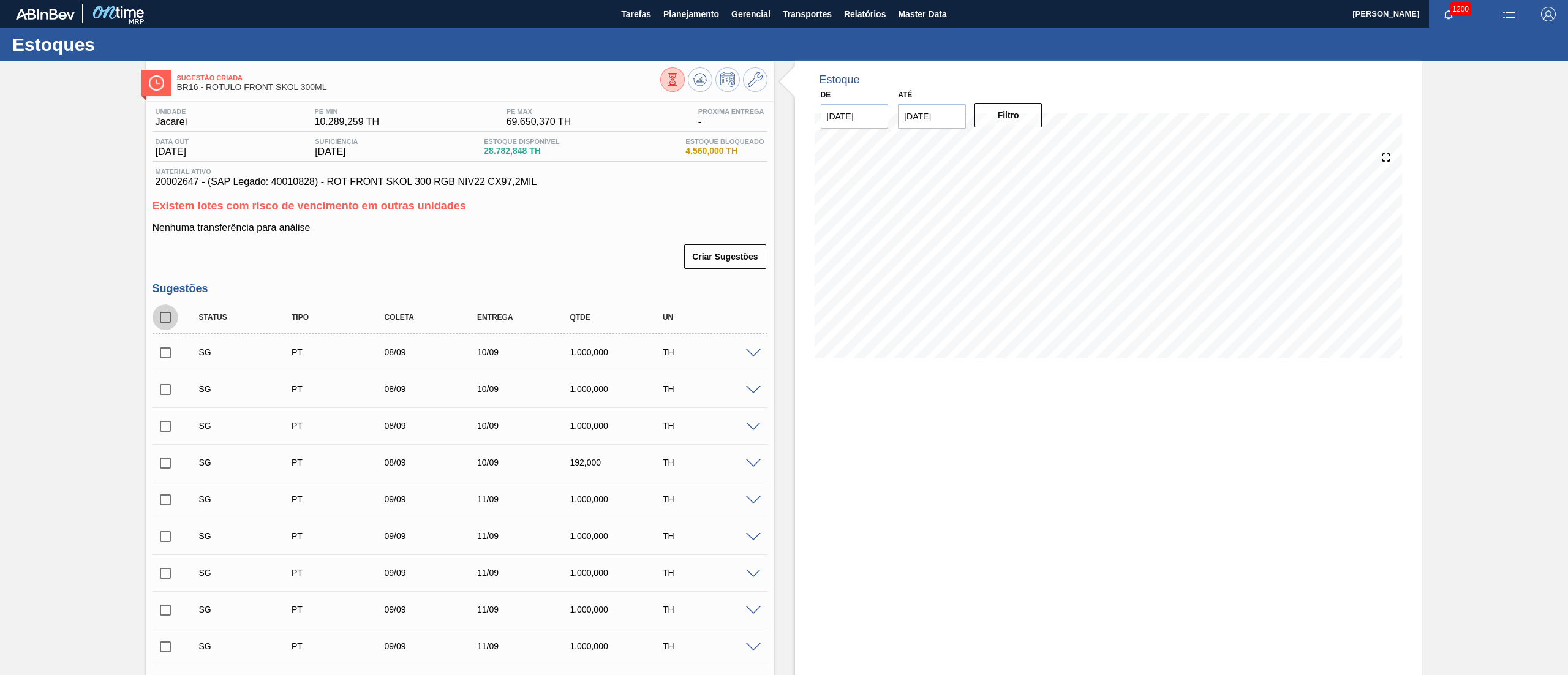
checkbox input "true"
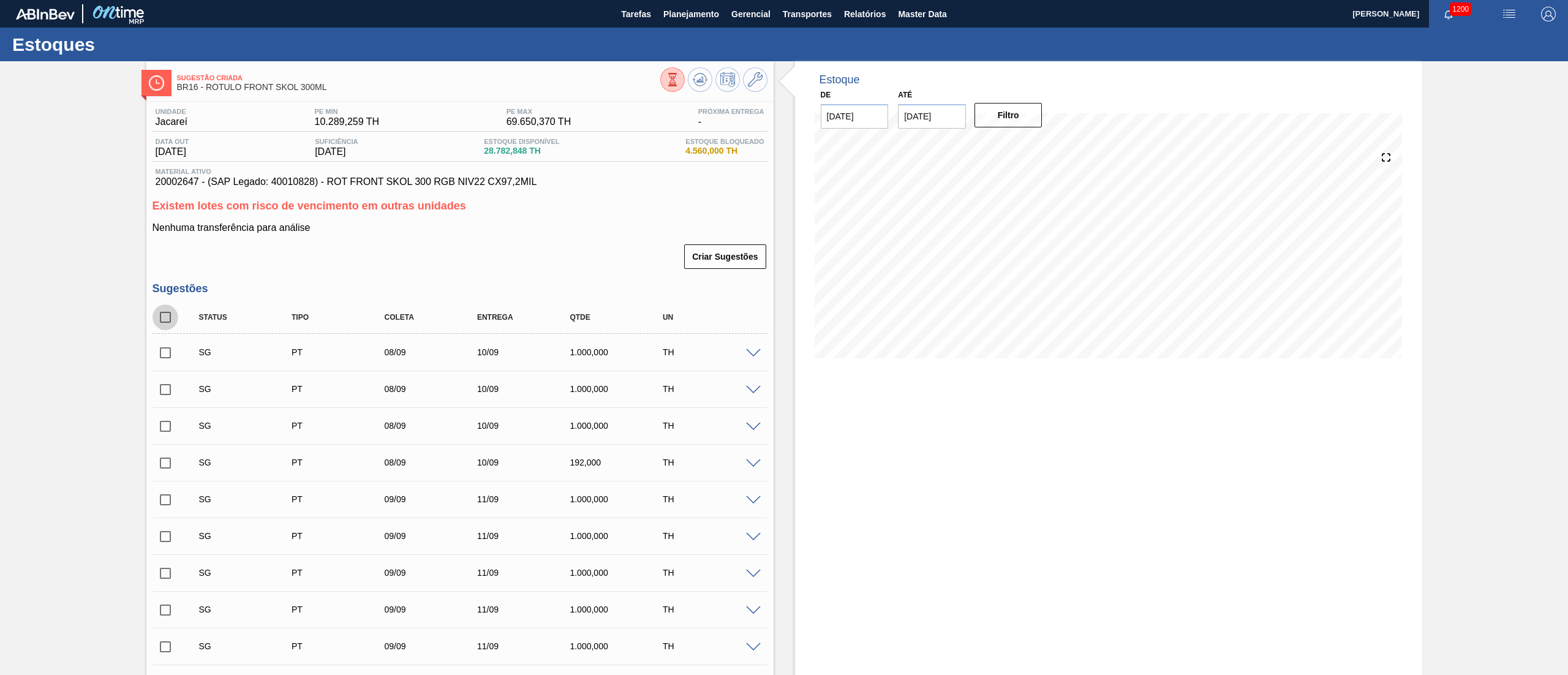
checkbox input "true"
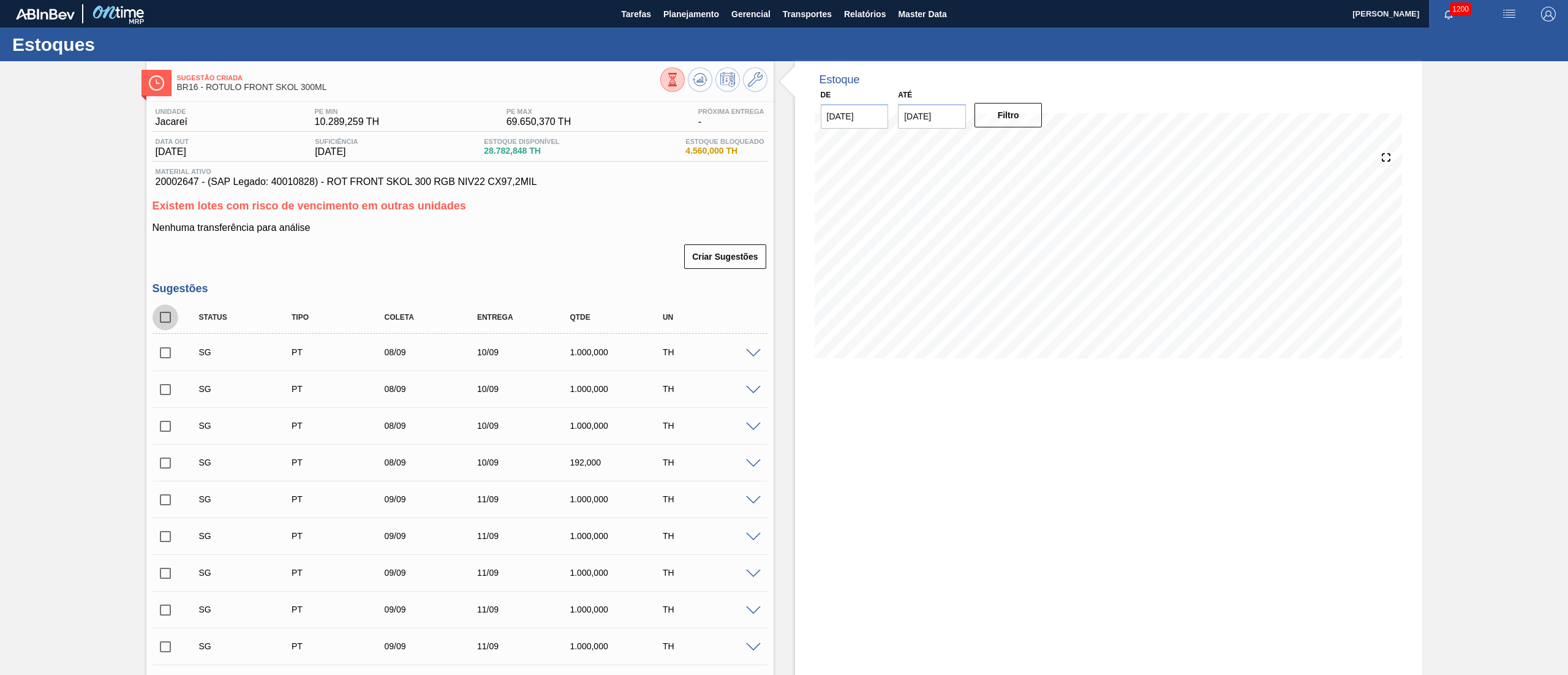
checkbox input "true"
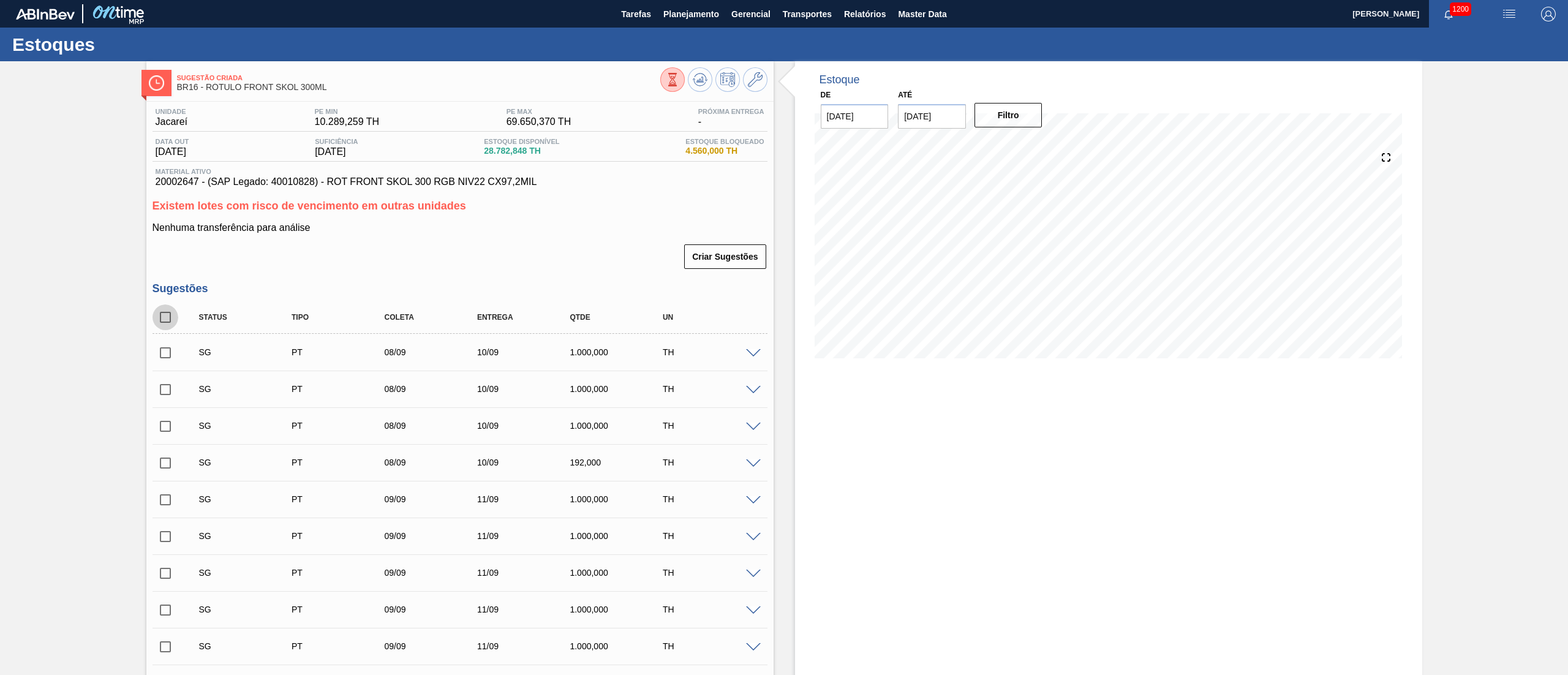
checkbox input "true"
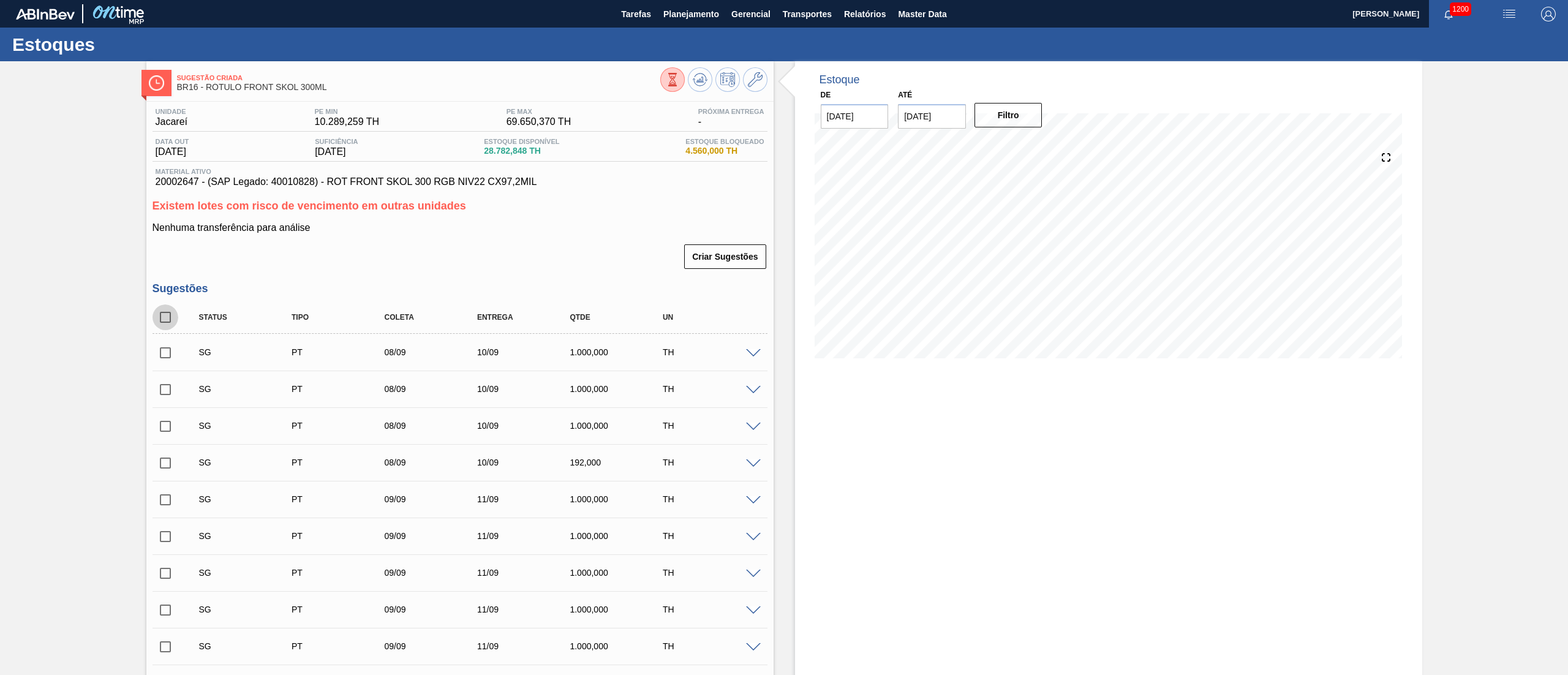
checkbox input "true"
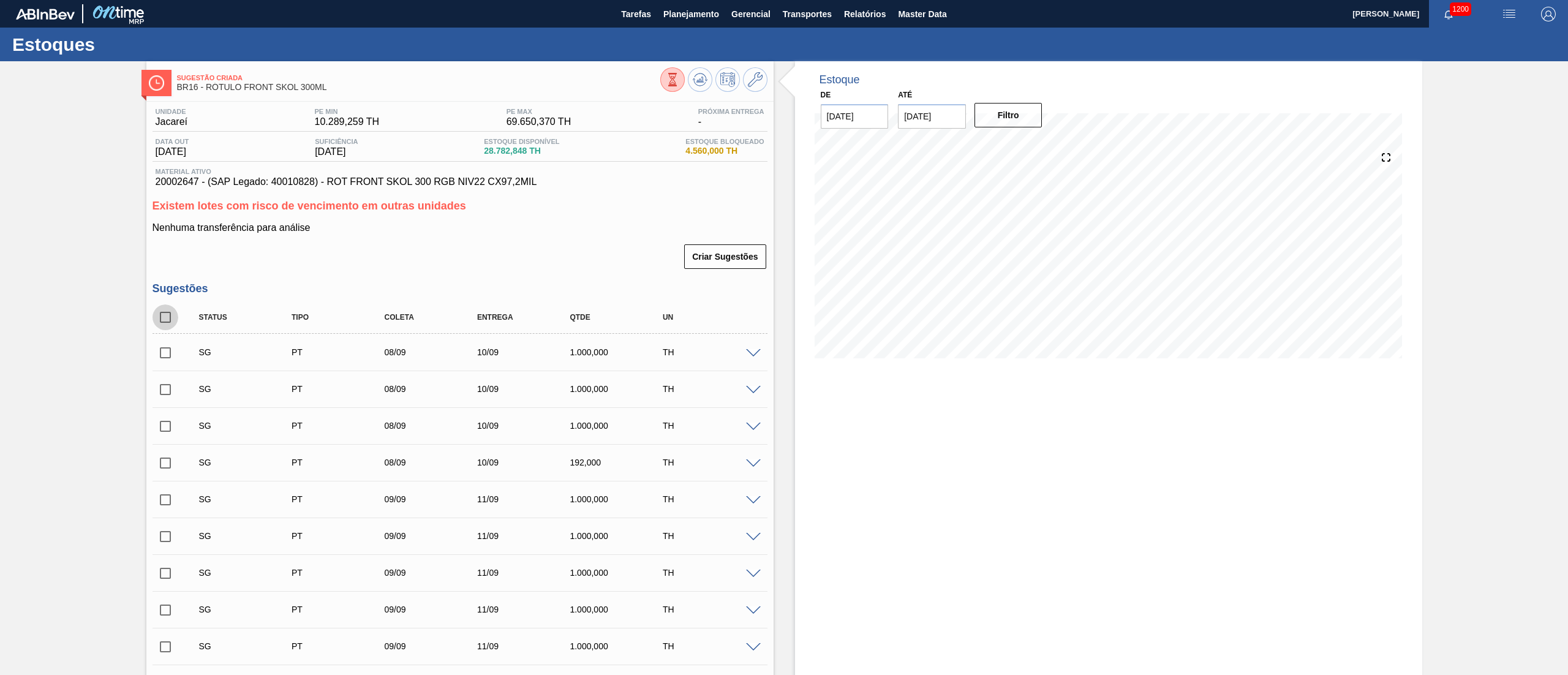
checkbox input "true"
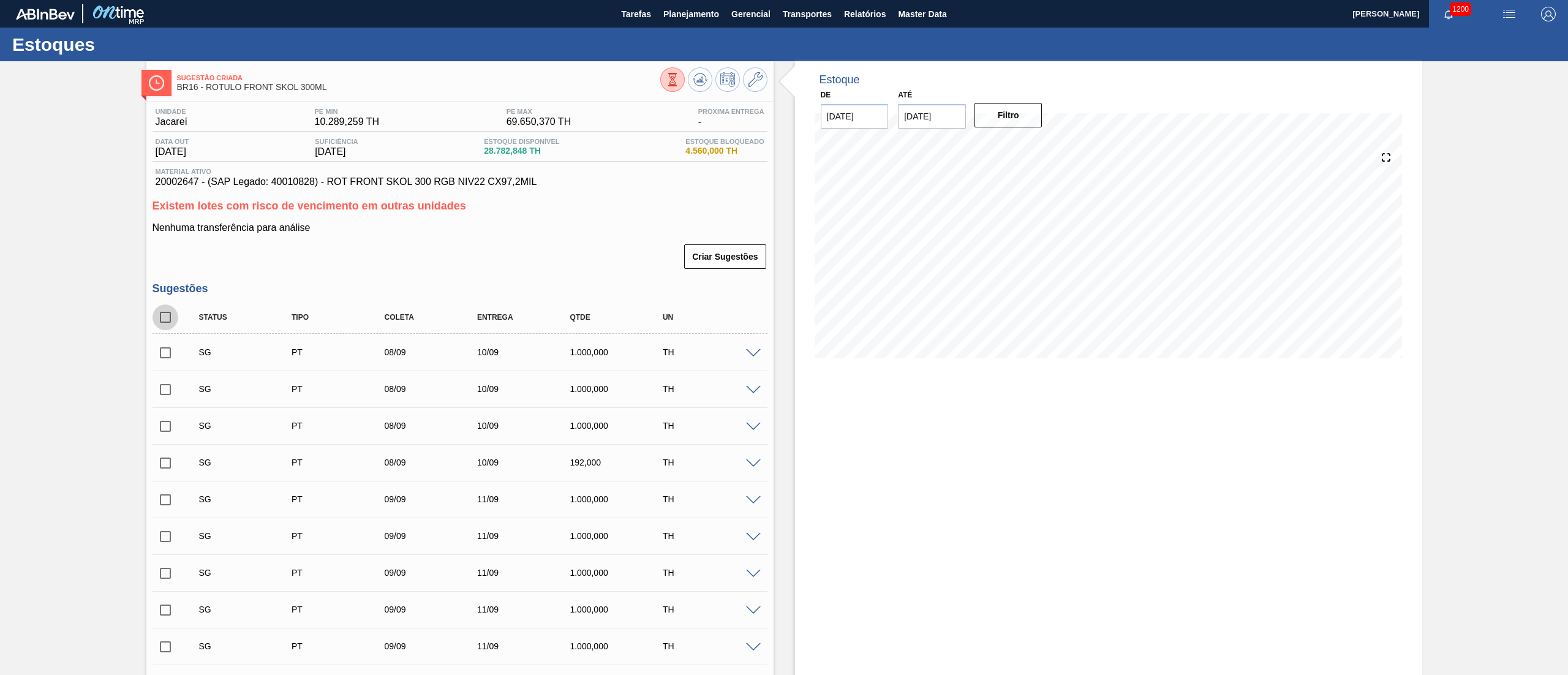
checkbox input "true"
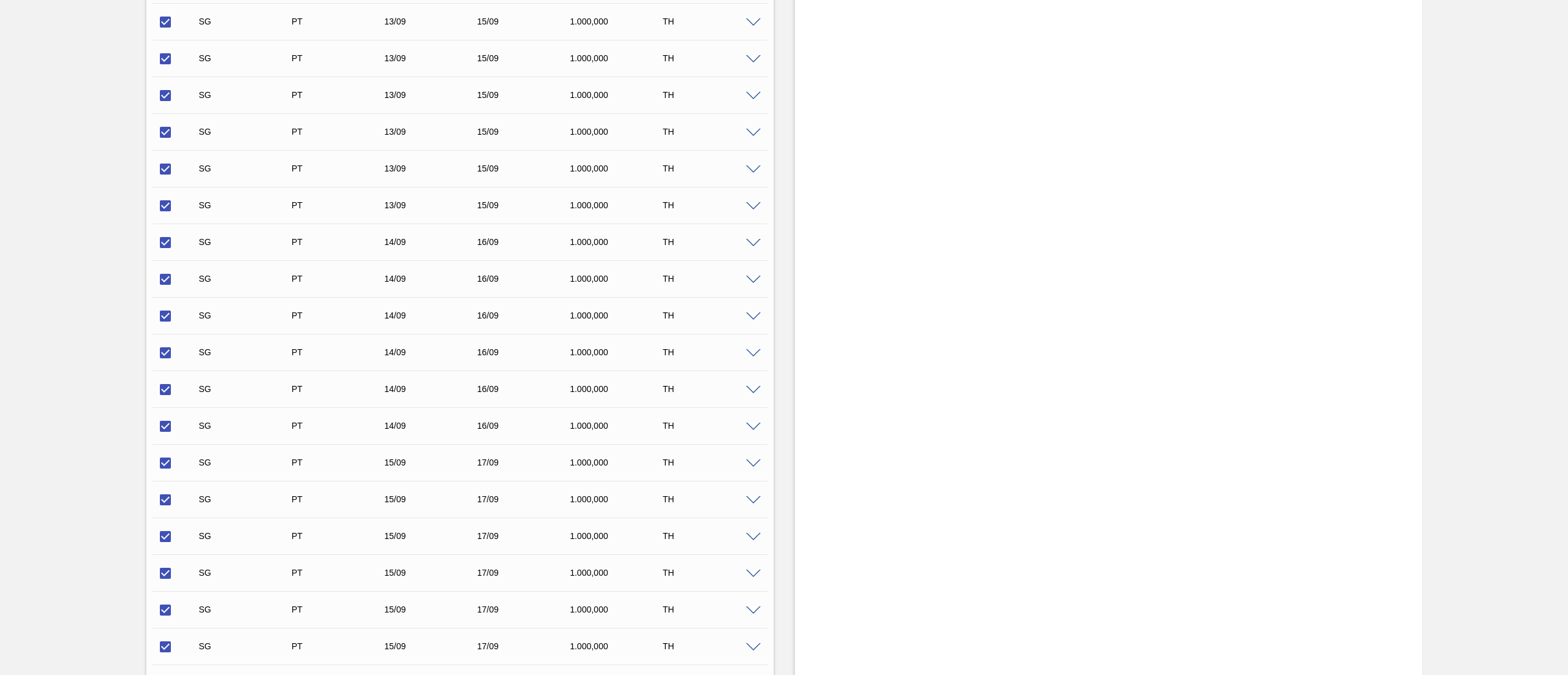
scroll to position [1347, 0]
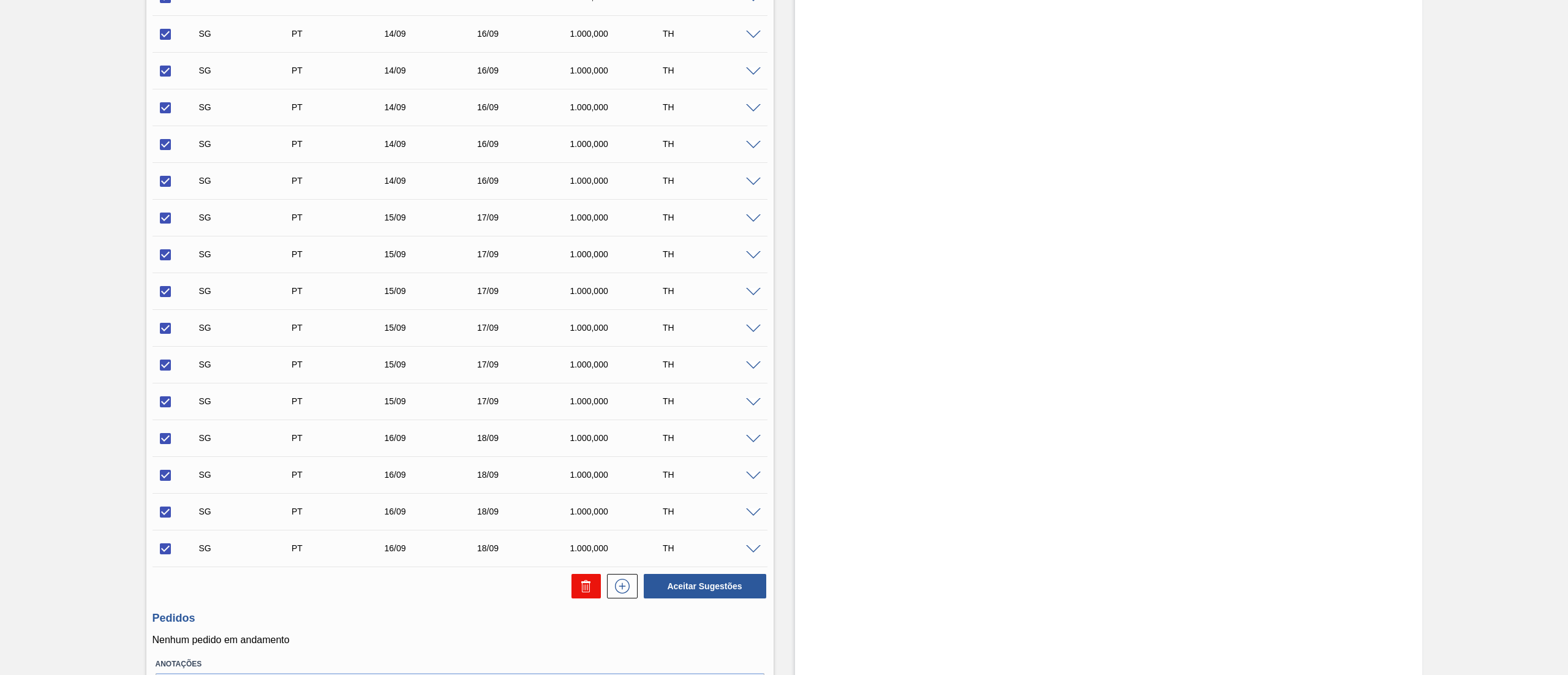
click at [0, 0] on icon at bounding box center [0, 0] width 0 height 0
checkbox input "false"
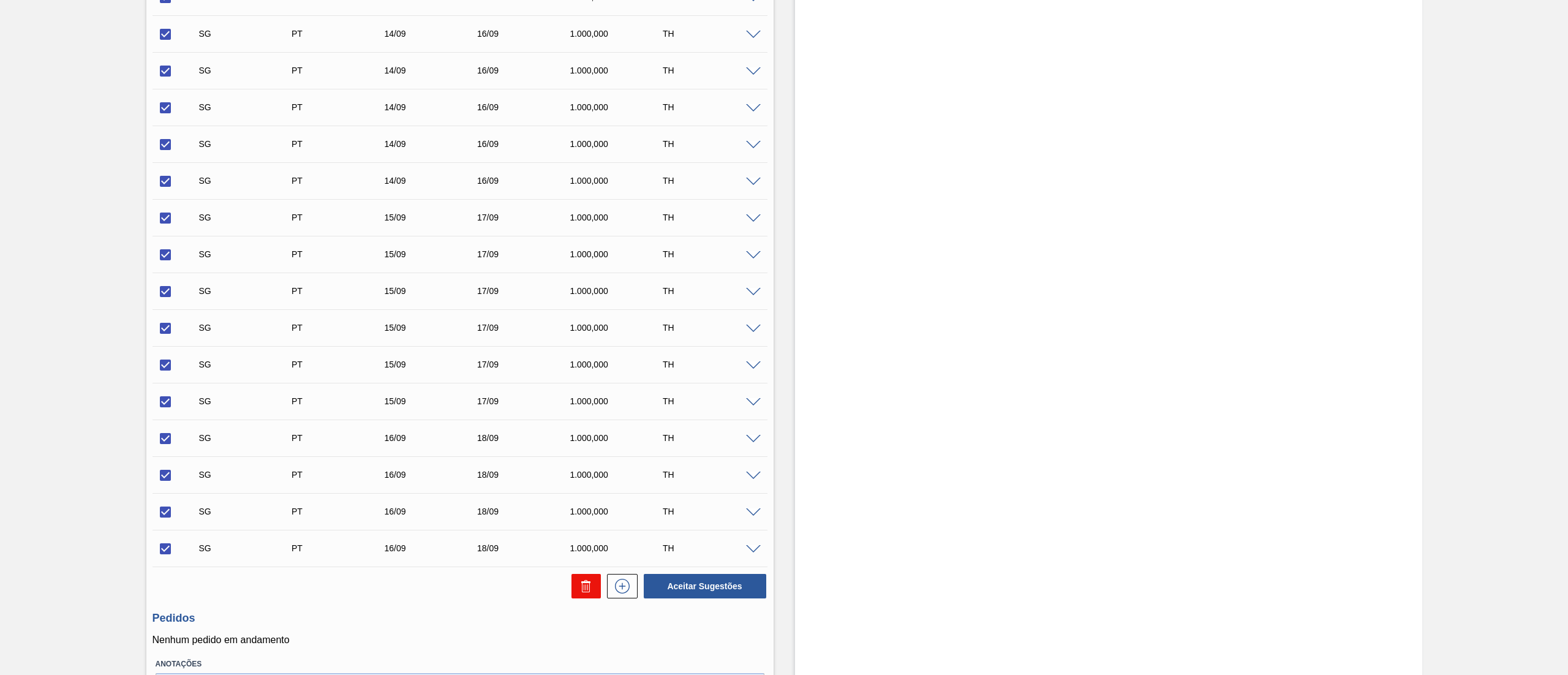
checkbox input "false"
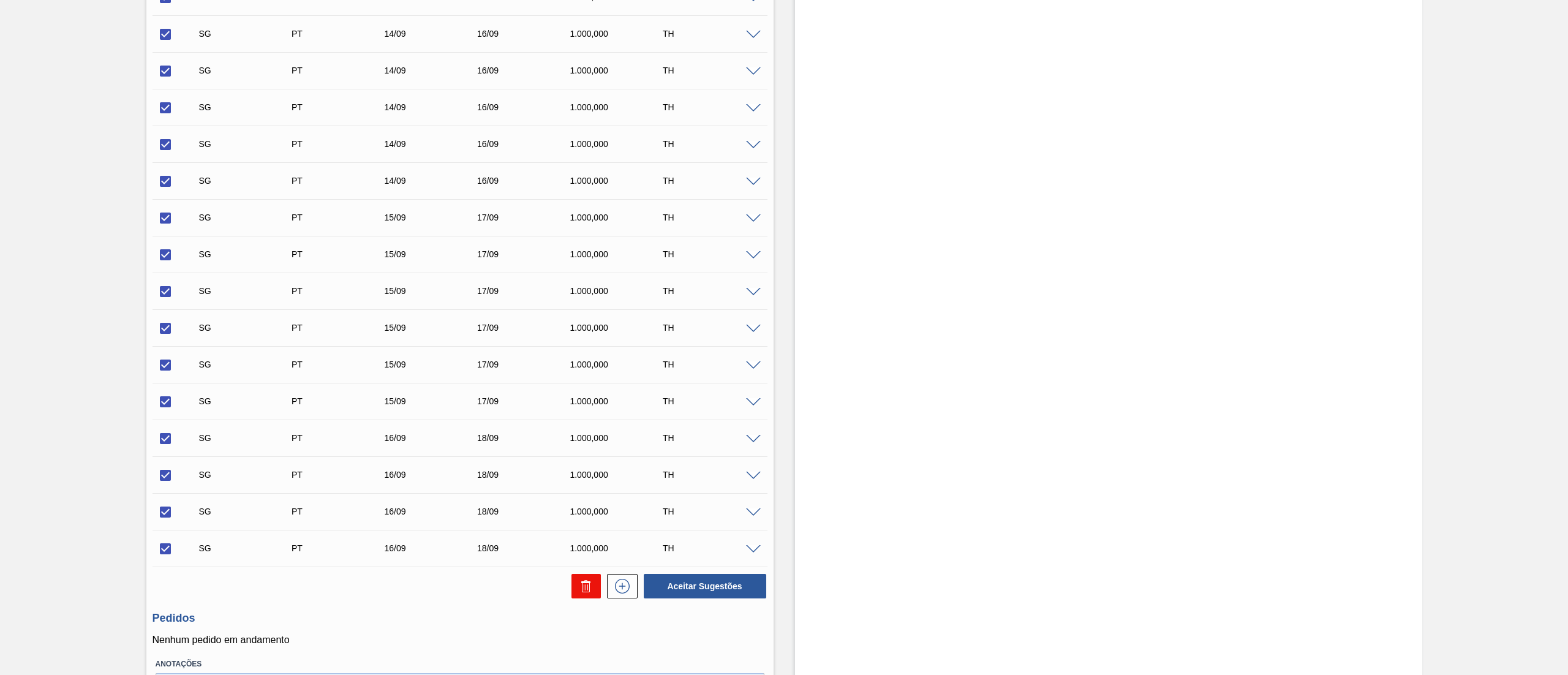
checkbox input "false"
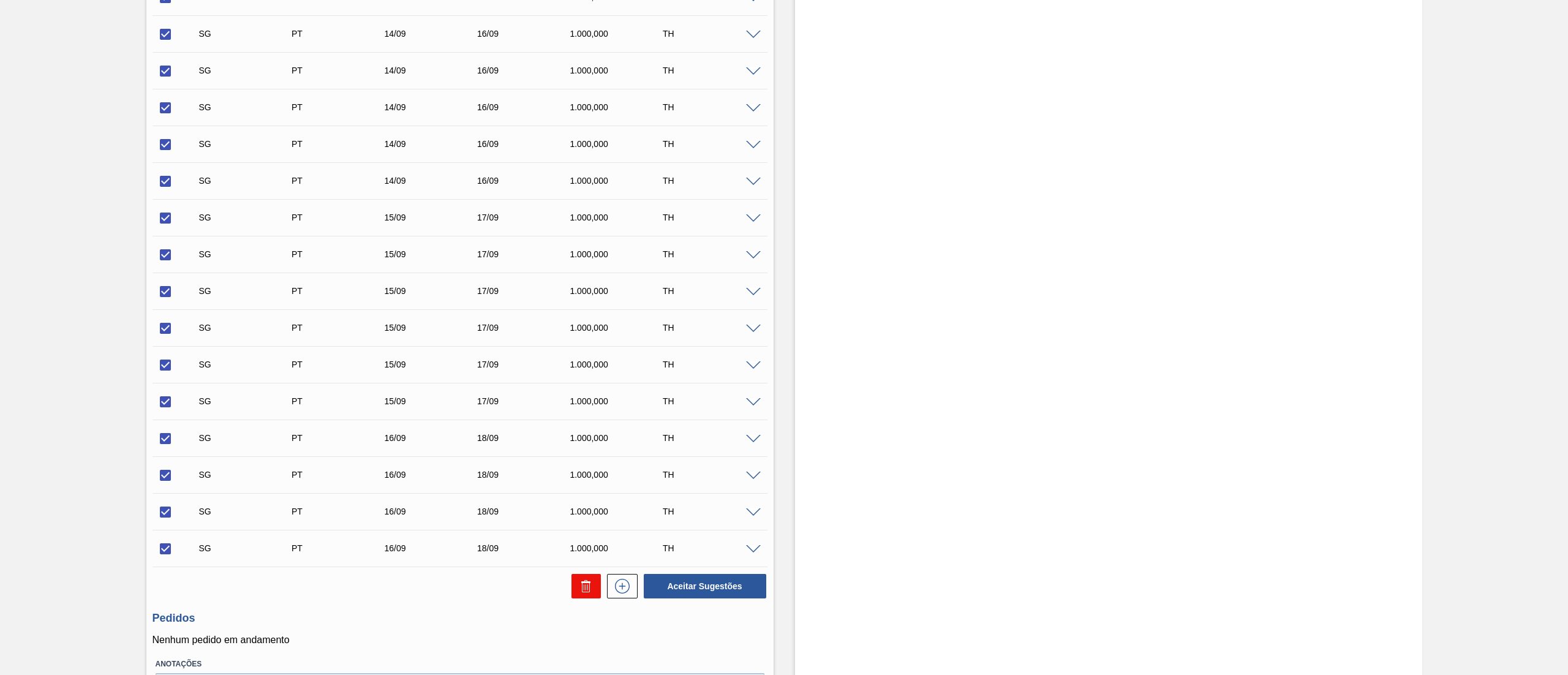
checkbox input "false"
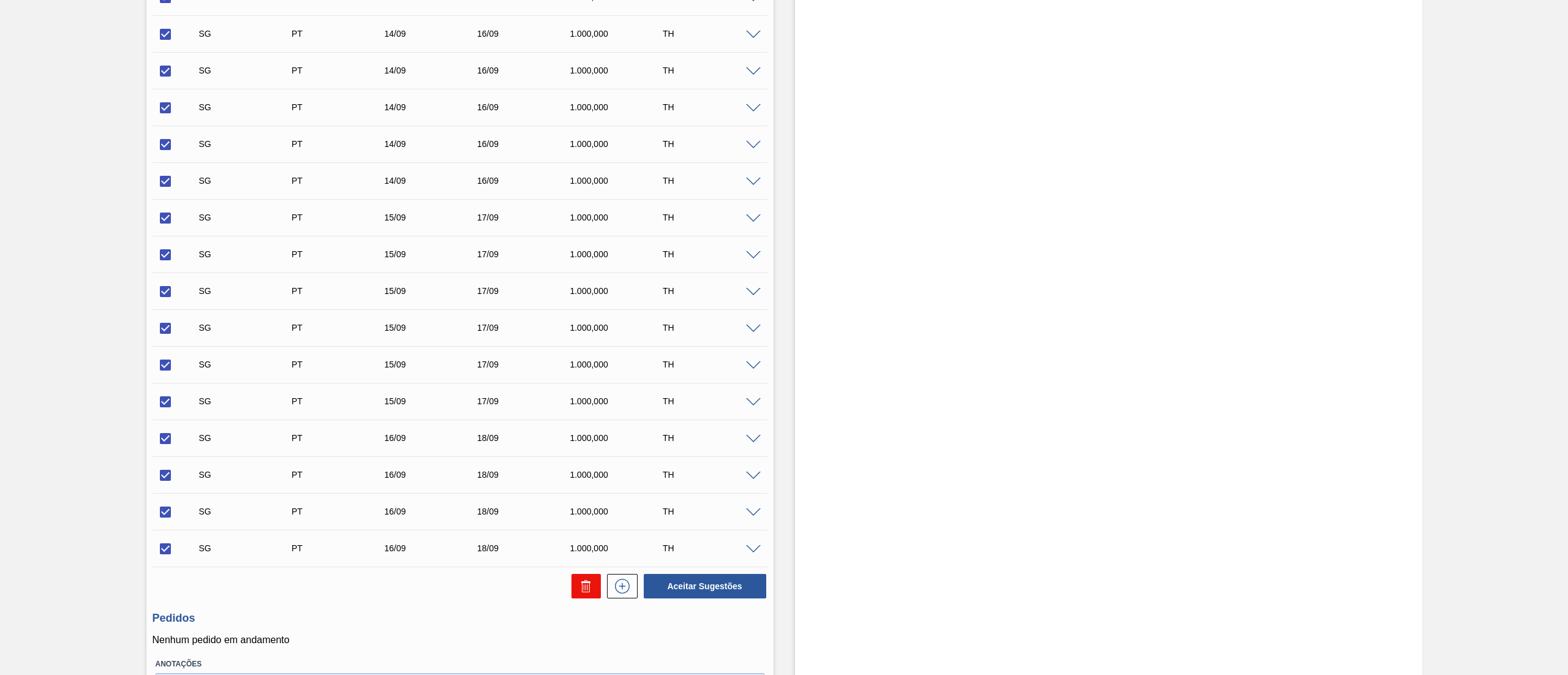
checkbox input "false"
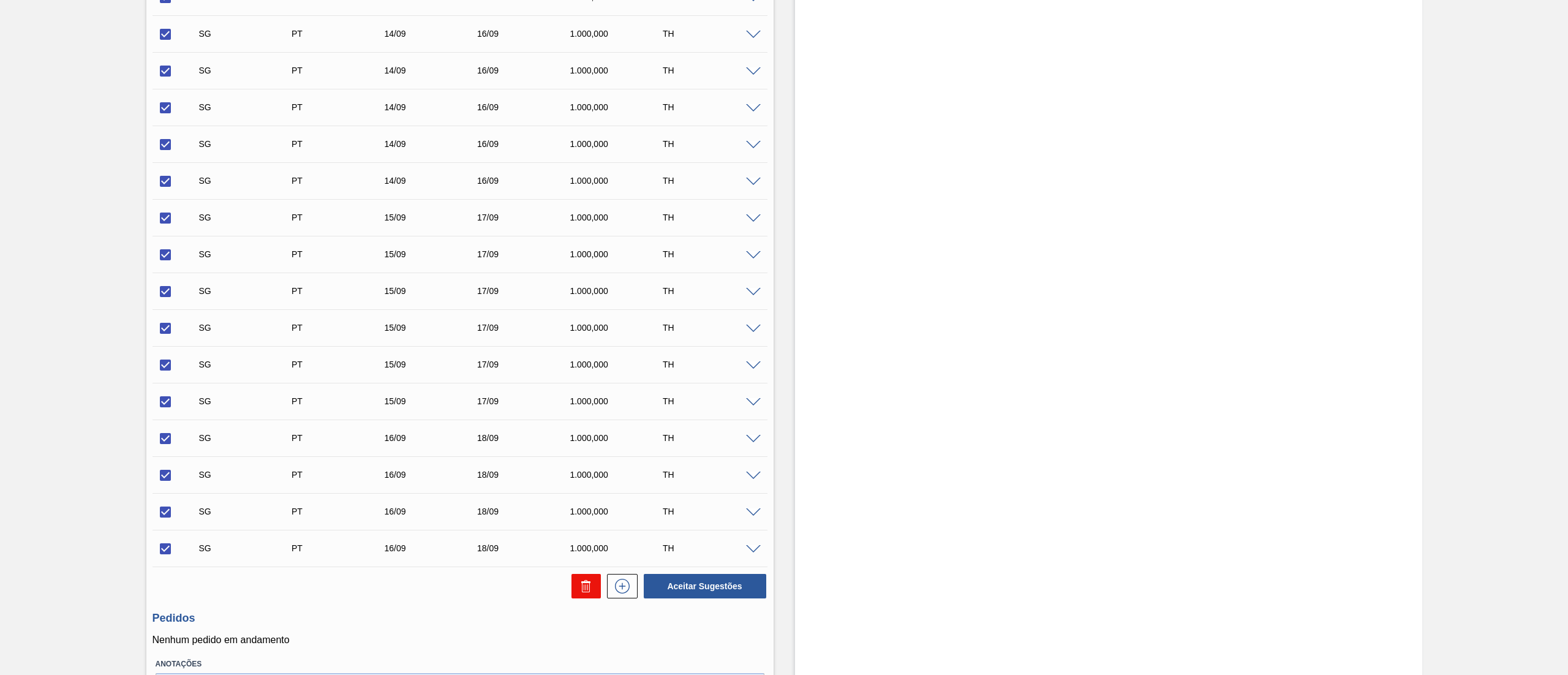
checkbox input "false"
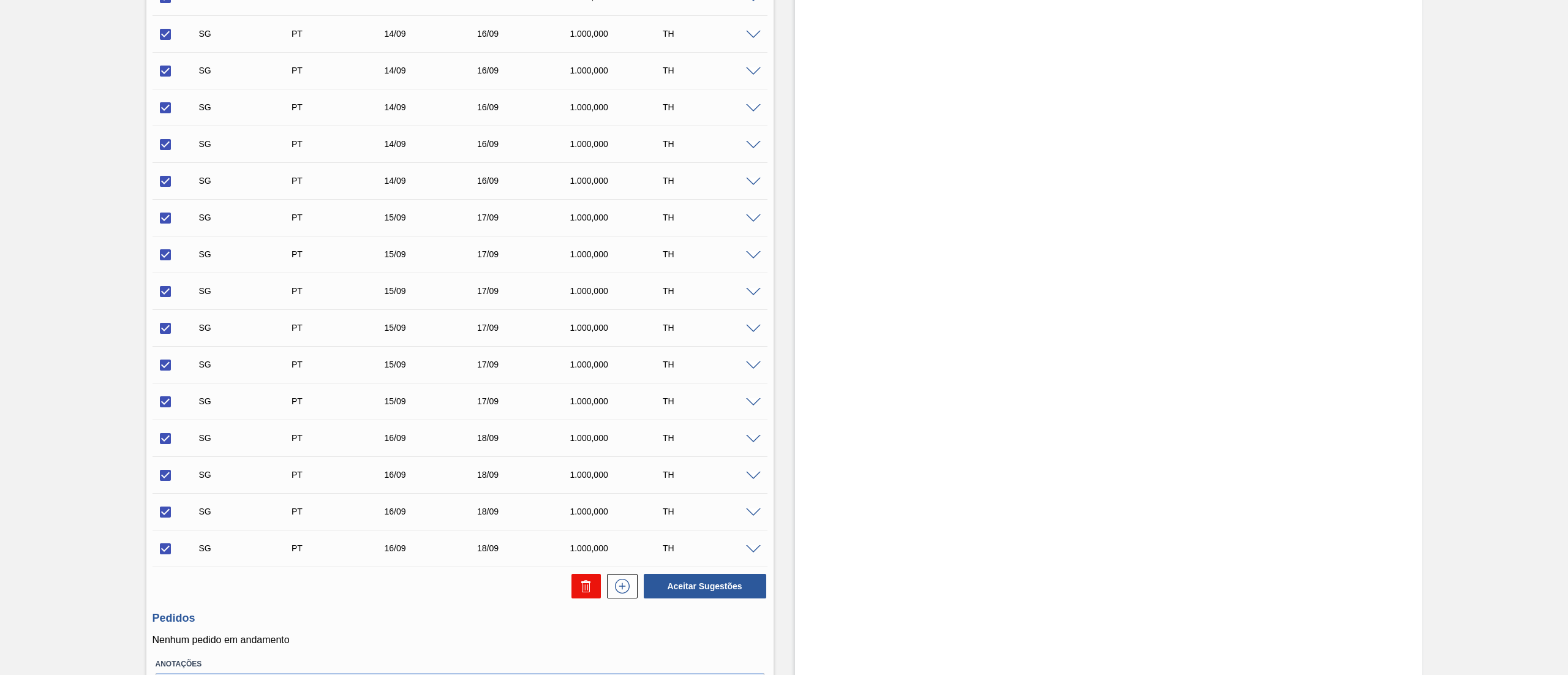
checkbox input "false"
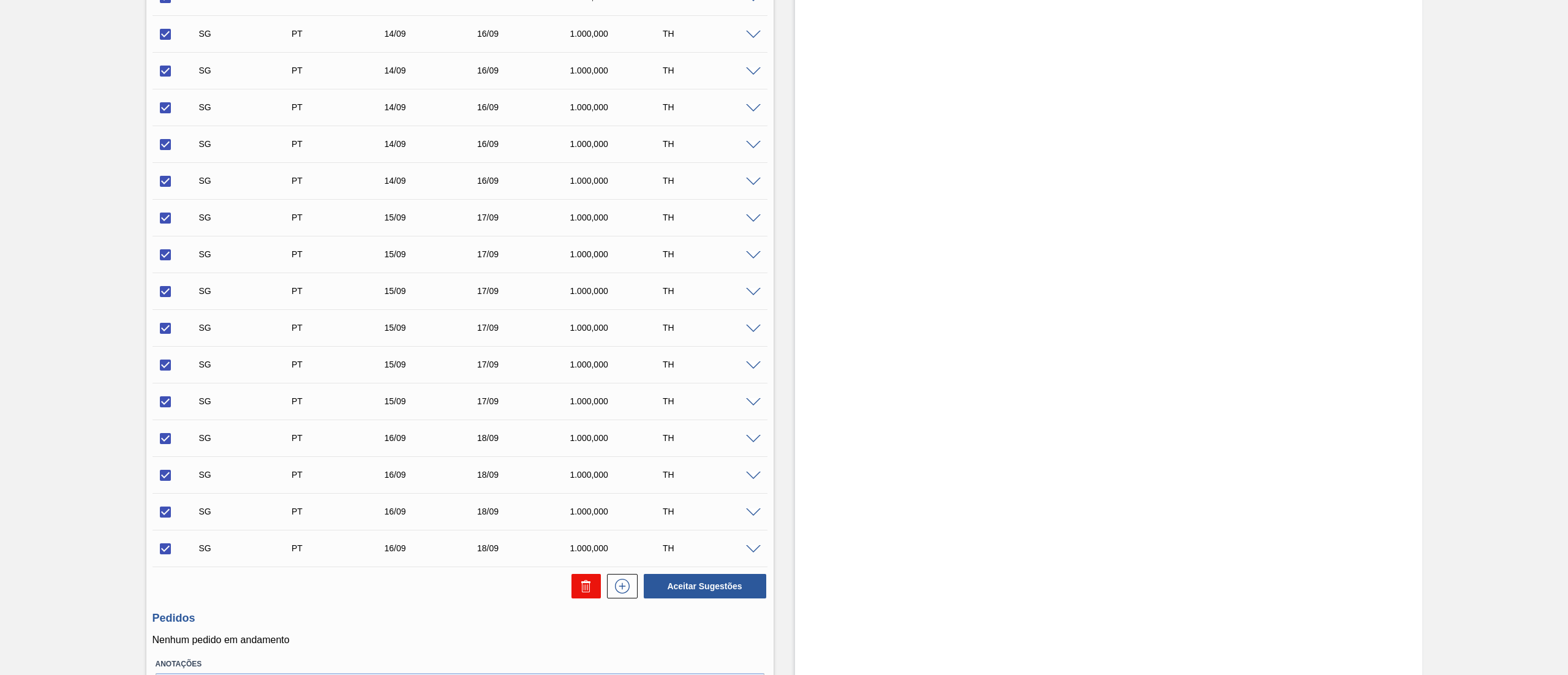
checkbox input "false"
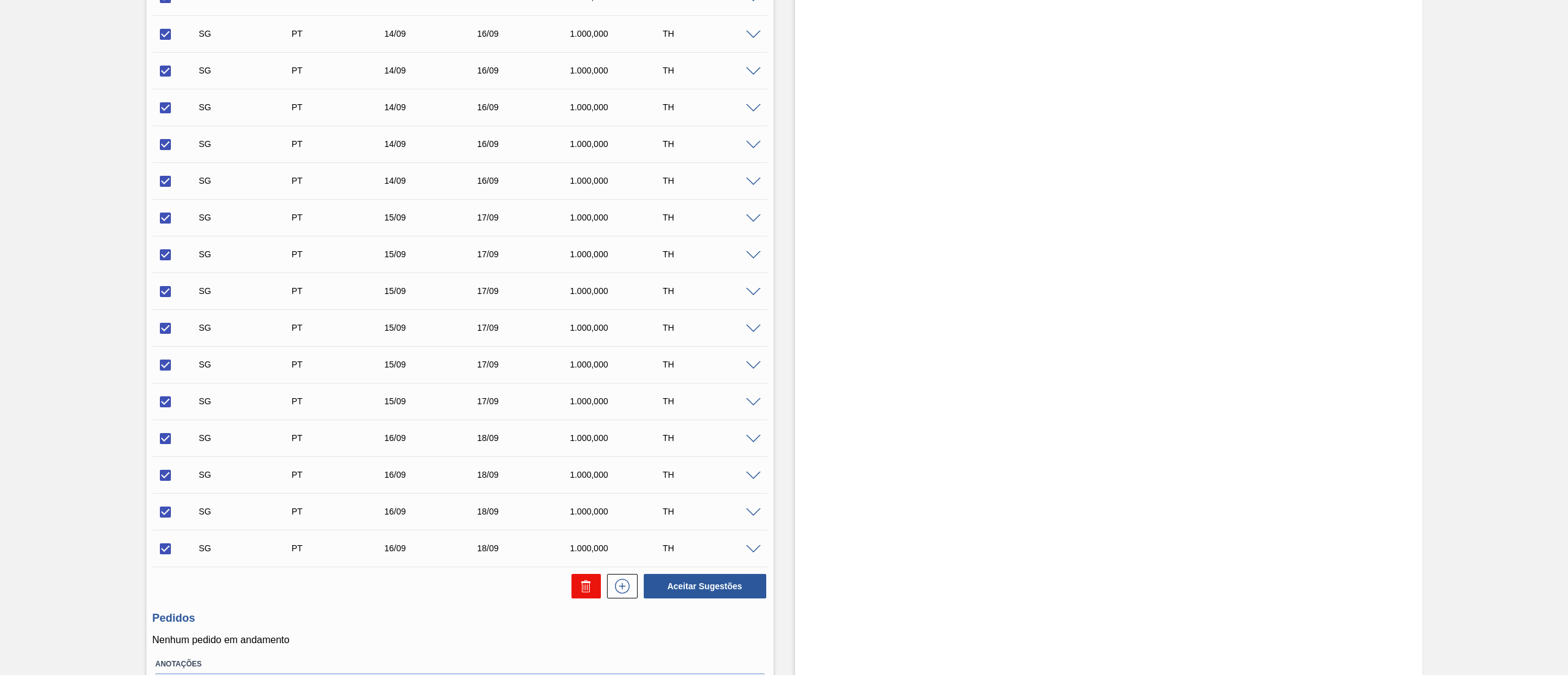
checkbox input "false"
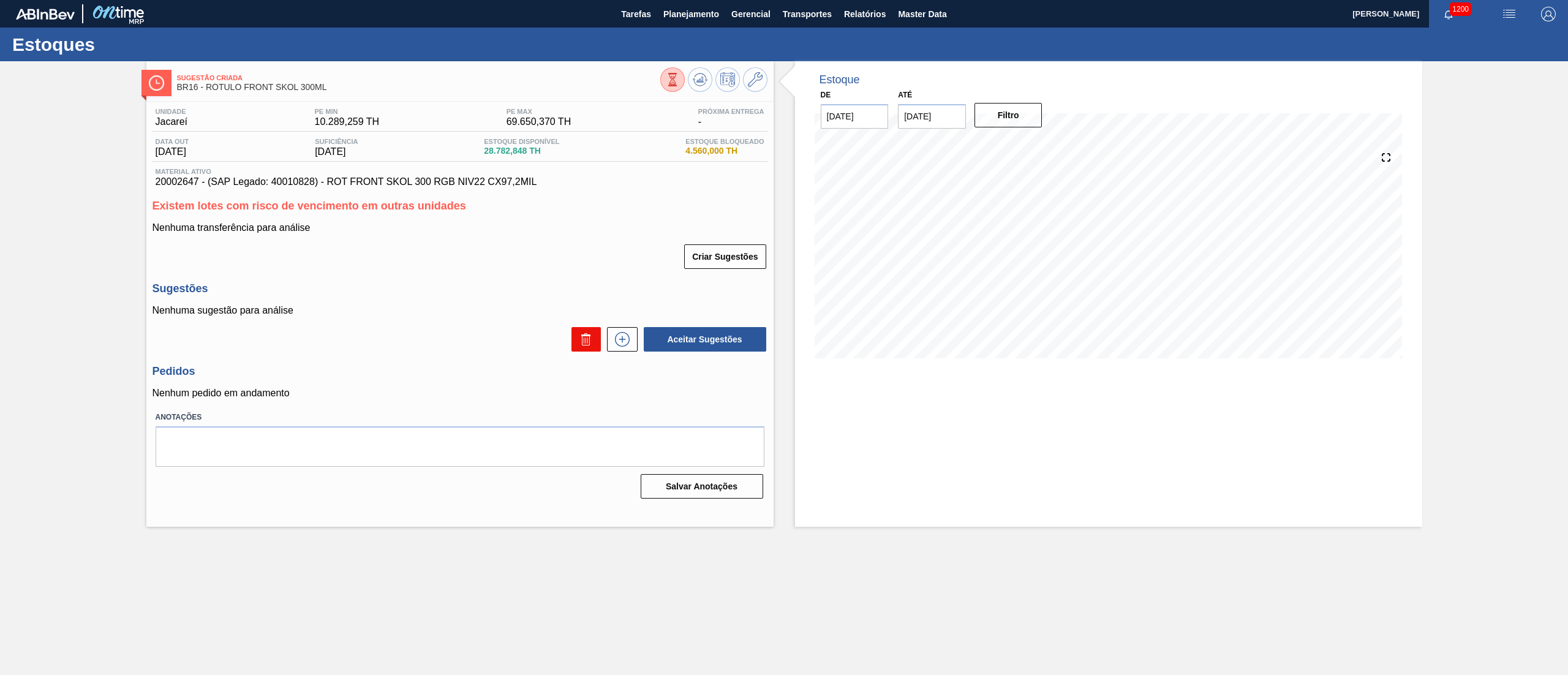
scroll to position [0, 0]
click at [617, 339] on icon at bounding box center [622, 339] width 20 height 15
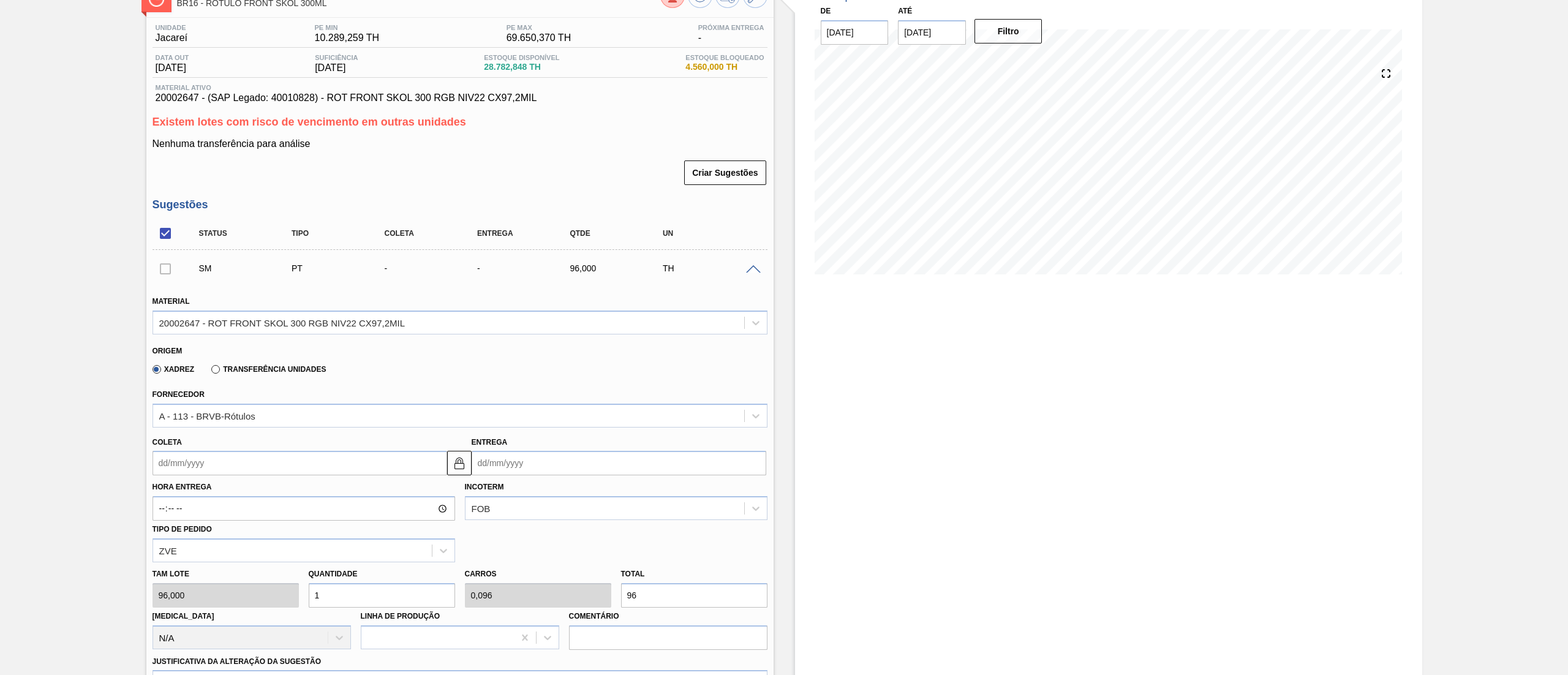
scroll to position [123, 0]
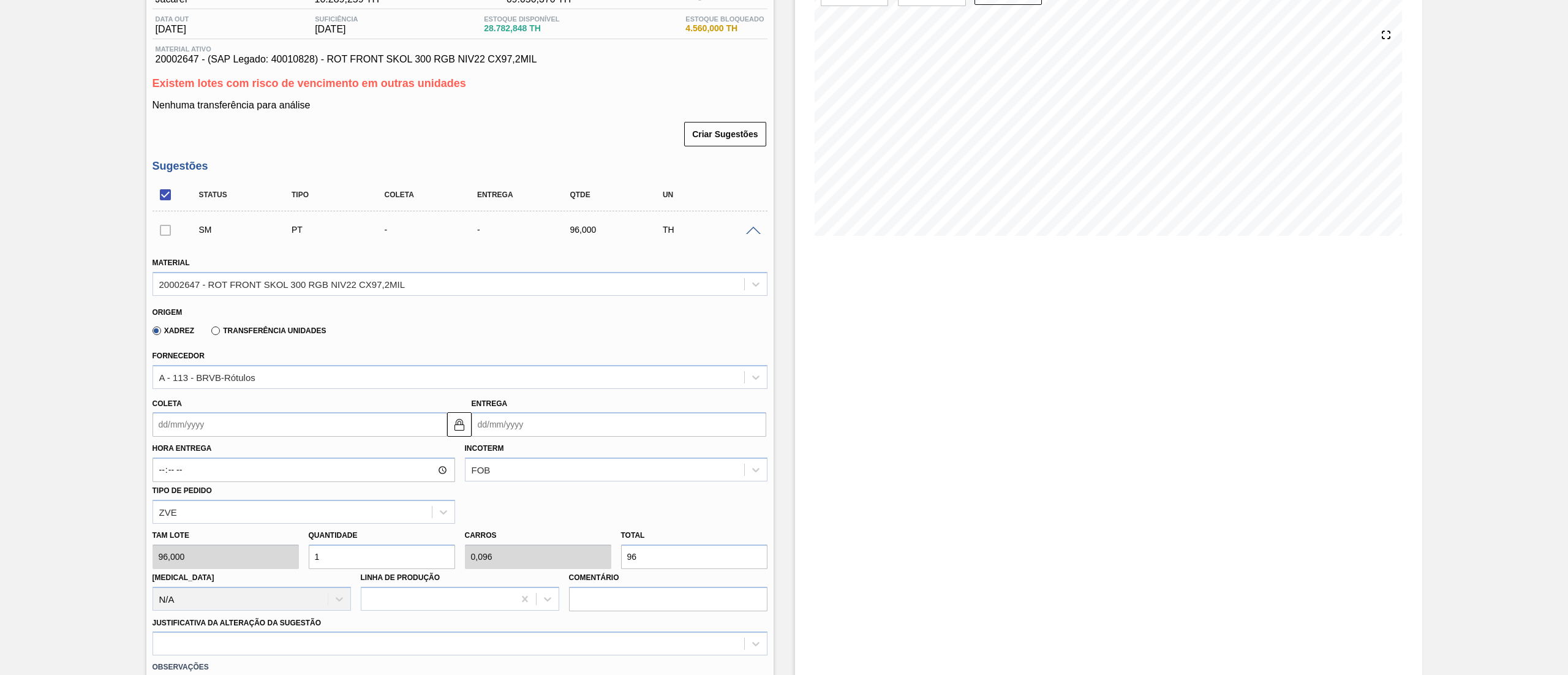
click at [562, 565] on div "Tam lote 96,000 Quantidade 1 Carros 0,096 Total 96 Doca N/A Linha de Produção C…" at bounding box center [460, 567] width 624 height 87
type input "0,063"
type input "0,006"
type input "6"
type input "0,667"
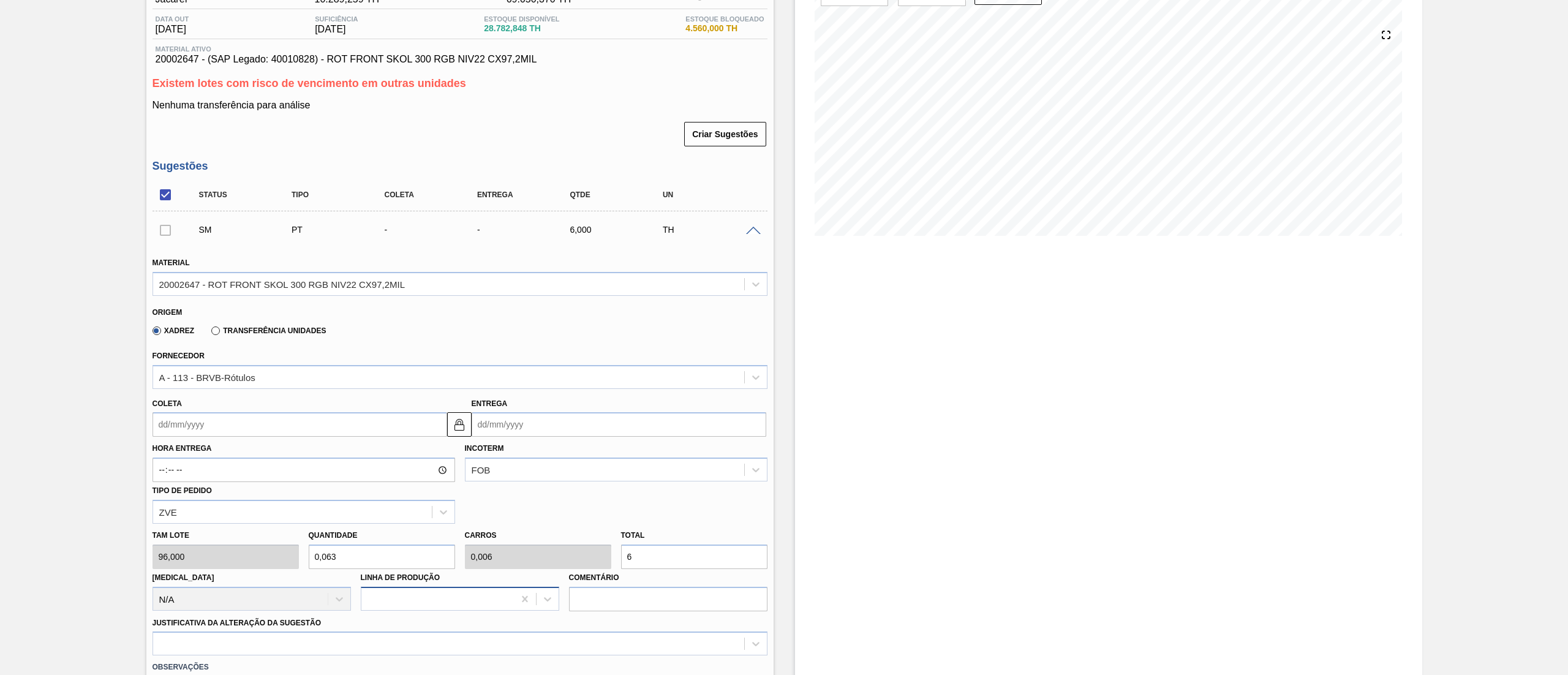
type input "0,064"
type input "64"
type input "6,667"
type input "0,64"
type input "640"
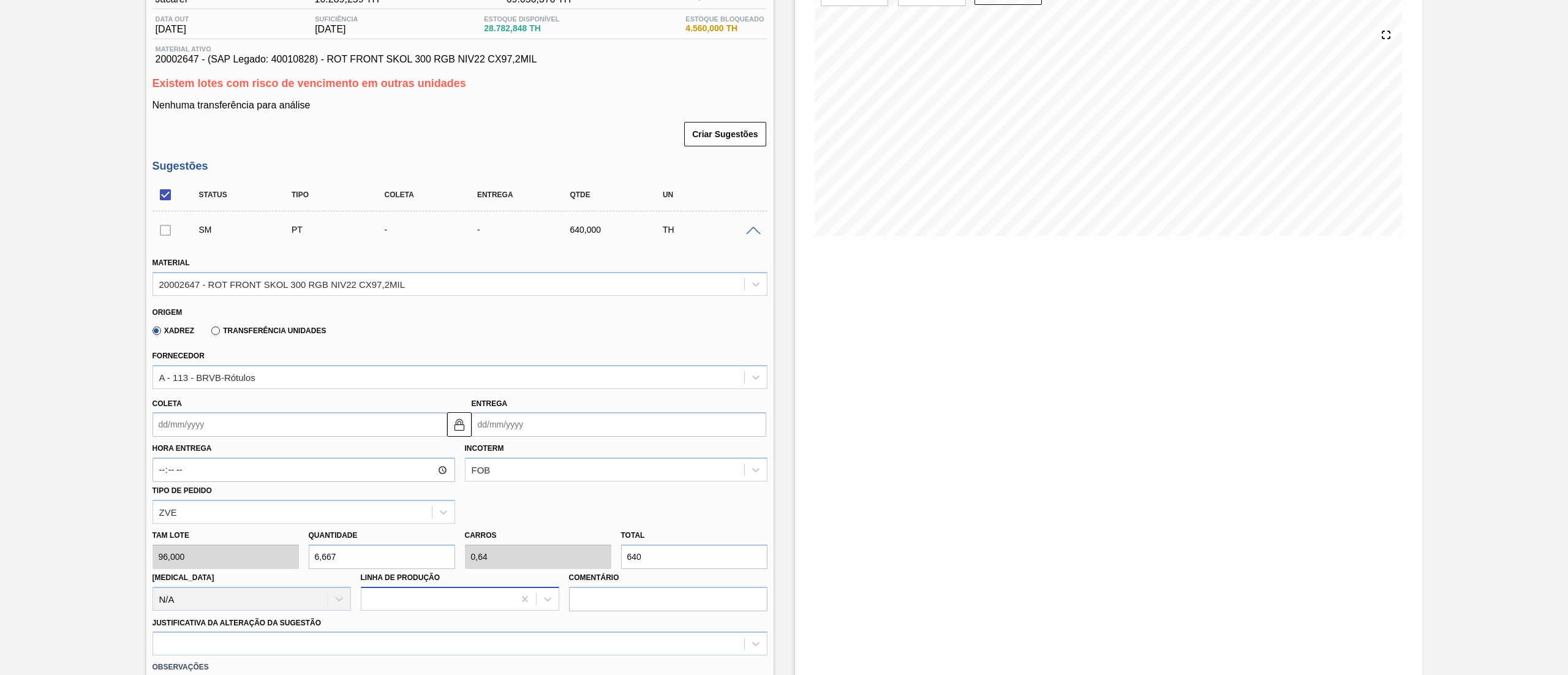
type input "66,667"
type input "6,4"
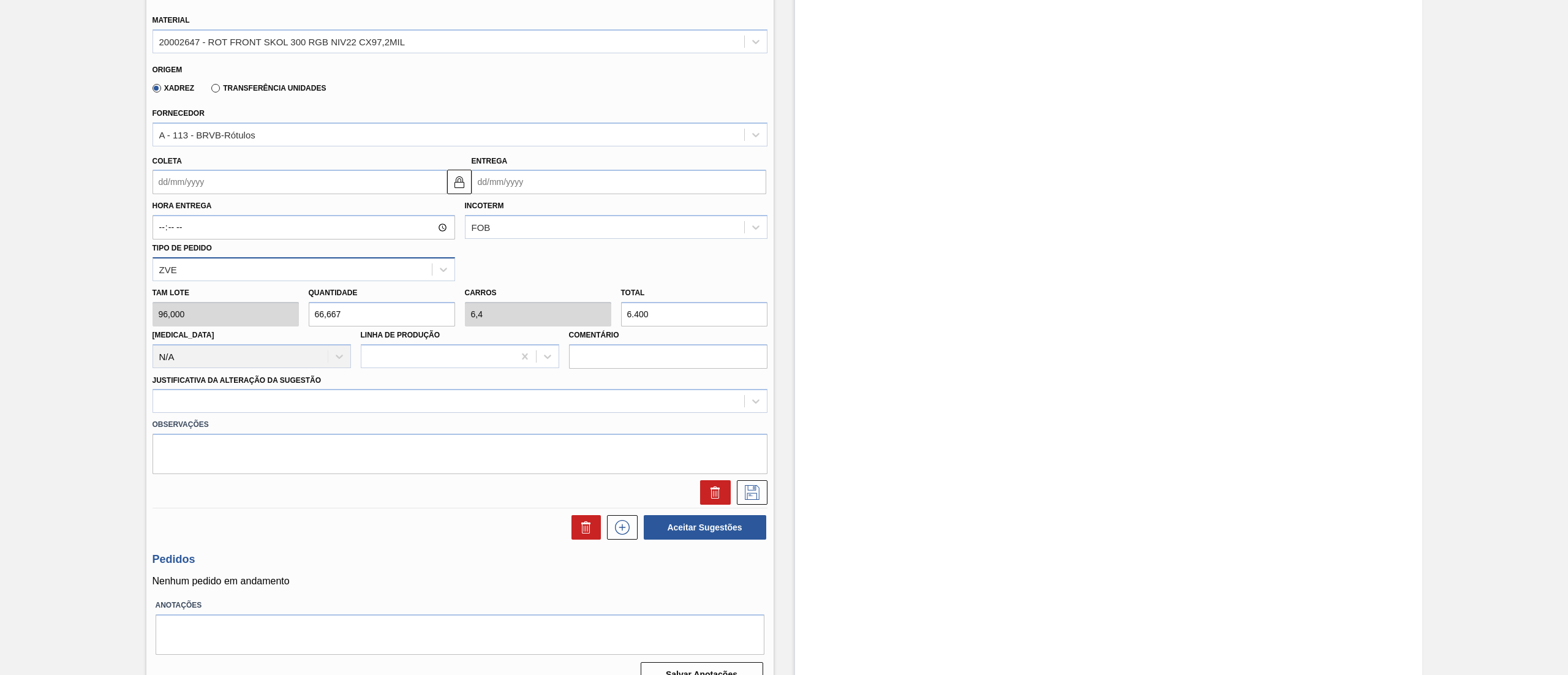
scroll to position [368, 0]
type input "6.400"
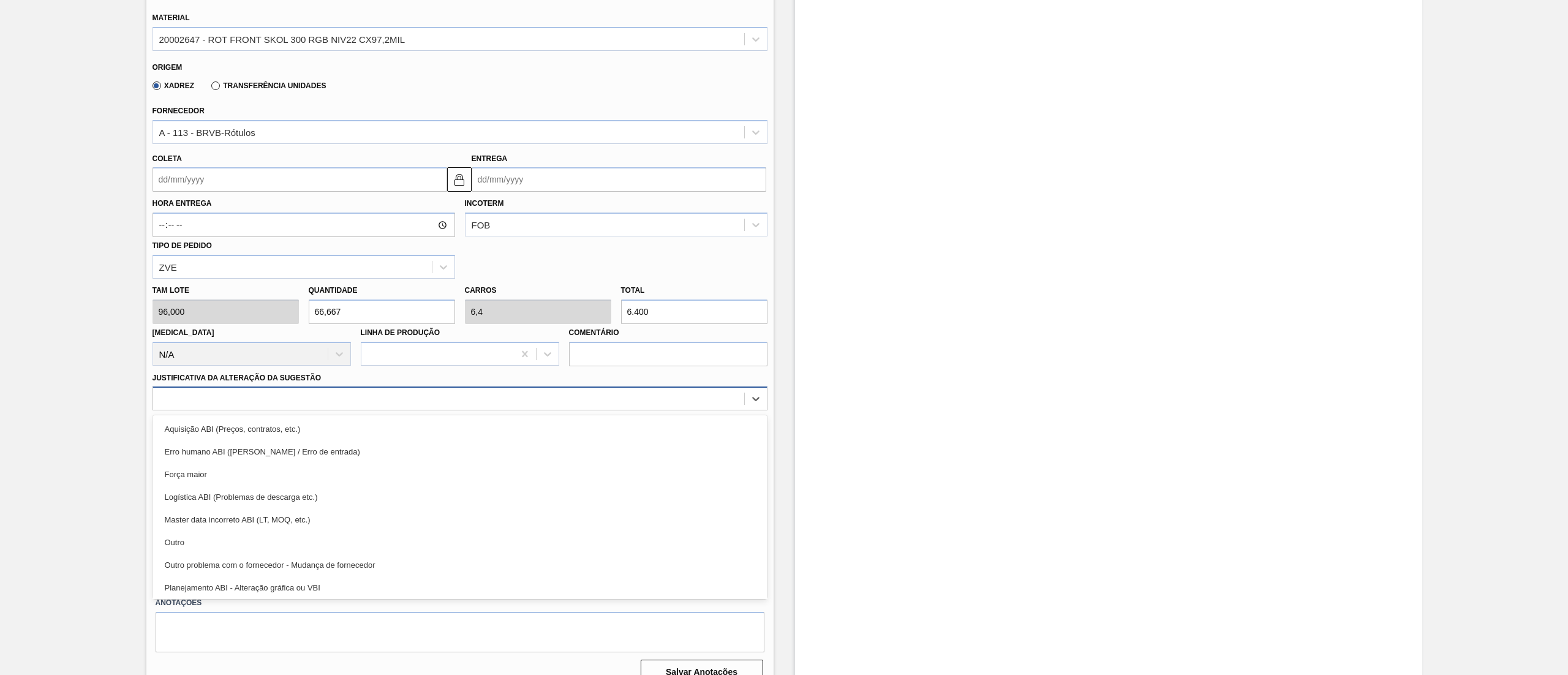
click at [187, 394] on div at bounding box center [448, 399] width 591 height 18
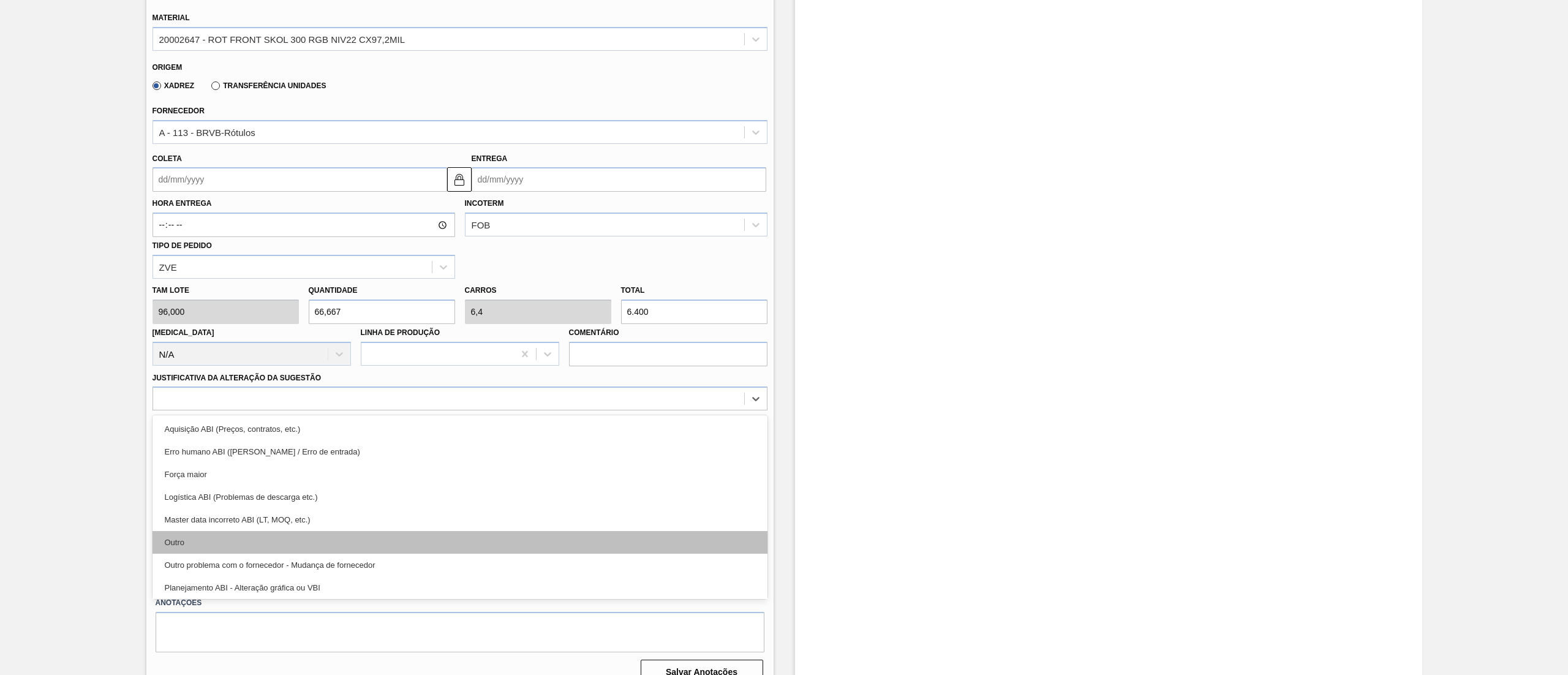
click at [190, 545] on div "Outro" at bounding box center [460, 542] width 615 height 23
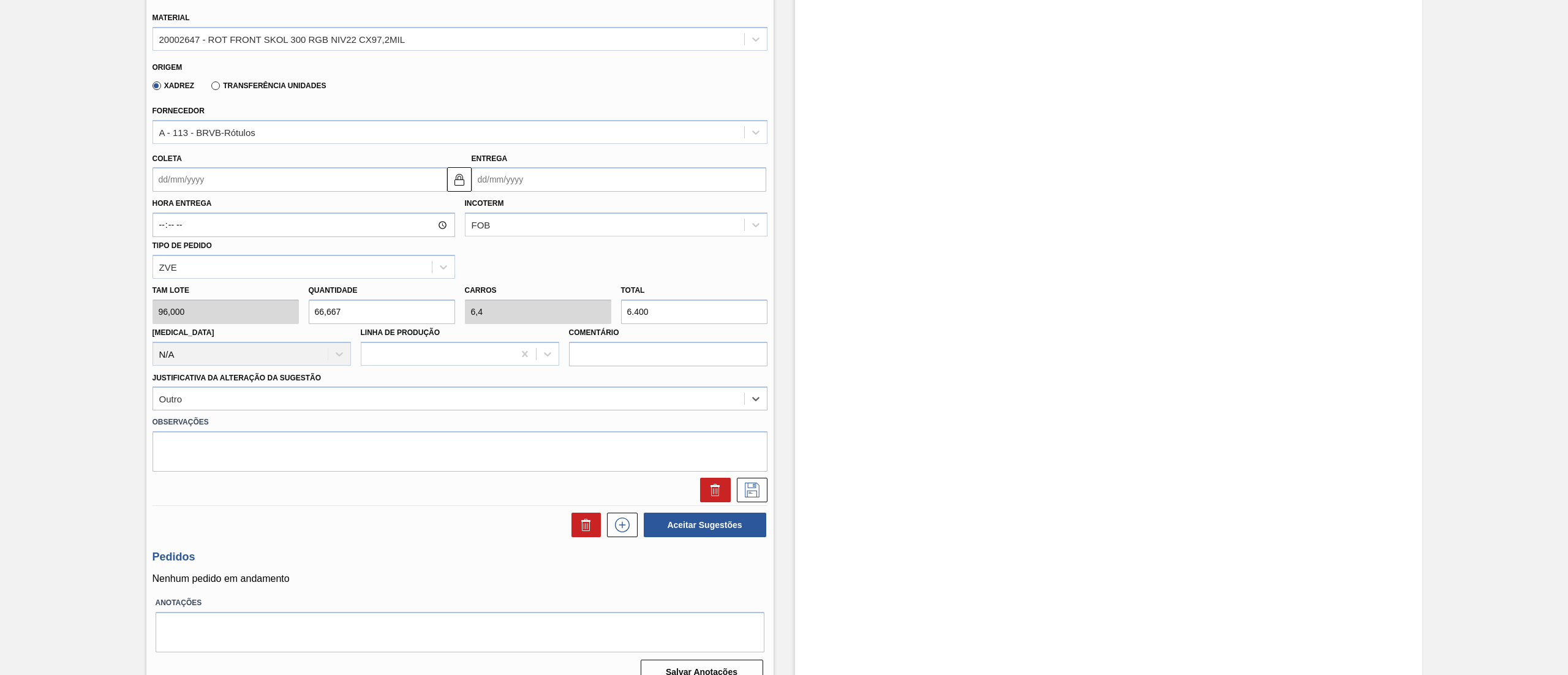
click at [199, 182] on input "Coleta" at bounding box center [299, 179] width 294 height 25
click at [265, 312] on div "22" at bounding box center [266, 307] width 17 height 17
type input "22/08/2025"
type input "[DATE]"
click at [755, 491] on icon at bounding box center [752, 490] width 20 height 15
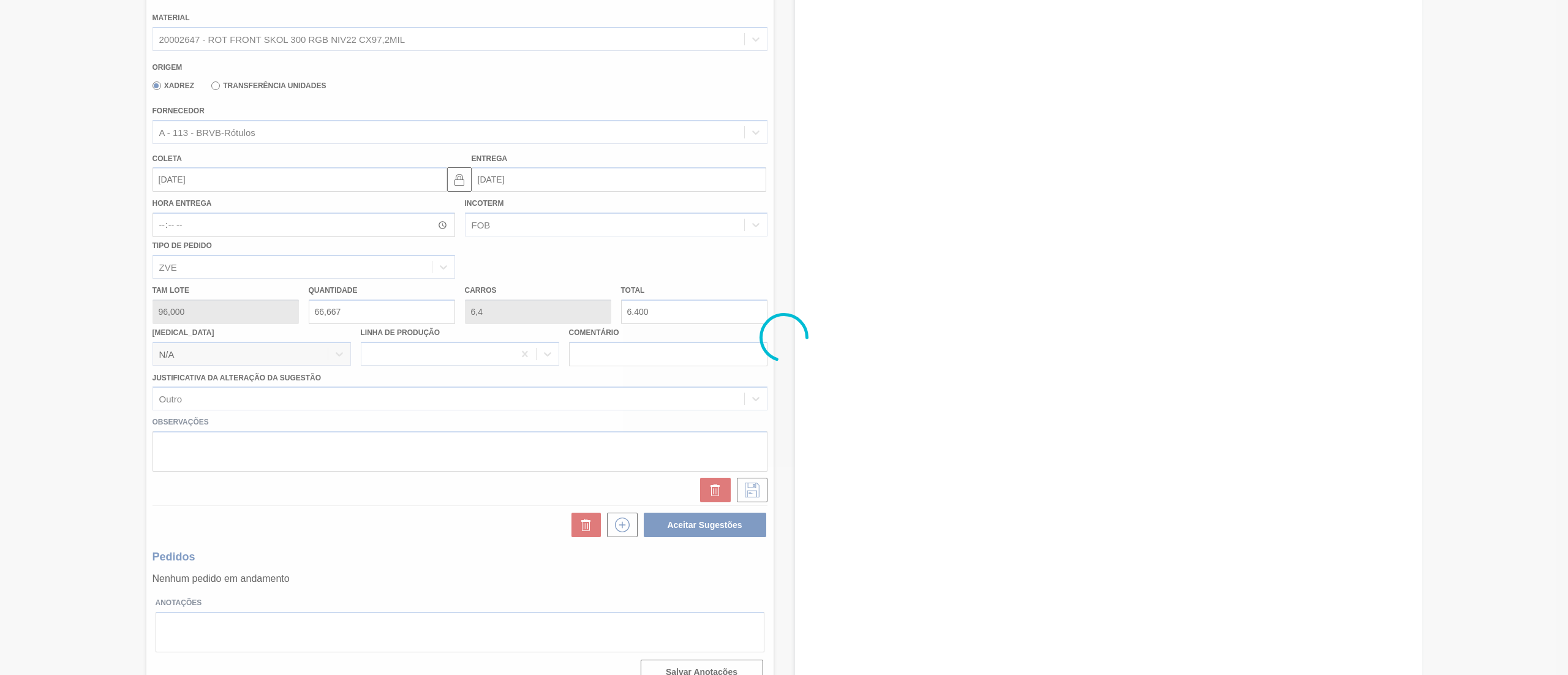
scroll to position [0, 0]
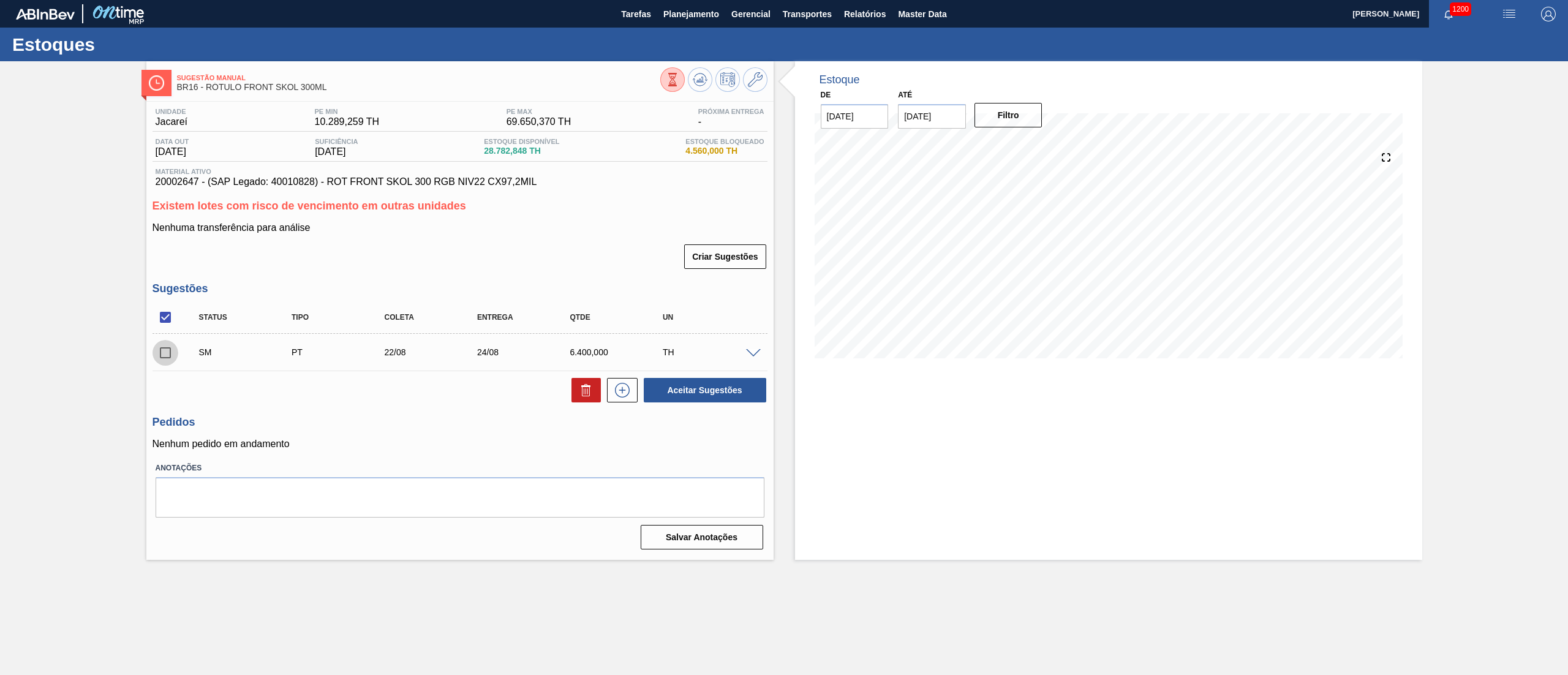
click at [171, 352] on input "checkbox" at bounding box center [166, 353] width 26 height 26
checkbox input "true"
click at [681, 396] on button "Aceitar Sugestões" at bounding box center [705, 390] width 123 height 25
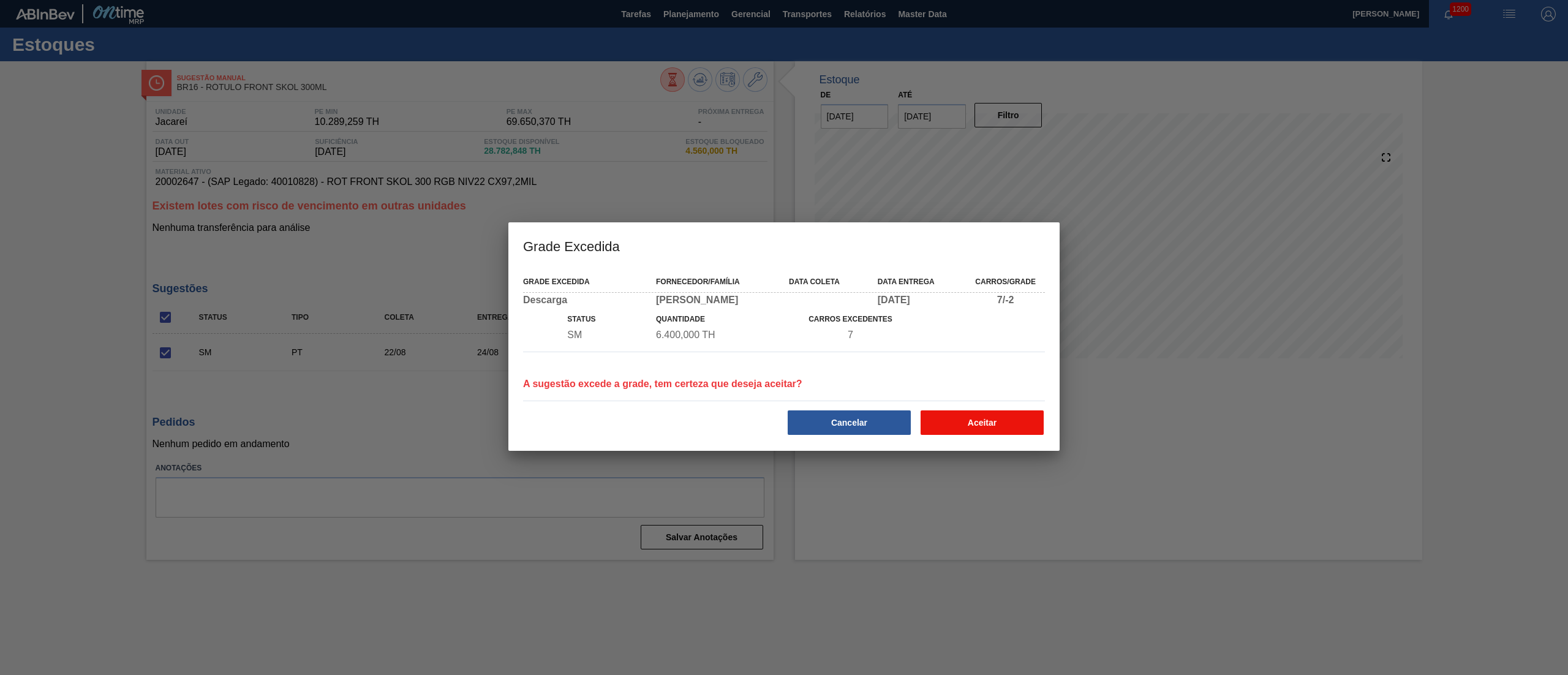
click at [960, 416] on button "Aceitar" at bounding box center [982, 422] width 123 height 25
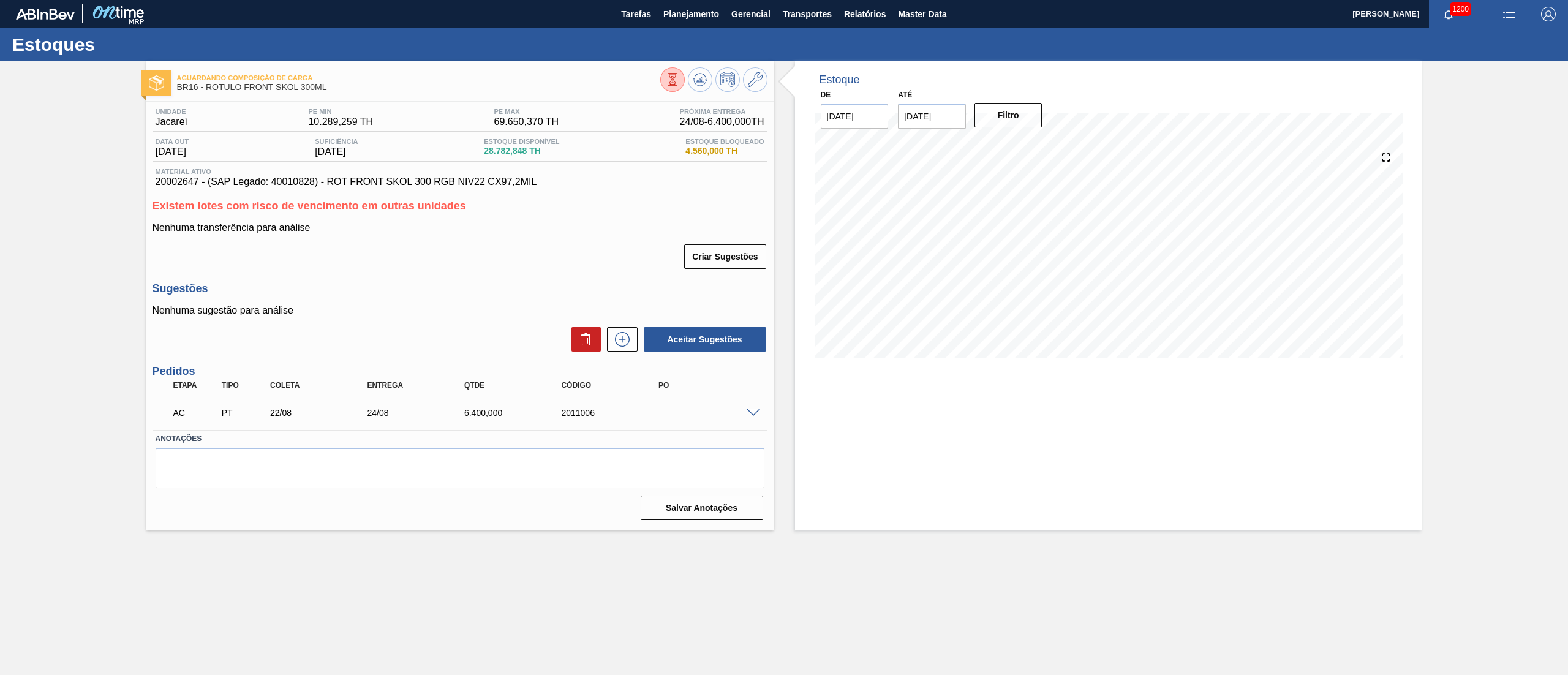
click at [750, 410] on span at bounding box center [753, 412] width 15 height 9
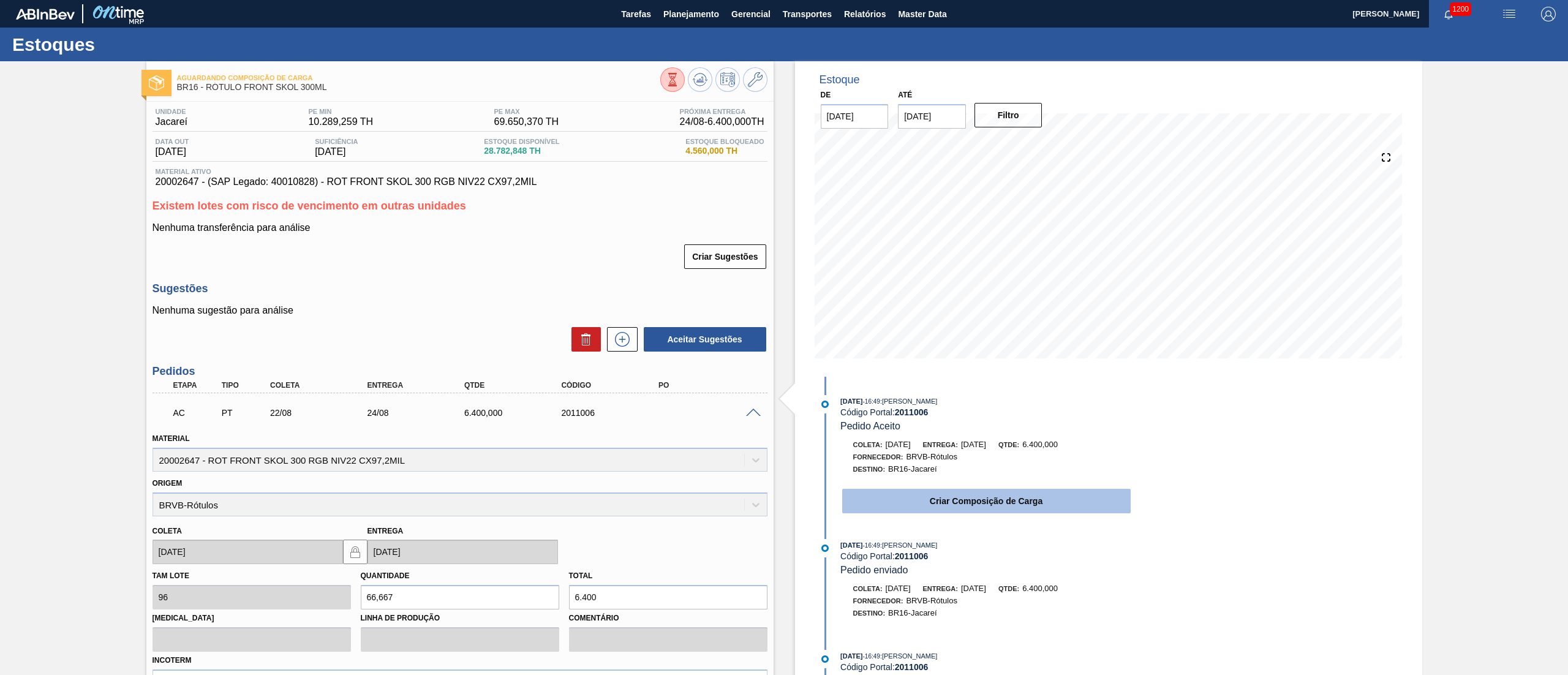
click at [934, 507] on button "Criar Composição de Carga" at bounding box center [986, 501] width 288 height 25
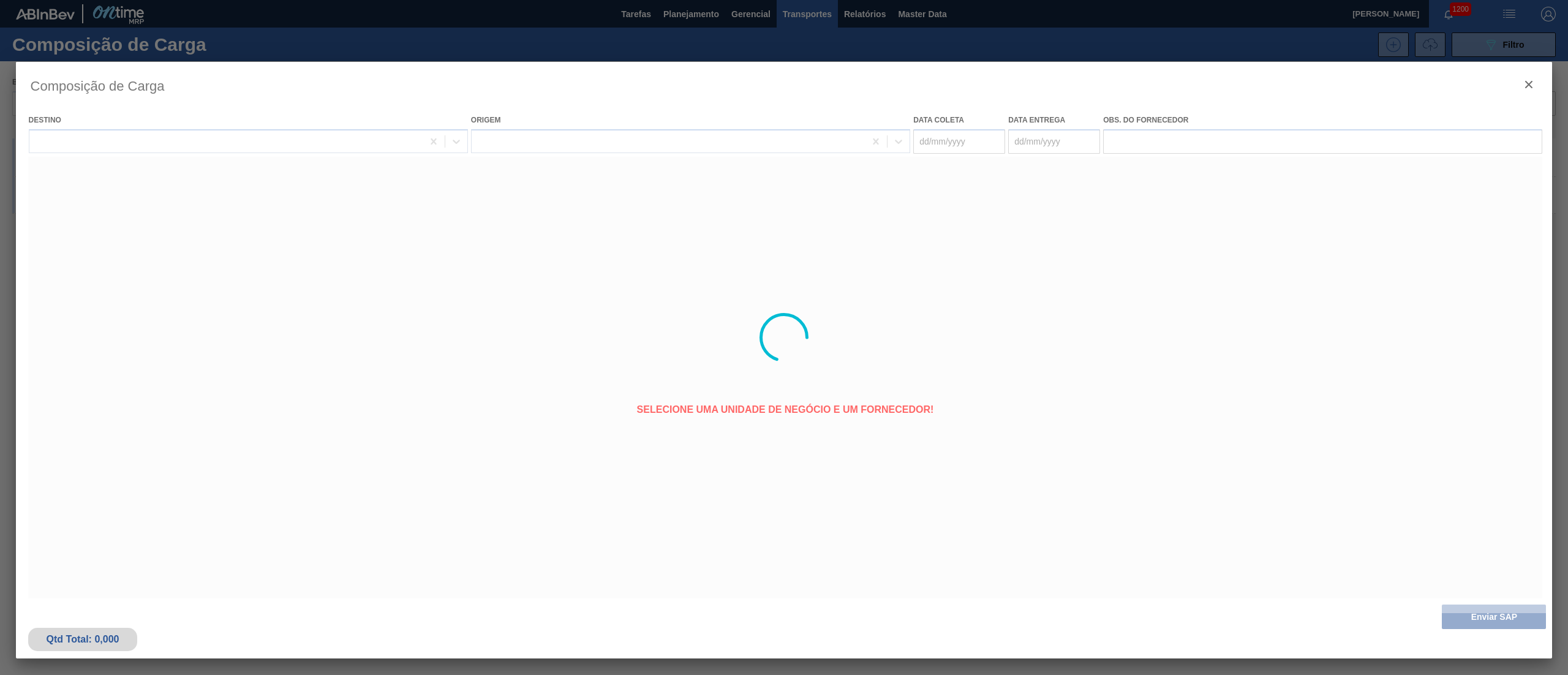
type coleta "22/08/2025"
type entrega "[DATE]"
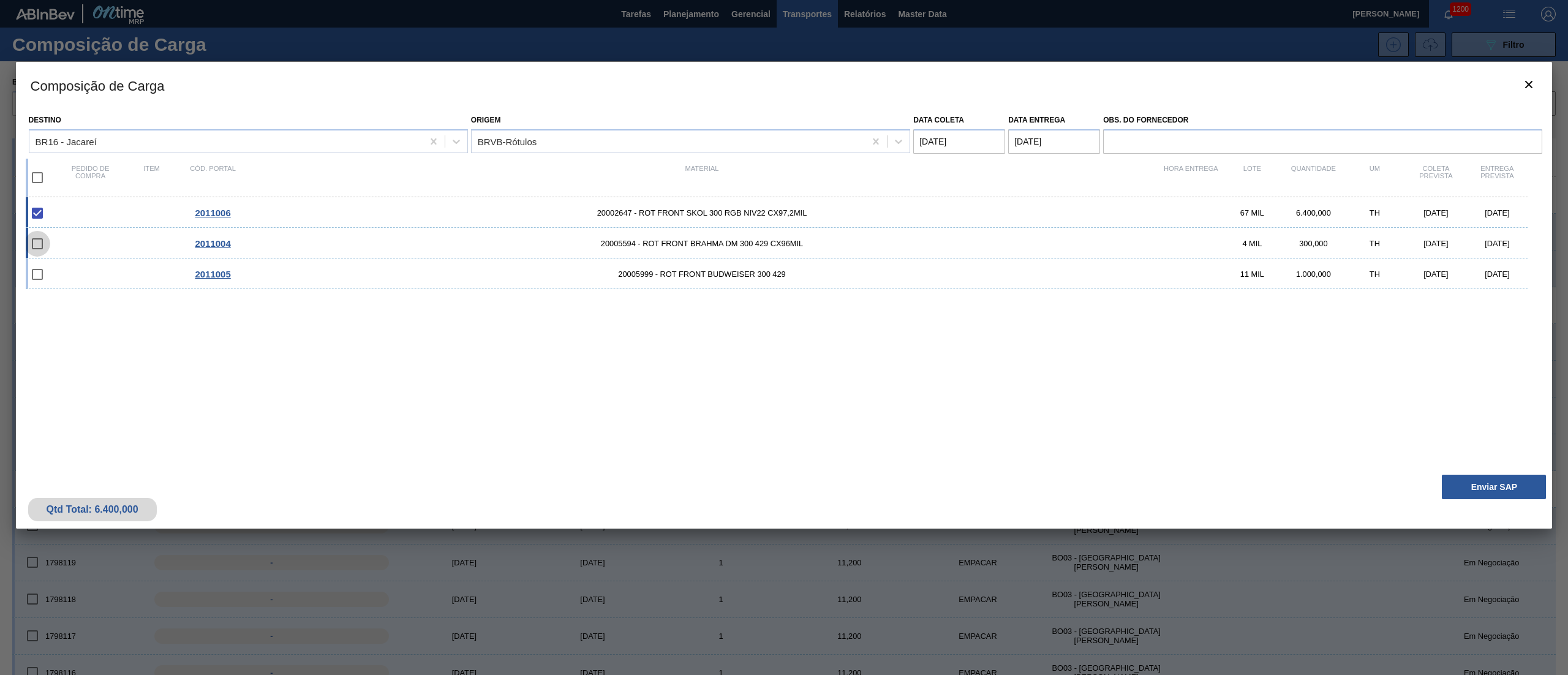
click at [43, 240] on input "checkbox" at bounding box center [38, 244] width 26 height 26
checkbox input "false"
click at [35, 277] on input "checkbox" at bounding box center [38, 275] width 26 height 26
checkbox input "false"
click at [35, 247] on input "checkbox" at bounding box center [38, 244] width 26 height 26
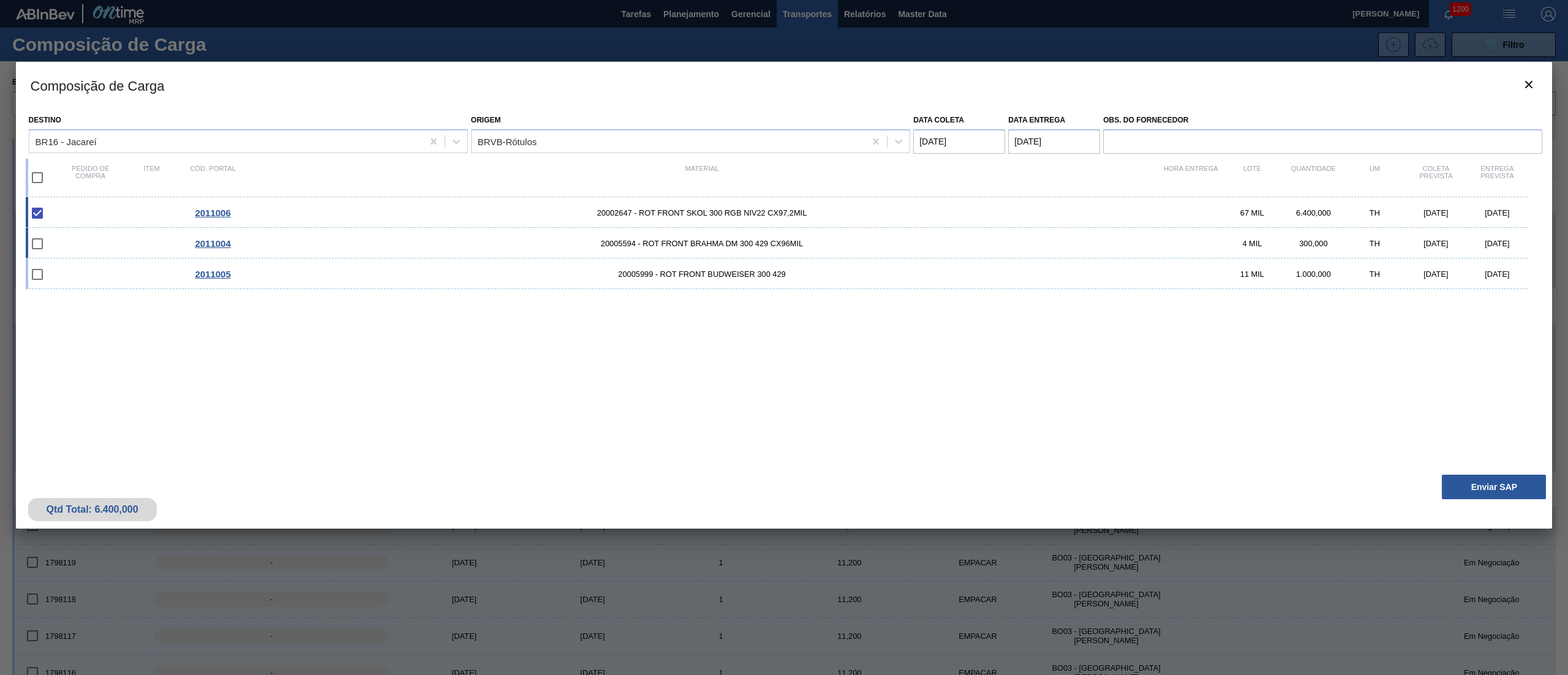
checkbox input "false"
click at [33, 267] on input "checkbox" at bounding box center [38, 275] width 26 height 26
click at [36, 277] on input "checkbox" at bounding box center [38, 275] width 26 height 26
checkbox input "false"
click at [36, 180] on input "checkbox" at bounding box center [38, 177] width 26 height 26
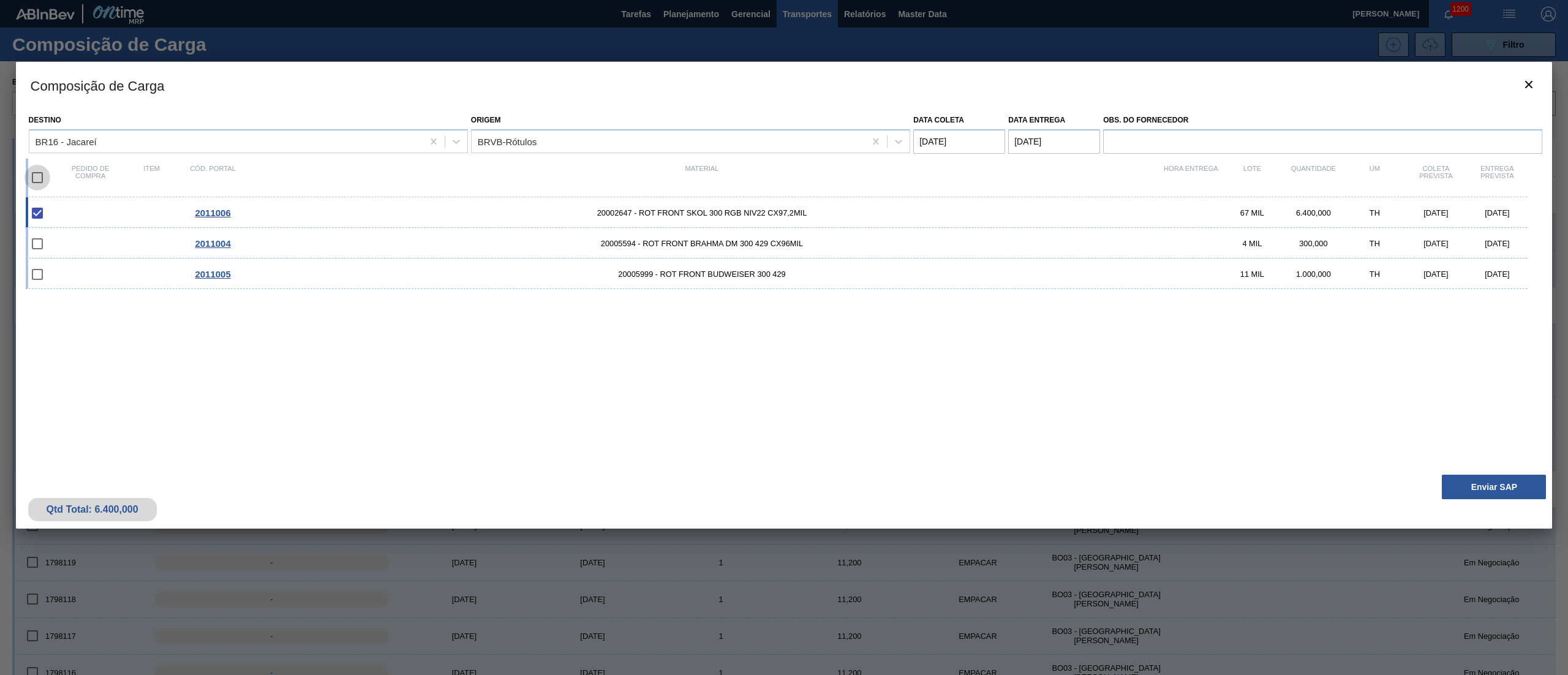
checkbox input "true"
click at [1499, 489] on button "Enviar SAP" at bounding box center [1493, 487] width 104 height 25
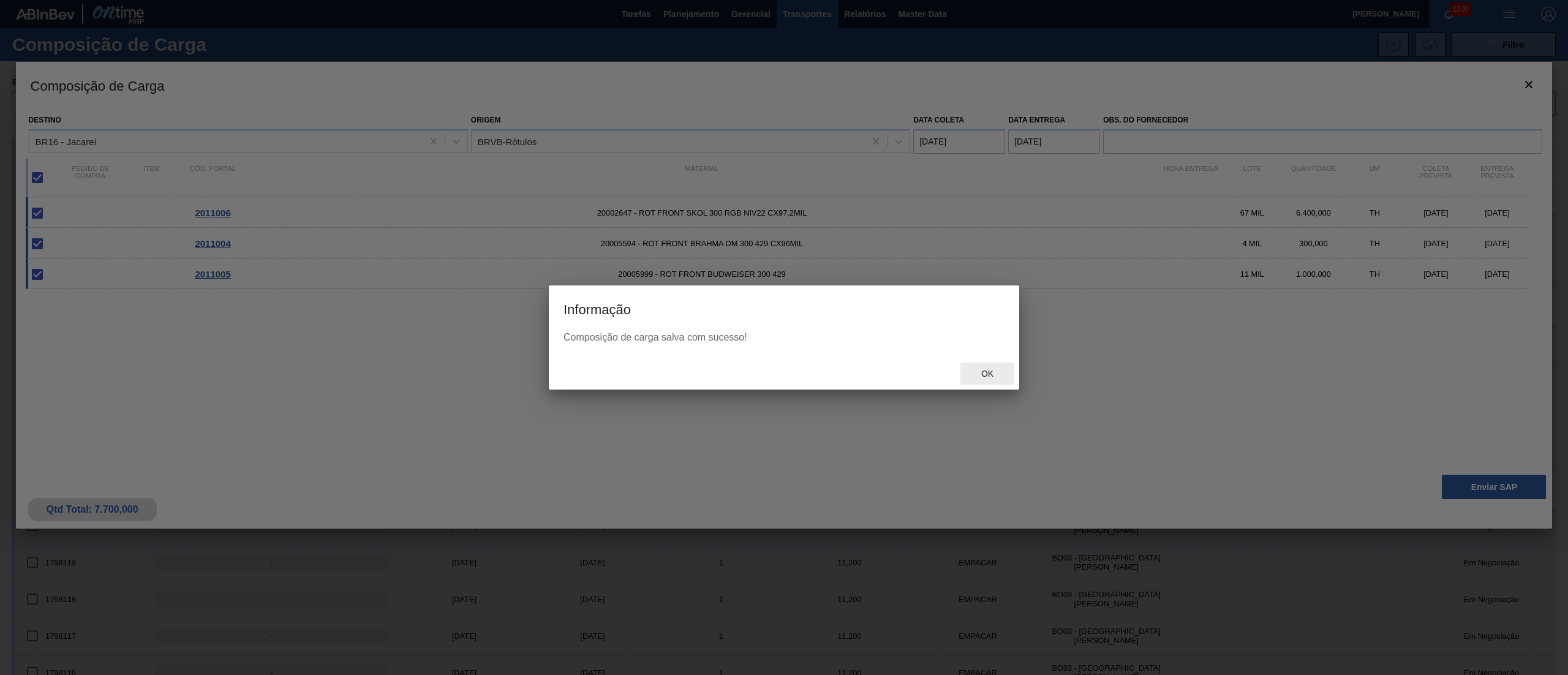
click at [983, 366] on div "Ok" at bounding box center [987, 374] width 54 height 23
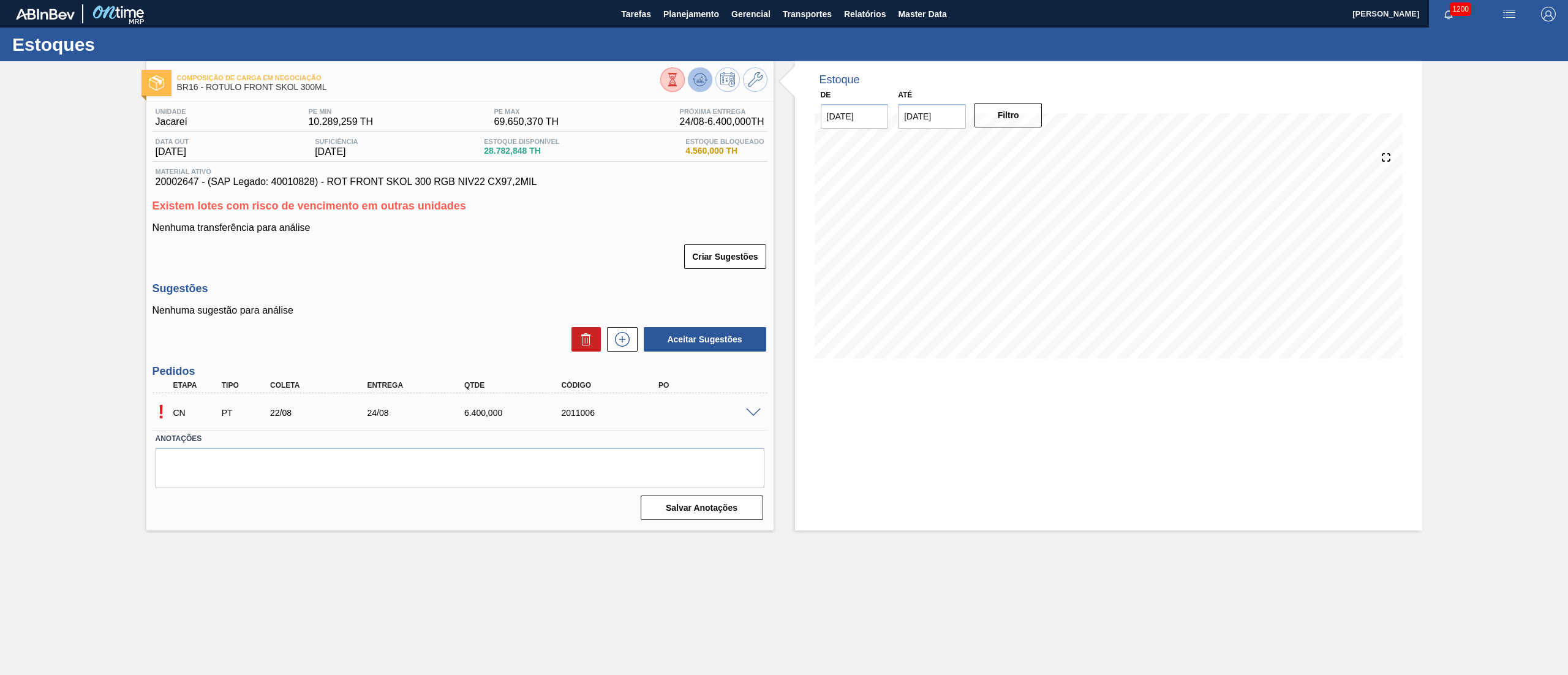
click at [705, 82] on icon at bounding box center [699, 82] width 12 height 6
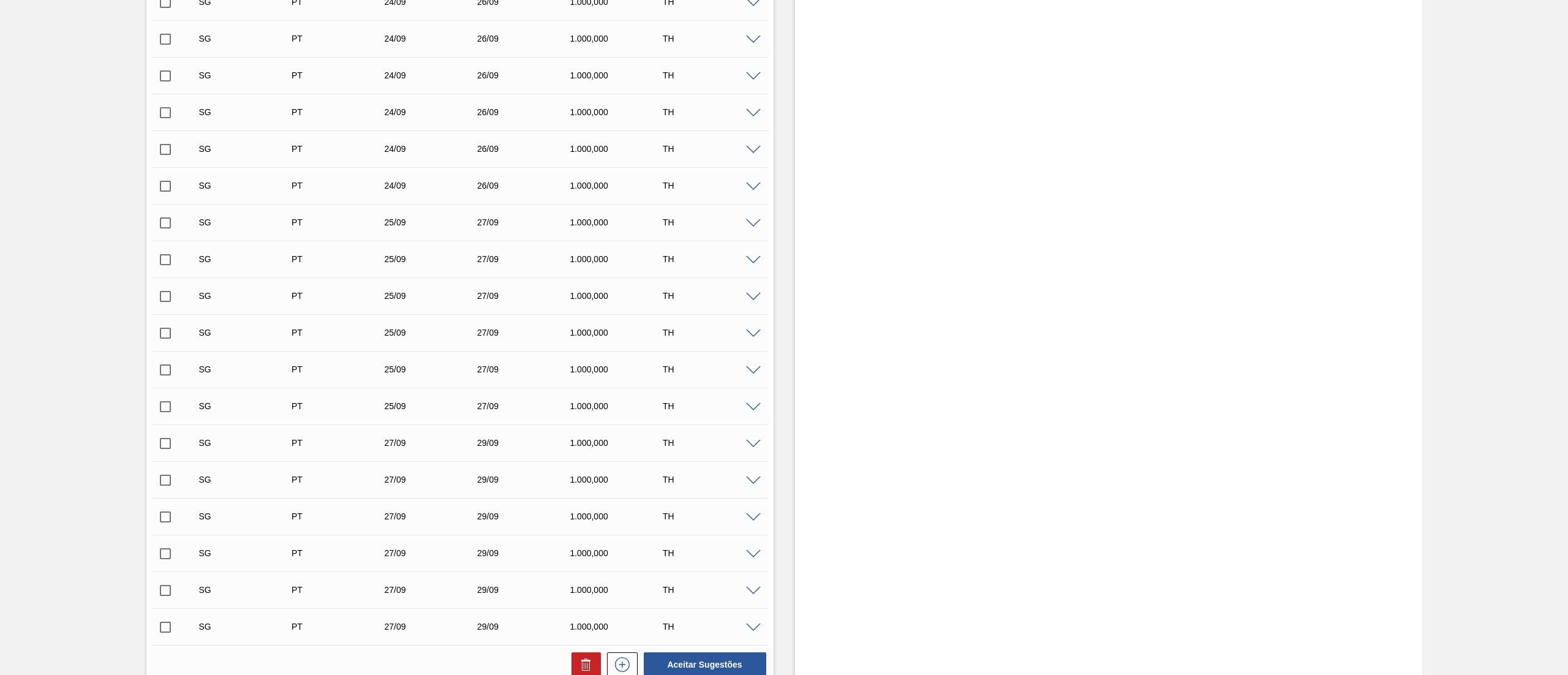
scroll to position [1412, 0]
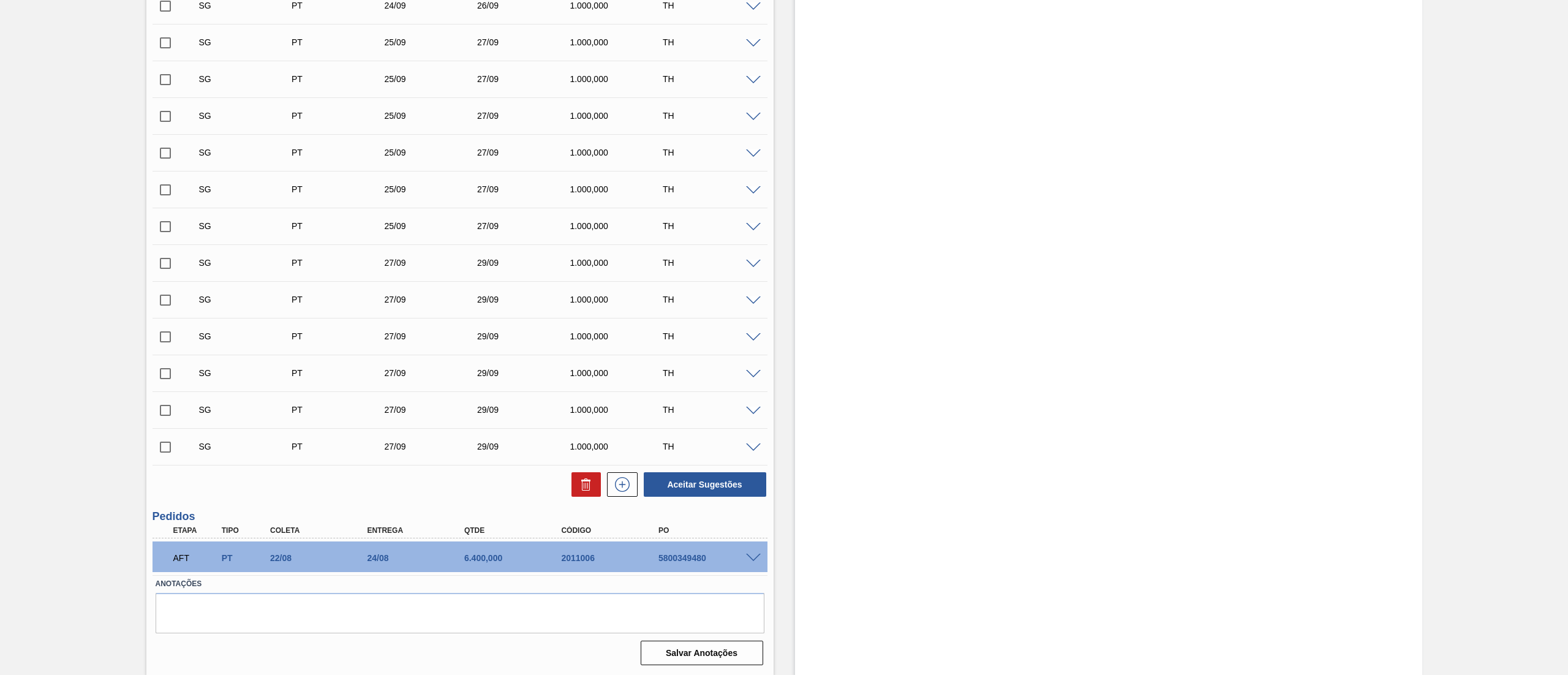
click at [695, 547] on div "AFT PT 22/08 24/08 6.400,000 2011006 5800349480" at bounding box center [457, 556] width 583 height 25
copy div "5800349480"
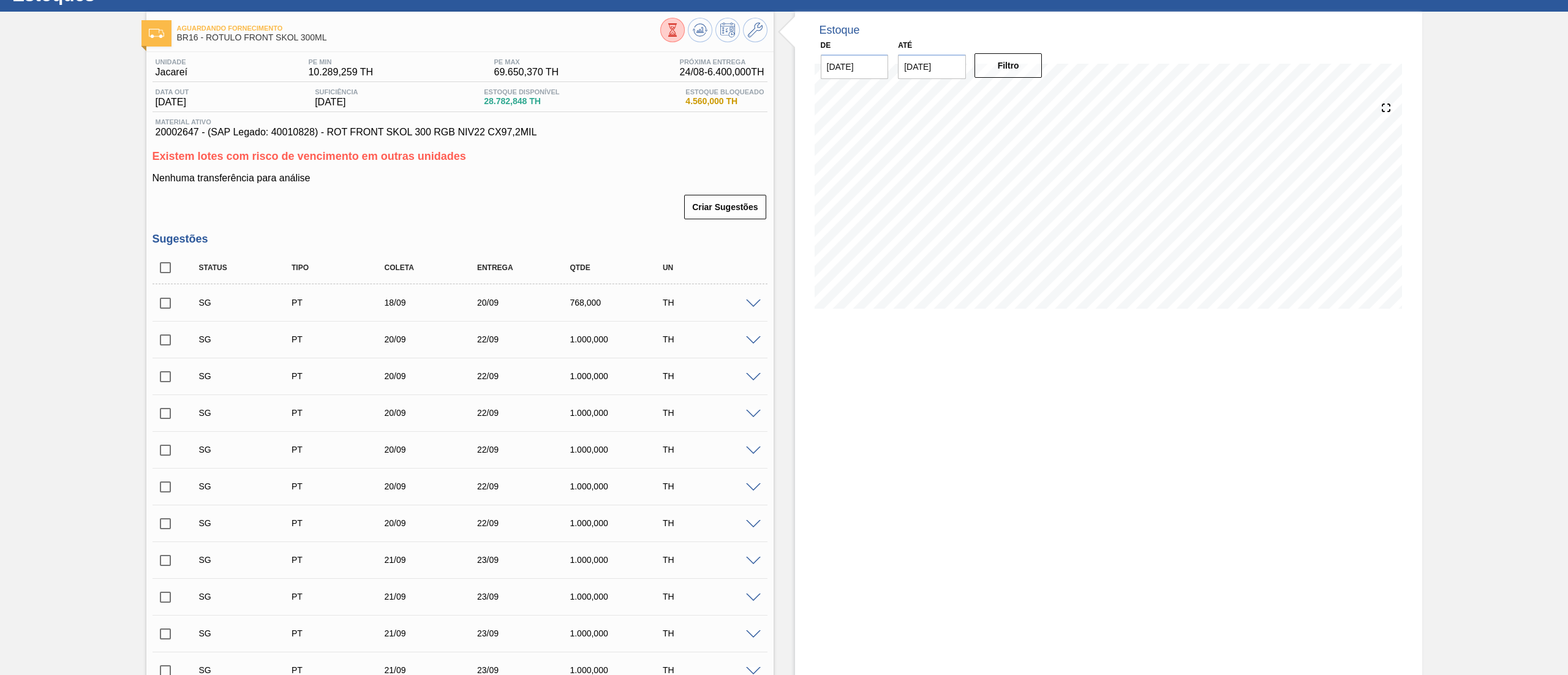
scroll to position [0, 0]
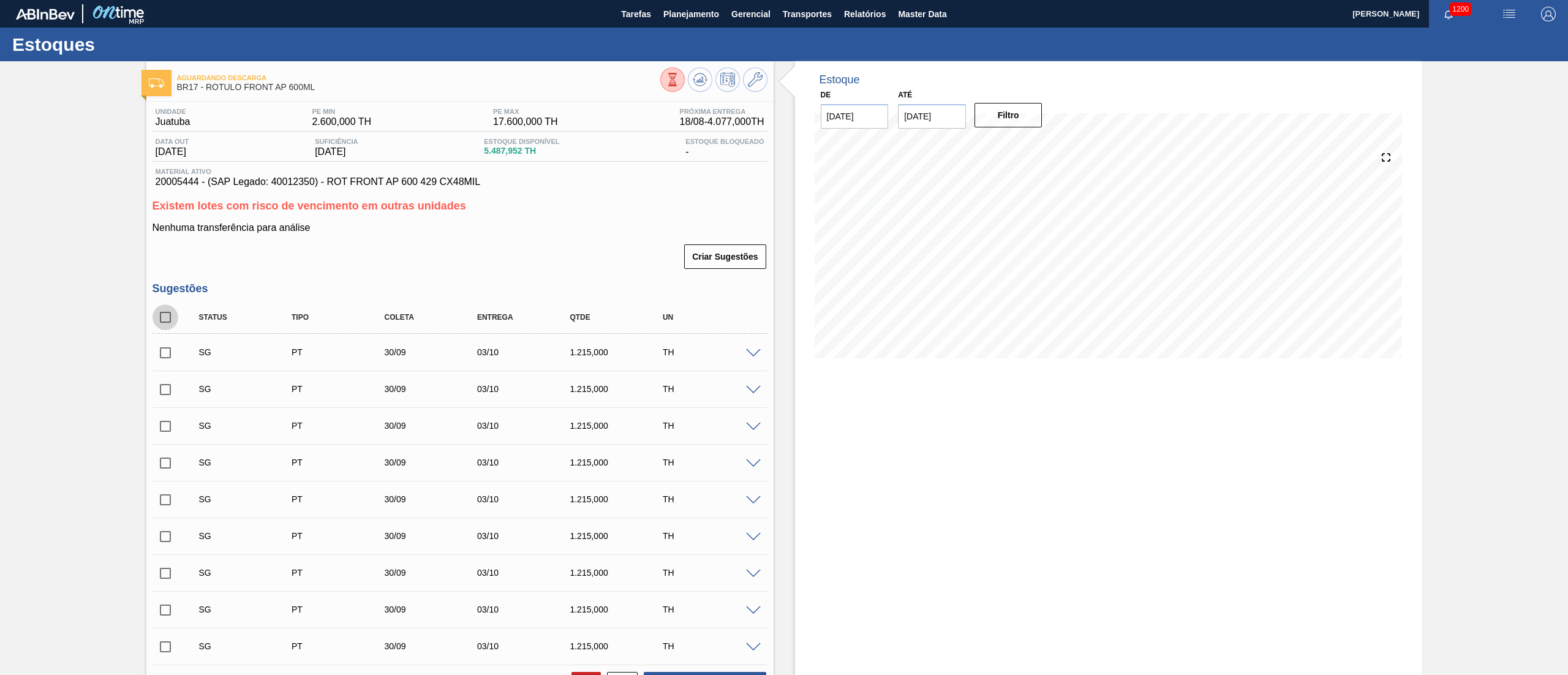
click at [169, 312] on input "checkbox" at bounding box center [166, 317] width 26 height 26
checkbox input "true"
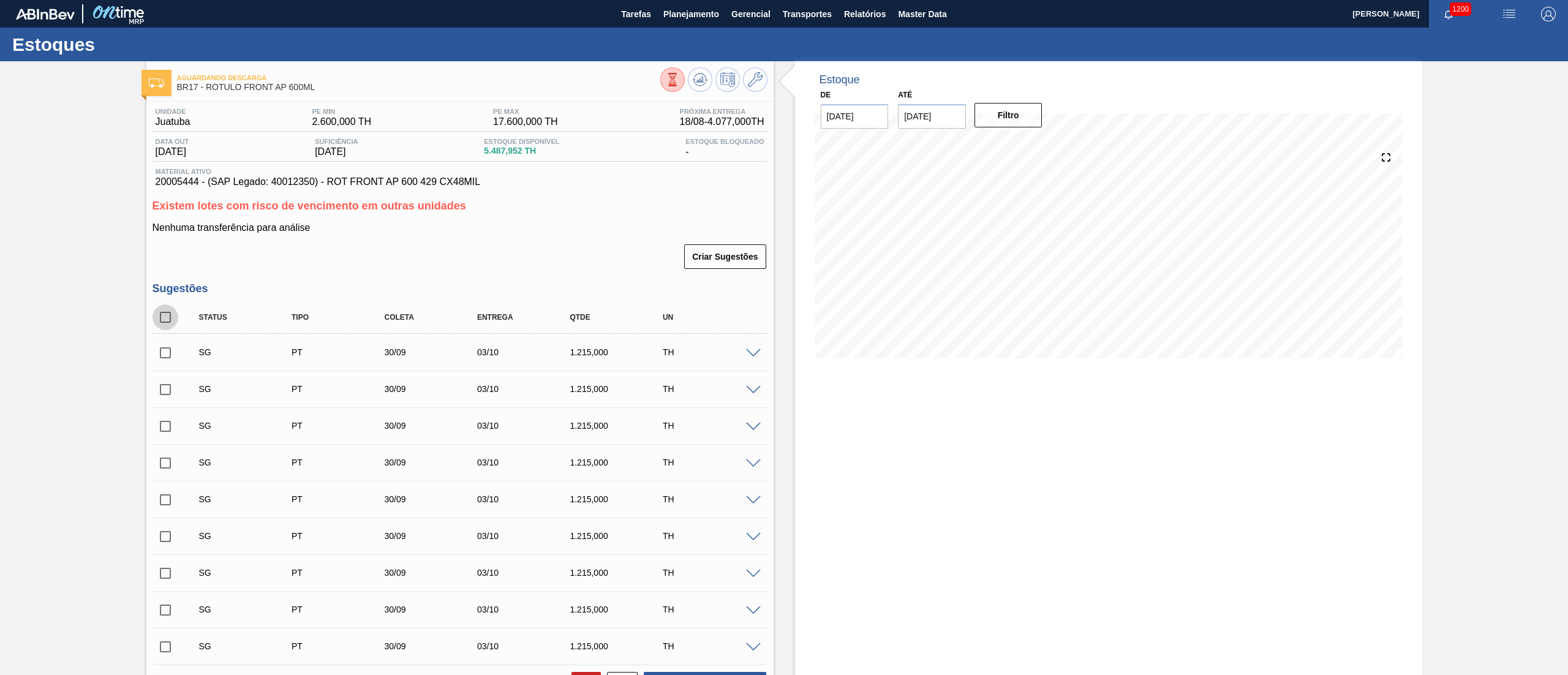
checkbox input "true"
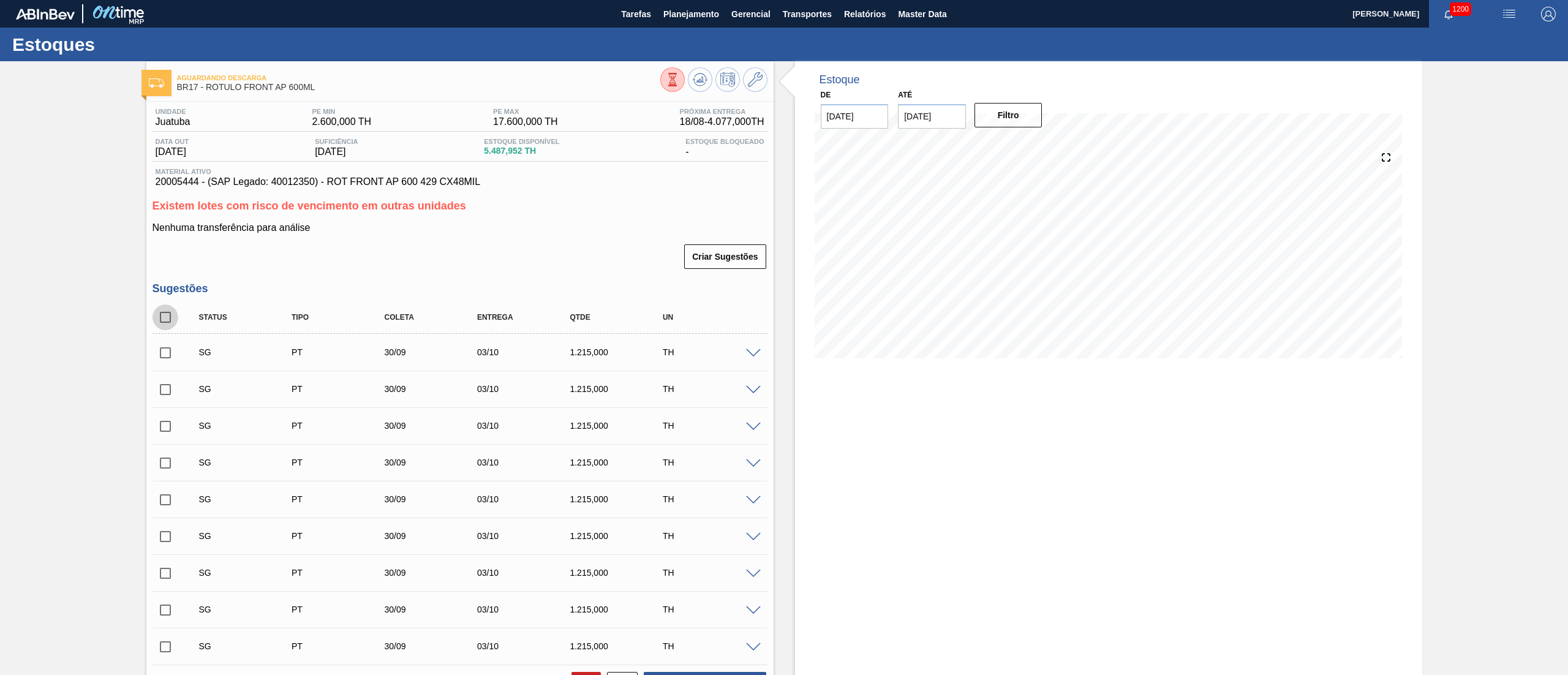
checkbox input "true"
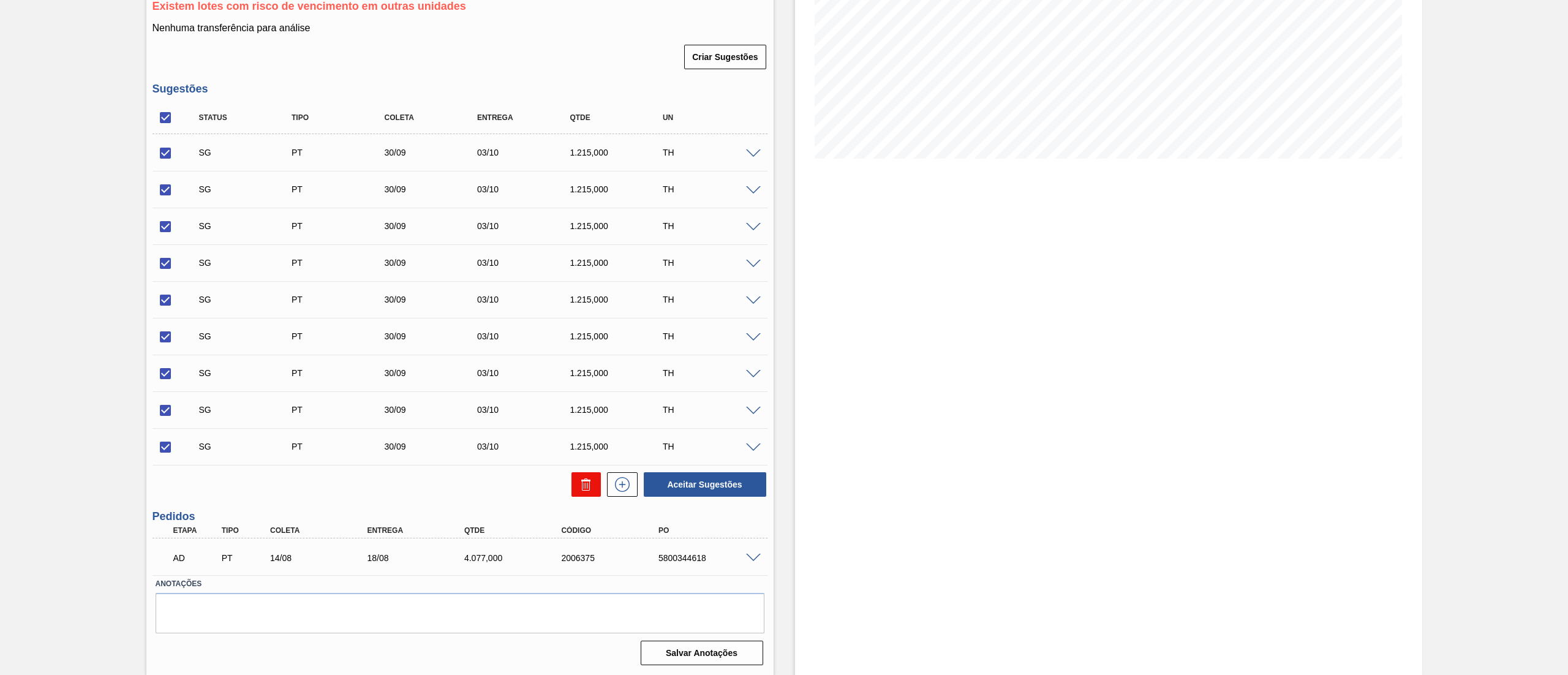
click at [579, 485] on icon at bounding box center [586, 484] width 15 height 15
checkbox input "false"
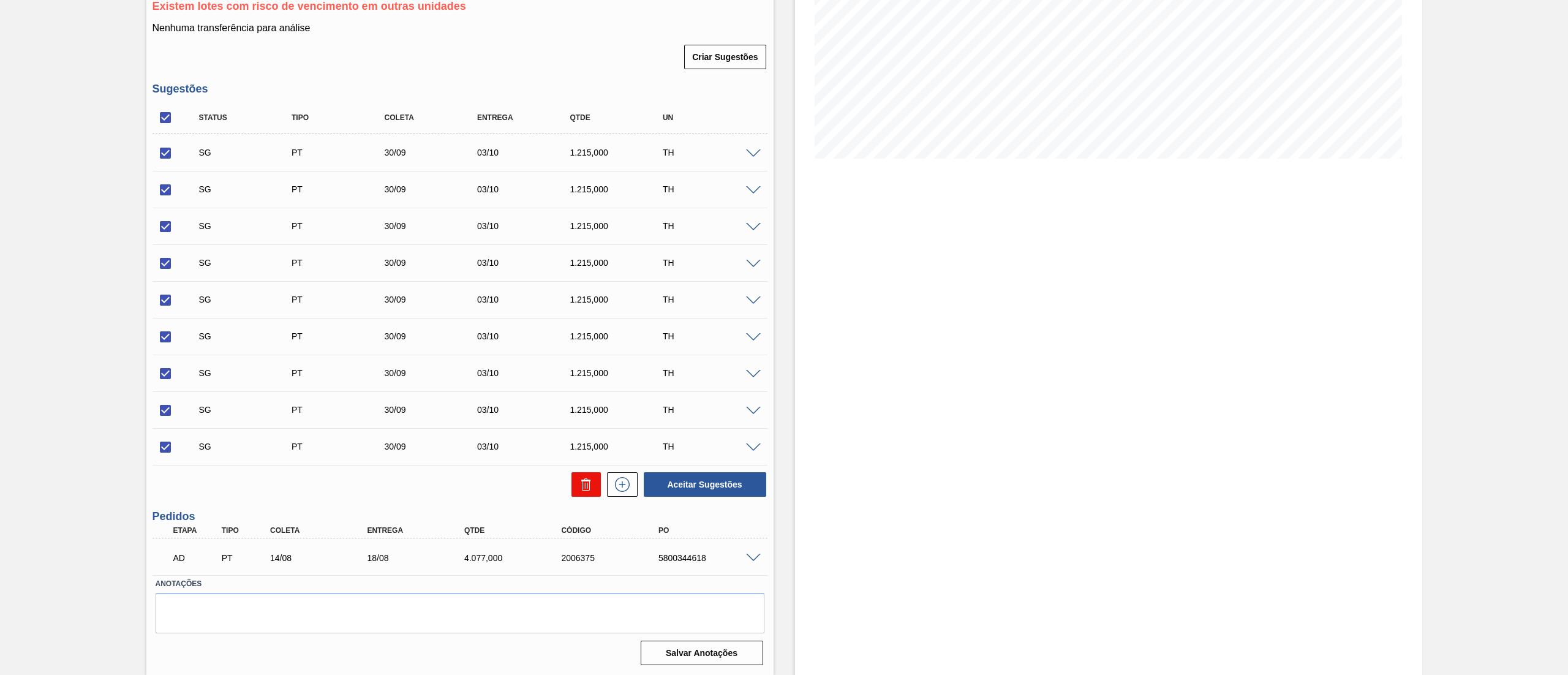
checkbox input "false"
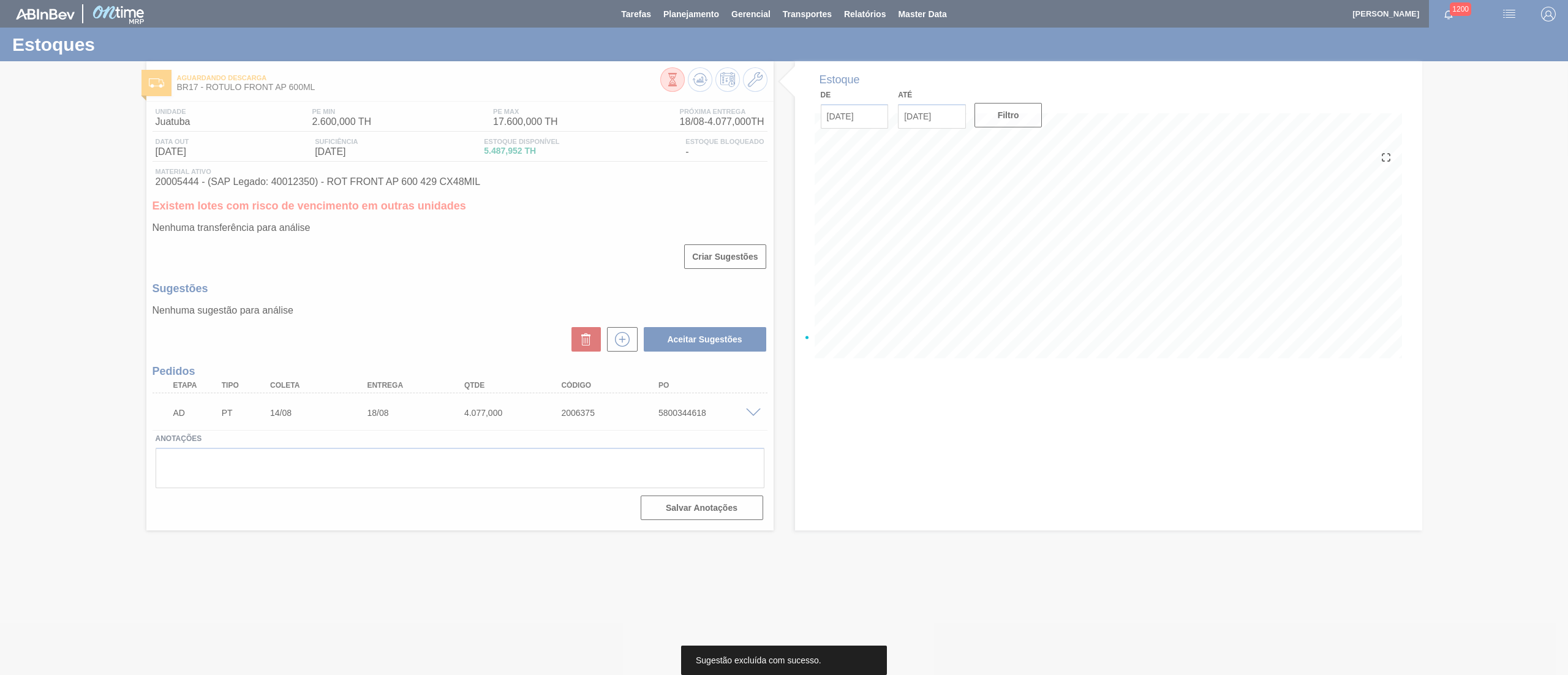
scroll to position [0, 0]
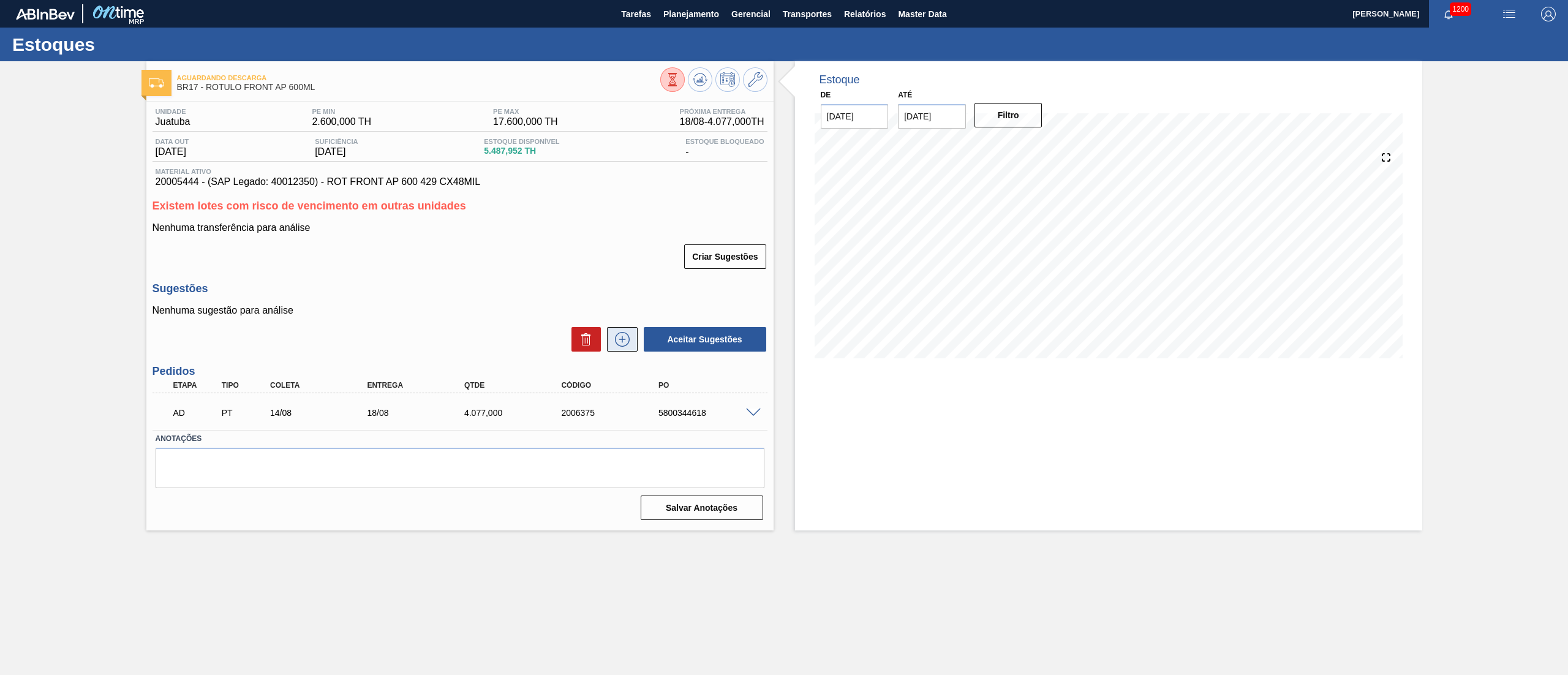
click at [622, 344] on icon at bounding box center [622, 339] width 20 height 15
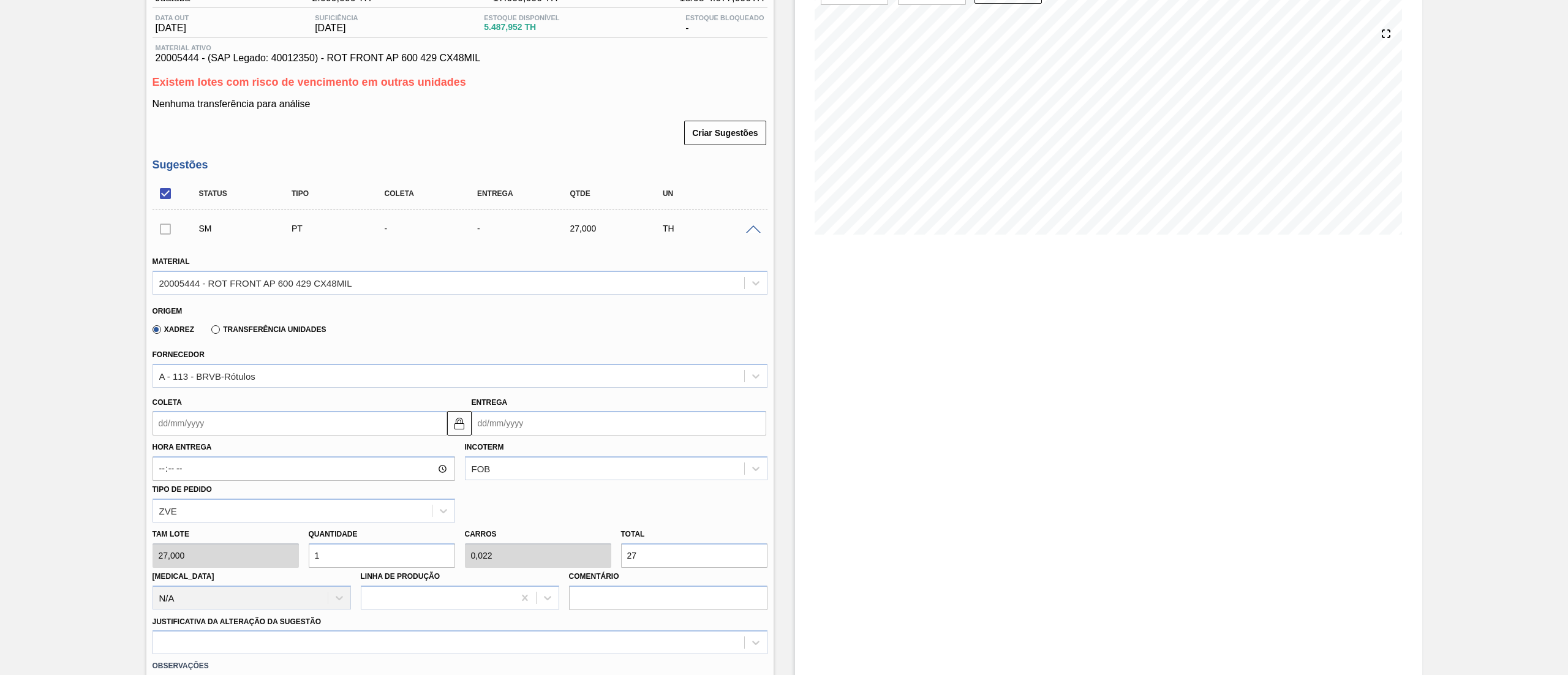
scroll to position [245, 0]
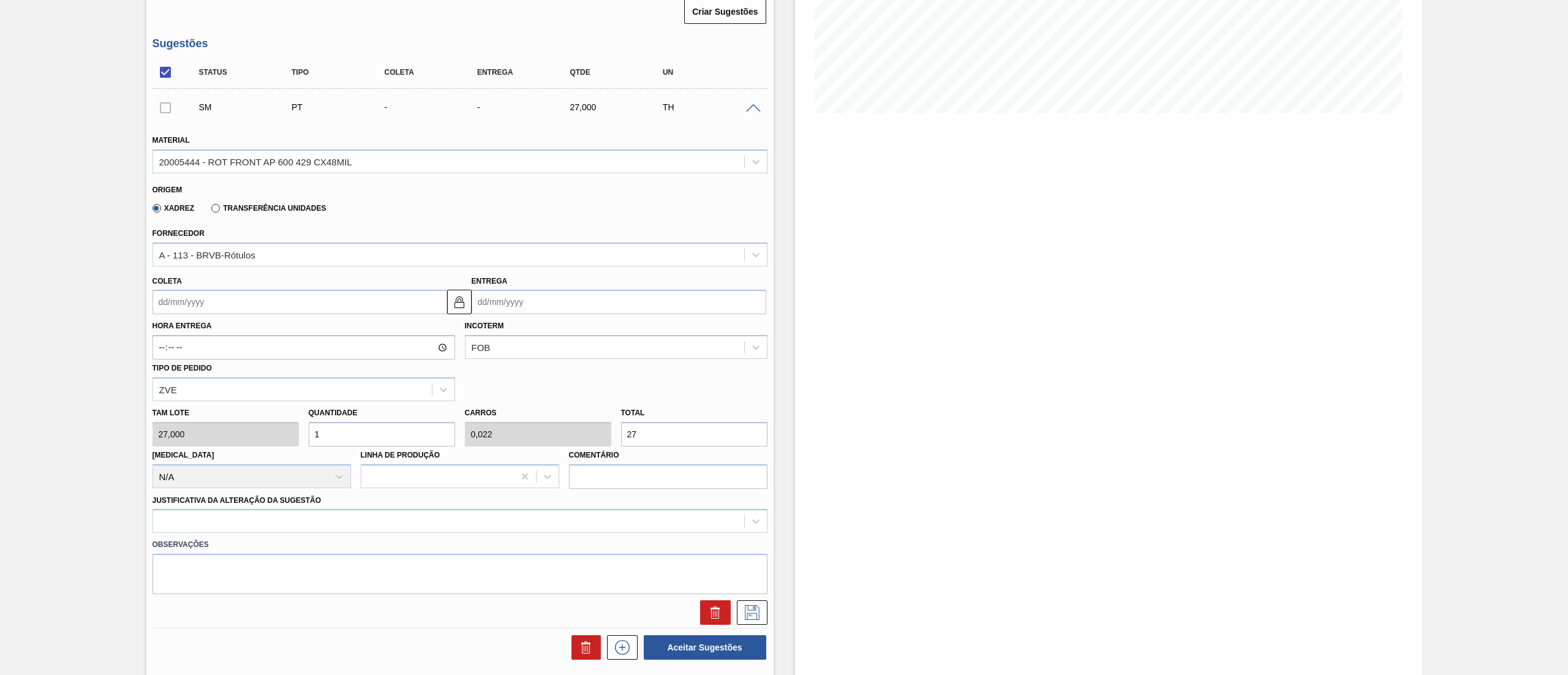
click at [537, 445] on div "Tam lote 27,000 Quantidade 1 Carros 0,022 Total 27 Doca N/A Linha de Produção C…" at bounding box center [460, 445] width 624 height 87
type input "0,037"
type input "0,001"
type input "1"
type input "0,519"
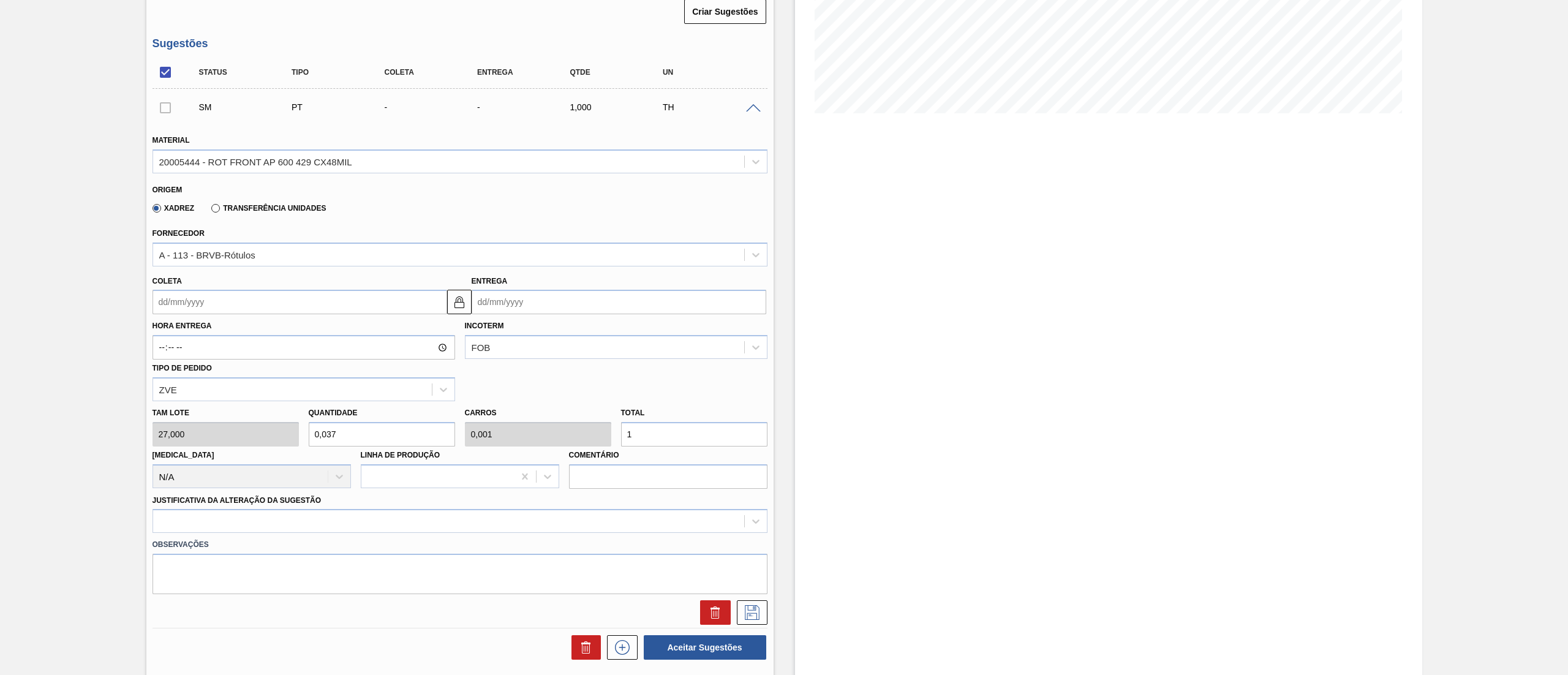
type input "0,012"
type input "14"
type input "5,37"
type input "0,119"
type input "145"
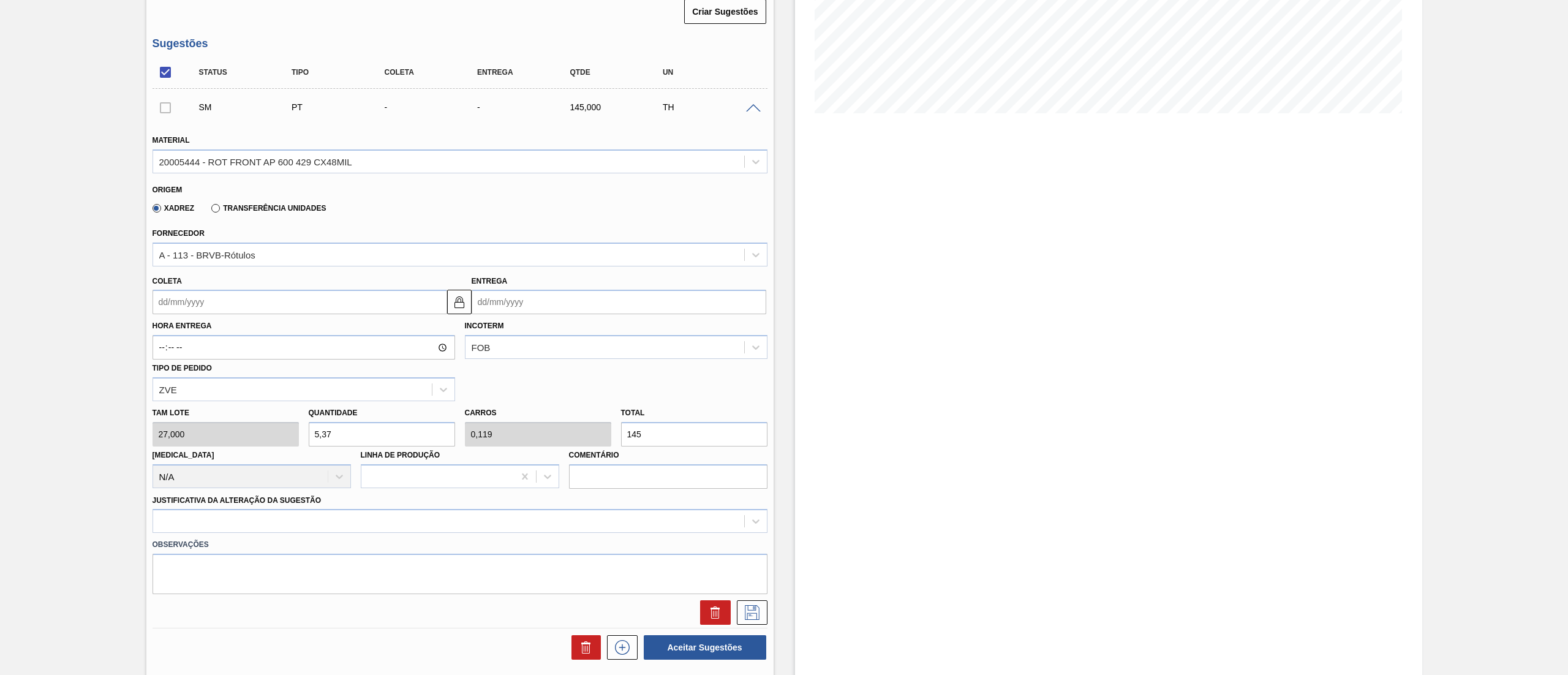
type input "54"
type input "1,2"
type input "1.458"
click at [169, 300] on input "Coleta" at bounding box center [299, 301] width 294 height 25
click at [241, 428] on div "21" at bounding box center [246, 430] width 17 height 17
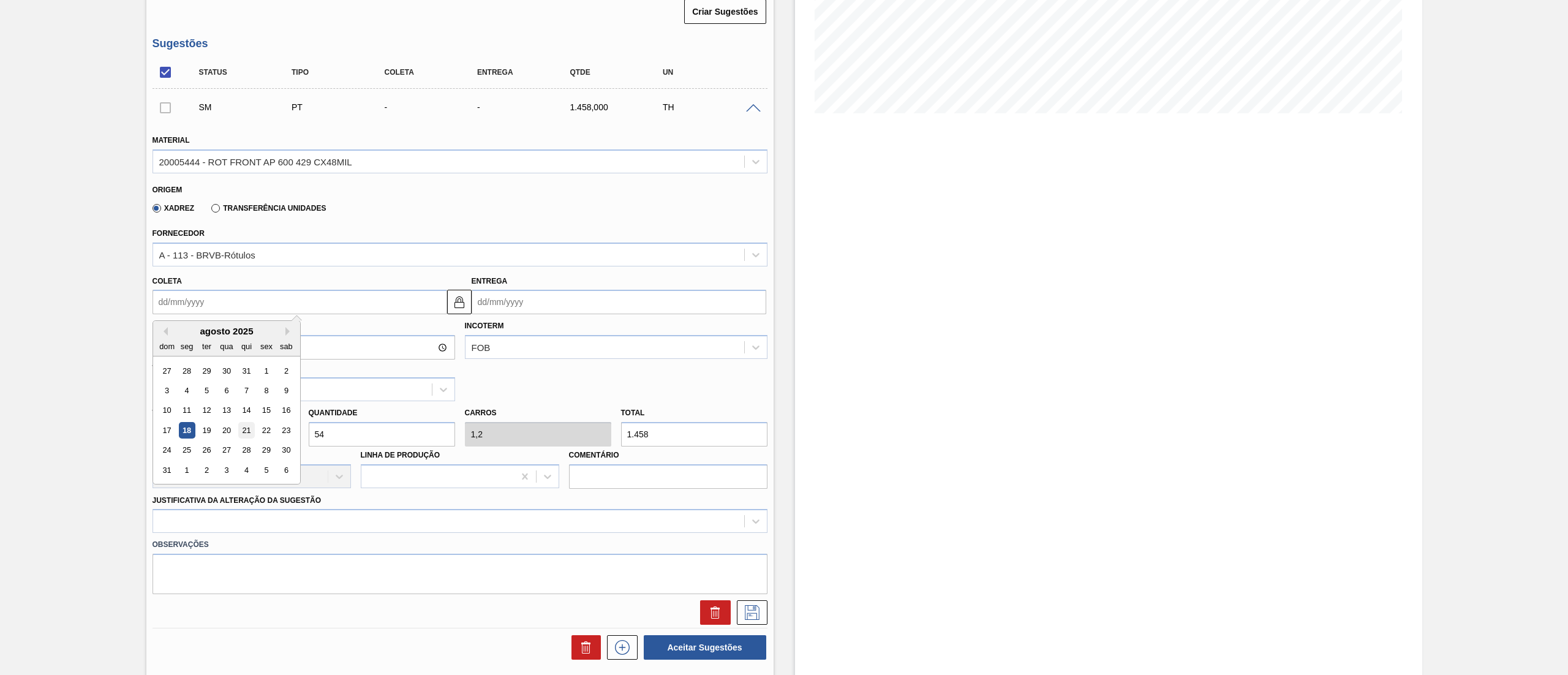
type input "[DATE]"
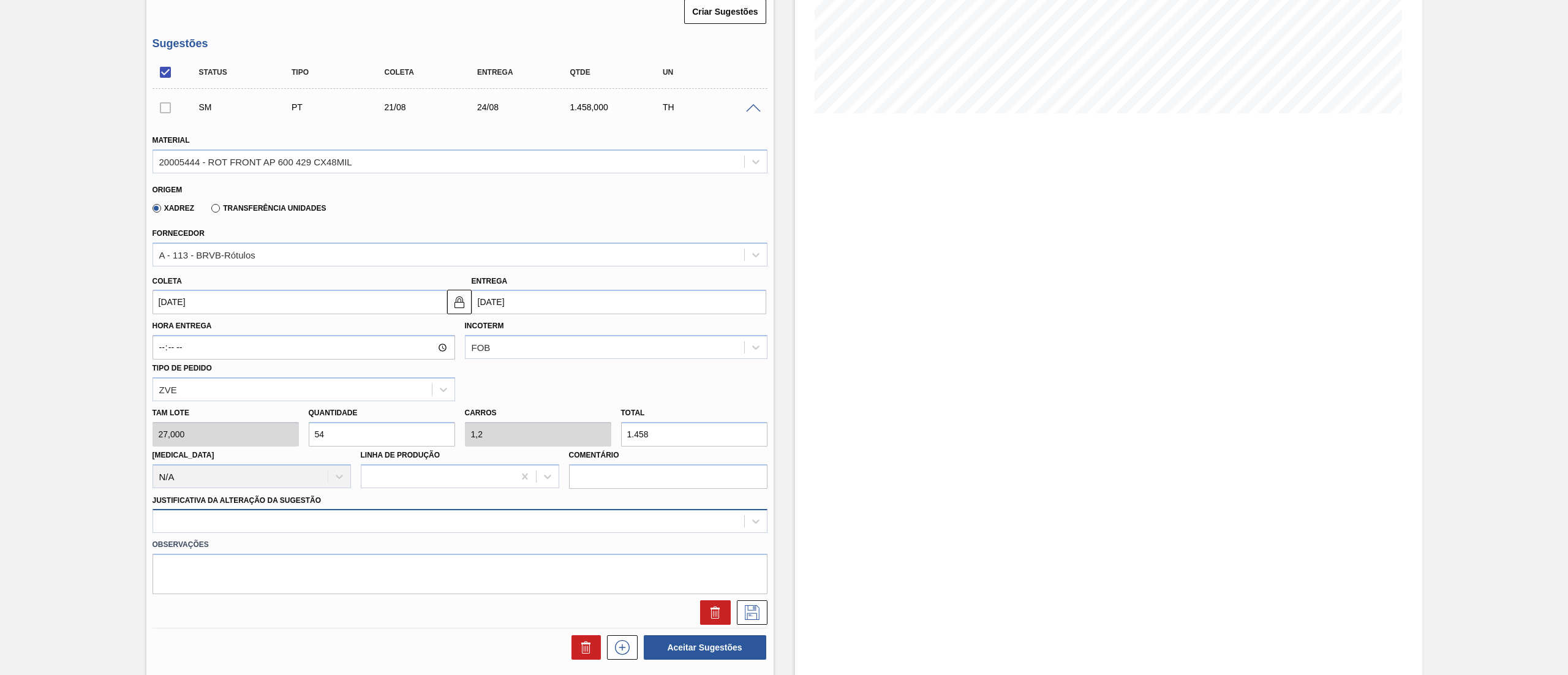
click at [186, 523] on div at bounding box center [460, 520] width 615 height 24
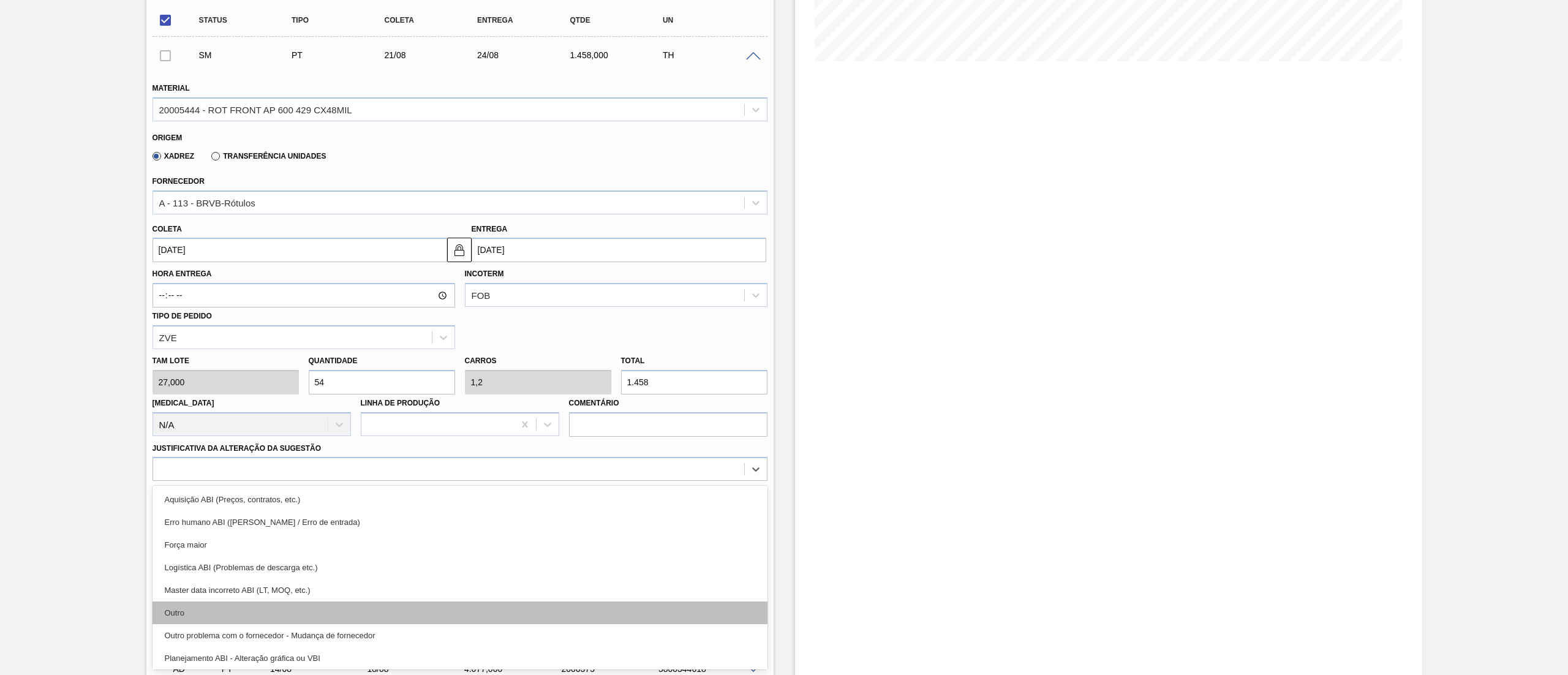
click at [182, 619] on div "Outro" at bounding box center [460, 613] width 615 height 23
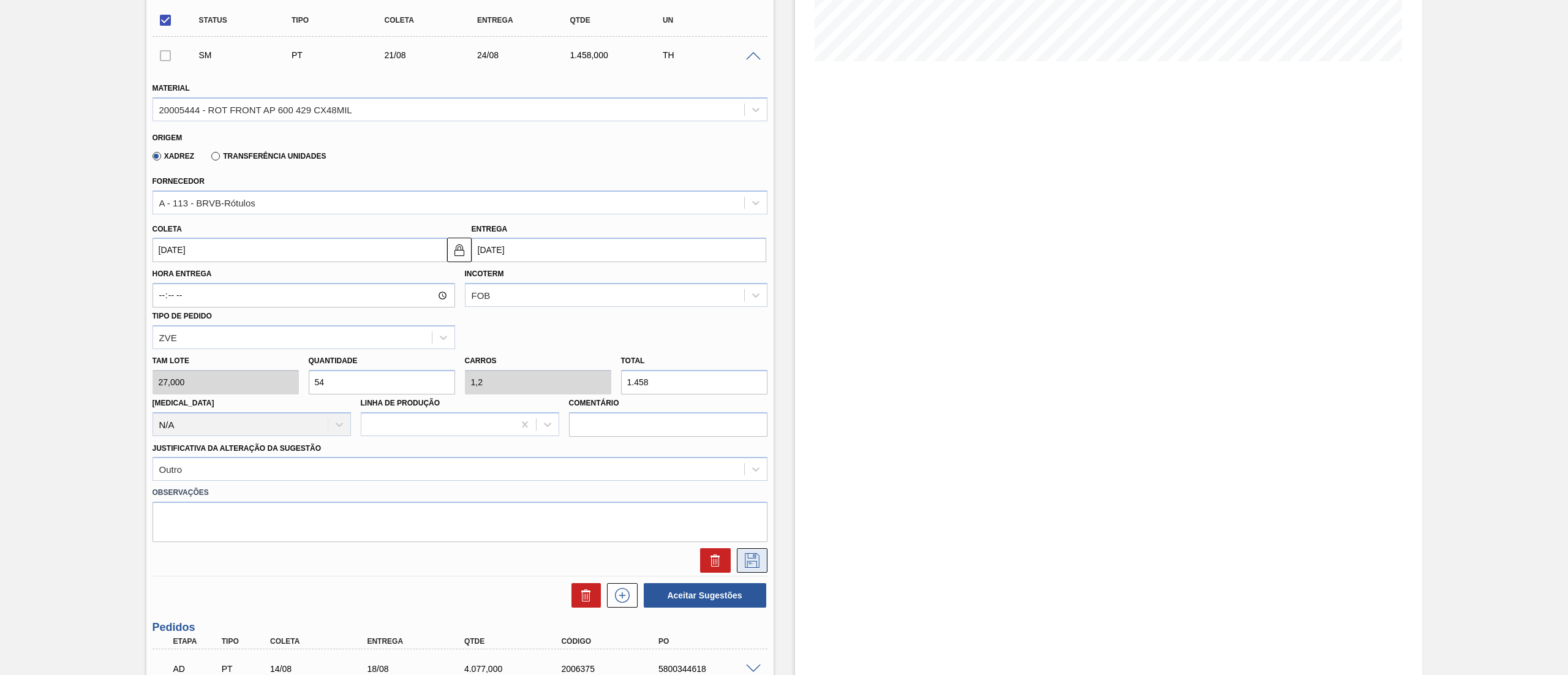
click at [750, 560] on icon at bounding box center [752, 560] width 20 height 15
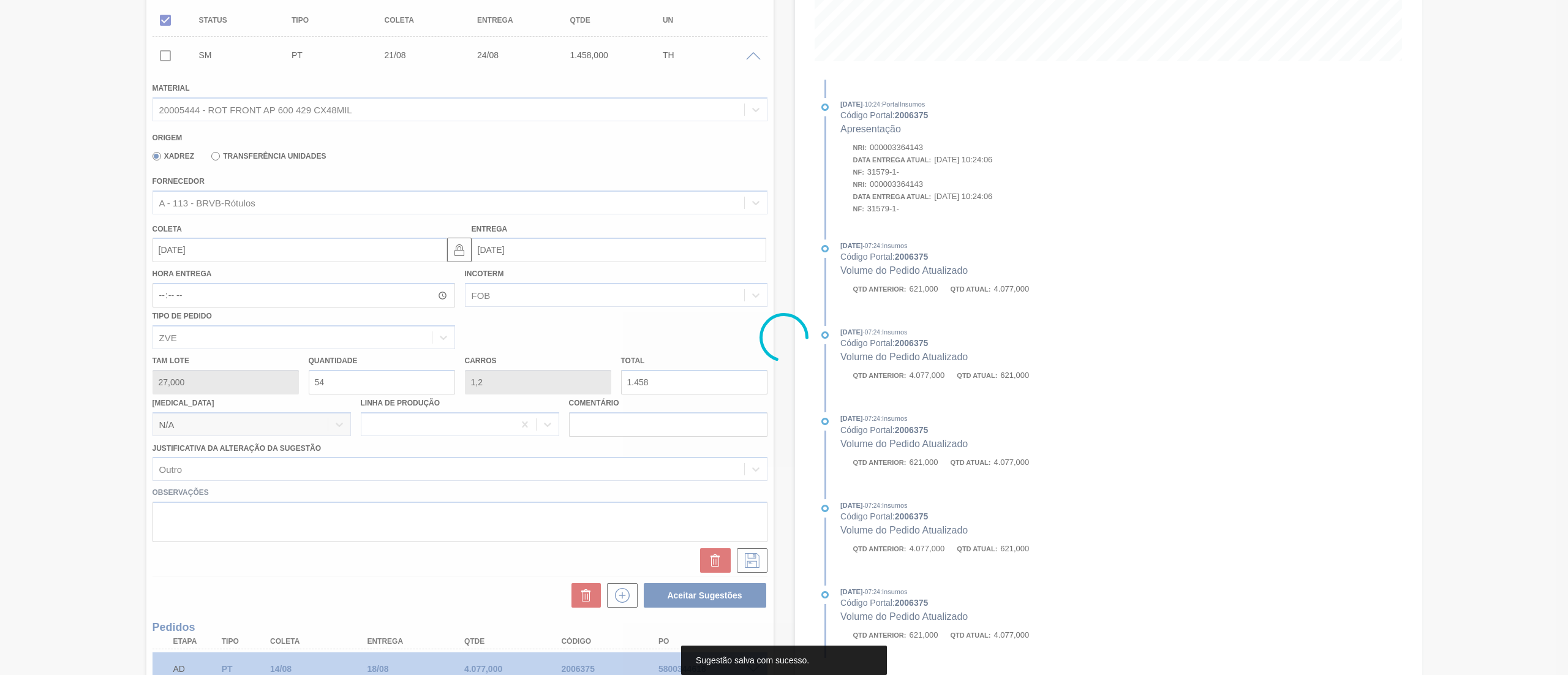
scroll to position [0, 0]
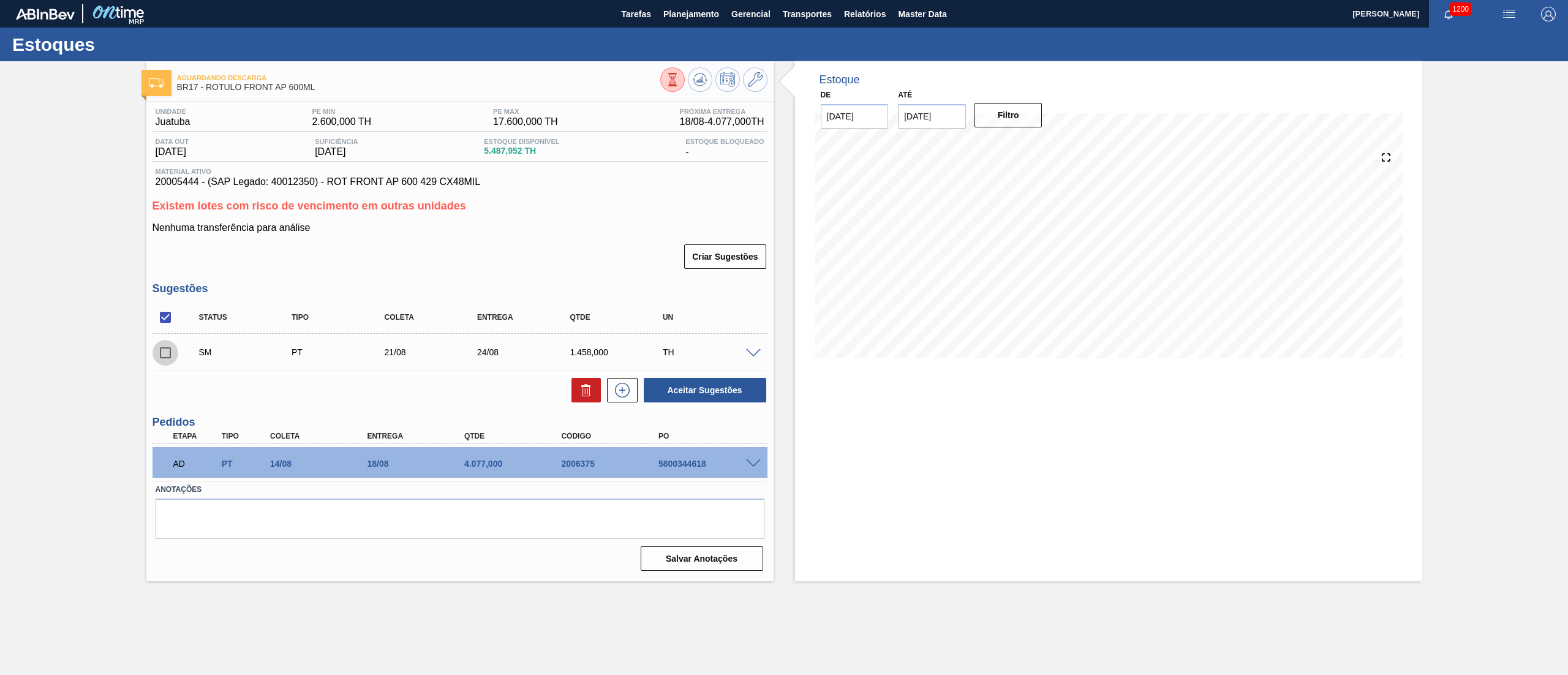
click at [163, 348] on input "checkbox" at bounding box center [166, 353] width 26 height 26
checkbox input "true"
click at [712, 398] on button "Aceitar Sugestões" at bounding box center [705, 390] width 123 height 25
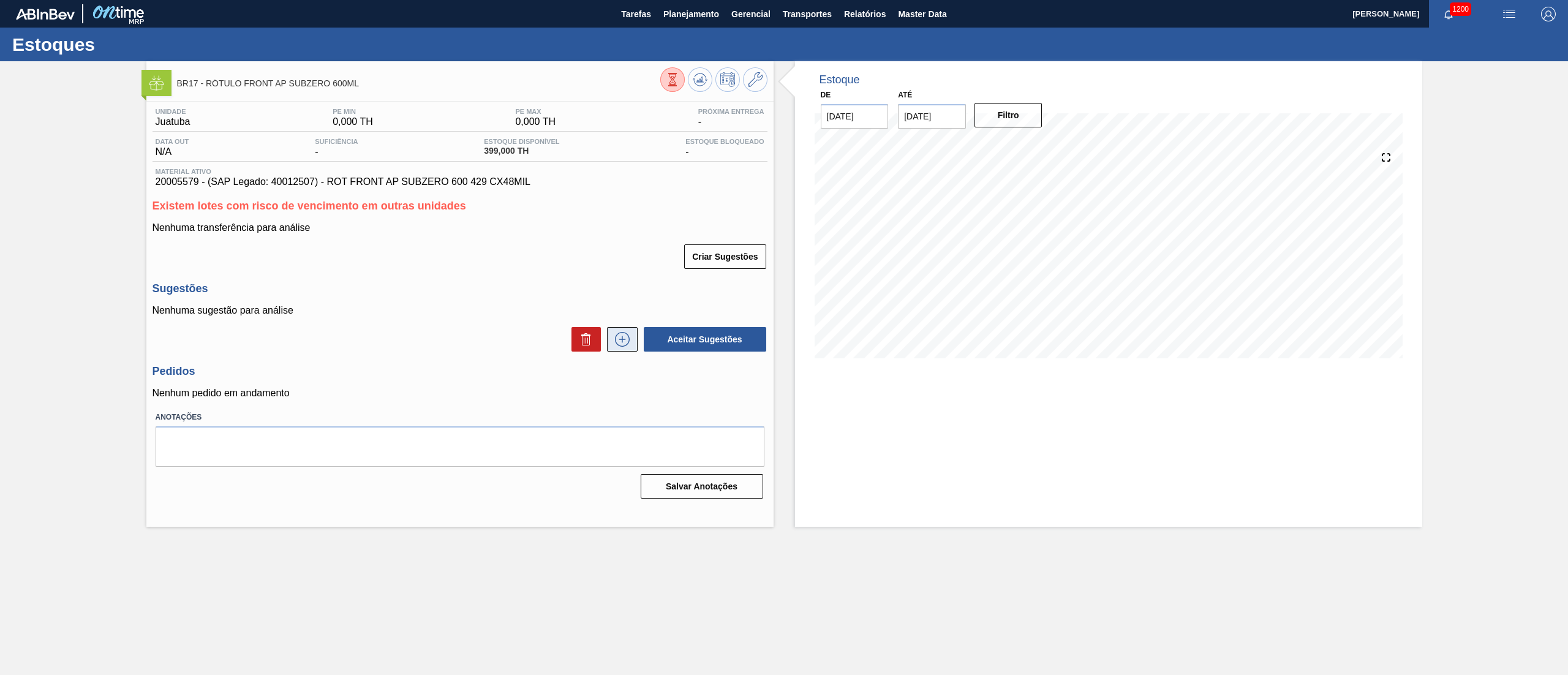
click at [613, 352] on button at bounding box center [621, 339] width 31 height 25
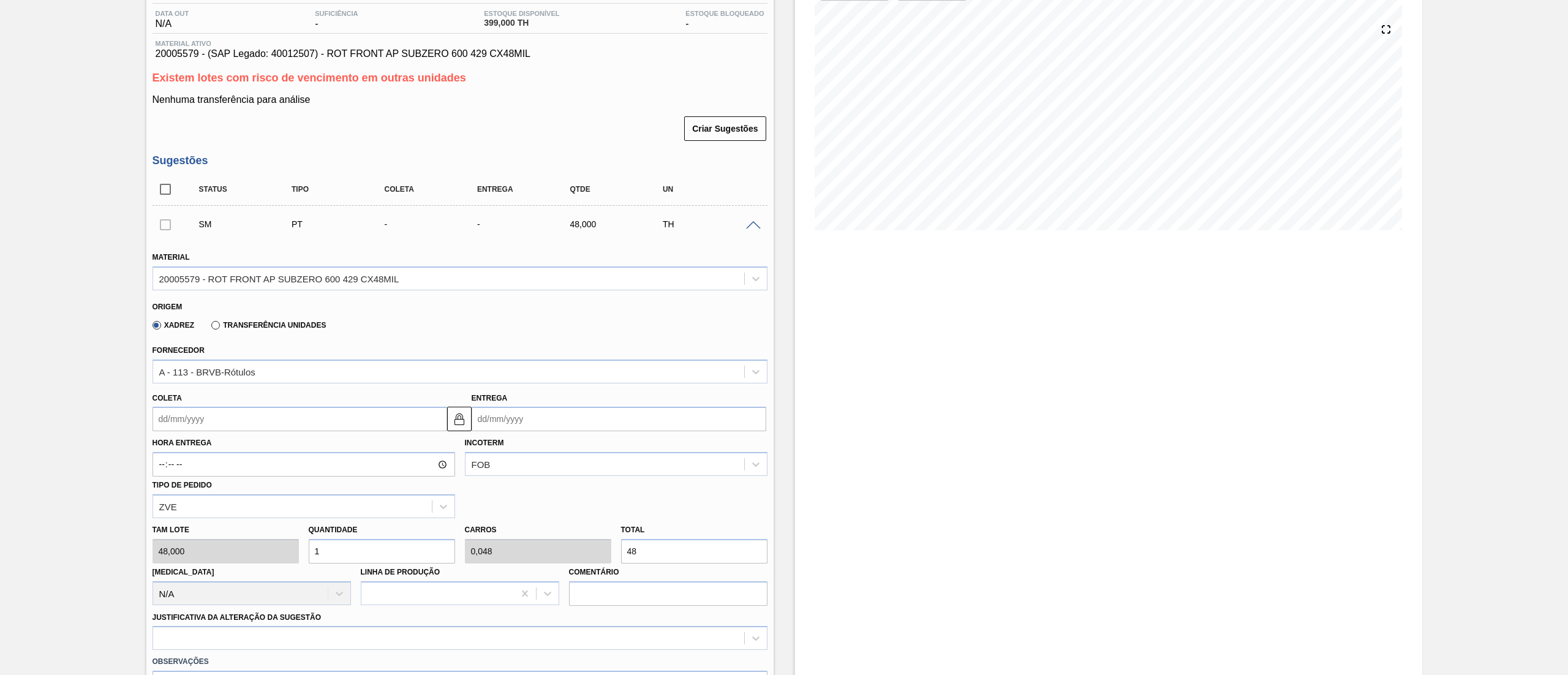
scroll to position [245, 0]
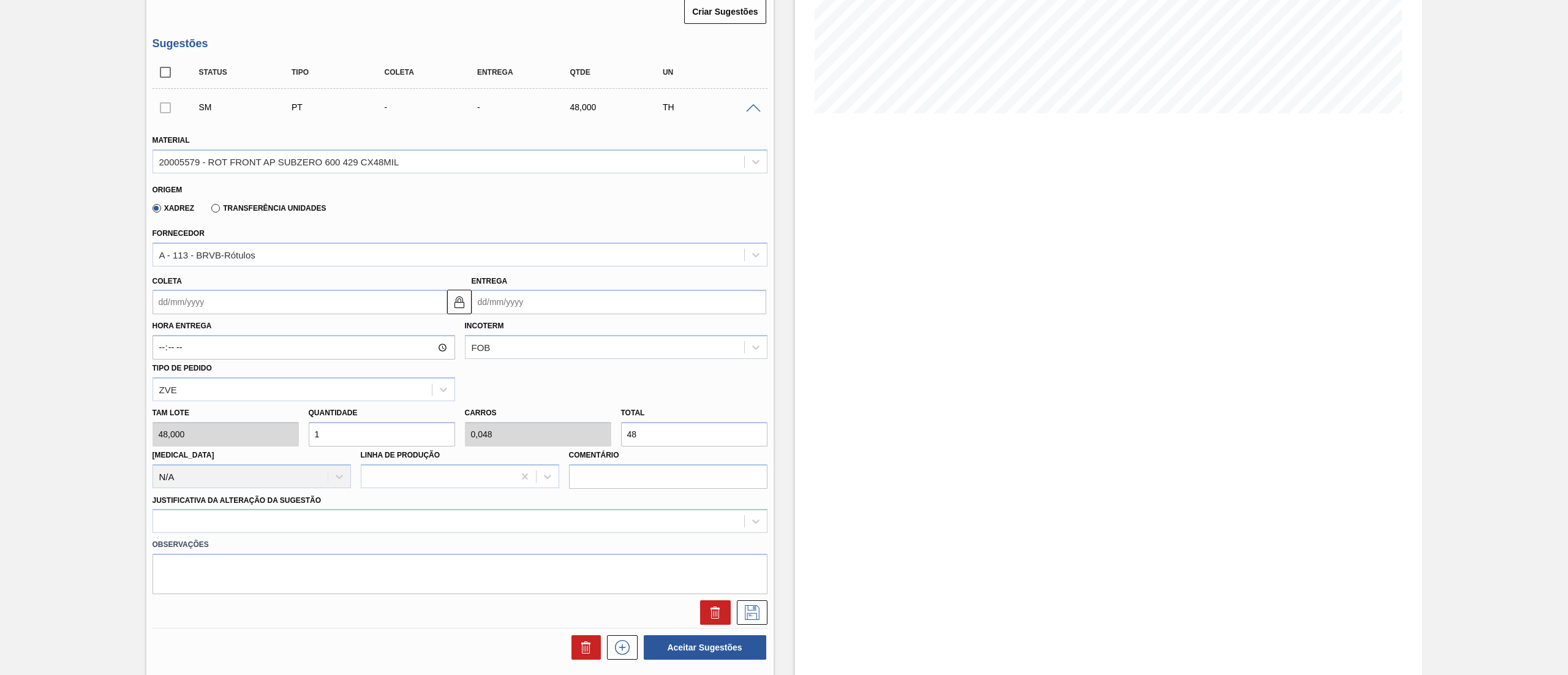
drag, startPoint x: 539, startPoint y: 426, endPoint x: 496, endPoint y: 414, distance: 44.6
click at [505, 417] on div "Tam lote 48,000 Quantidade 1 Carros 0,048 Total 48 [MEDICAL_DATA] N/A Linha de …" at bounding box center [460, 445] width 624 height 87
type input "0,063"
type input "0,003"
type input "3"
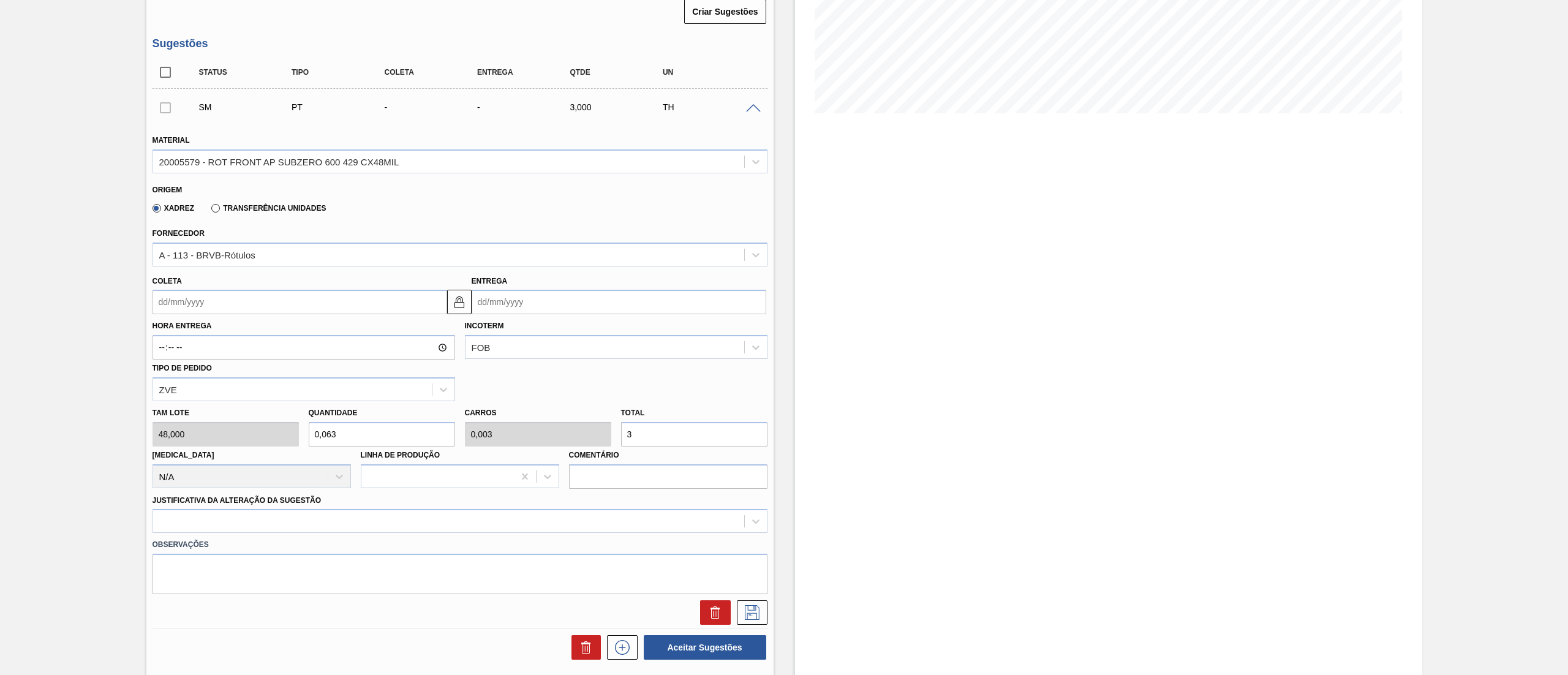
type input "0,625"
type input "0,03"
type input "30"
type input "6,25"
type input "0,3"
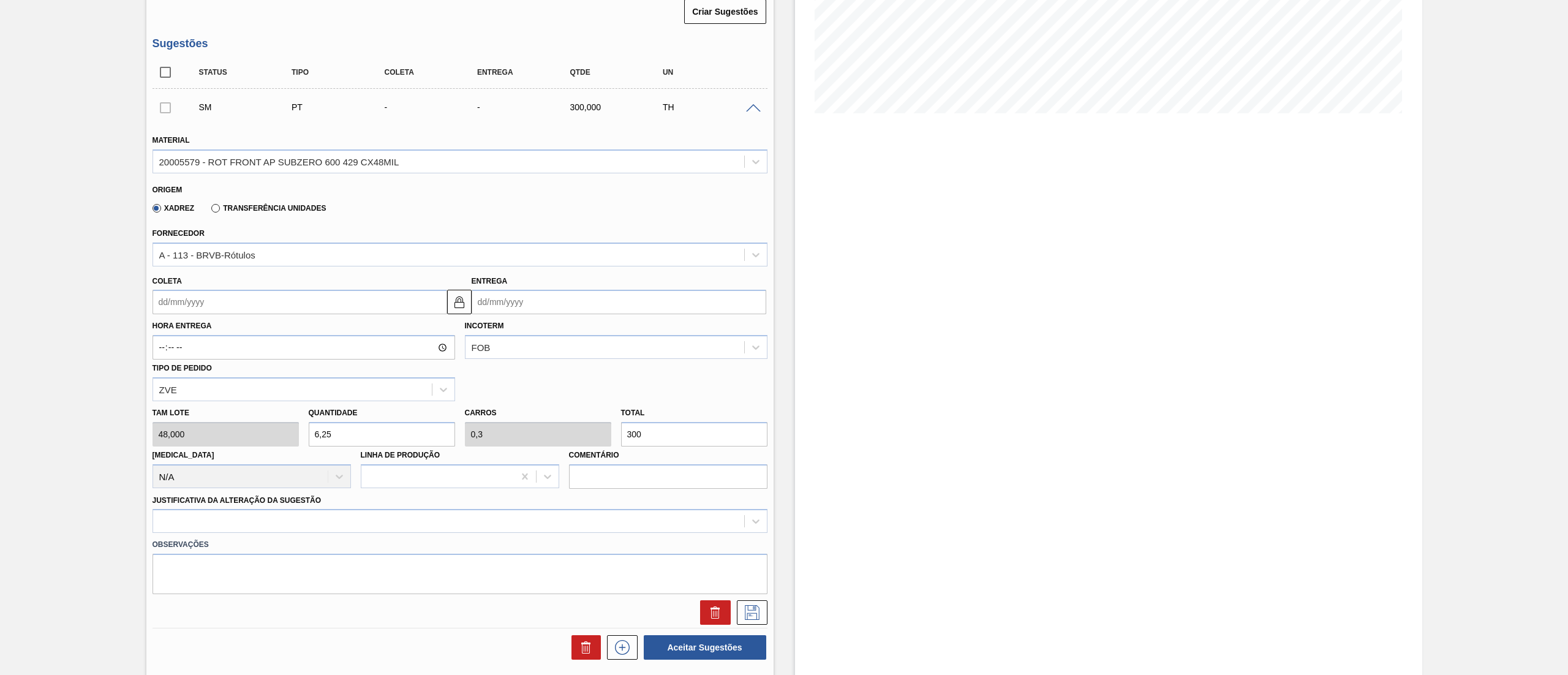
type input "300"
click at [206, 300] on input "Coleta" at bounding box center [299, 301] width 294 height 25
click at [245, 426] on div "21" at bounding box center [246, 430] width 17 height 17
type input "[DATE]"
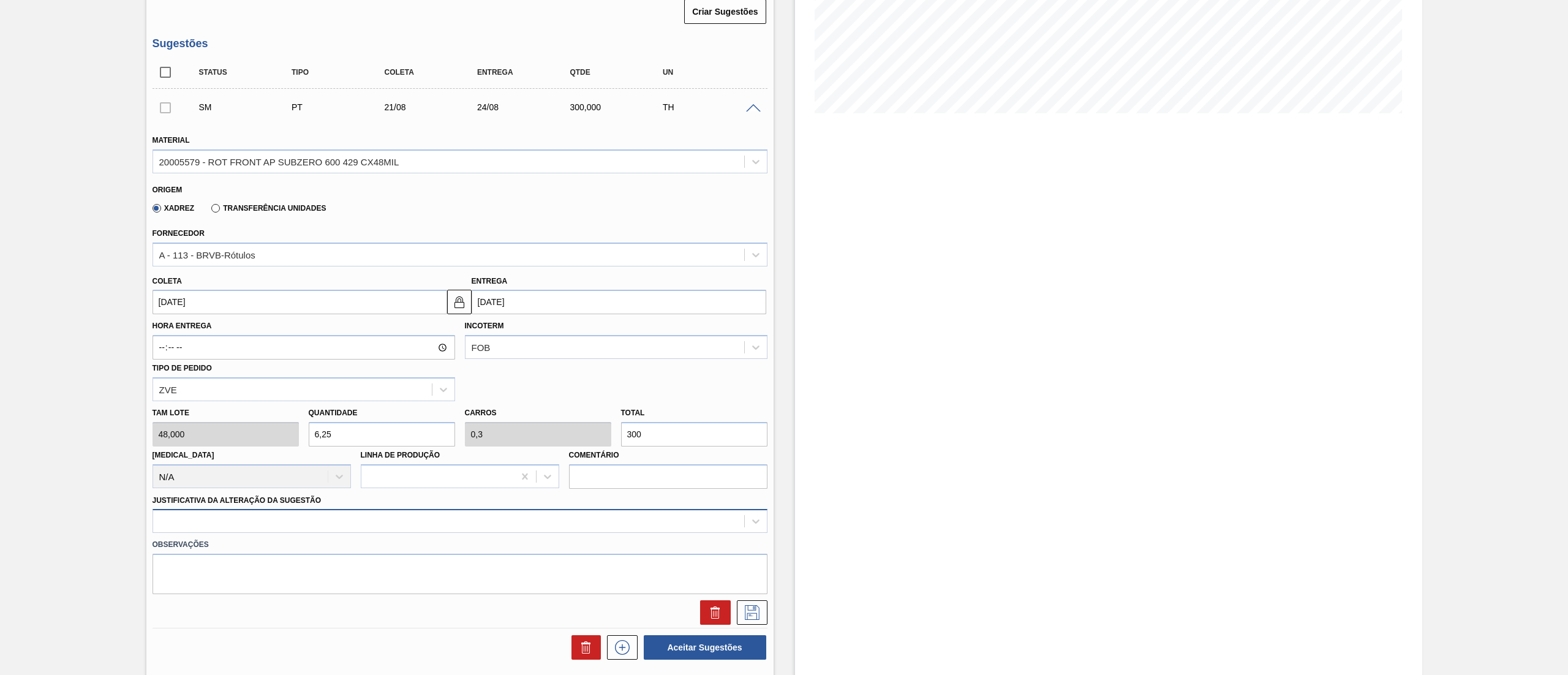
click at [220, 524] on div at bounding box center [460, 520] width 615 height 24
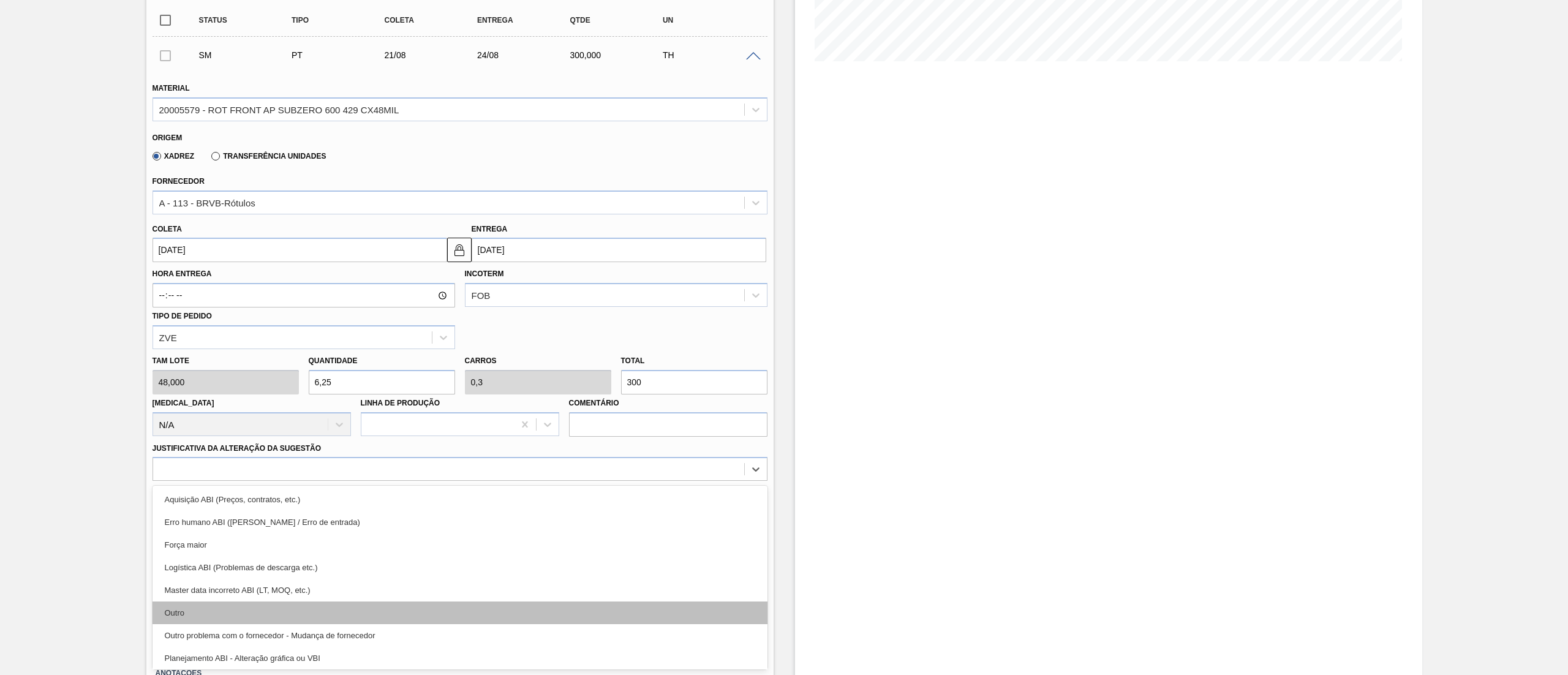
click at [177, 619] on div "Outro" at bounding box center [460, 613] width 615 height 23
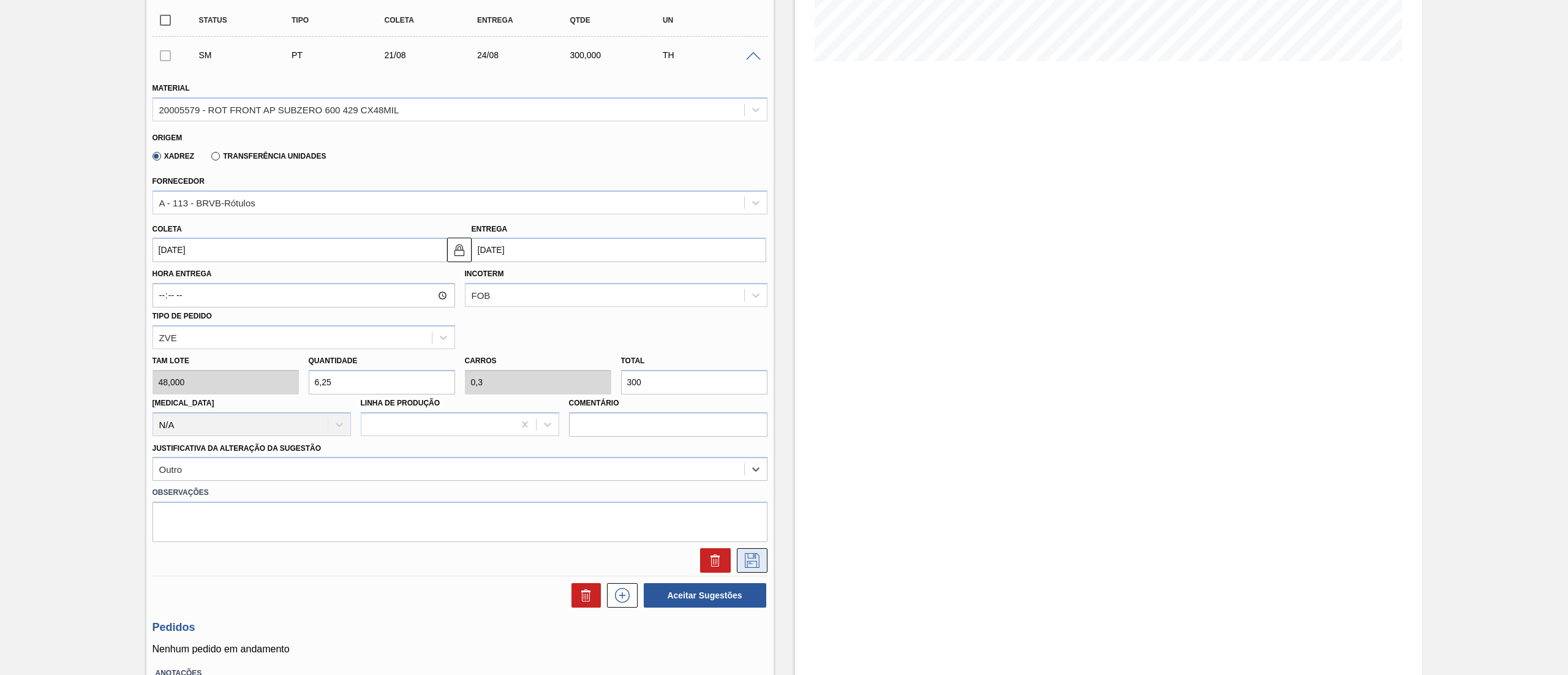
click at [757, 558] on icon at bounding box center [752, 560] width 20 height 15
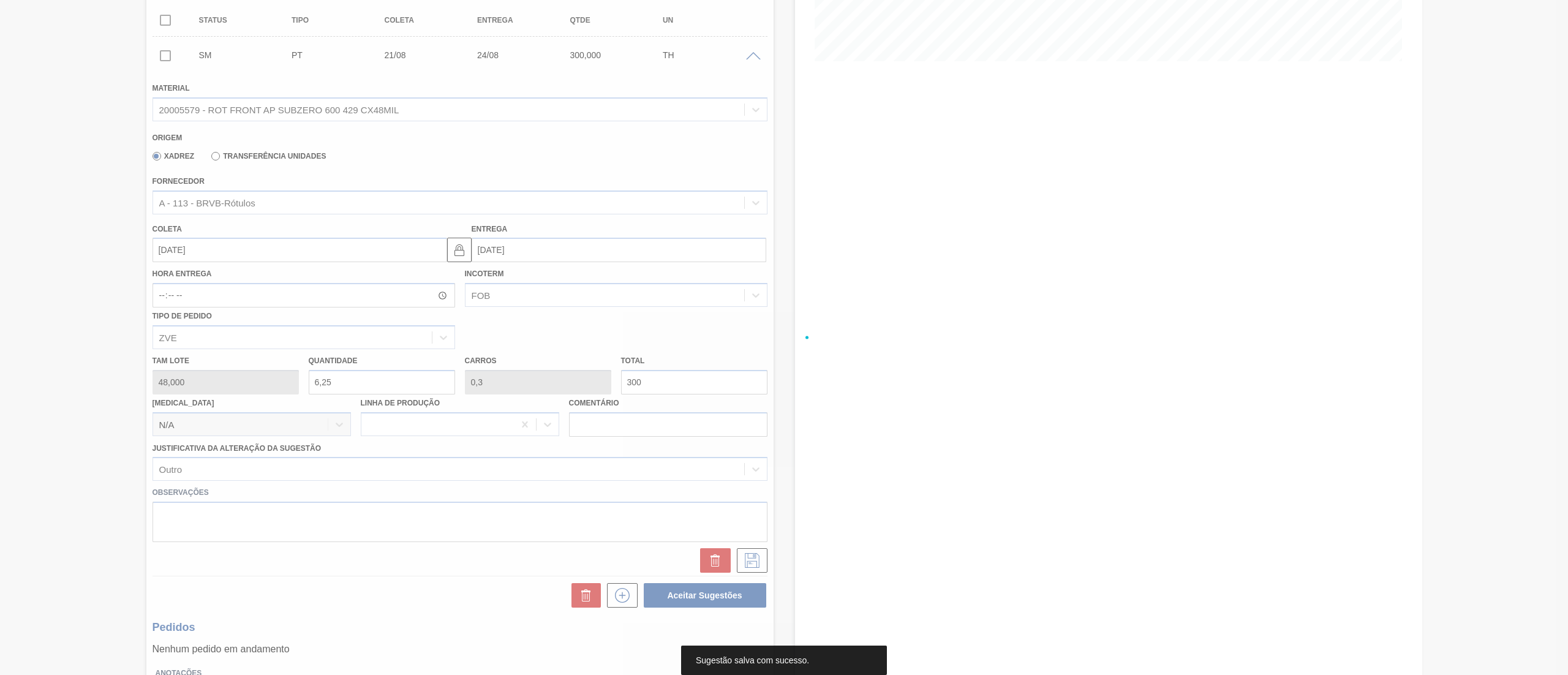
scroll to position [0, 0]
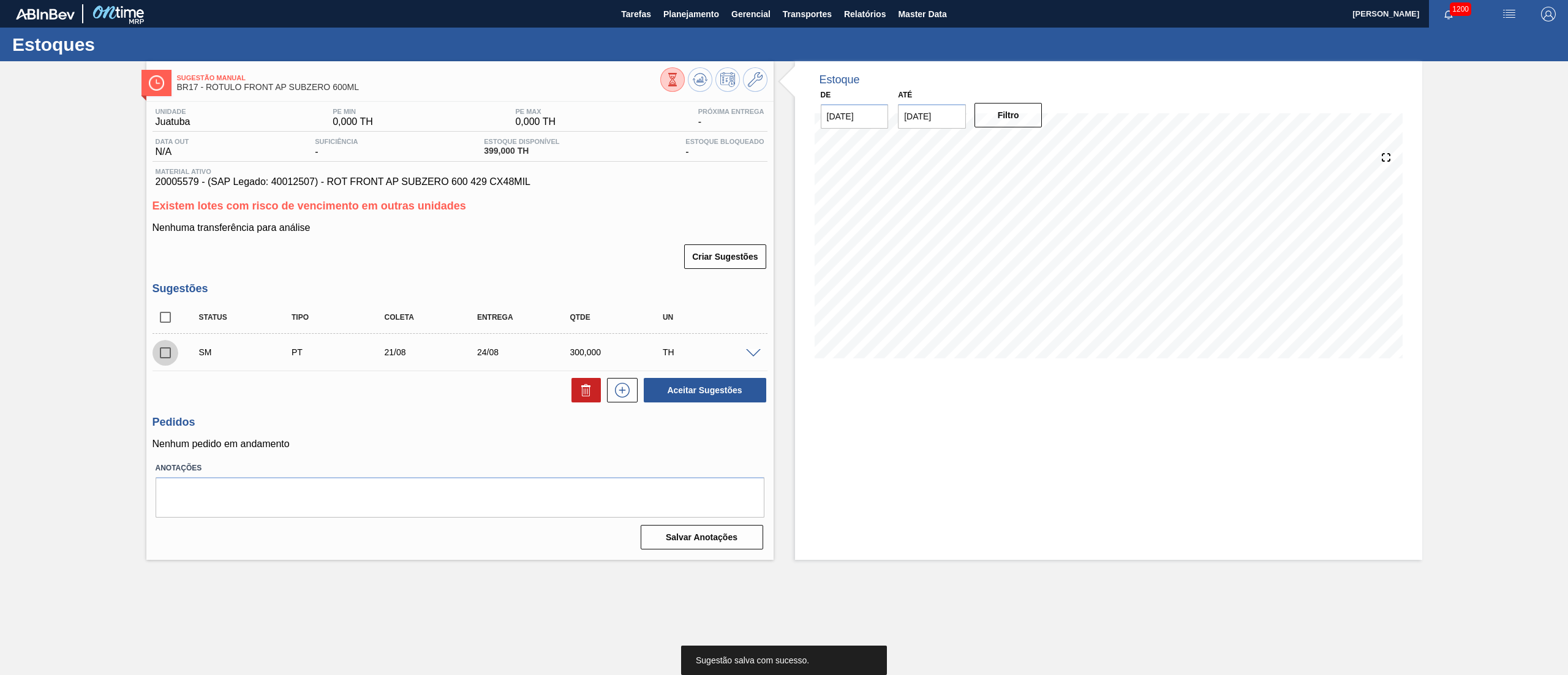
click at [163, 352] on input "checkbox" at bounding box center [166, 353] width 26 height 26
click at [649, 401] on button "Aceitar Sugestões" at bounding box center [705, 390] width 123 height 25
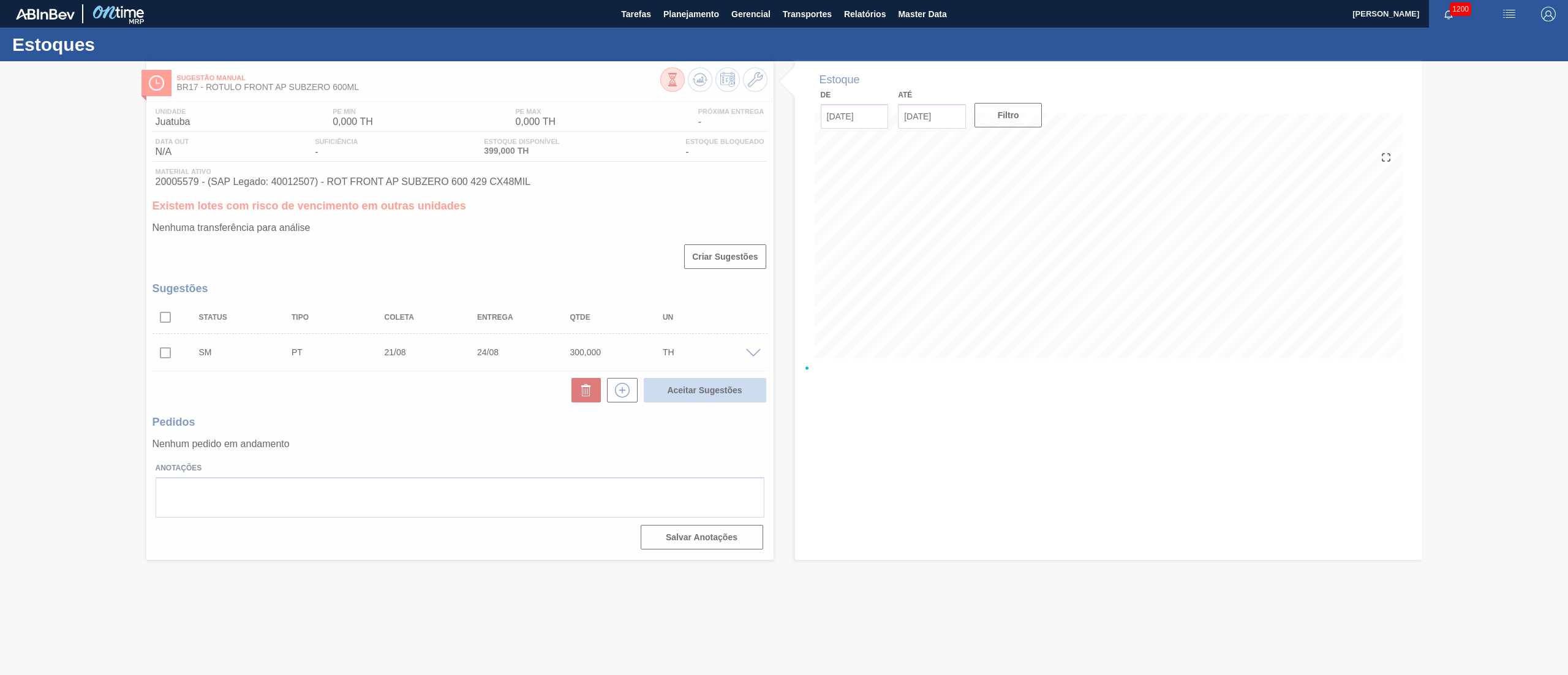
checkbox input "false"
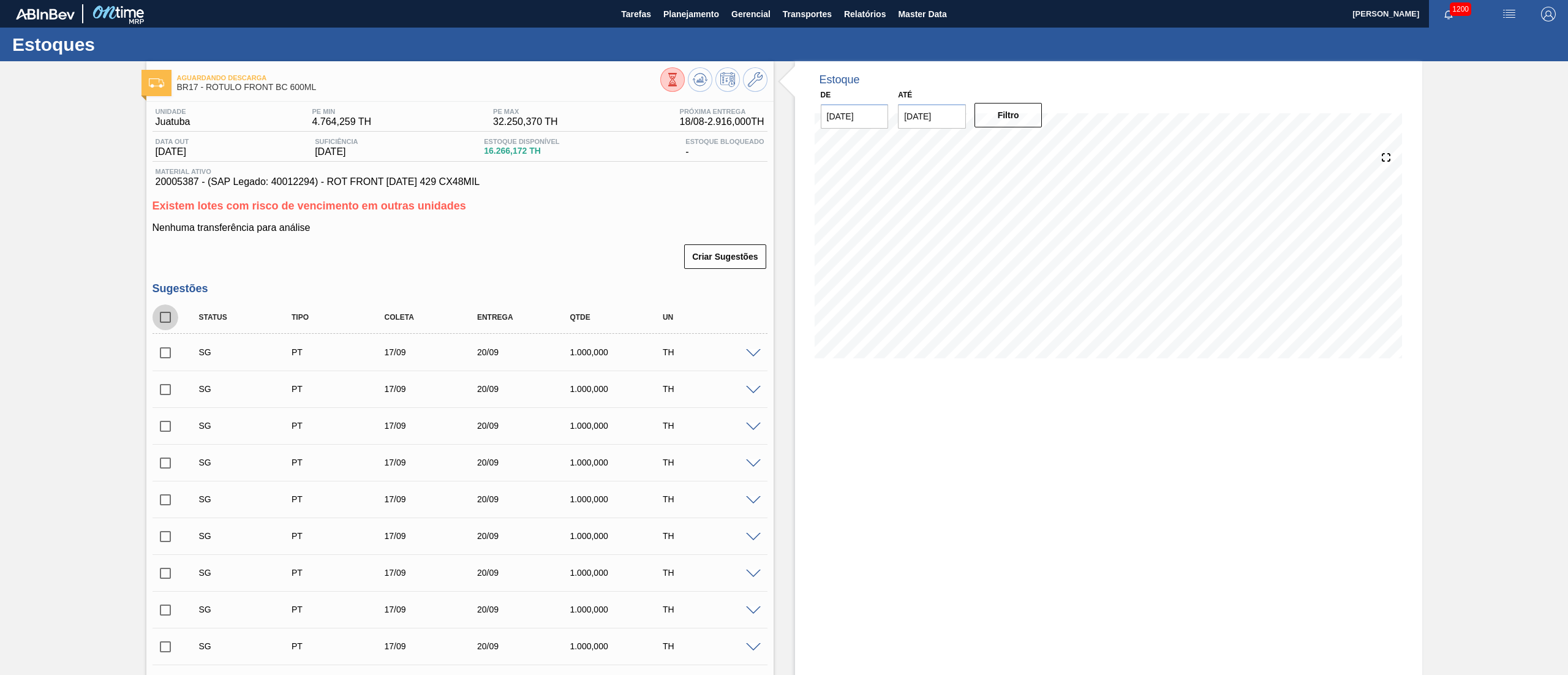
click at [172, 324] on input "checkbox" at bounding box center [166, 317] width 26 height 26
checkbox input "true"
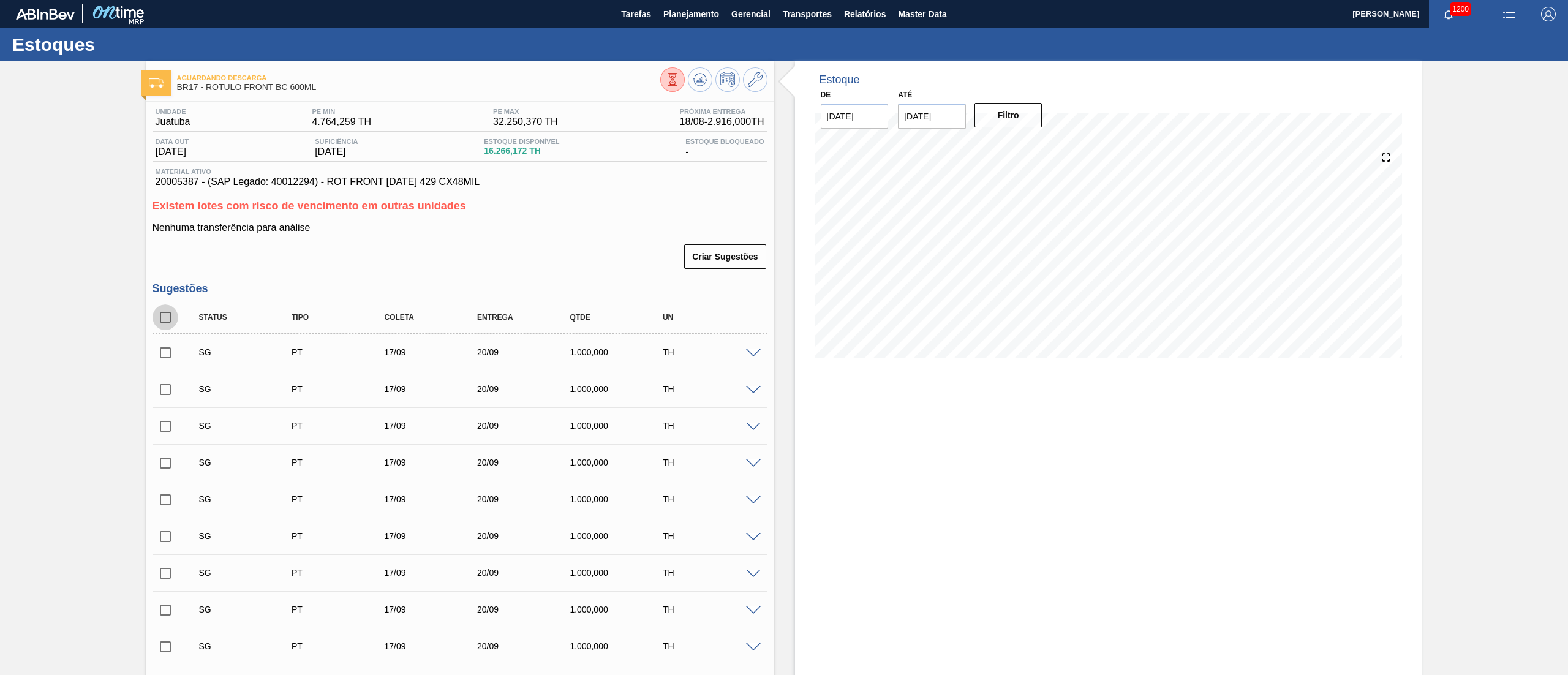
checkbox input "true"
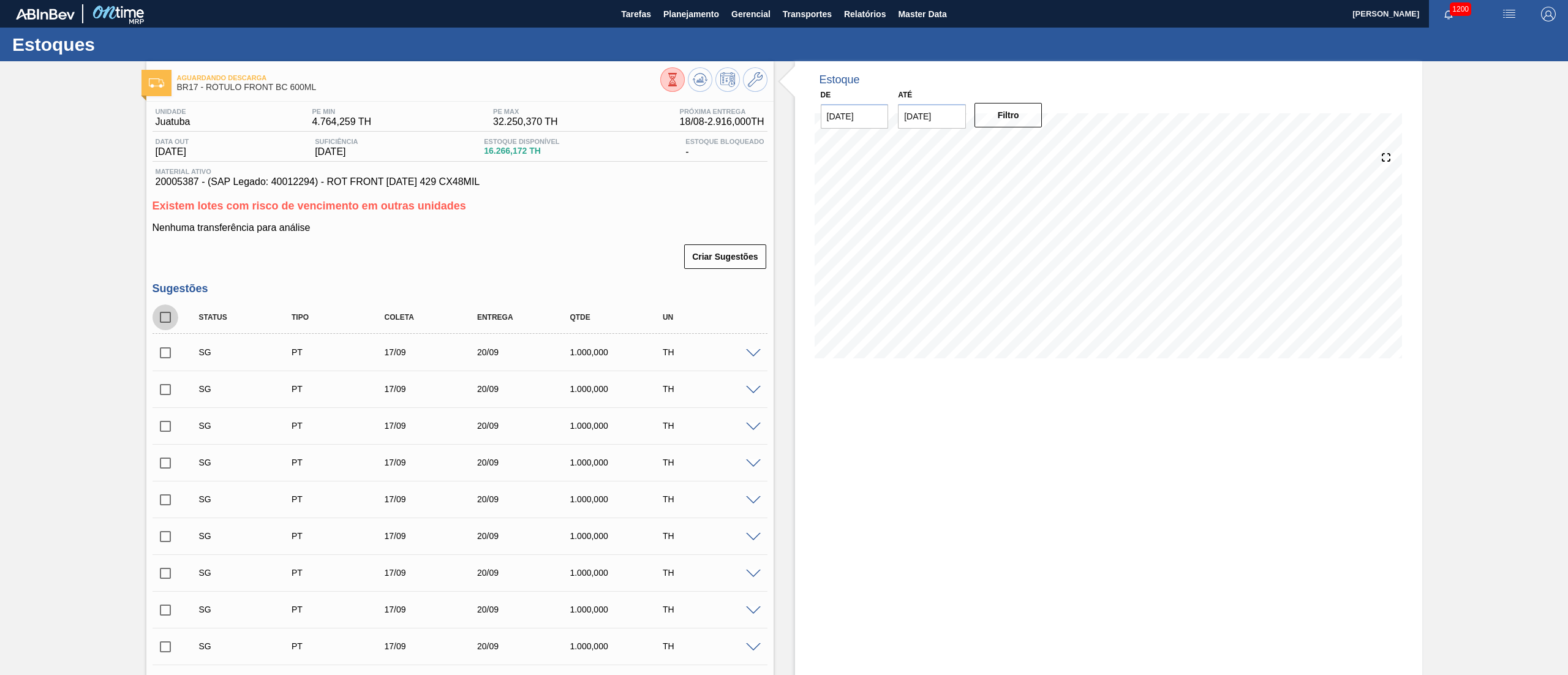
checkbox input "true"
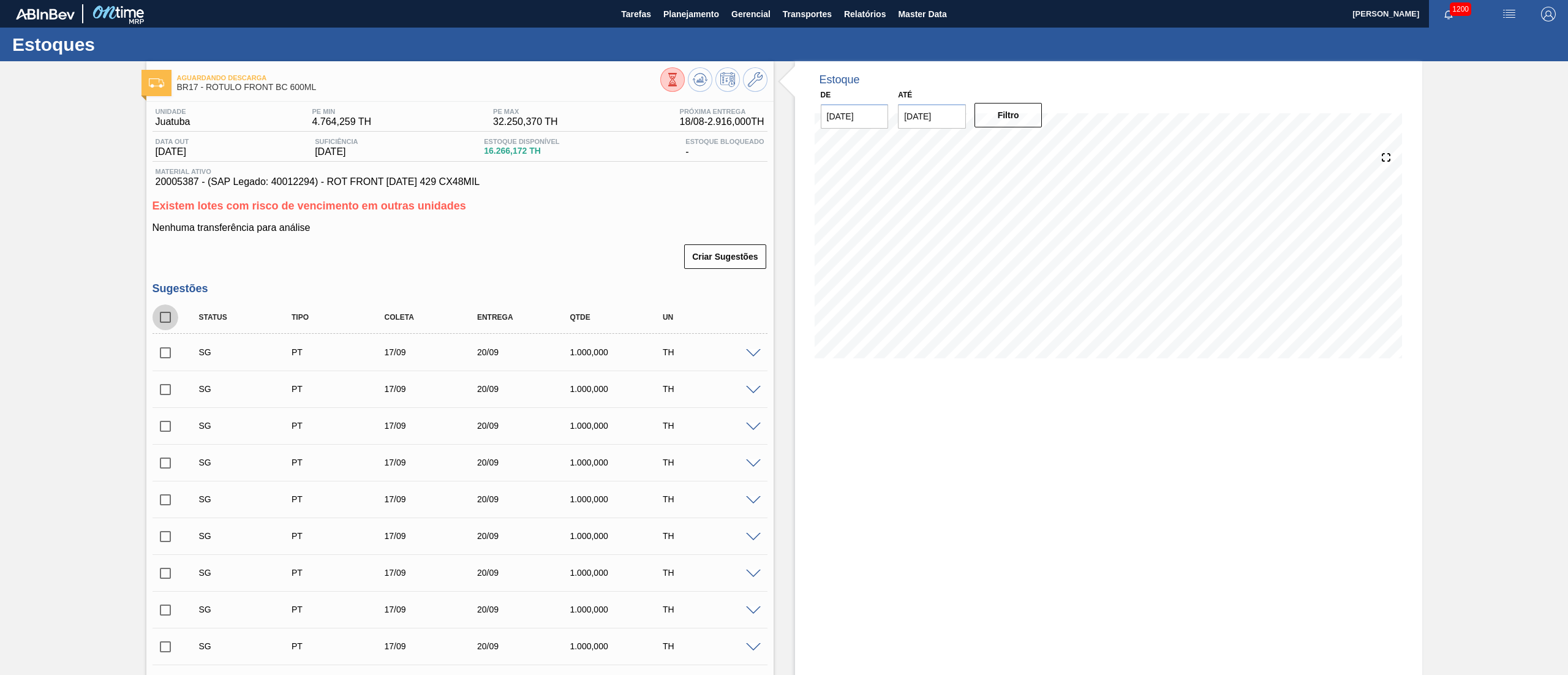
checkbox input "true"
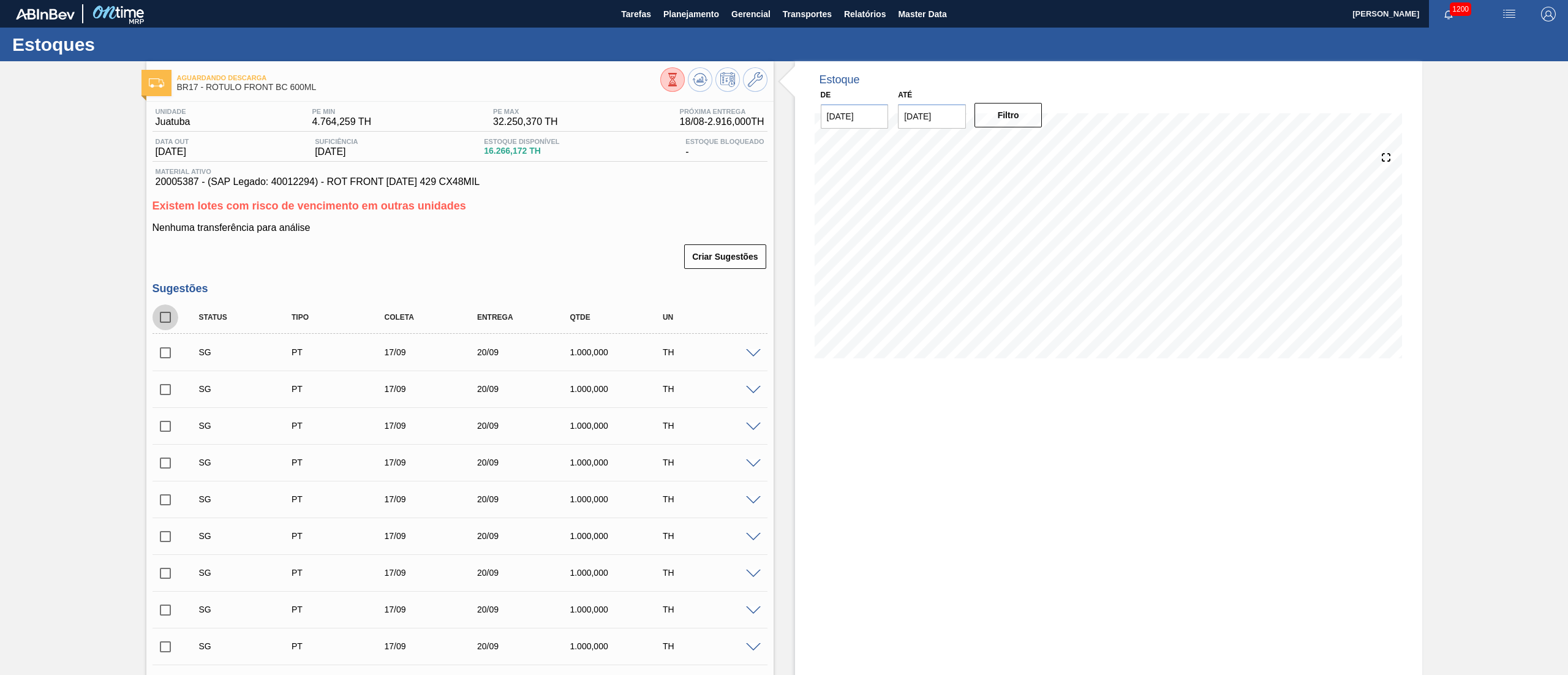
checkbox input "true"
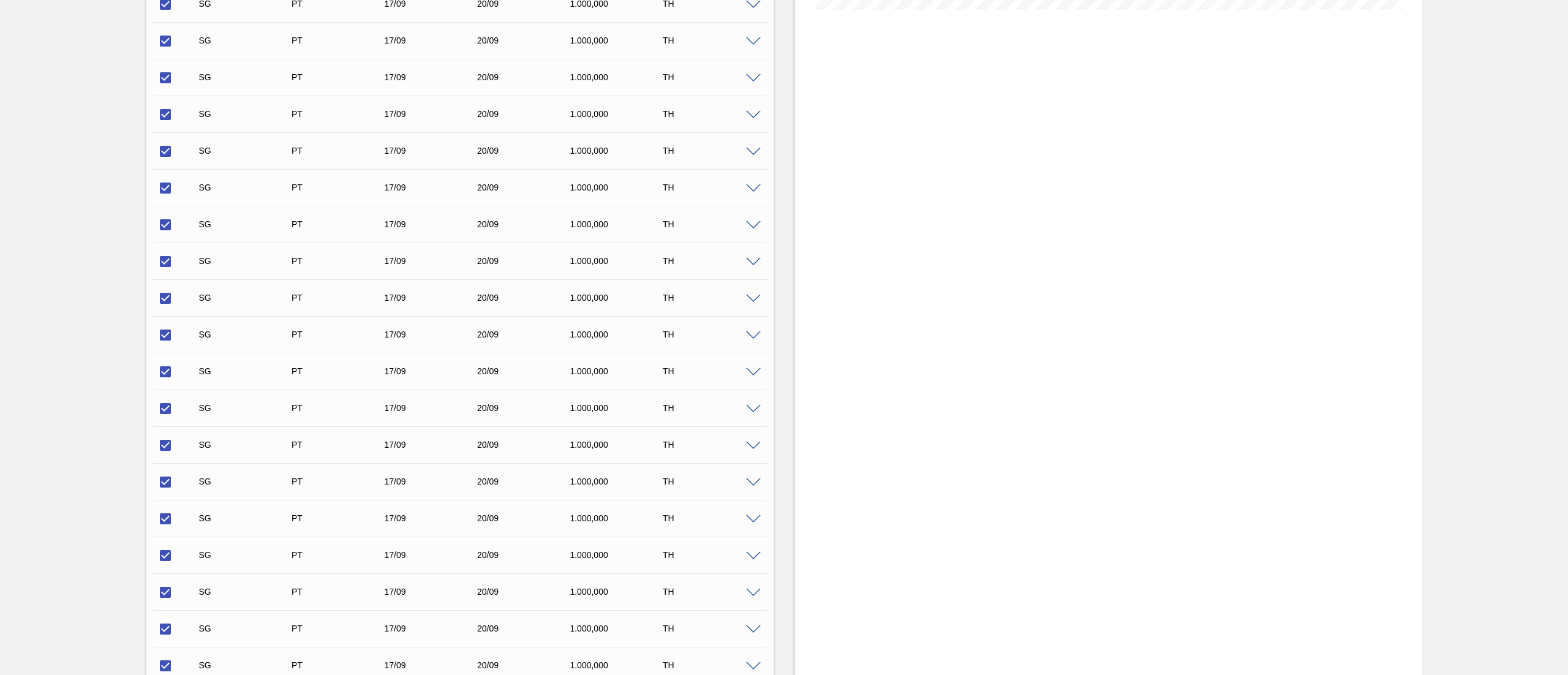
scroll to position [604, 0]
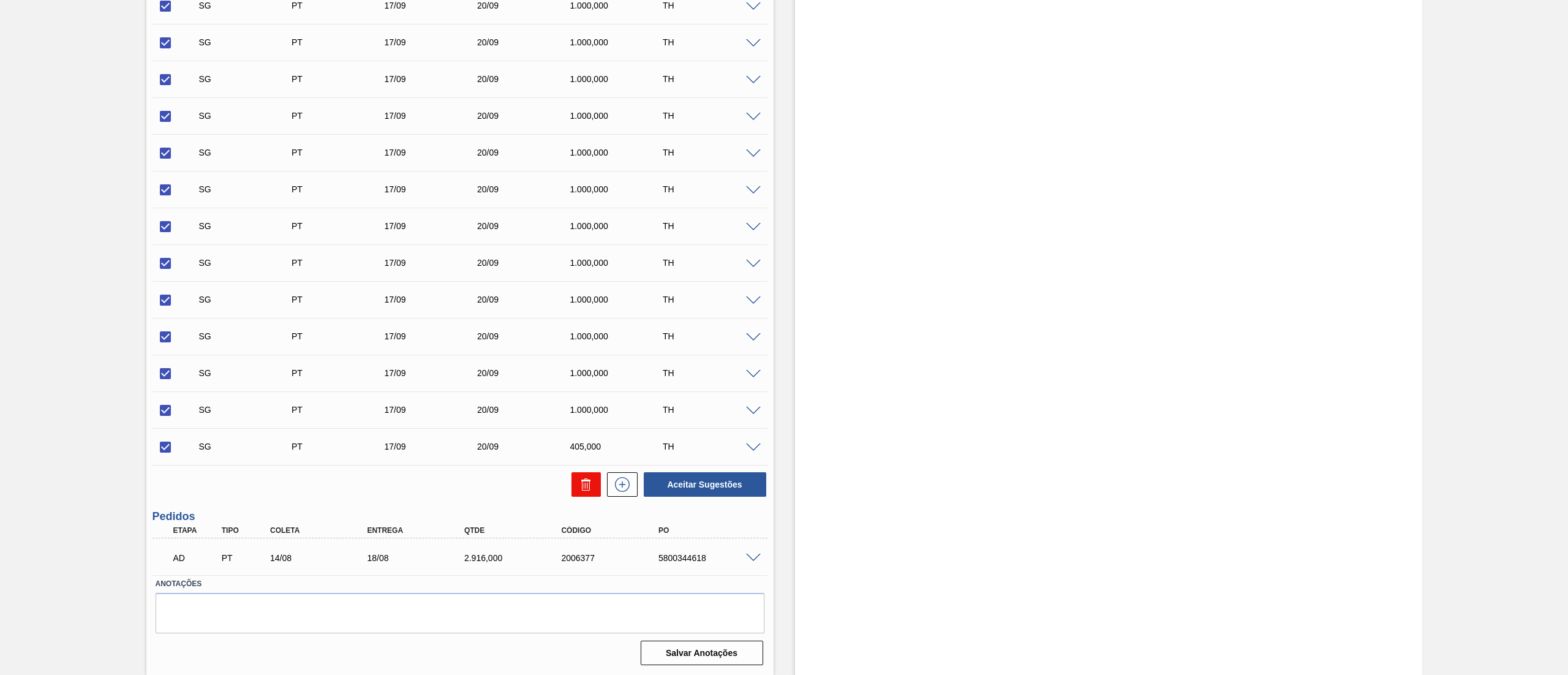
click at [591, 487] on icon at bounding box center [586, 484] width 15 height 15
checkbox input "false"
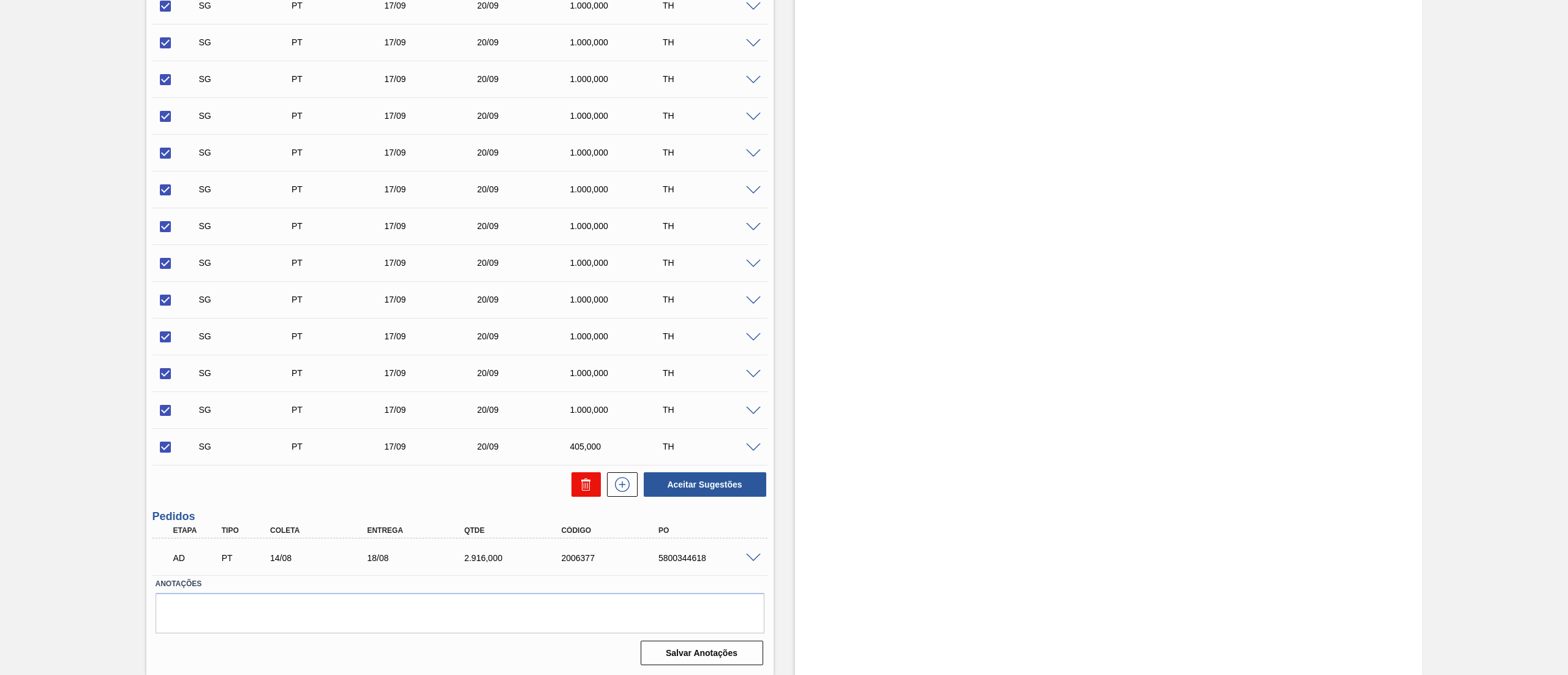
checkbox input "false"
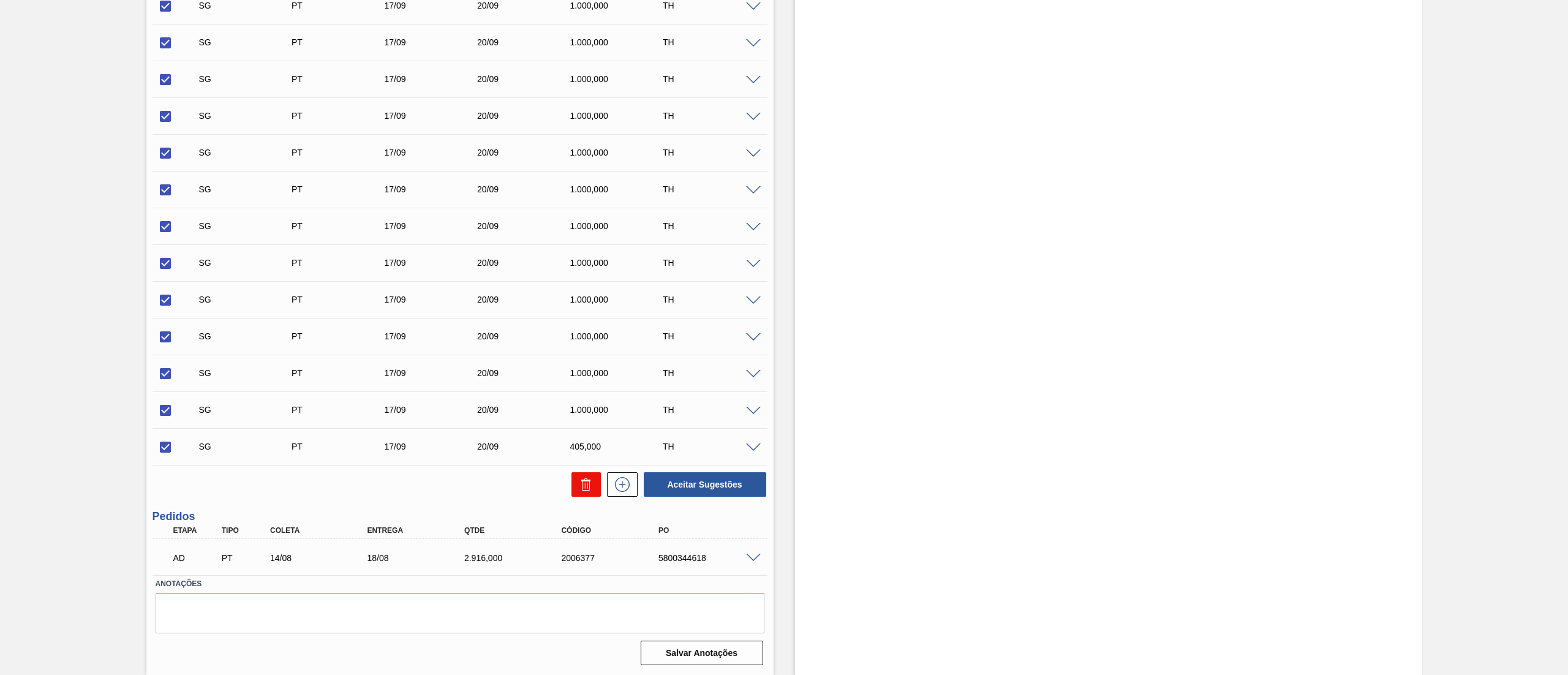
checkbox input "false"
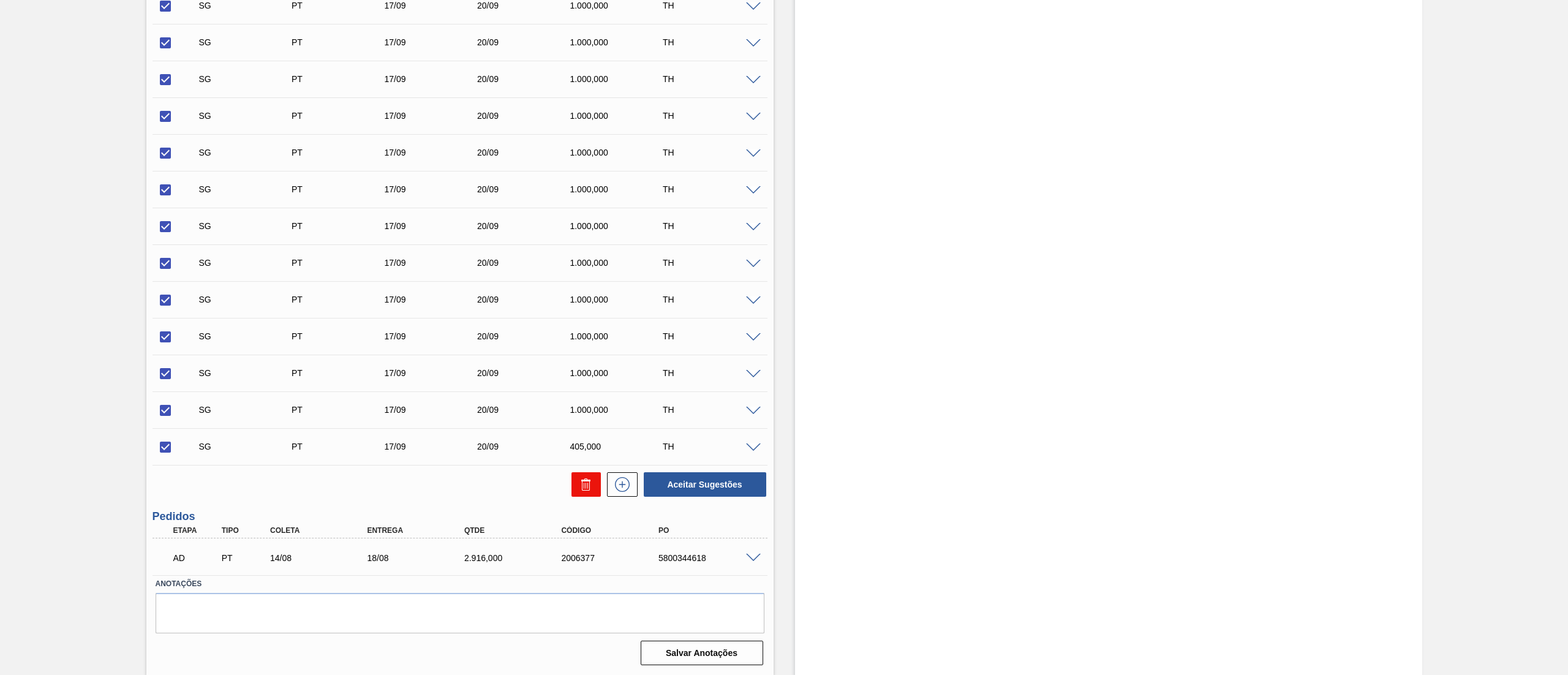
checkbox input "false"
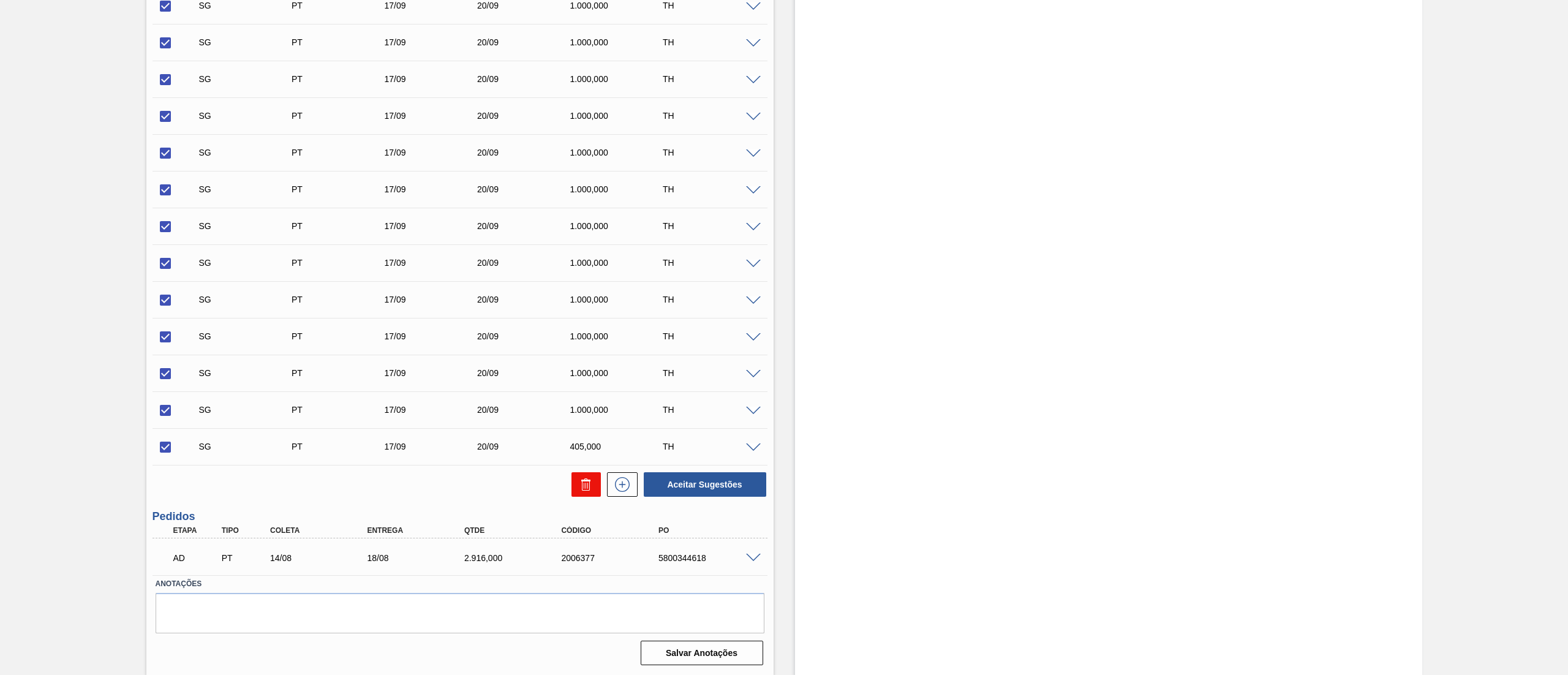
checkbox input "false"
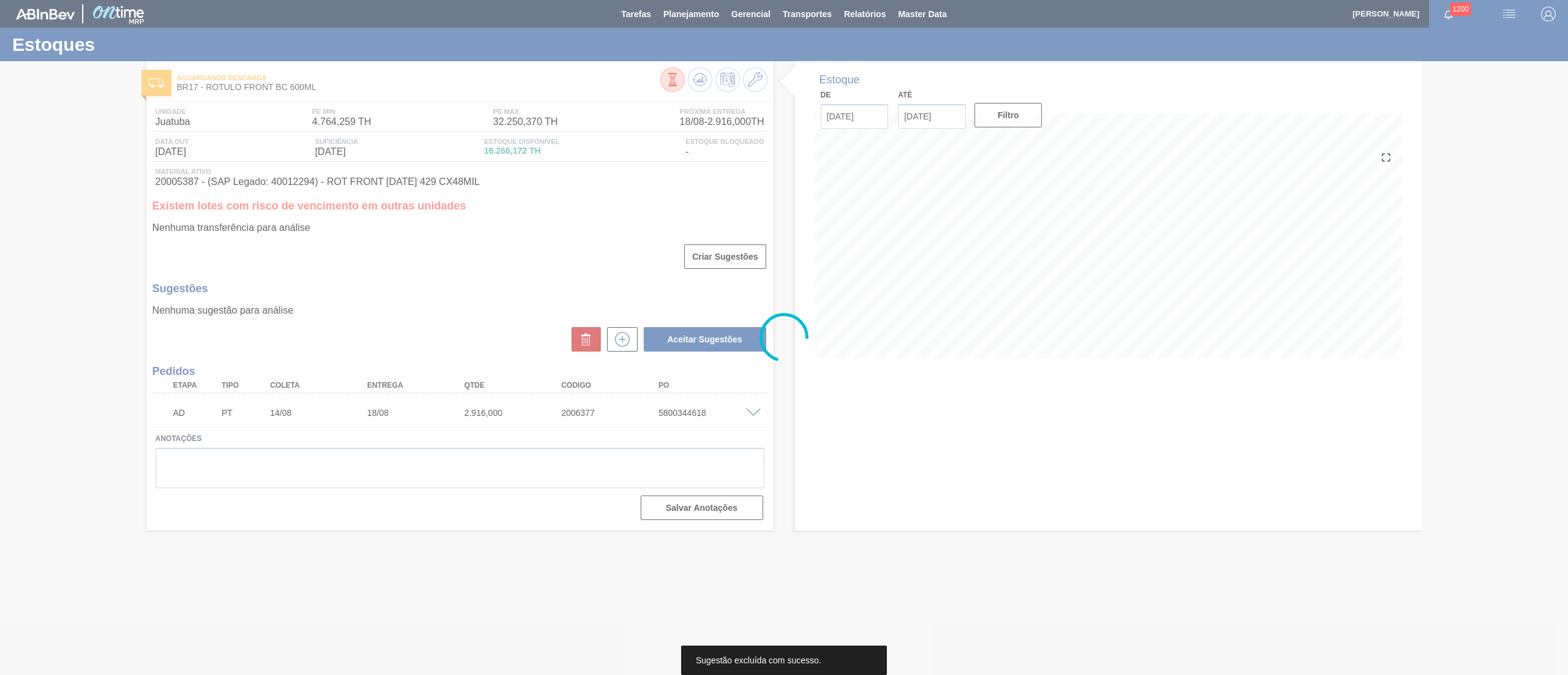
scroll to position [0, 0]
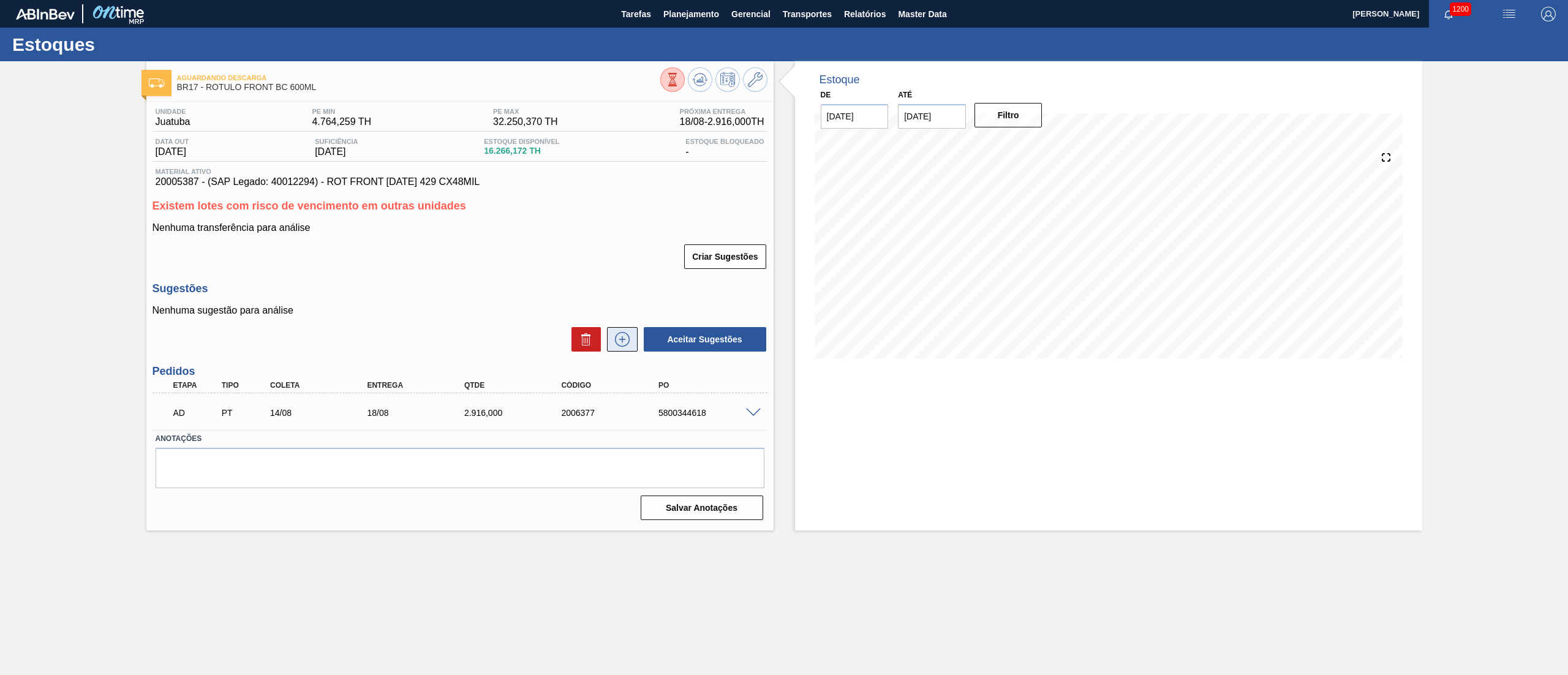
click at [625, 345] on icon at bounding box center [622, 339] width 20 height 15
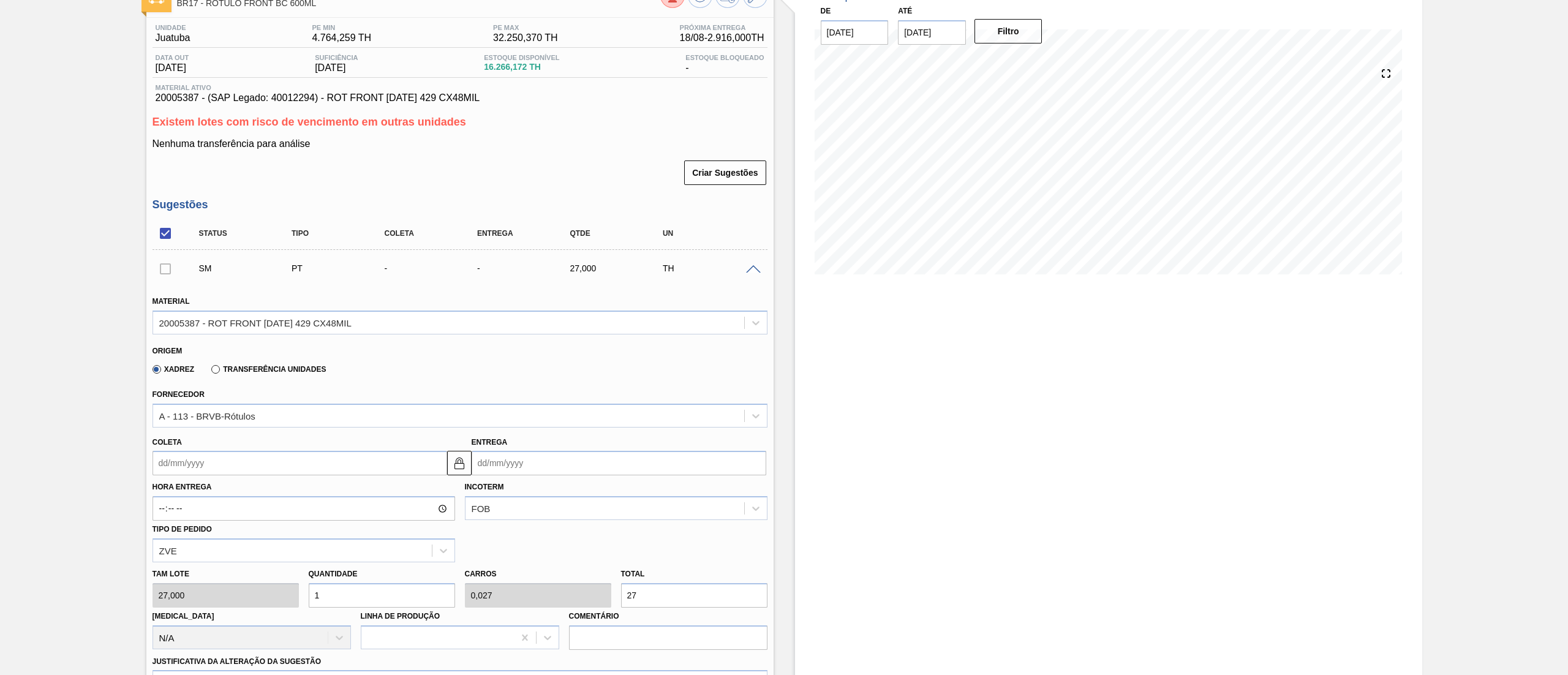
scroll to position [123, 0]
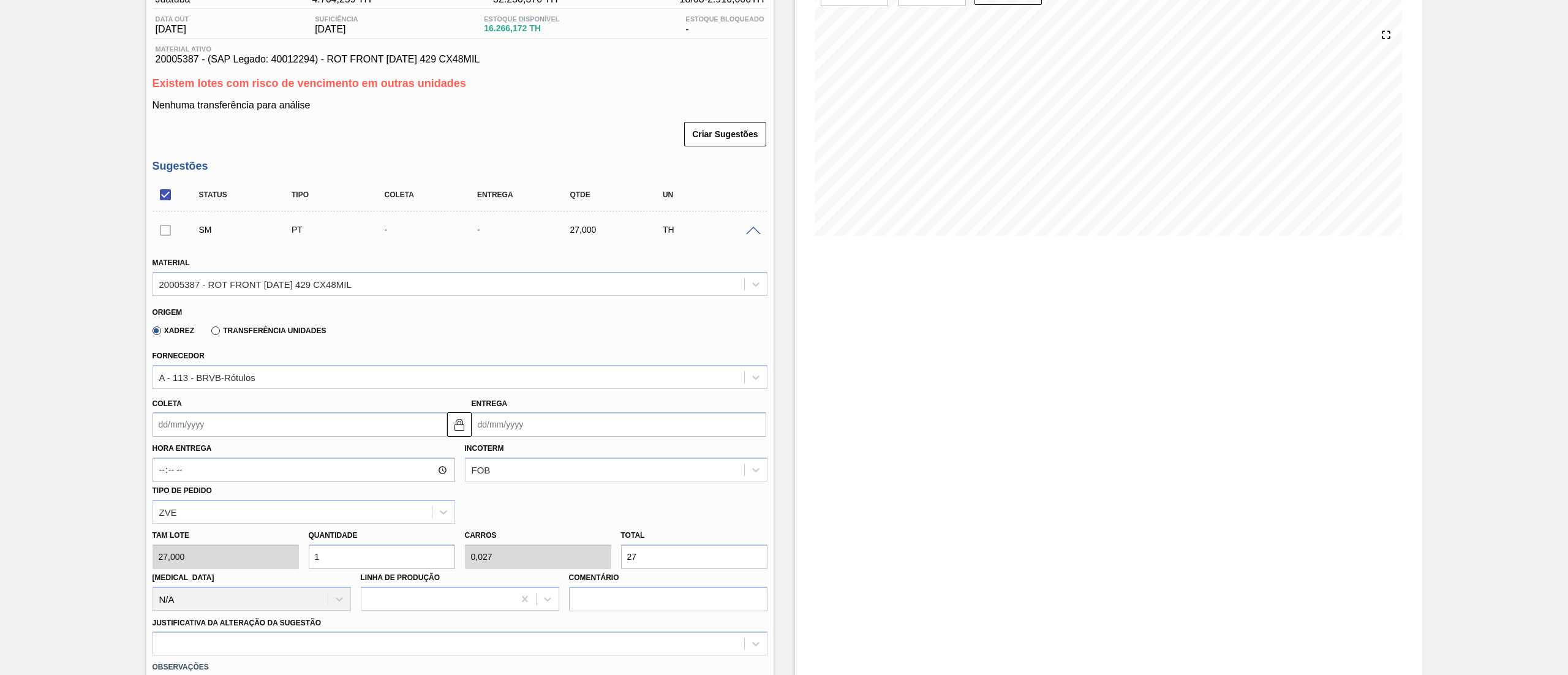
drag, startPoint x: 679, startPoint y: 561, endPoint x: 458, endPoint y: 550, distance: 221.3
click at [458, 550] on div "Tam lote 27,000 Quantidade 1 Carros 0,027 Total 27 [MEDICAL_DATA] N/A Linha de …" at bounding box center [460, 567] width 624 height 87
type input "0,111"
type input "0,003"
type input "3"
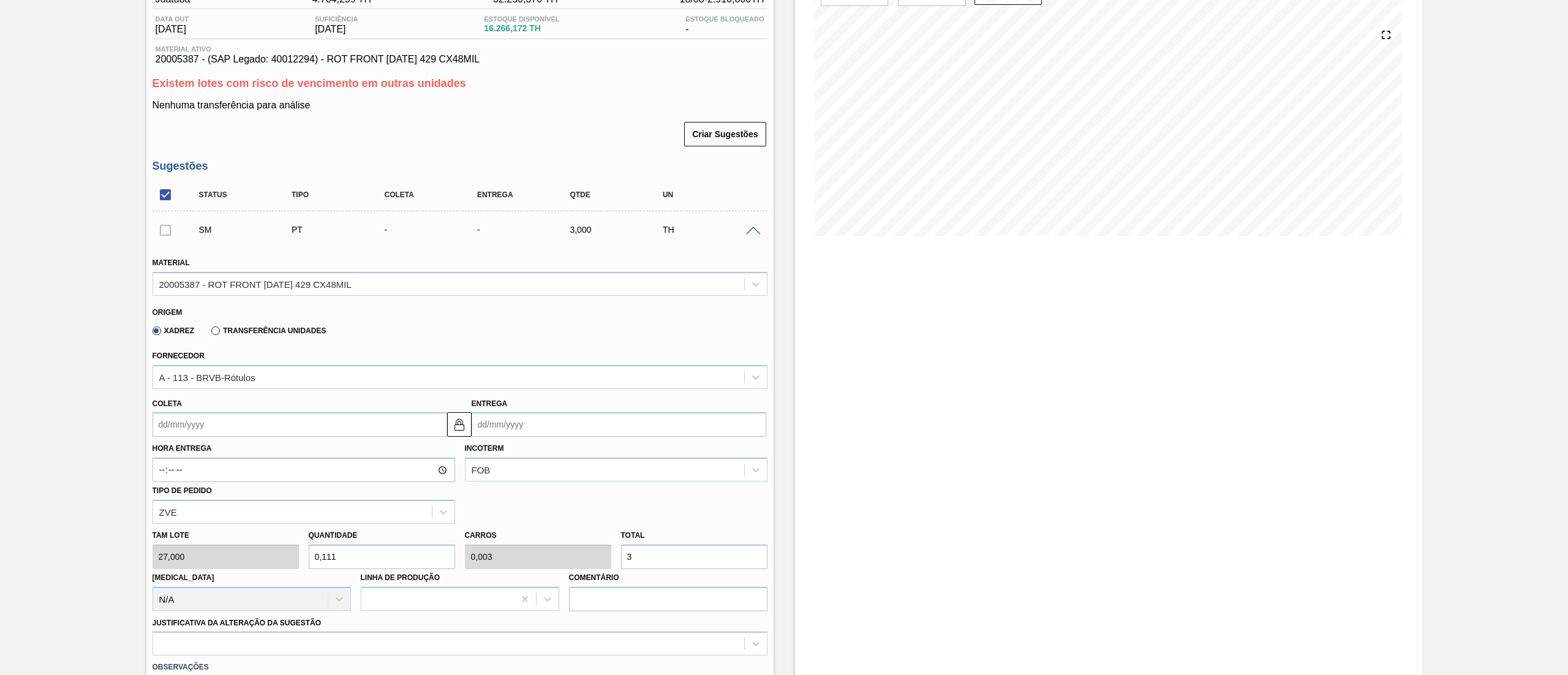
type input "1,111"
type input "0,03"
type input "30"
type input "11,111"
type input "0,3"
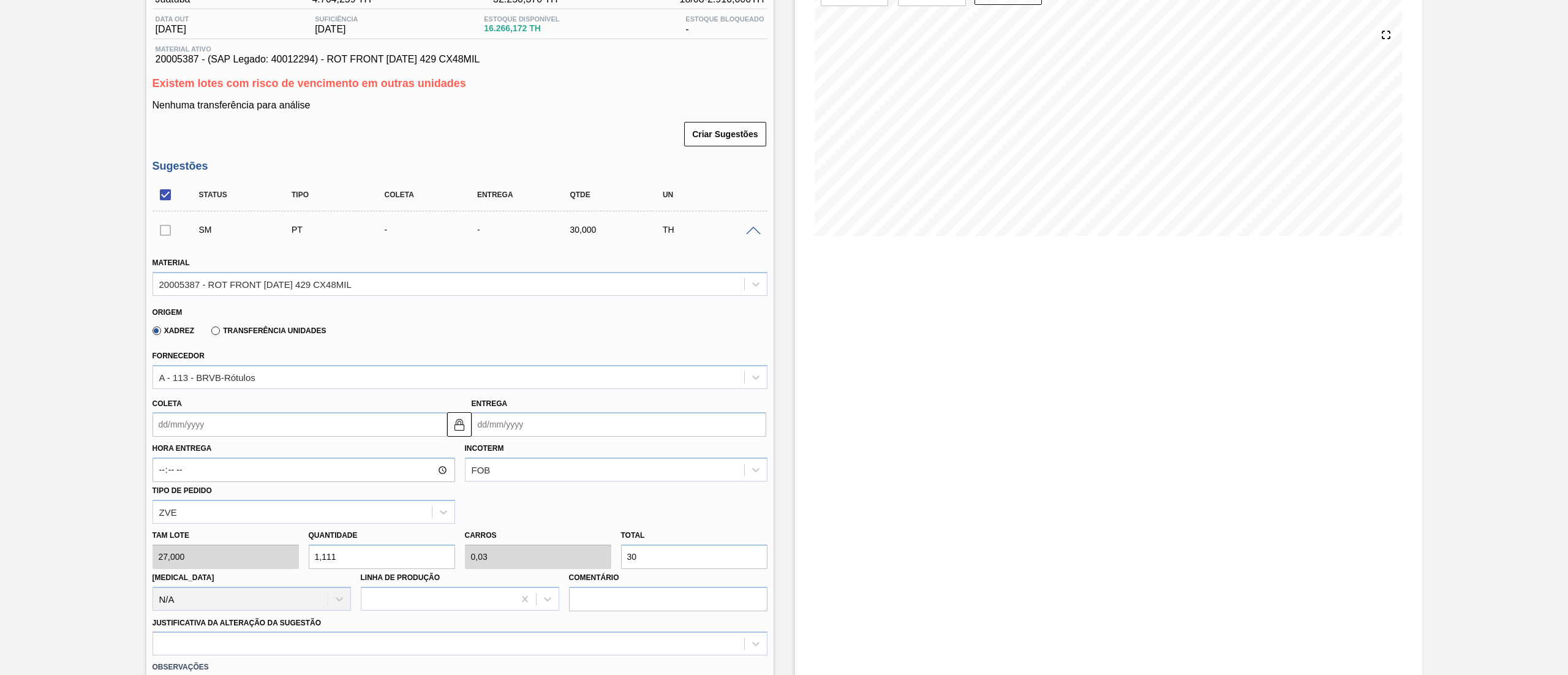
type input "300"
type input "111,111"
type input "3"
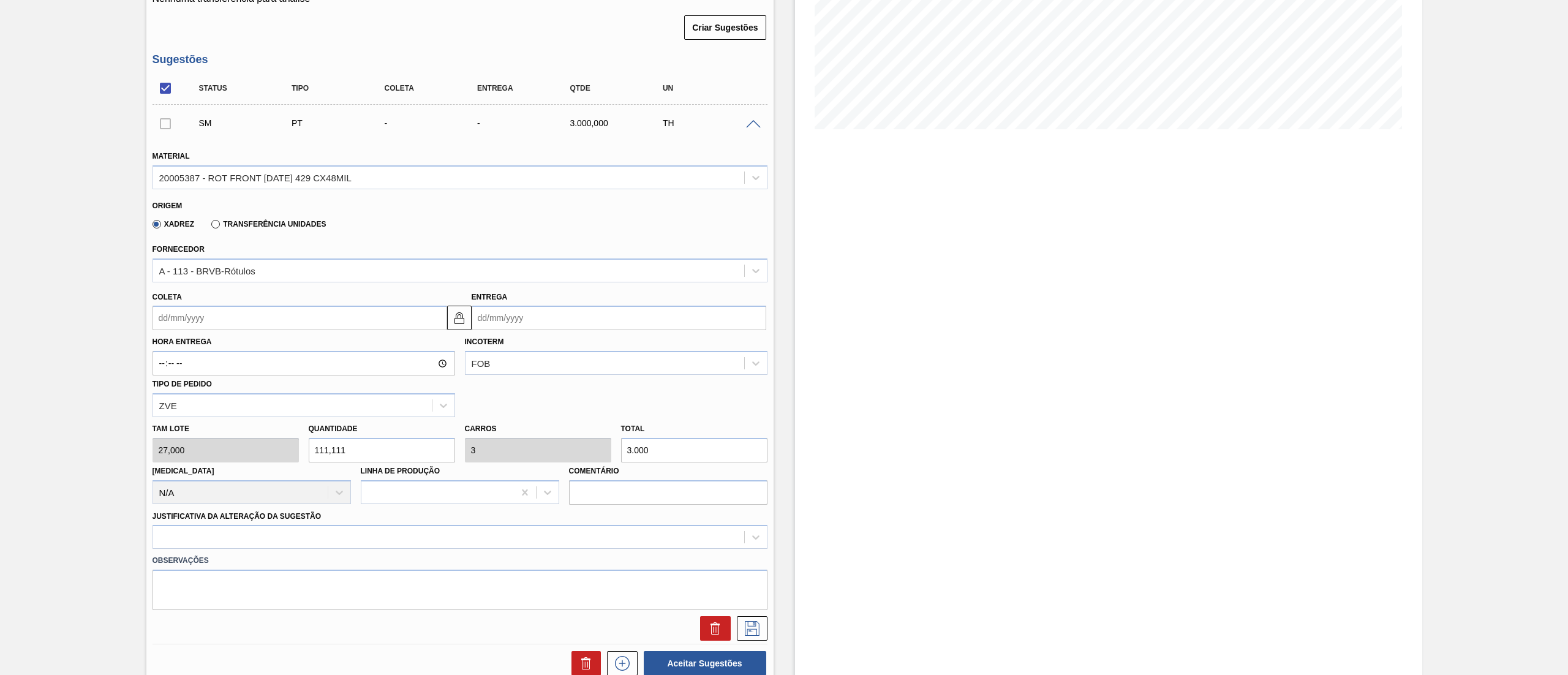
scroll to position [368, 0]
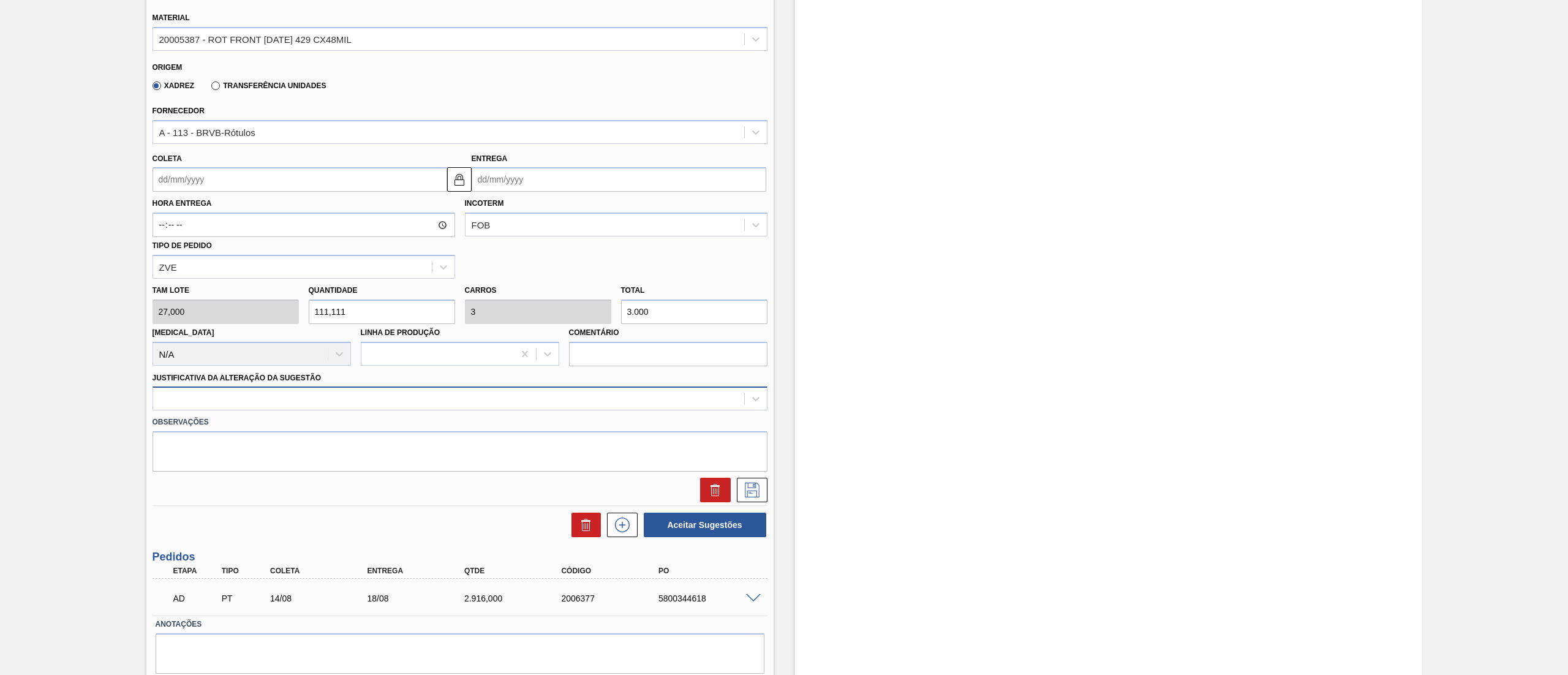
type input "3.000"
click at [216, 407] on div at bounding box center [460, 398] width 615 height 24
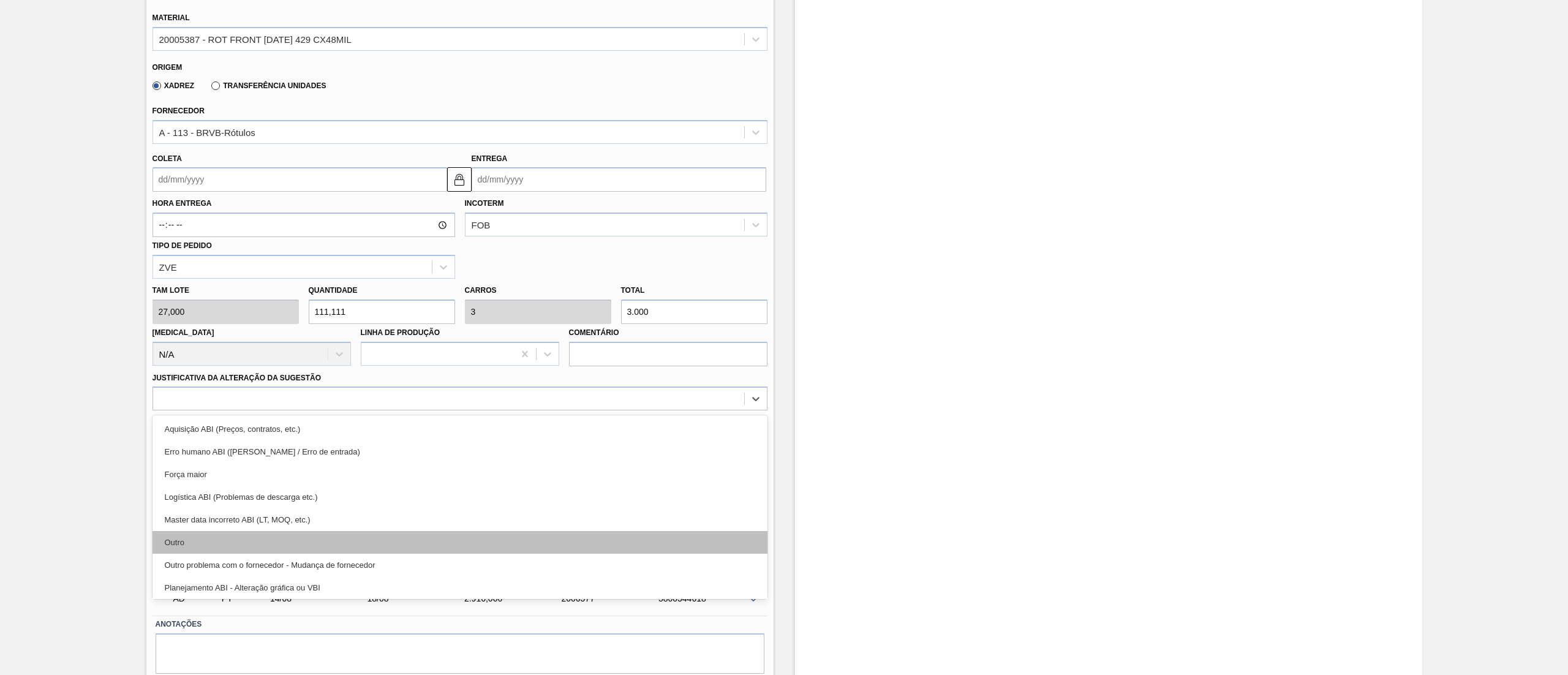
click at [176, 548] on div "Outro" at bounding box center [460, 542] width 615 height 23
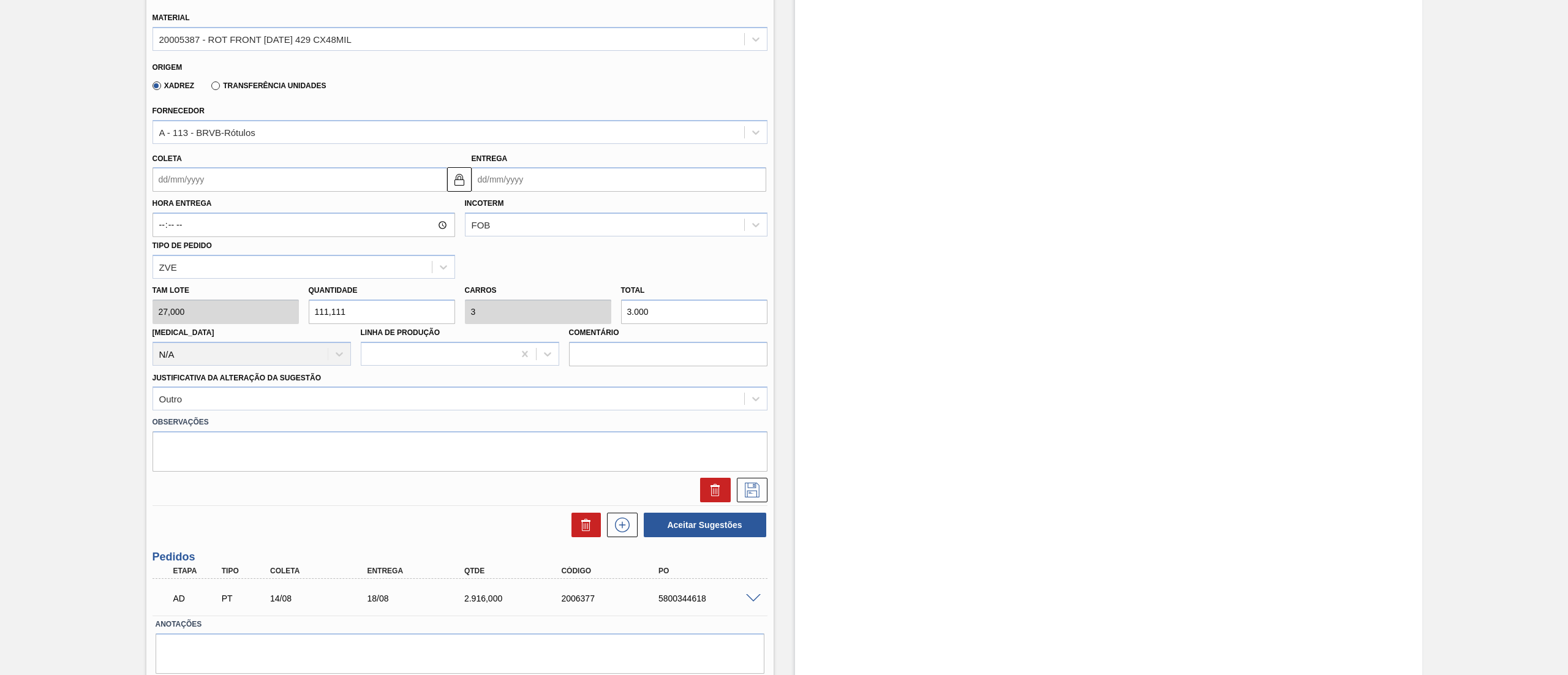
drag, startPoint x: 750, startPoint y: 493, endPoint x: 184, endPoint y: 202, distance: 636.4
click at [189, 218] on div "Material 20005387 - ROT FRONT BC 600 429 CX48MIL Origem Xadrez Transferência Un…" at bounding box center [460, 251] width 615 height 503
click at [163, 190] on input "Coleta" at bounding box center [299, 179] width 294 height 25
click at [249, 300] on div "21" at bounding box center [246, 307] width 17 height 17
type input "[DATE]"
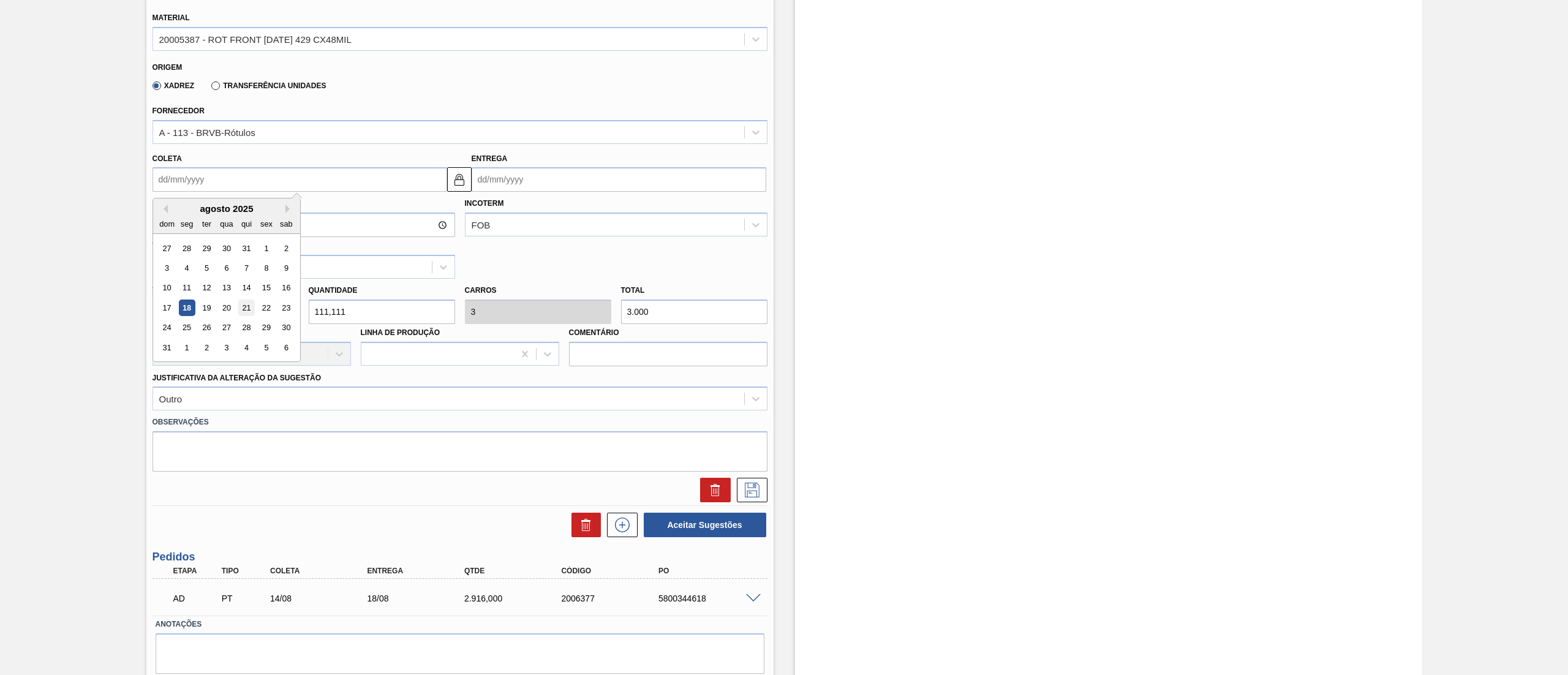
type input "[DATE]"
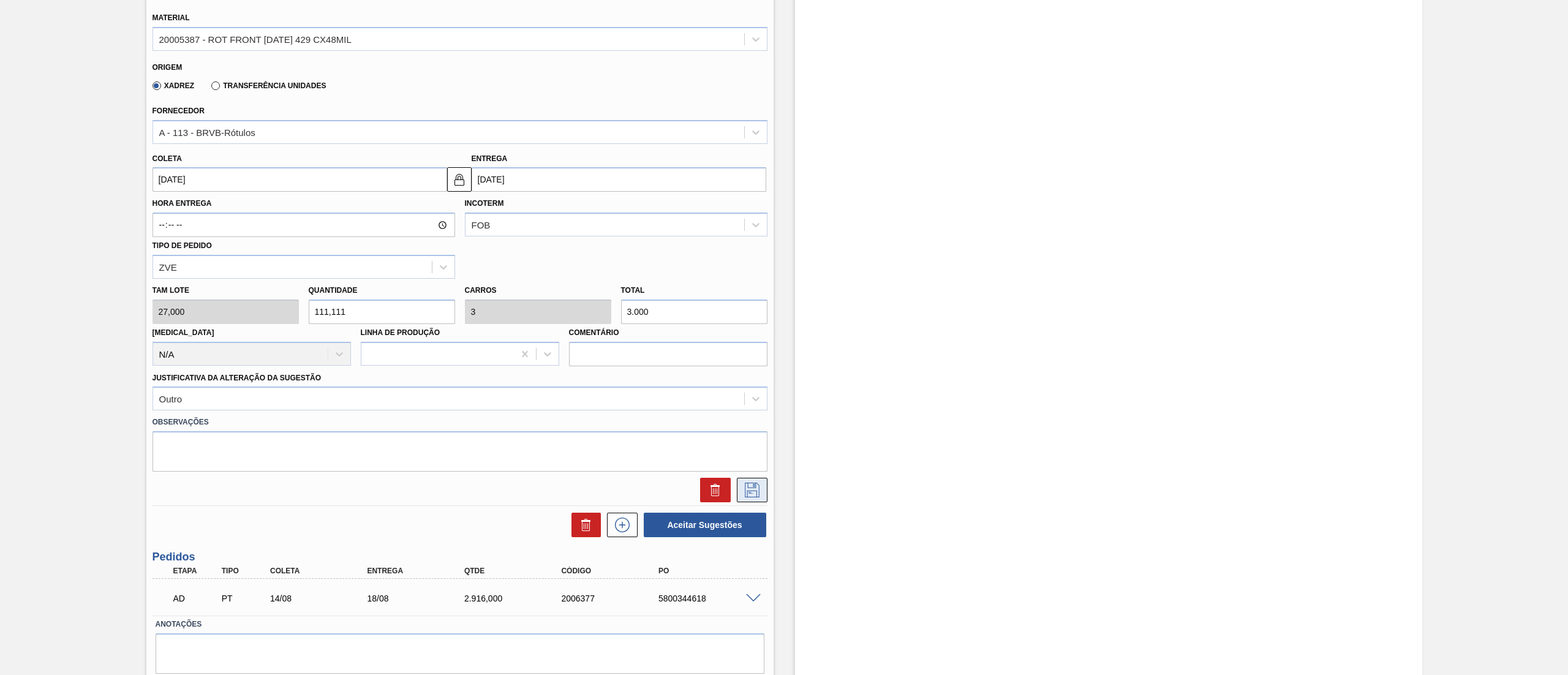
click at [747, 485] on icon at bounding box center [752, 490] width 20 height 15
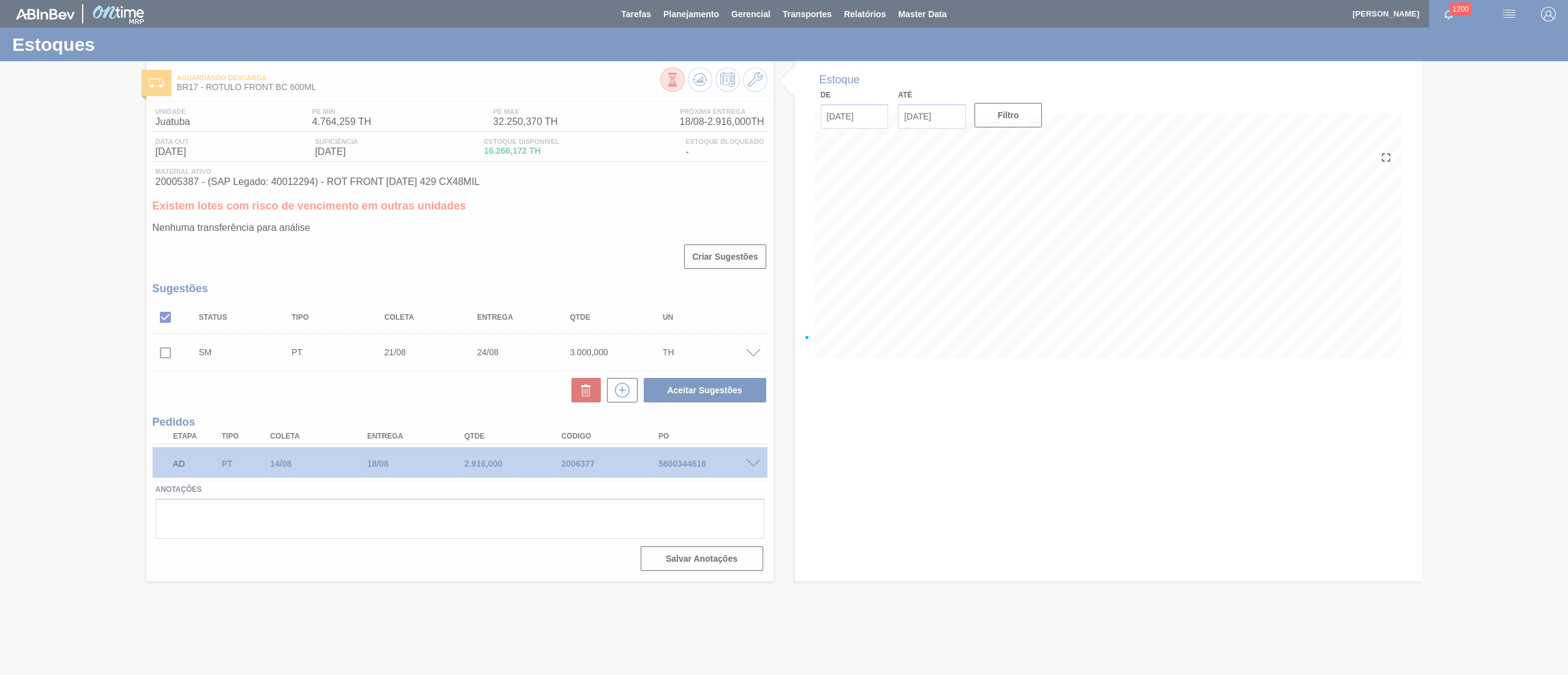
scroll to position [0, 0]
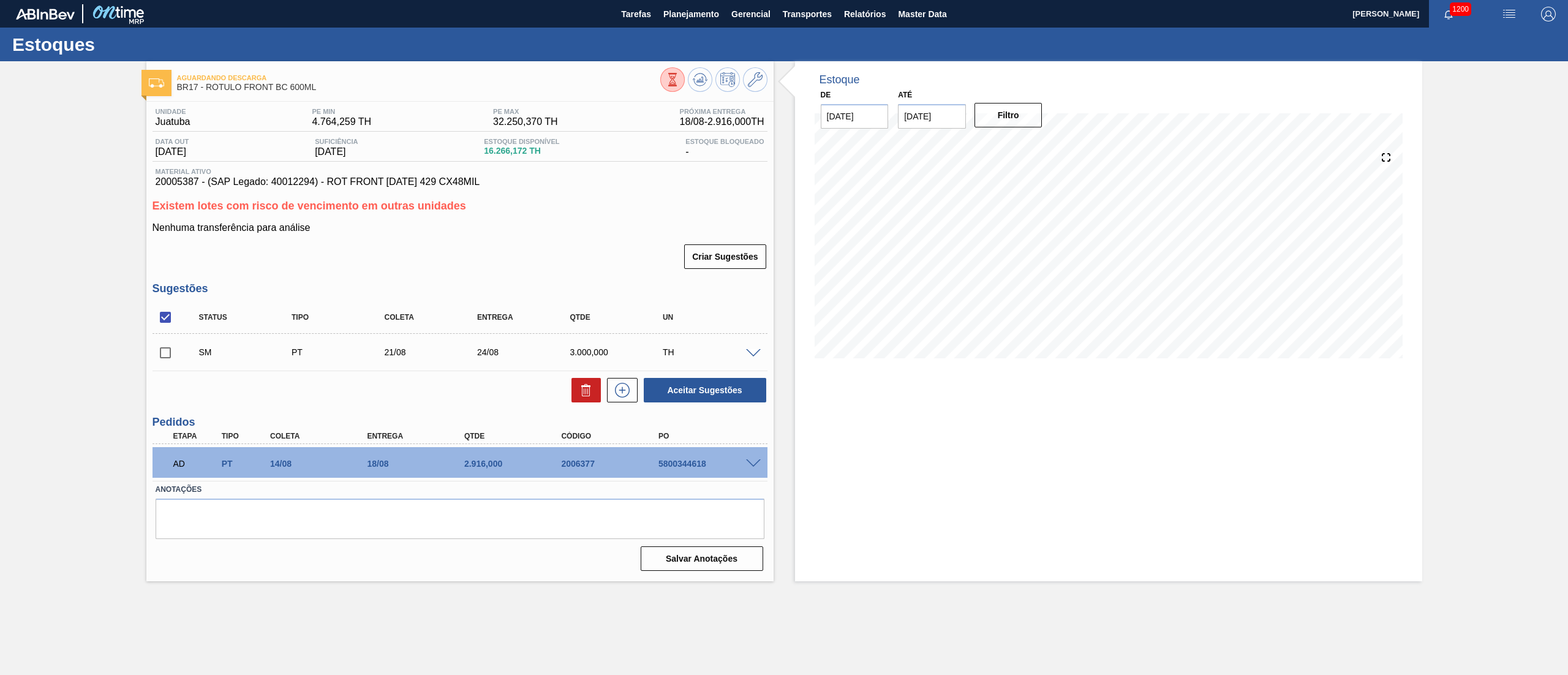
click at [160, 358] on input "checkbox" at bounding box center [166, 353] width 26 height 26
checkbox input "true"
click at [728, 394] on button "Aceitar Sugestões" at bounding box center [705, 390] width 123 height 25
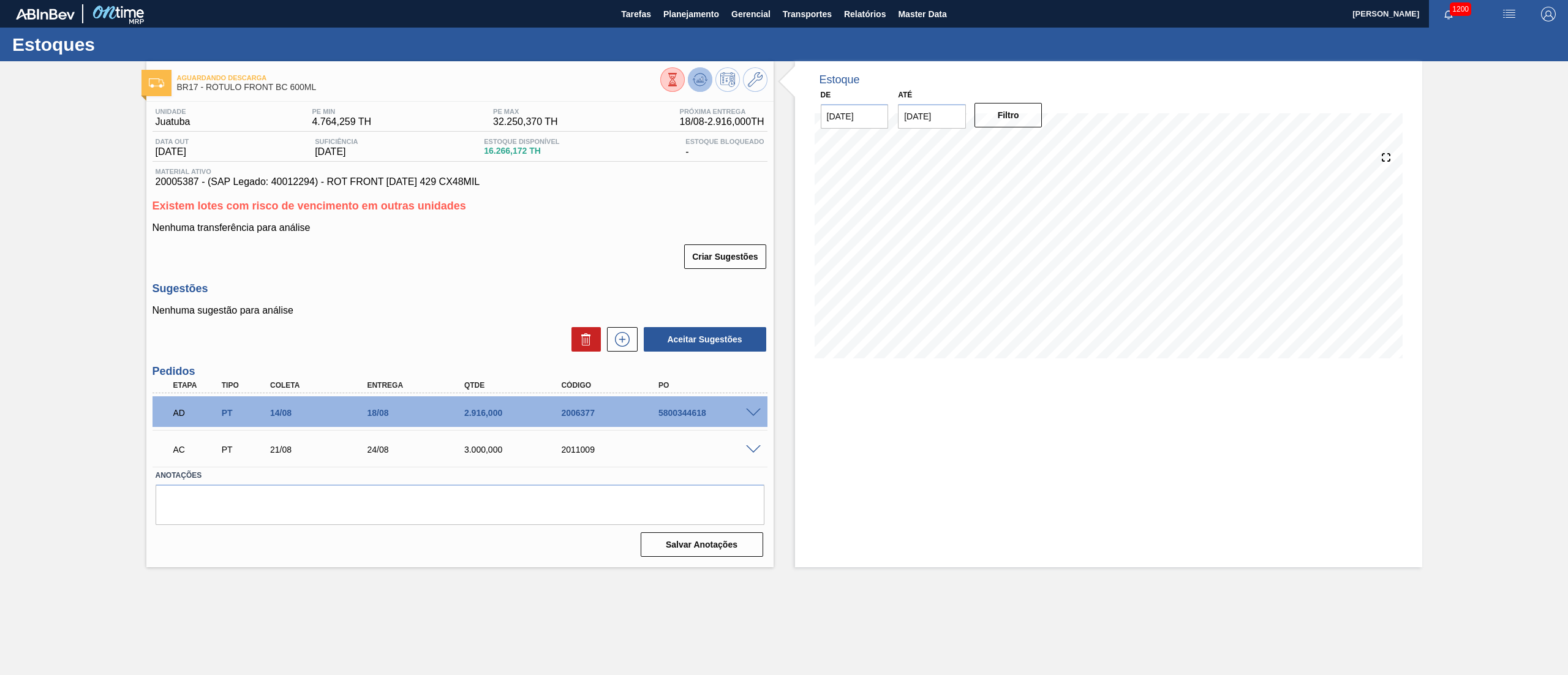
click at [709, 83] on button at bounding box center [700, 79] width 25 height 25
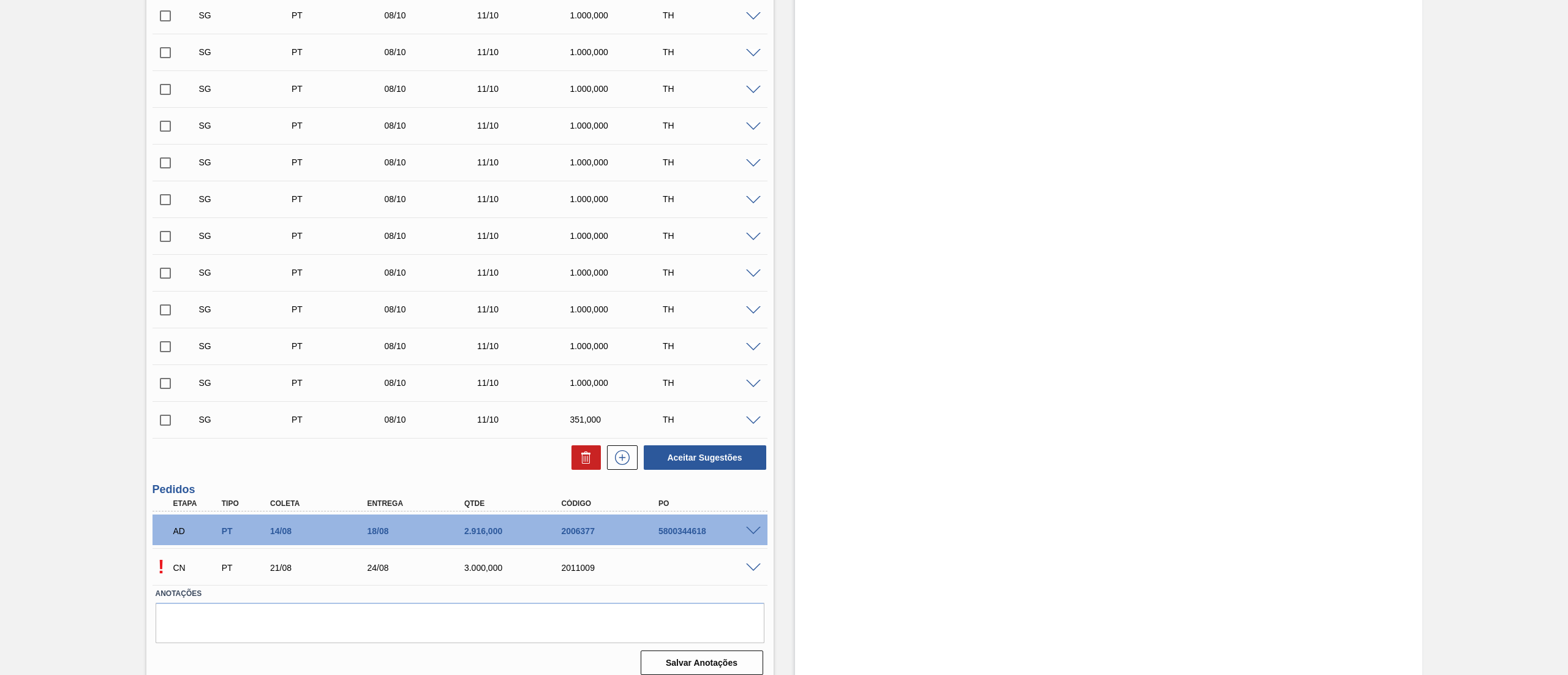
scroll to position [640, 0]
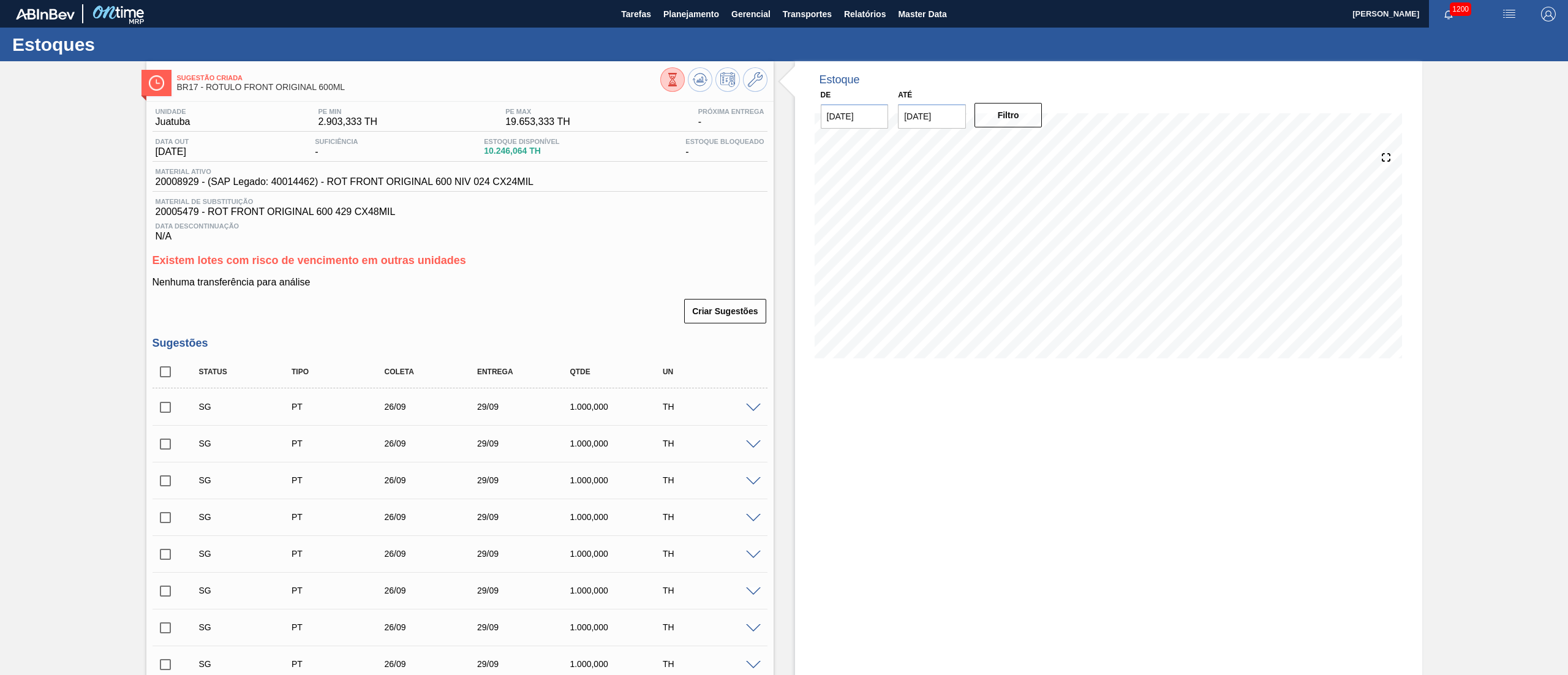
click at [160, 379] on input "checkbox" at bounding box center [166, 372] width 26 height 26
checkbox input "true"
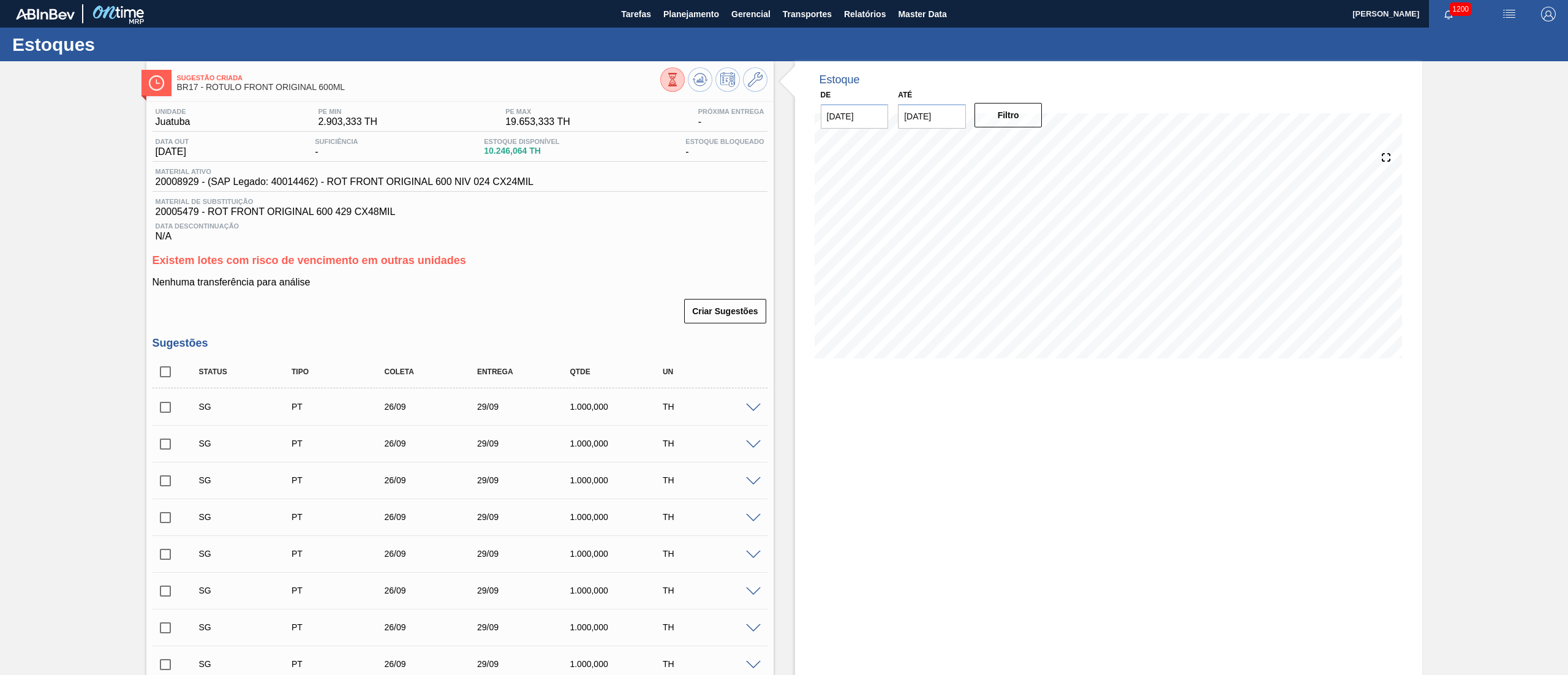
checkbox input "true"
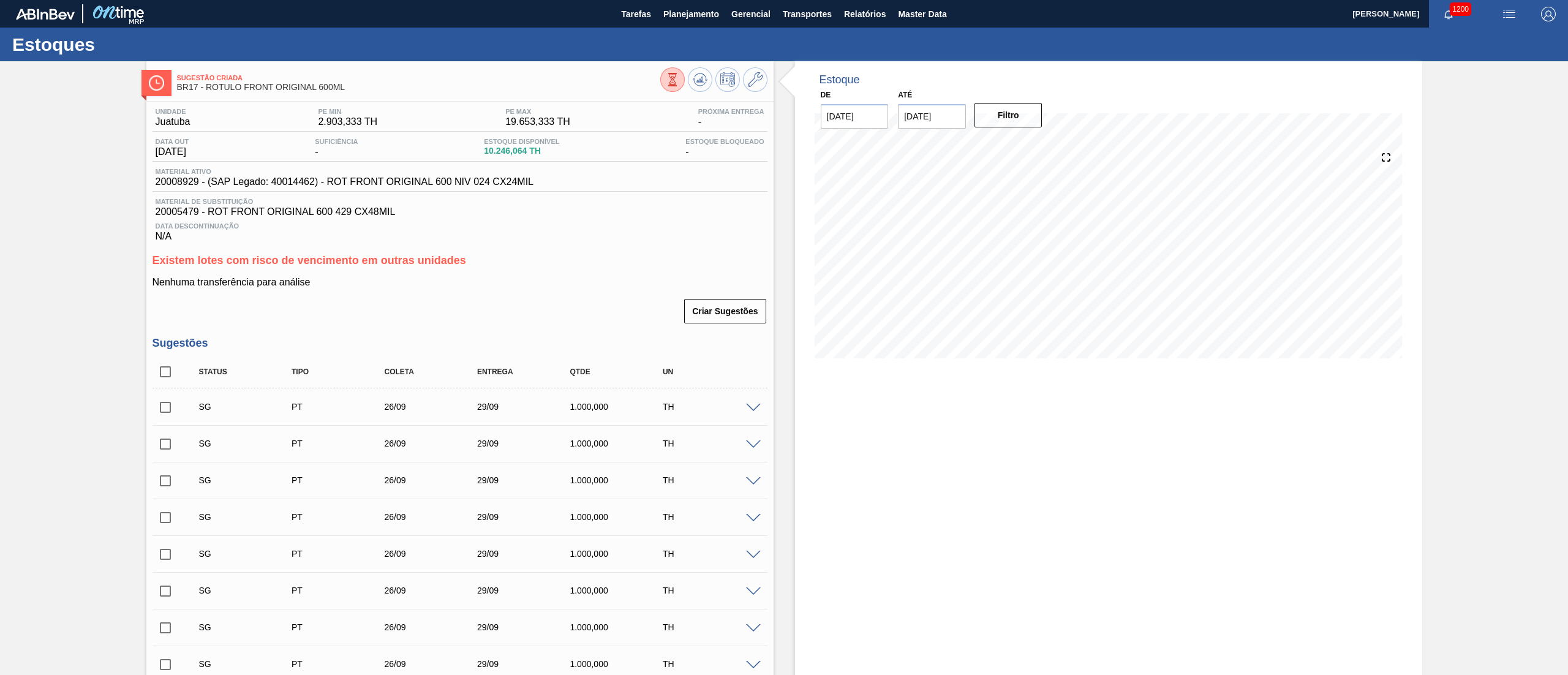
checkbox input "true"
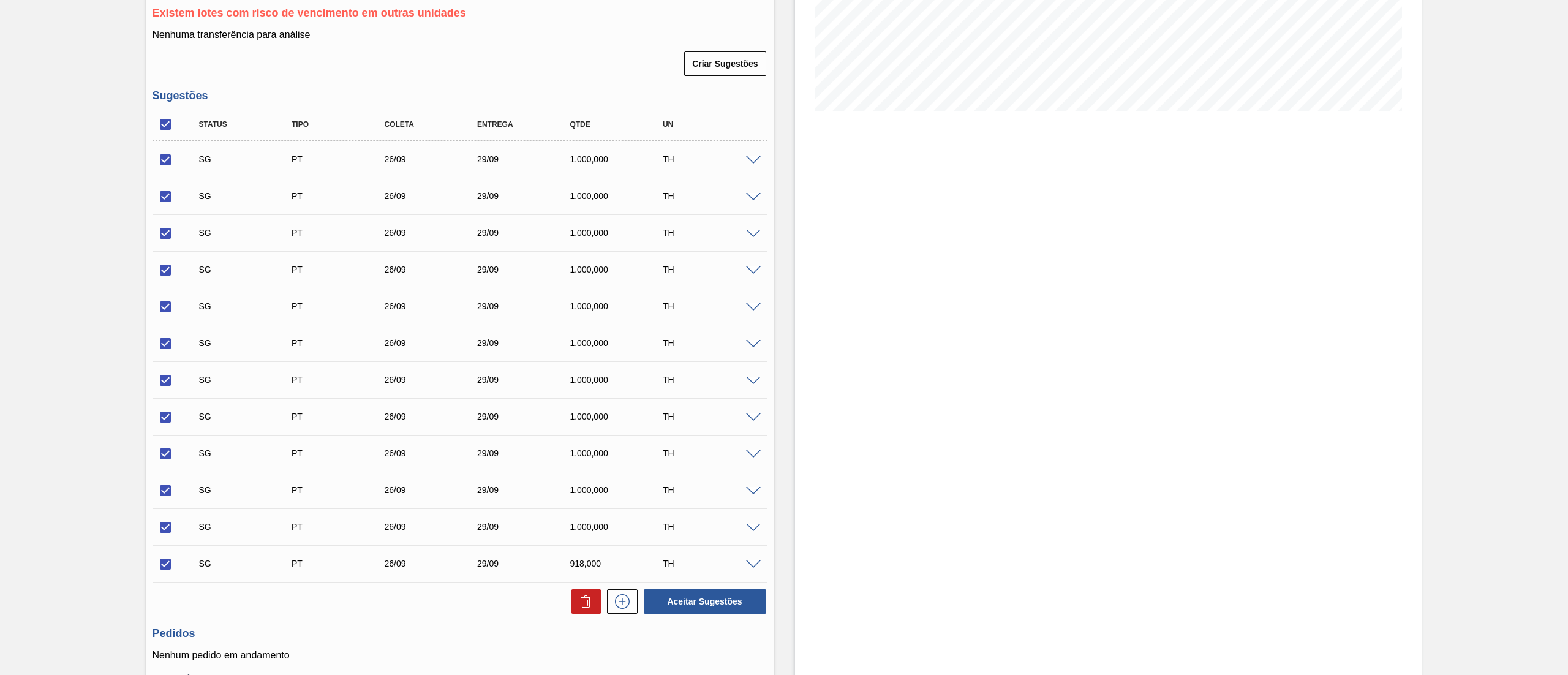
scroll to position [344, 0]
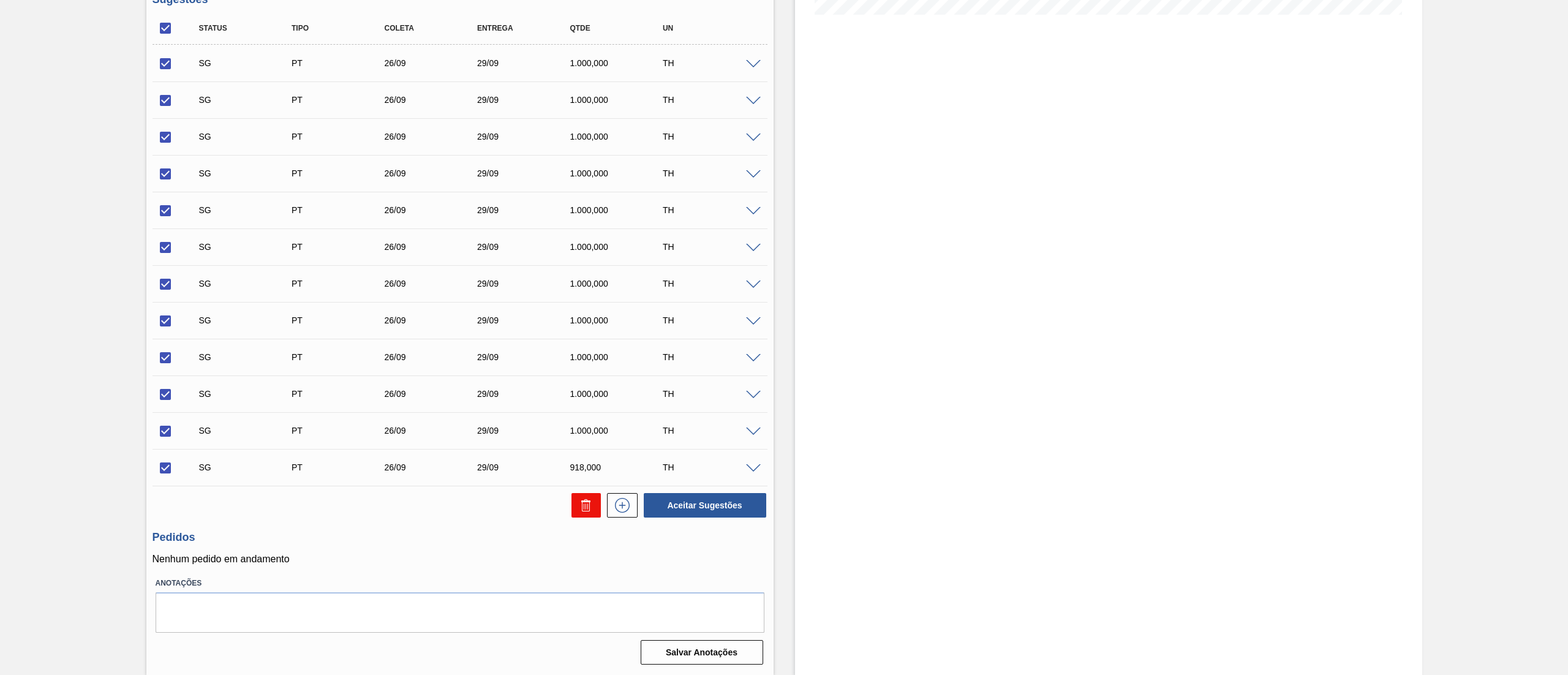
click at [571, 502] on button at bounding box center [586, 505] width 30 height 25
checkbox input "false"
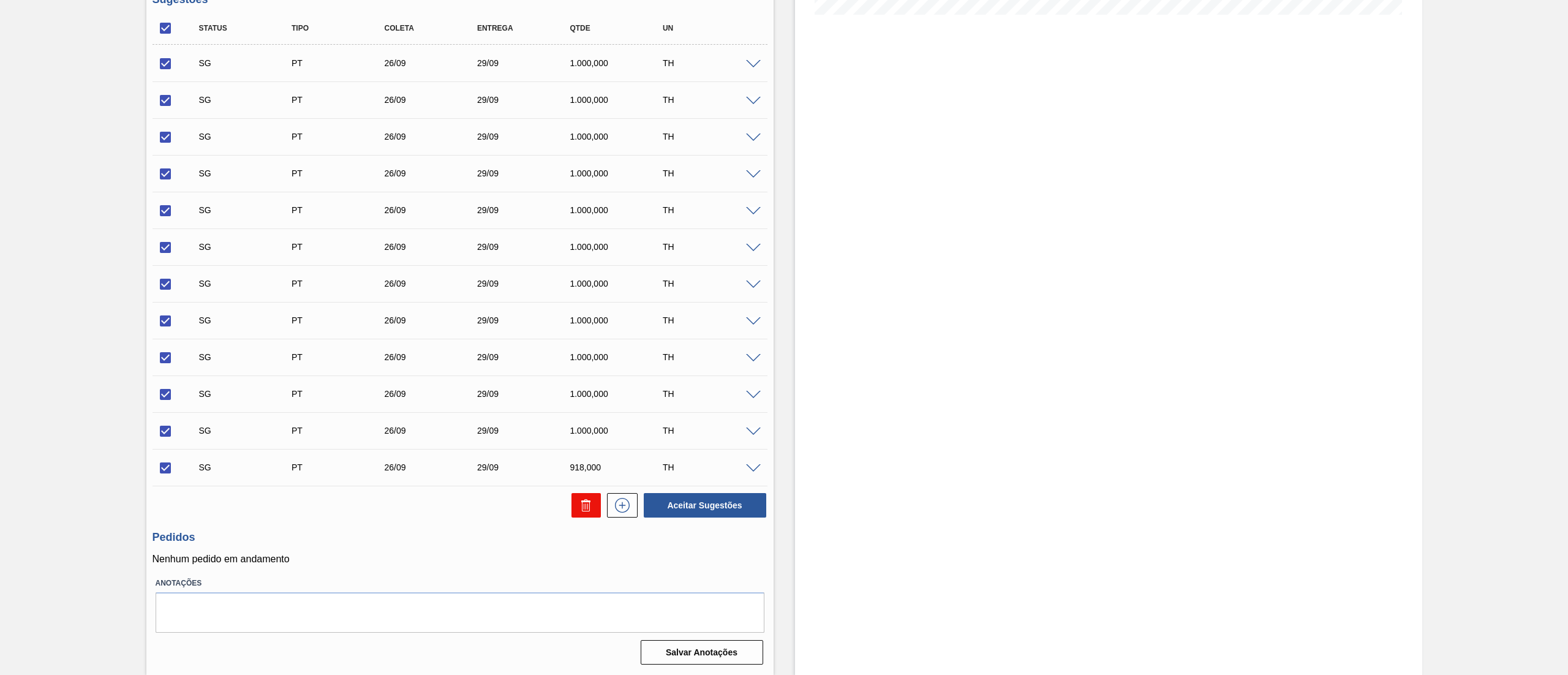
checkbox input "false"
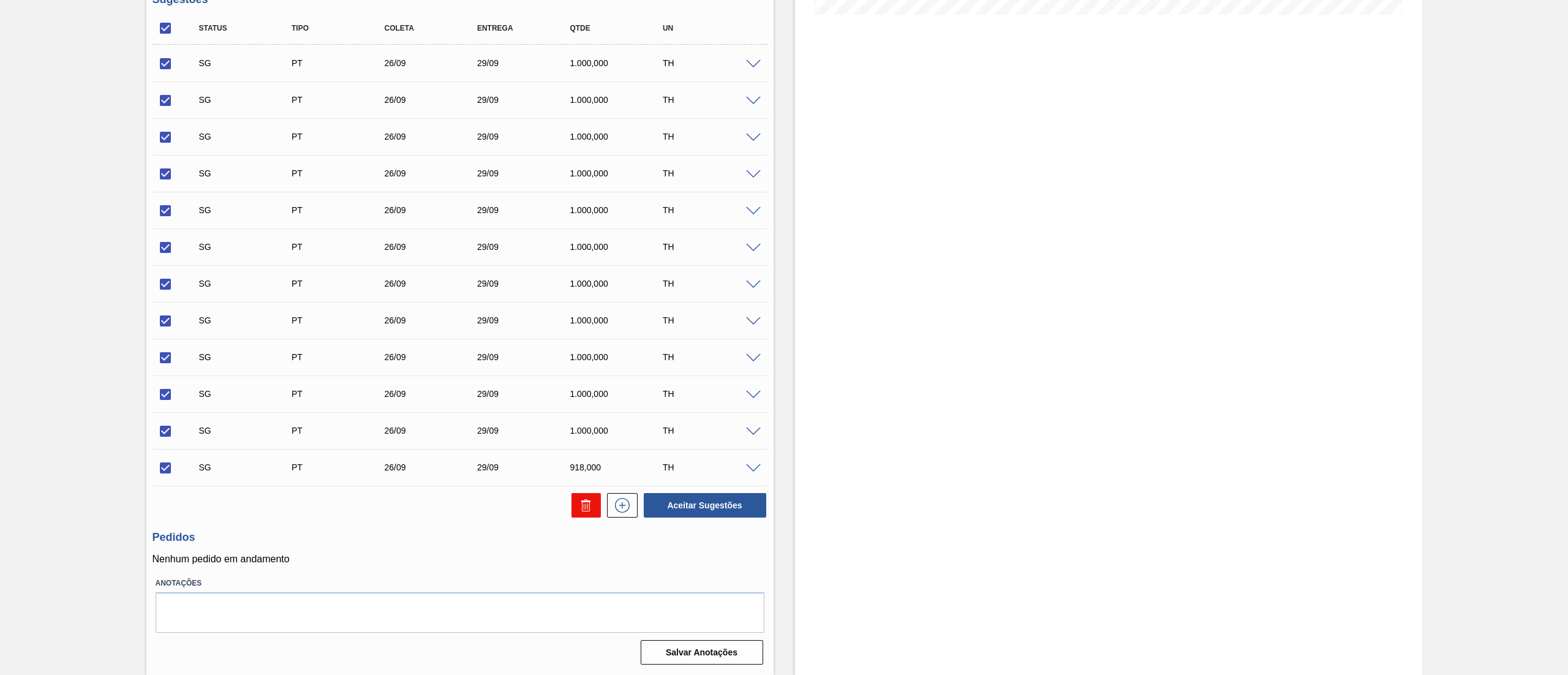
checkbox input "false"
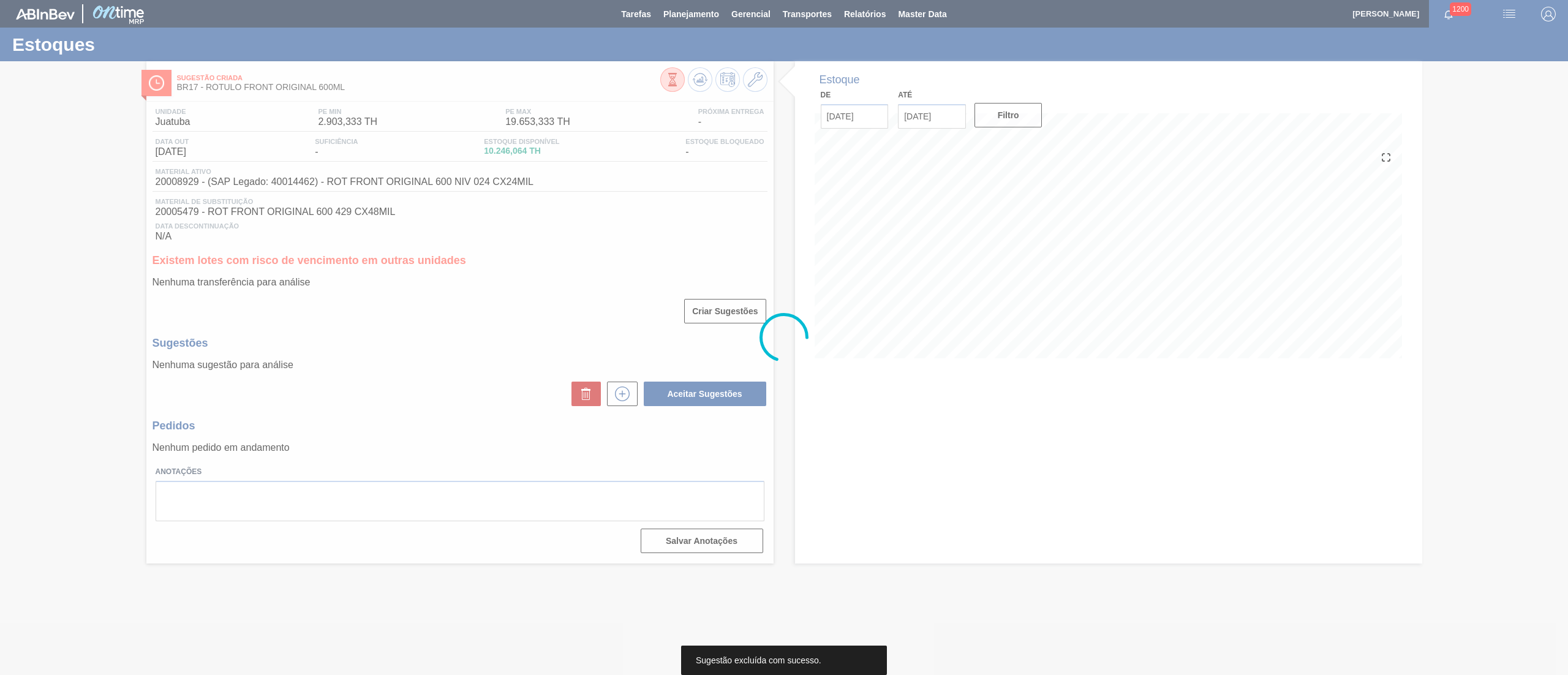
scroll to position [0, 0]
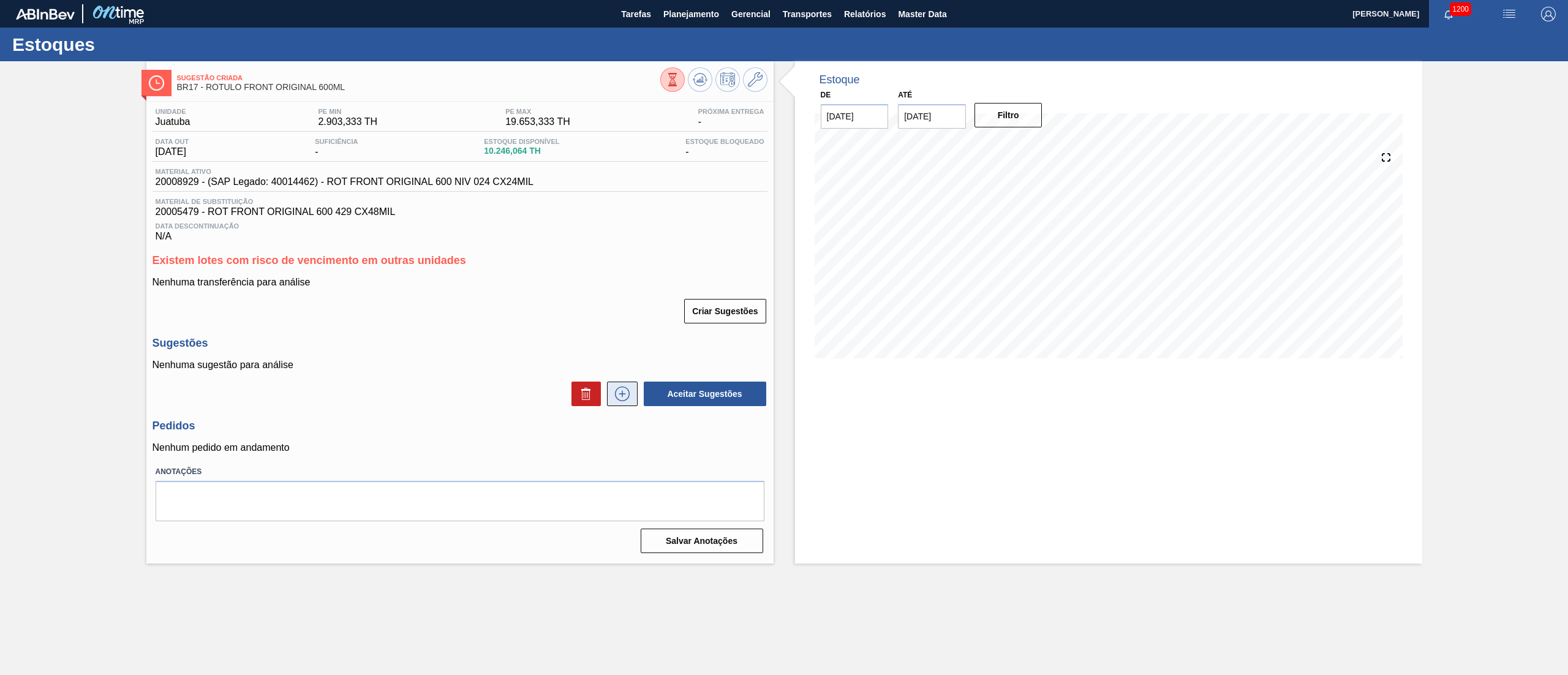
click at [630, 392] on icon at bounding box center [622, 394] width 20 height 15
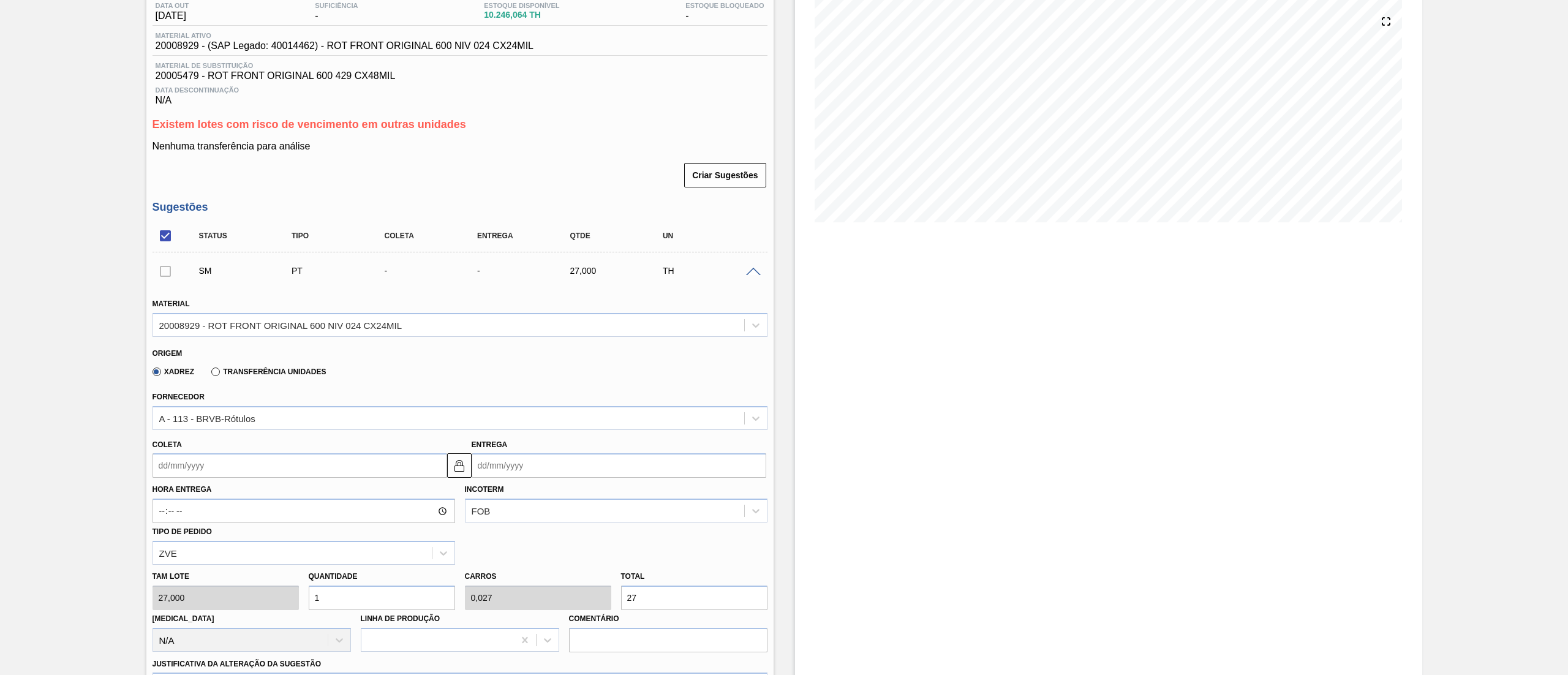
scroll to position [245, 0]
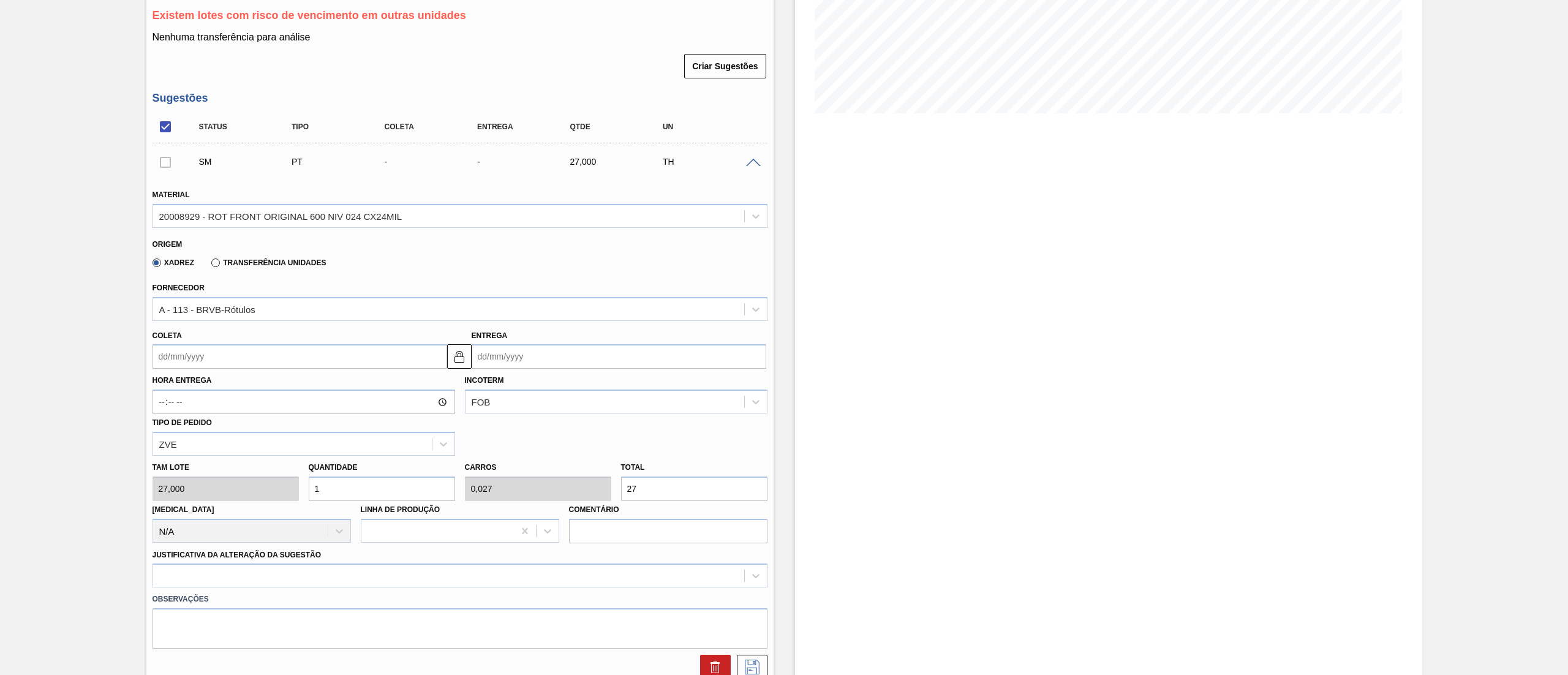
drag, startPoint x: 654, startPoint y: 478, endPoint x: 654, endPoint y: 490, distance: 12.0
click at [654, 480] on div "Total 27" at bounding box center [694, 480] width 147 height 43
click at [508, 491] on div "Tam lote 27,000 Quantidade 1 Carros 0,027 Total 27 [MEDICAL_DATA] N/A Linha de …" at bounding box center [460, 500] width 624 height 87
type input "0,037"
type input "0,001"
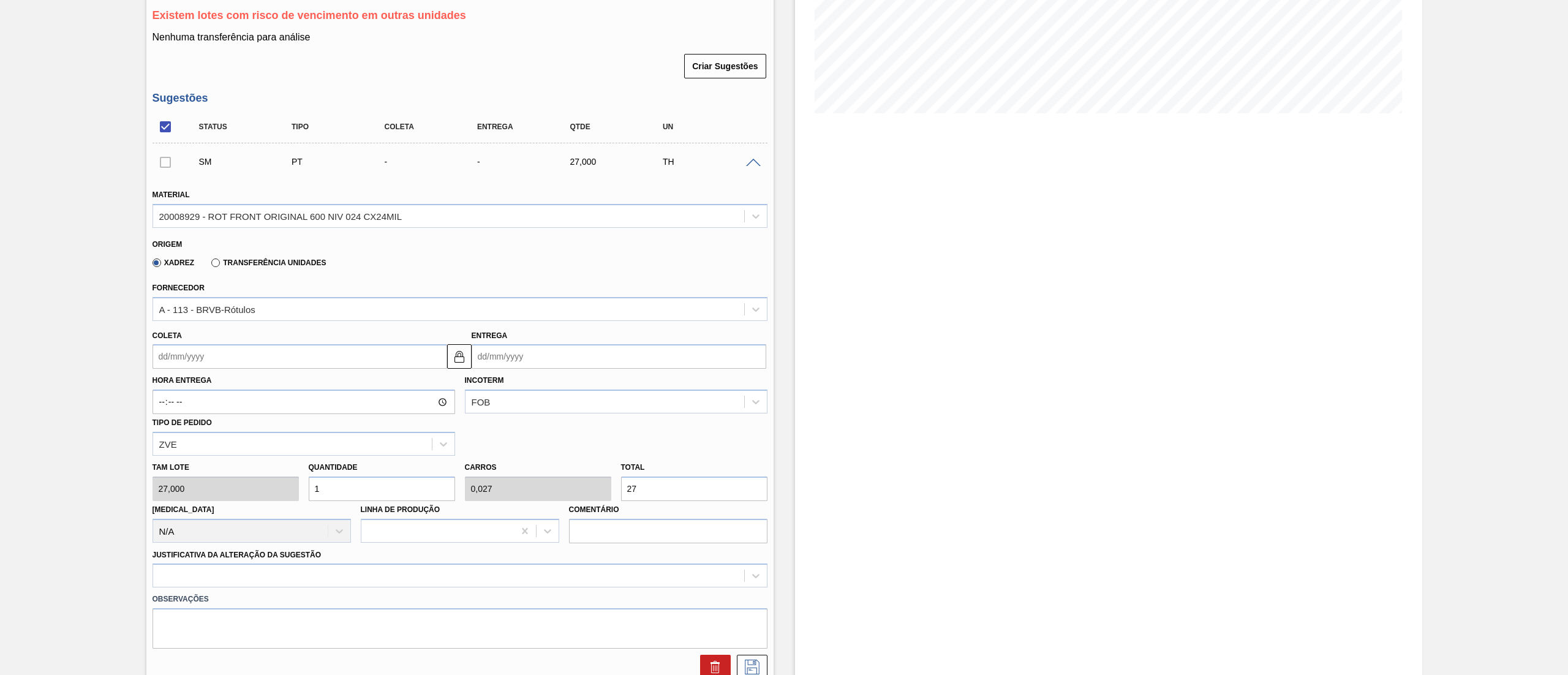
type input "1"
type input "0,519"
type input "0,014"
type input "14"
type input "5,37"
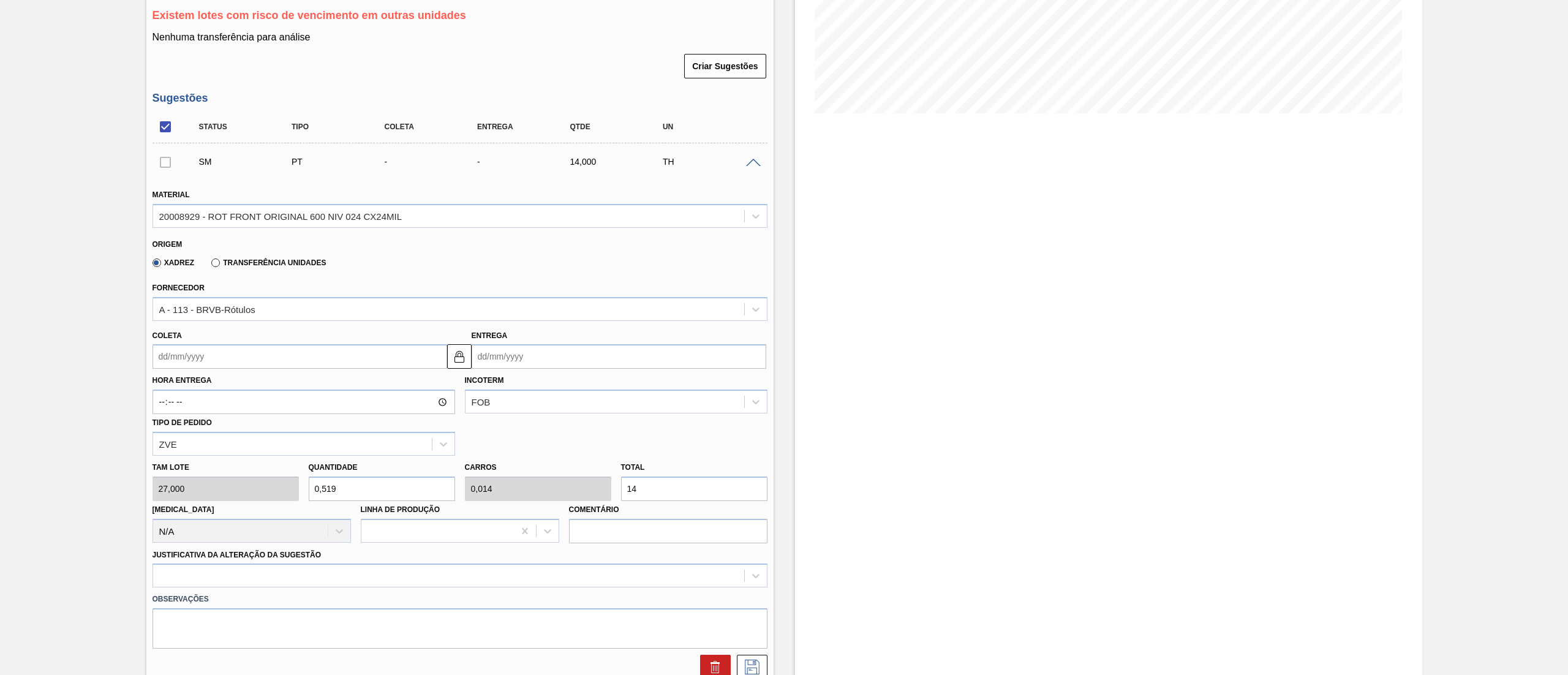
type input "0,145"
type input "145"
type input "53,963"
type input "1,457"
type input "1.457"
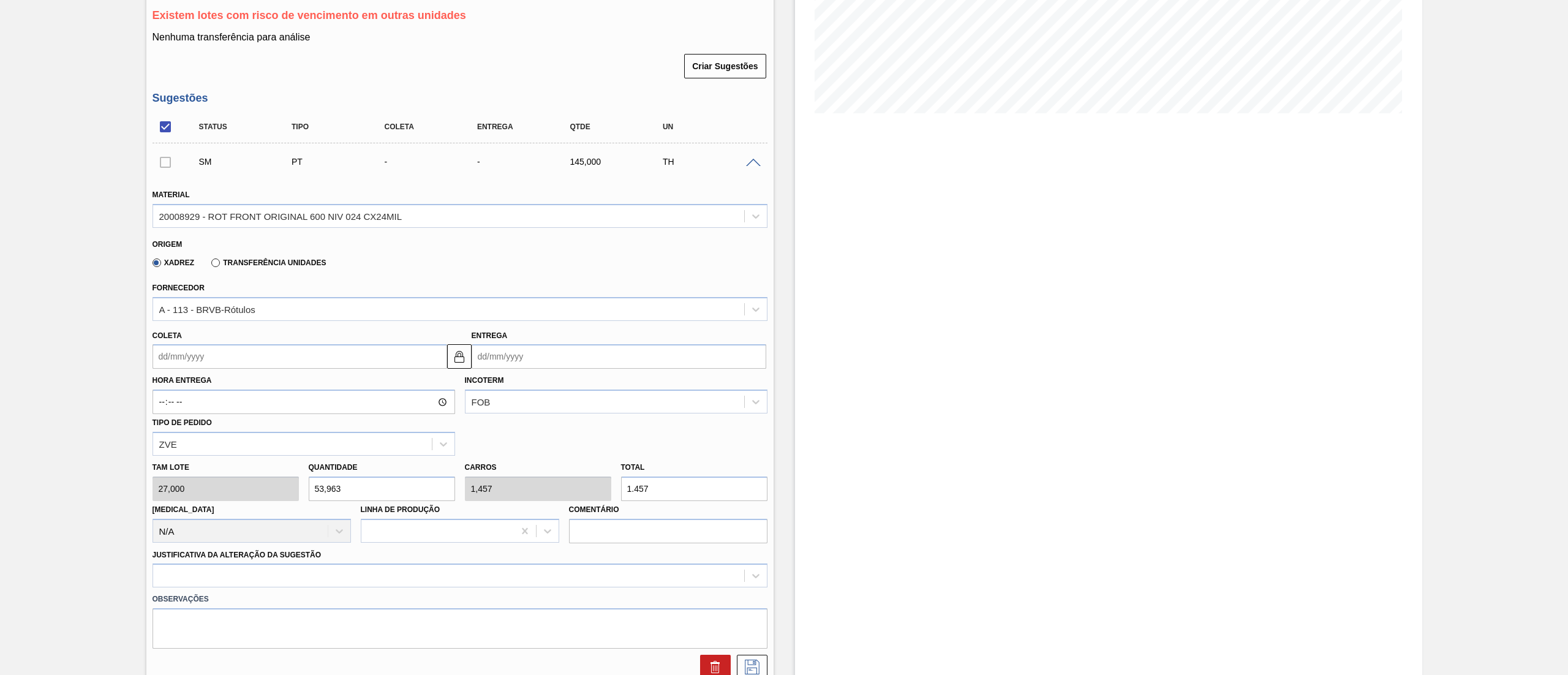
type input "5,37"
type input "0,145"
type input "145"
type input "54"
type input "1,458"
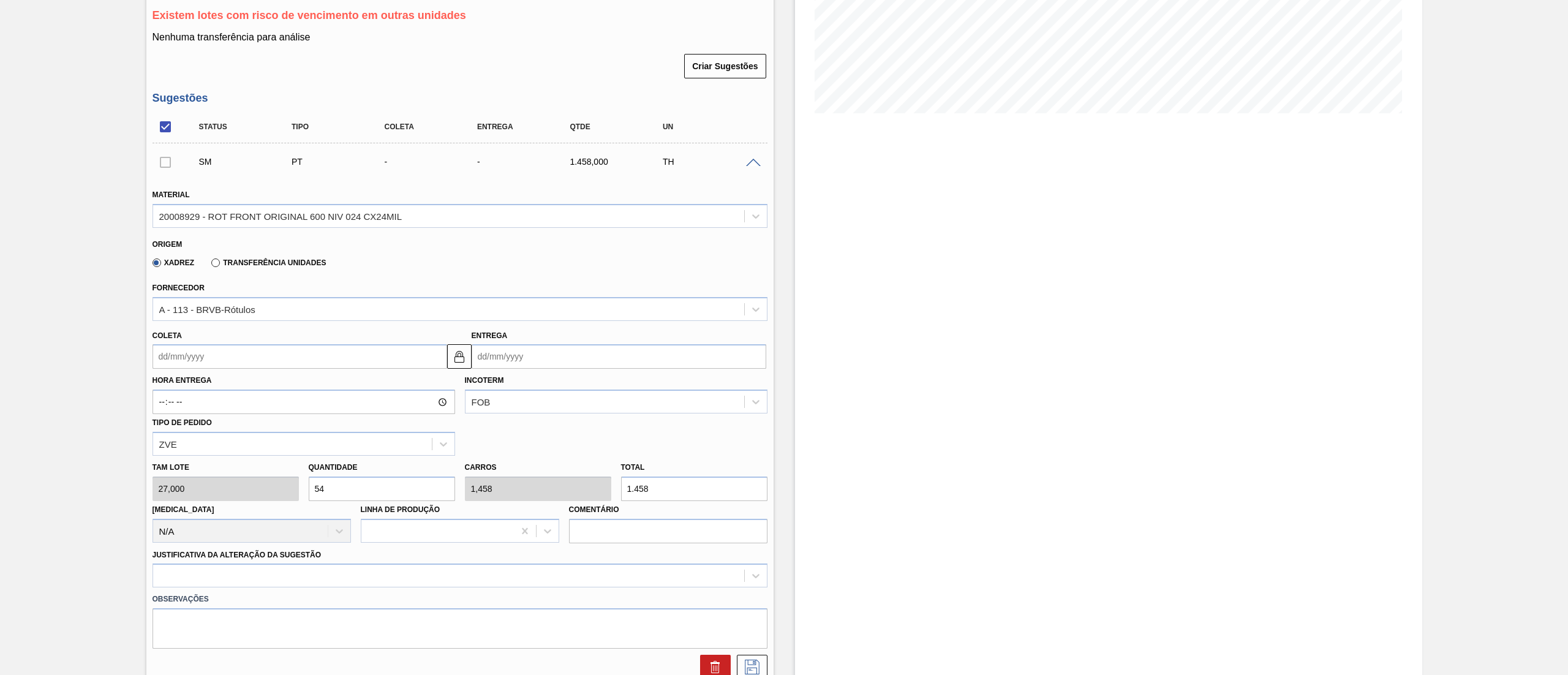
type input "1.458"
click at [362, 354] on input "Coleta" at bounding box center [299, 356] width 294 height 25
click at [241, 485] on div "21" at bounding box center [246, 485] width 17 height 17
type input "[DATE]"
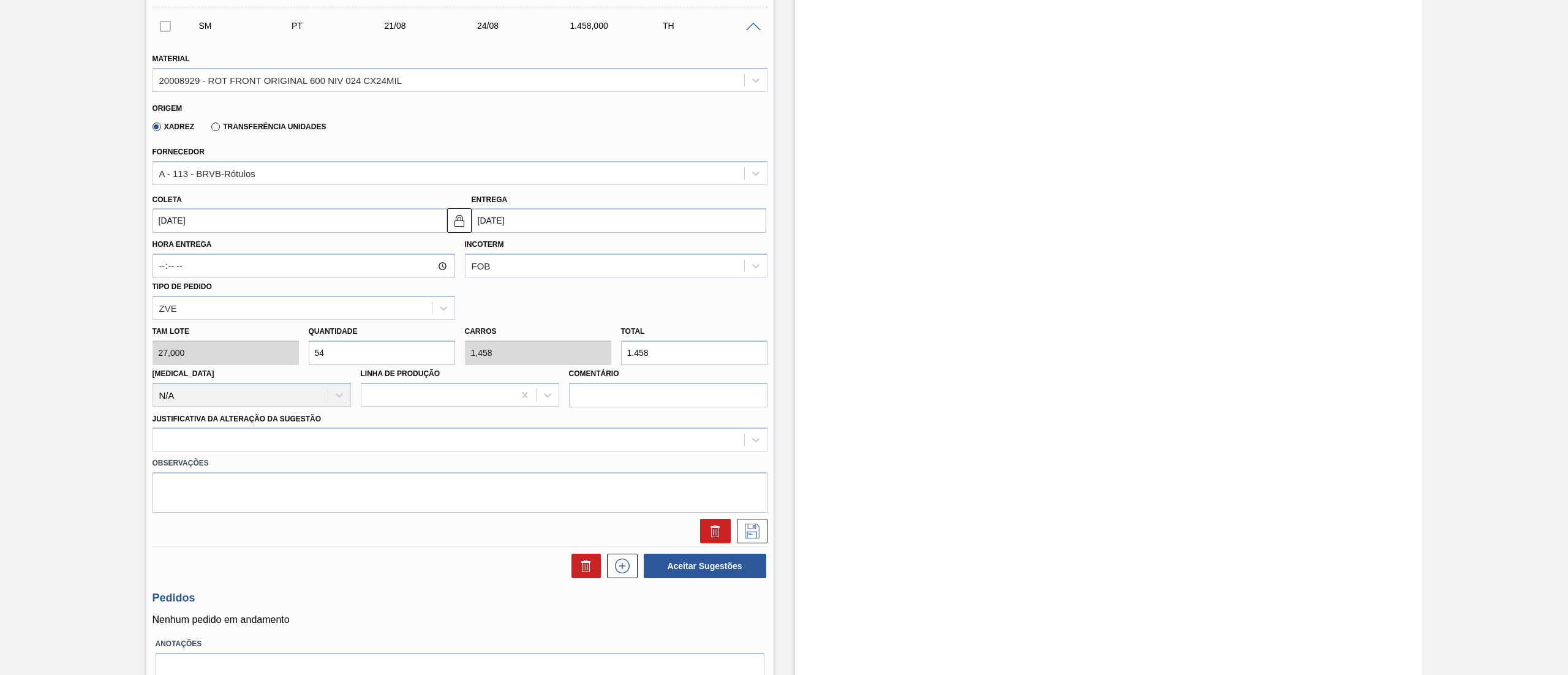
scroll to position [441, 0]
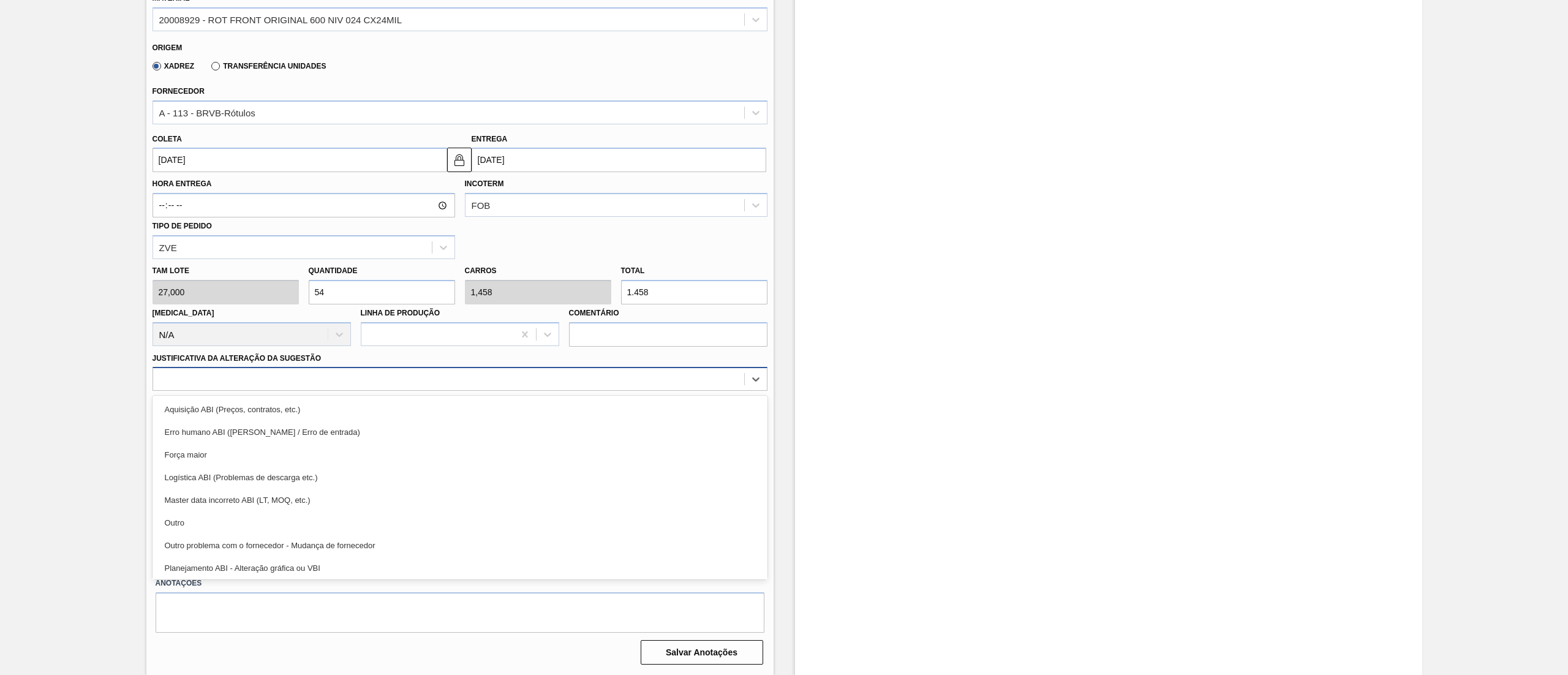
click at [177, 389] on div at bounding box center [460, 379] width 615 height 24
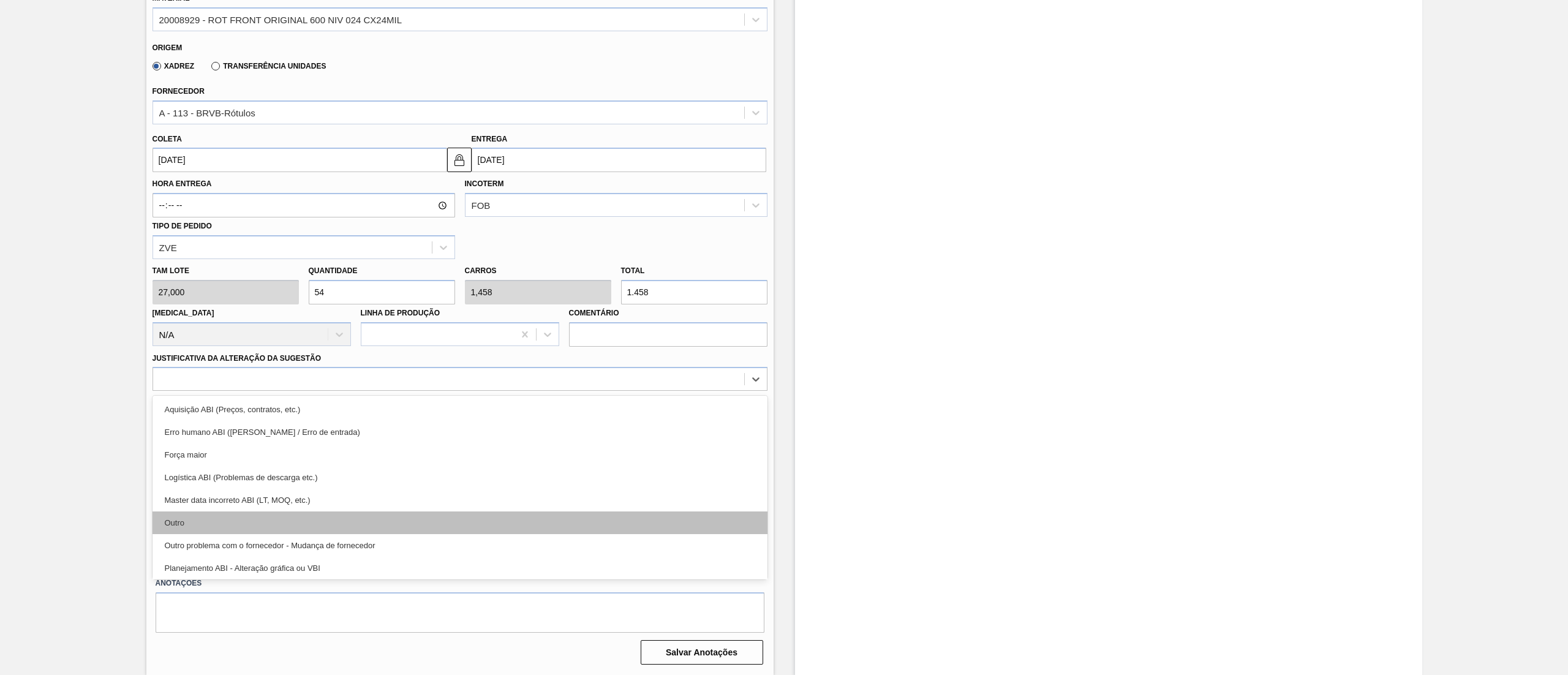
click at [177, 516] on div "Outro" at bounding box center [460, 522] width 615 height 23
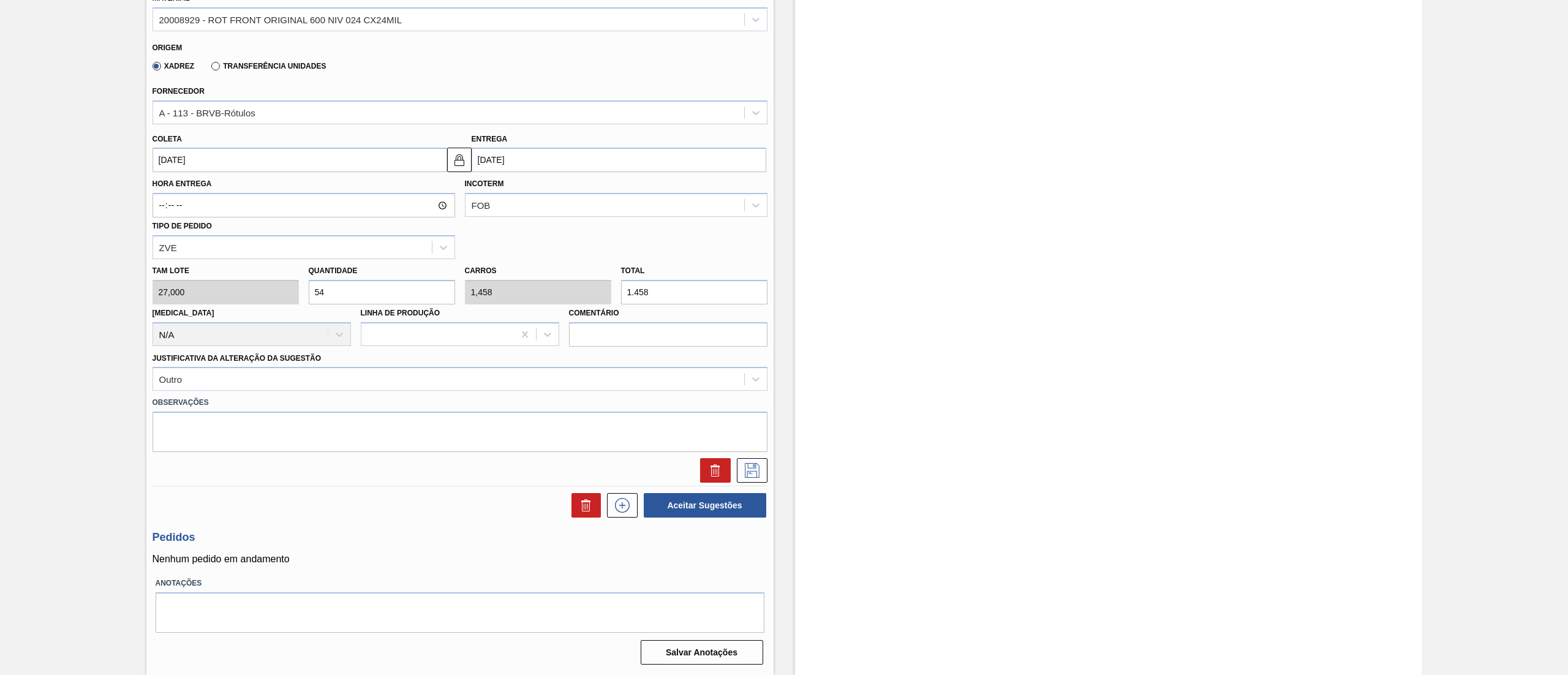
click at [731, 474] on div at bounding box center [748, 470] width 37 height 25
click at [736, 473] on button at bounding box center [751, 470] width 31 height 25
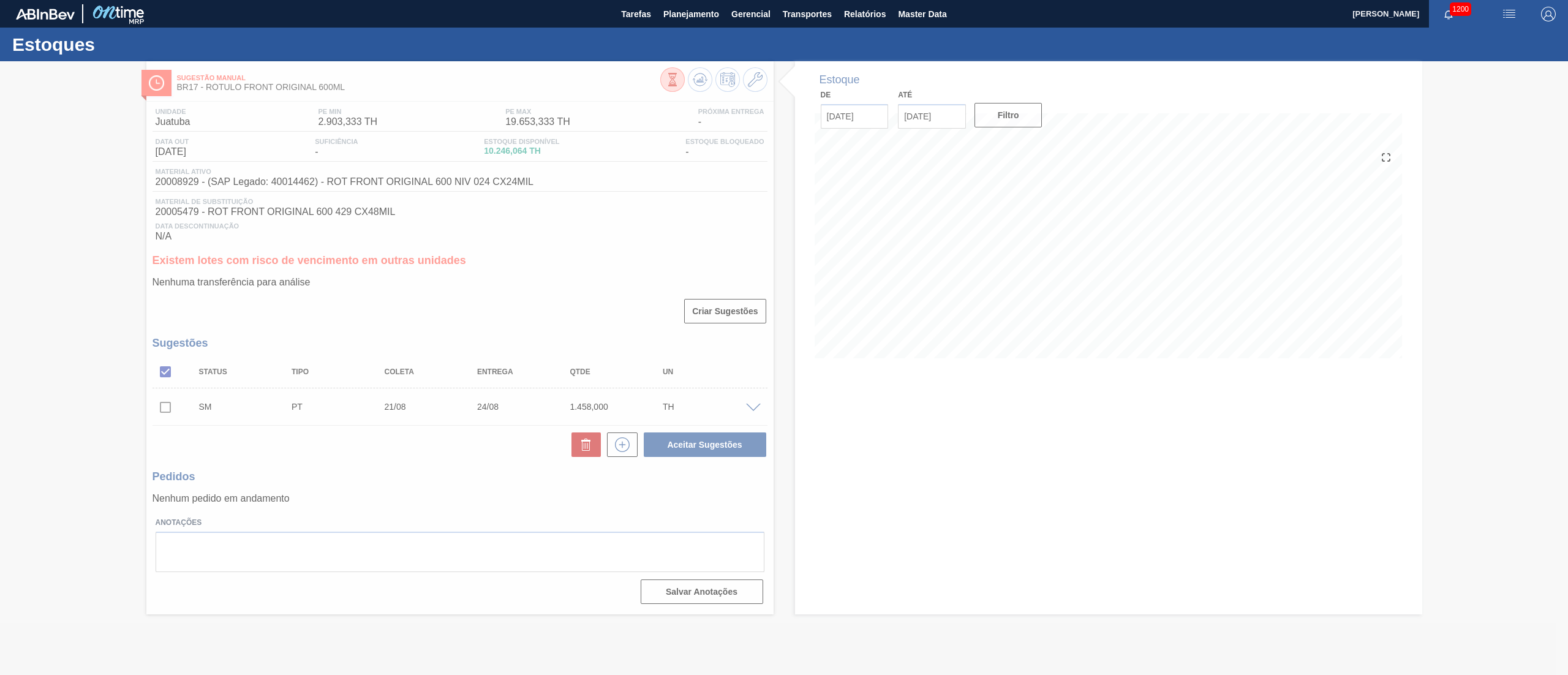
scroll to position [0, 0]
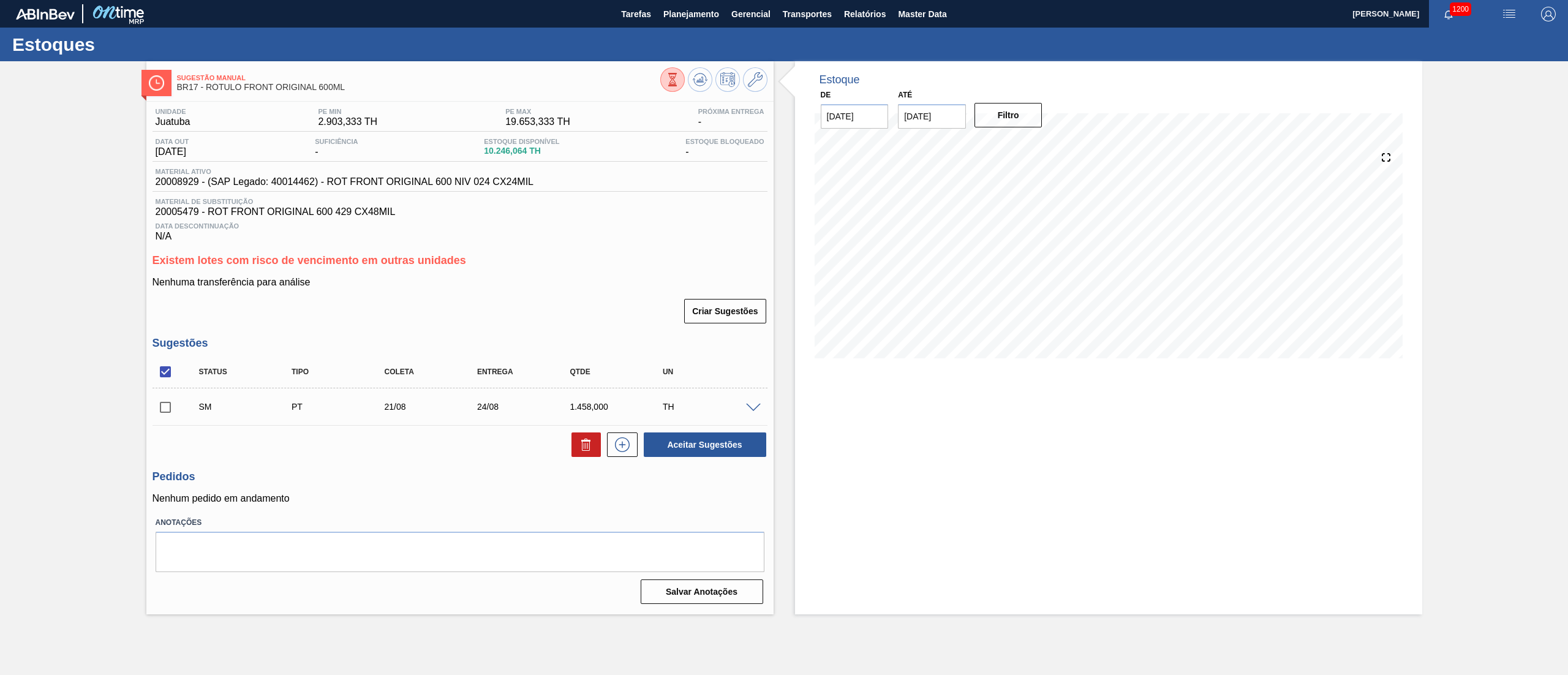
click at [155, 409] on input "checkbox" at bounding box center [166, 407] width 26 height 26
checkbox input "true"
click at [712, 451] on button "Aceitar Sugestões" at bounding box center [705, 444] width 123 height 25
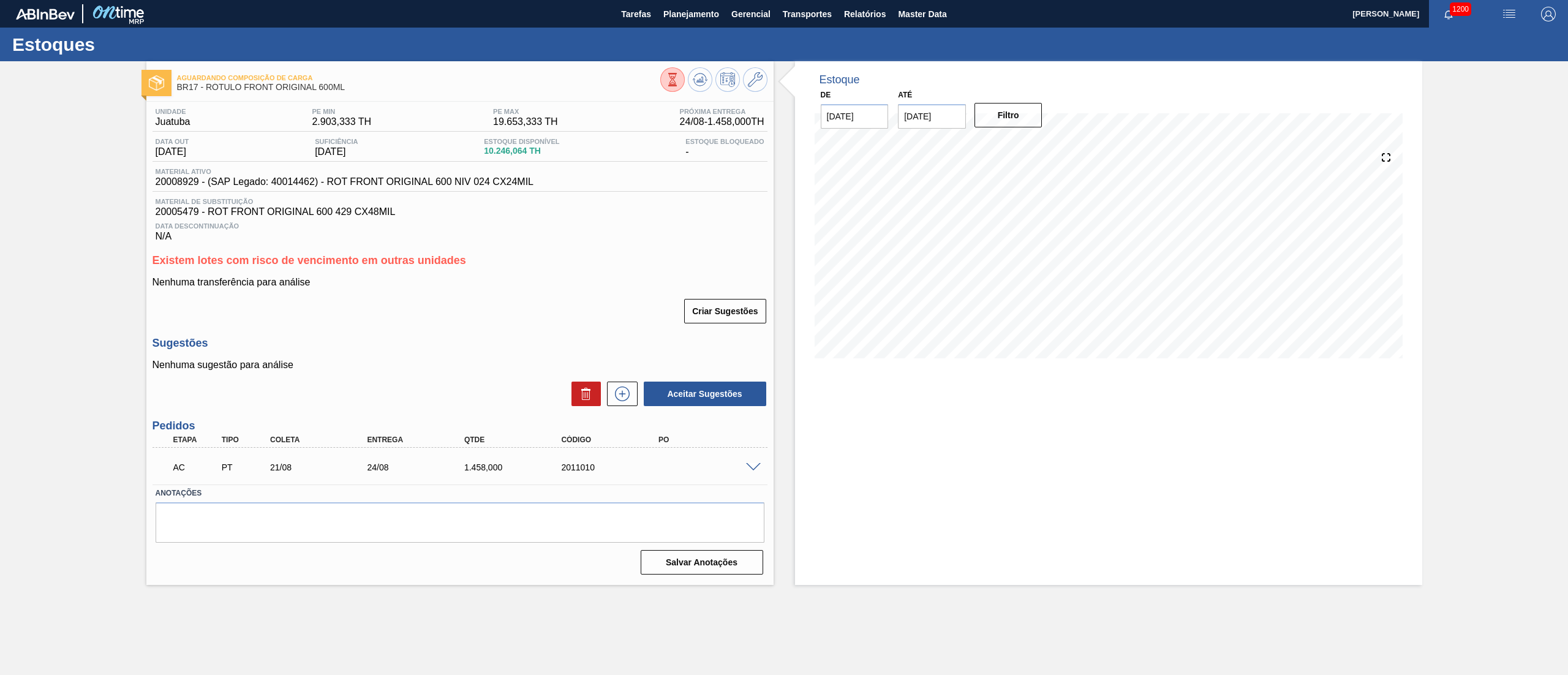
click at [708, 70] on button at bounding box center [700, 79] width 25 height 25
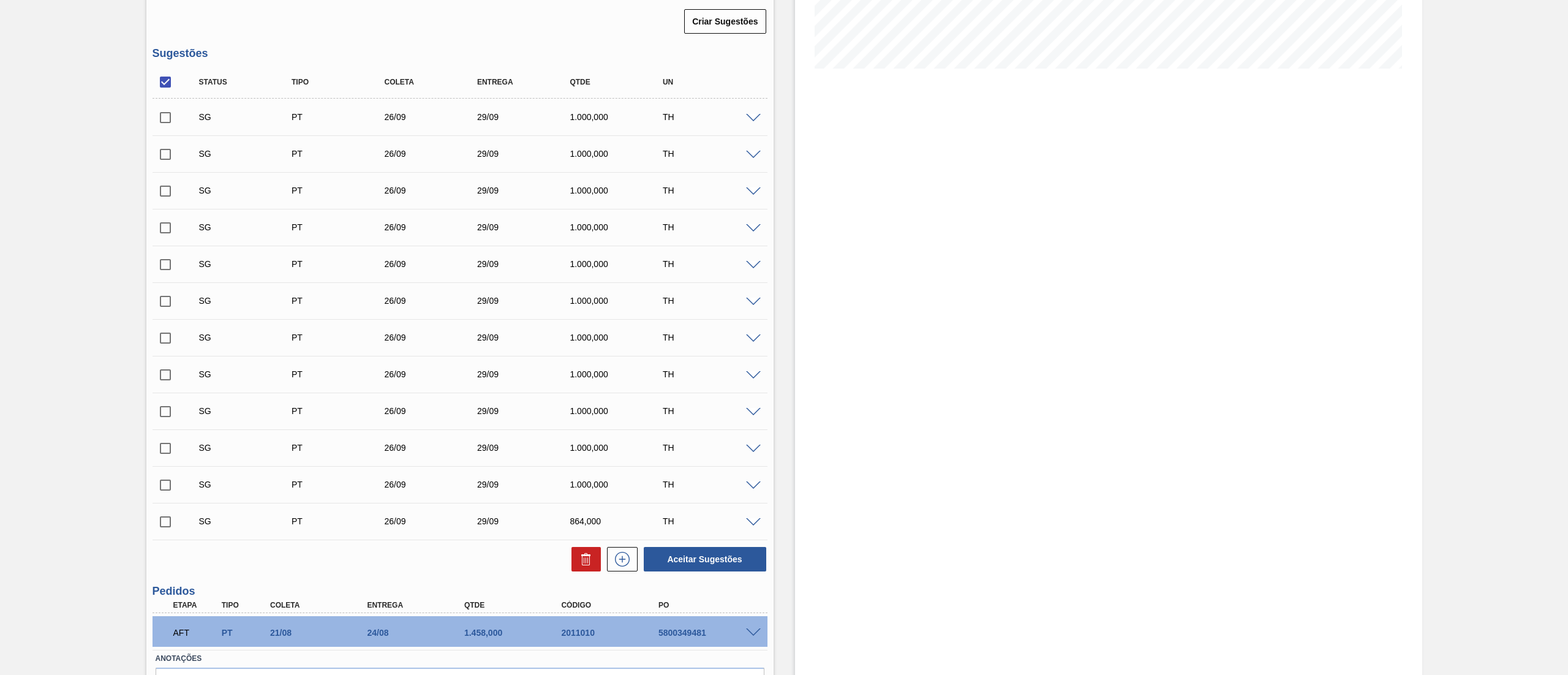
scroll to position [366, 0]
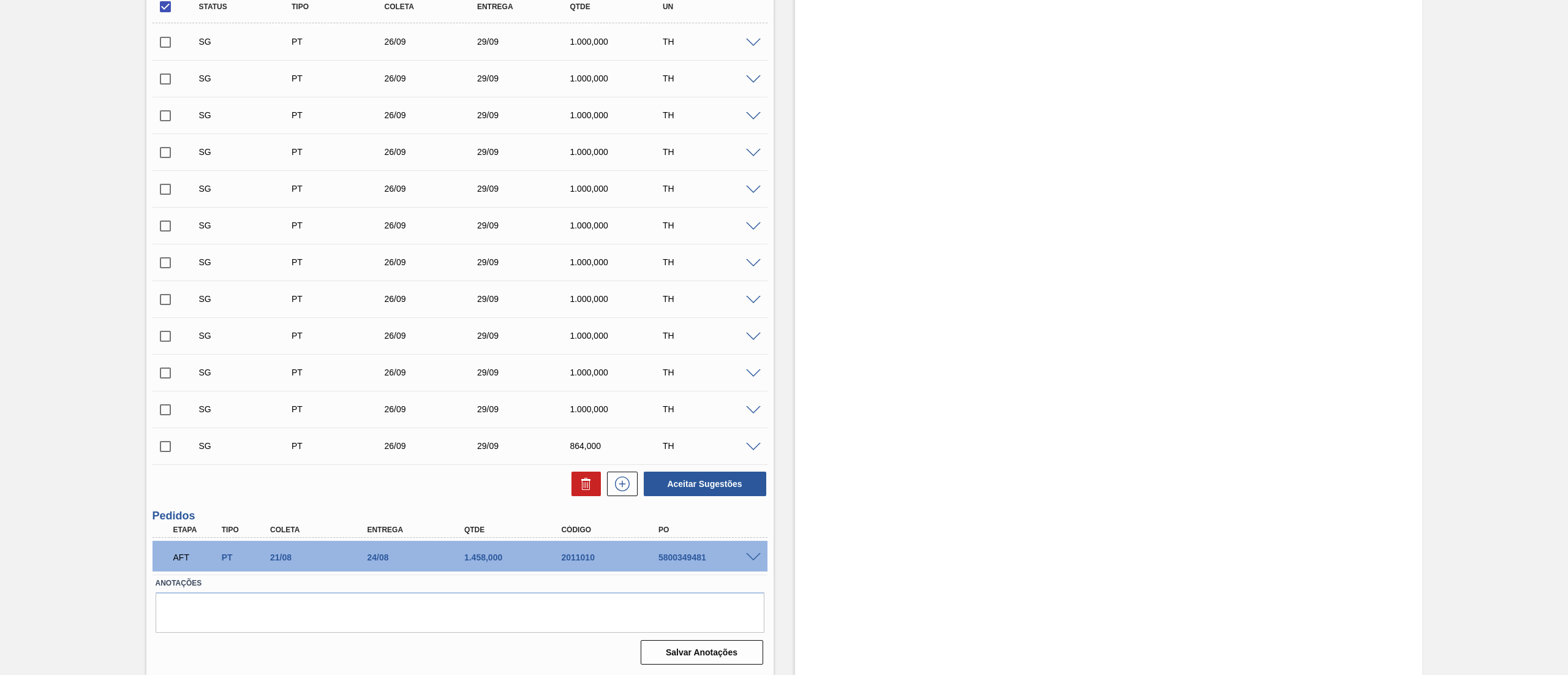
click at [669, 550] on div "AFT PT 21/08 24/08 1.458,000 2011010 5800349481" at bounding box center [457, 556] width 583 height 25
copy div "5800349481"
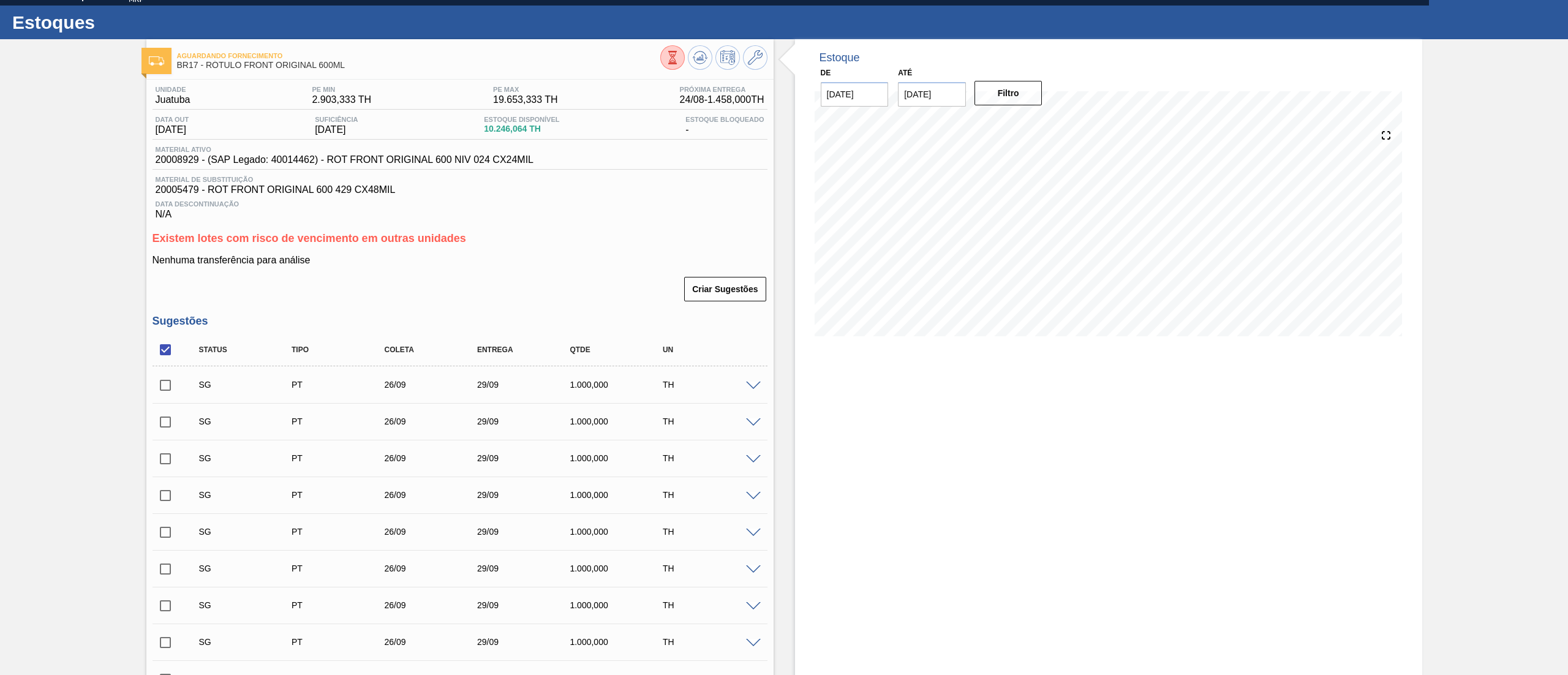
scroll to position [0, 0]
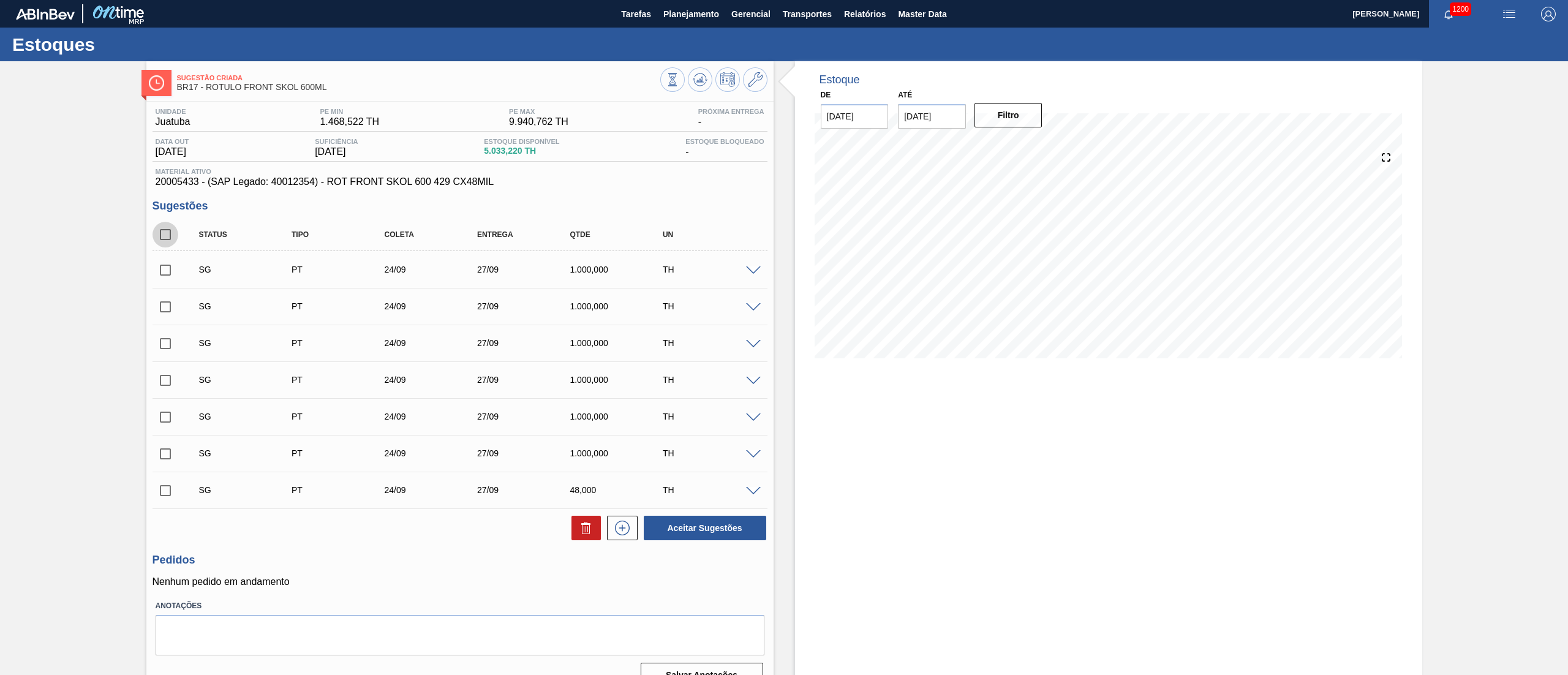
click at [163, 244] on input "checkbox" at bounding box center [166, 235] width 26 height 26
checkbox input "true"
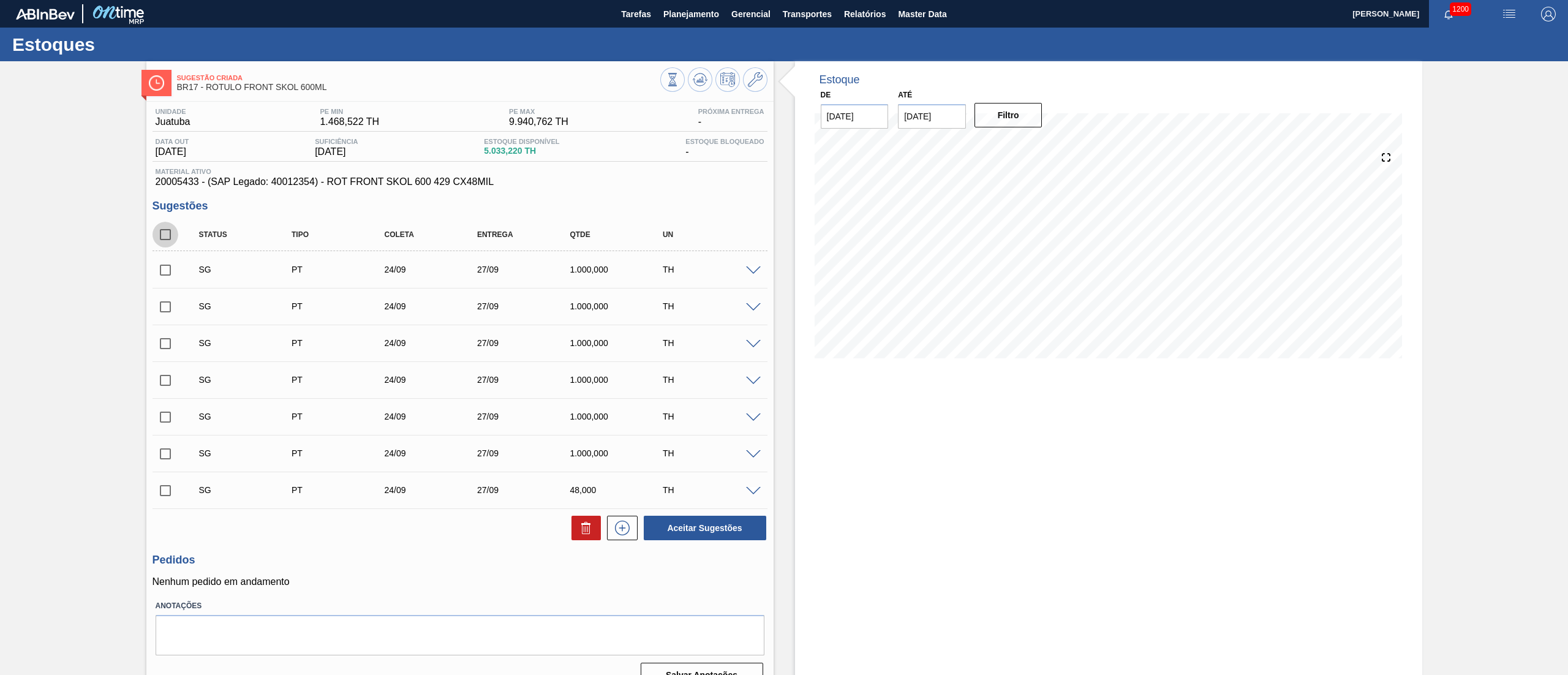
checkbox input "true"
click at [0, 0] on icon at bounding box center [0, 0] width 0 height 0
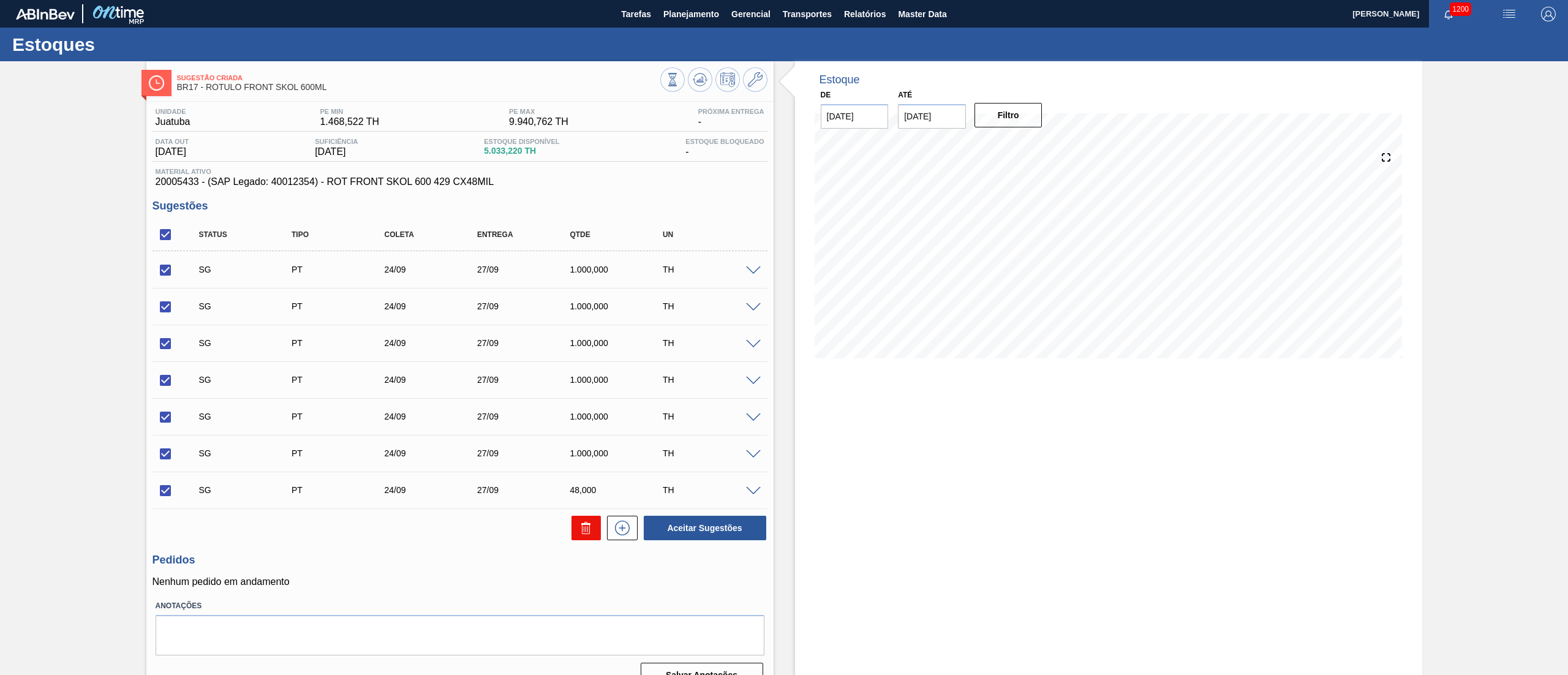
checkbox input "false"
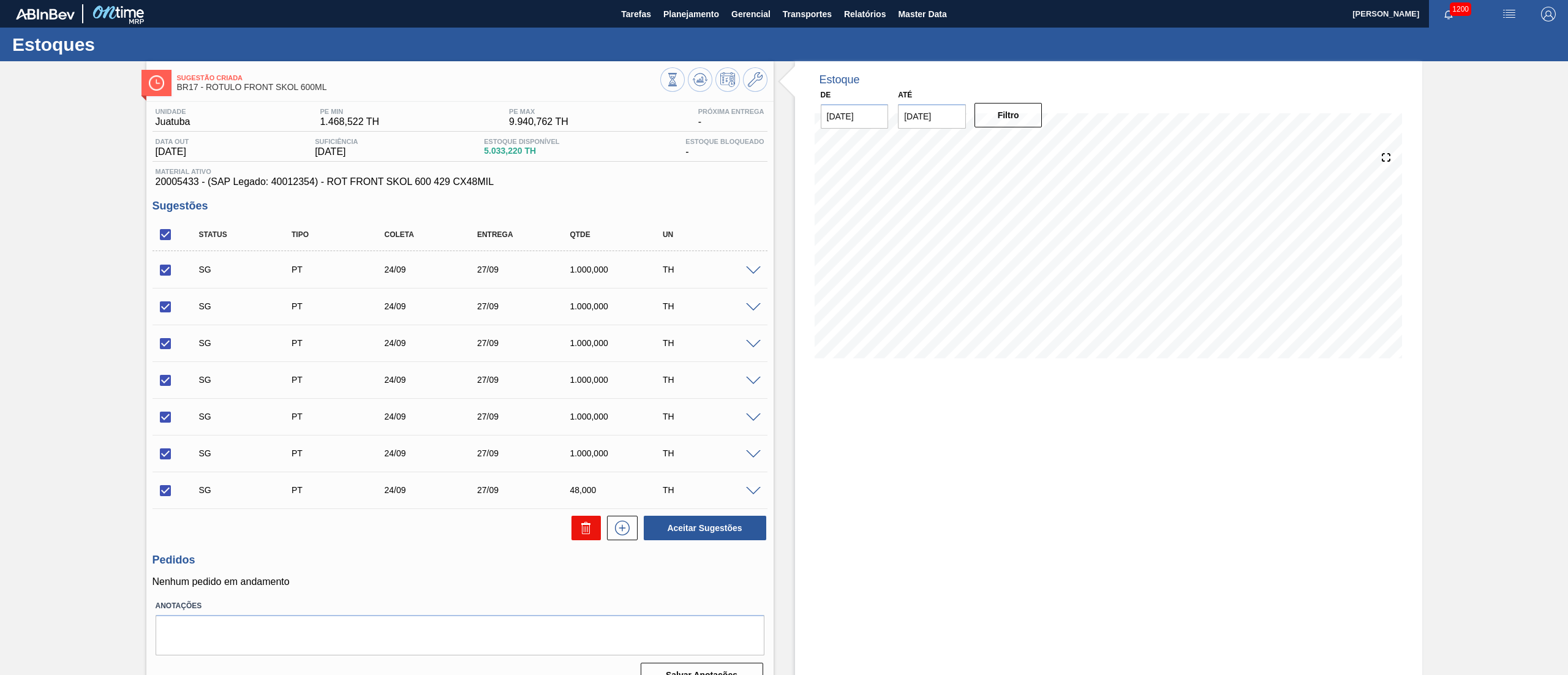
checkbox input "false"
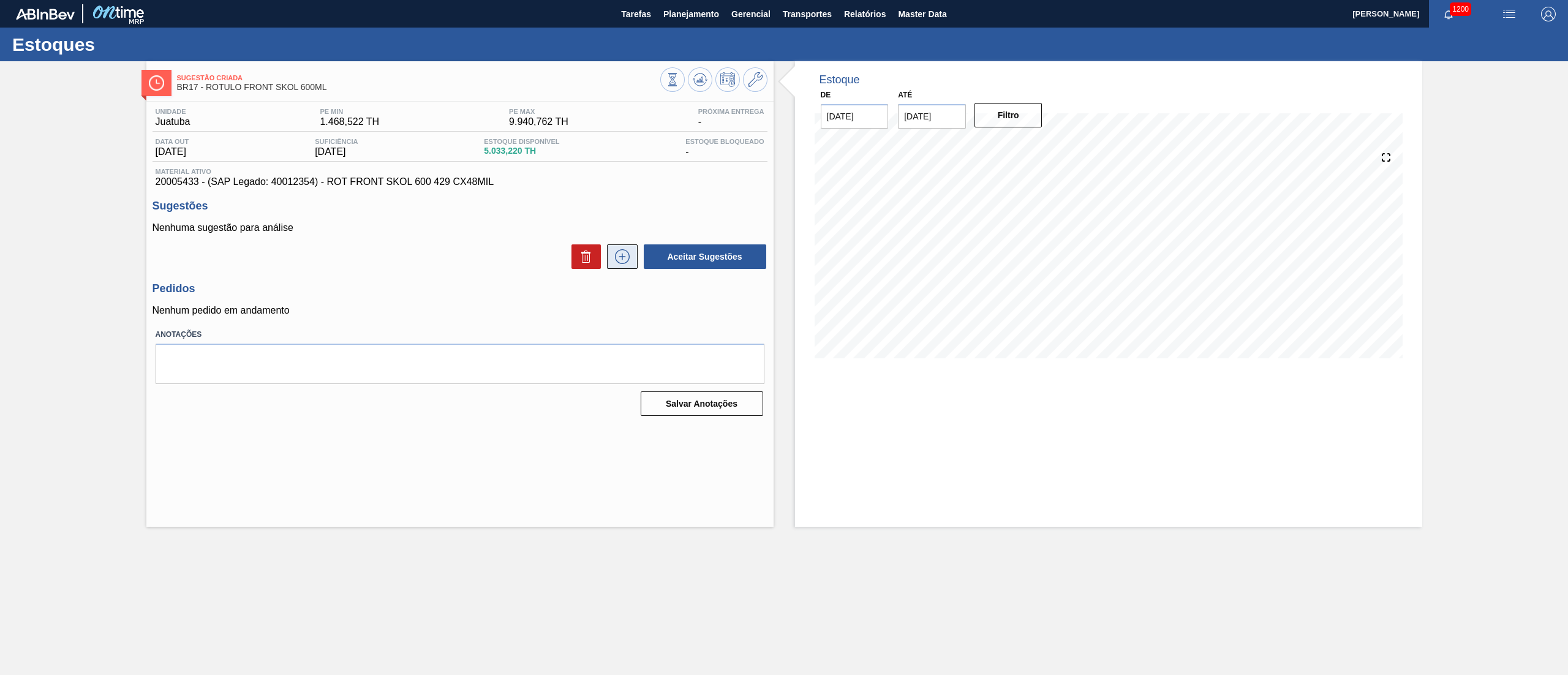
click at [622, 248] on button at bounding box center [621, 257] width 31 height 25
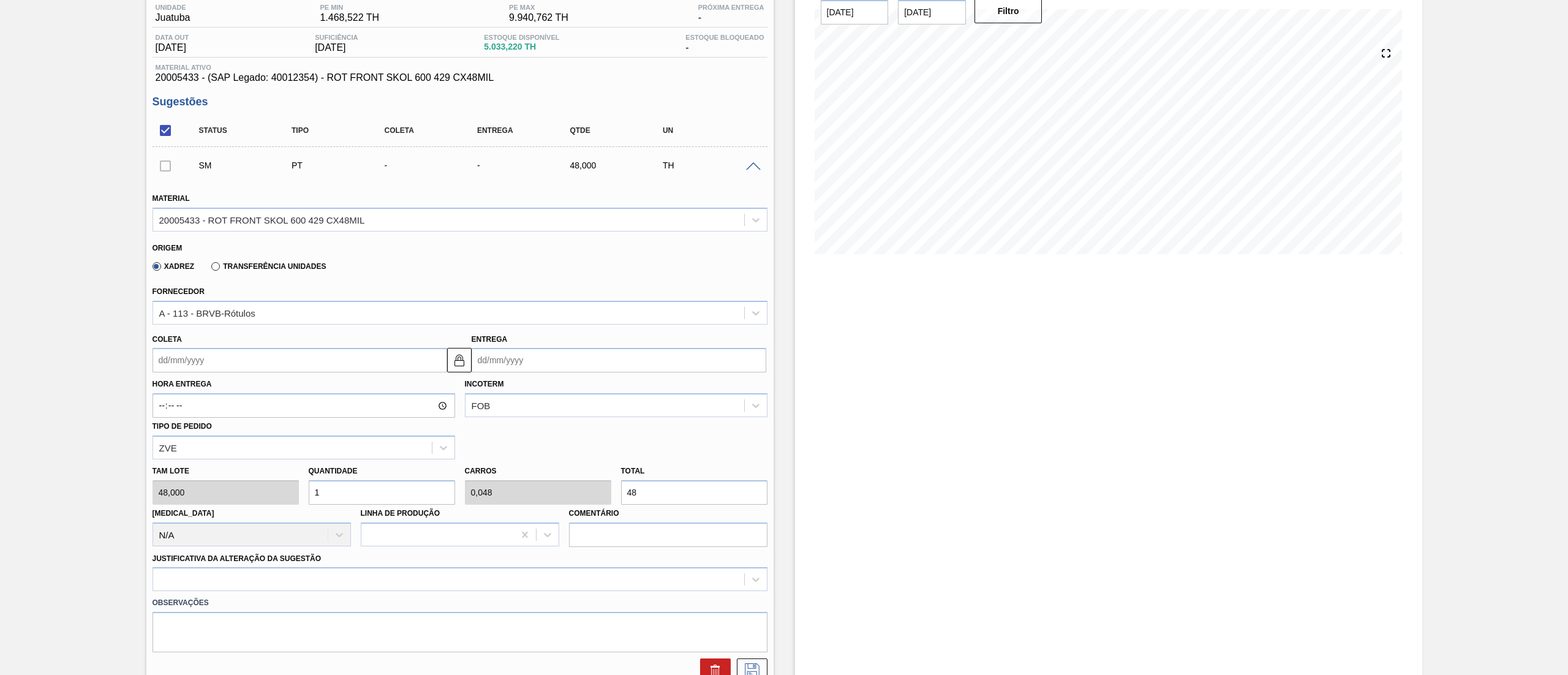
scroll to position [245, 0]
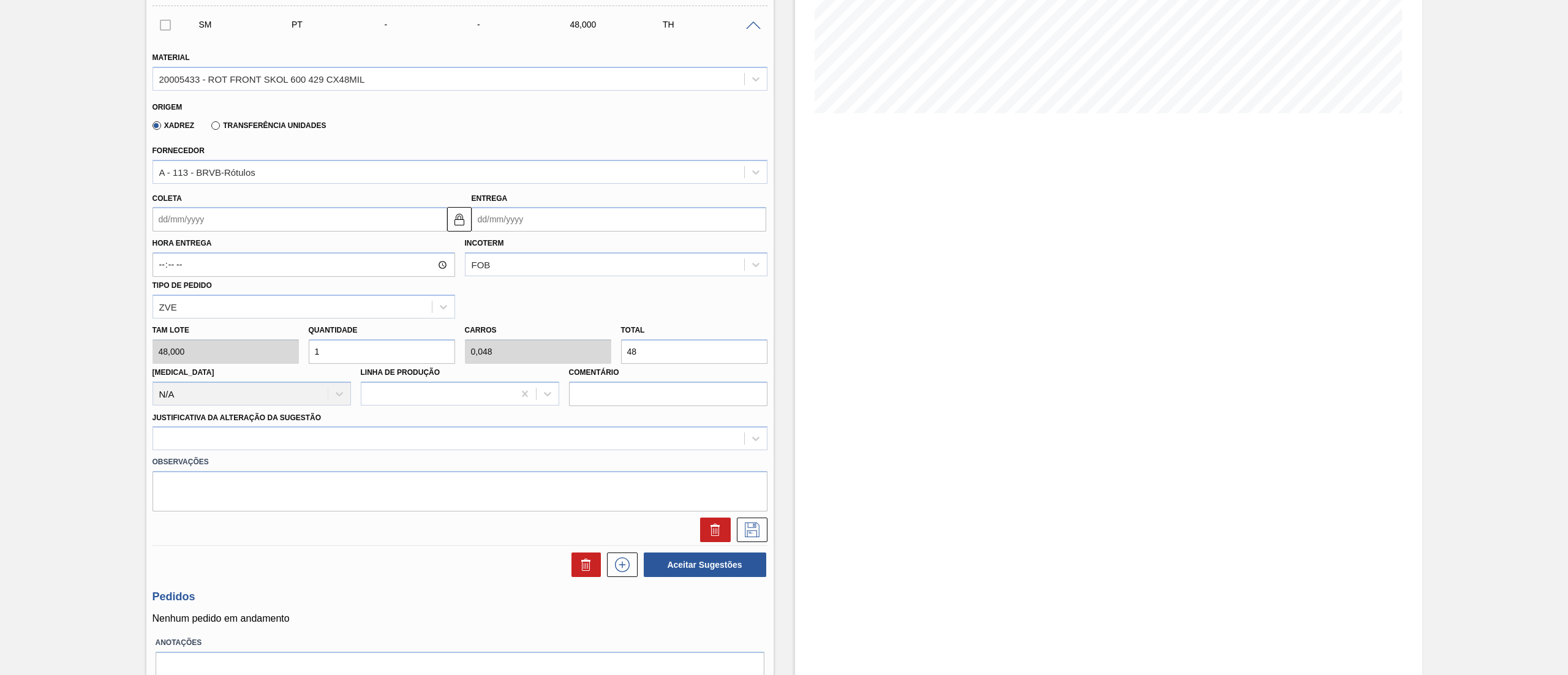
click at [564, 340] on div "[PERSON_NAME] 48,000 Quantidade 1 Carros 0,048 Total 48 [MEDICAL_DATA] N/A Linh…" at bounding box center [460, 362] width 624 height 87
type input "0,021"
type input "0,001"
type input "1"
type input "0,208"
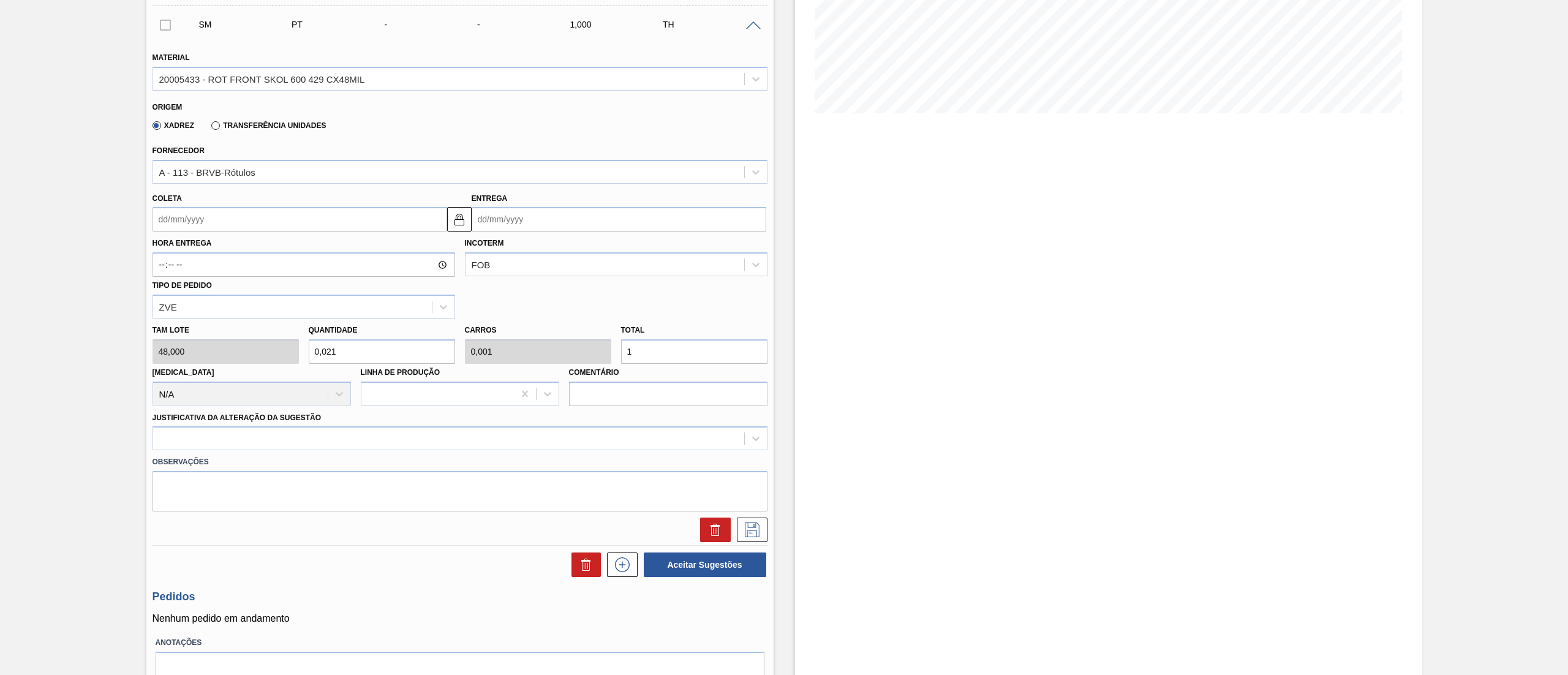
type input "0,01"
type input "10"
type input "0,021"
type input "0,001"
type input "1"
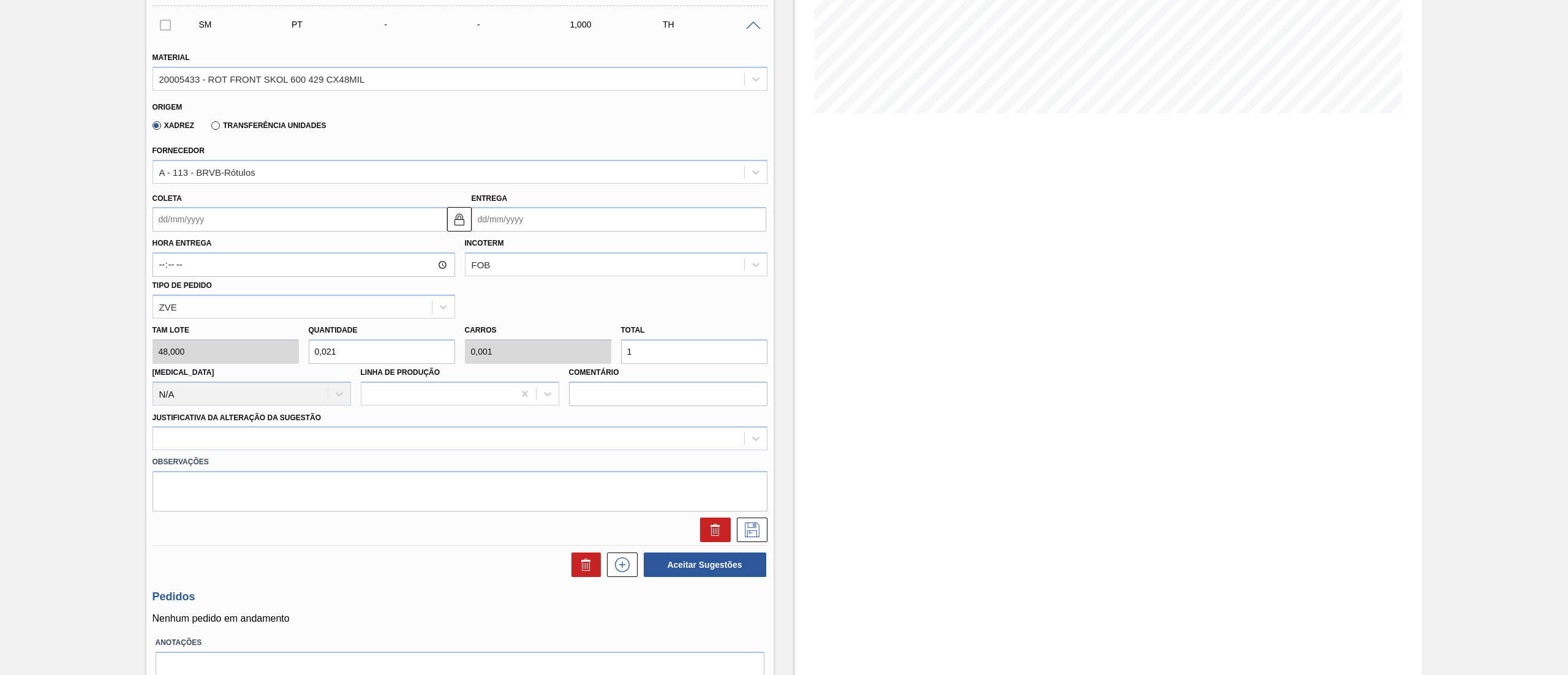
type input "0,396"
type input "0,019"
type input "19"
type input "4"
type input "0,192"
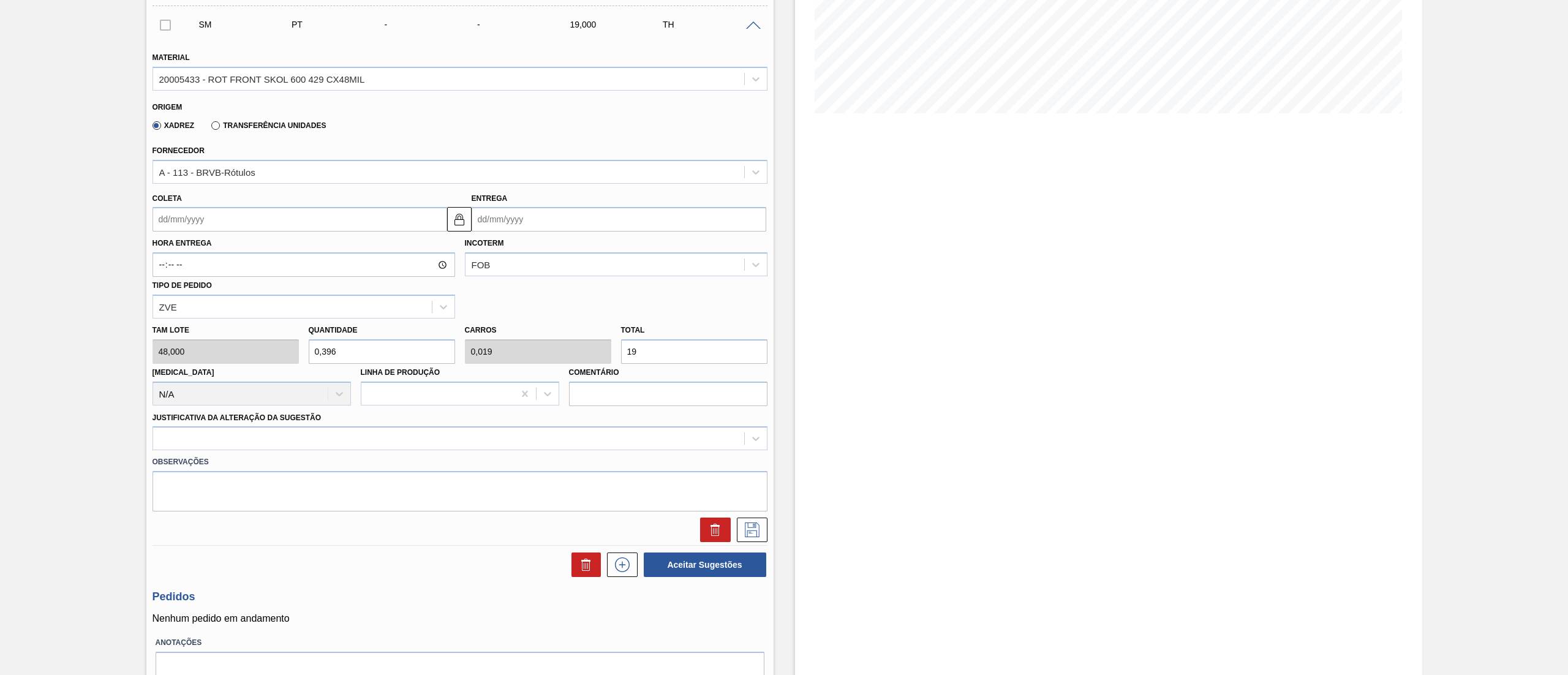
type input "192"
type input "40"
type input "1,92"
type input "1.920"
click at [207, 435] on div at bounding box center [448, 439] width 591 height 18
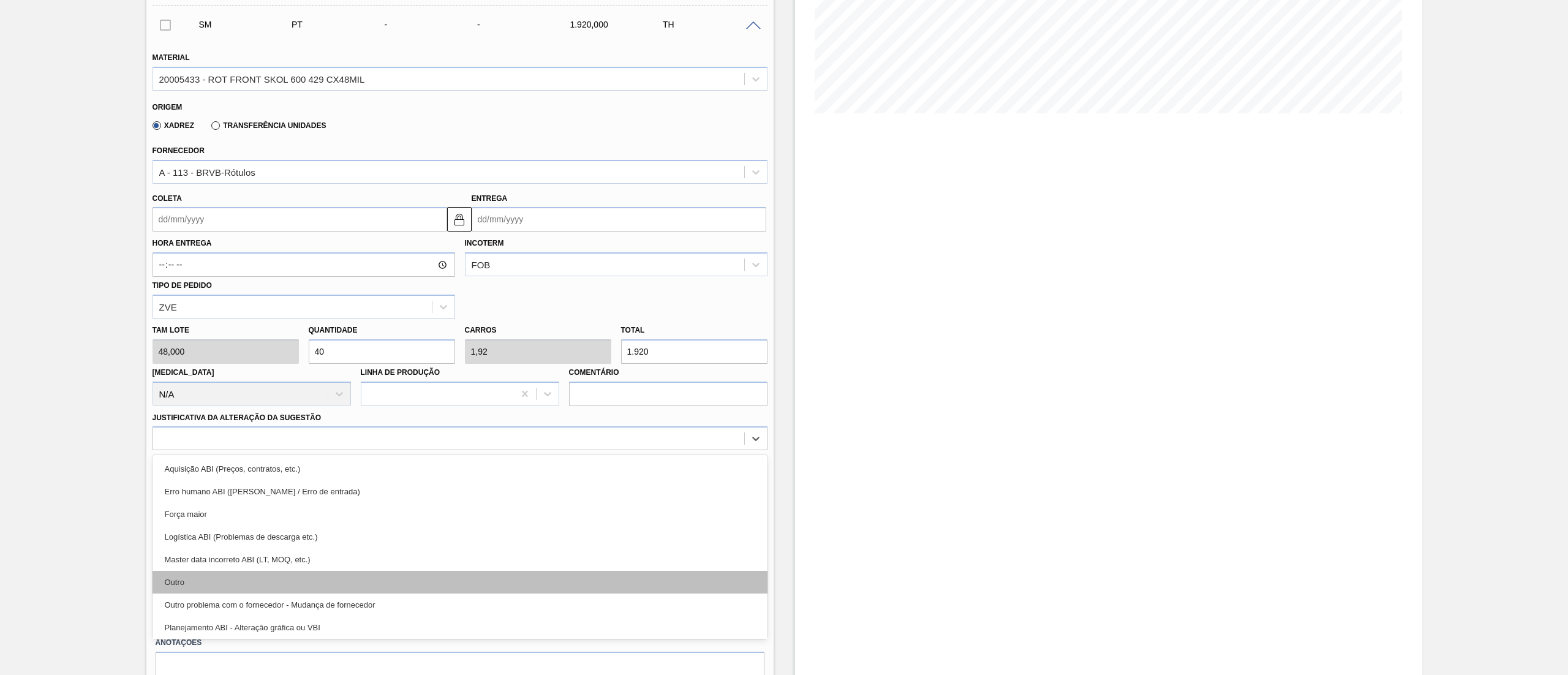
click at [191, 584] on div "Outro" at bounding box center [460, 582] width 615 height 23
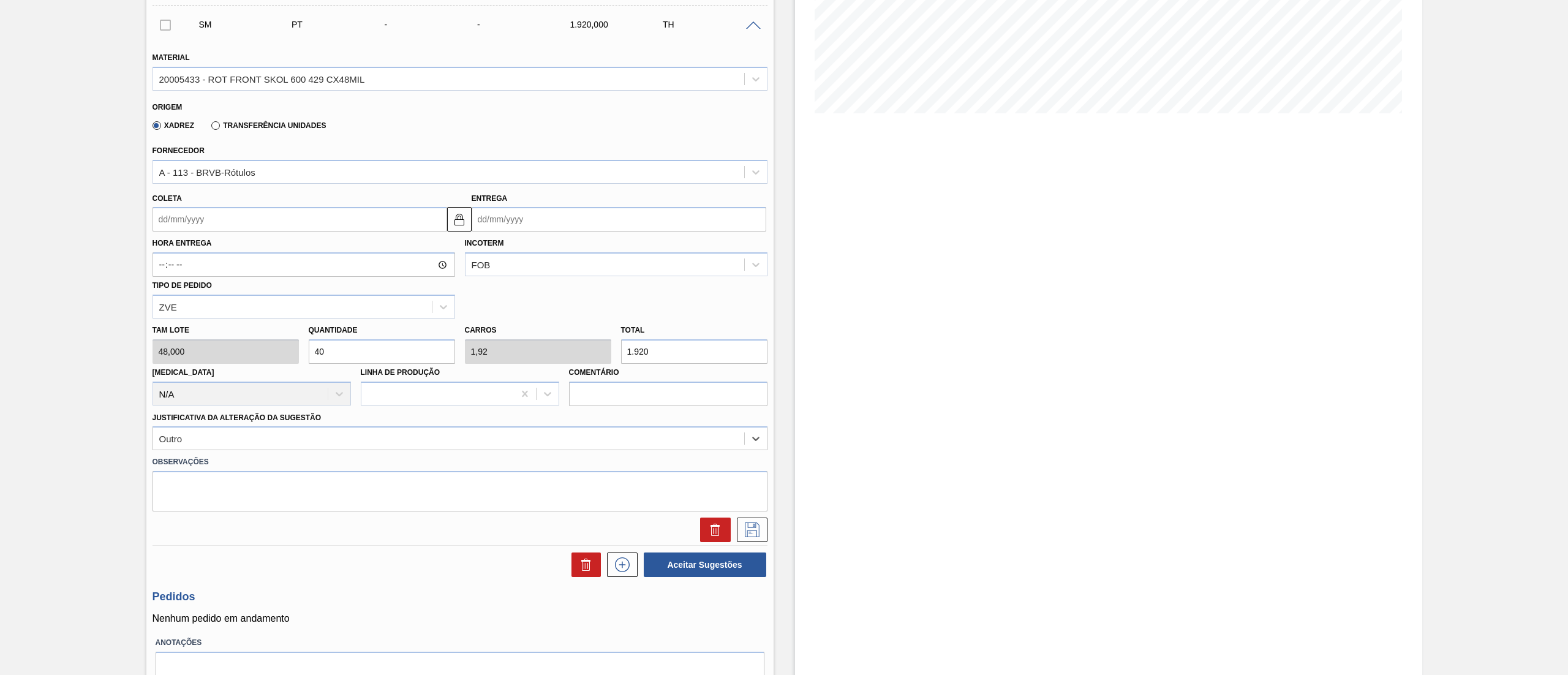
click at [189, 209] on input "Coleta" at bounding box center [299, 219] width 294 height 25
click at [249, 347] on div "21" at bounding box center [246, 347] width 17 height 17
type input "21/08/2025"
type input "24/08/2025"
click at [747, 530] on icon at bounding box center [752, 529] width 20 height 15
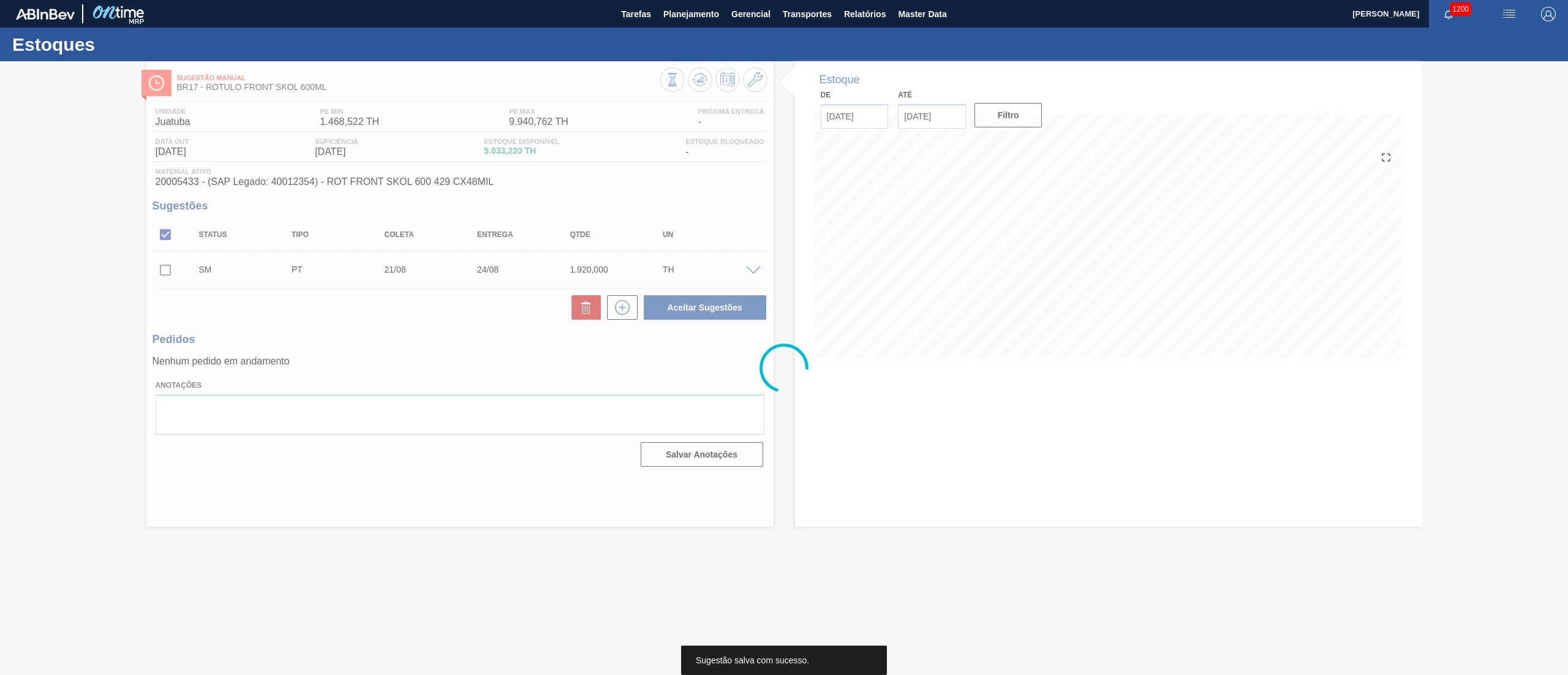
scroll to position [0, 0]
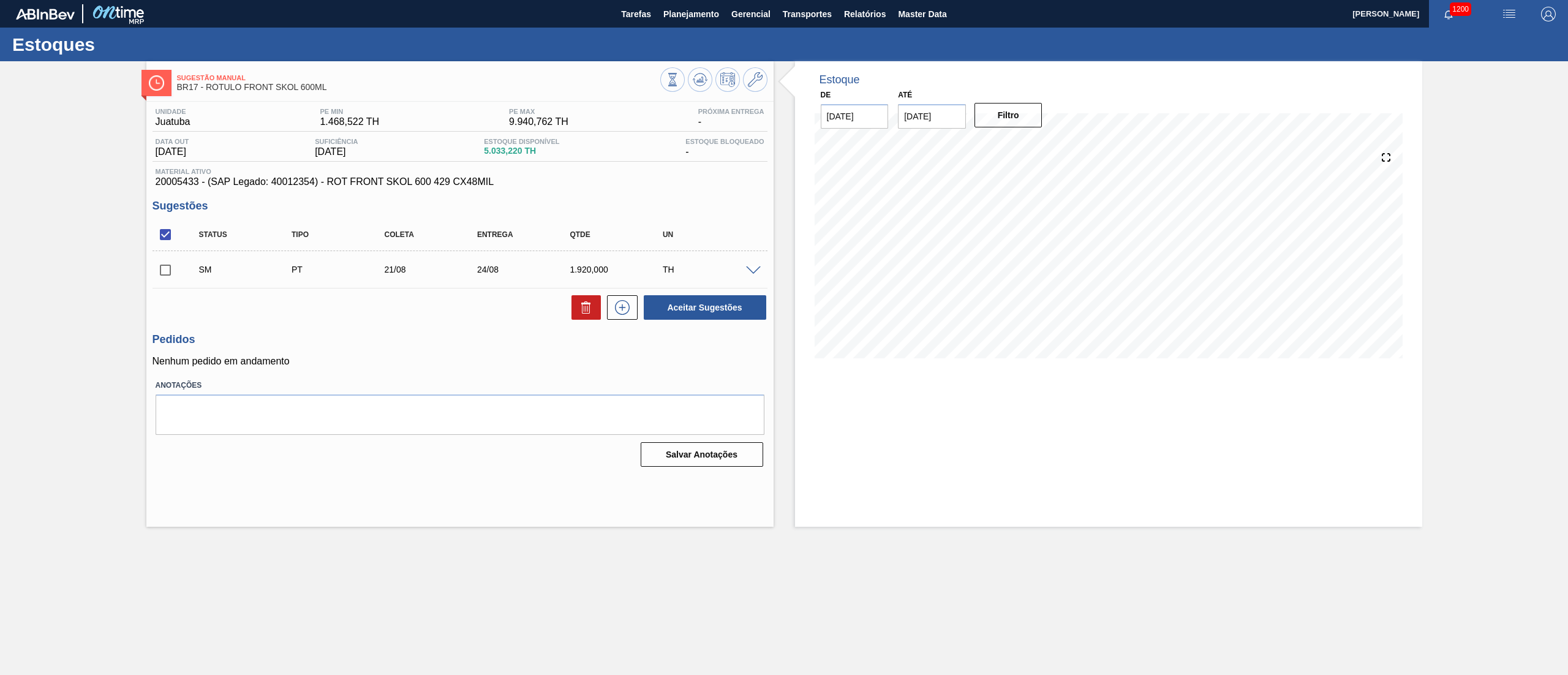
click at [161, 270] on input "checkbox" at bounding box center [166, 270] width 26 height 26
checkbox input "true"
click at [679, 300] on button "Aceitar Sugestões" at bounding box center [705, 307] width 123 height 25
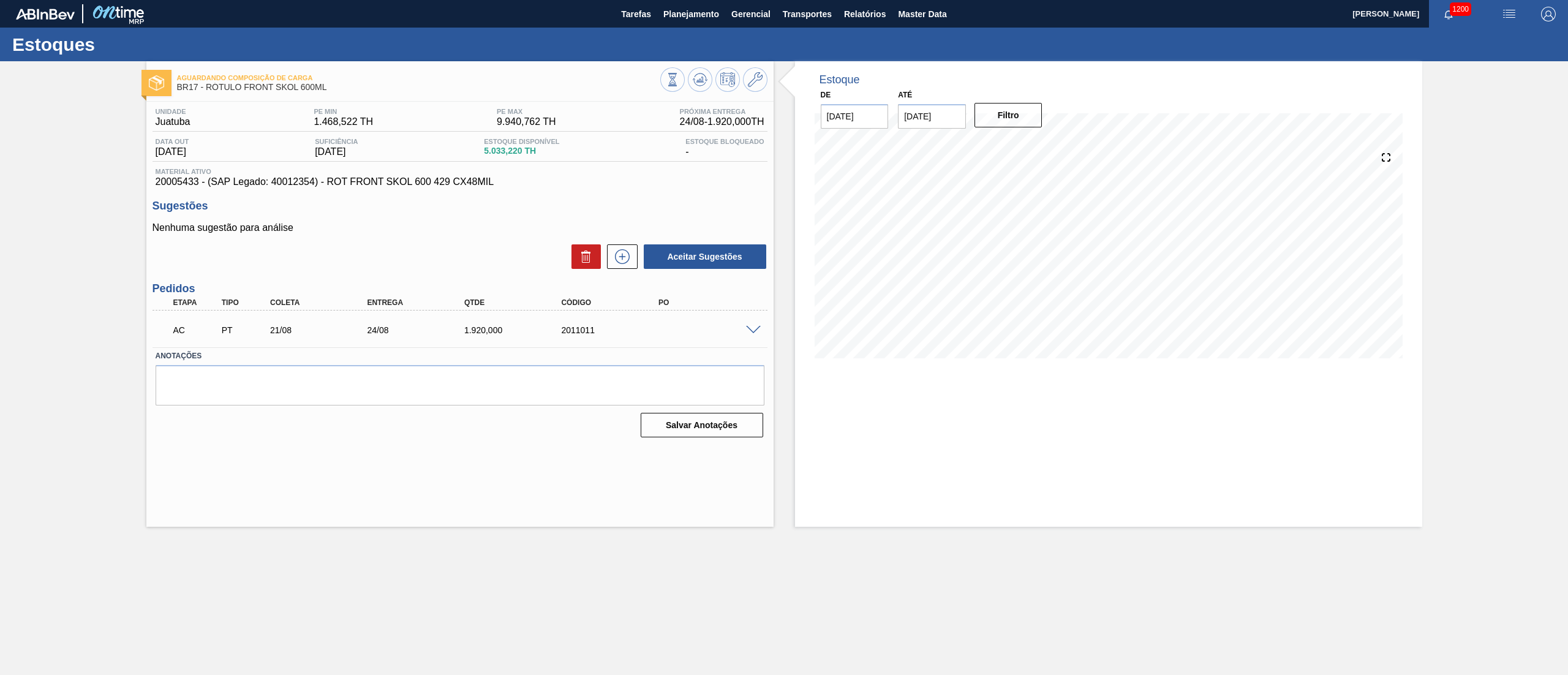
click at [747, 327] on span at bounding box center [753, 330] width 15 height 9
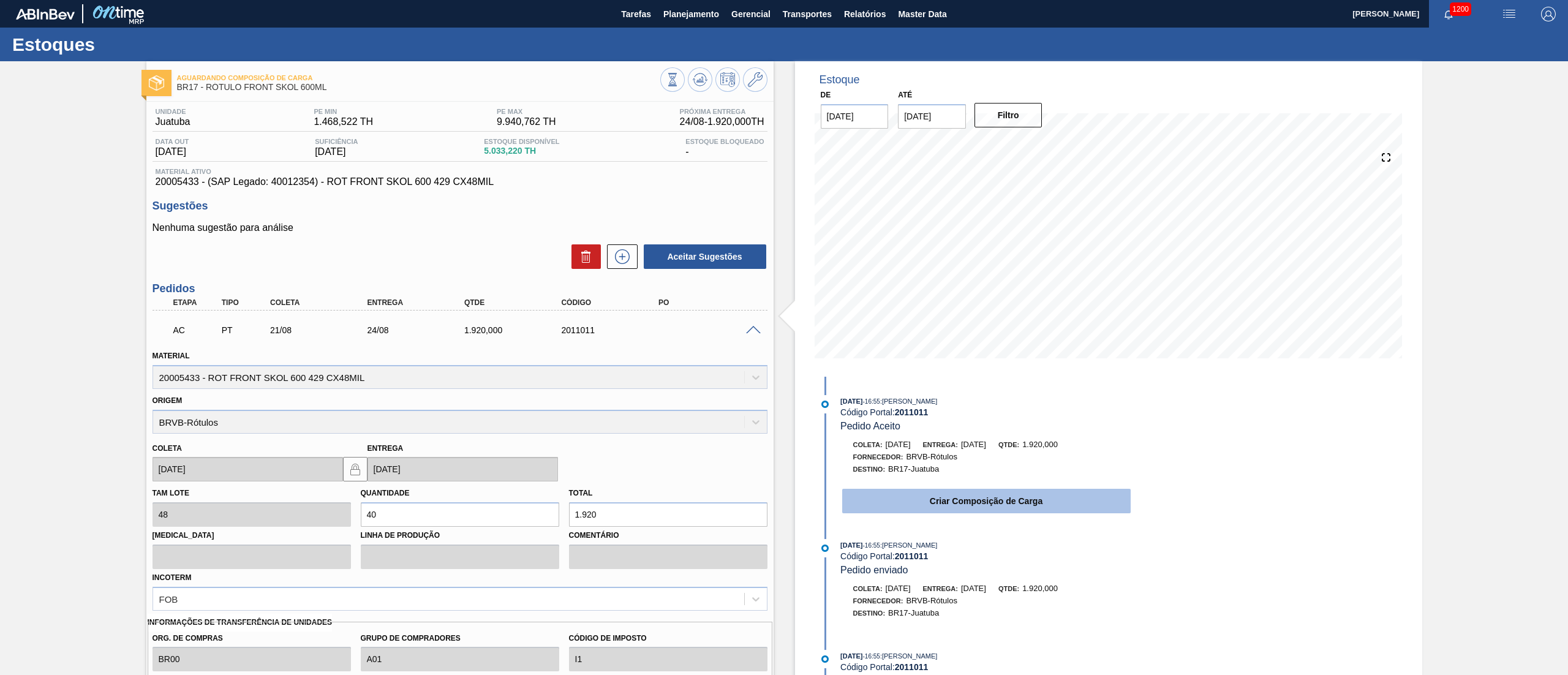
click at [922, 504] on button "Criar Composição de Carga" at bounding box center [986, 501] width 288 height 25
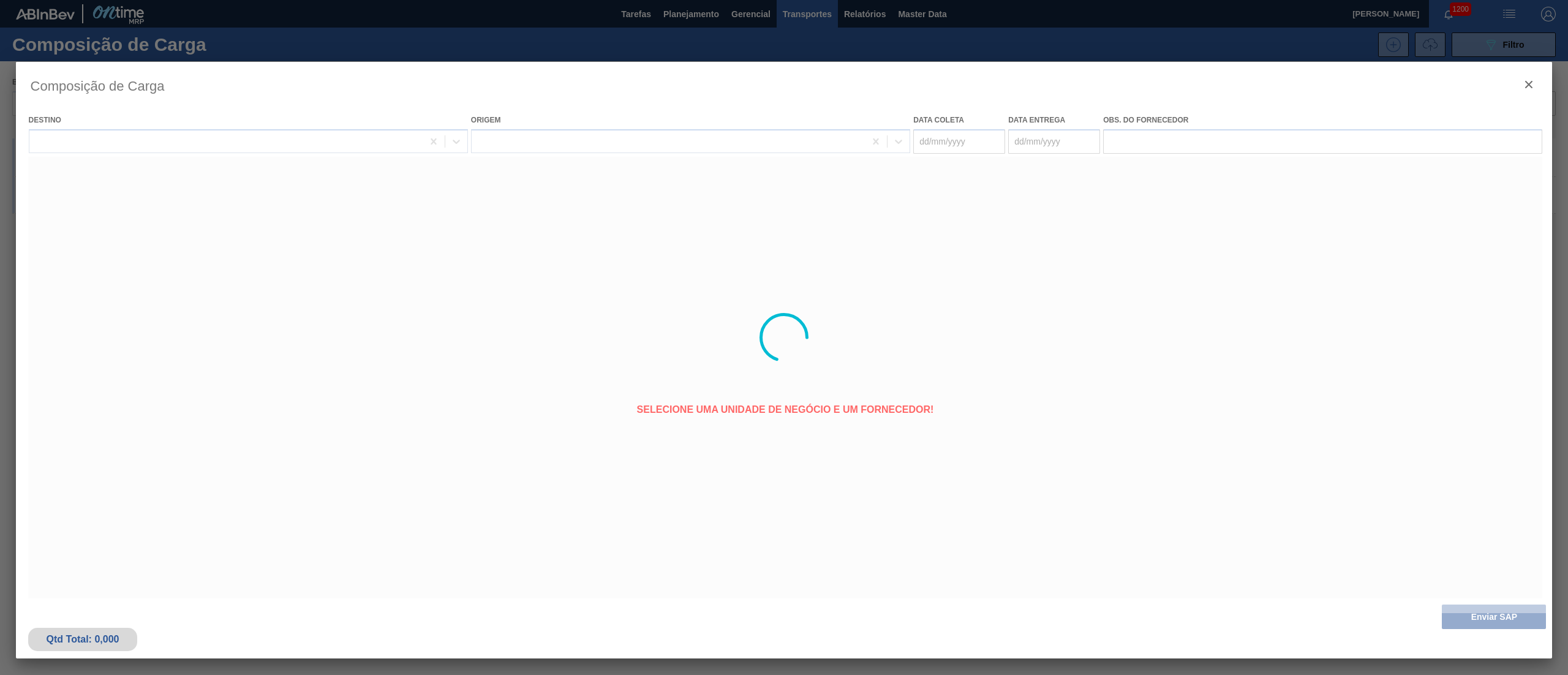
type coleta "21/08/2025"
type entrega "24/08/2025"
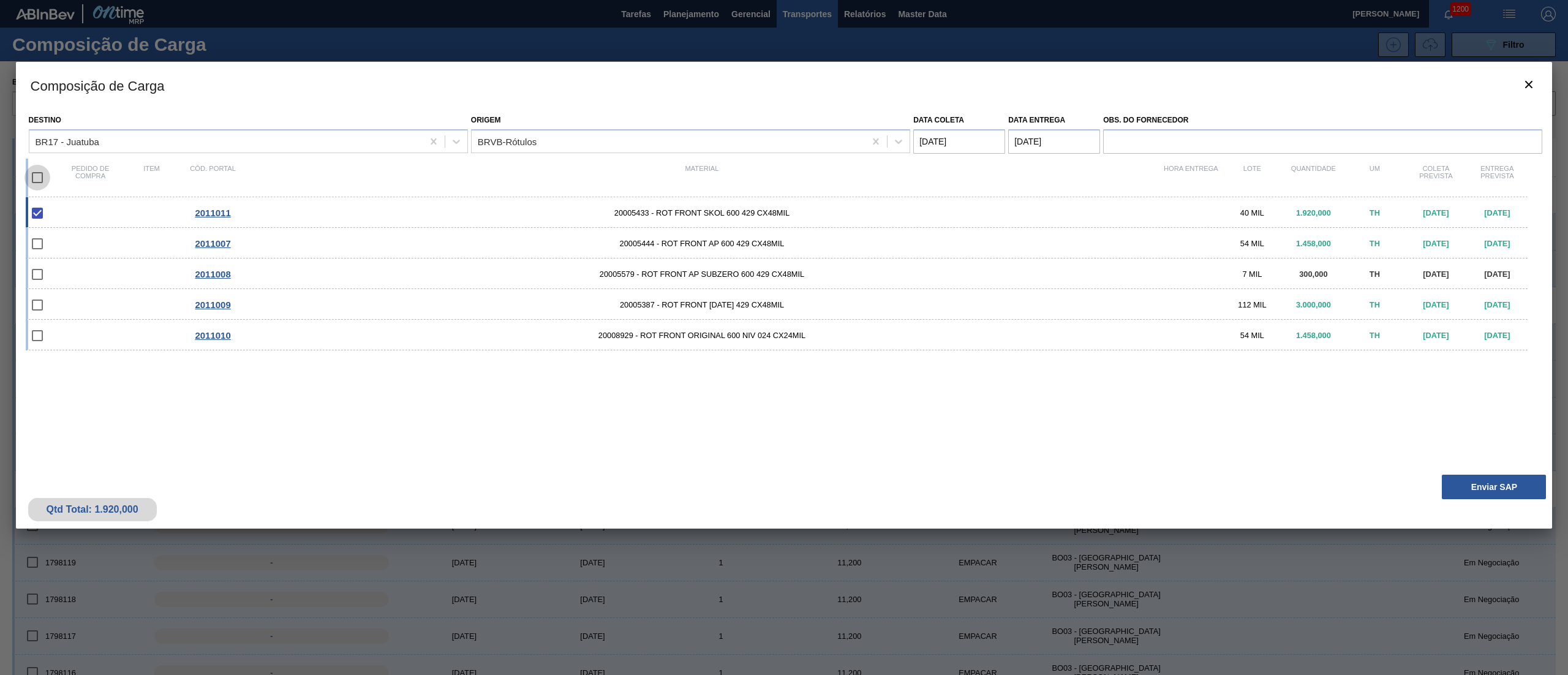
click at [37, 177] on input "checkbox" at bounding box center [38, 177] width 26 height 26
checkbox input "true"
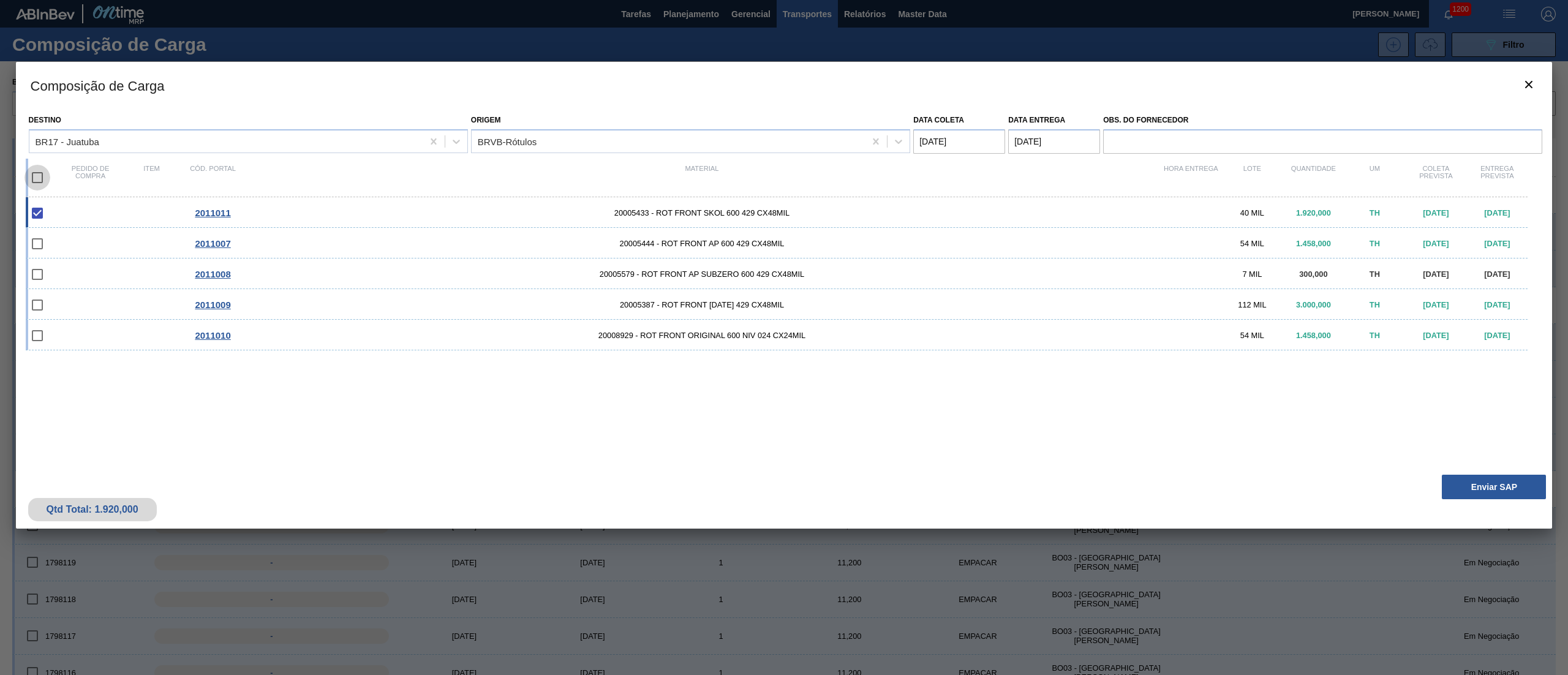
checkbox input "true"
click at [1463, 478] on button "Enviar SAP" at bounding box center [1493, 487] width 104 height 25
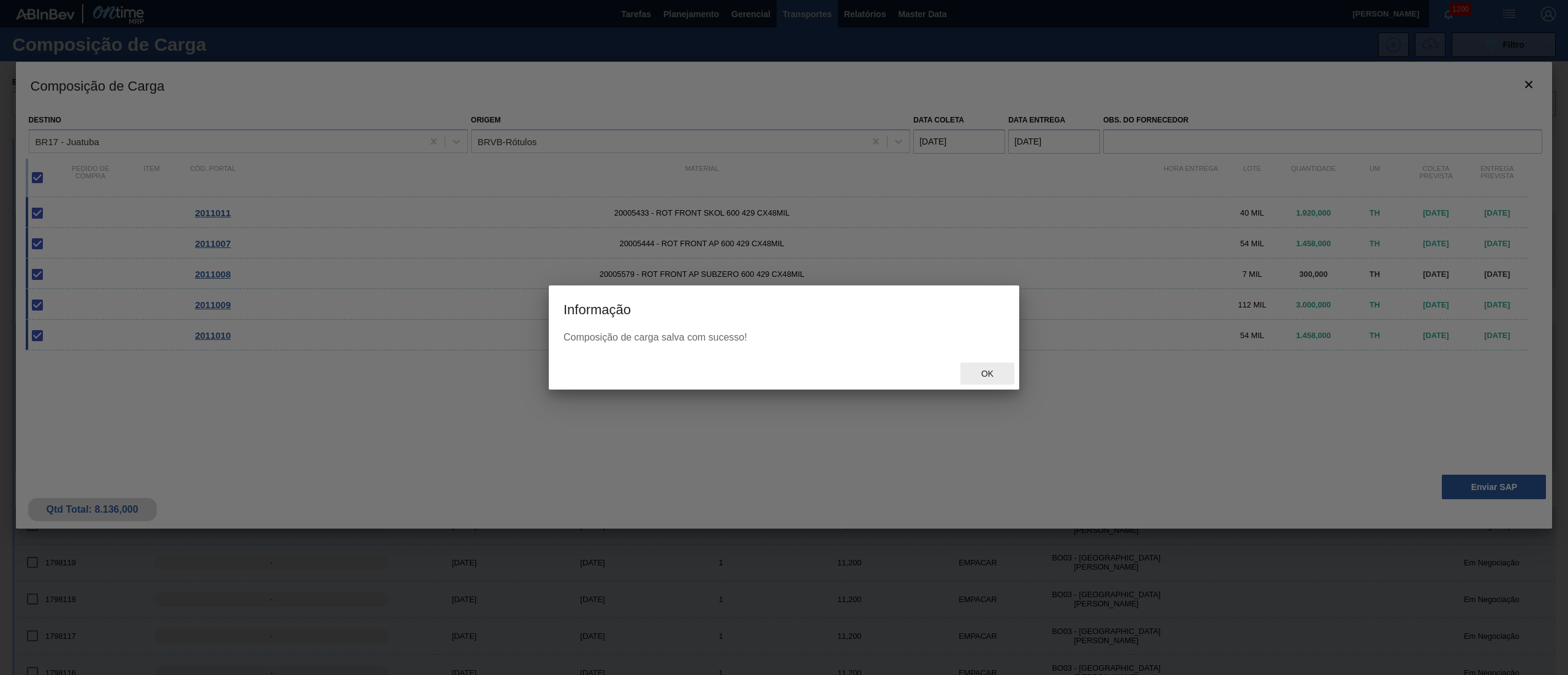
click at [995, 374] on span "Ok" at bounding box center [987, 374] width 32 height 10
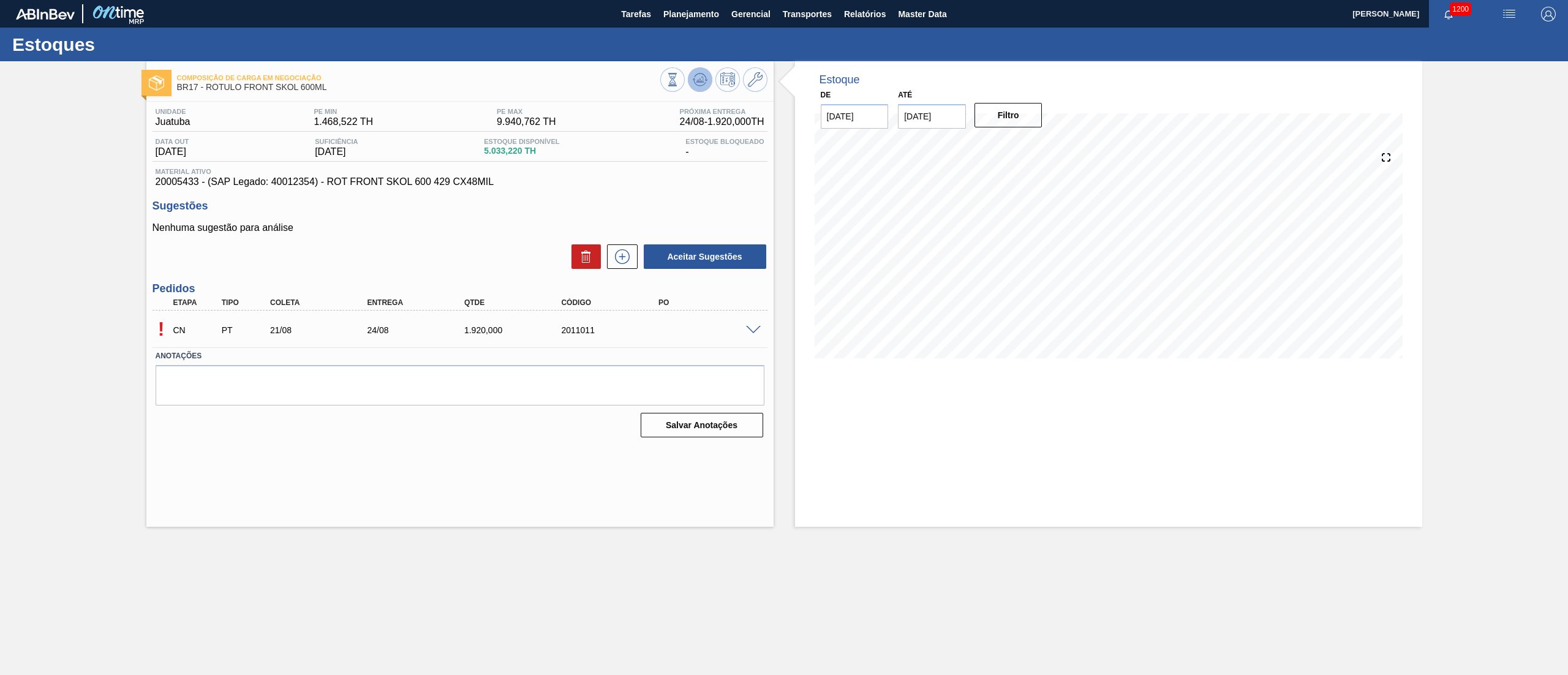
click at [698, 80] on icon at bounding box center [700, 79] width 8 height 6
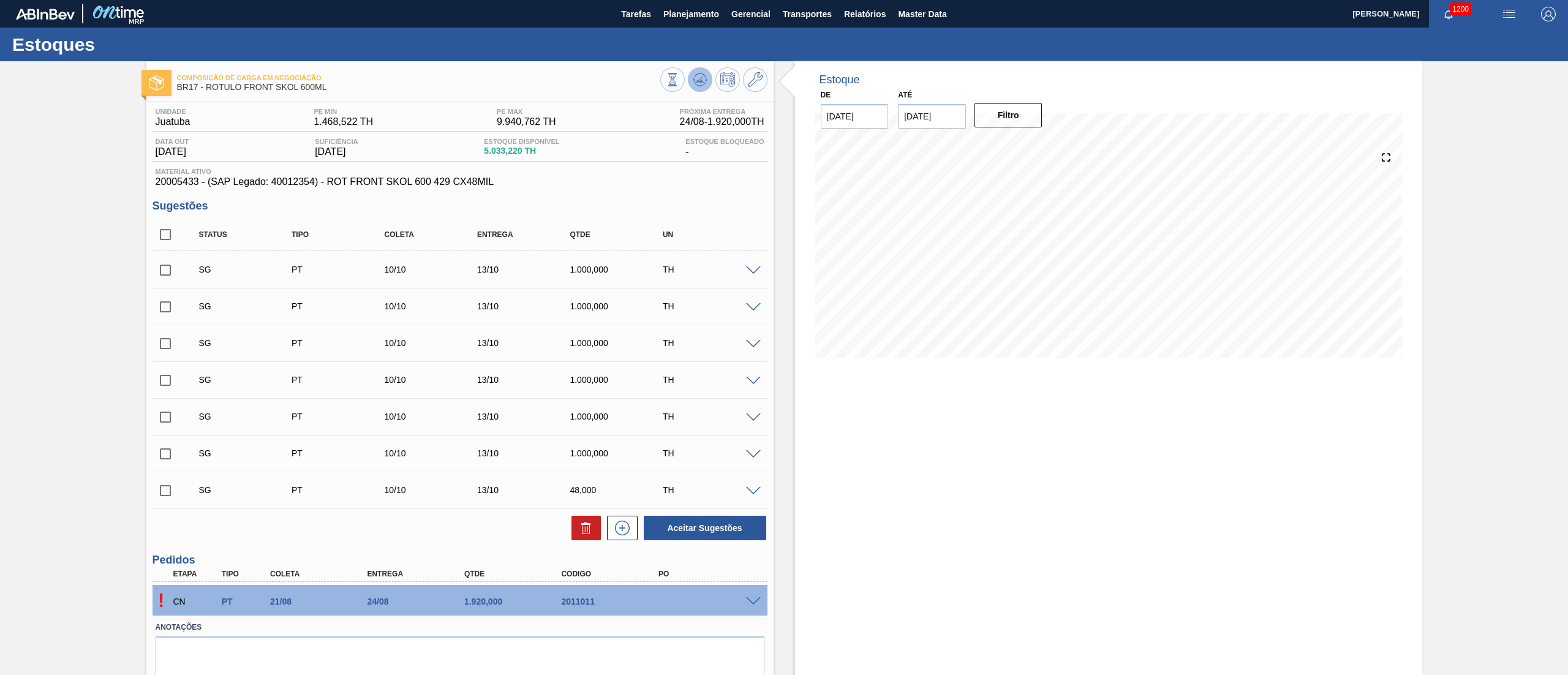
click at [679, 85] on icon at bounding box center [673, 80] width 14 height 14
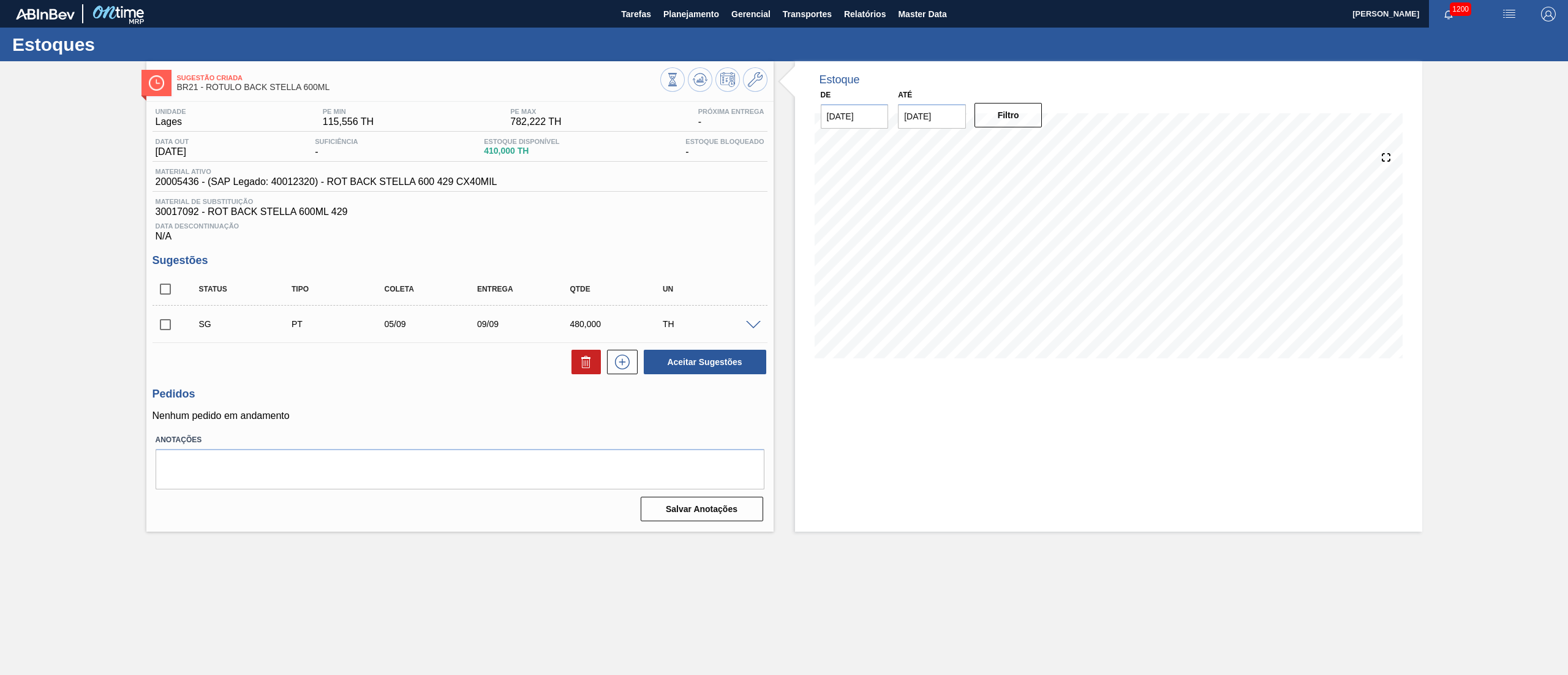
click at [755, 331] on div "SG PT 05/09 09/09 480,000 TH" at bounding box center [460, 323] width 615 height 31
click at [755, 323] on span at bounding box center [753, 325] width 15 height 9
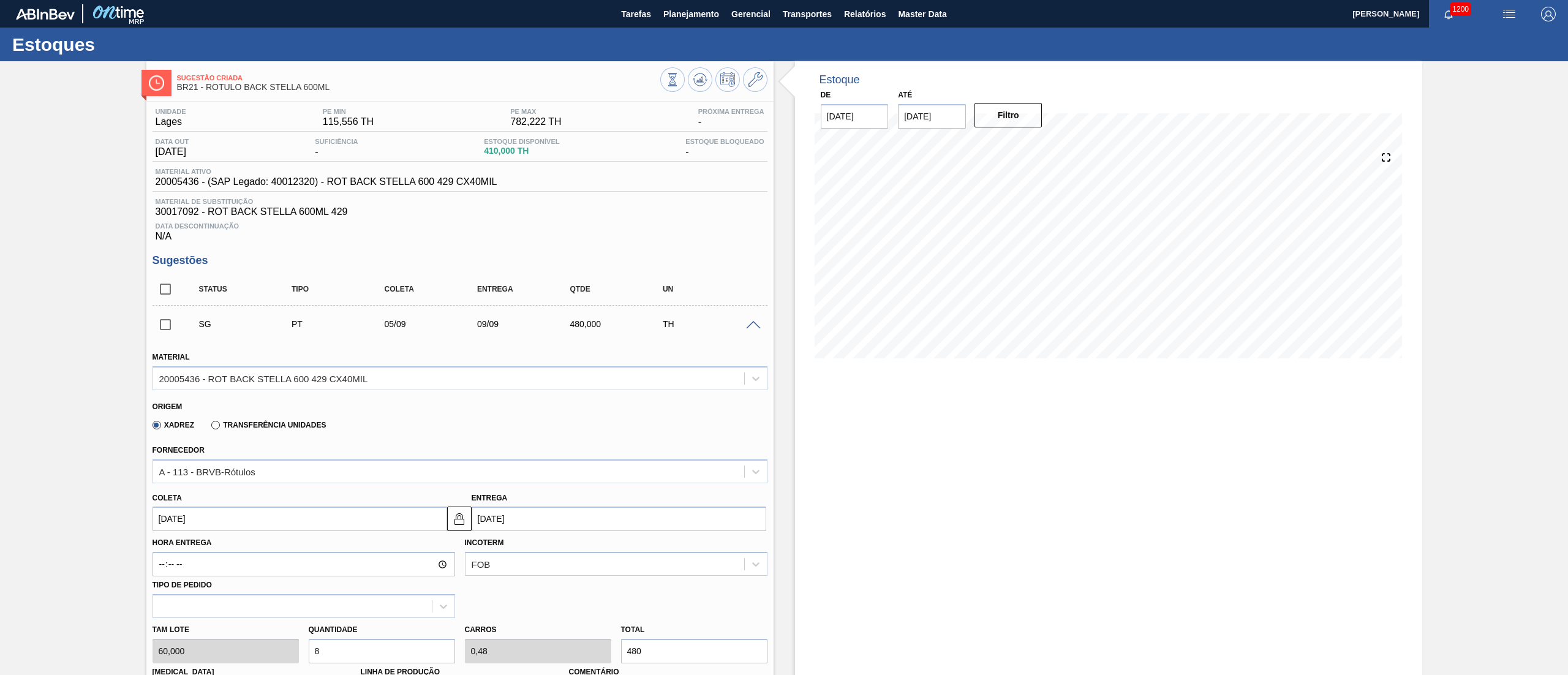
click at [544, 521] on input "[DATE]" at bounding box center [618, 518] width 294 height 25
drag, startPoint x: 544, startPoint y: 520, endPoint x: 399, endPoint y: 536, distance: 145.9
click at [399, 536] on div "Material 20005436 - ROT BACK STELLA 600 429 CX40MIL Origem Xadrez Transferência…" at bounding box center [460, 568] width 615 height 458
click at [297, 519] on input "05/09/2025" at bounding box center [299, 518] width 294 height 25
click at [167, 369] on div "Previous Month Next Month setembro 2025 dom seg ter qua qui sex sab 31 1 2 3 4 …" at bounding box center [227, 425] width 149 height 145
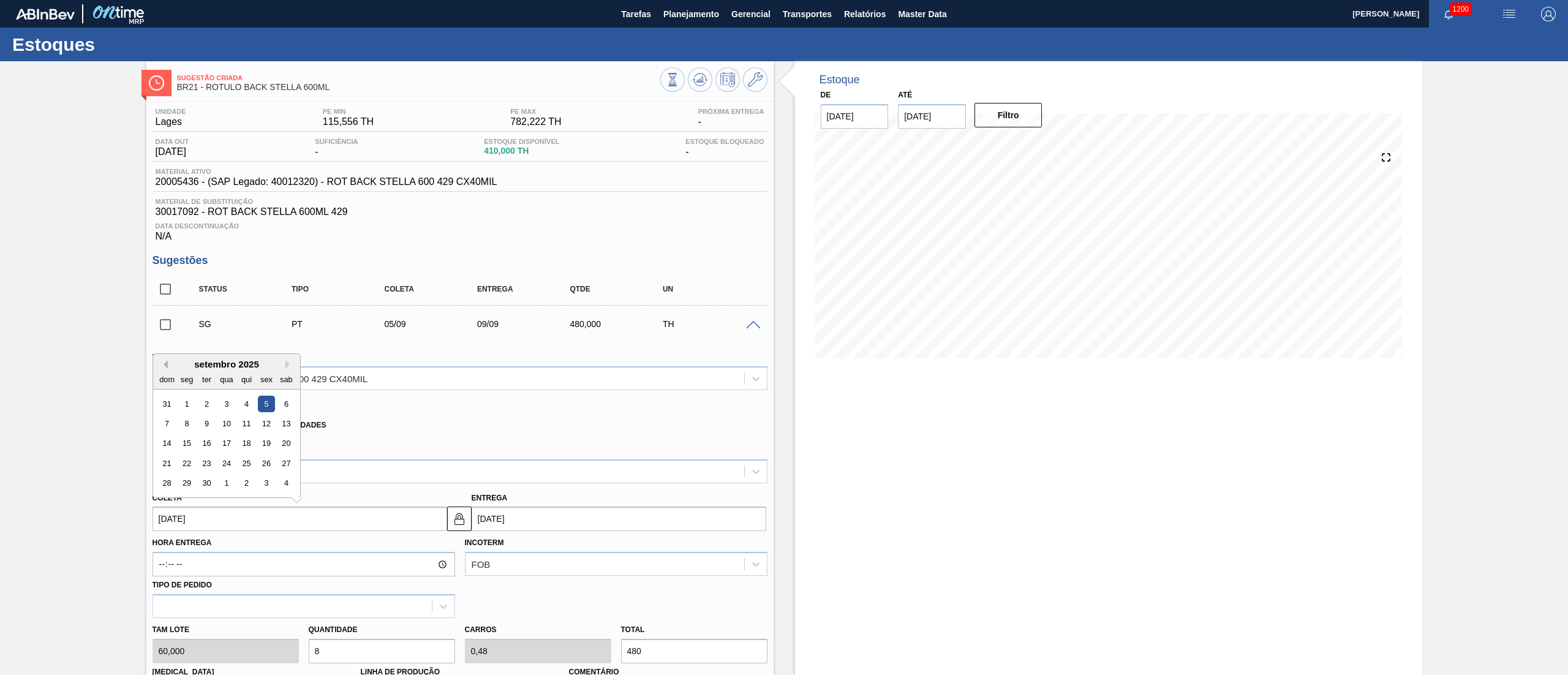
click at [165, 369] on button "Previous Month" at bounding box center [164, 364] width 9 height 9
click at [267, 466] on div "22" at bounding box center [266, 463] width 17 height 17
type input "[DATE]"
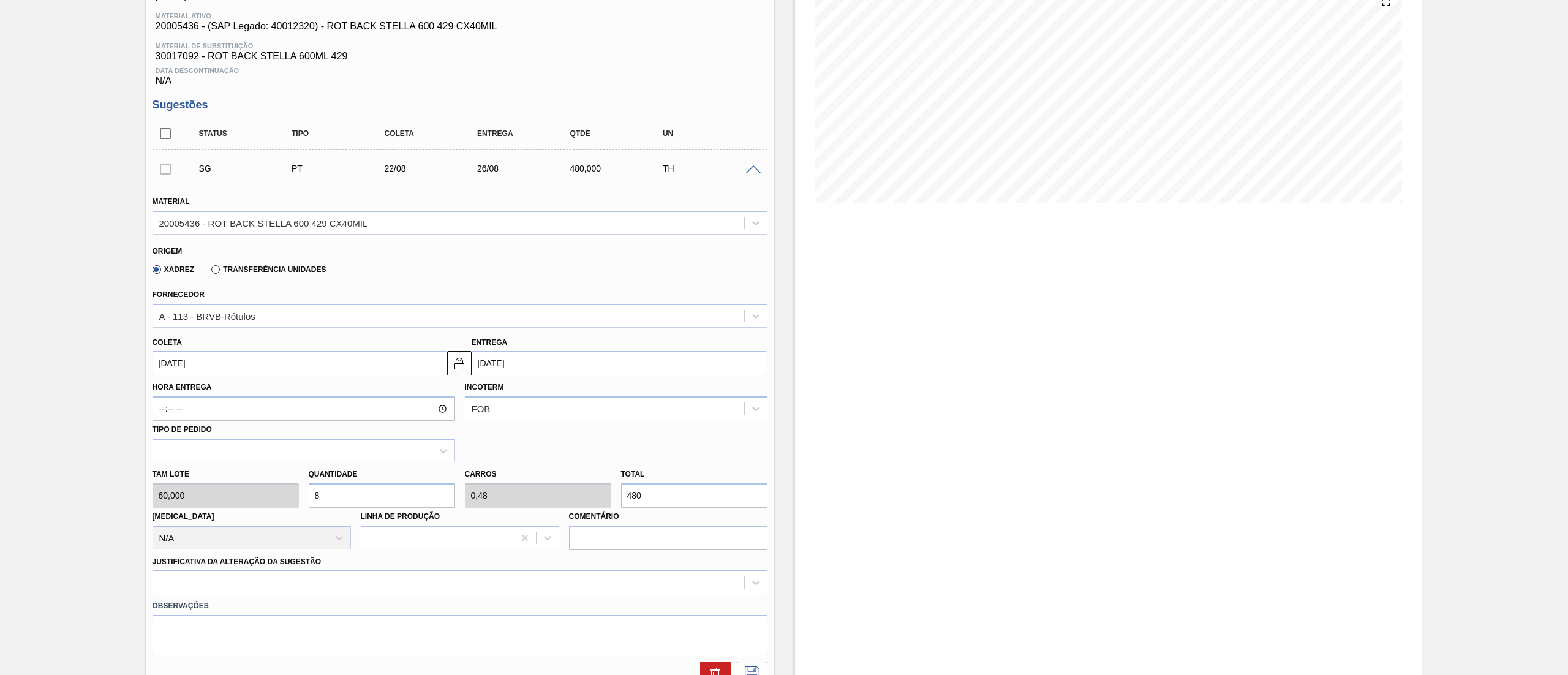
scroll to position [245, 0]
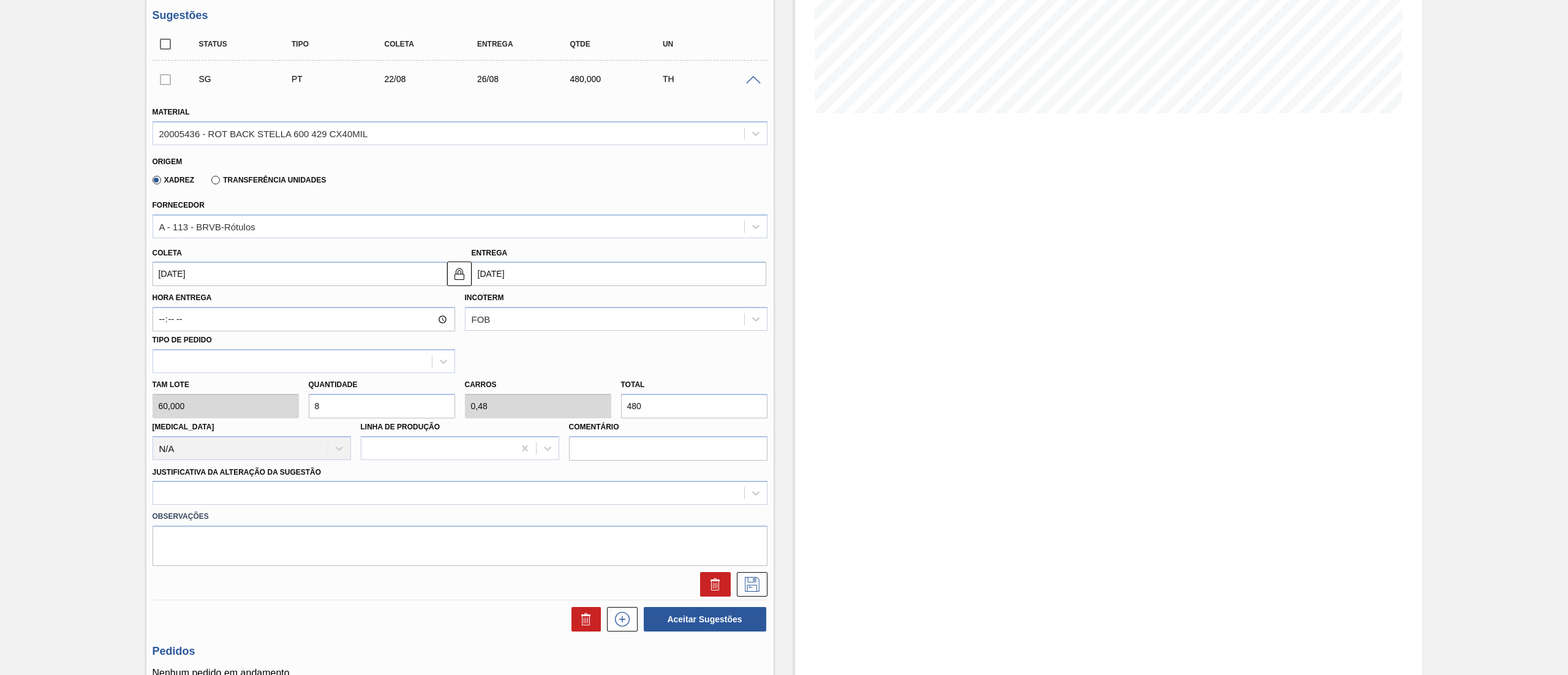
drag, startPoint x: 660, startPoint y: 411, endPoint x: 319, endPoint y: 411, distance: 341.0
click at [319, 411] on div "Tam lote 60,000 Quantidade 8 Carros 0,48 Total 480 Doca N/A Linha de Produção C…" at bounding box center [460, 416] width 624 height 87
type input "0,1"
type input "0,006"
type input "60"
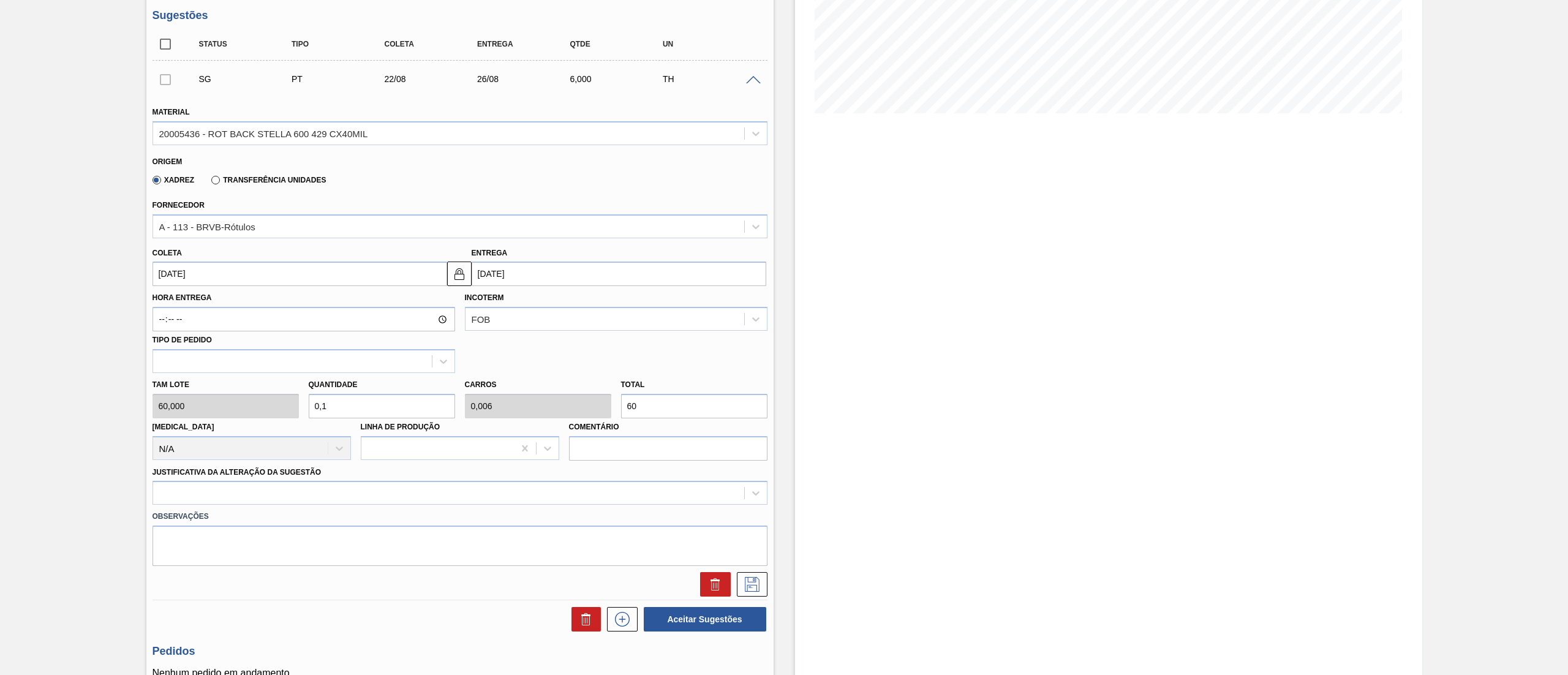
type input "1"
type input "0,06"
type input "10"
type input "0,6"
type input "600"
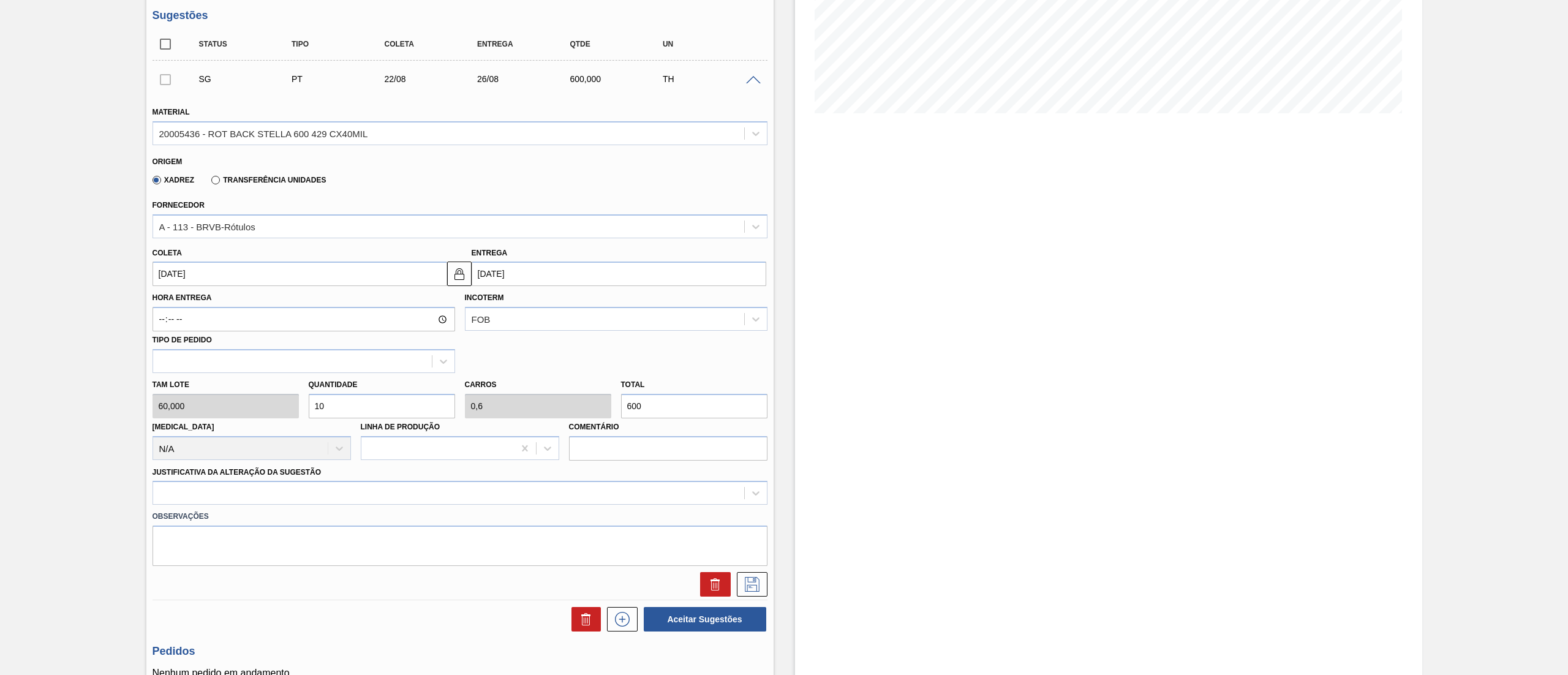
click at [165, 507] on div "Observações" at bounding box center [460, 535] width 624 height 61
click at [223, 502] on div at bounding box center [460, 493] width 615 height 24
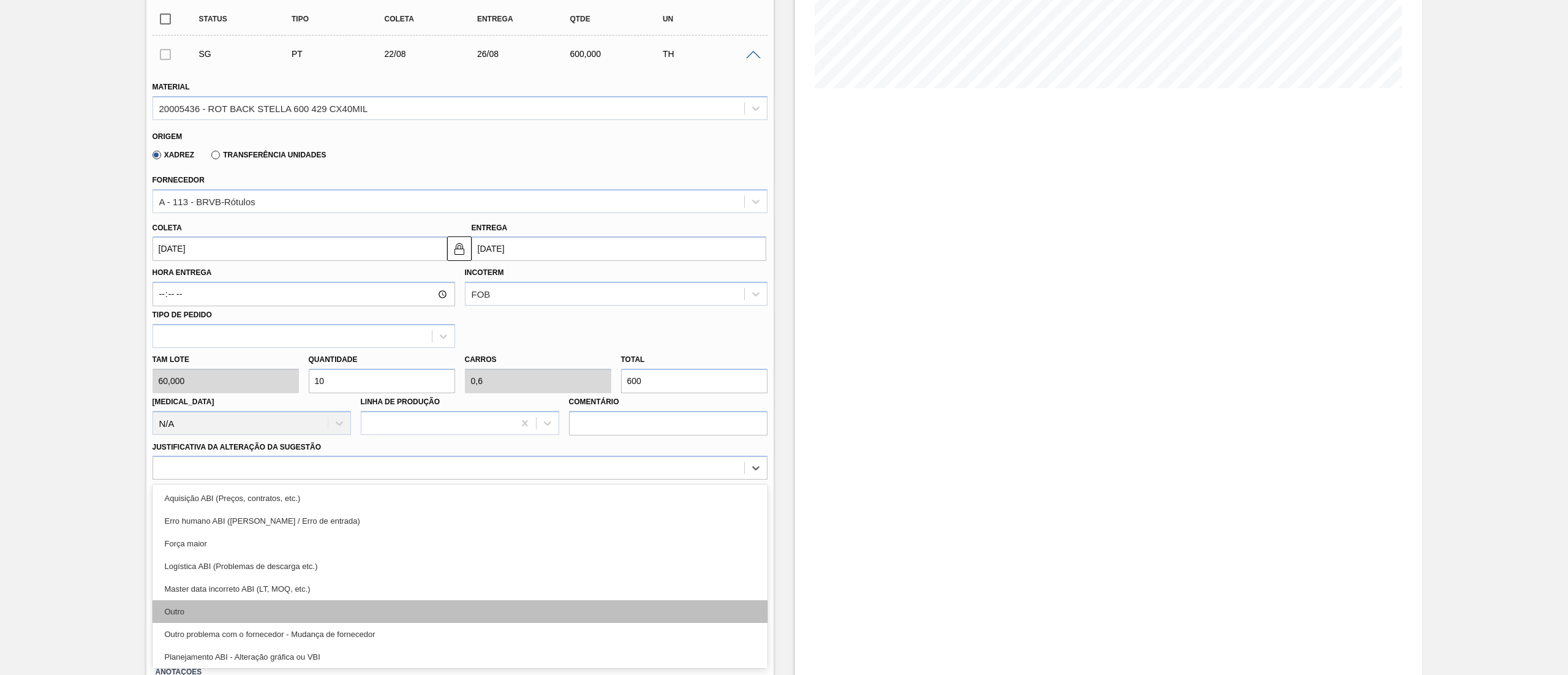
click at [202, 615] on div "Outro" at bounding box center [460, 611] width 615 height 23
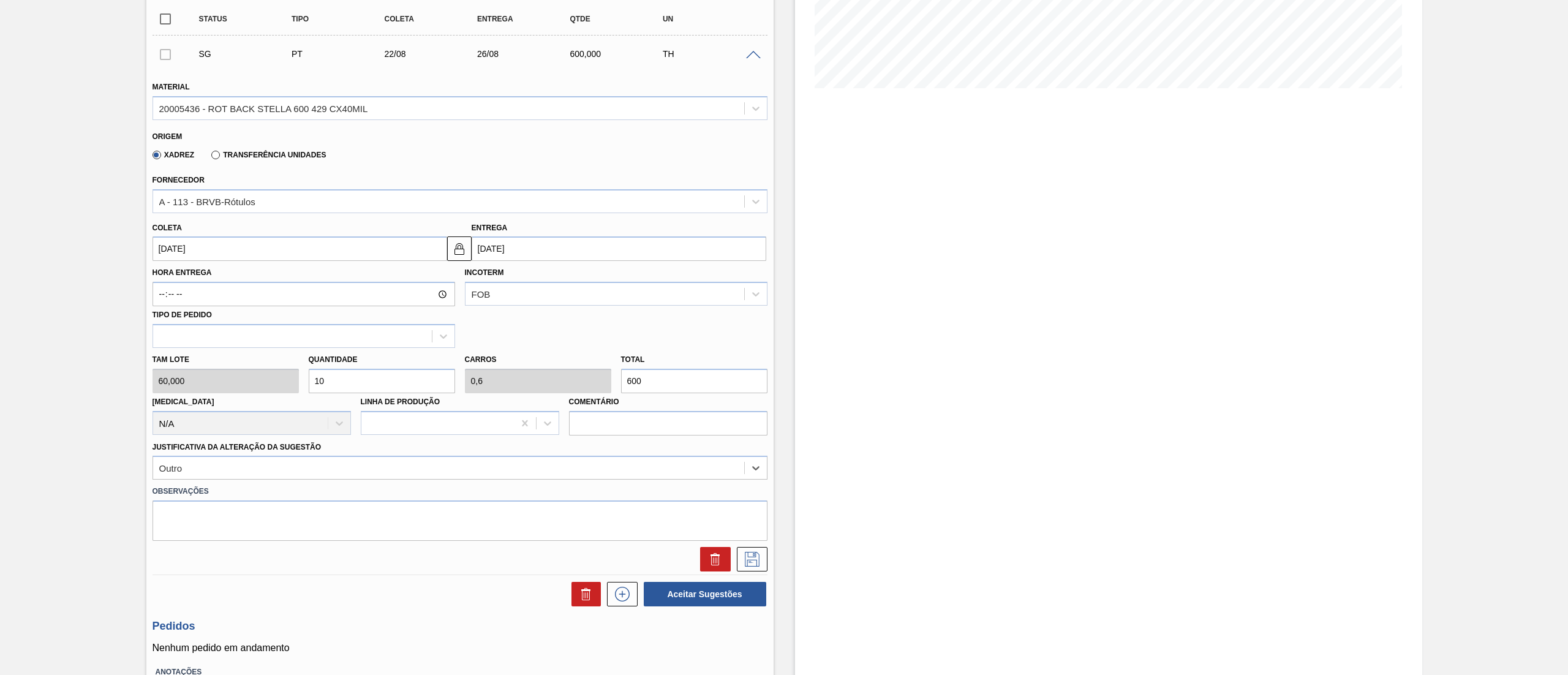
click at [748, 544] on div at bounding box center [460, 556] width 624 height 31
click at [748, 560] on icon at bounding box center [752, 559] width 20 height 15
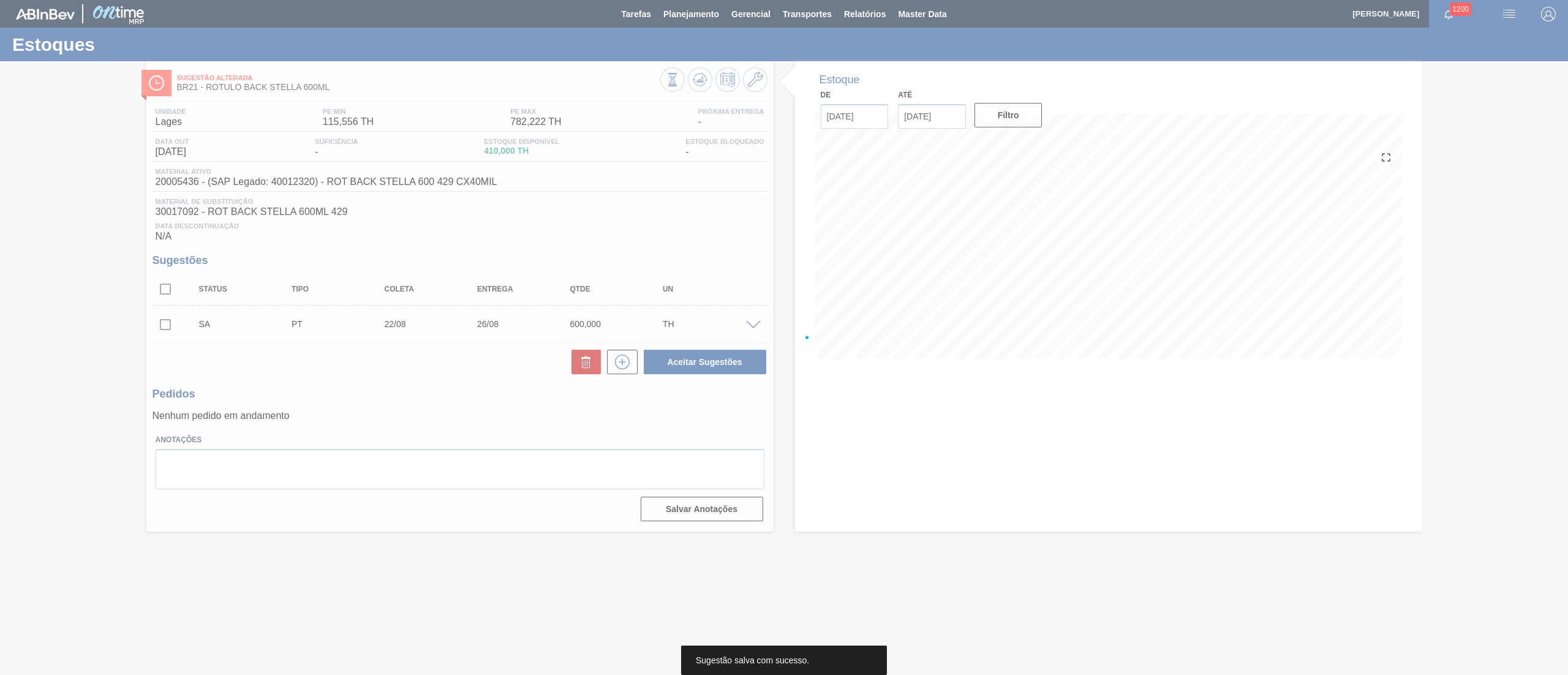
scroll to position [0, 0]
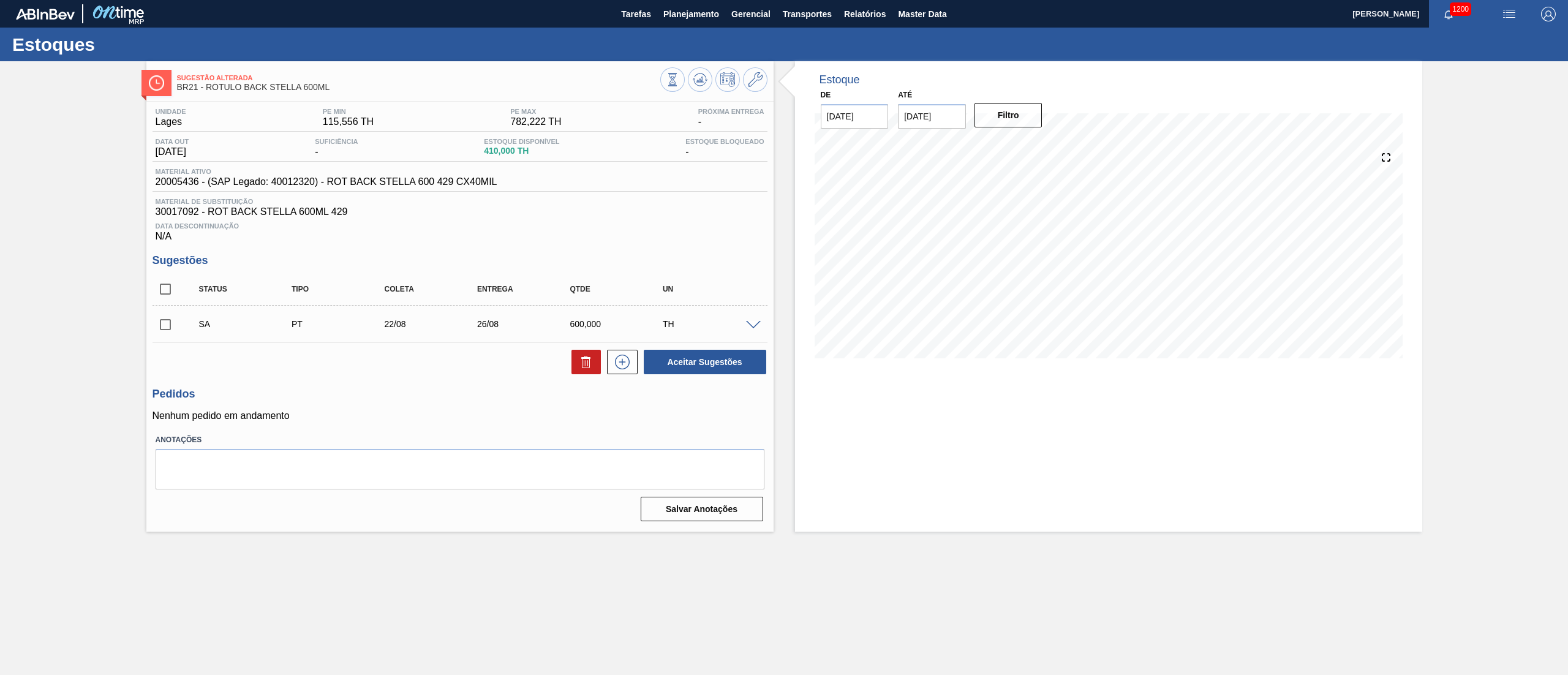
click at [48, 421] on div "Sugestão Alterada BR21 - RÓTULO BACK STELLA 600ML Unidade Lages PE MIN 115,556 …" at bounding box center [784, 296] width 1568 height 470
click at [753, 88] on button at bounding box center [754, 79] width 25 height 25
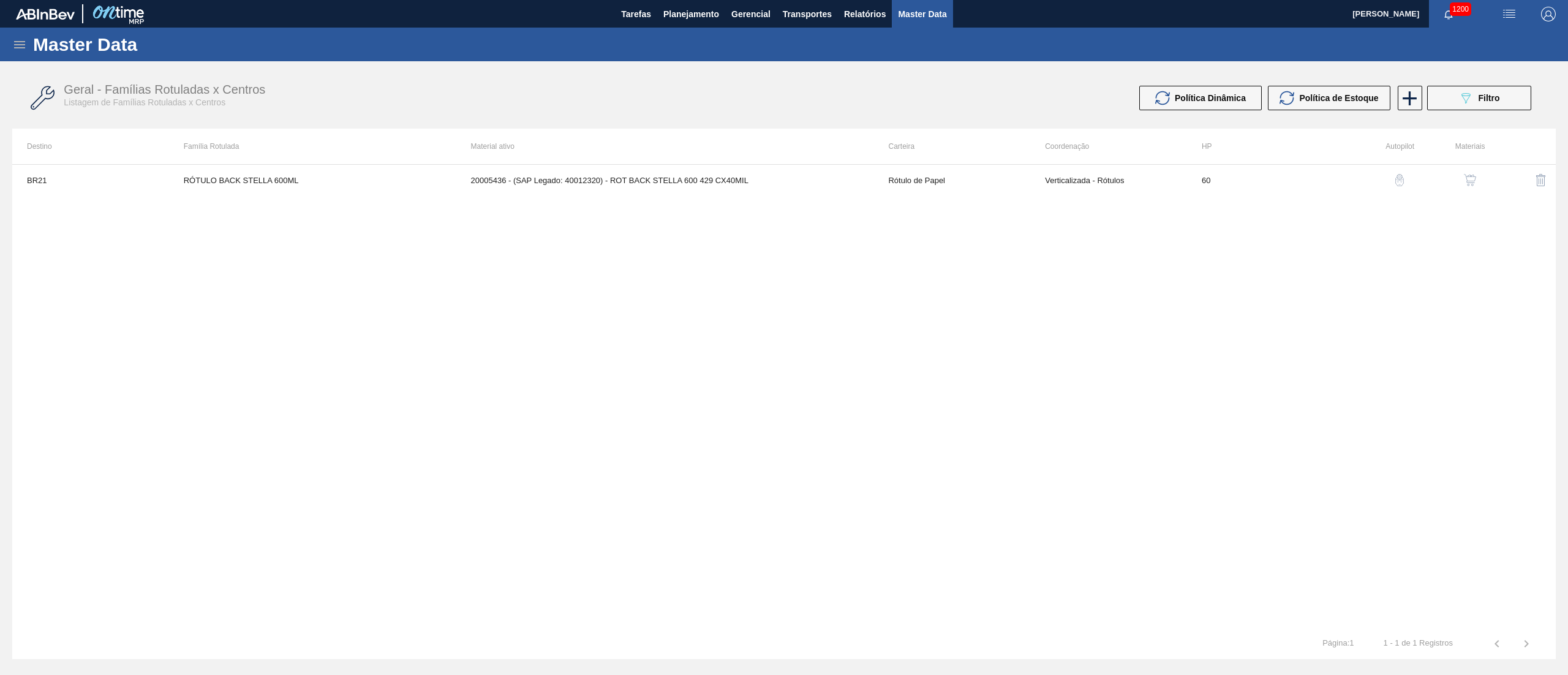
click at [579, 192] on td "20005436 - (SAP Legado: 40012320) - ROT BACK STELLA 600 429 CX40MIL" at bounding box center [664, 179] width 417 height 31
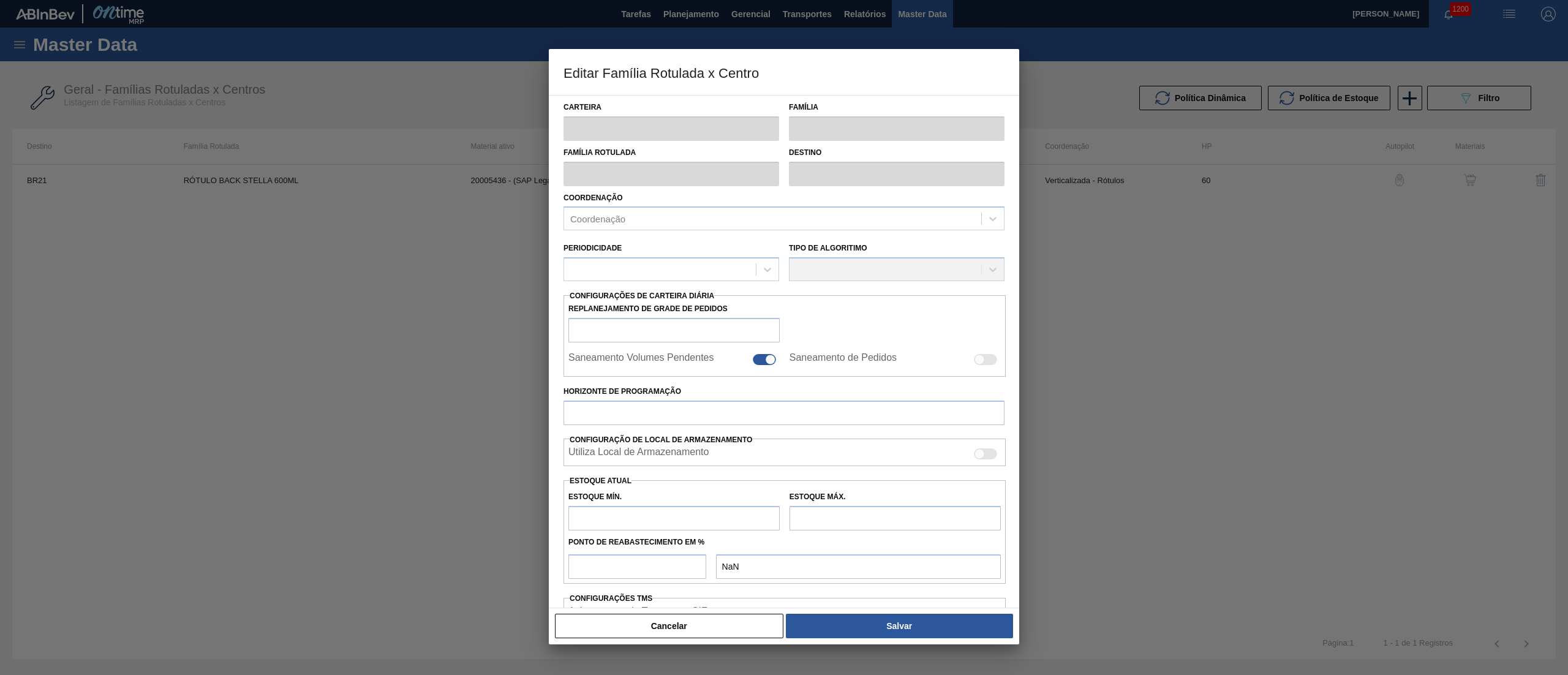
type input "Rótulo de Papel"
type input "Rótulo Papel"
type input "RÓTULO BACK STELLA 600ML"
type input "BR21 - Lages"
type input "60"
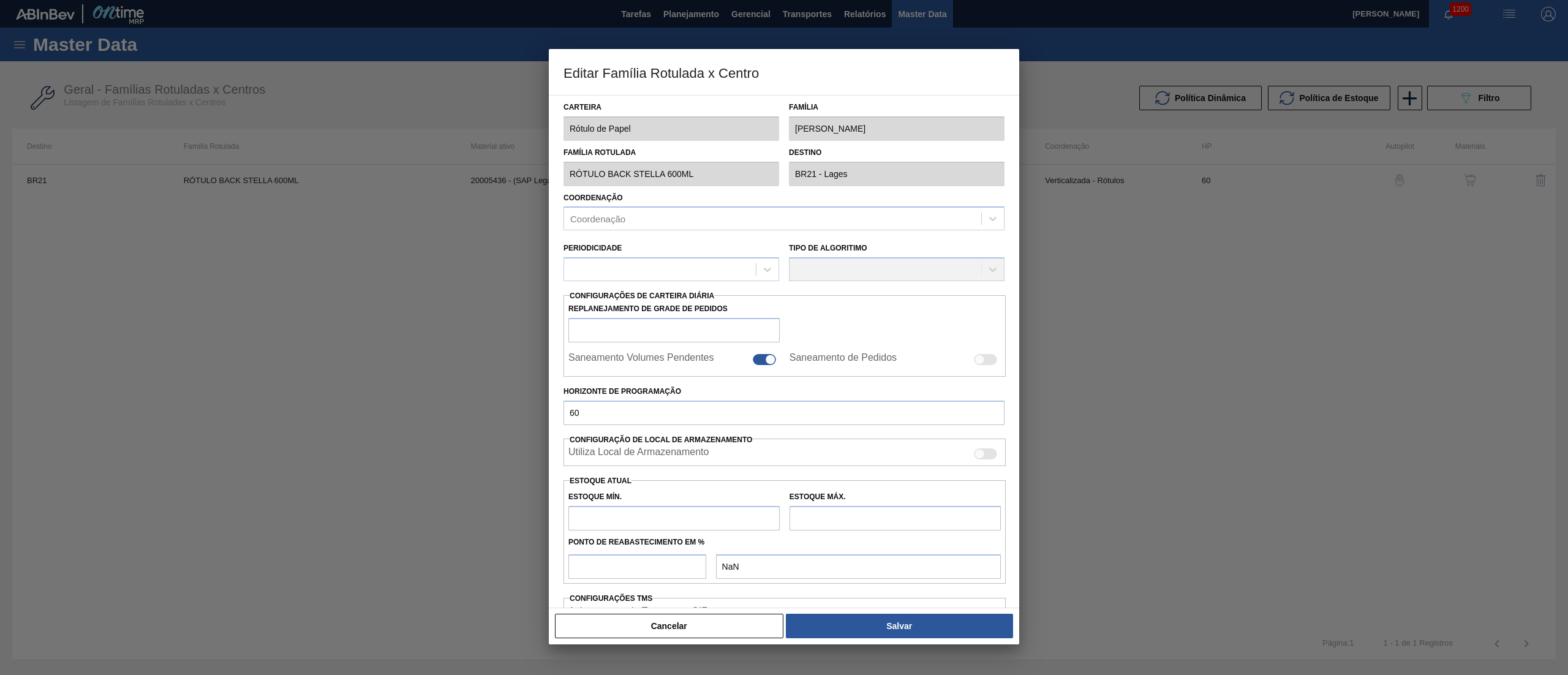
type input "115,556"
type input "782,222"
type input "70"
type input "582,222"
checkbox input "true"
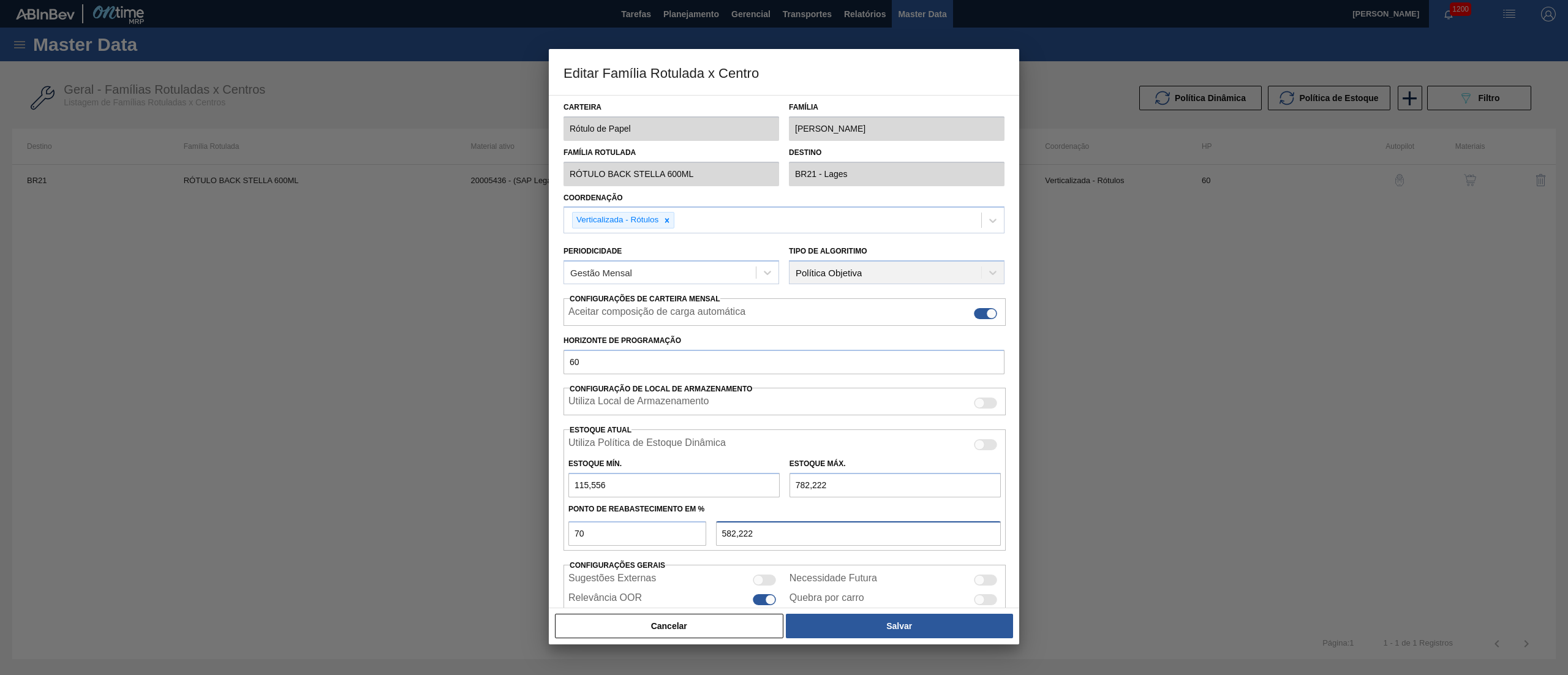
drag, startPoint x: 760, startPoint y: 539, endPoint x: 624, endPoint y: 539, distance: 136.0
click at [624, 539] on div "70 582,222" at bounding box center [784, 532] width 442 height 28
drag, startPoint x: 784, startPoint y: 530, endPoint x: 709, endPoint y: 536, distance: 75.2
click at [709, 536] on div "70 582,222" at bounding box center [784, 532] width 442 height 28
type input "582,222"
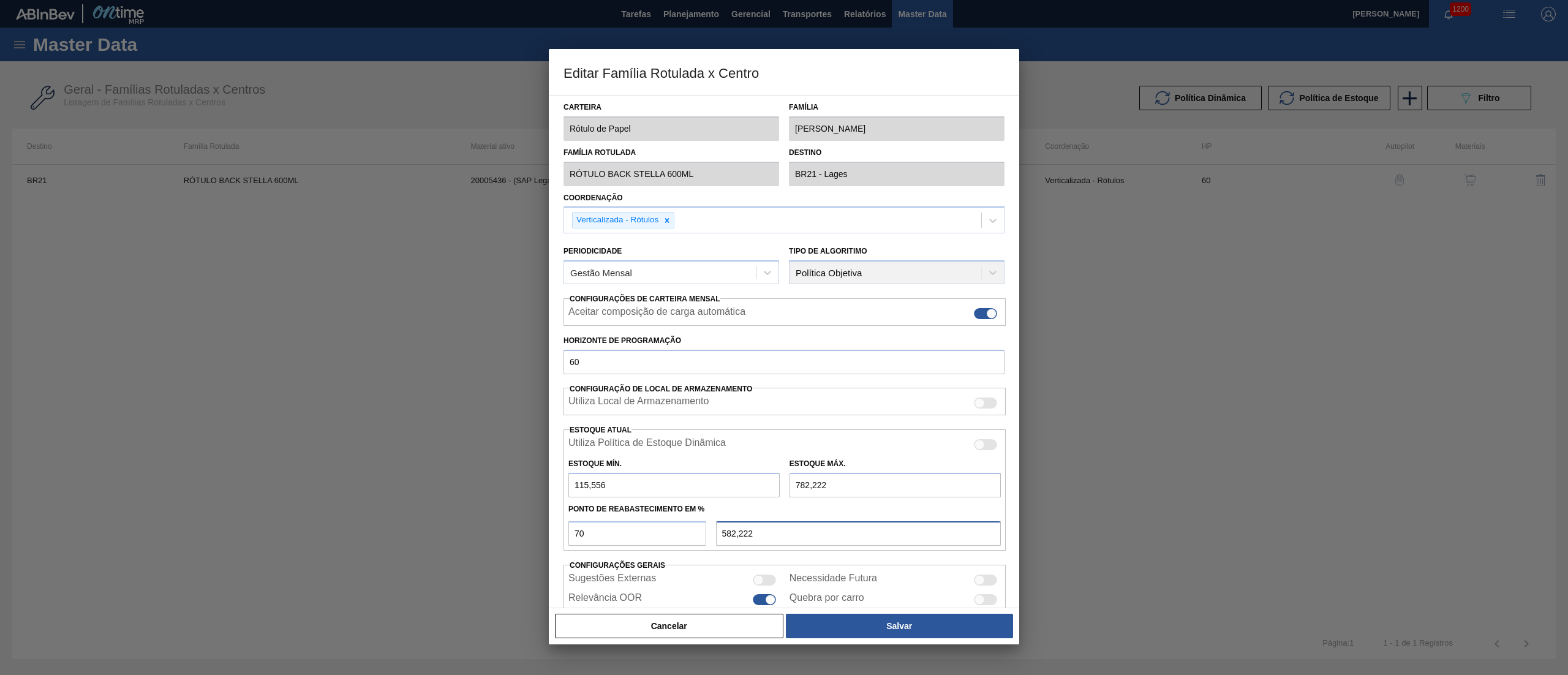
click at [729, 536] on input "582,222" at bounding box center [857, 533] width 284 height 25
click at [821, 484] on input "782,222" at bounding box center [894, 485] width 211 height 25
type input "782,22"
type input "582,221"
type input "782,2"
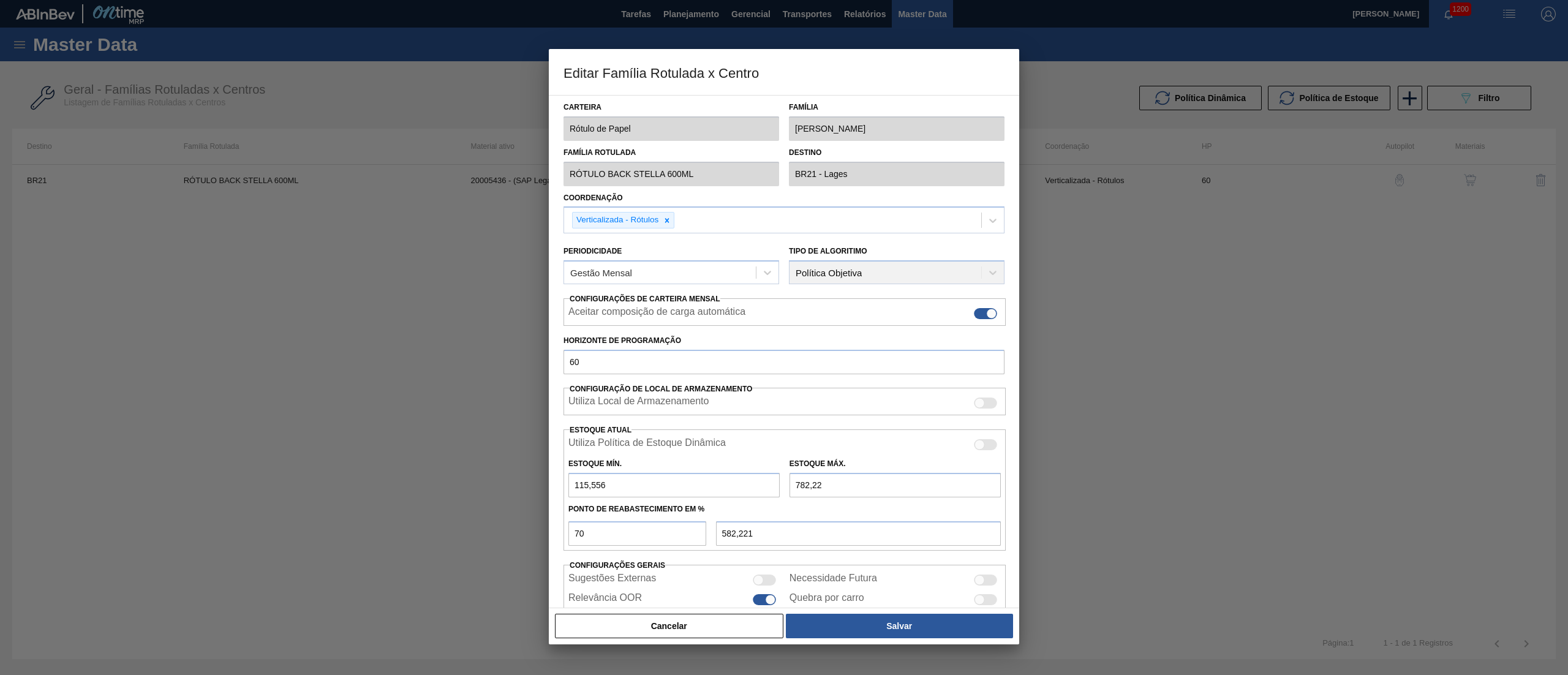
type input "582,207"
type input "782,"
type input "582,067"
type input "78"
type input "89,267"
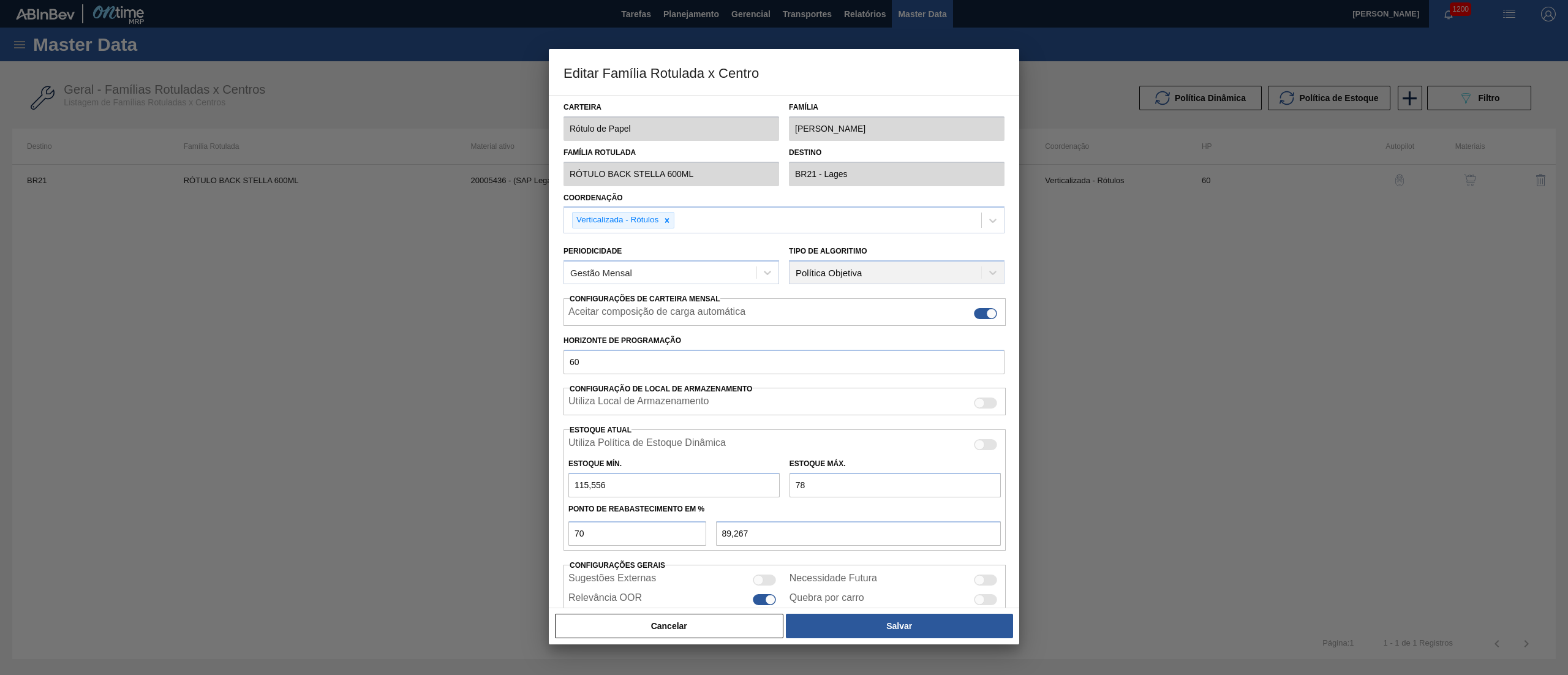
type input "7"
type input "39,567"
type input "34,667"
type input "9"
type input "40,967"
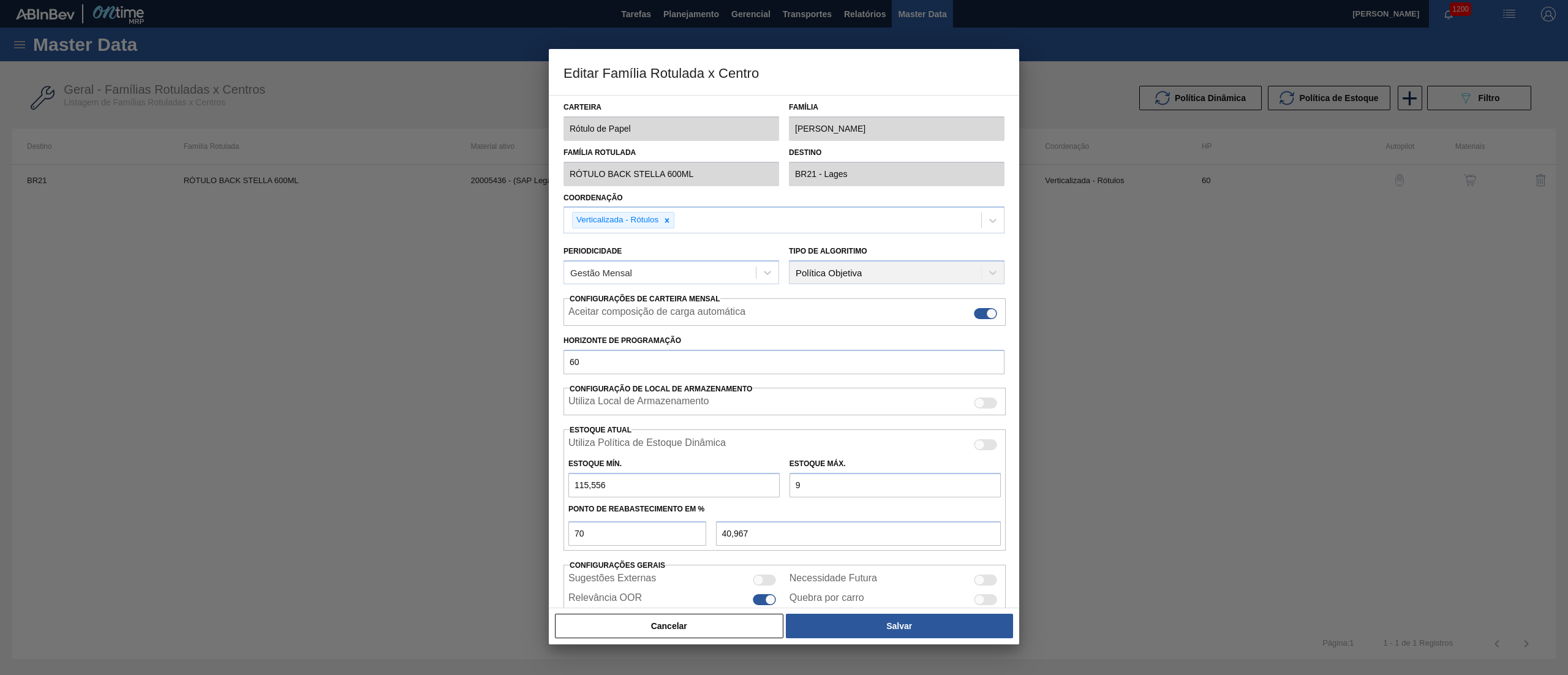
type input "98"
type input "103,267"
type input "985"
type input "724,167"
type input "985,9"
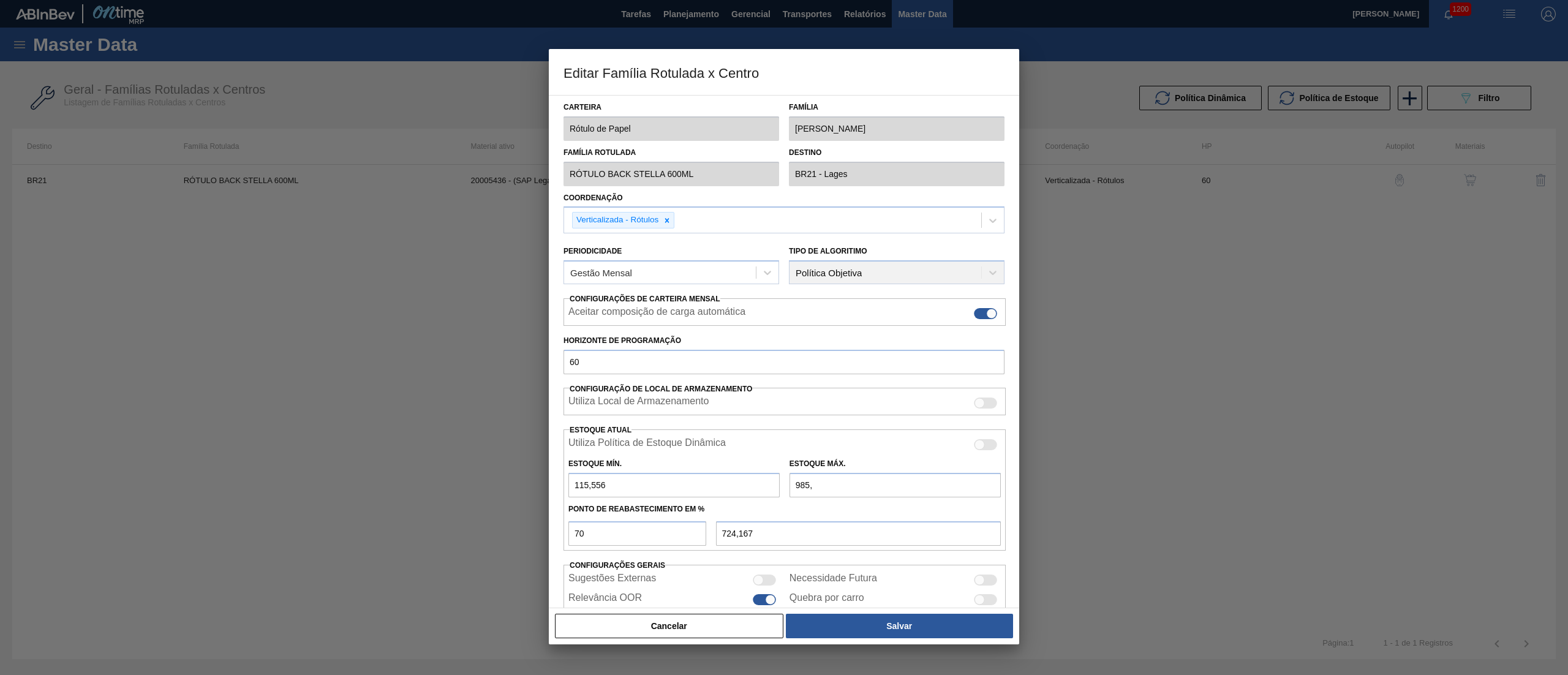
type input "724,797"
type input "985,97"
type input "724,846"
type input "985,976"
type input "724,850"
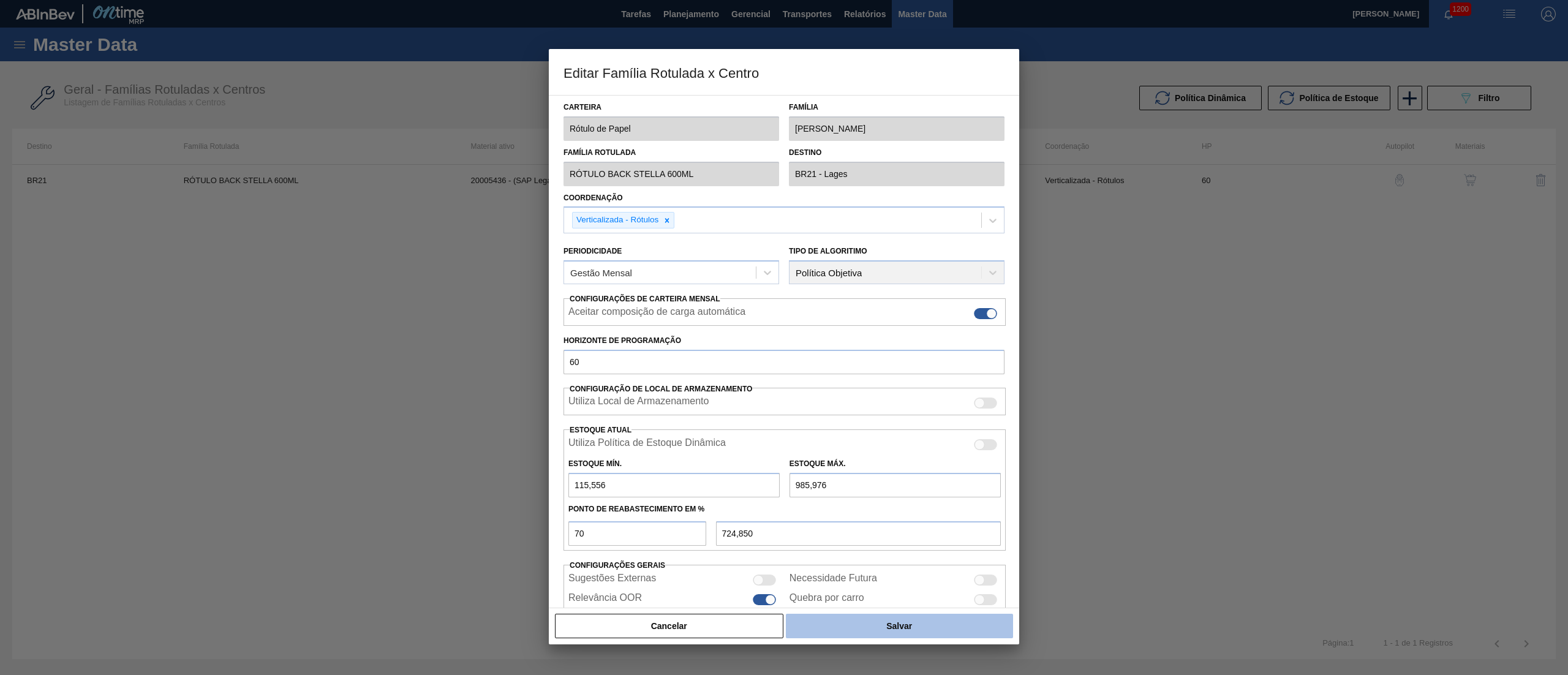
type input "985,976"
click at [839, 627] on button "Salvar" at bounding box center [899, 625] width 227 height 25
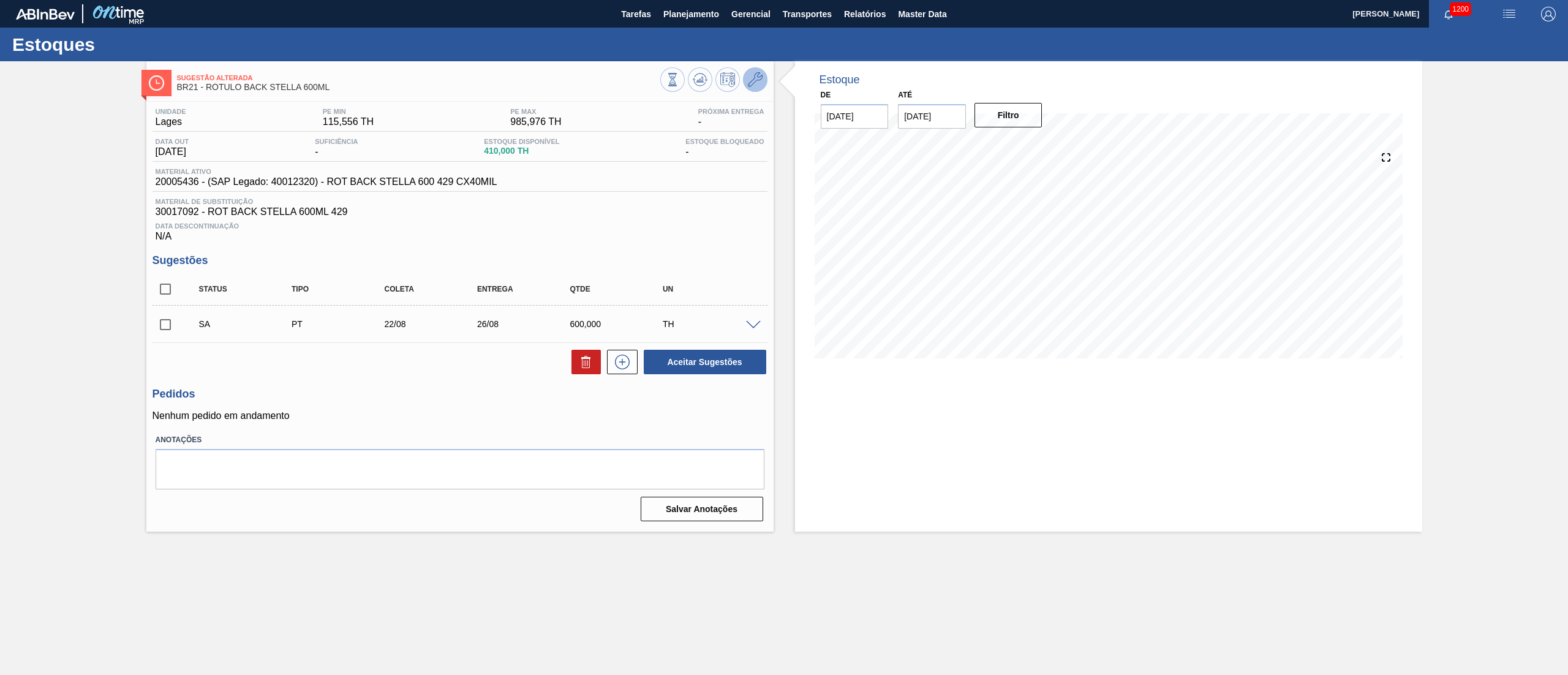
click at [747, 87] on span at bounding box center [754, 79] width 15 height 15
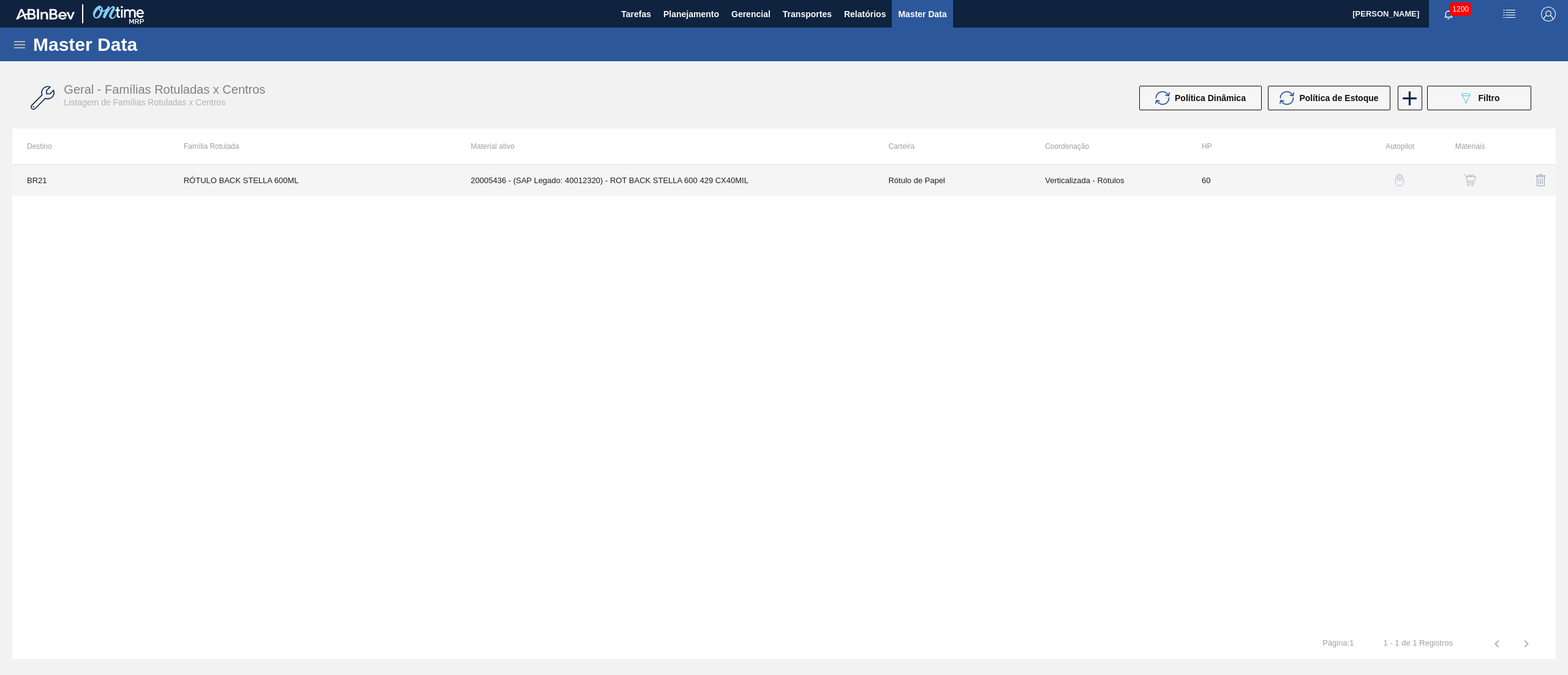
click at [730, 168] on td "20005436 - (SAP Legado: 40012320) - ROT BACK STELLA 600 429 CX40MIL" at bounding box center [664, 179] width 417 height 31
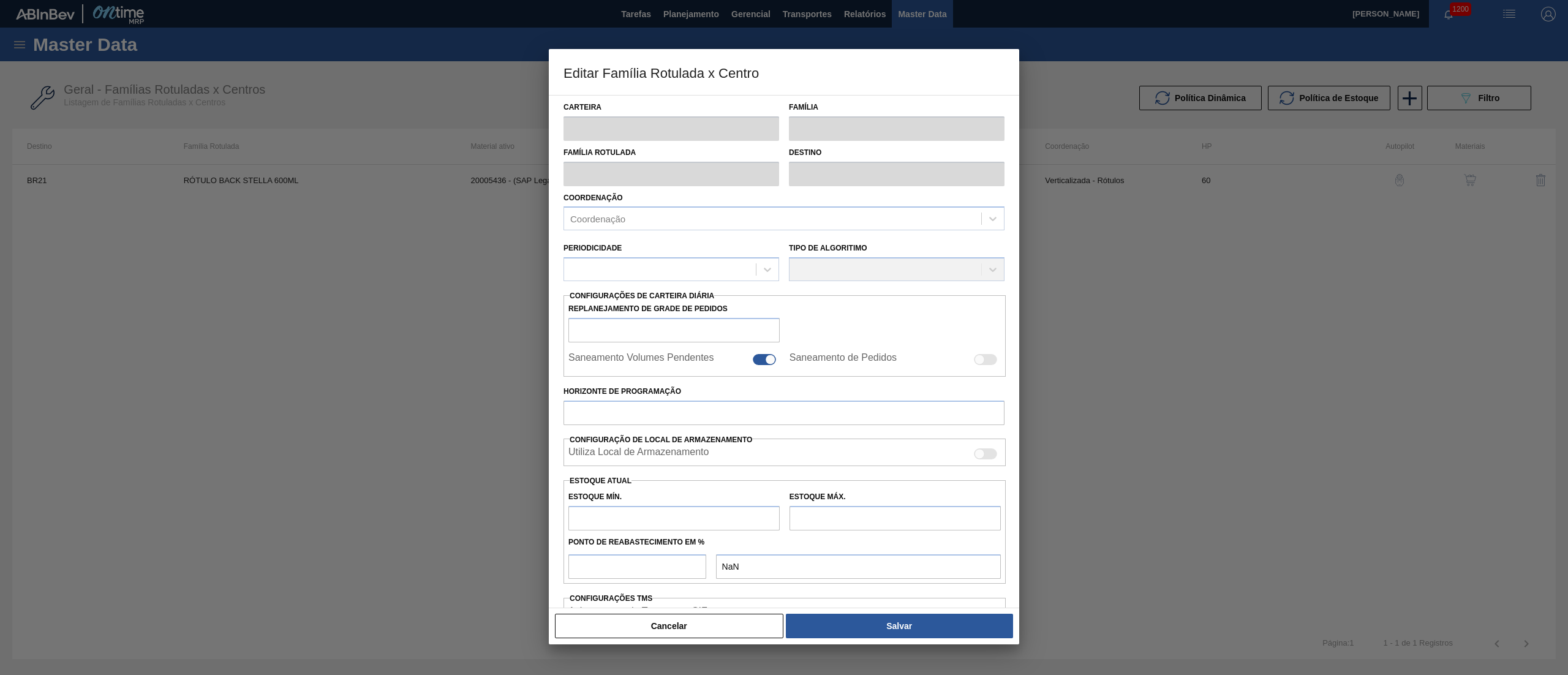
type input "Rótulo de Papel"
type input "Rótulo Papel"
type input "RÓTULO BACK STELLA 600ML"
type input "BR21 - Lages"
type input "60"
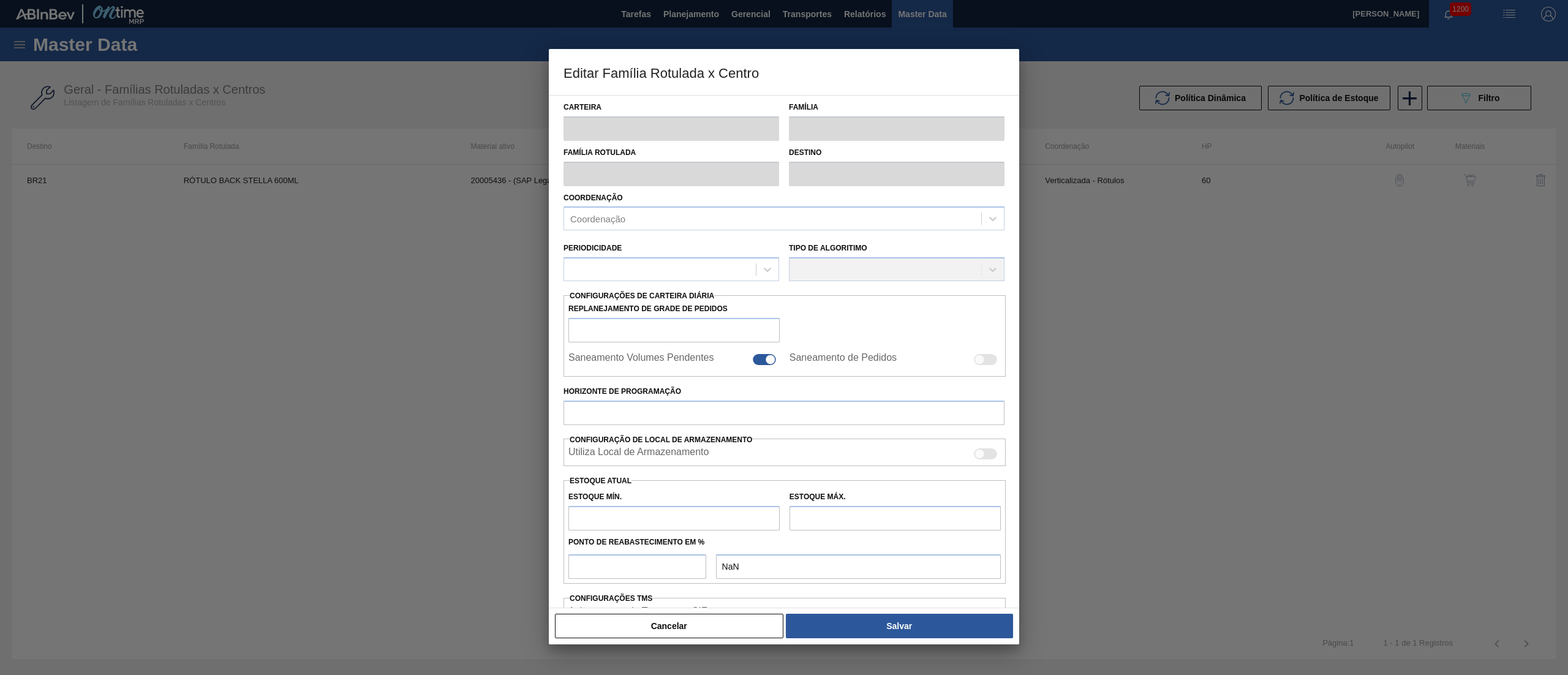
type input "115,556"
type input "985,976"
type input "70"
type input "724,850"
checkbox input "true"
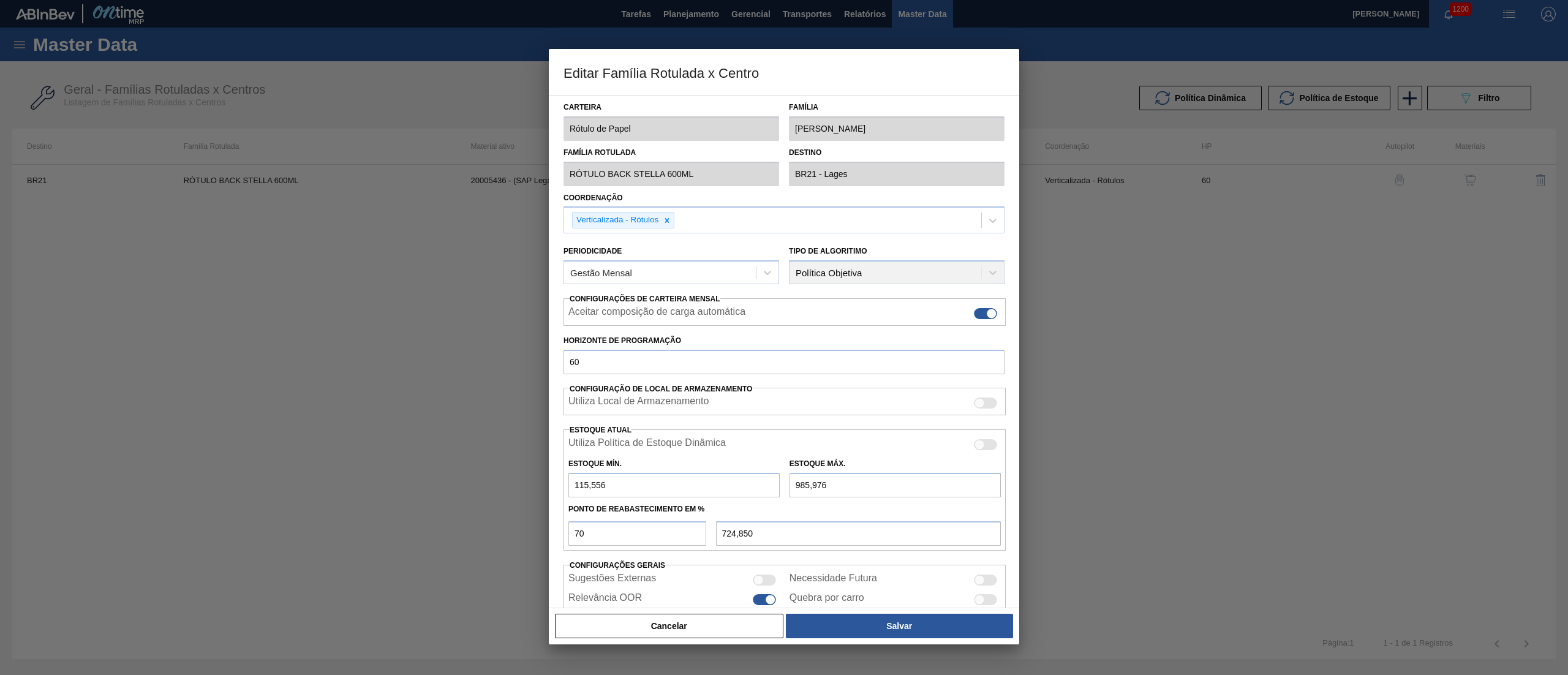
drag, startPoint x: 873, startPoint y: 490, endPoint x: 512, endPoint y: 477, distance: 361.2
click at [514, 478] on div "Editar Família Rotulada x Centro Carteira Rótulo de Papel Família Rótulo Papel …" at bounding box center [784, 337] width 1568 height 675
type input "1"
type input "35,367"
type input "10"
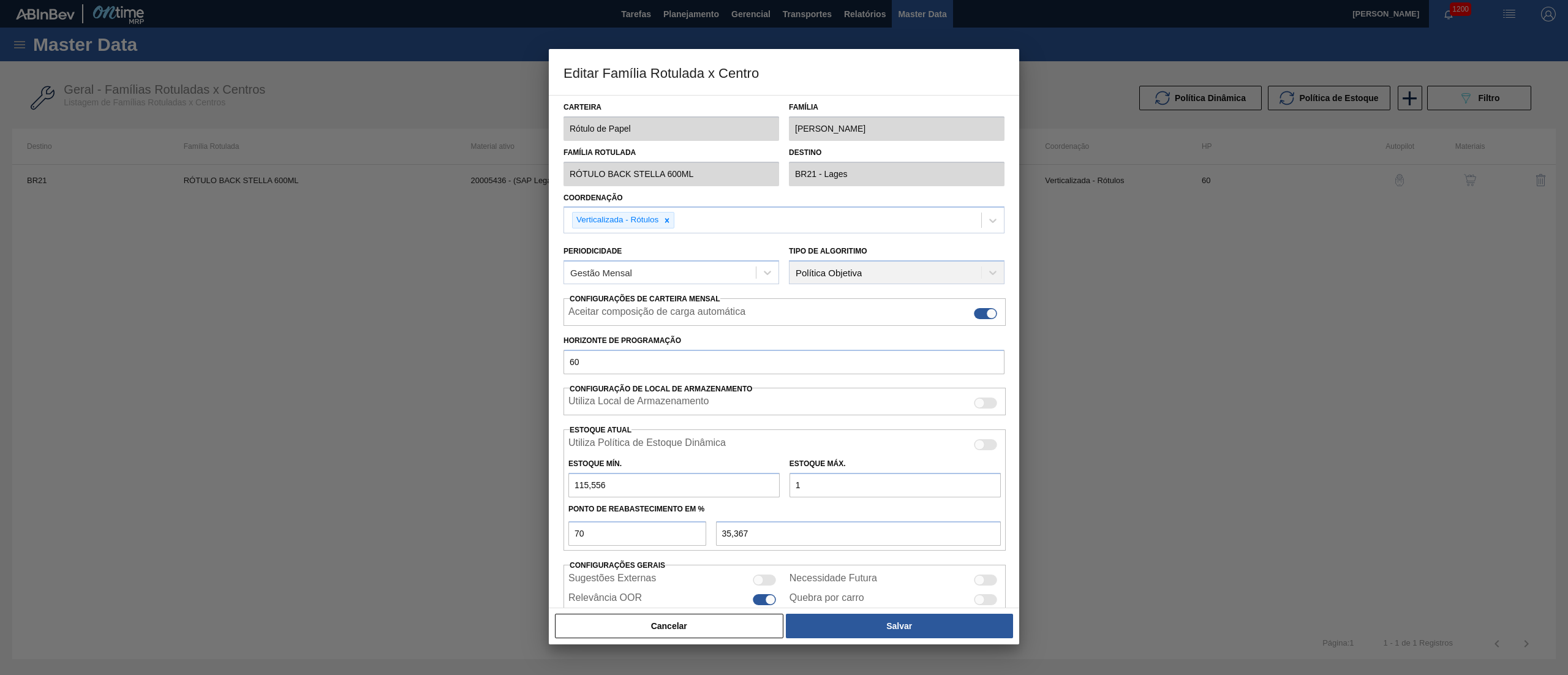
type input "41,667"
type input "101"
type input "105,367"
type input "1.010"
type input "741,667"
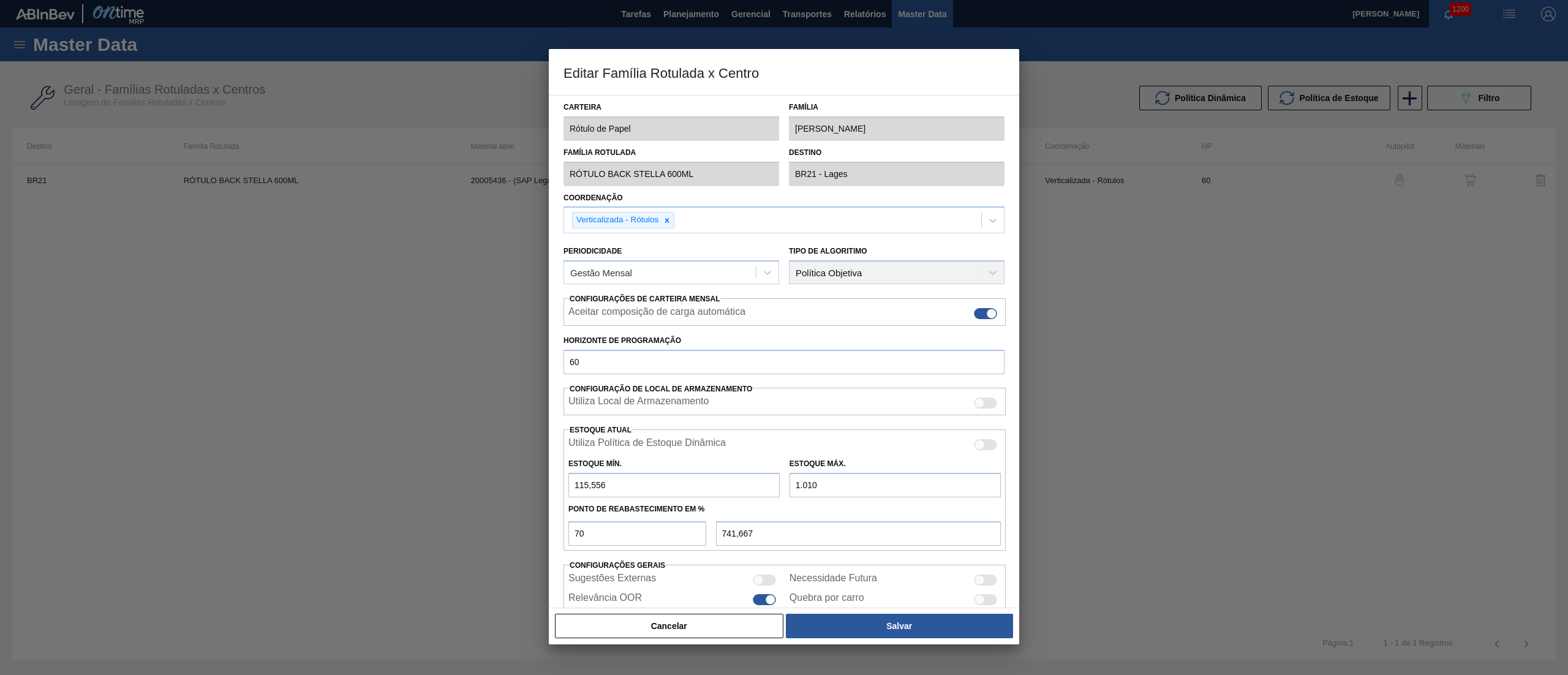
type input "10.102"
type input "7.106,067"
type input "101.025"
type input "70.752,167"
type input "1.010.257"
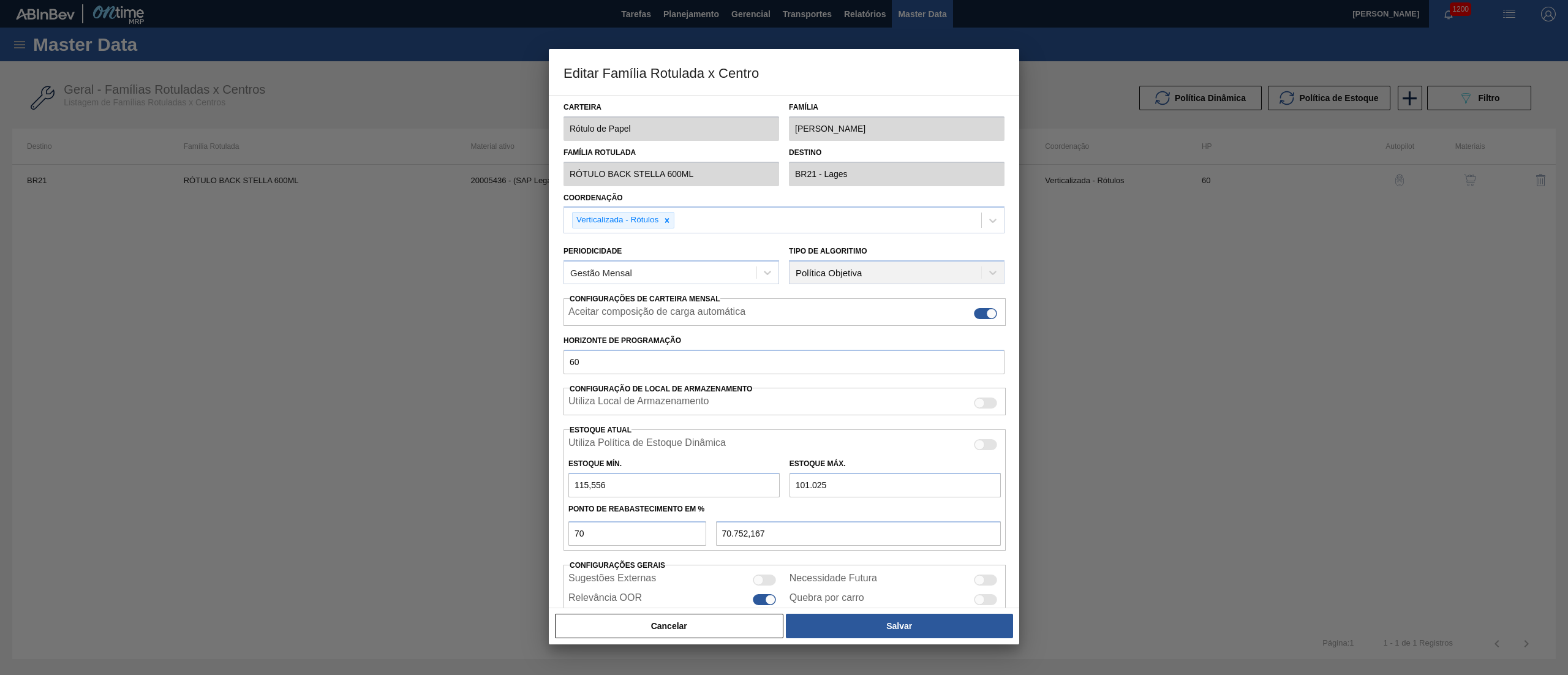
type input "707.214,567"
type input "10.102.572"
type input "7.071.835,067"
type input "1.010.257"
type input "707.214,567"
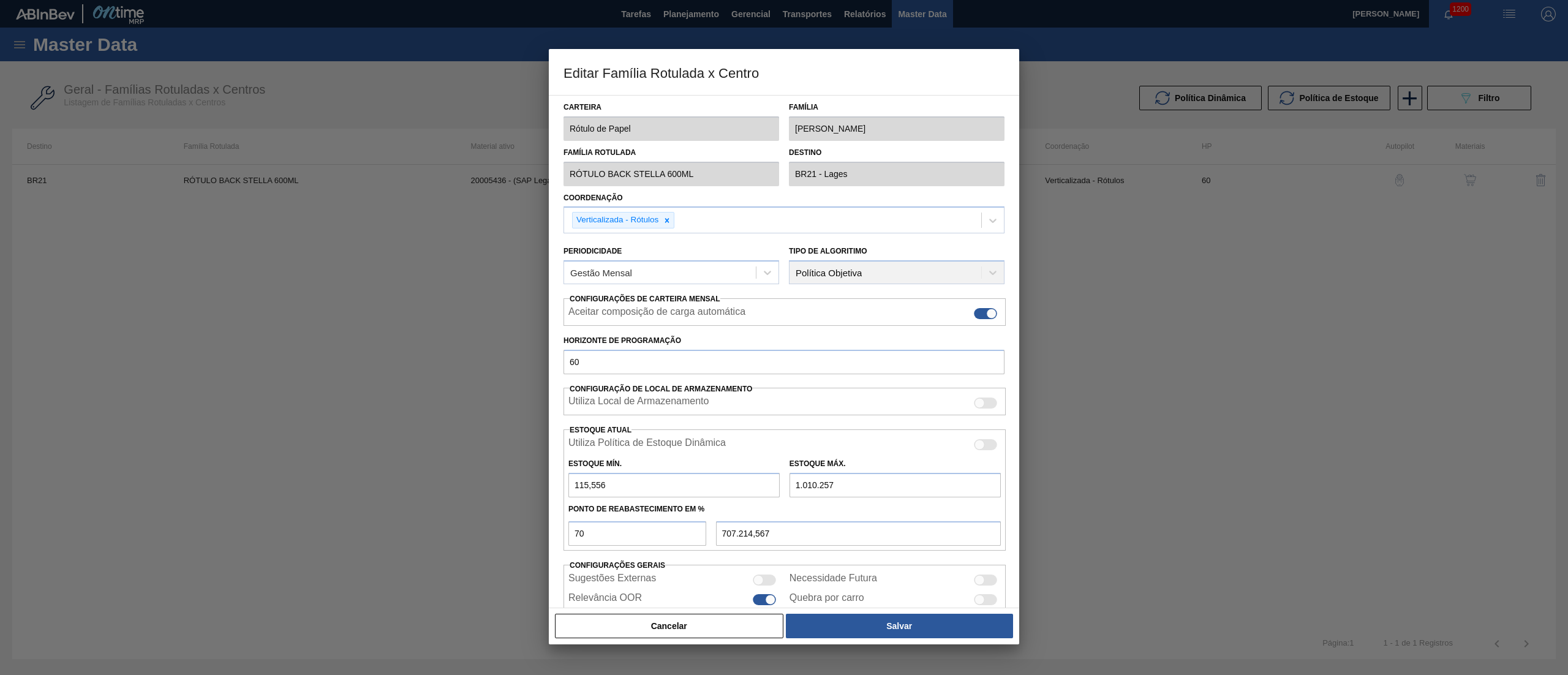
type input "101.025"
type input "70.752,167"
type input "10.102"
type input "7.106,067"
type input "1.010"
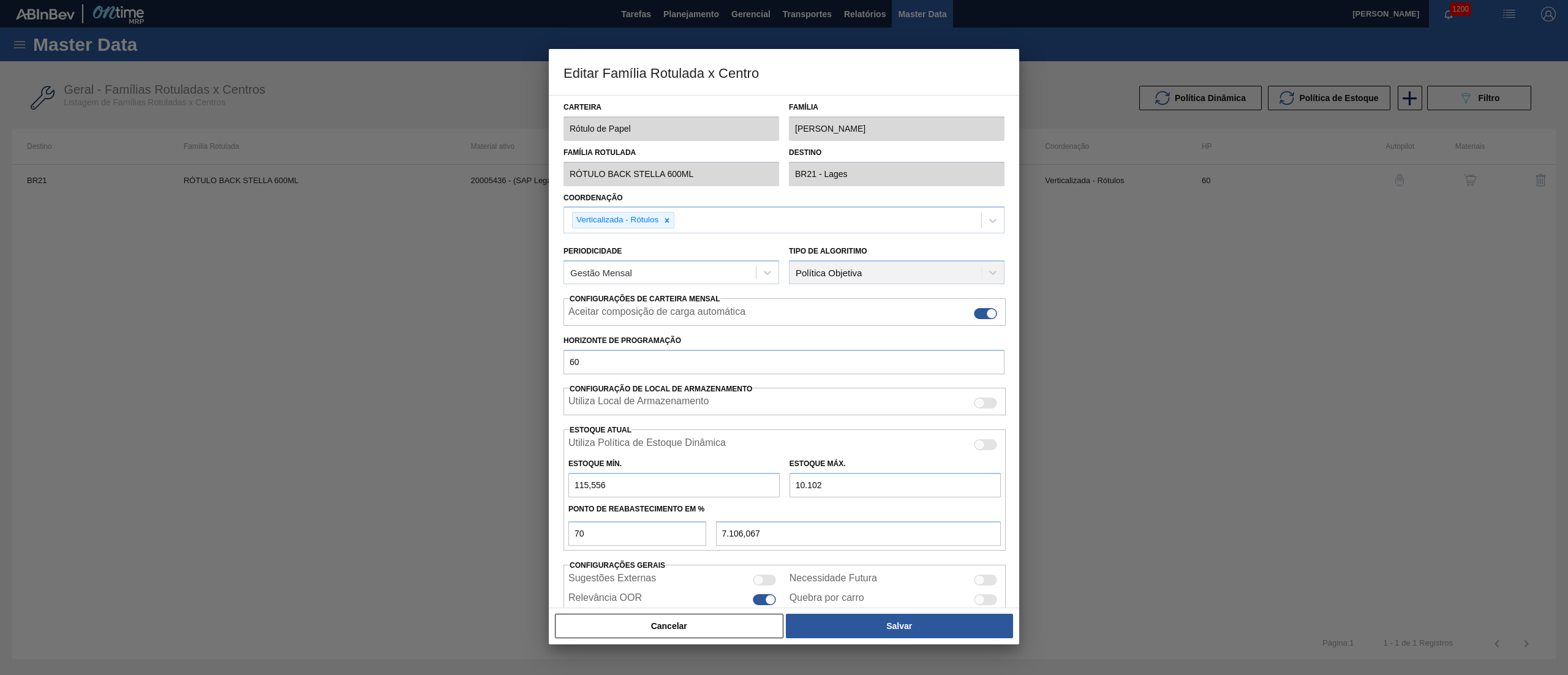
type input "741,667"
type input "1.010,3"
type input "741,877"
type input "1.010,37"
type input "741,926"
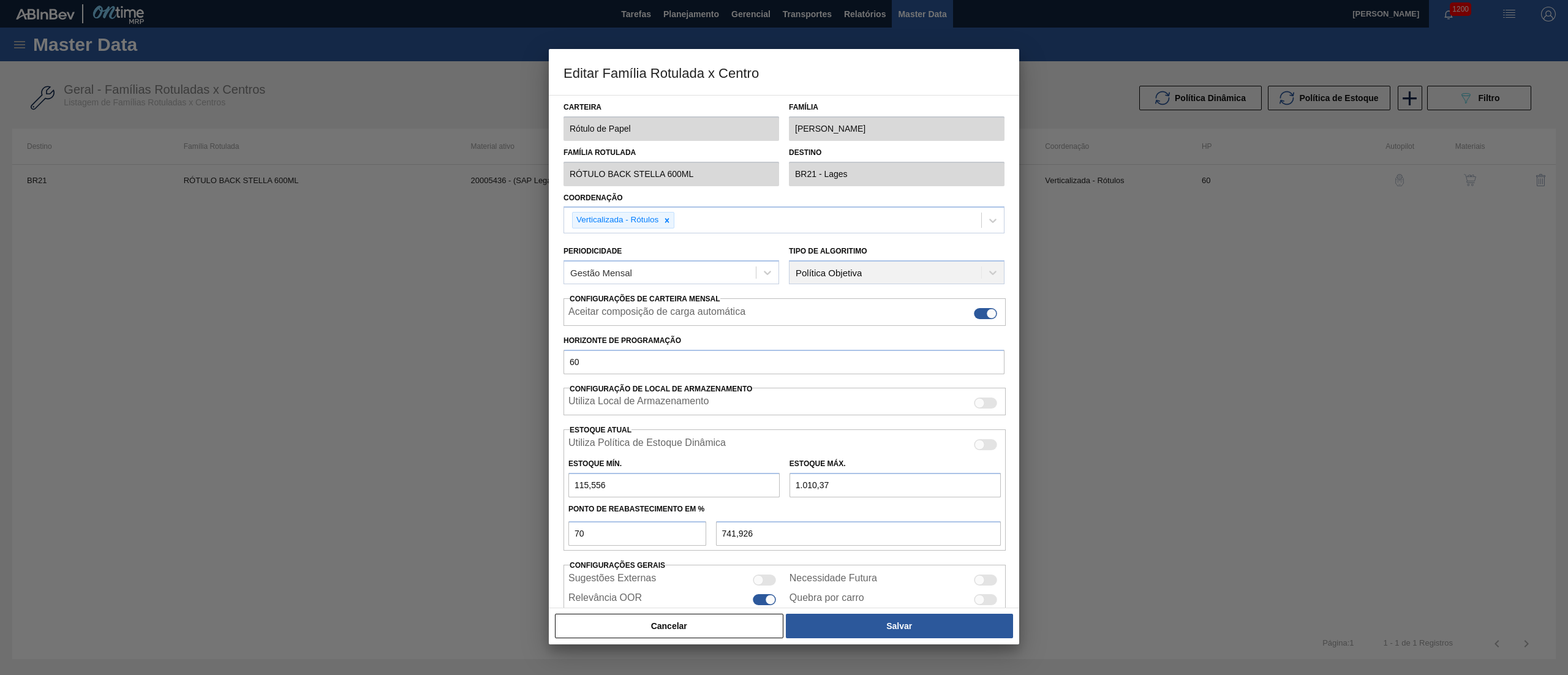
type input "1.010,376"
type input "741,930"
type input "1.010,376"
click at [817, 633] on button "Salvar" at bounding box center [899, 625] width 227 height 25
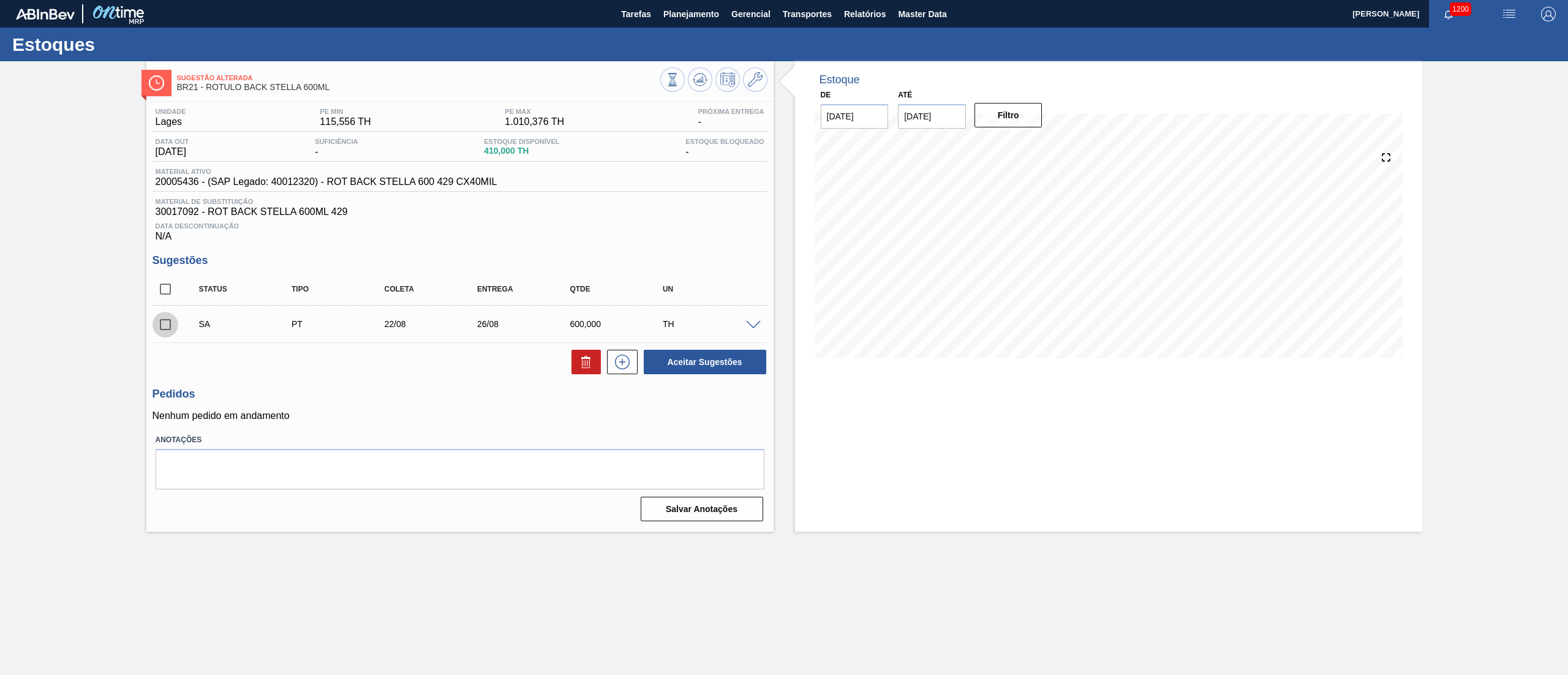
click at [165, 324] on input "checkbox" at bounding box center [166, 324] width 26 height 26
click at [716, 368] on button "Aceitar Sugestões" at bounding box center [705, 362] width 123 height 25
checkbox input "false"
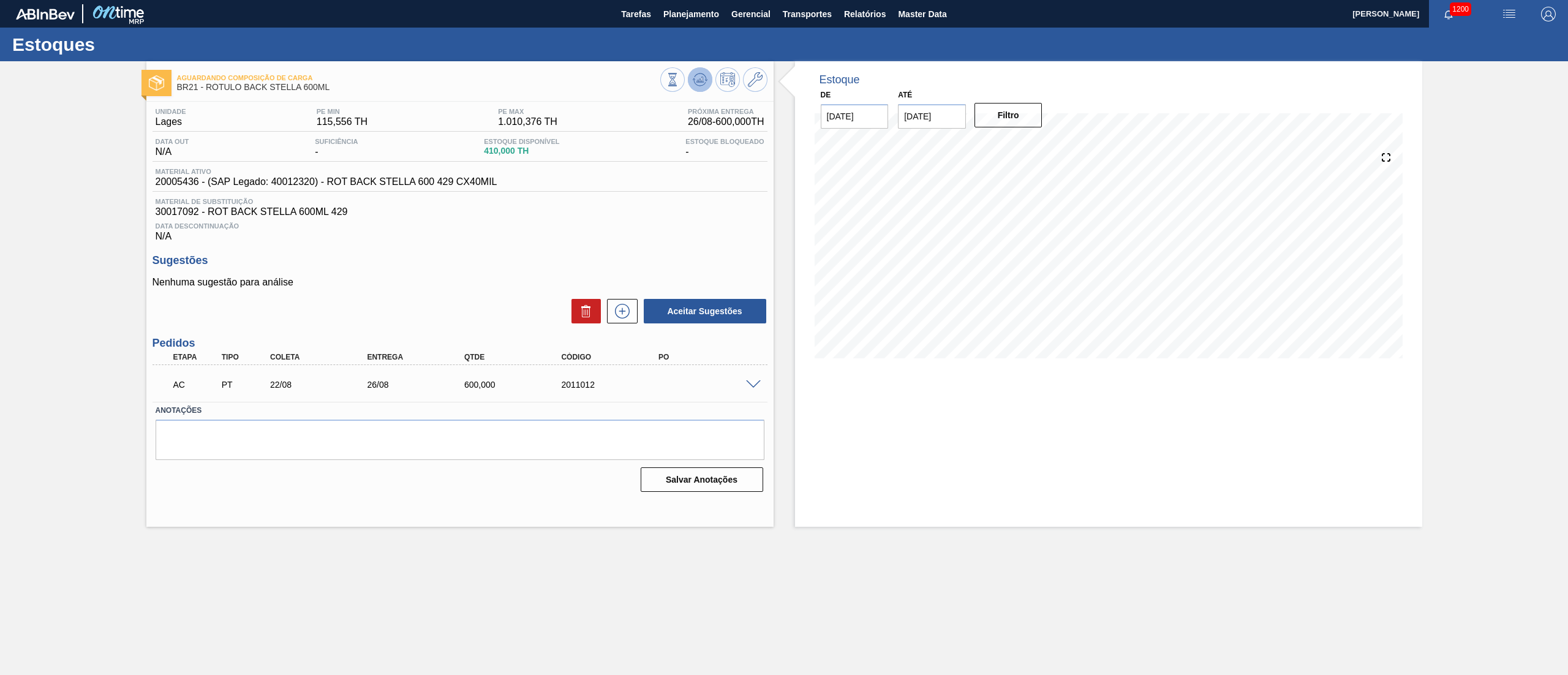
click at [689, 78] on button at bounding box center [700, 79] width 25 height 25
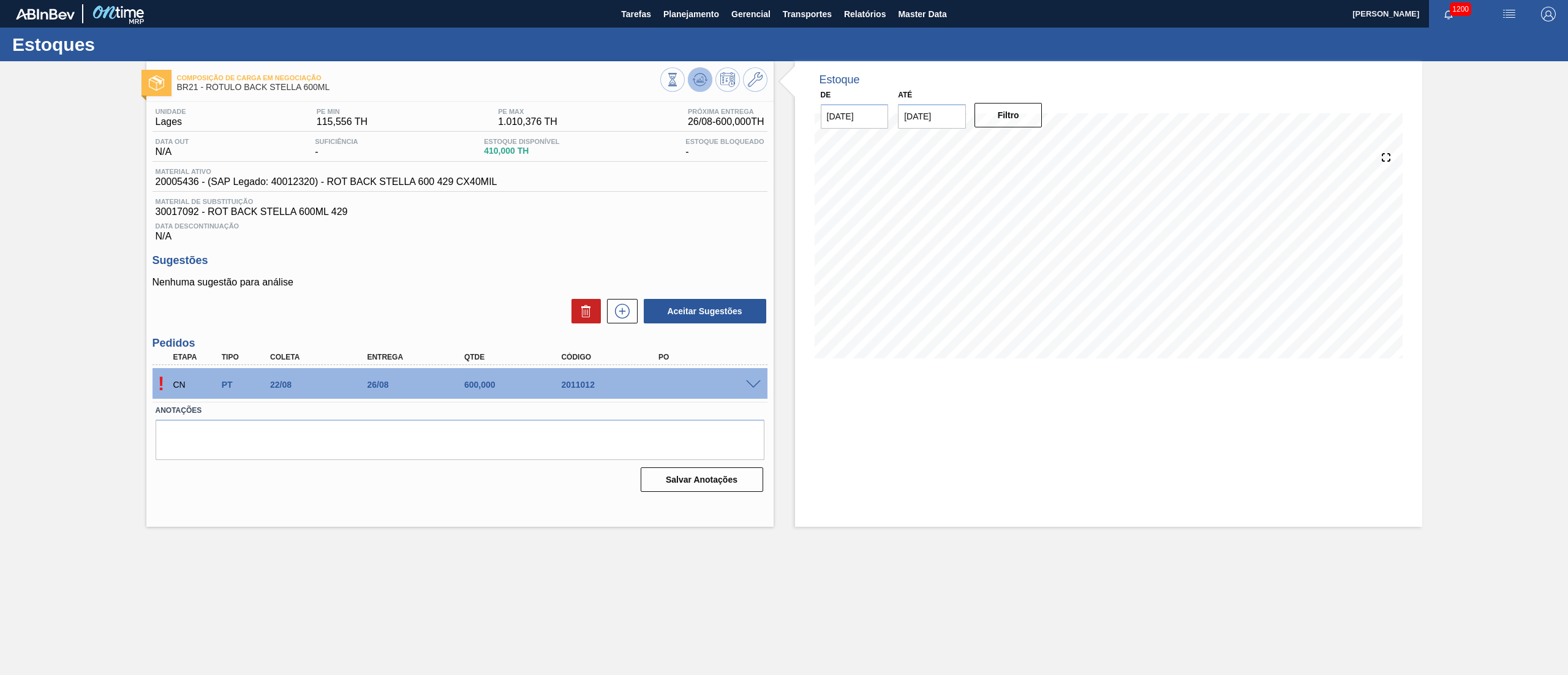
click at [679, 73] on icon at bounding box center [673, 80] width 14 height 14
click at [696, 89] on button at bounding box center [700, 79] width 25 height 25
click at [709, 82] on button at bounding box center [700, 79] width 25 height 25
click at [697, 88] on button at bounding box center [700, 79] width 25 height 25
click at [707, 78] on button at bounding box center [700, 79] width 25 height 25
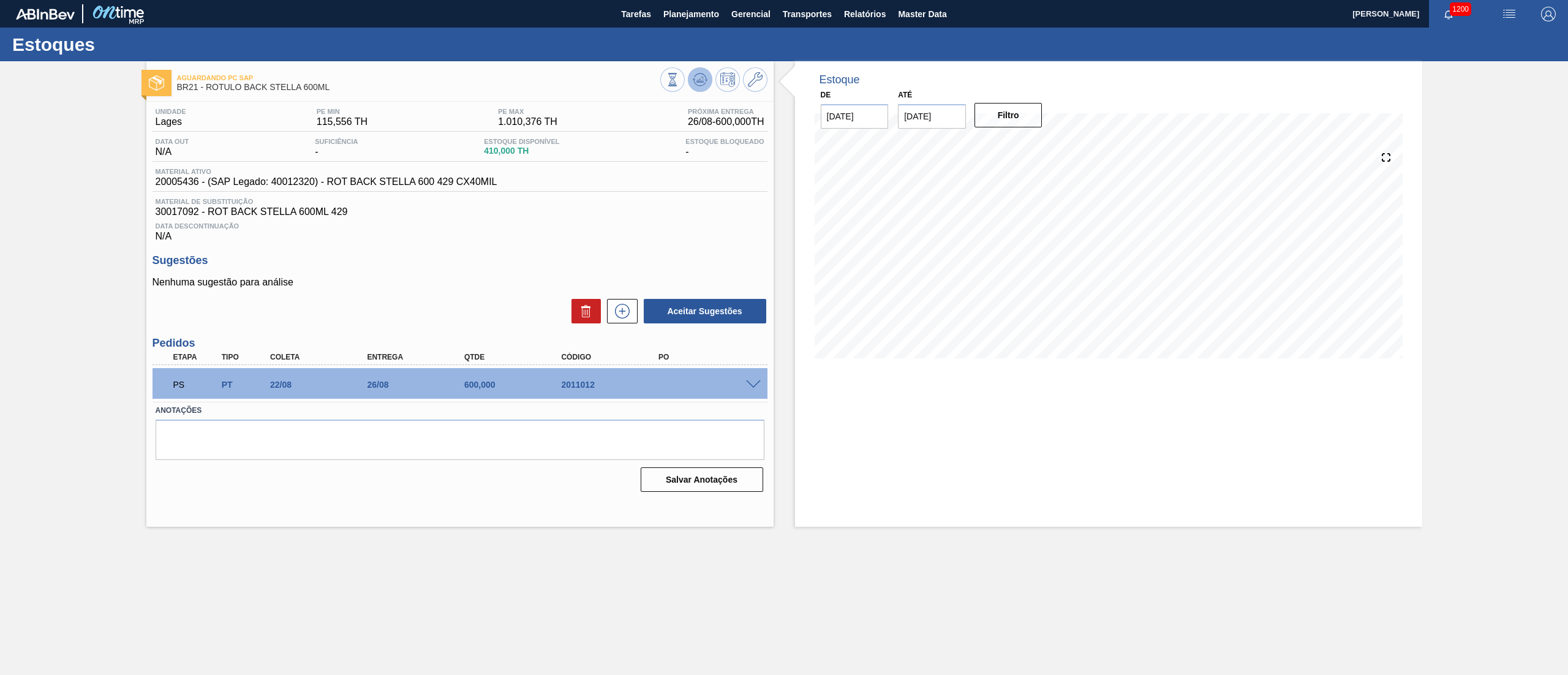
click at [699, 82] on icon at bounding box center [700, 79] width 8 height 6
drag, startPoint x: 687, startPoint y: 90, endPoint x: 690, endPoint y: 84, distance: 6.7
click at [688, 87] on div at bounding box center [714, 81] width 107 height 28
click at [679, 77] on icon at bounding box center [673, 80] width 14 height 14
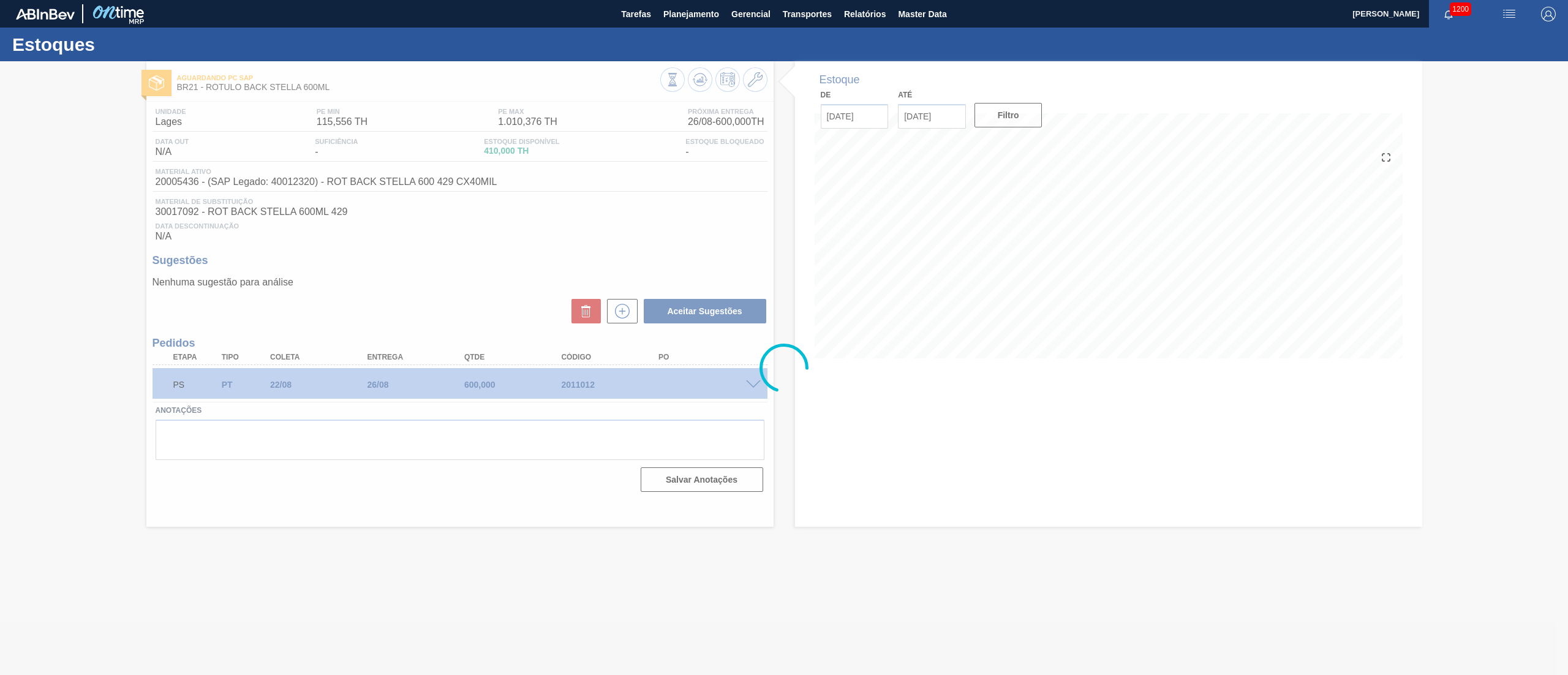
click at [755, 387] on div at bounding box center [784, 368] width 1568 height 614
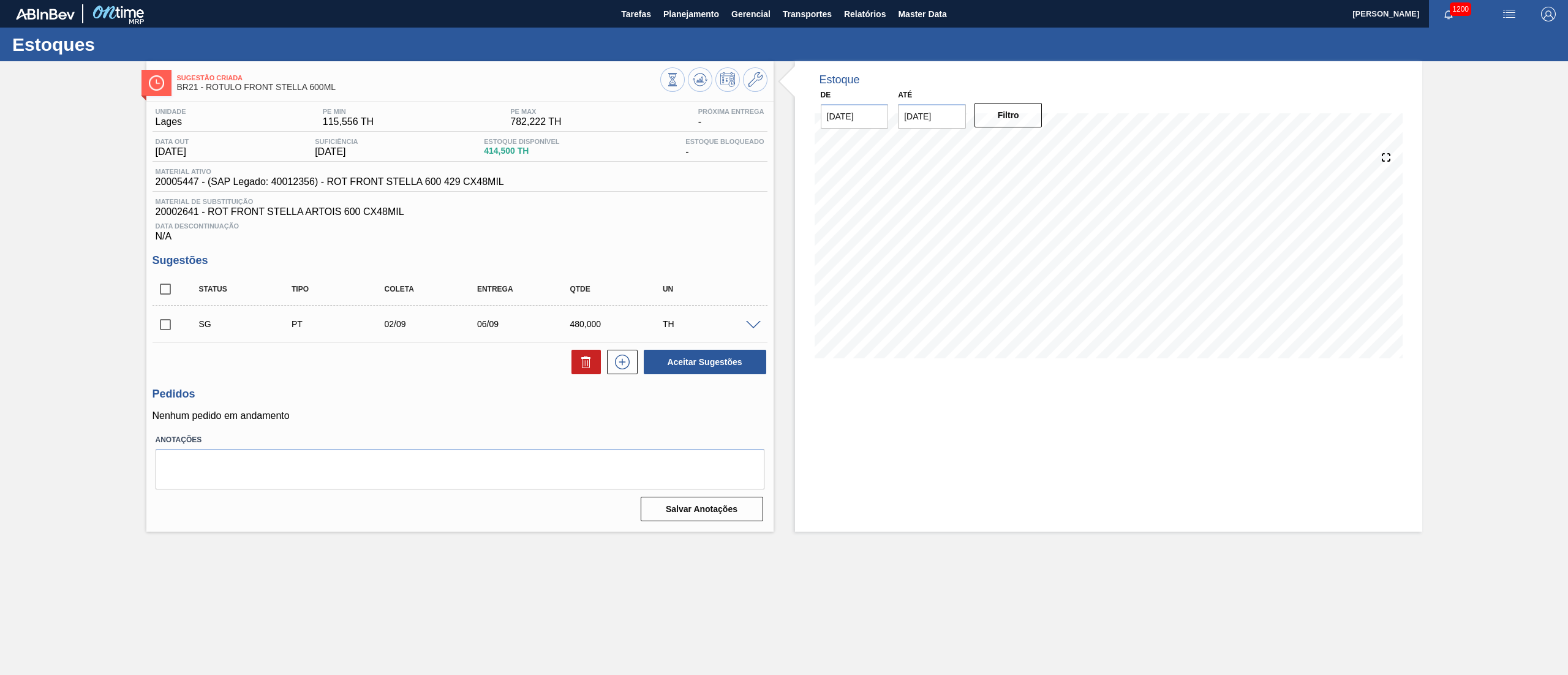
click at [753, 332] on div "SG PT 02/09 06/09 480,000 TH" at bounding box center [460, 323] width 615 height 31
click at [758, 329] on span at bounding box center [753, 325] width 15 height 9
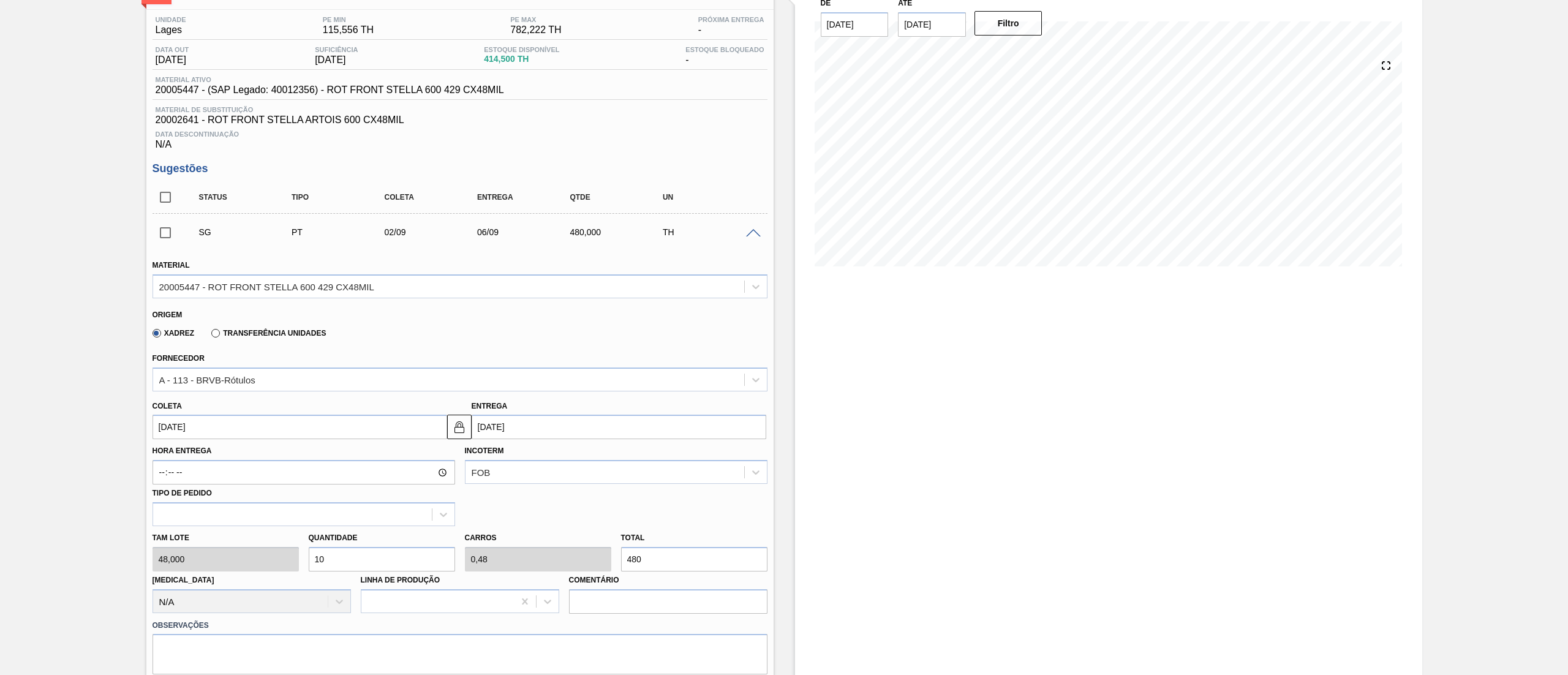
scroll to position [245, 0]
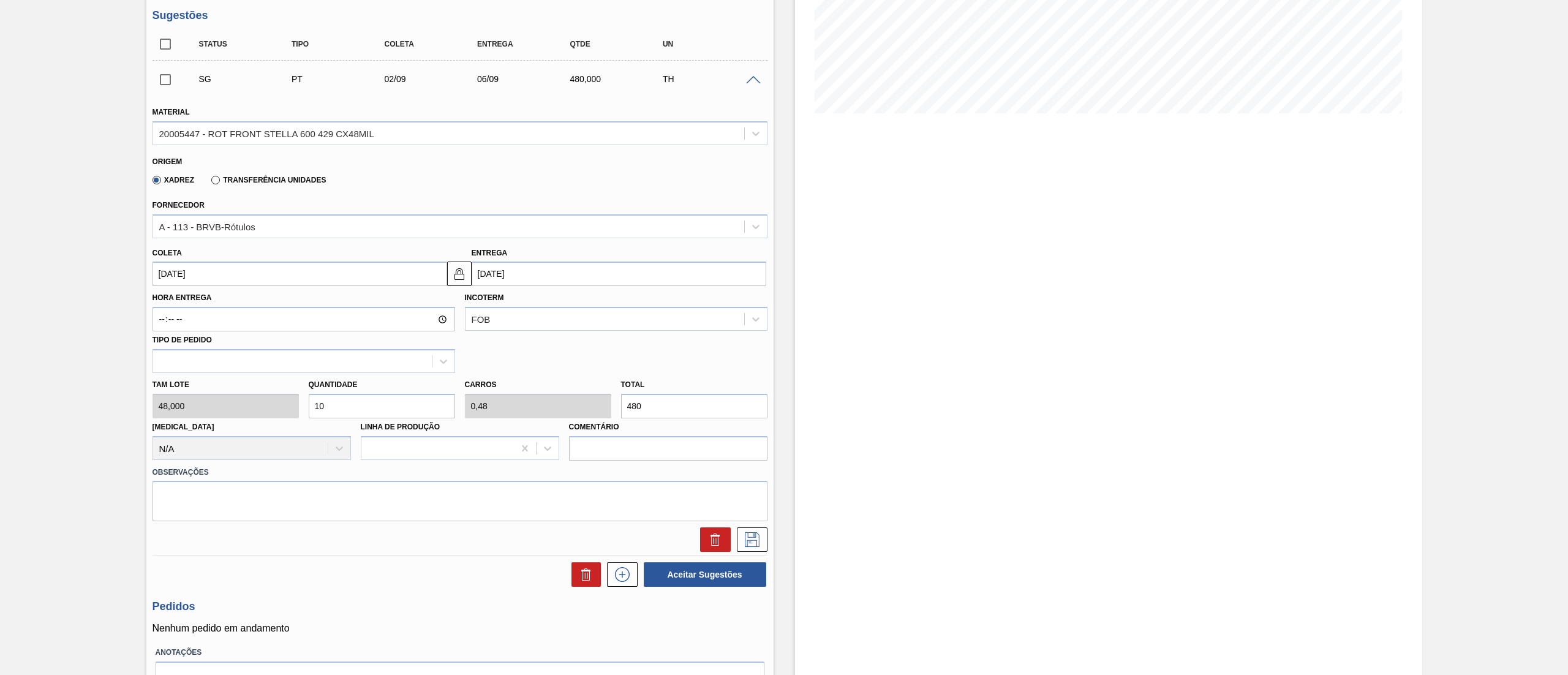
drag, startPoint x: 676, startPoint y: 407, endPoint x: 437, endPoint y: 396, distance: 239.3
click at [437, 396] on div "Tam lote 48,000 Quantidade 10 Carros 0,48 Total 480 Doca N/A Linha de Produção …" at bounding box center [460, 416] width 624 height 87
type input "0,042"
type input "0,002"
type input "2"
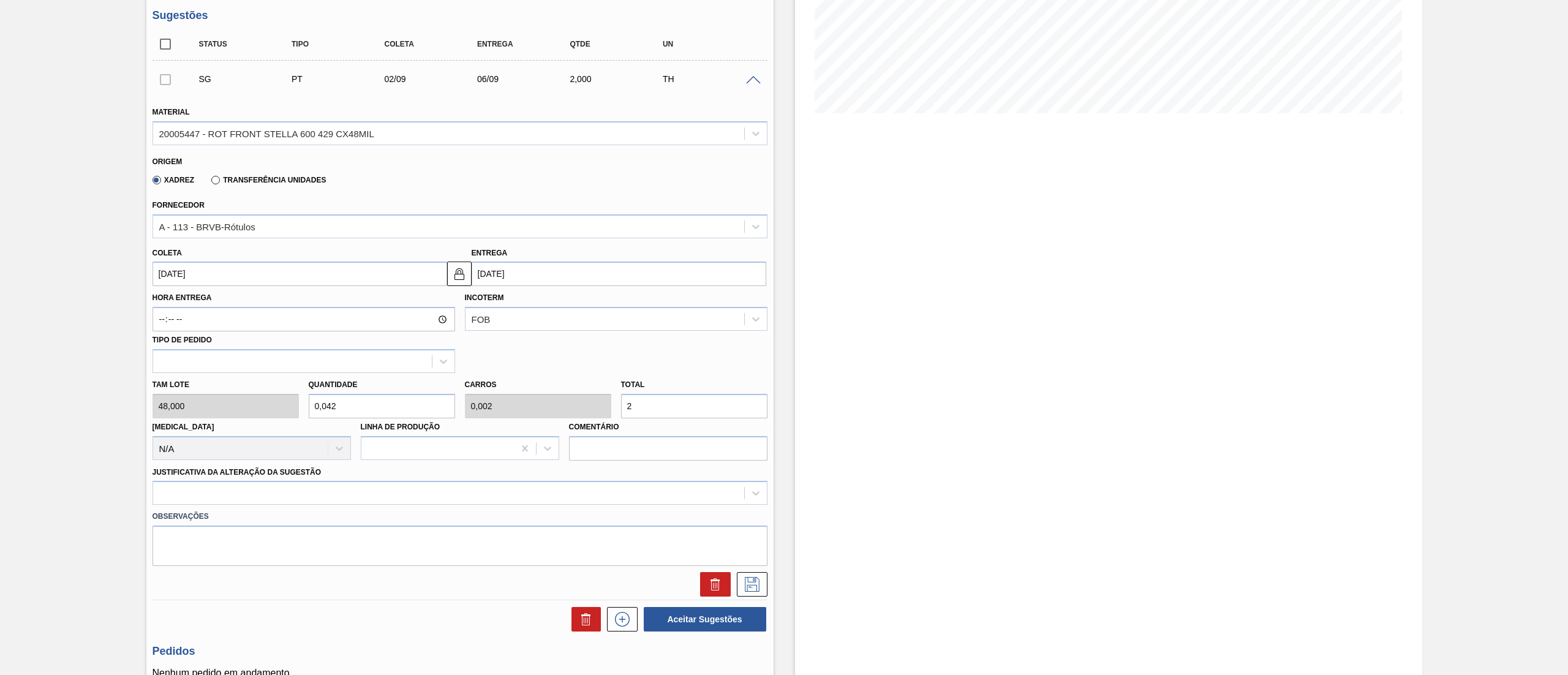
type input "0,417"
type input "0,02"
type input "20"
type input "4,167"
type input "0,2"
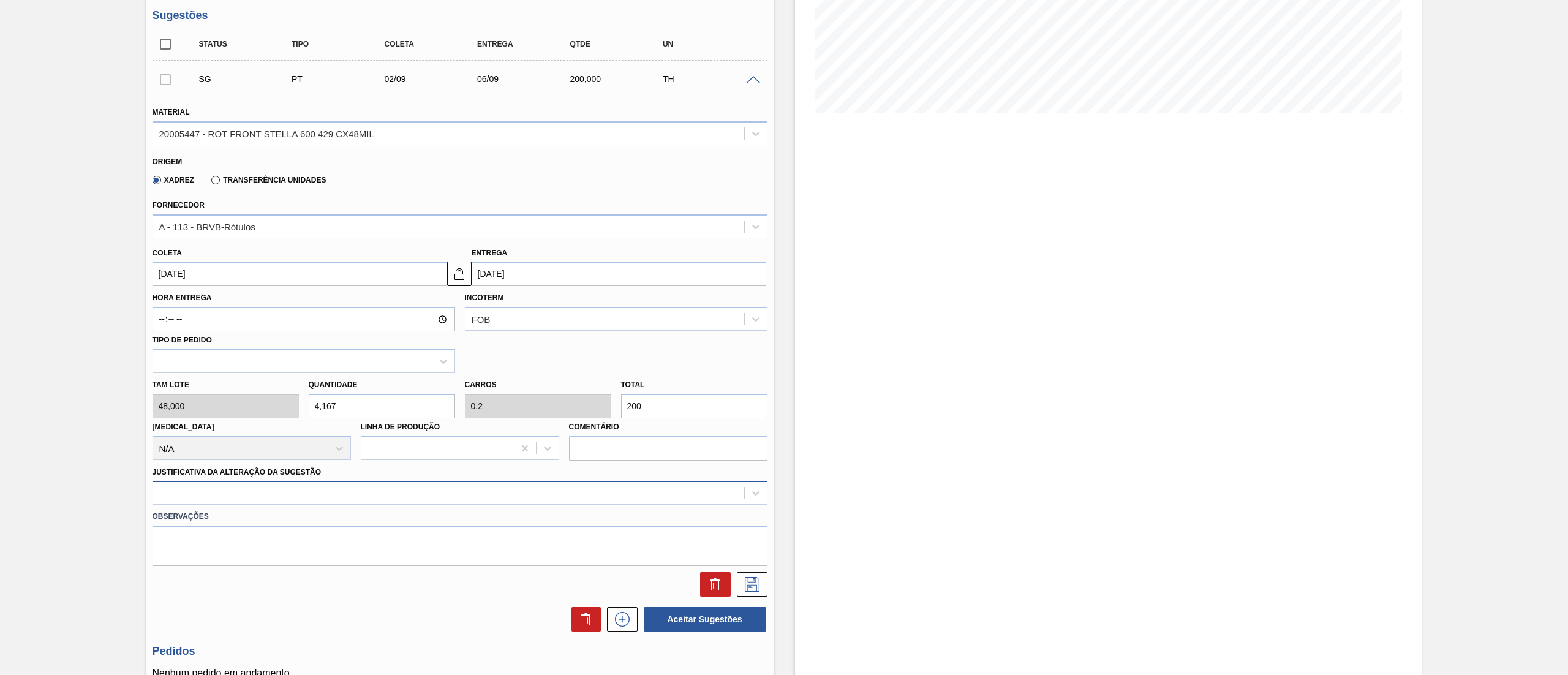
type input "200"
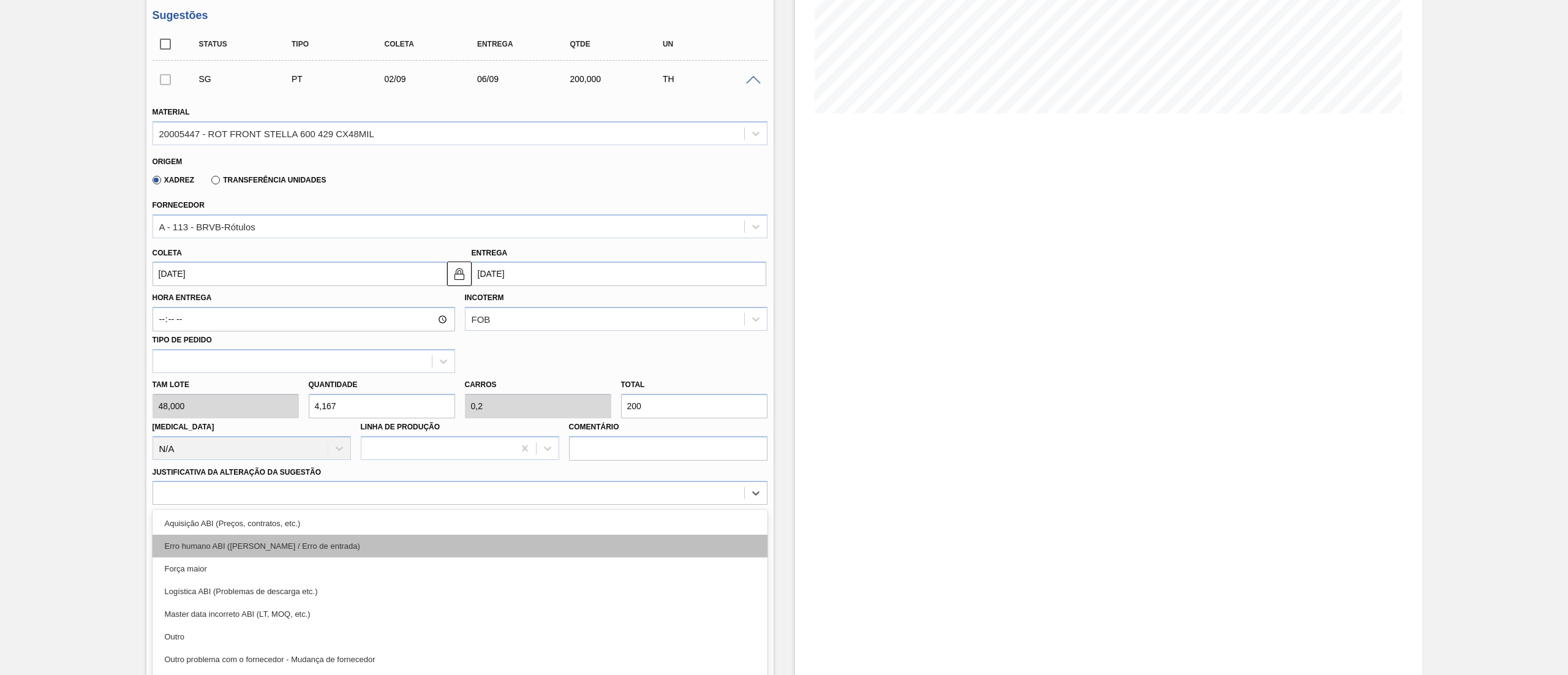
drag, startPoint x: 227, startPoint y: 504, endPoint x: 223, endPoint y: 516, distance: 12.6
click at [224, 504] on div "option Aquisição ABI (Preços, contratos, etc.) focused, 1 of 18. 18 results ava…" at bounding box center [460, 493] width 615 height 24
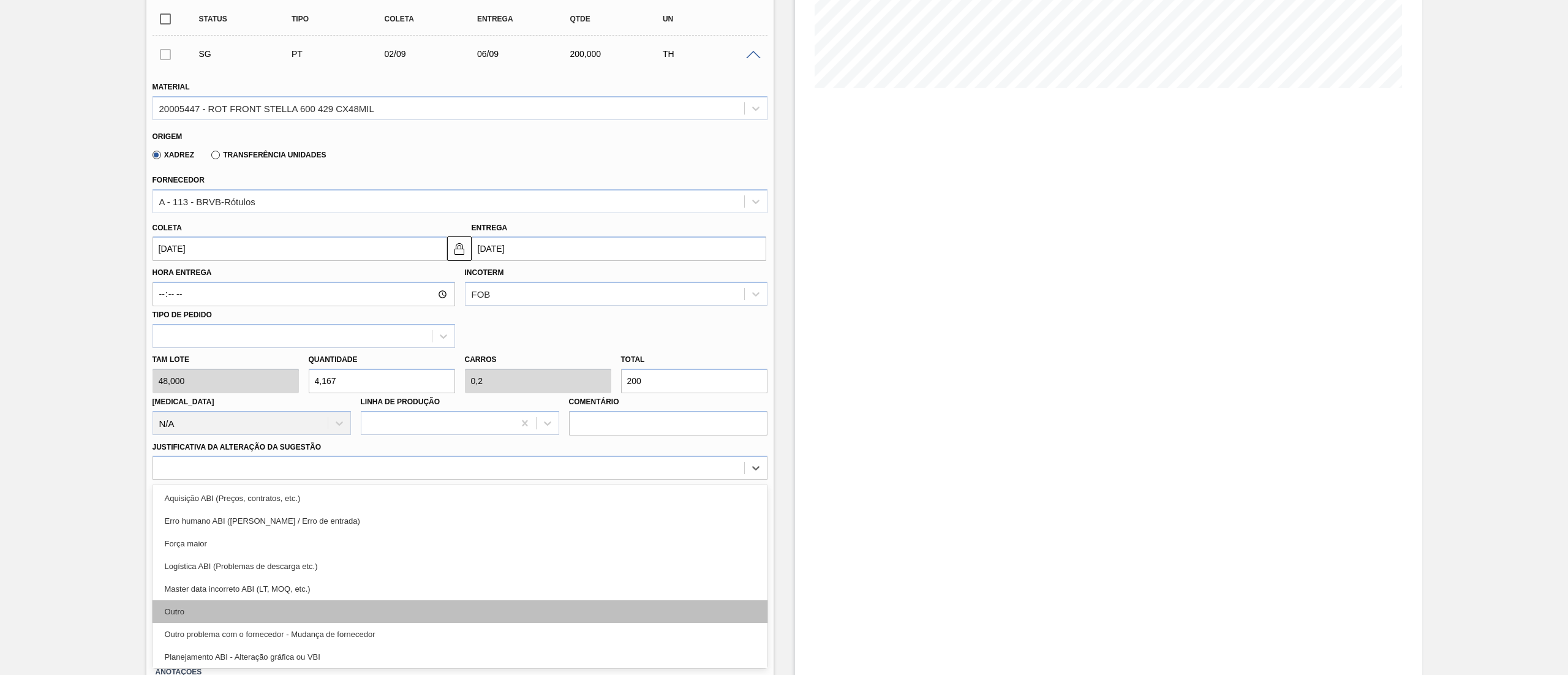
click at [187, 618] on div "Outro" at bounding box center [460, 611] width 615 height 23
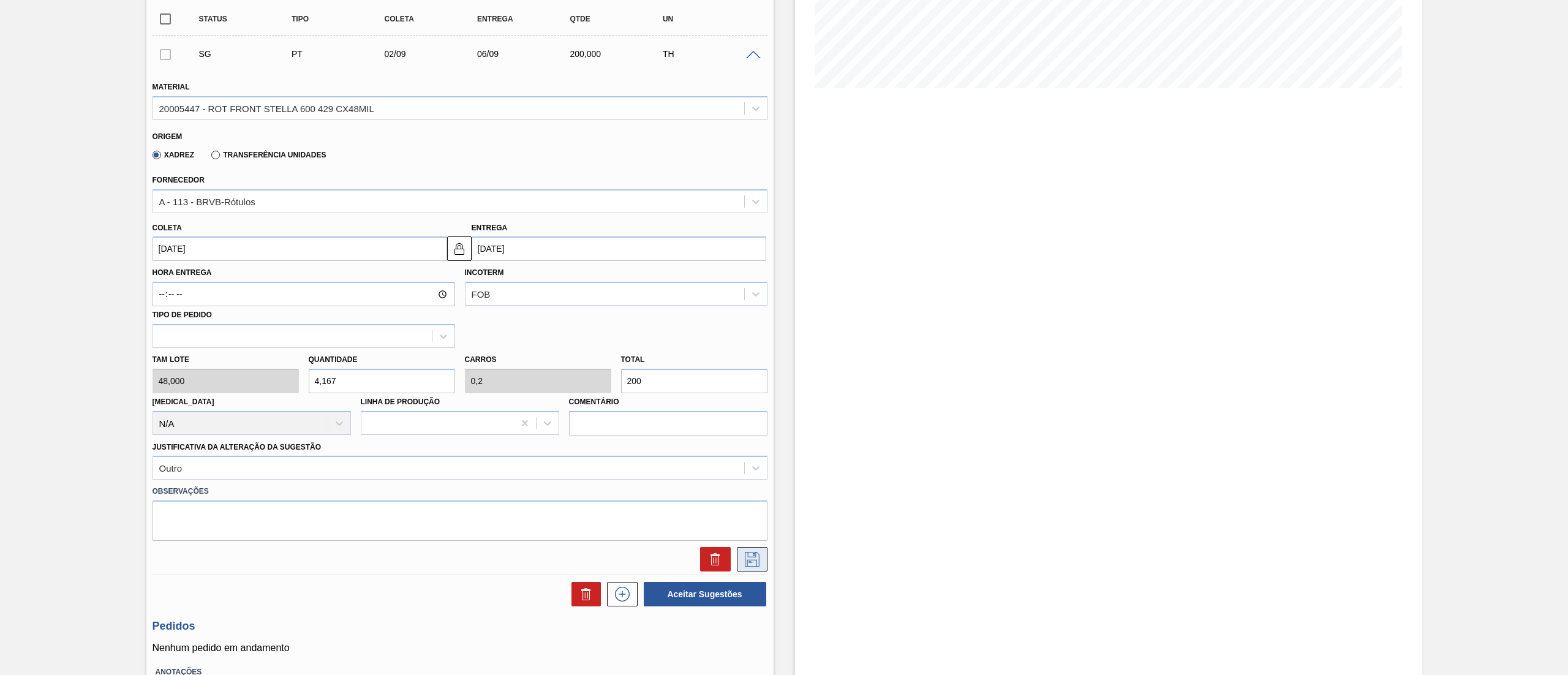
click at [742, 553] on icon at bounding box center [752, 559] width 20 height 15
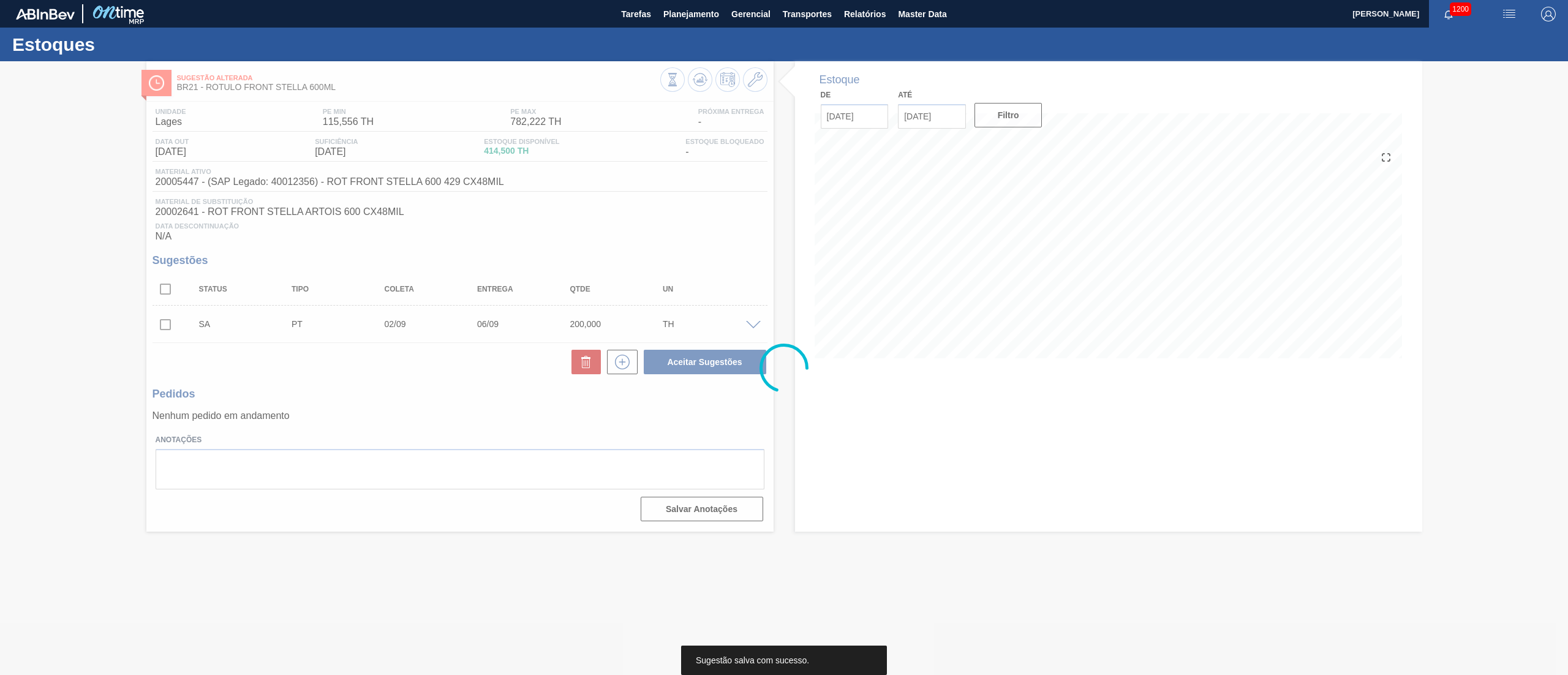
scroll to position [0, 0]
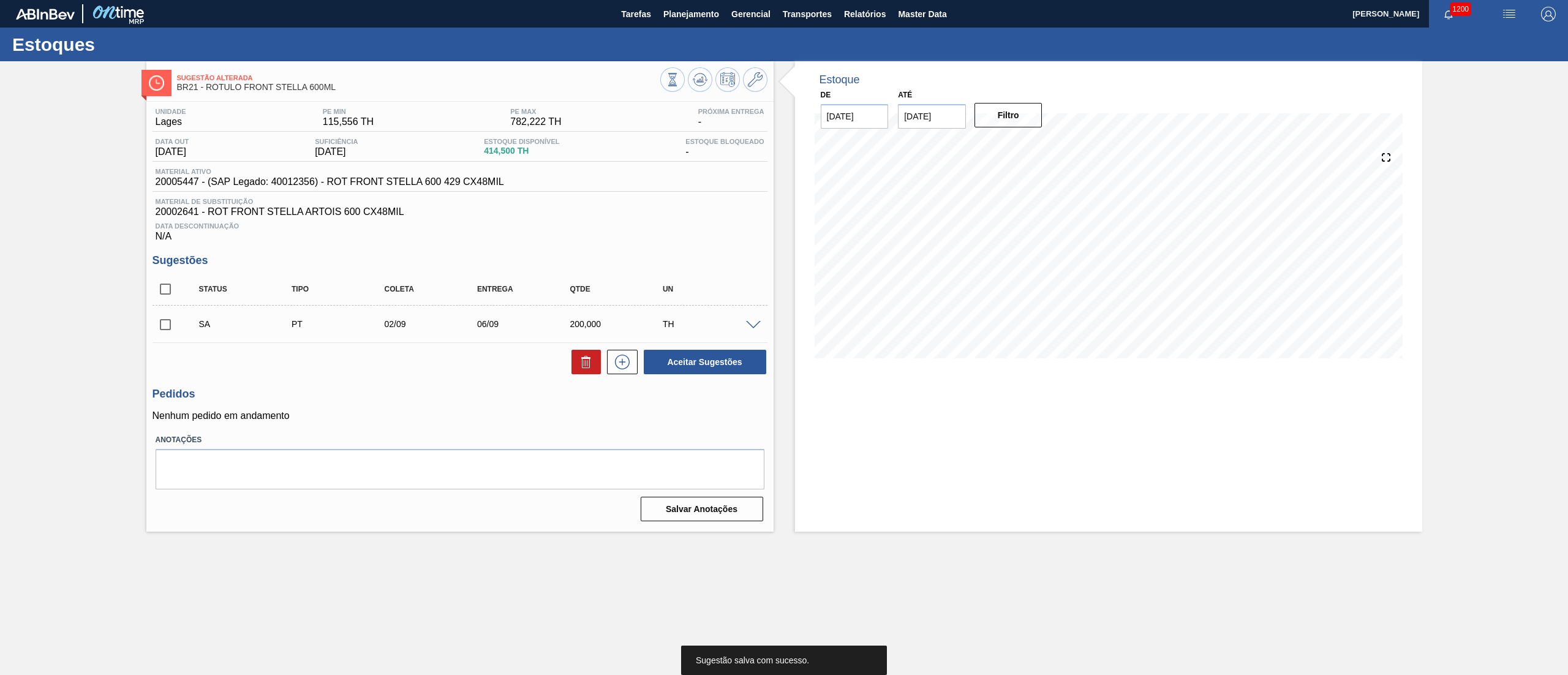
click at [165, 326] on input "checkbox" at bounding box center [166, 324] width 26 height 26
click at [658, 370] on button "Aceitar Sugestões" at bounding box center [705, 362] width 123 height 25
checkbox input "false"
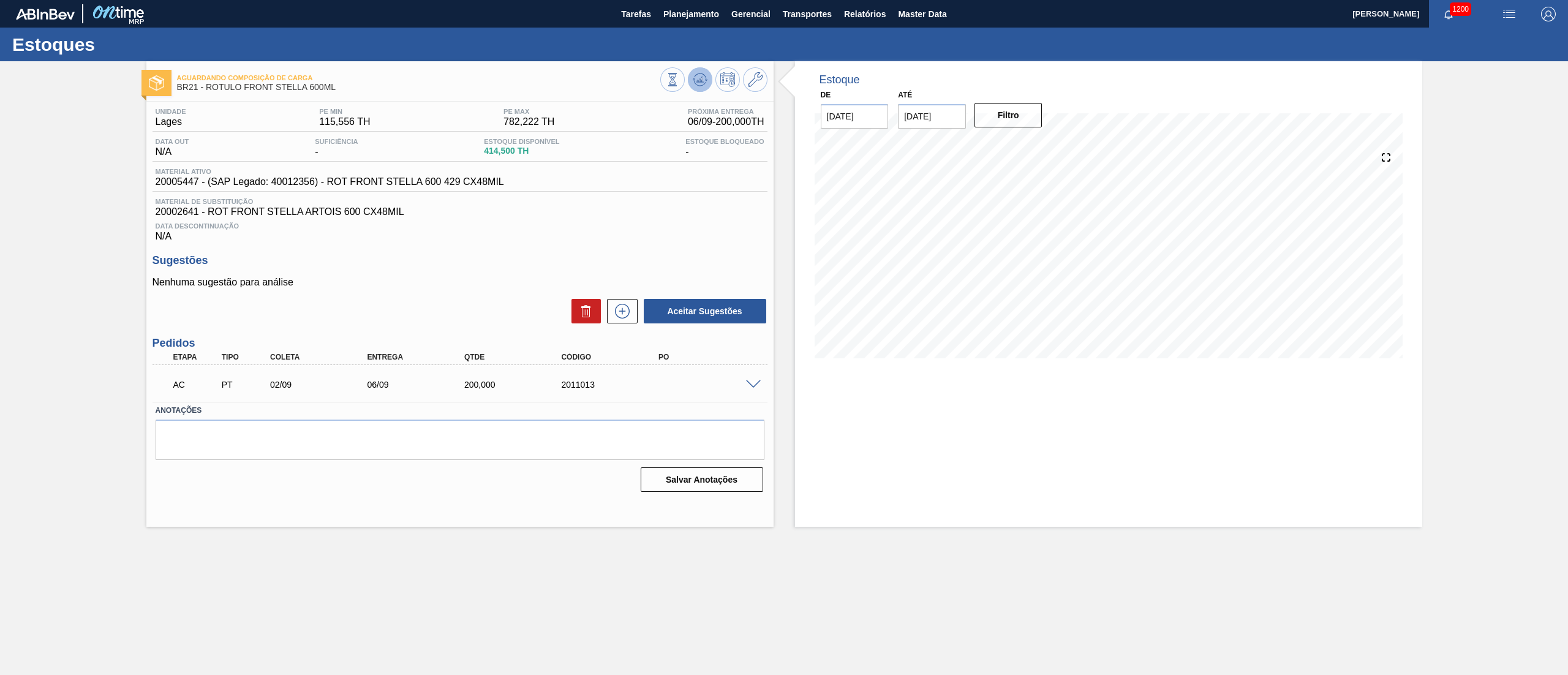
click at [679, 82] on icon at bounding box center [673, 80] width 14 height 14
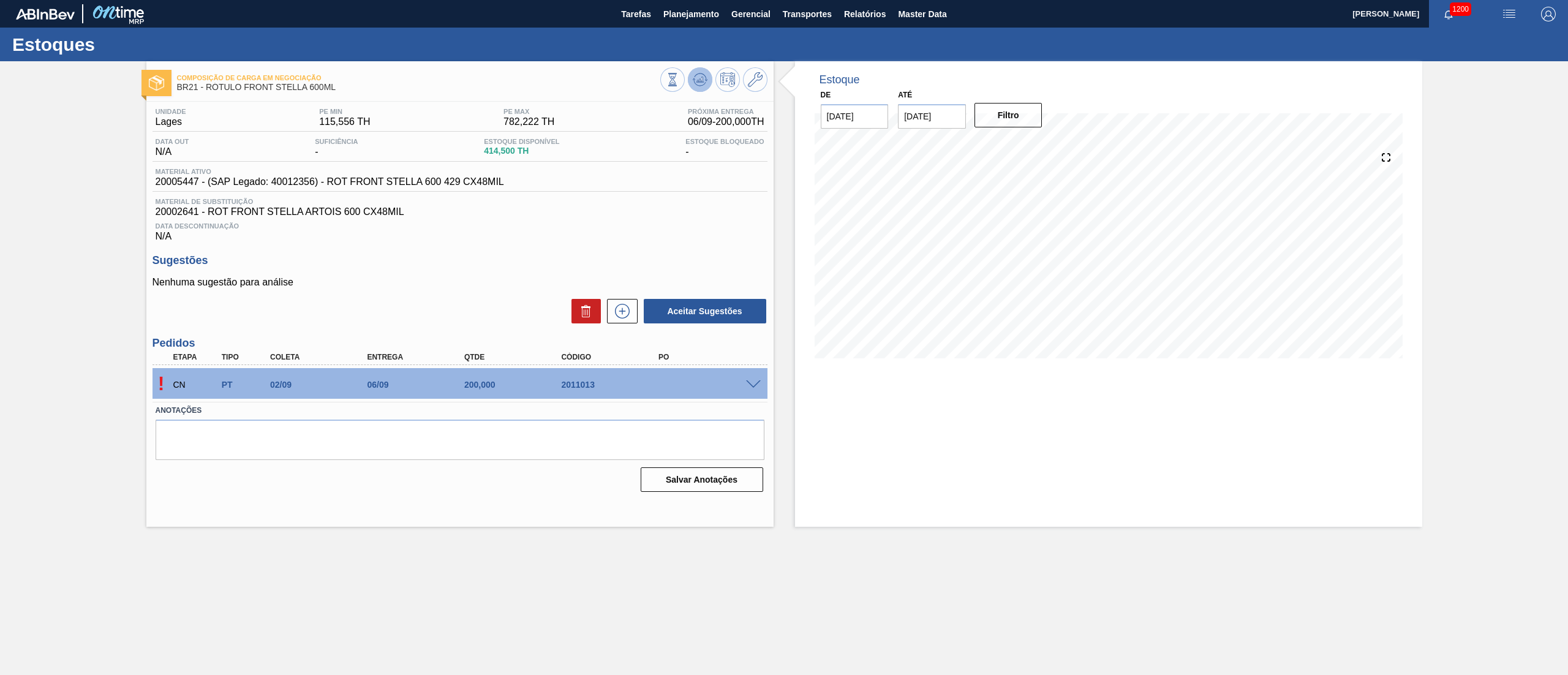
click at [679, 77] on icon at bounding box center [673, 80] width 14 height 14
click at [698, 87] on button at bounding box center [700, 79] width 25 height 25
click at [679, 73] on icon at bounding box center [673, 80] width 14 height 14
click at [750, 392] on div "! CN PT 02/09 06/09 200,000 2011013" at bounding box center [460, 383] width 615 height 31
click at [749, 386] on span at bounding box center [753, 385] width 15 height 9
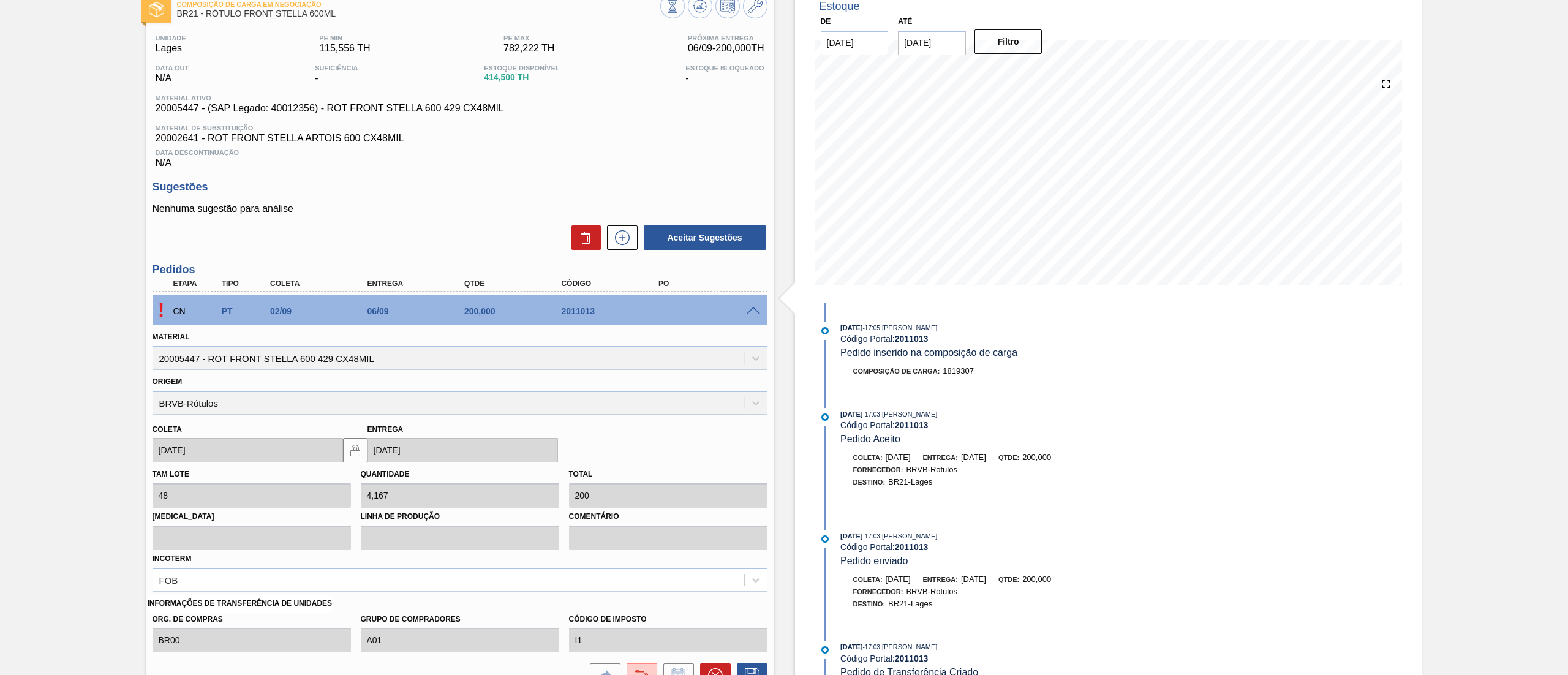
scroll to position [191, 0]
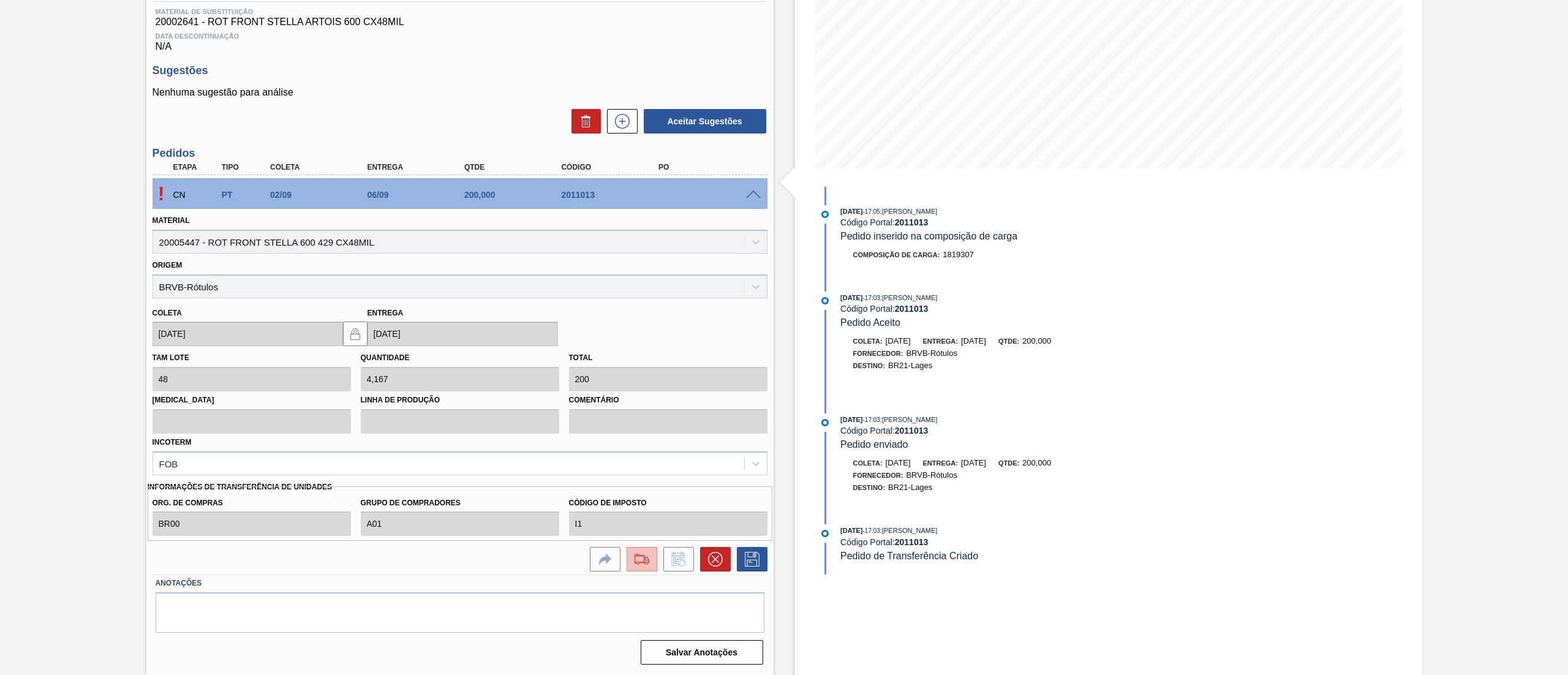
click at [650, 568] on button at bounding box center [641, 559] width 31 height 25
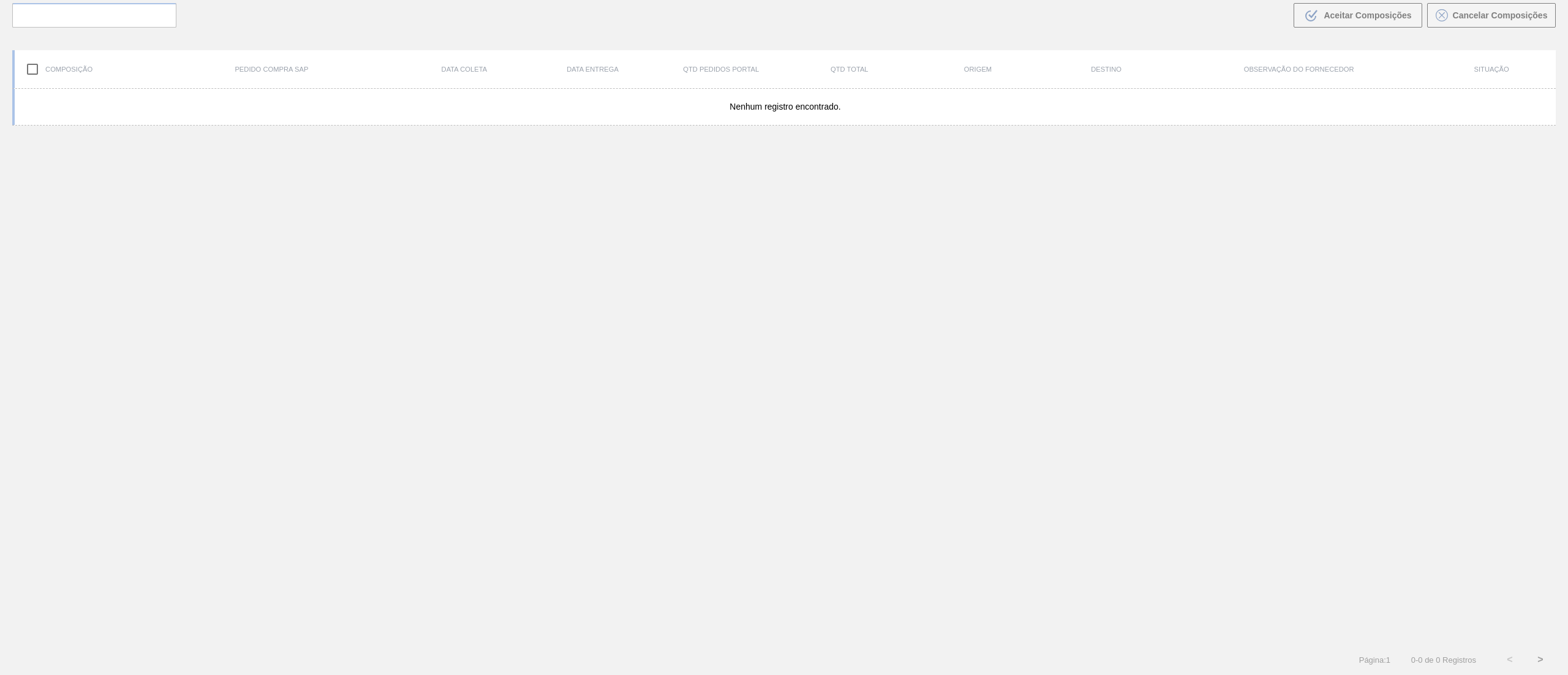
scroll to position [88, 0]
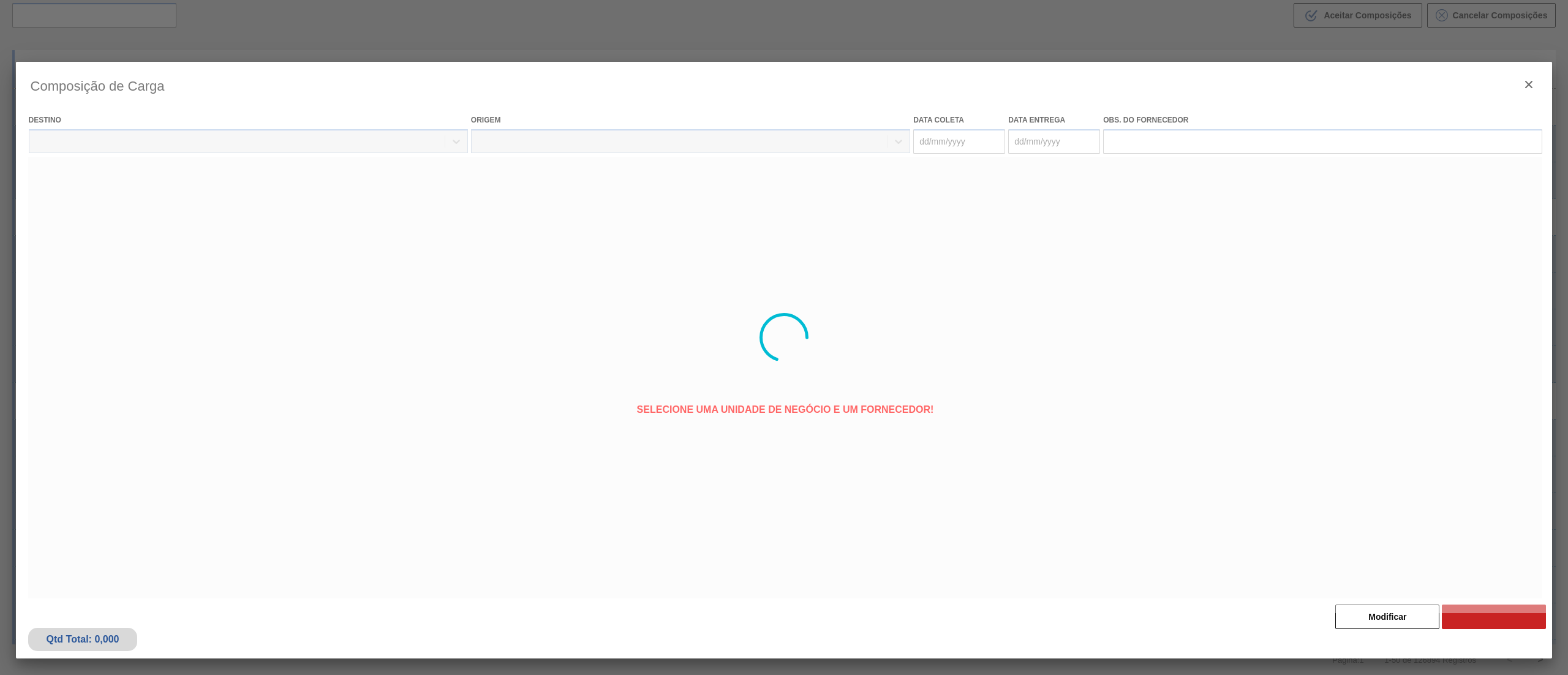
type coleta "[DATE]"
type entrega "[DATE]"
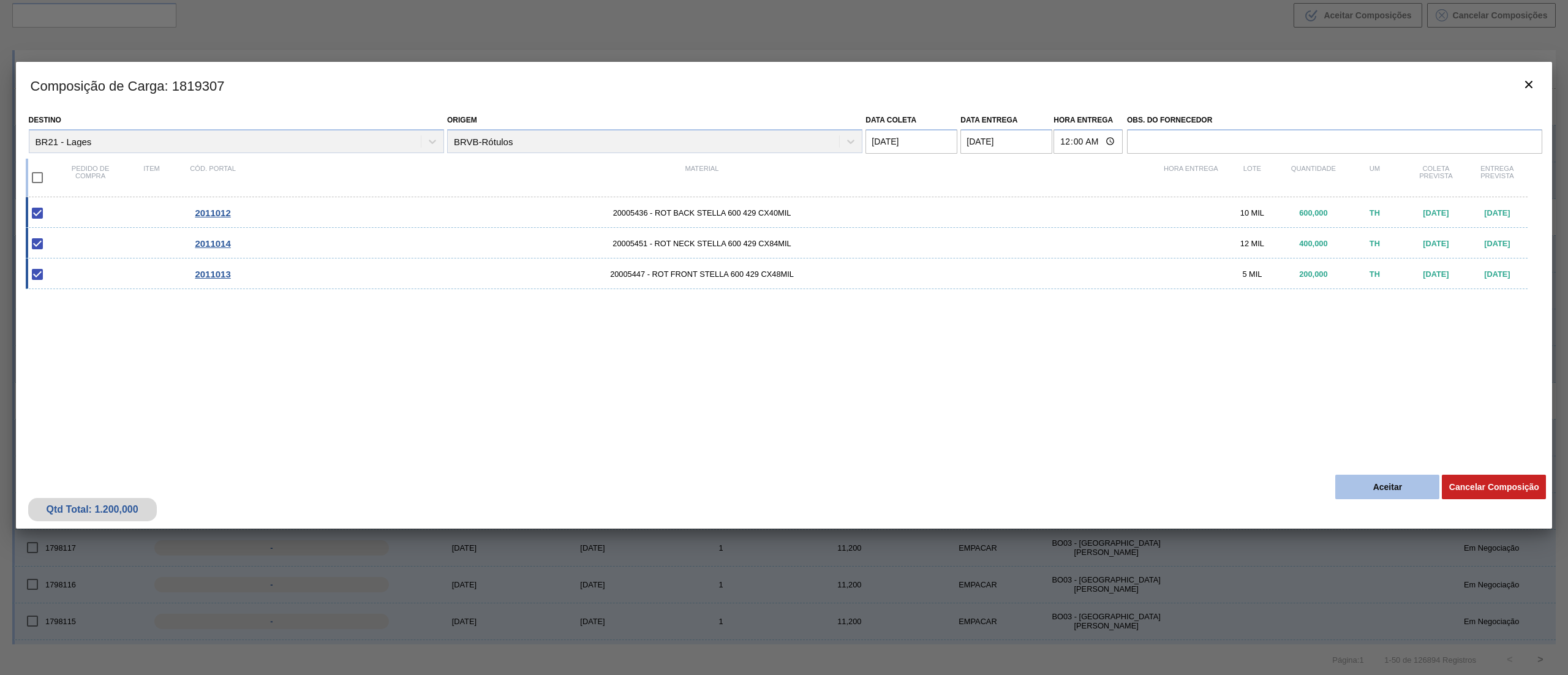
click at [1365, 487] on button "Aceitar" at bounding box center [1387, 487] width 104 height 25
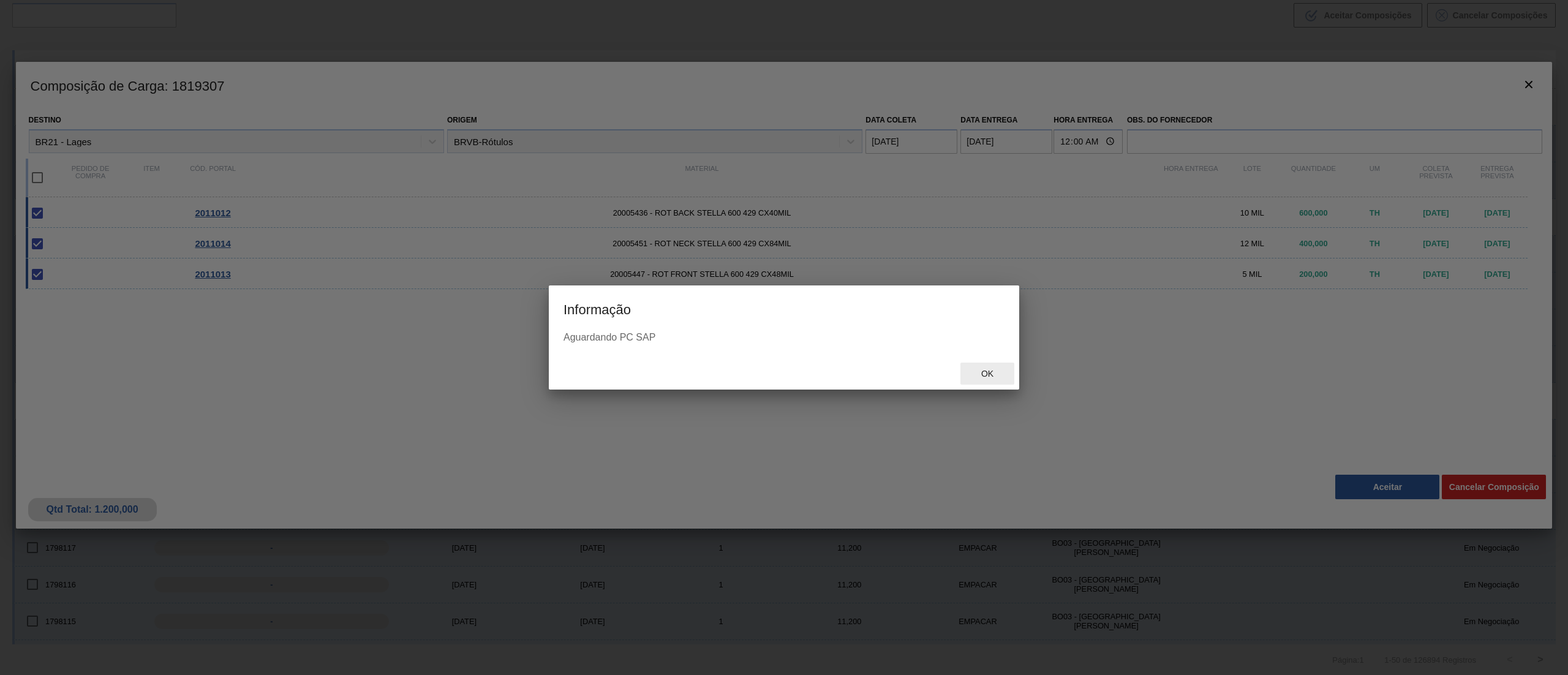
click at [980, 373] on span "Ok" at bounding box center [987, 374] width 32 height 10
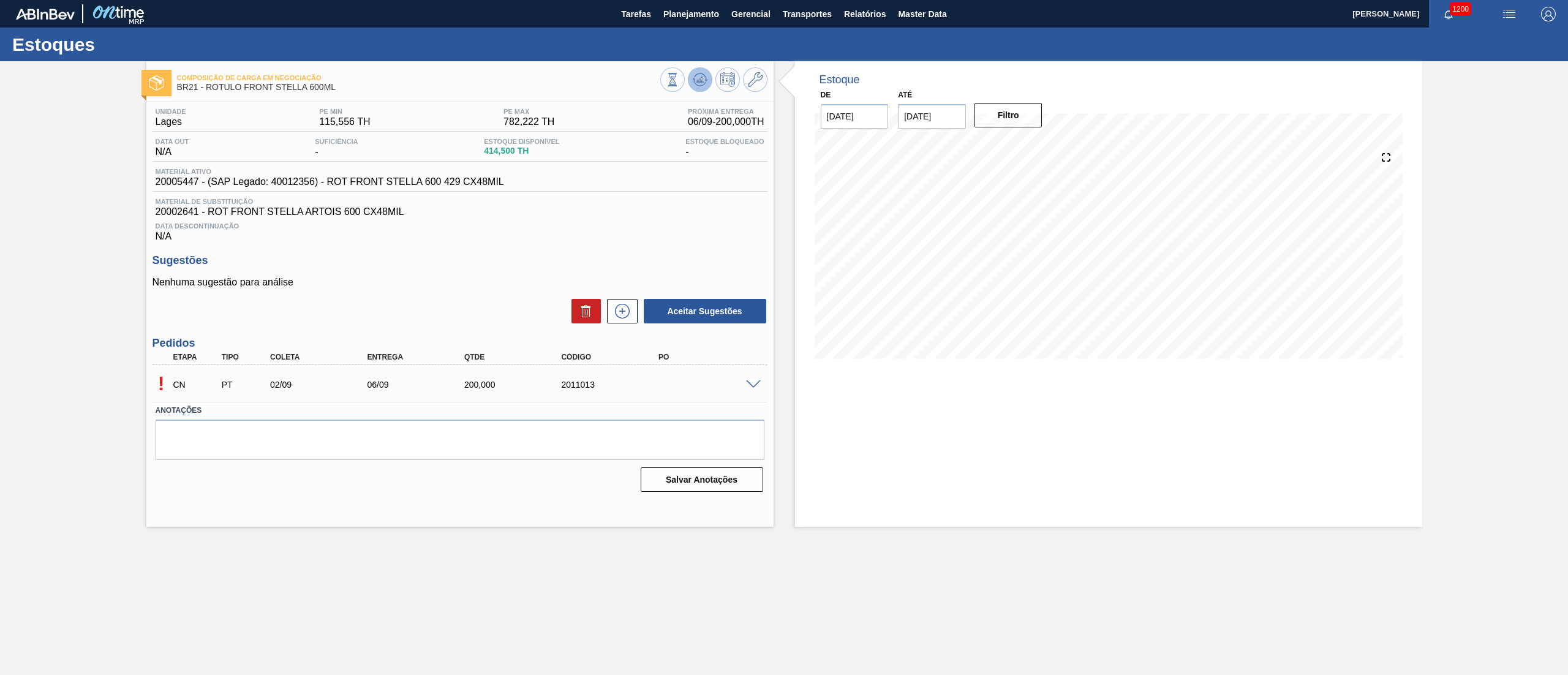
click at [705, 82] on icon at bounding box center [699, 82] width 12 height 6
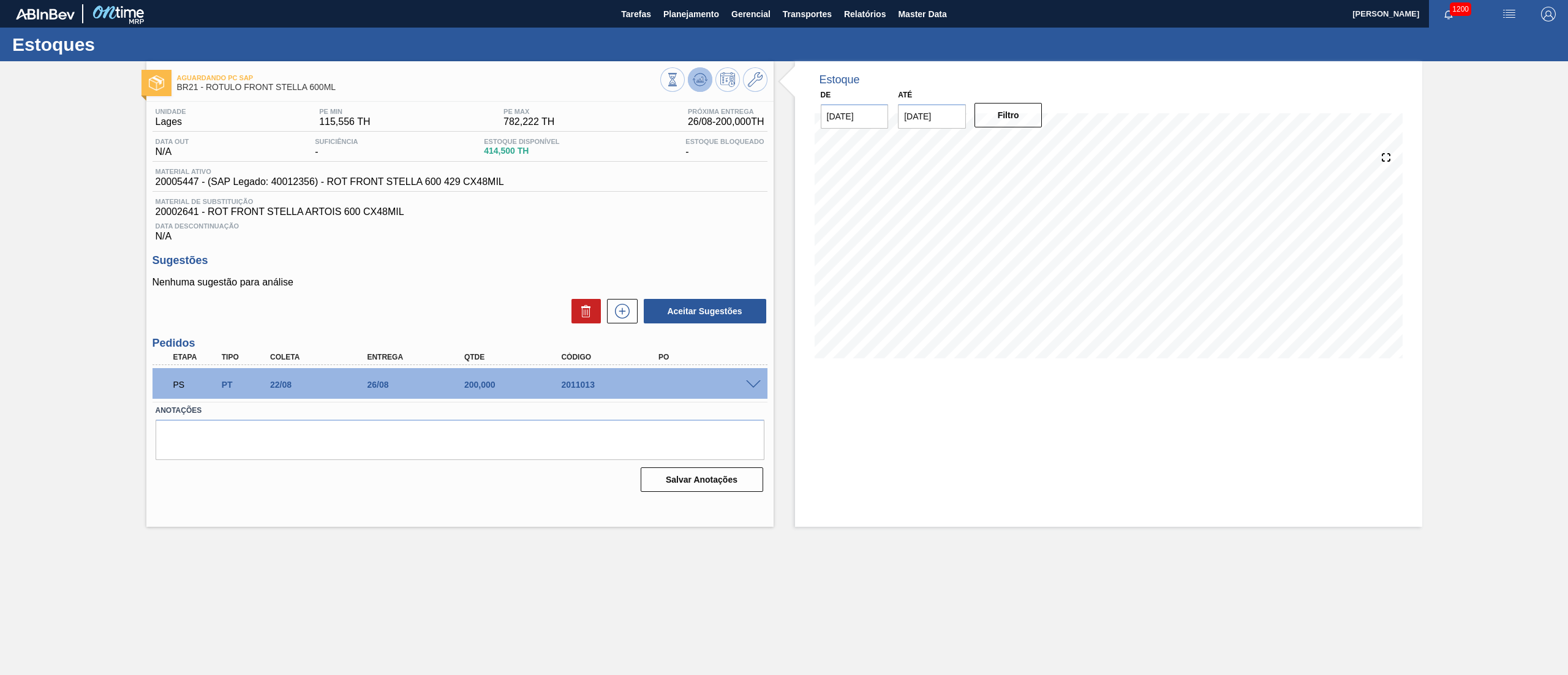
click at [679, 74] on icon at bounding box center [673, 80] width 14 height 14
click at [714, 90] on div at bounding box center [714, 81] width 107 height 28
click at [679, 73] on icon at bounding box center [673, 80] width 14 height 14
click at [702, 73] on icon at bounding box center [700, 76] width 12 height 7
click at [706, 80] on icon at bounding box center [706, 80] width 2 height 2
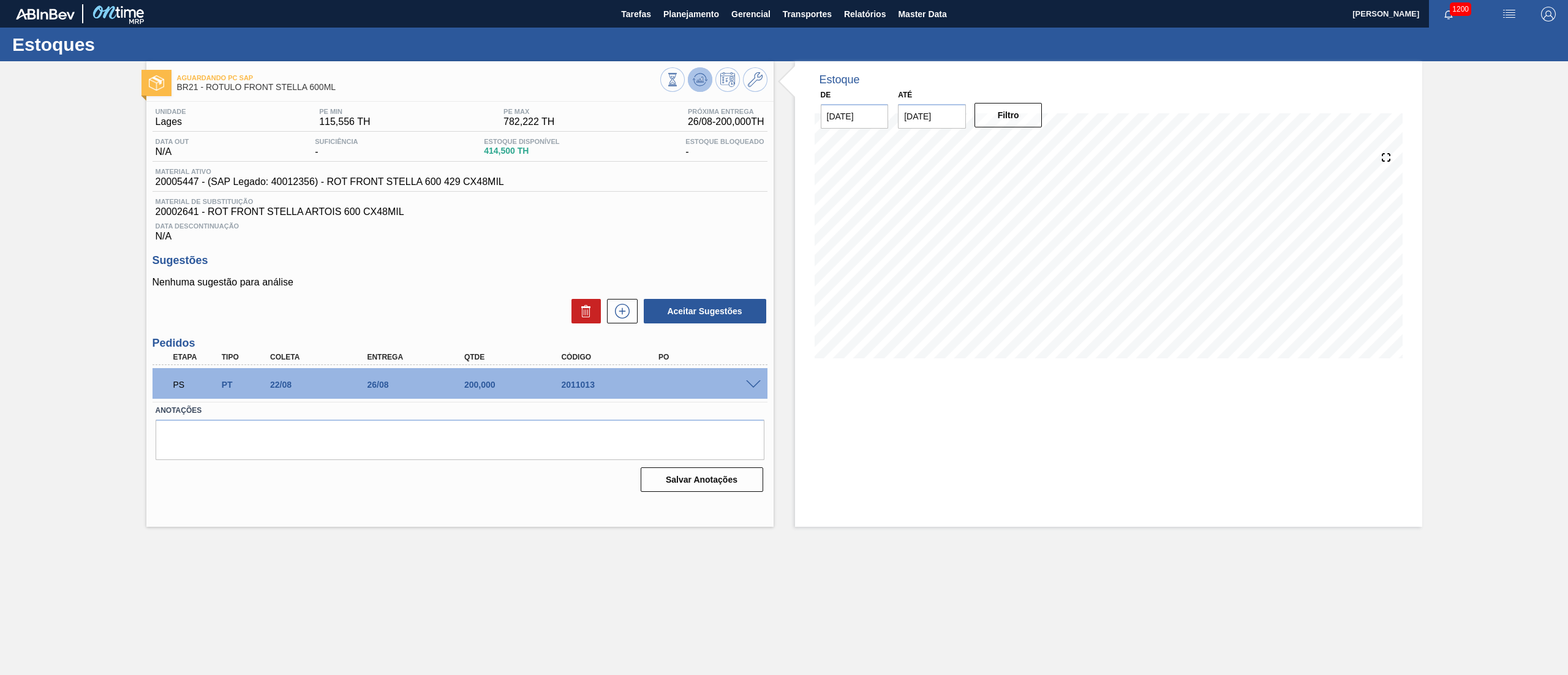
click at [711, 78] on button at bounding box center [700, 79] width 25 height 25
click at [679, 76] on icon at bounding box center [673, 80] width 14 height 14
click at [687, 76] on div at bounding box center [714, 81] width 107 height 28
click at [679, 76] on icon at bounding box center [673, 80] width 14 height 14
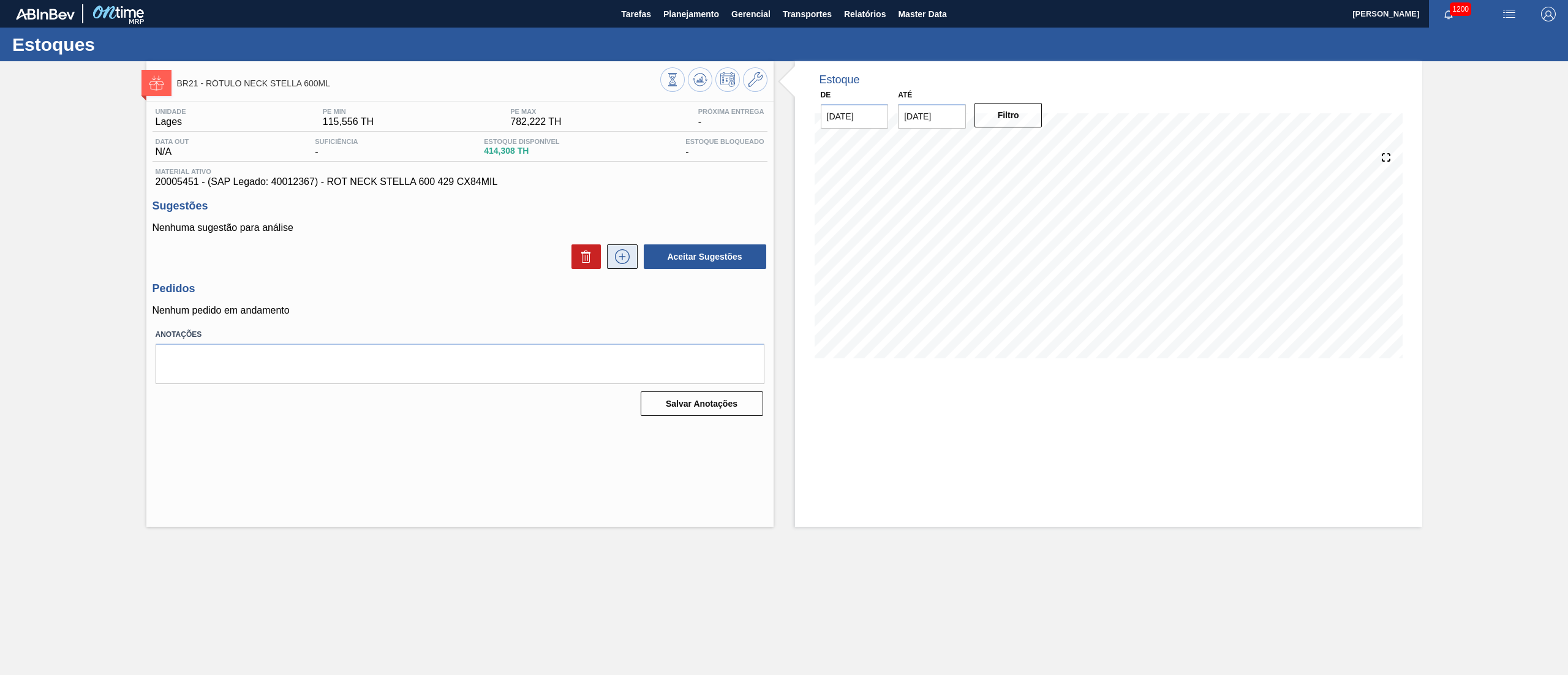
click at [616, 264] on icon at bounding box center [622, 256] width 20 height 15
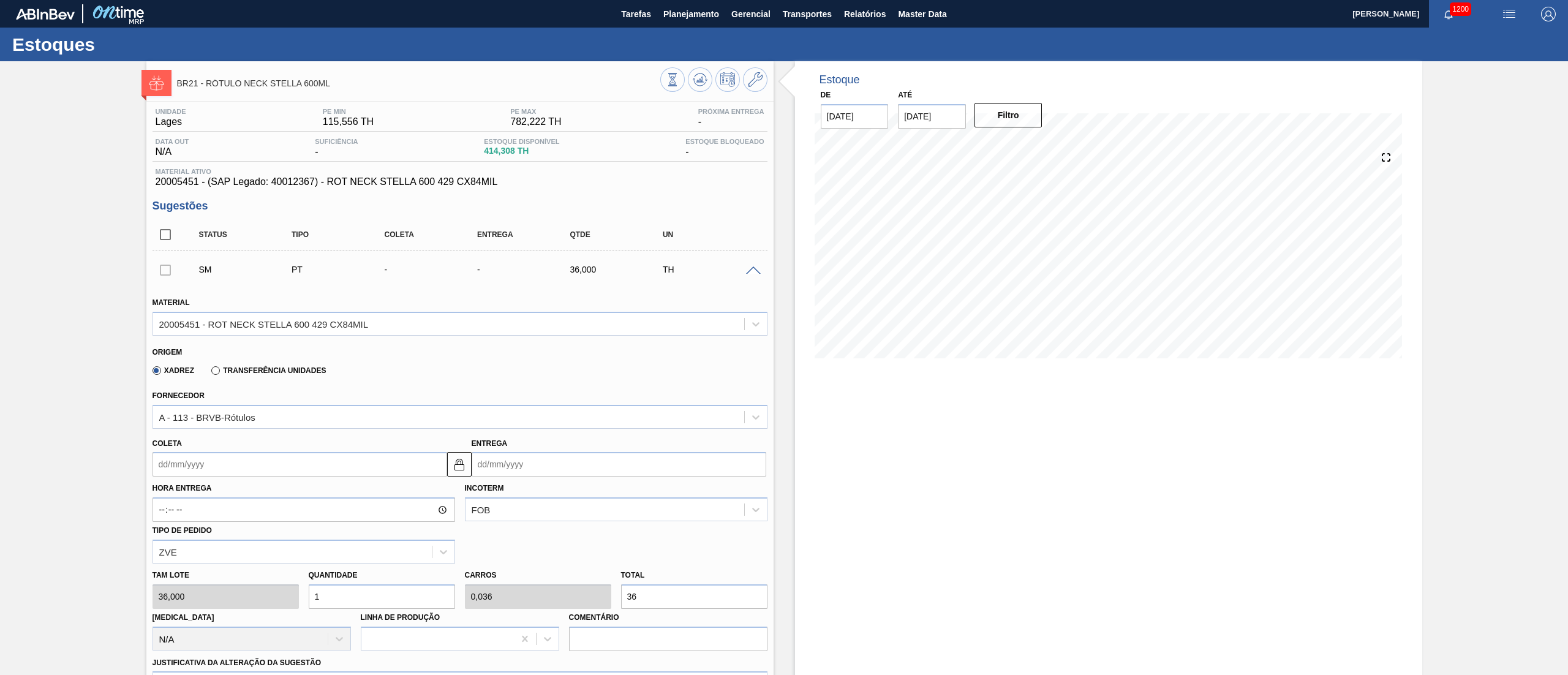
drag, startPoint x: 637, startPoint y: 589, endPoint x: 498, endPoint y: 581, distance: 139.2
click at [498, 581] on div "[PERSON_NAME] 36,000 Quantidade 1 Carros 0,036 Total 36 [MEDICAL_DATA] N/A Linh…" at bounding box center [460, 607] width 624 height 87
type input "0,111"
type input "0,004"
type input "4"
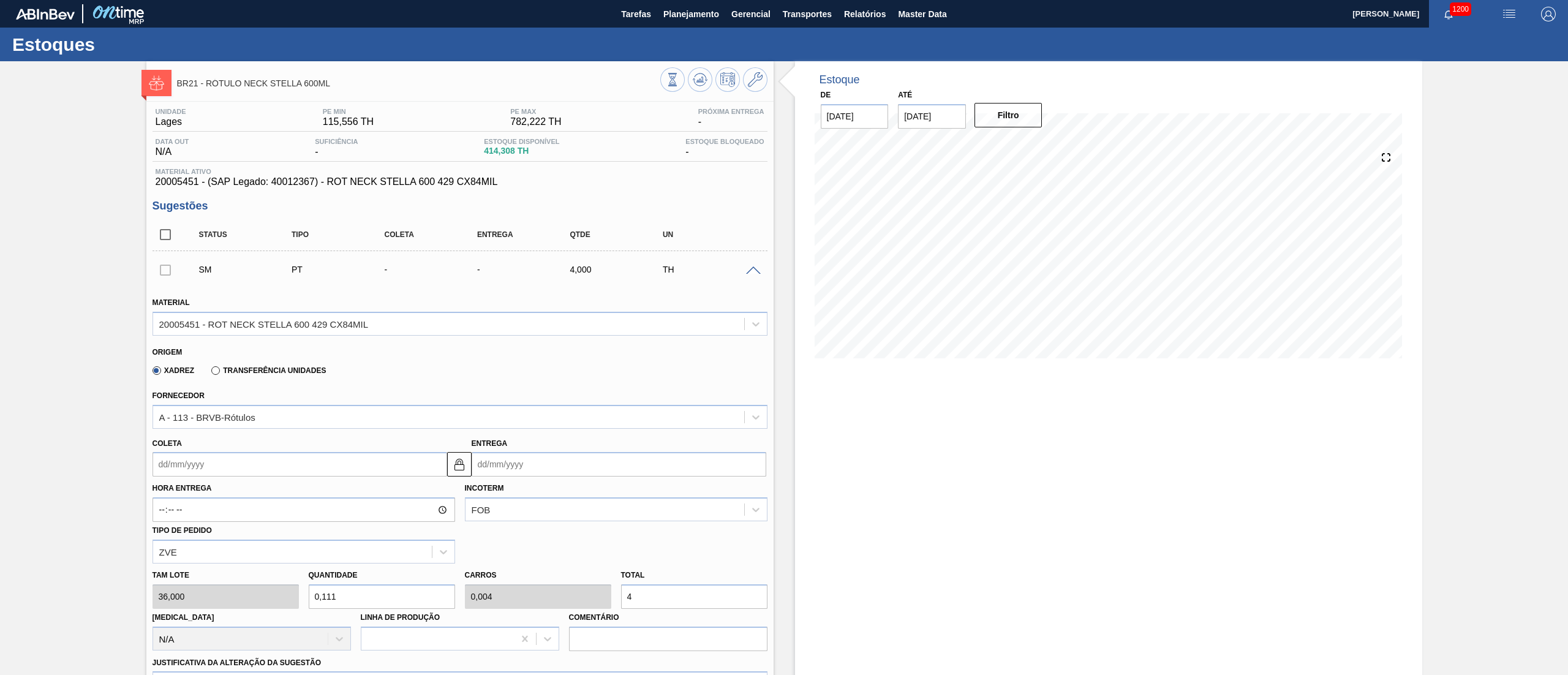
type input "1,111"
type input "0,04"
type input "40"
type input "11,111"
type input "0,4"
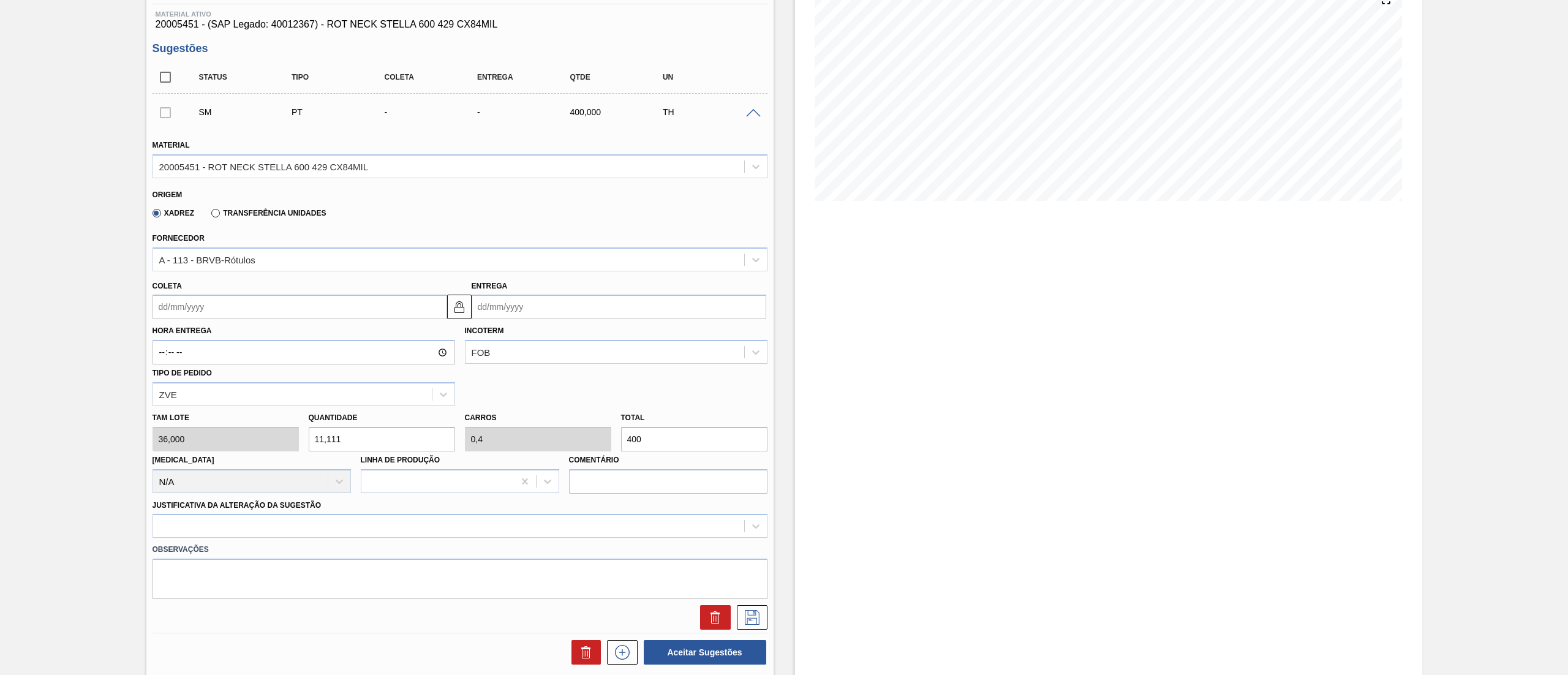
scroll to position [245, 0]
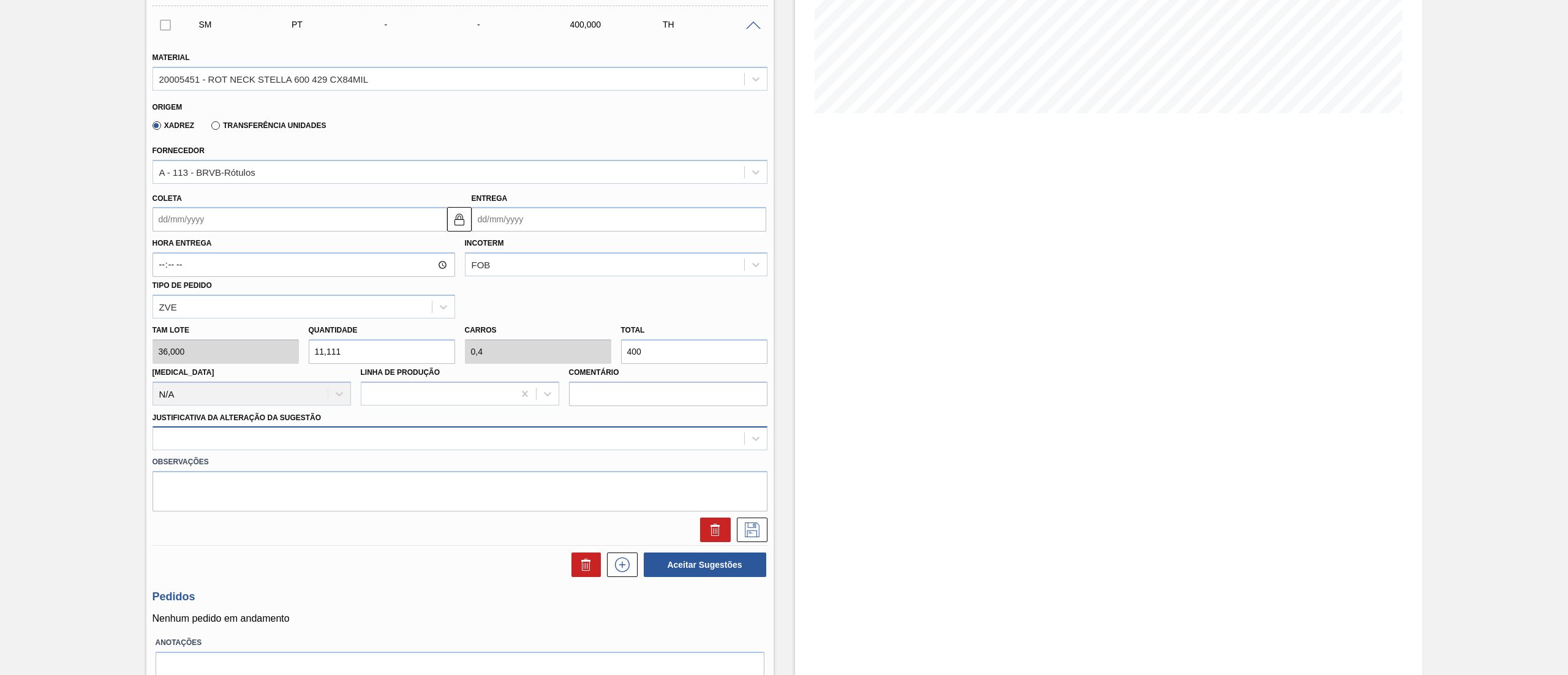
type input "400"
click at [170, 448] on div at bounding box center [460, 438] width 615 height 24
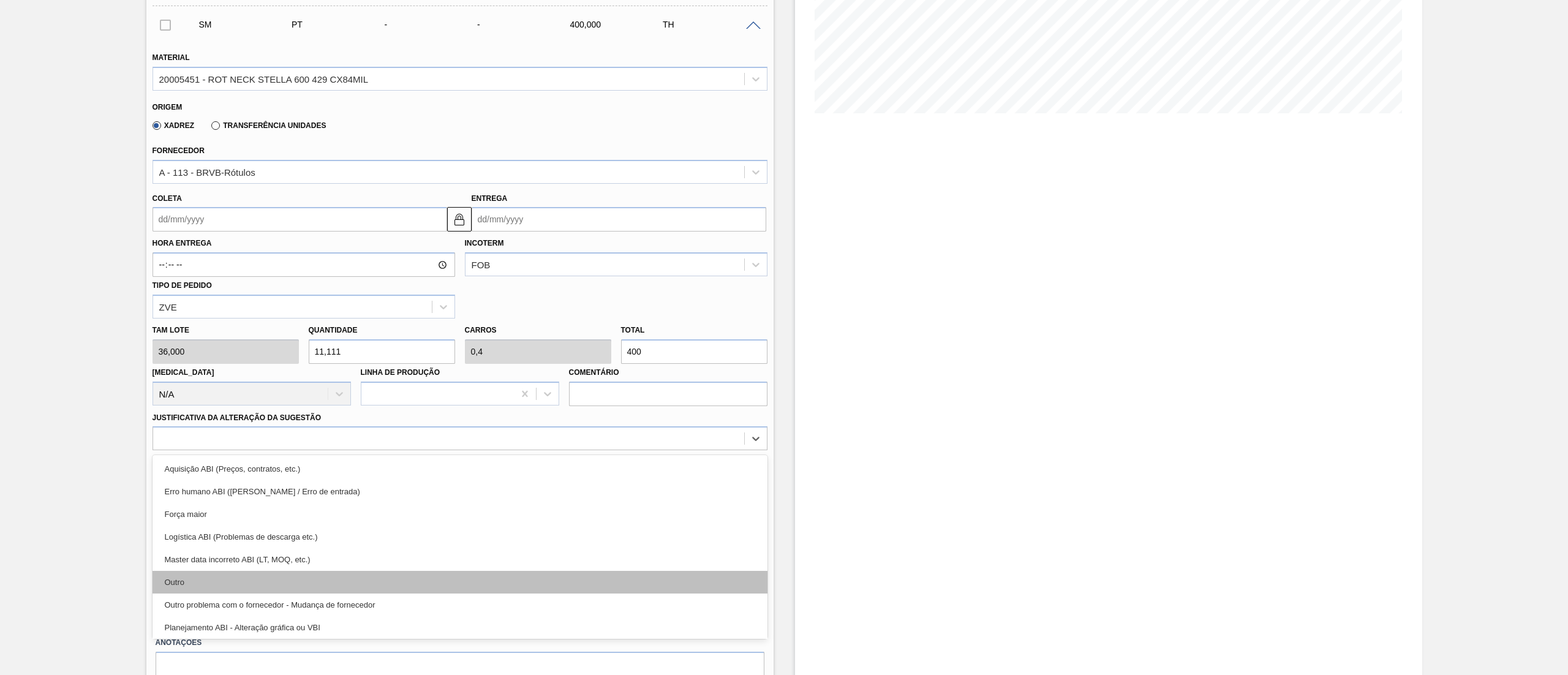
click at [206, 586] on div "Outro" at bounding box center [460, 582] width 615 height 23
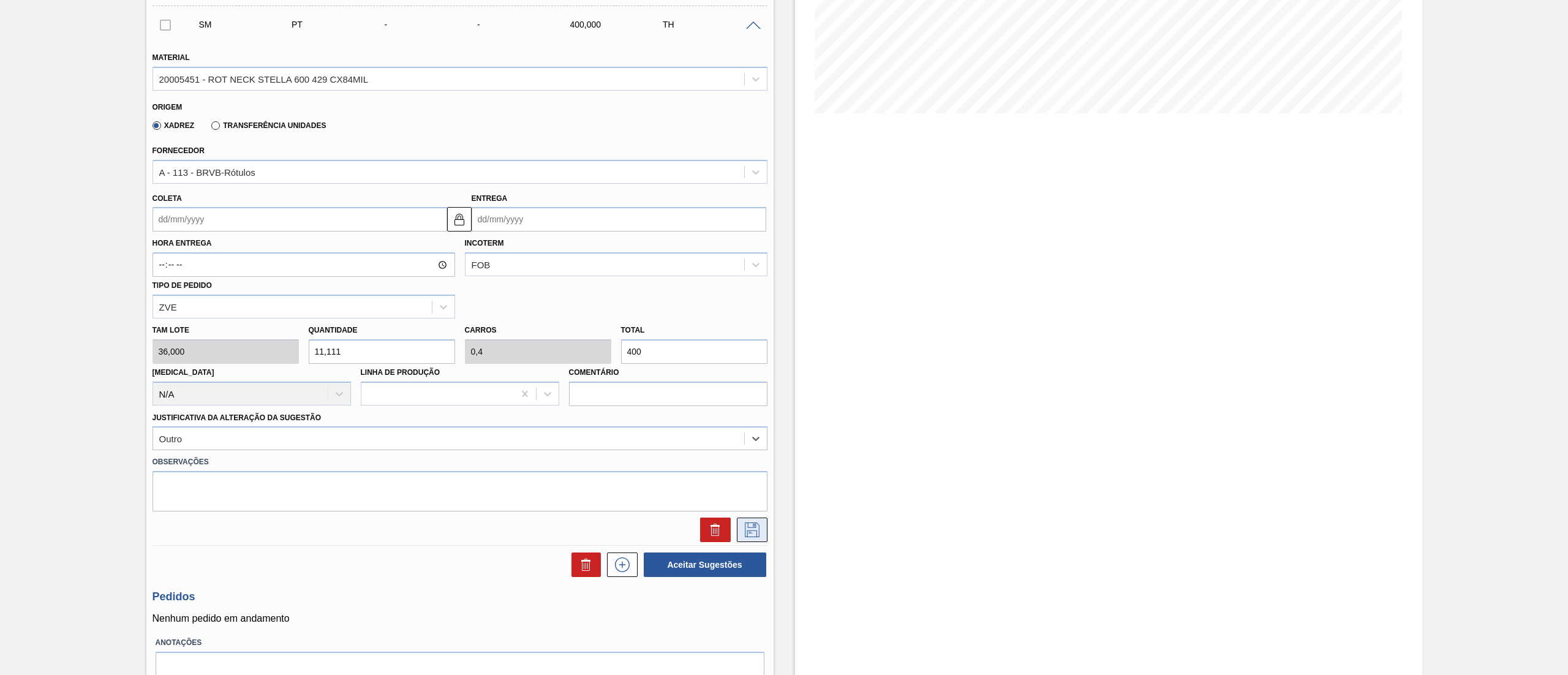
click at [754, 529] on icon at bounding box center [752, 529] width 20 height 15
click at [742, 519] on button at bounding box center [751, 529] width 31 height 25
click at [191, 483] on textarea at bounding box center [460, 491] width 615 height 41
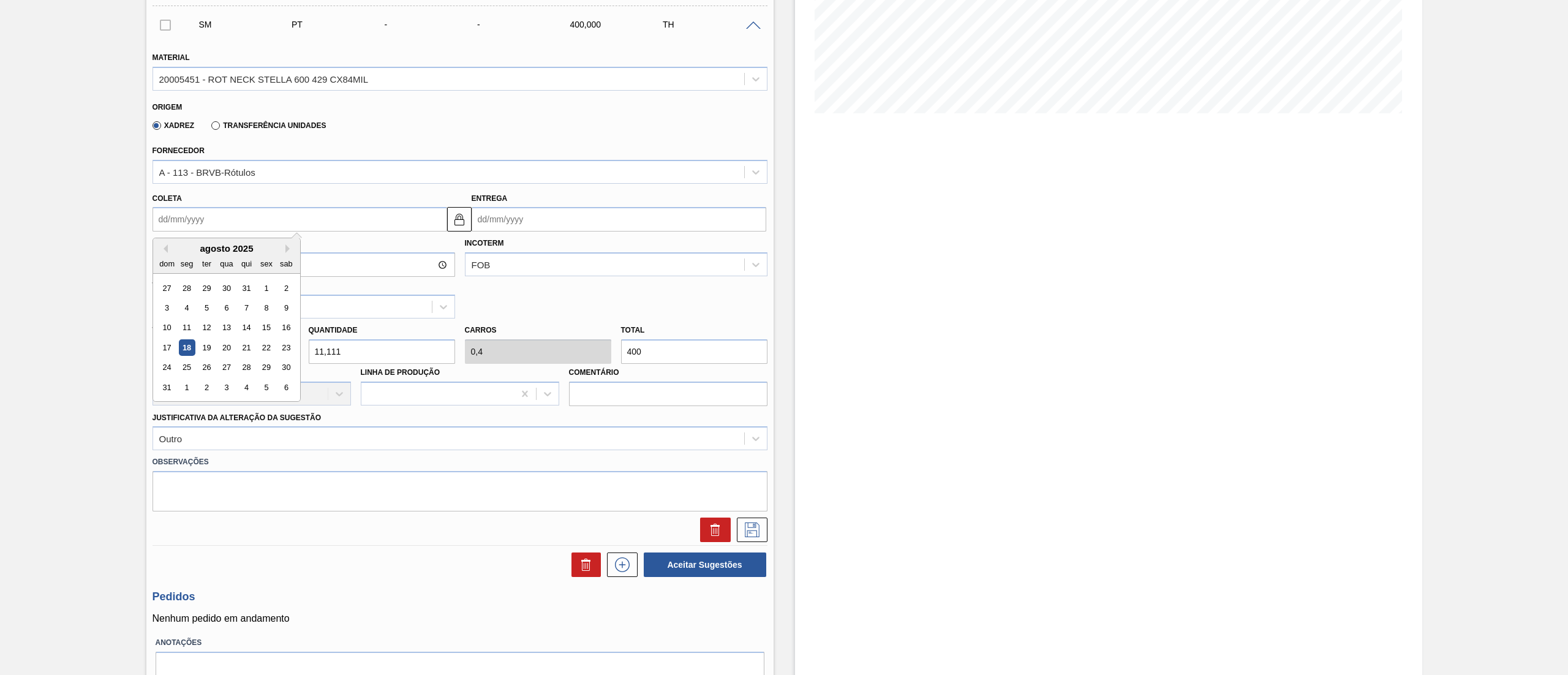
click at [197, 225] on input "Coleta" at bounding box center [299, 219] width 294 height 25
click at [265, 341] on div "22" at bounding box center [266, 347] width 17 height 17
type input "[DATE]"
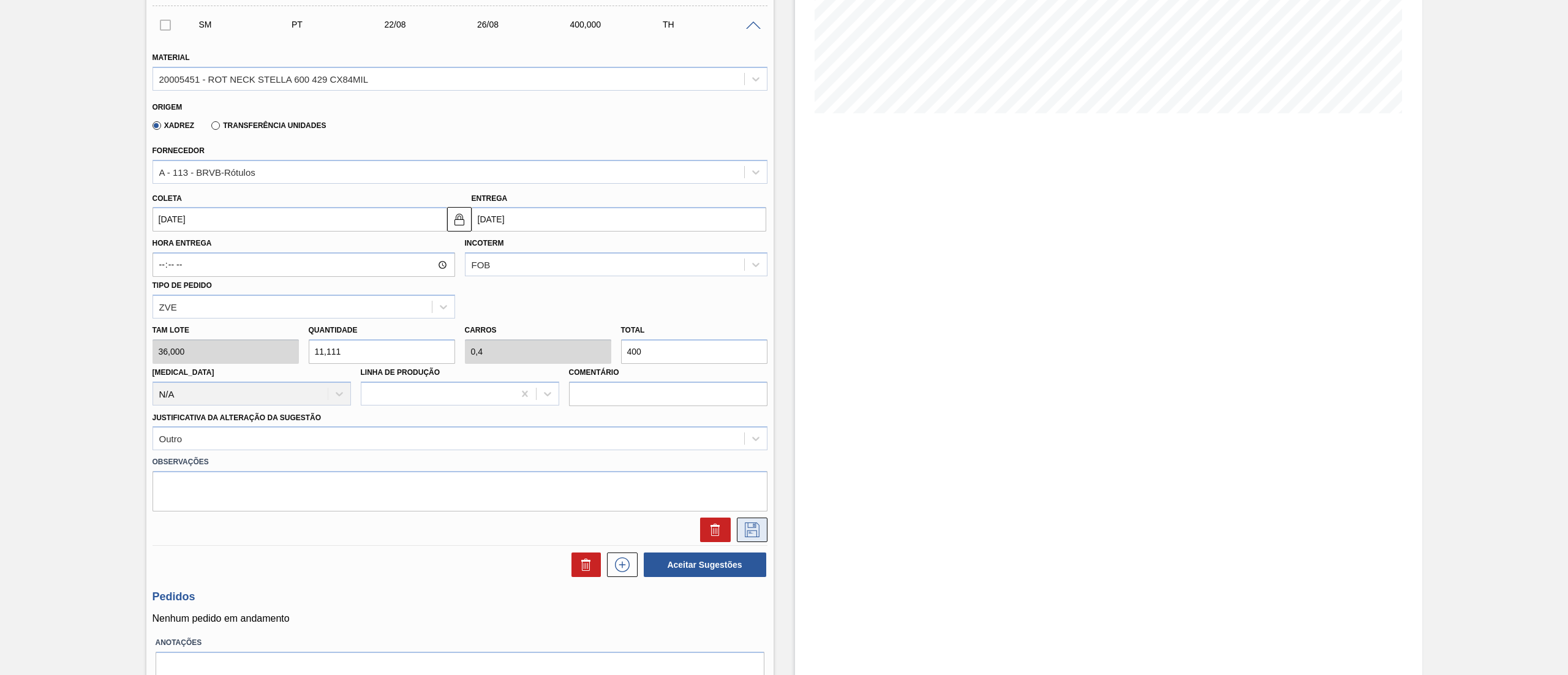
click at [762, 531] on button at bounding box center [751, 529] width 31 height 25
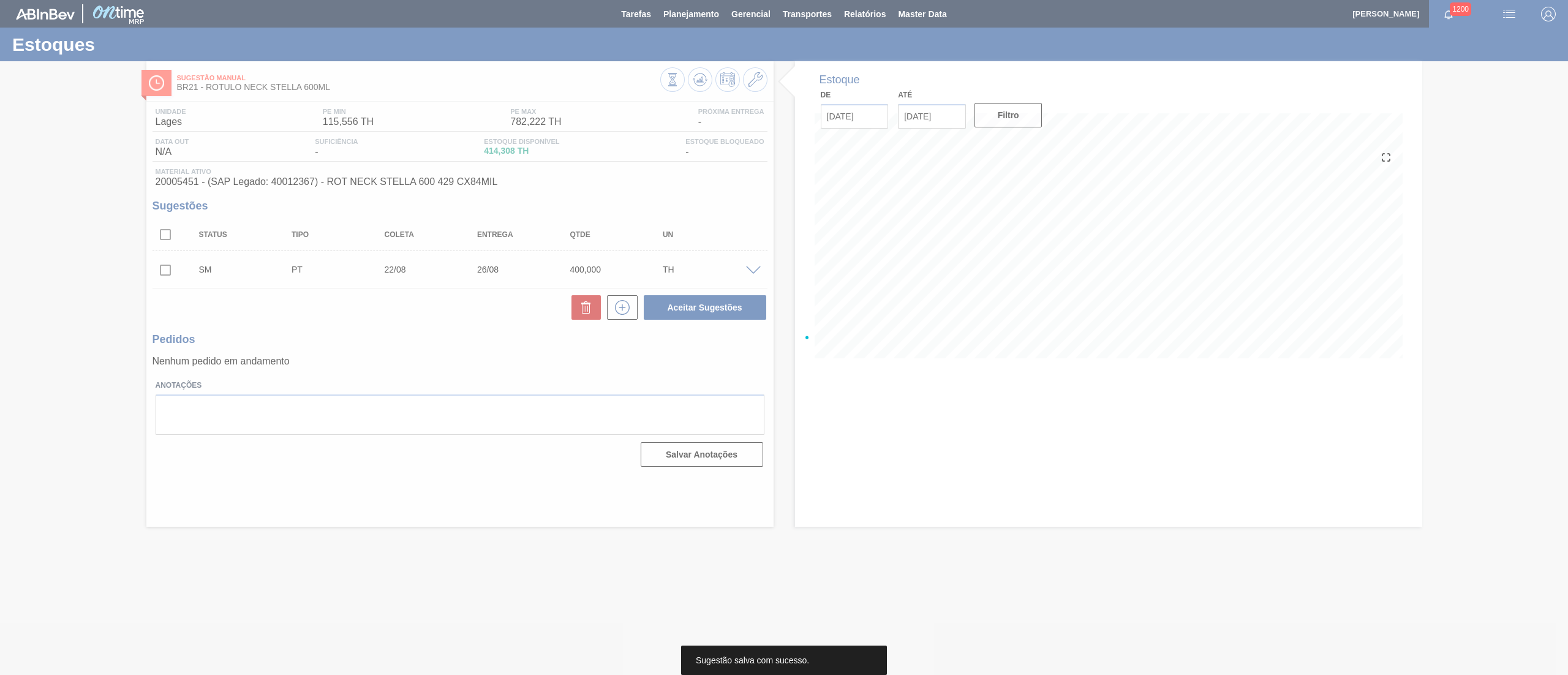
scroll to position [0, 0]
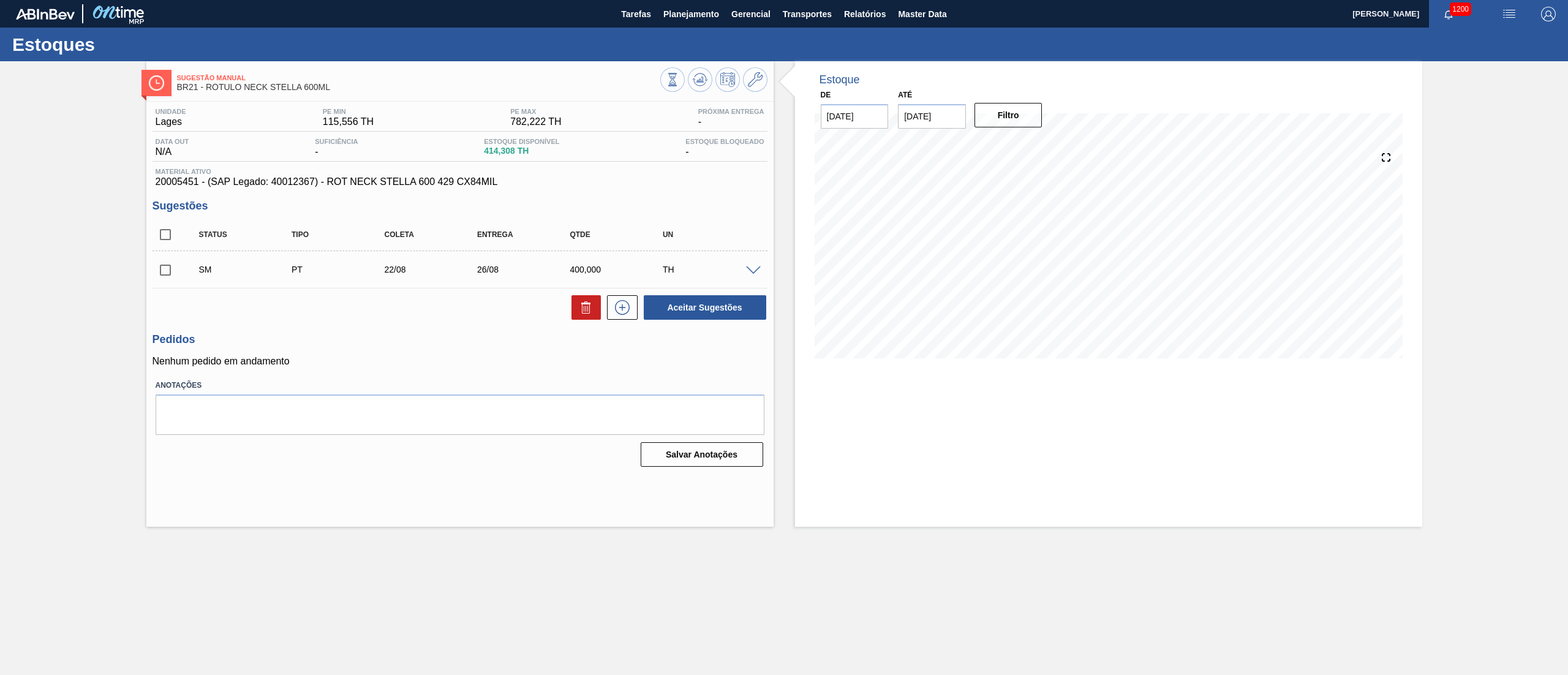
drag, startPoint x: 160, startPoint y: 267, endPoint x: 167, endPoint y: 269, distance: 7.3
click at [162, 267] on input "checkbox" at bounding box center [166, 270] width 26 height 26
click at [713, 297] on button "Aceitar Sugestões" at bounding box center [705, 307] width 123 height 25
checkbox input "false"
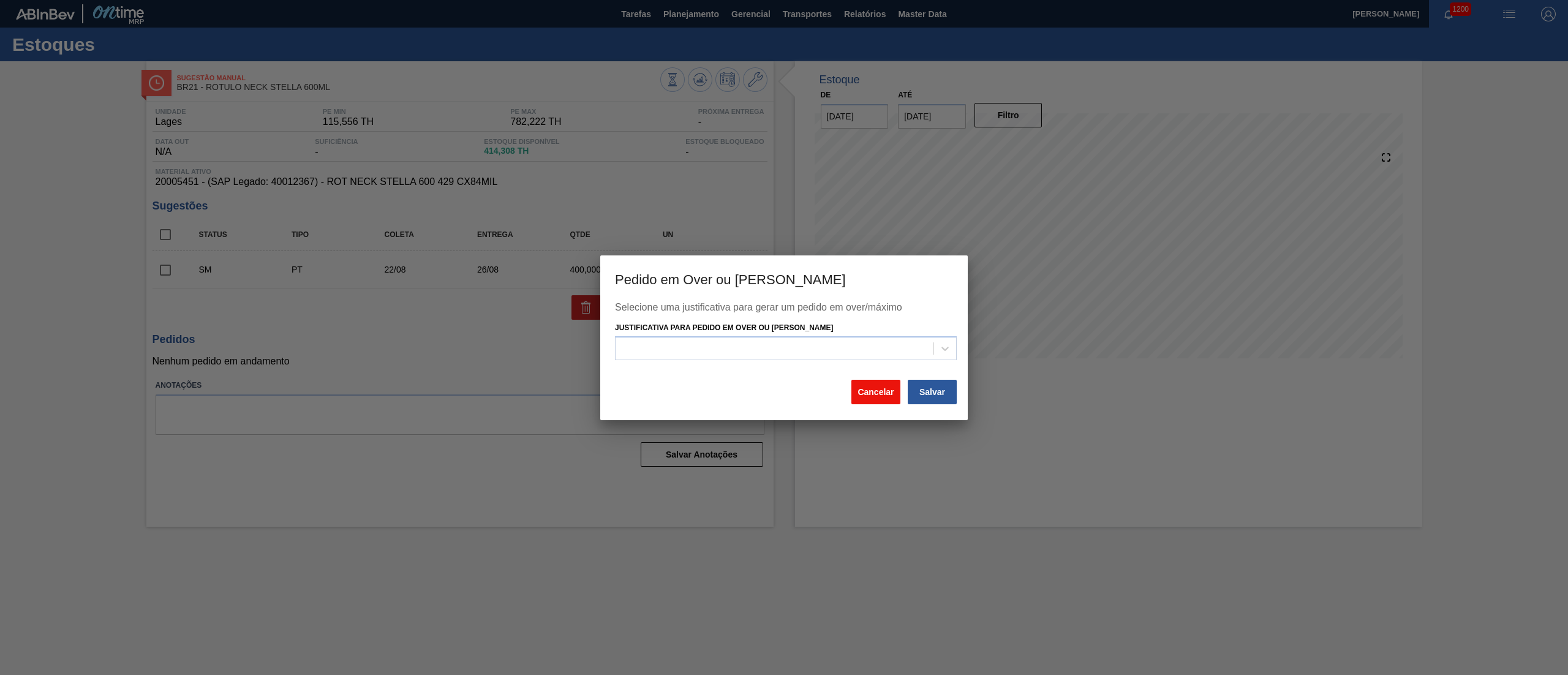
click at [866, 394] on button "Cancelar" at bounding box center [875, 392] width 49 height 25
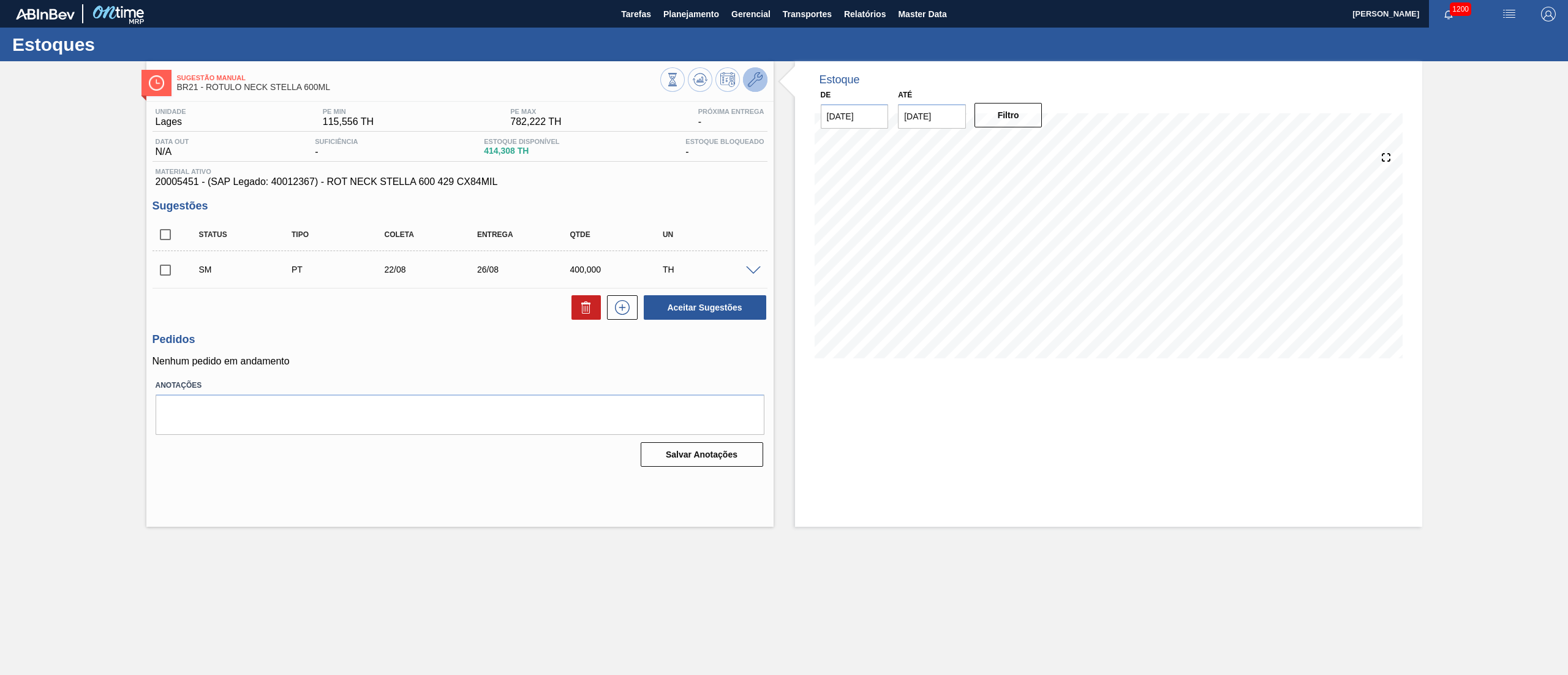
click at [748, 83] on icon at bounding box center [754, 79] width 15 height 15
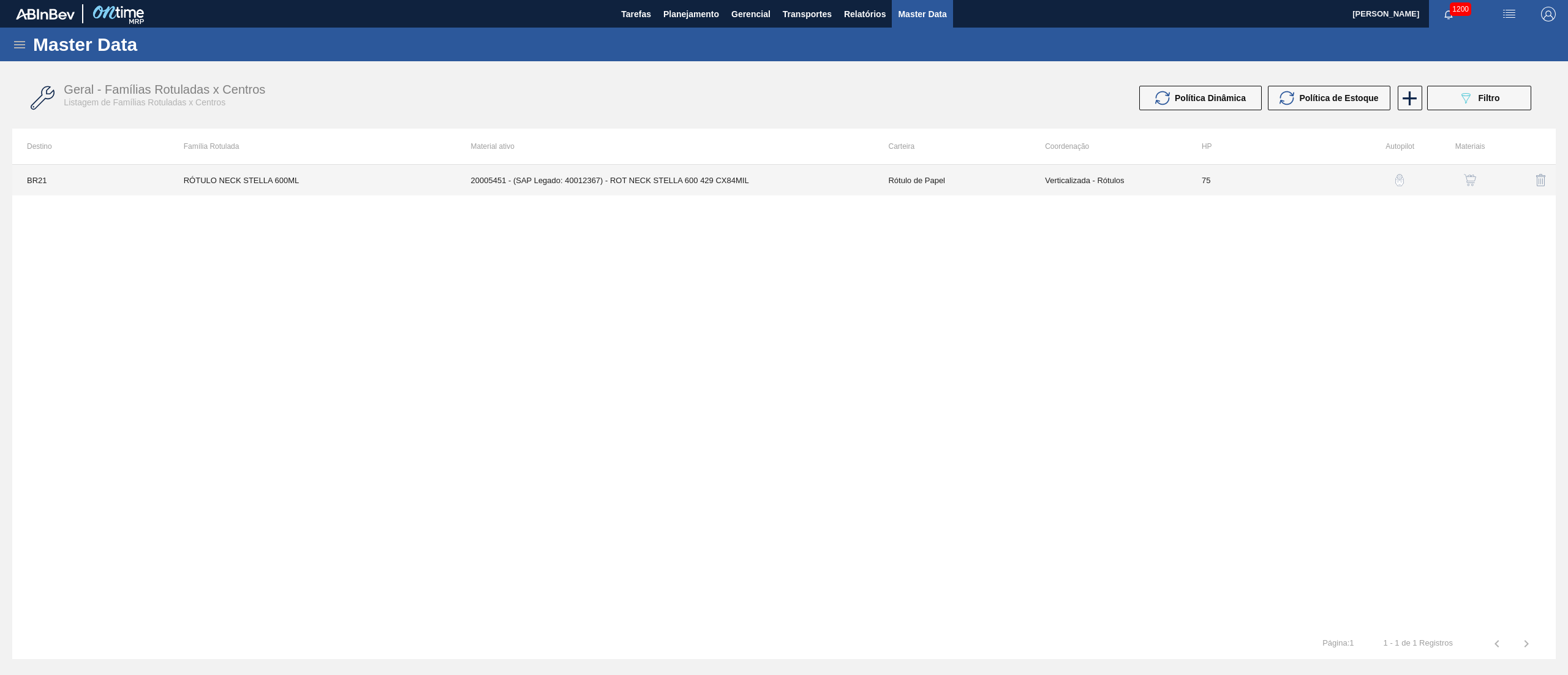
click at [645, 172] on td "20005451 - (SAP Legado: 40012367) - ROT NECK STELLA 600 429 CX84MIL" at bounding box center [664, 179] width 417 height 31
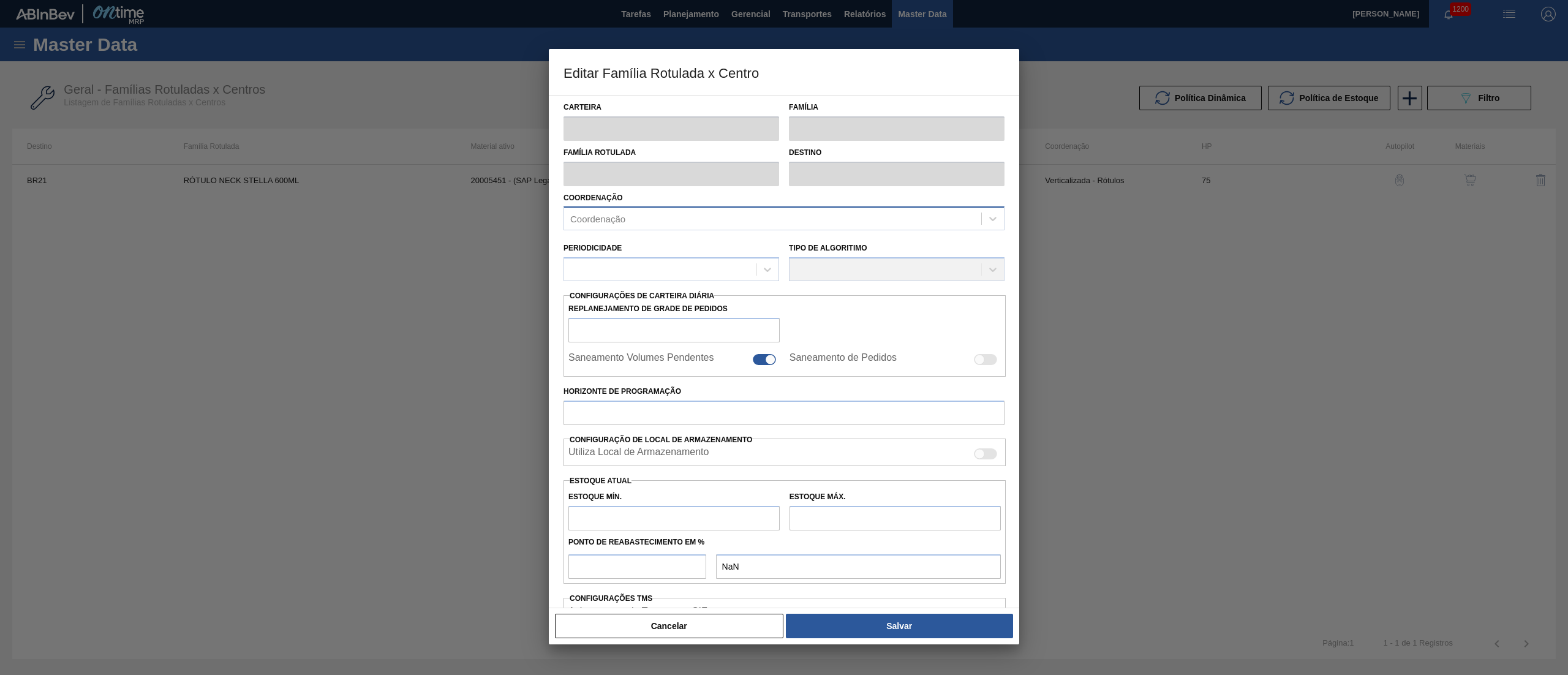
type input "Rótulo de Papel"
type input "Rótulo Papel"
type input "RÓTULO NECK STELLA 600ML"
type input "BR21 - Lages"
type input "75"
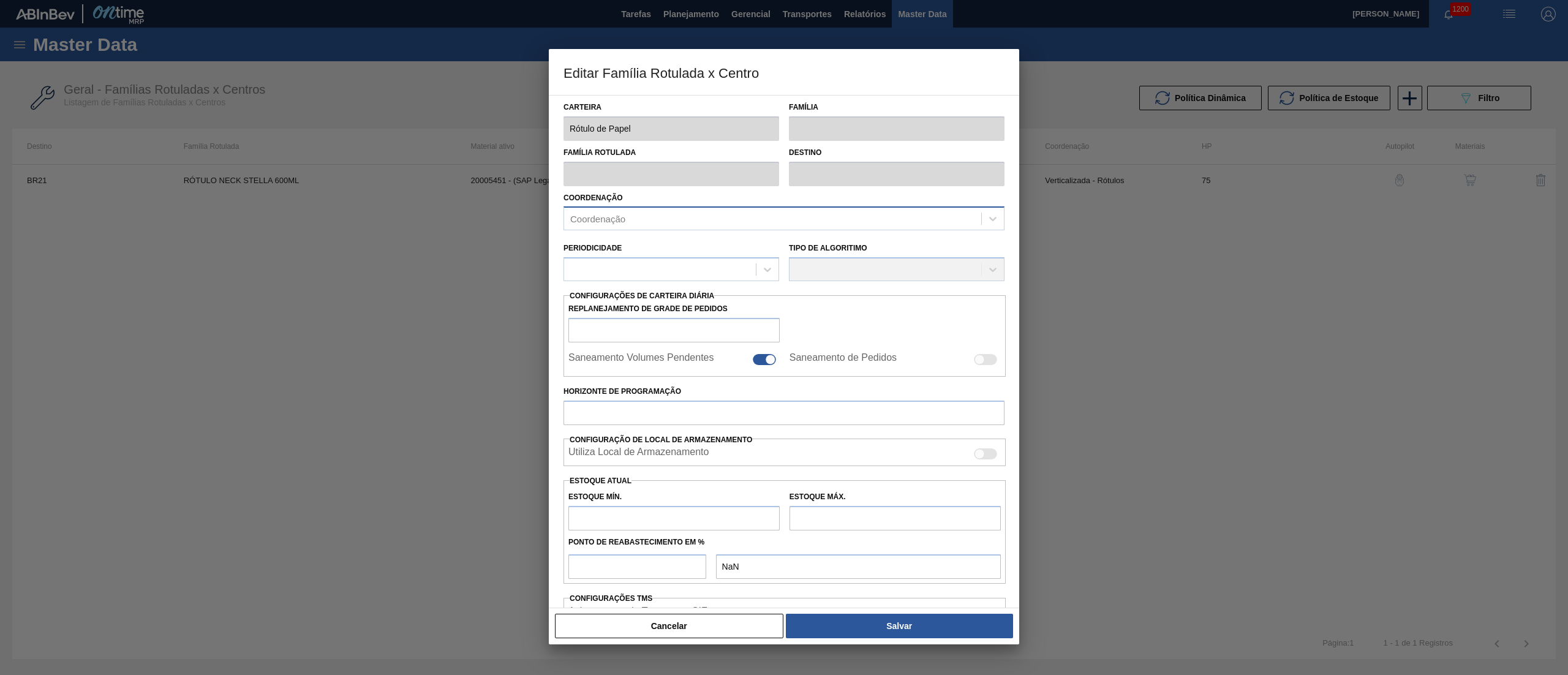
type input "115,556"
type input "782,222"
type input "70"
type input "582,222"
checkbox input "true"
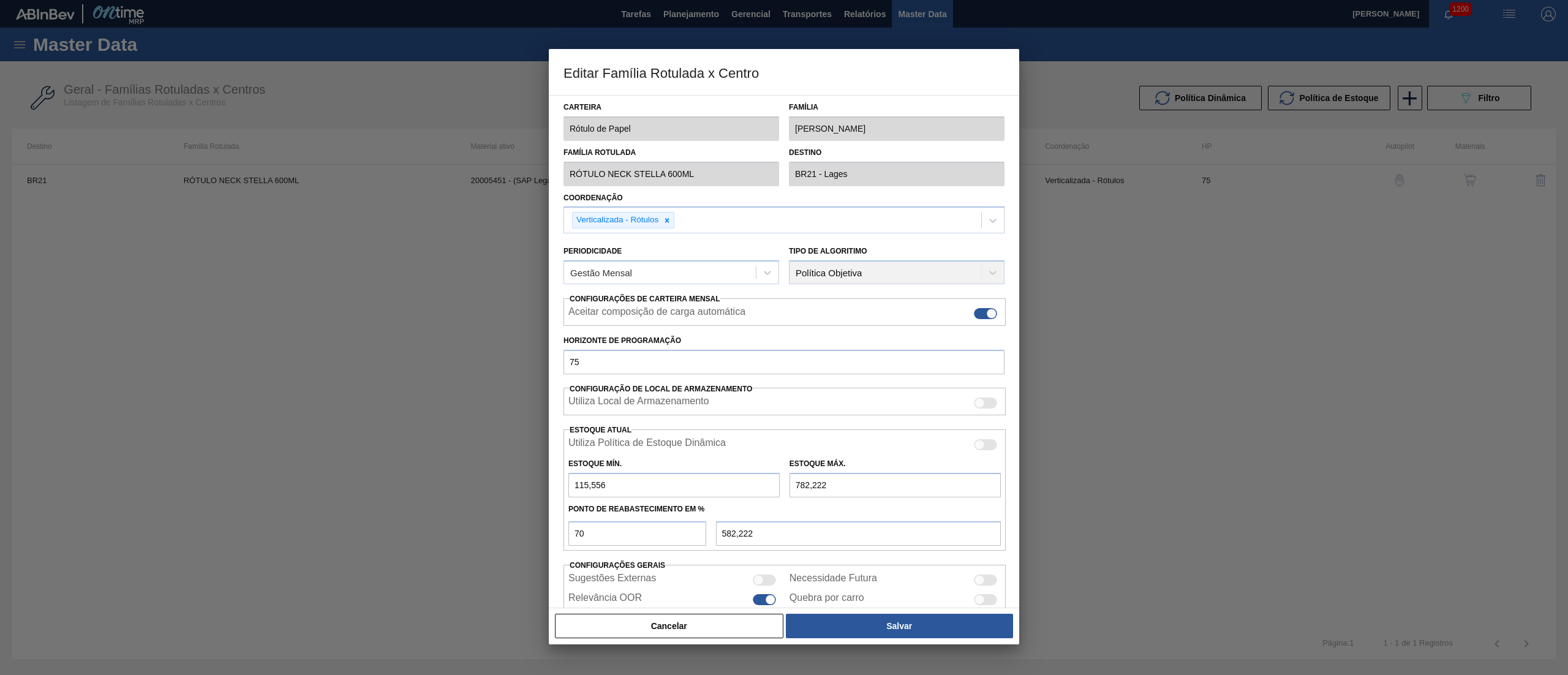
drag, startPoint x: 873, startPoint y: 496, endPoint x: 692, endPoint y: 491, distance: 181.1
click at [692, 491] on div "Estoque Mín. 115,556 Estoque Máx. 782,222" at bounding box center [784, 475] width 442 height 46
type input "9"
type input "40,967"
type input "98"
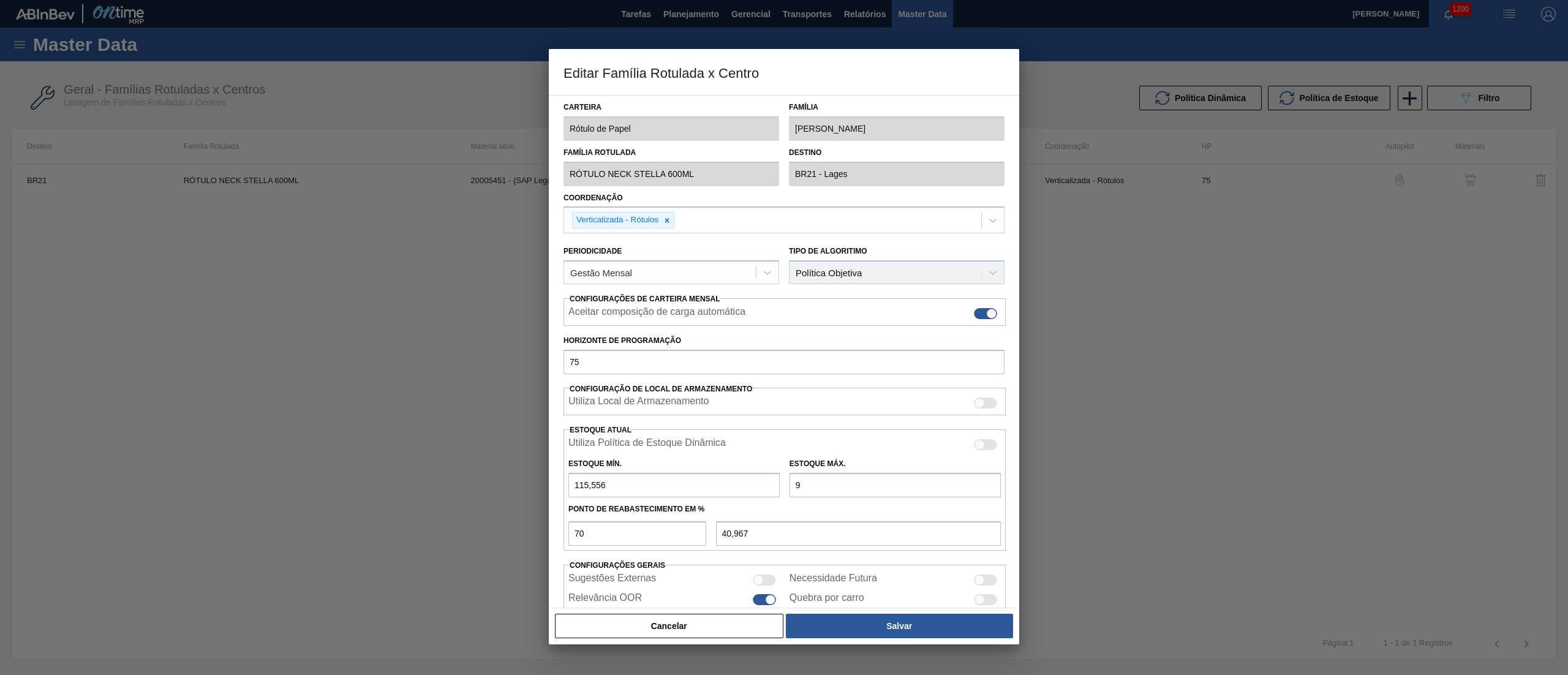
type input "103,267"
type input "985"
type input "724,167"
type input "985,976"
type input "724,850"
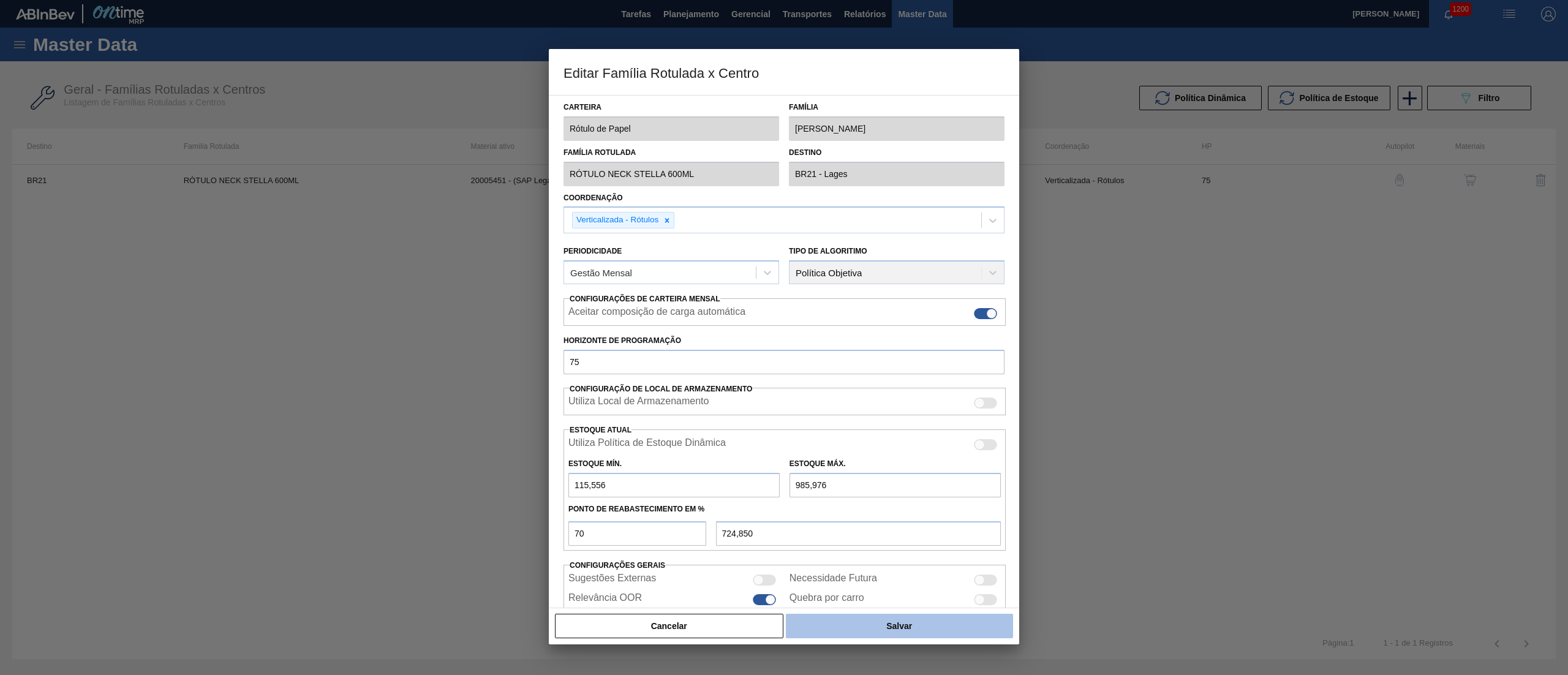
click at [856, 634] on button "Salvar" at bounding box center [899, 625] width 227 height 25
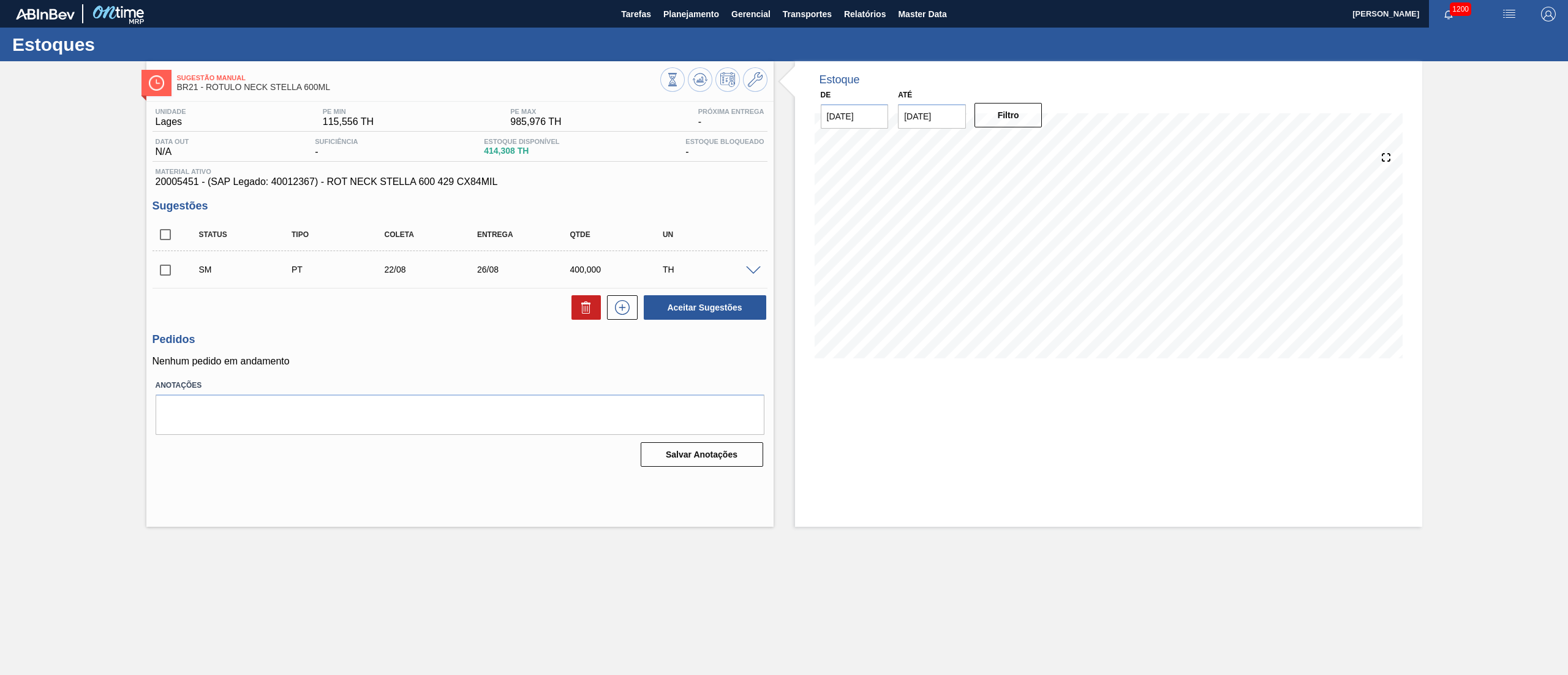
drag, startPoint x: 165, startPoint y: 271, endPoint x: 228, endPoint y: 293, distance: 66.7
click at [167, 272] on input "checkbox" at bounding box center [166, 270] width 26 height 26
click at [686, 315] on button "Aceitar Sugestões" at bounding box center [705, 307] width 123 height 25
checkbox input "false"
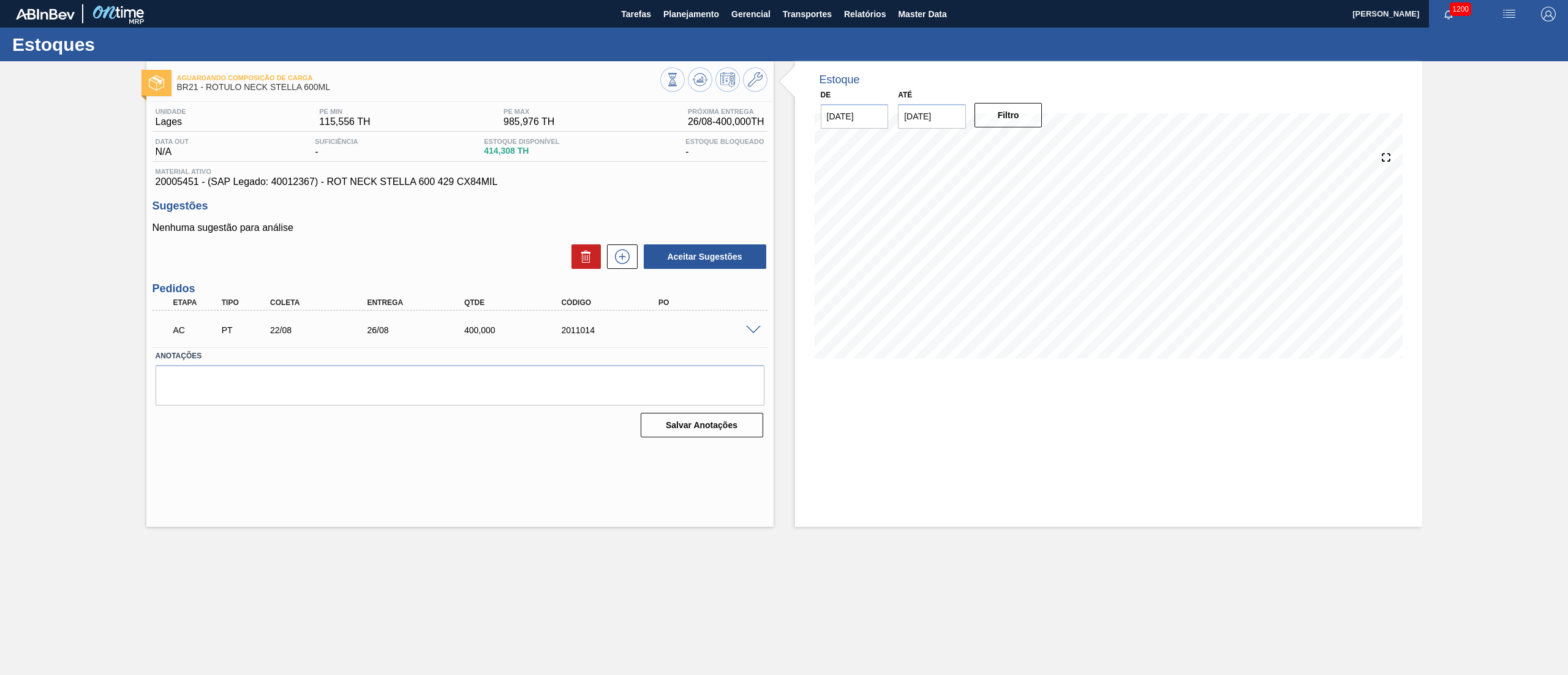
drag, startPoint x: 742, startPoint y: 328, endPoint x: 749, endPoint y: 328, distance: 7.0
click at [749, 328] on div at bounding box center [754, 328] width 25 height 9
click at [749, 328] on span at bounding box center [753, 330] width 15 height 9
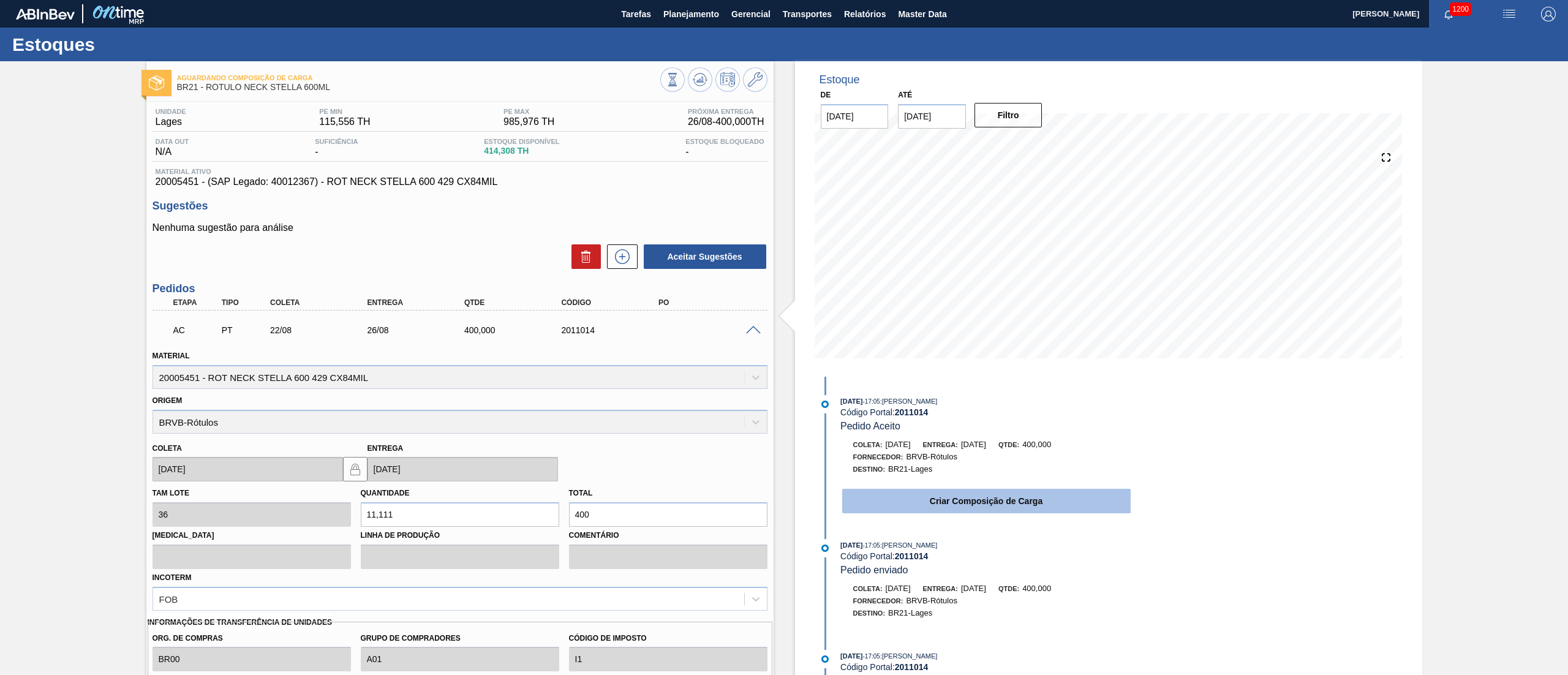
click at [916, 513] on button "Criar Composição de Carga" at bounding box center [986, 501] width 288 height 25
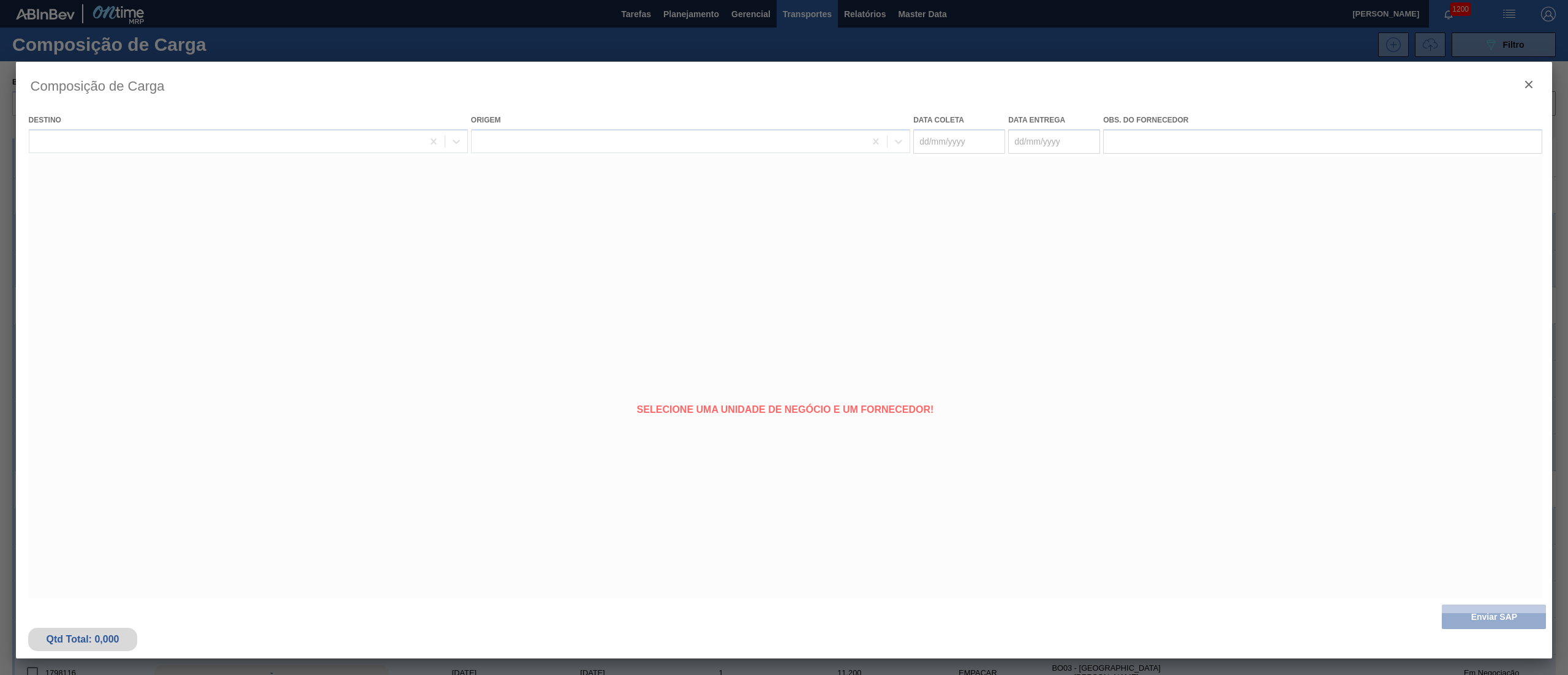
type coleta "[DATE]"
type entrega "[DATE]"
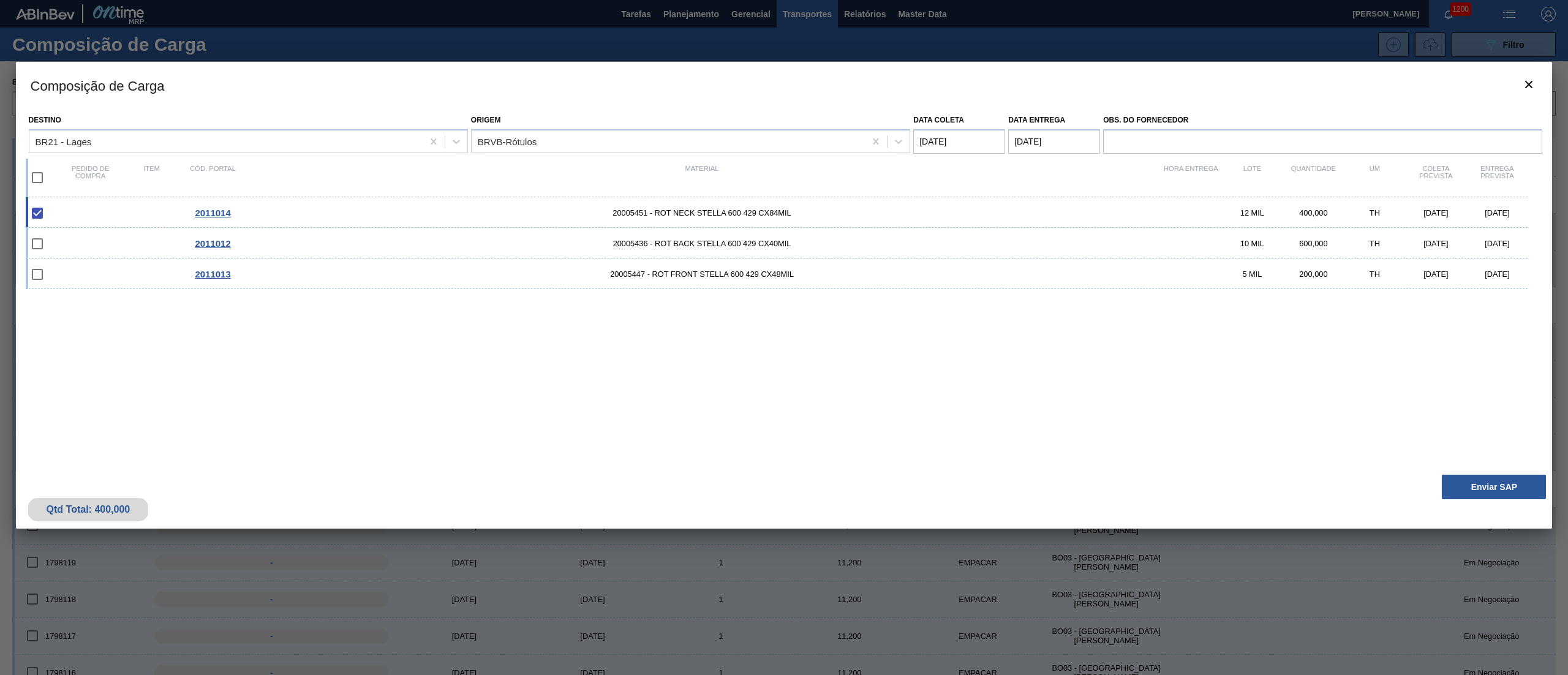
click at [28, 178] on input "checkbox" at bounding box center [38, 177] width 26 height 26
checkbox input "true"
click at [1448, 493] on button "Enviar SAP" at bounding box center [1493, 487] width 104 height 25
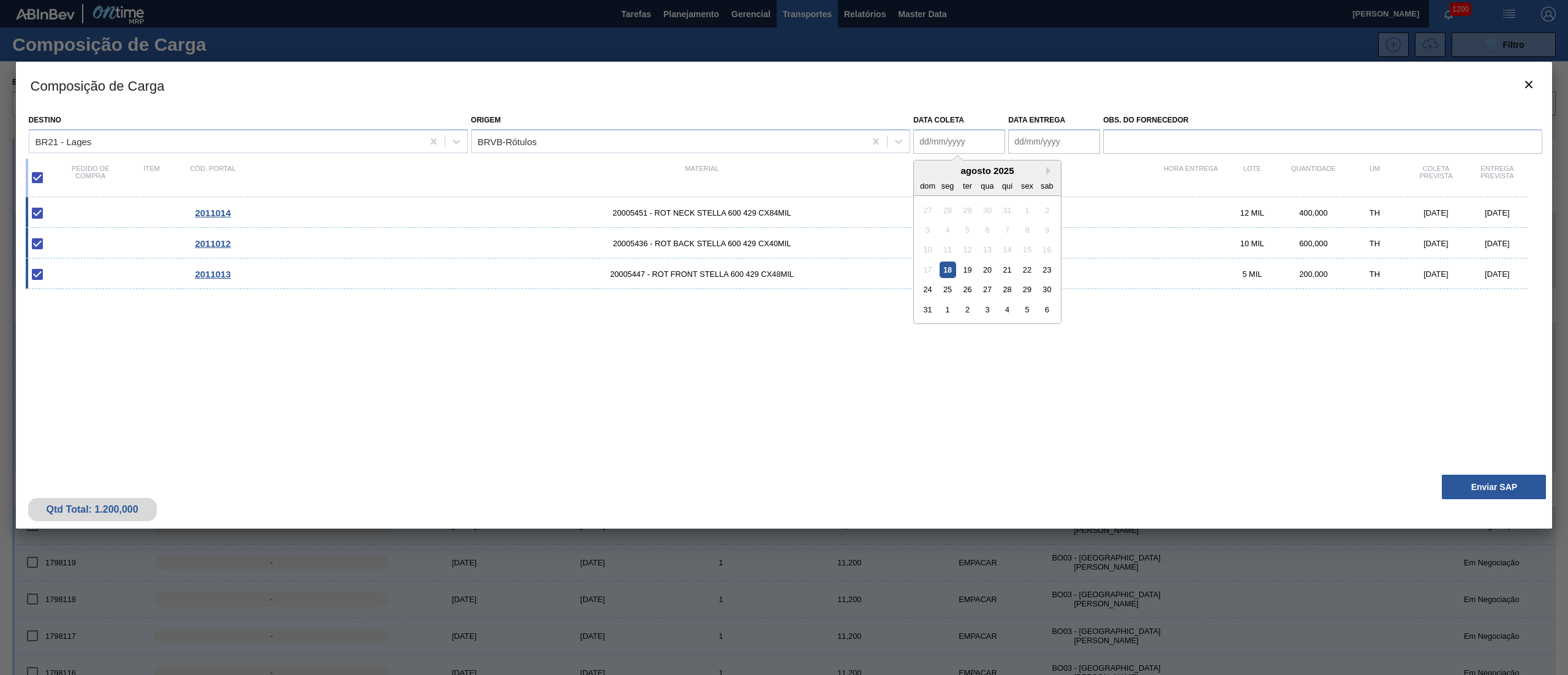
click at [939, 139] on coleta "Data coleta" at bounding box center [958, 141] width 92 height 25
click at [1022, 270] on div "22" at bounding box center [1027, 270] width 17 height 17
type coleta "[DATE]"
click at [1050, 136] on entrega "Data entrega" at bounding box center [1054, 141] width 92 height 25
click at [1059, 290] on div "26" at bounding box center [1062, 289] width 17 height 17
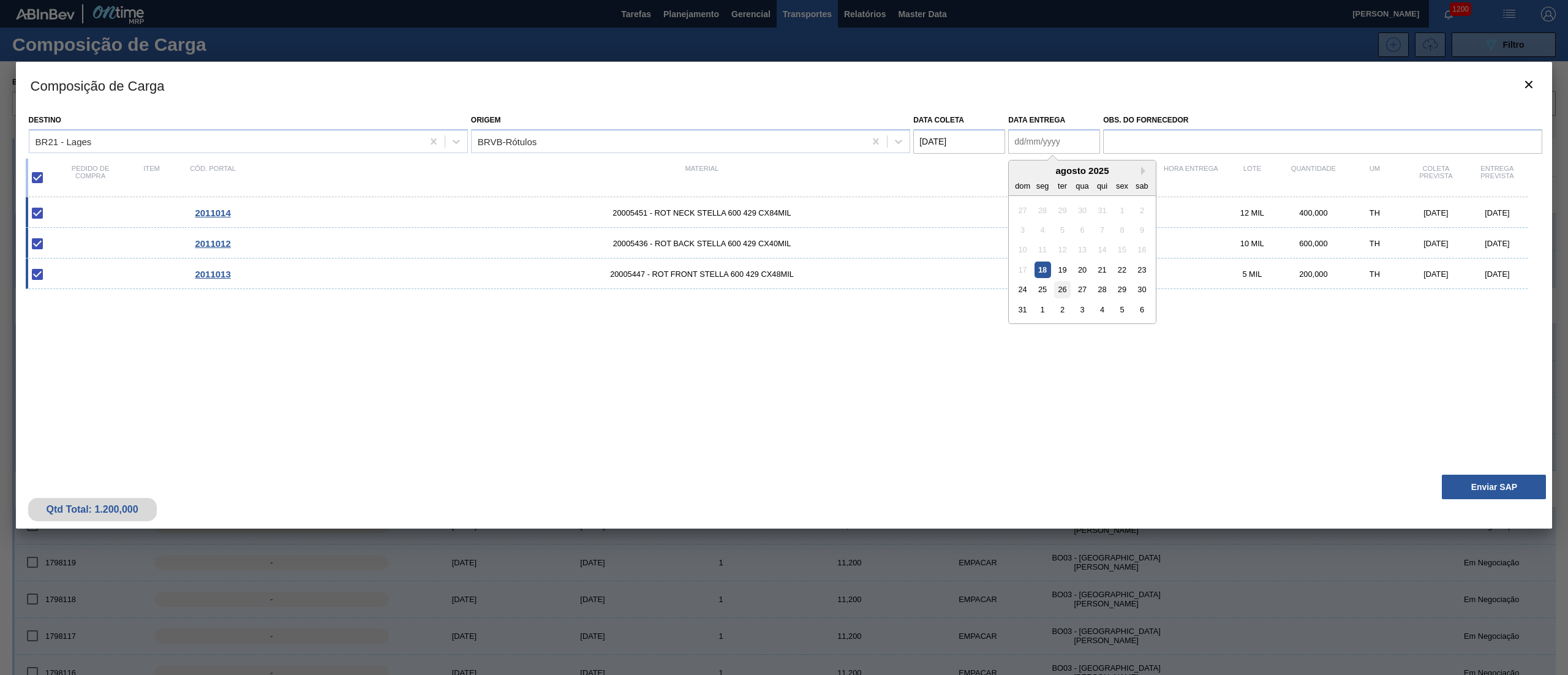
type entrega "[DATE]"
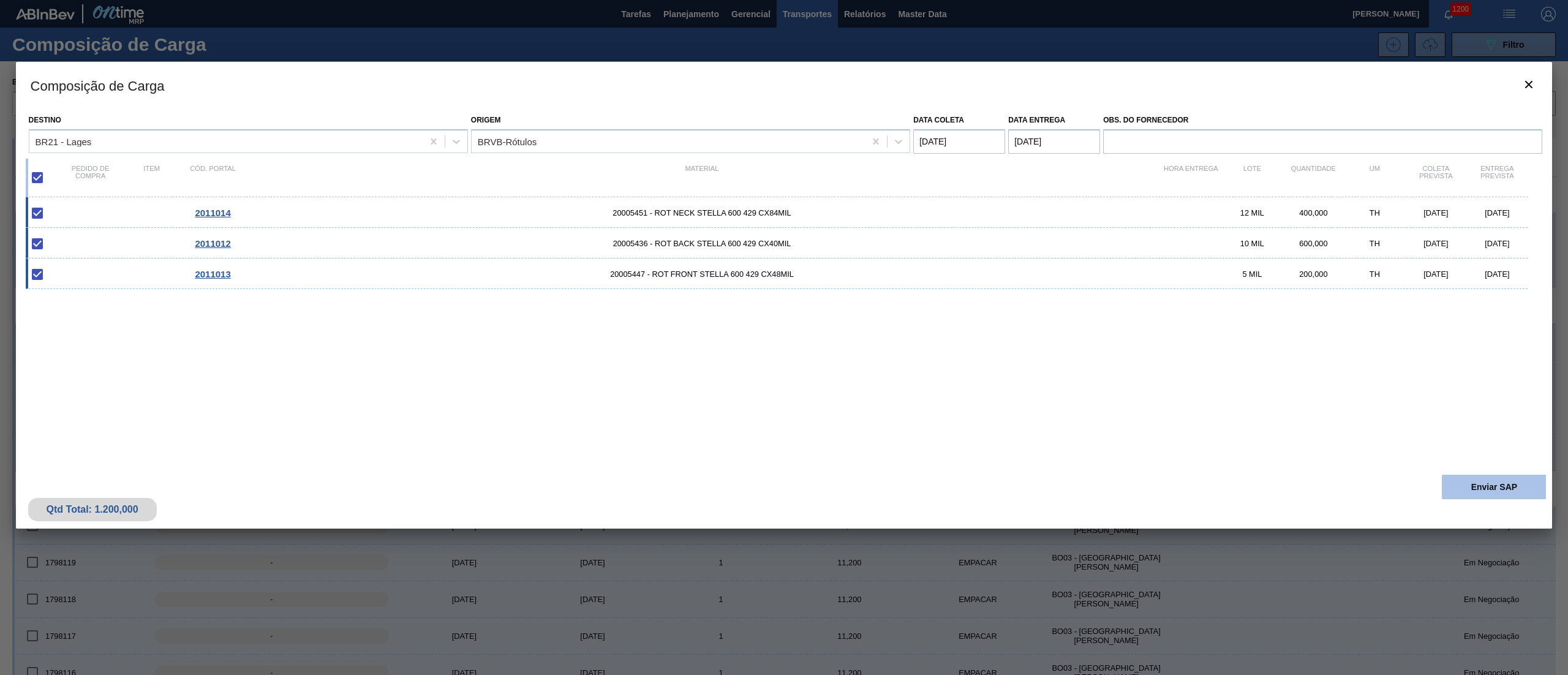
click at [1448, 490] on button "Enviar SAP" at bounding box center [1493, 487] width 104 height 25
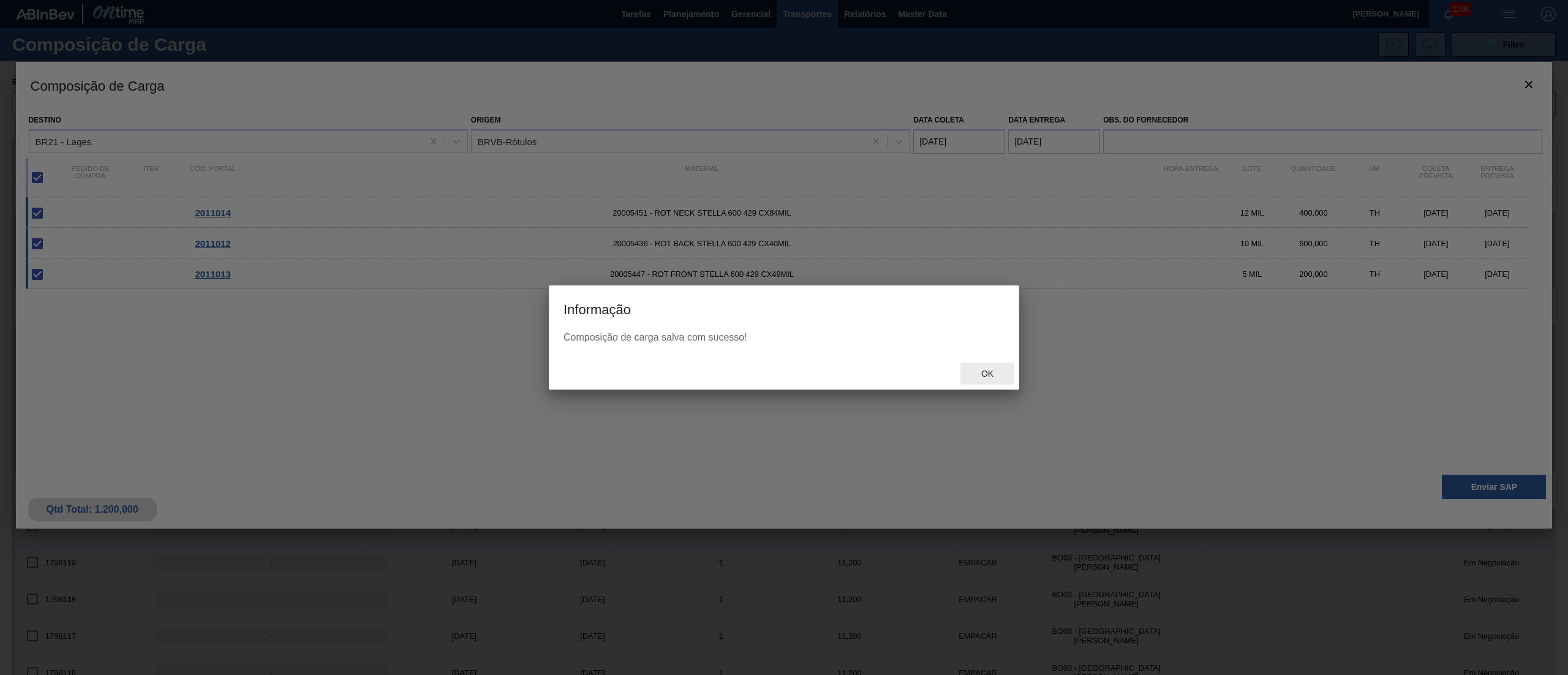
click at [981, 375] on span "Ok" at bounding box center [987, 374] width 32 height 10
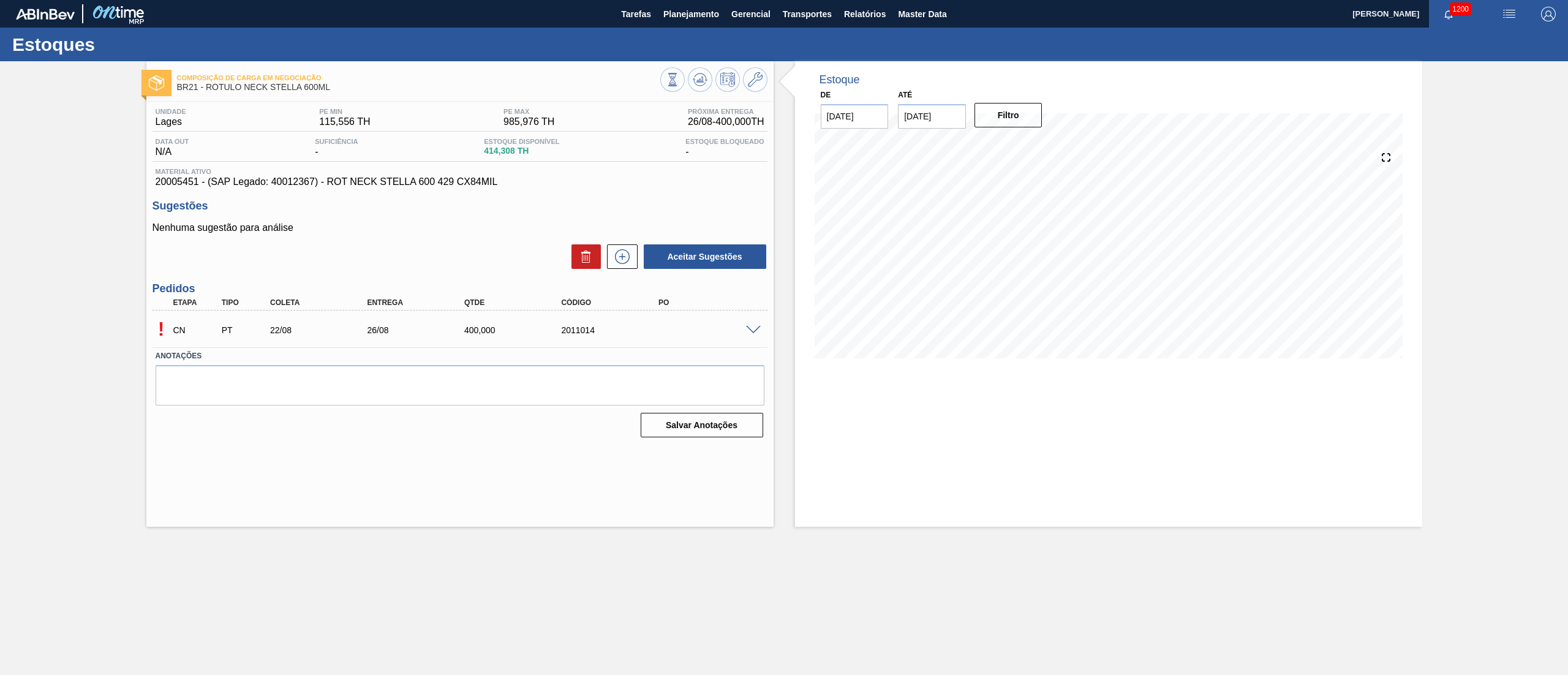
click at [696, 93] on div at bounding box center [714, 81] width 107 height 28
click at [699, 80] on icon at bounding box center [700, 79] width 8 height 6
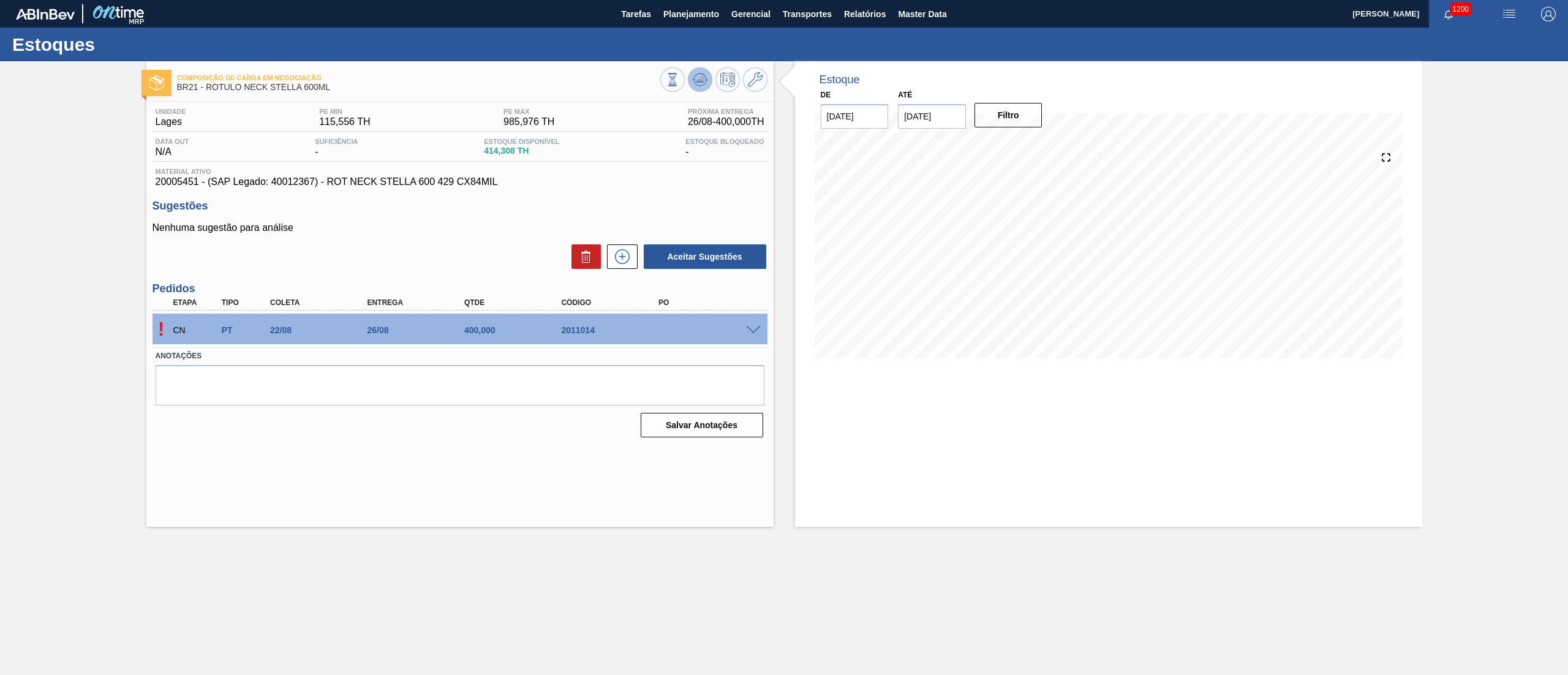
click at [699, 80] on icon at bounding box center [700, 79] width 8 height 6
click at [752, 337] on div "! CN PT 22/08 26/08 400,000 2011014" at bounding box center [460, 328] width 615 height 31
click at [750, 328] on span at bounding box center [753, 330] width 15 height 9
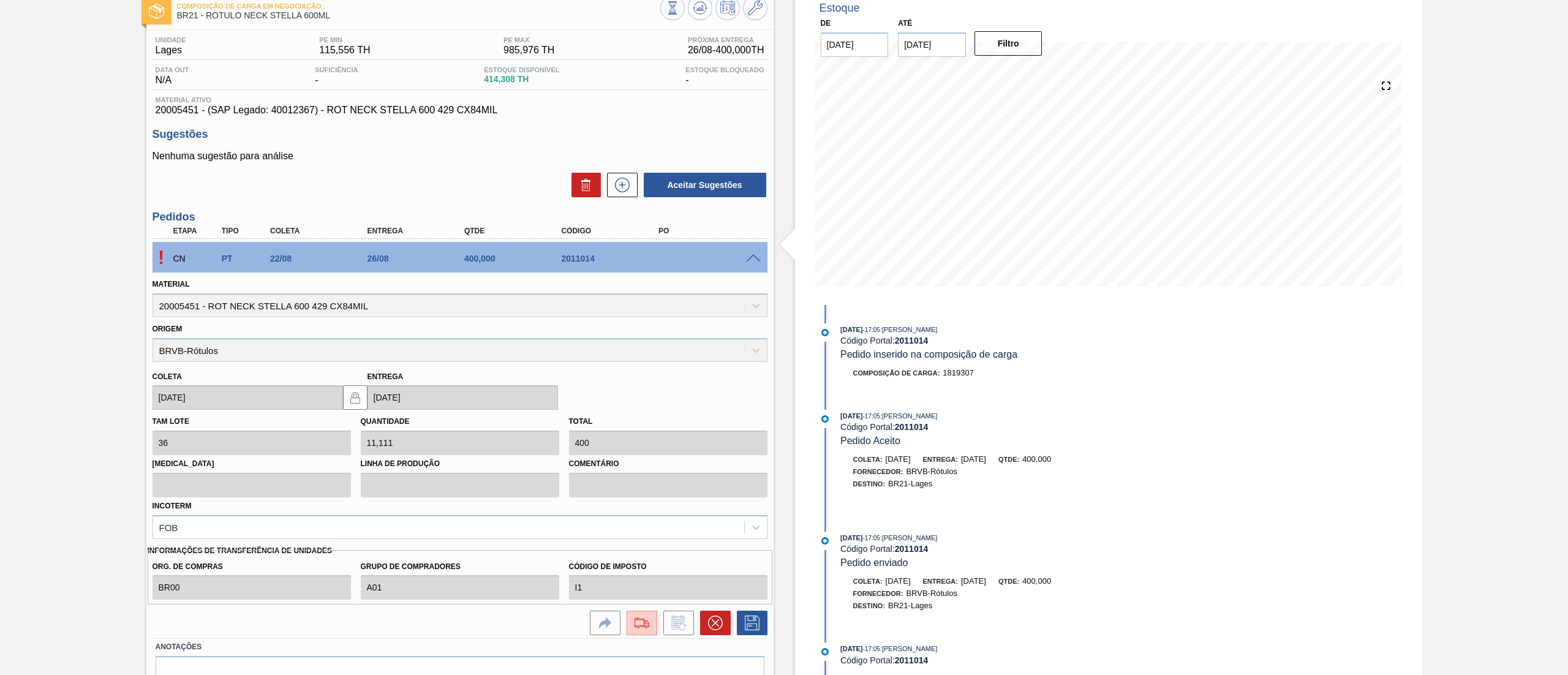
scroll to position [136, 0]
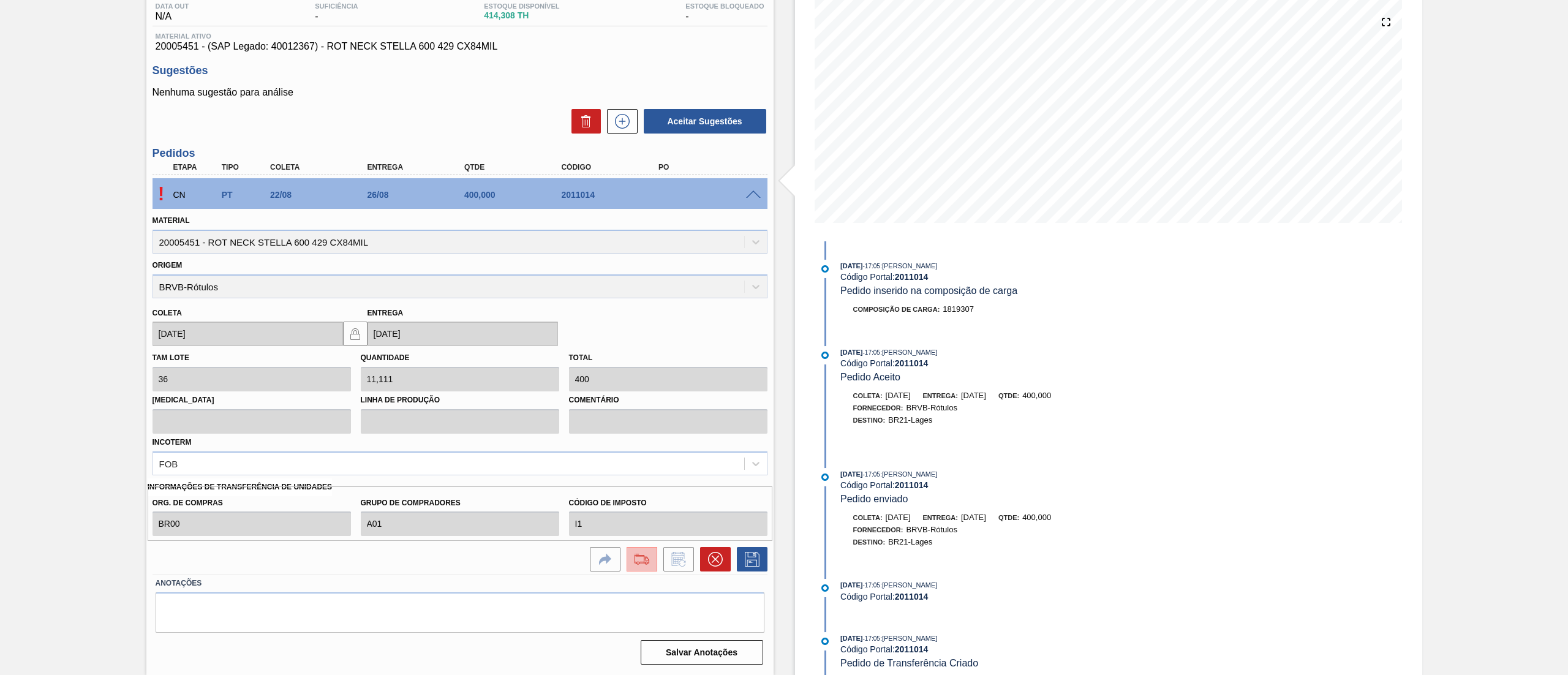
click at [643, 571] on button at bounding box center [641, 559] width 31 height 25
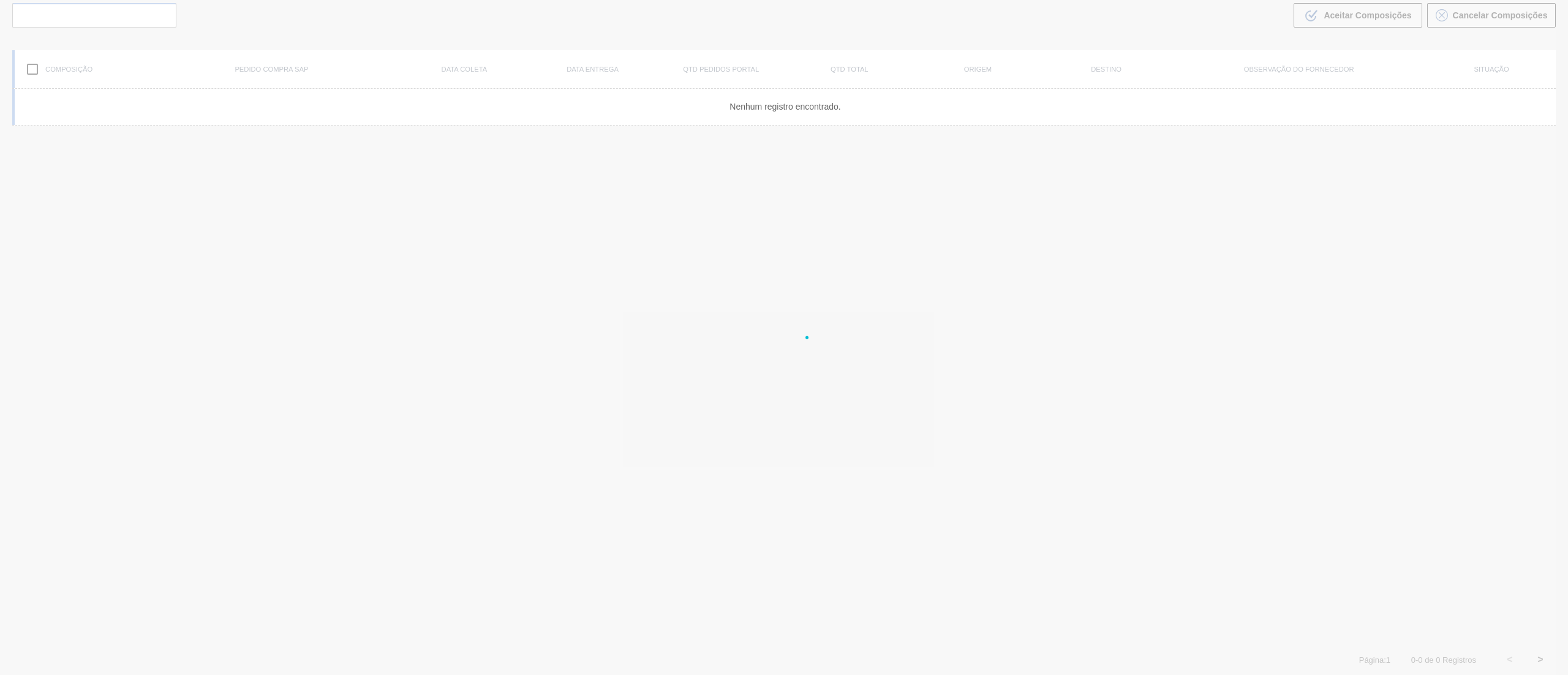
scroll to position [88, 0]
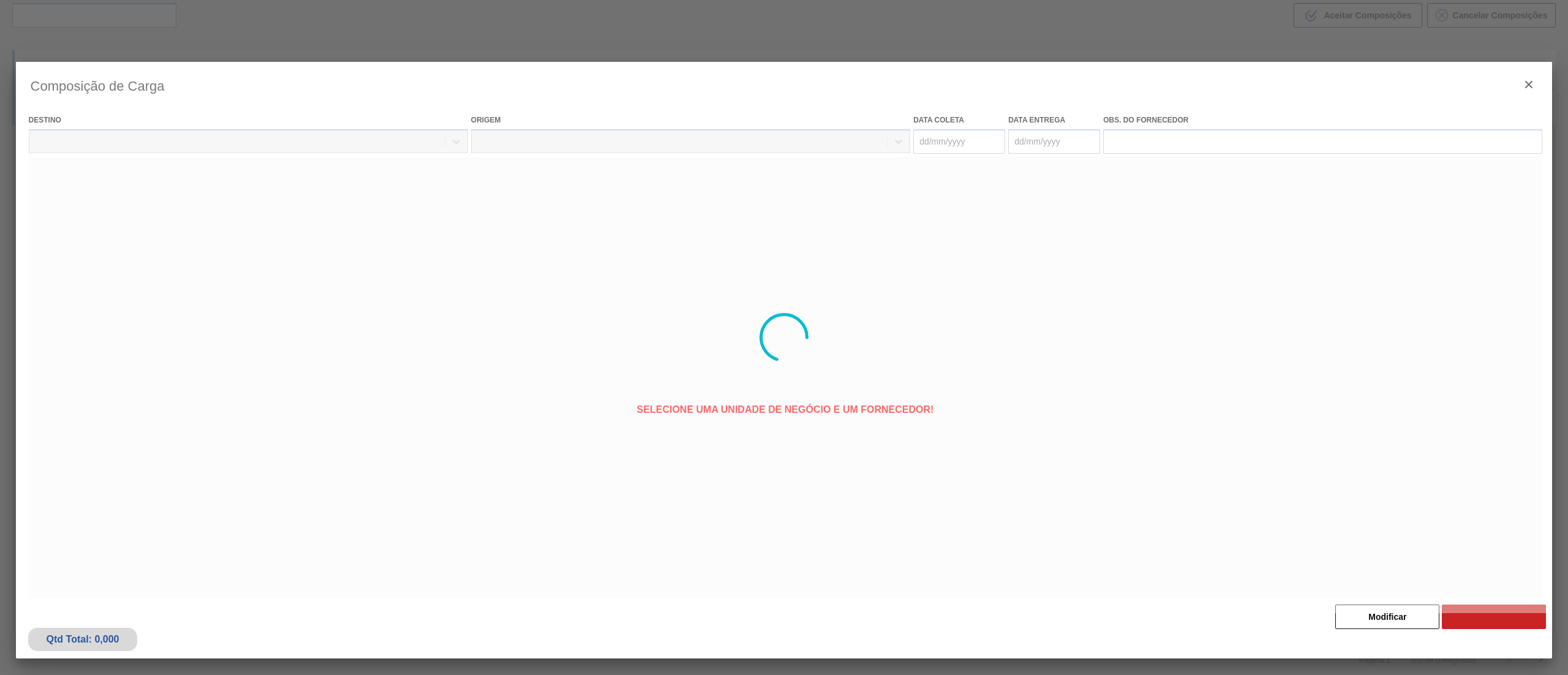
type coleta "[DATE]"
type entrega "[DATE]"
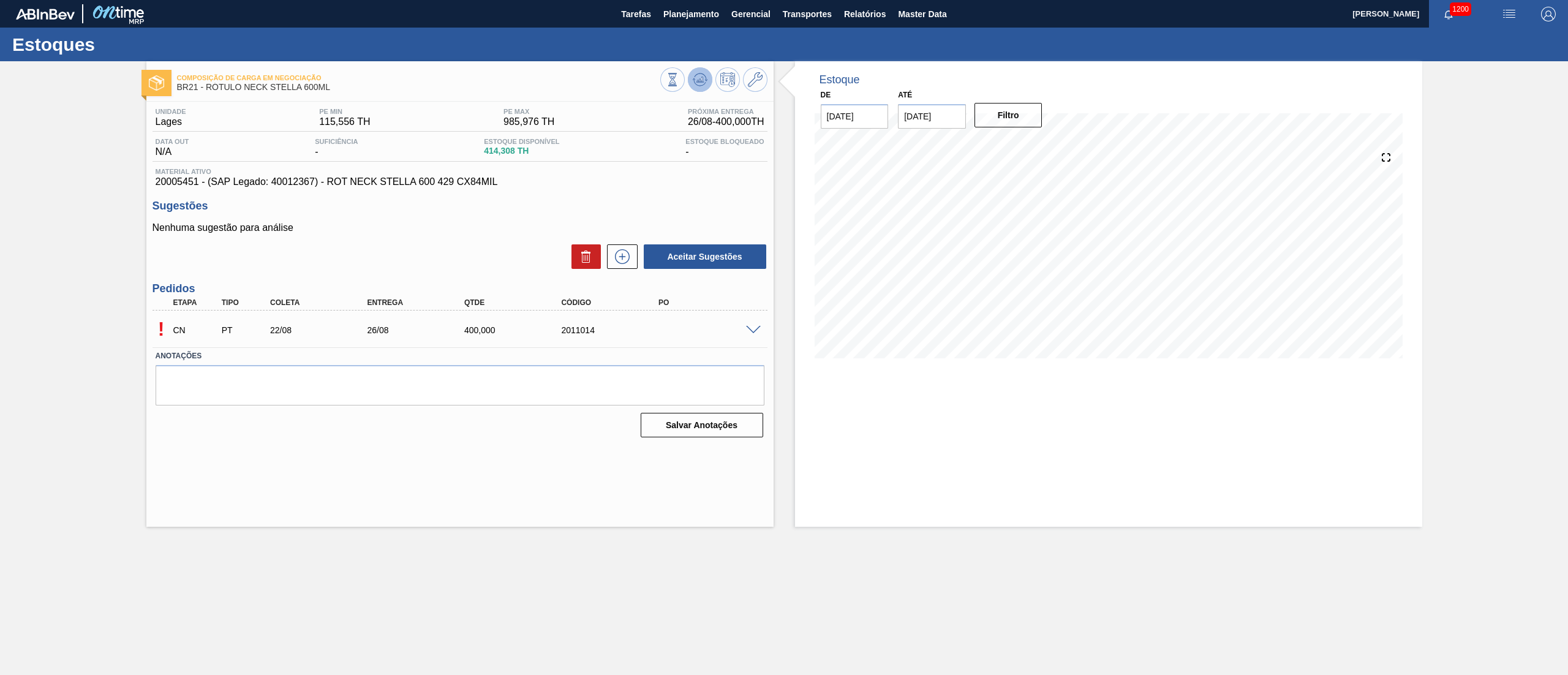
click at [696, 87] on button at bounding box center [700, 79] width 25 height 25
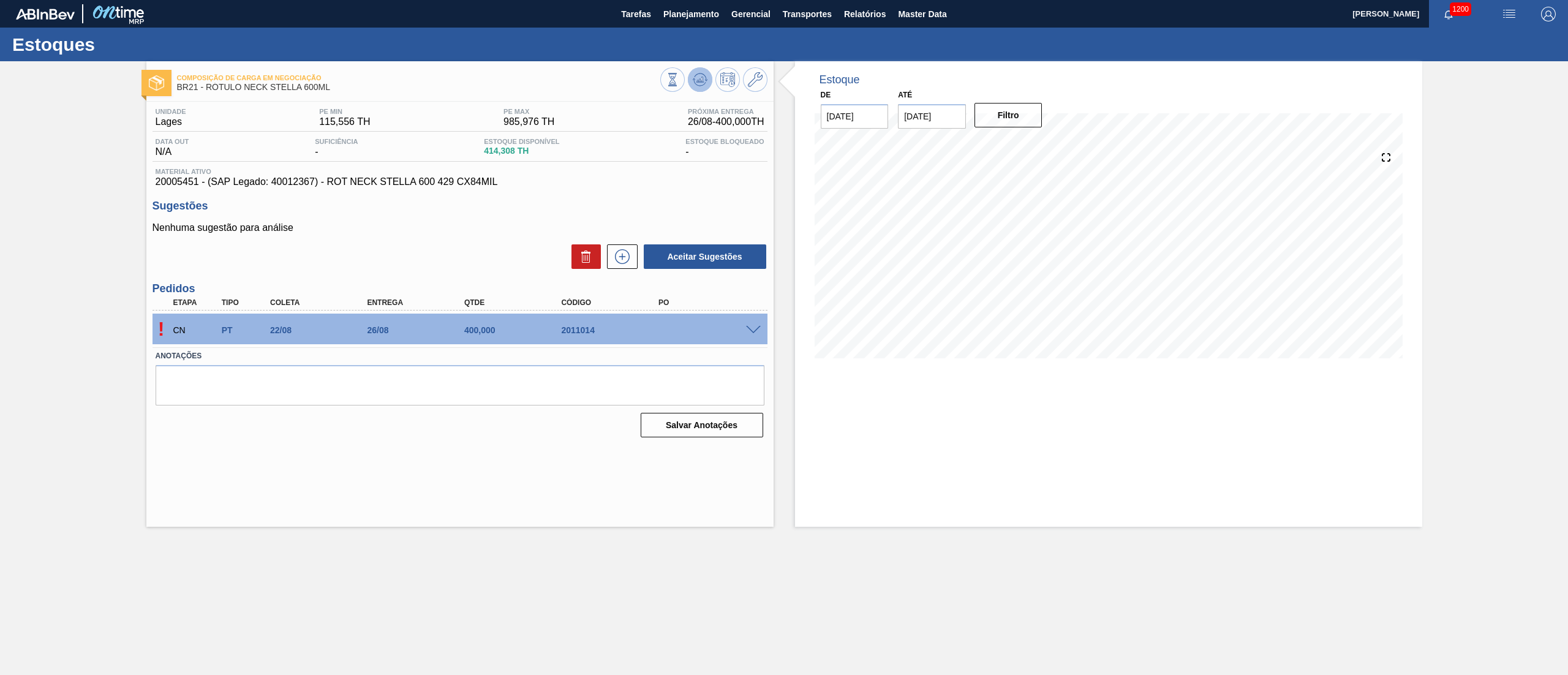
click at [679, 84] on icon at bounding box center [673, 80] width 14 height 14
click at [713, 76] on div at bounding box center [714, 81] width 107 height 28
click at [711, 76] on button at bounding box center [700, 79] width 25 height 25
click at [679, 73] on icon at bounding box center [673, 80] width 14 height 14
click at [691, 82] on button at bounding box center [700, 79] width 25 height 25
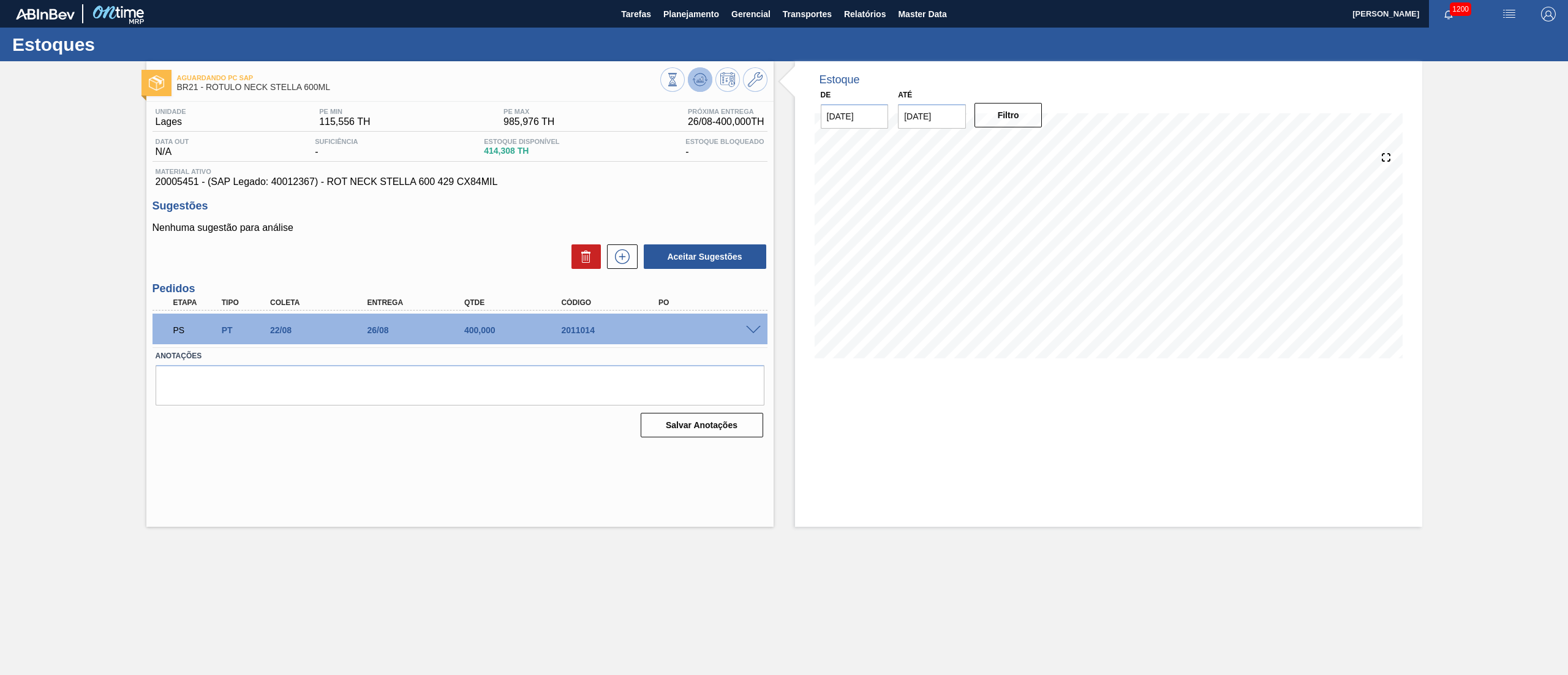
click at [679, 73] on icon at bounding box center [673, 80] width 14 height 14
click at [679, 84] on icon at bounding box center [673, 80] width 14 height 14
drag, startPoint x: 742, startPoint y: 324, endPoint x: 750, endPoint y: 330, distance: 10.0
click at [747, 328] on div at bounding box center [754, 328] width 25 height 9
click at [750, 330] on span at bounding box center [753, 330] width 15 height 9
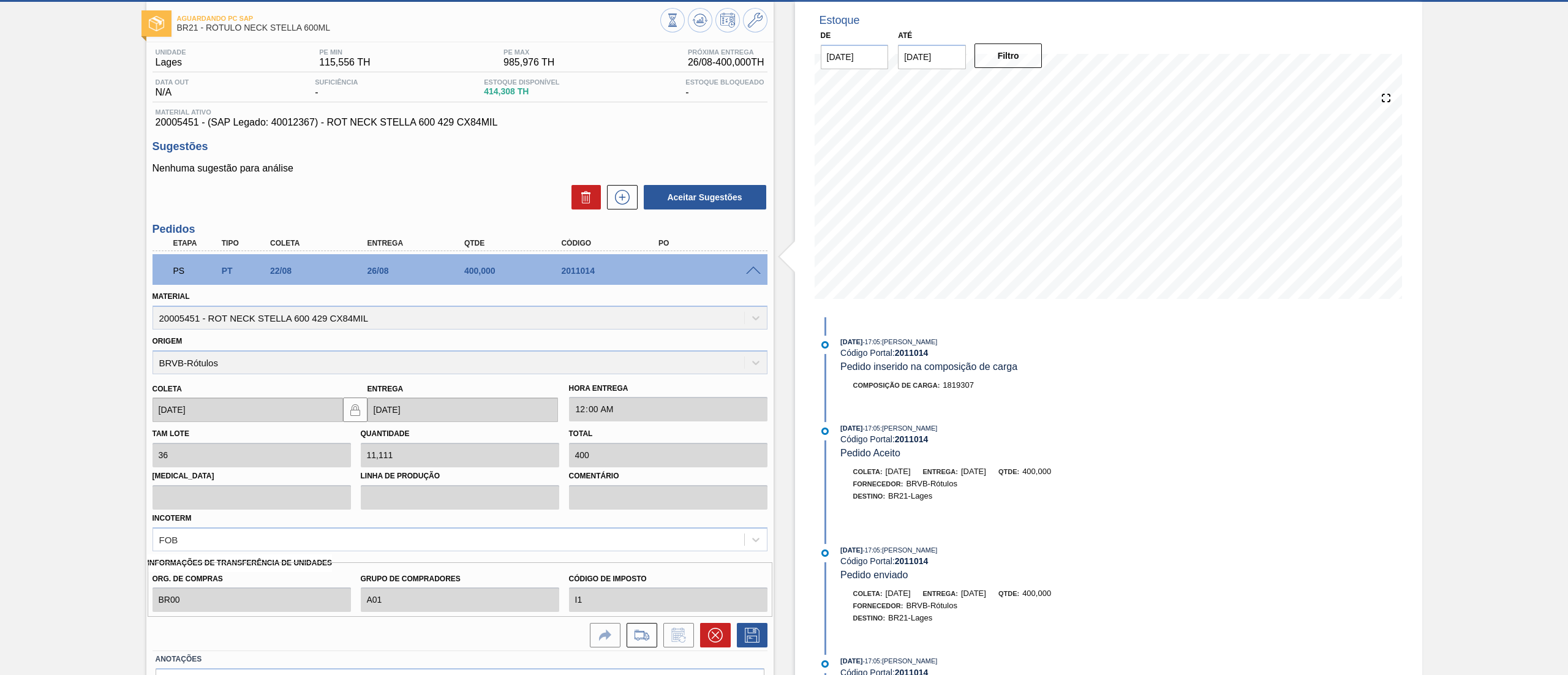
scroll to position [136, 0]
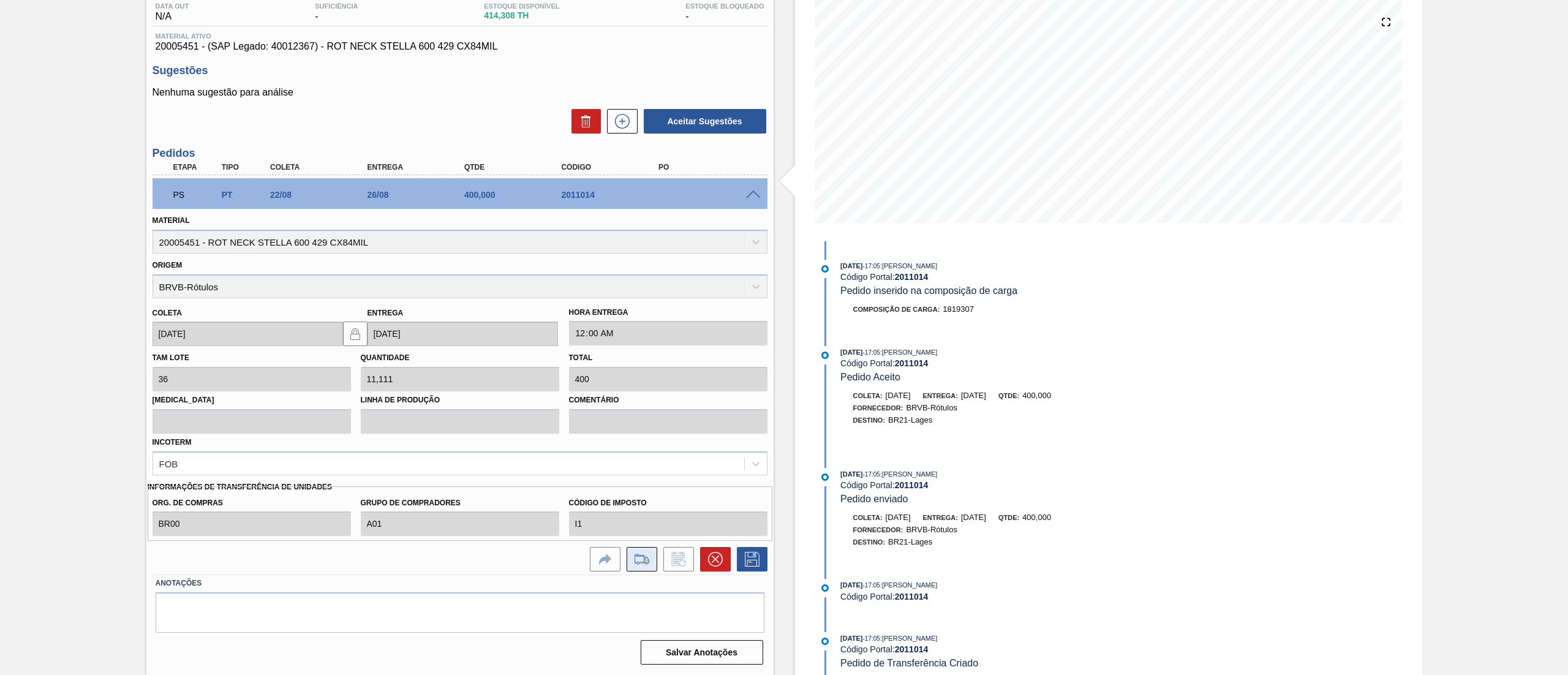
click at [654, 561] on button at bounding box center [641, 559] width 31 height 25
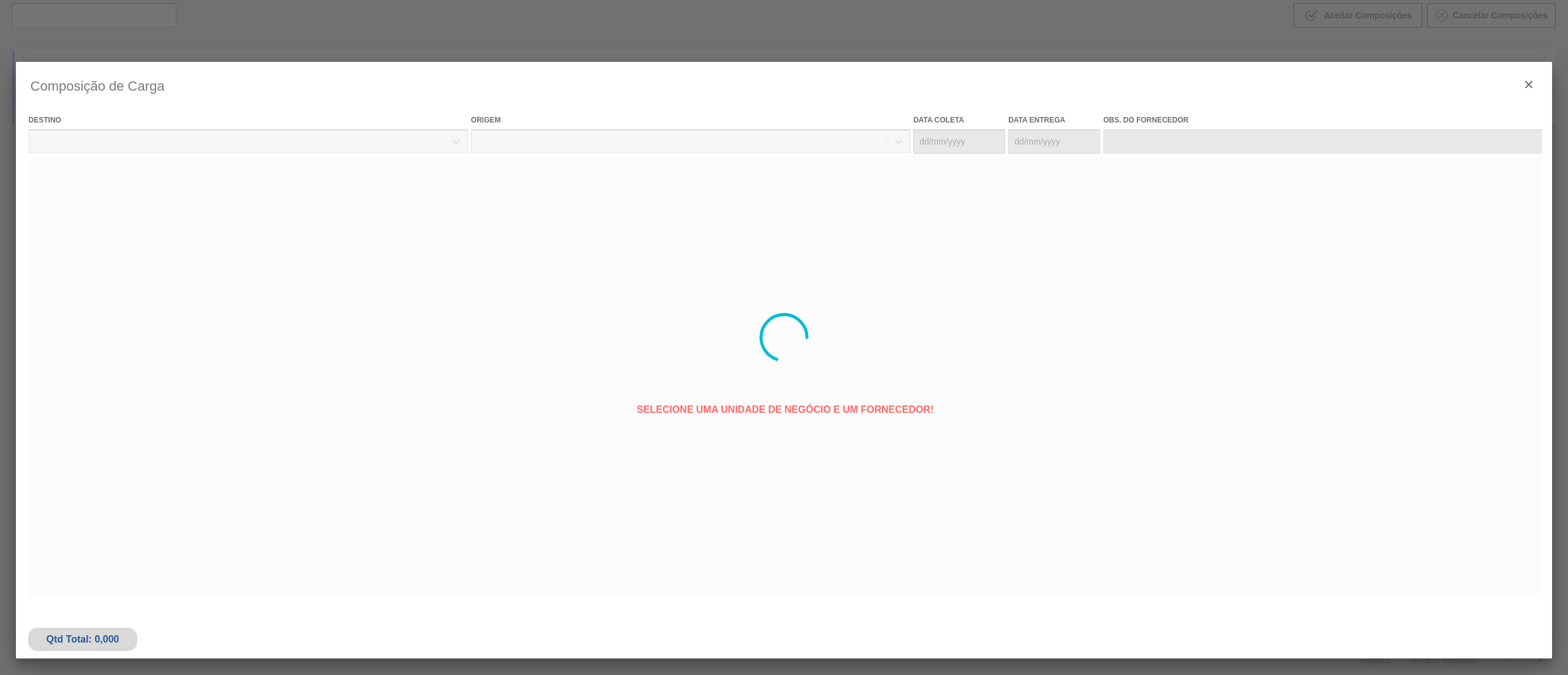
type coleta "[DATE]"
type entrega "[DATE]"
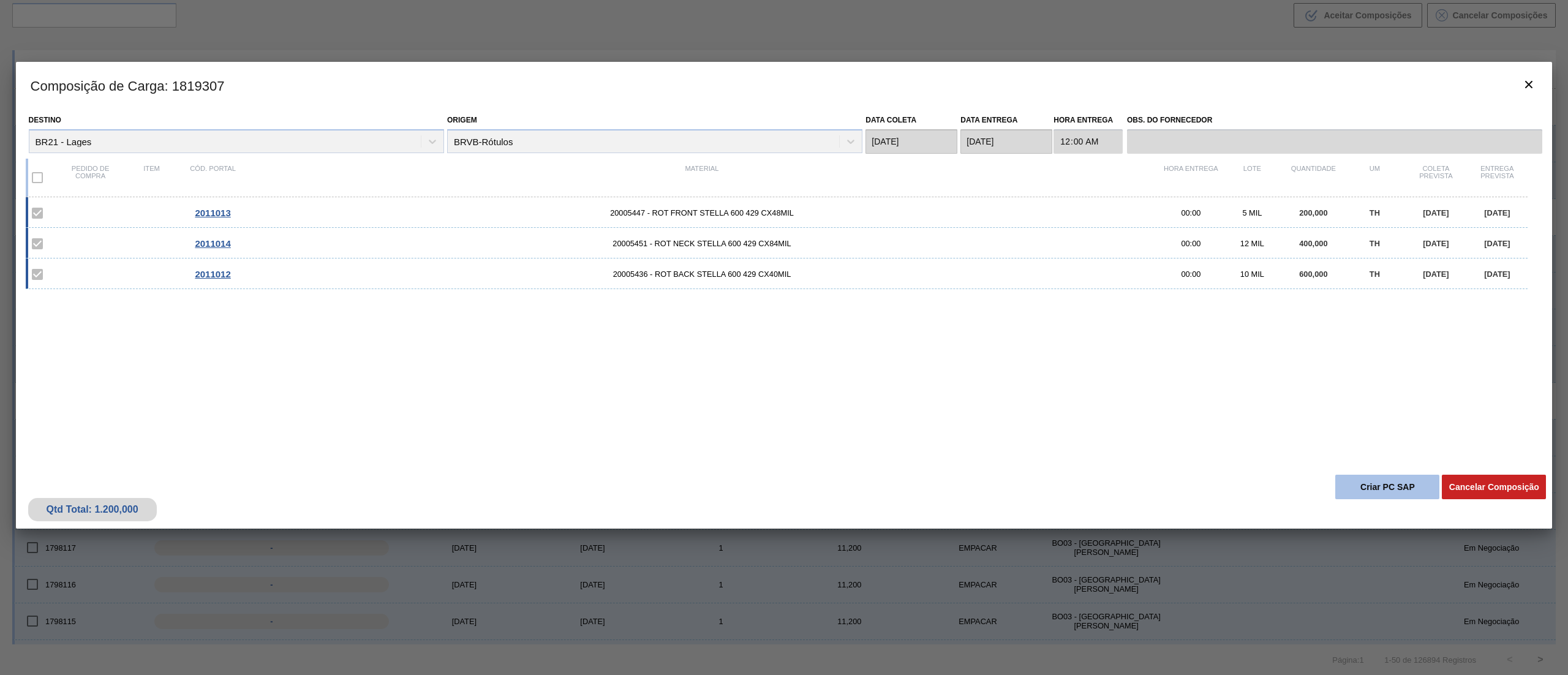
click at [1381, 487] on button "Criar PC SAP" at bounding box center [1387, 487] width 104 height 25
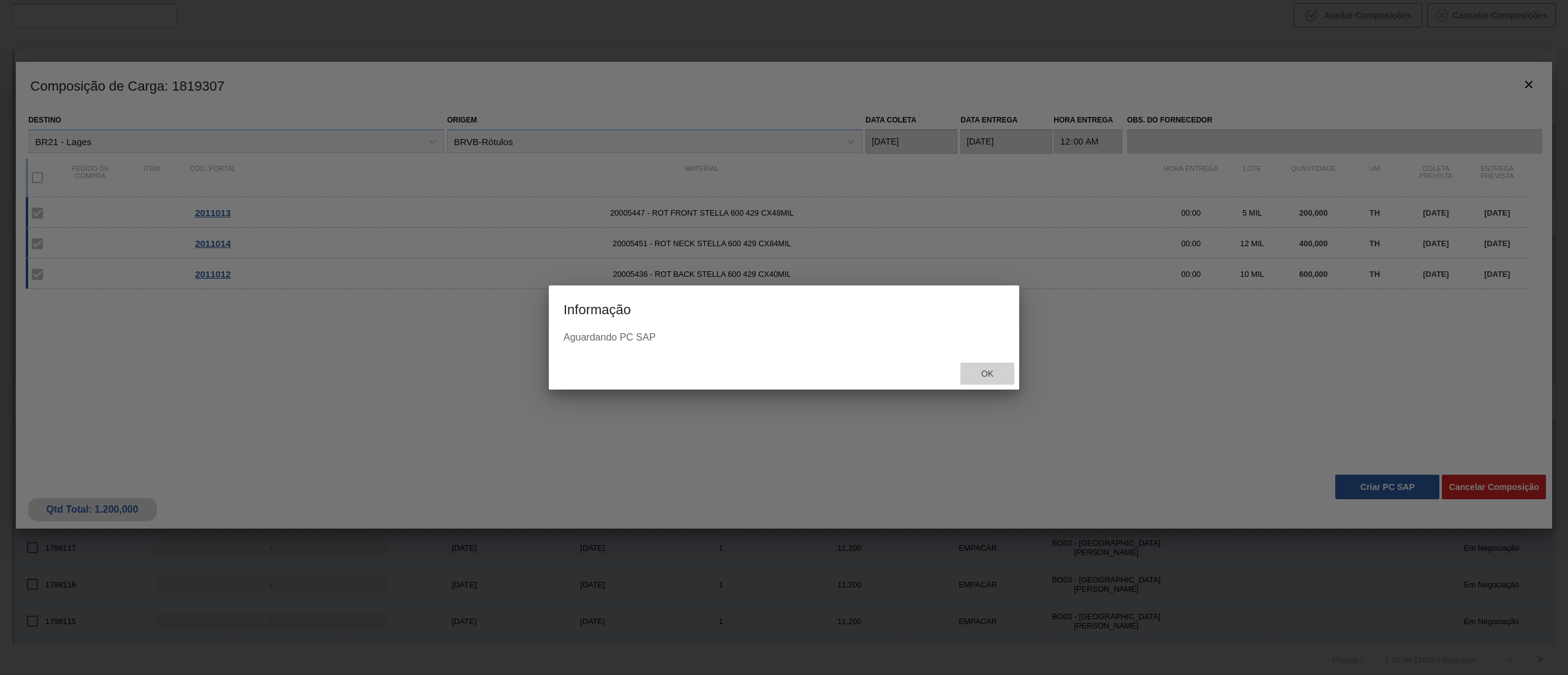
click at [993, 371] on span "Ok" at bounding box center [987, 374] width 32 height 10
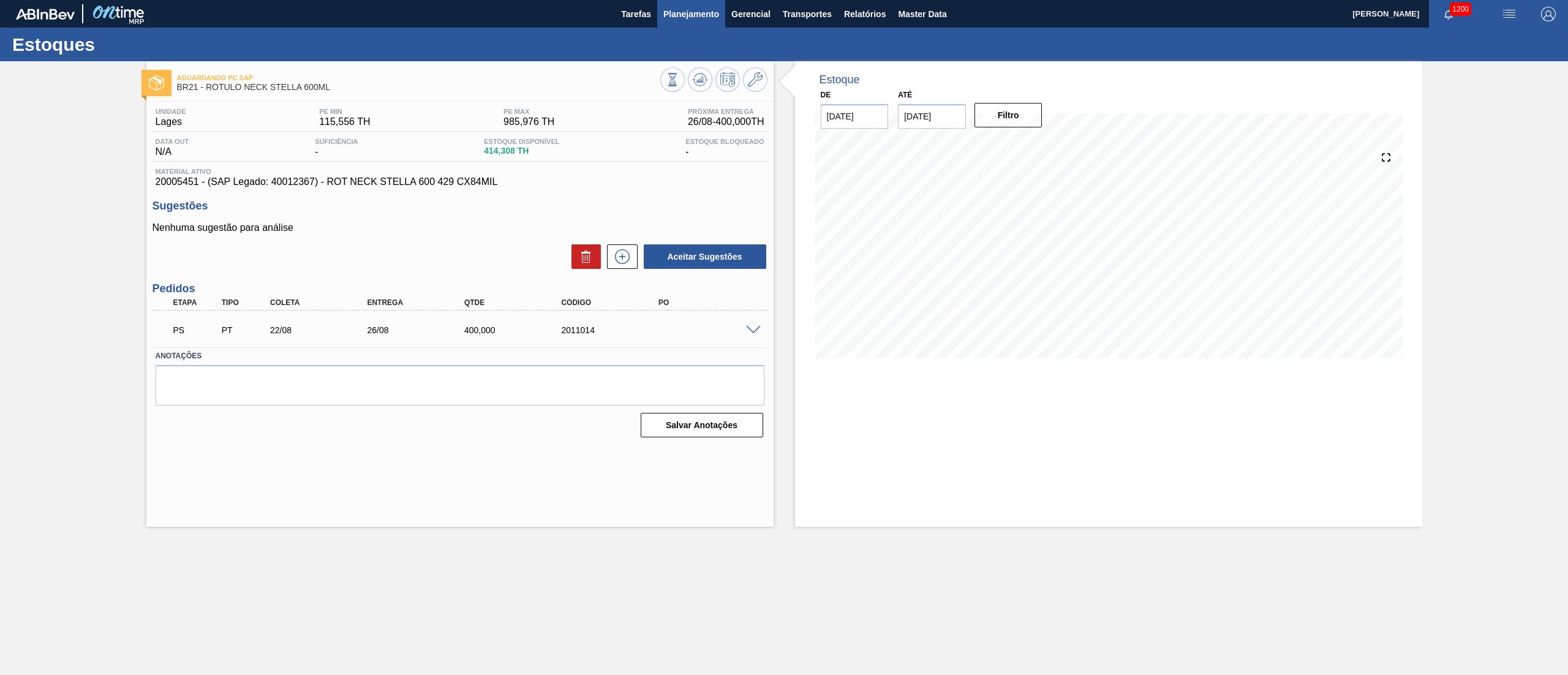
click at [691, 5] on button "Planejamento" at bounding box center [691, 14] width 68 height 28
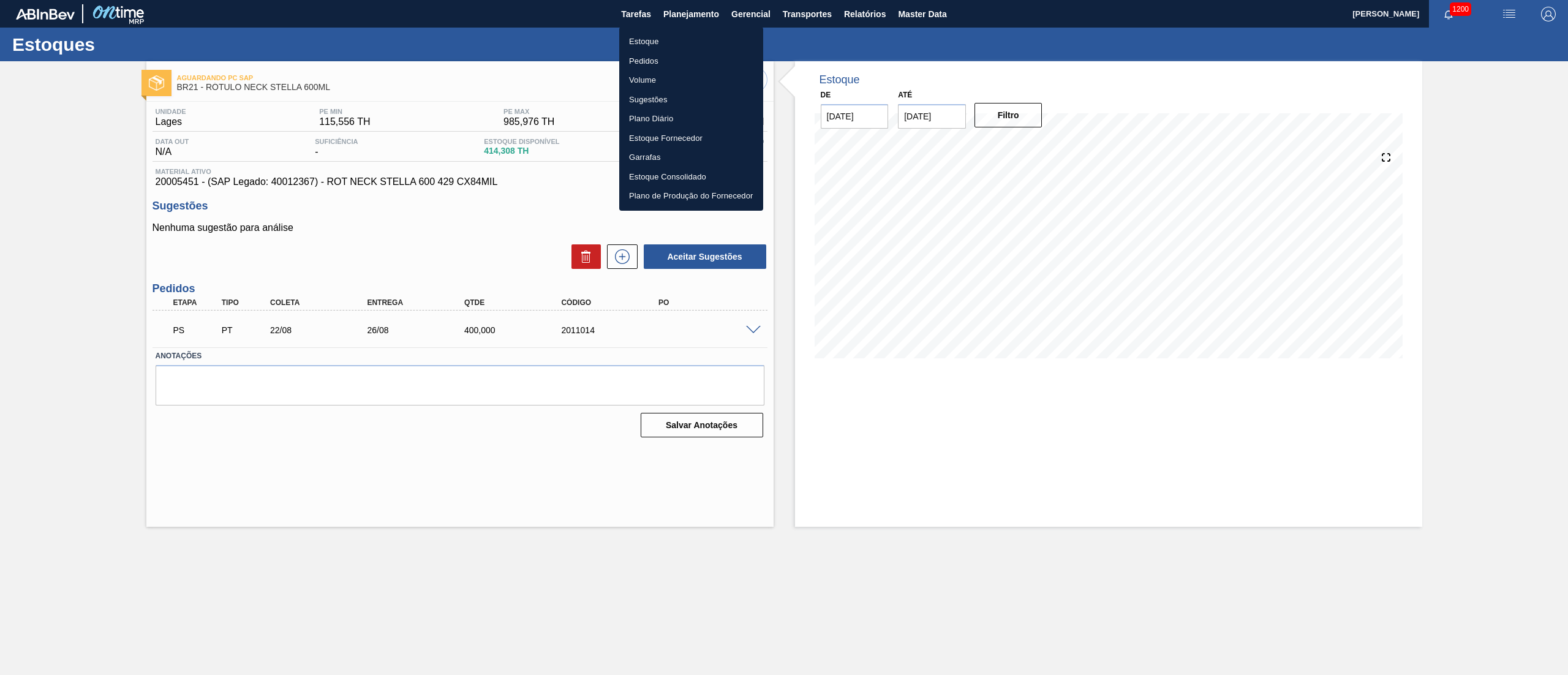
click at [393, 156] on div at bounding box center [784, 337] width 1568 height 675
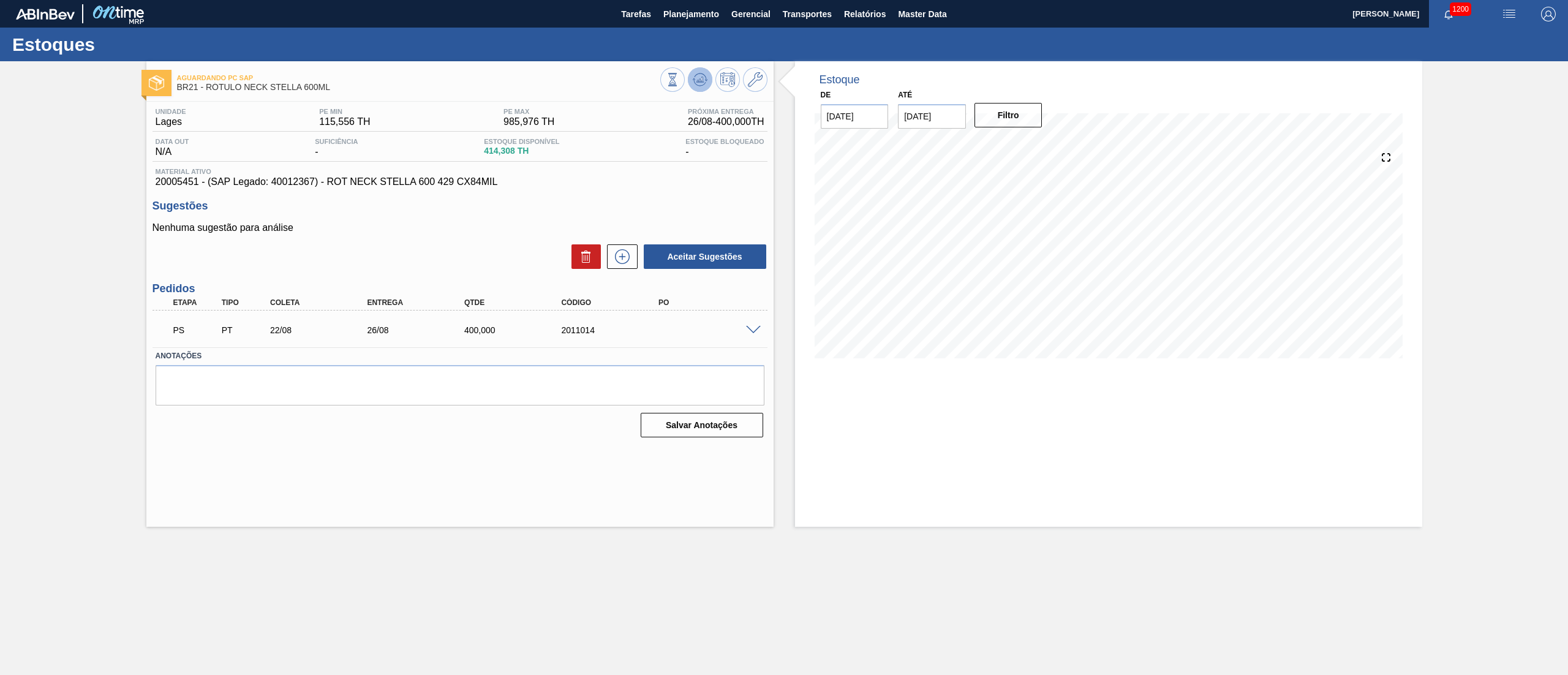
click at [693, 90] on button at bounding box center [700, 79] width 25 height 25
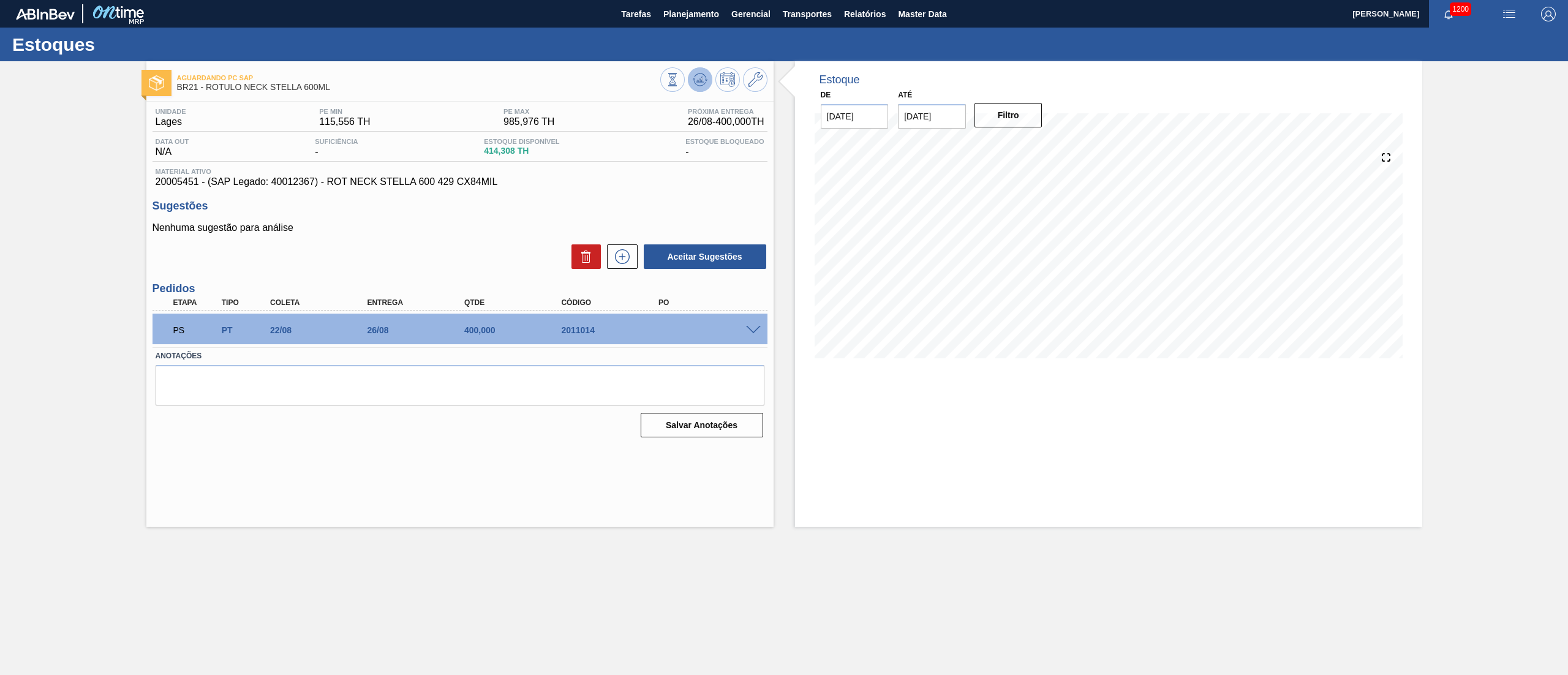
click at [679, 78] on icon at bounding box center [673, 80] width 14 height 14
click at [689, 77] on button at bounding box center [700, 79] width 25 height 25
click at [679, 76] on icon at bounding box center [673, 80] width 14 height 14
click at [679, 74] on icon at bounding box center [673, 80] width 14 height 14
click at [701, 93] on div at bounding box center [714, 81] width 107 height 28
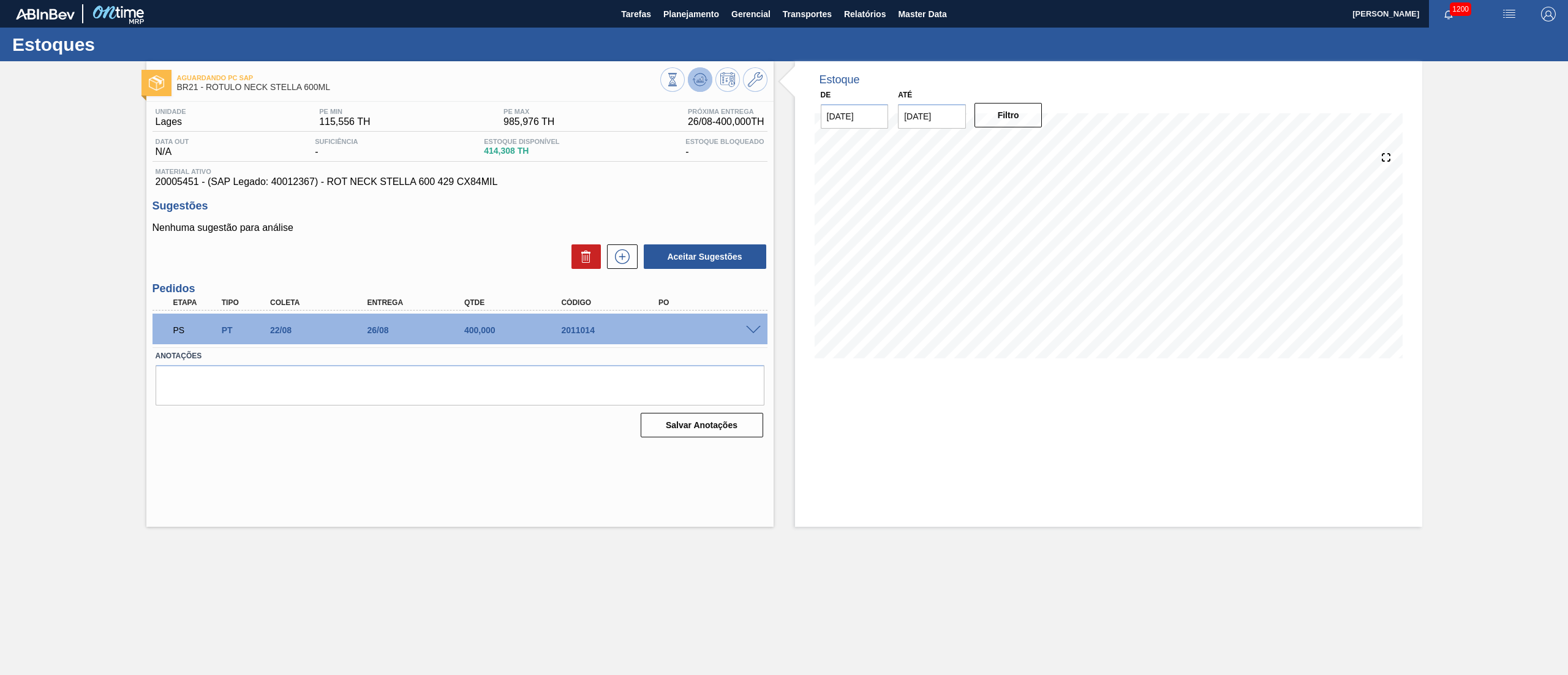
click at [701, 87] on span at bounding box center [700, 79] width 15 height 15
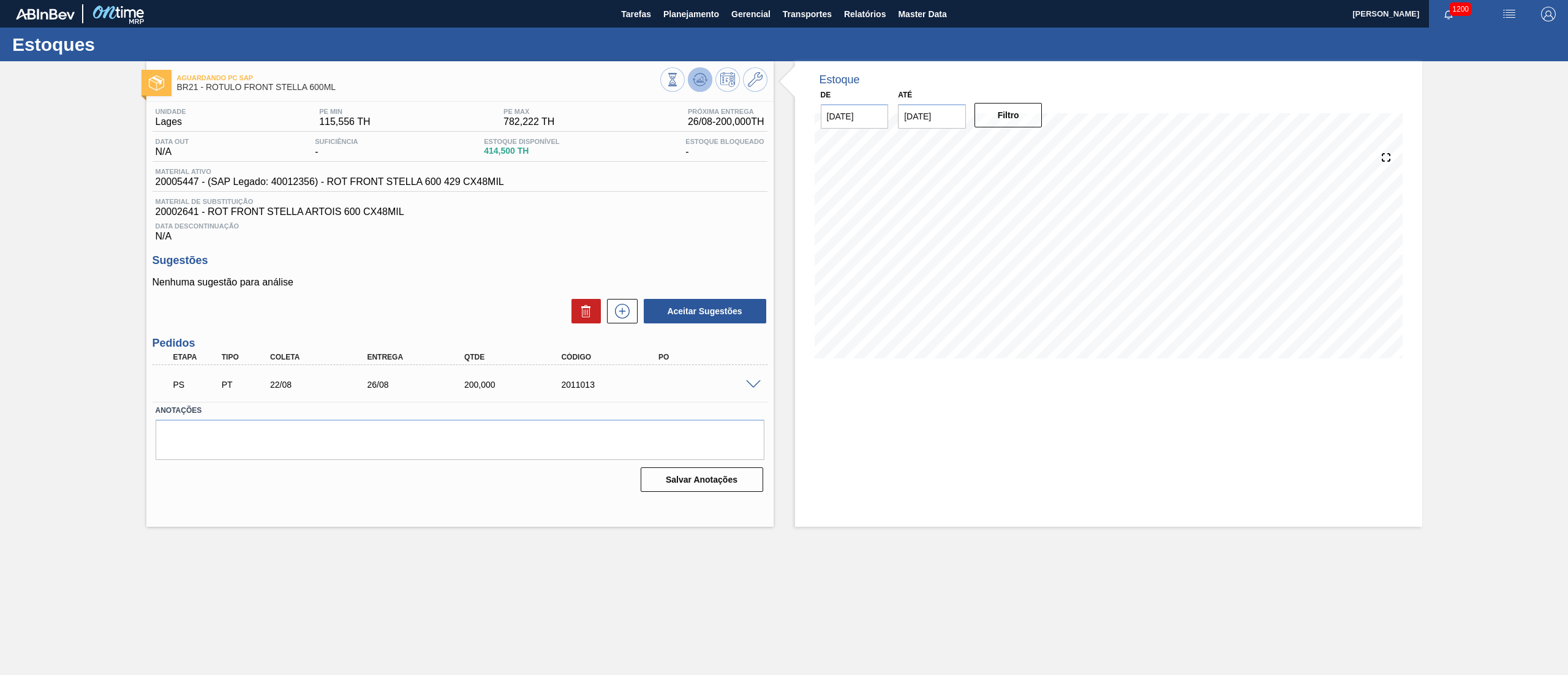
click at [679, 81] on icon at bounding box center [673, 80] width 14 height 14
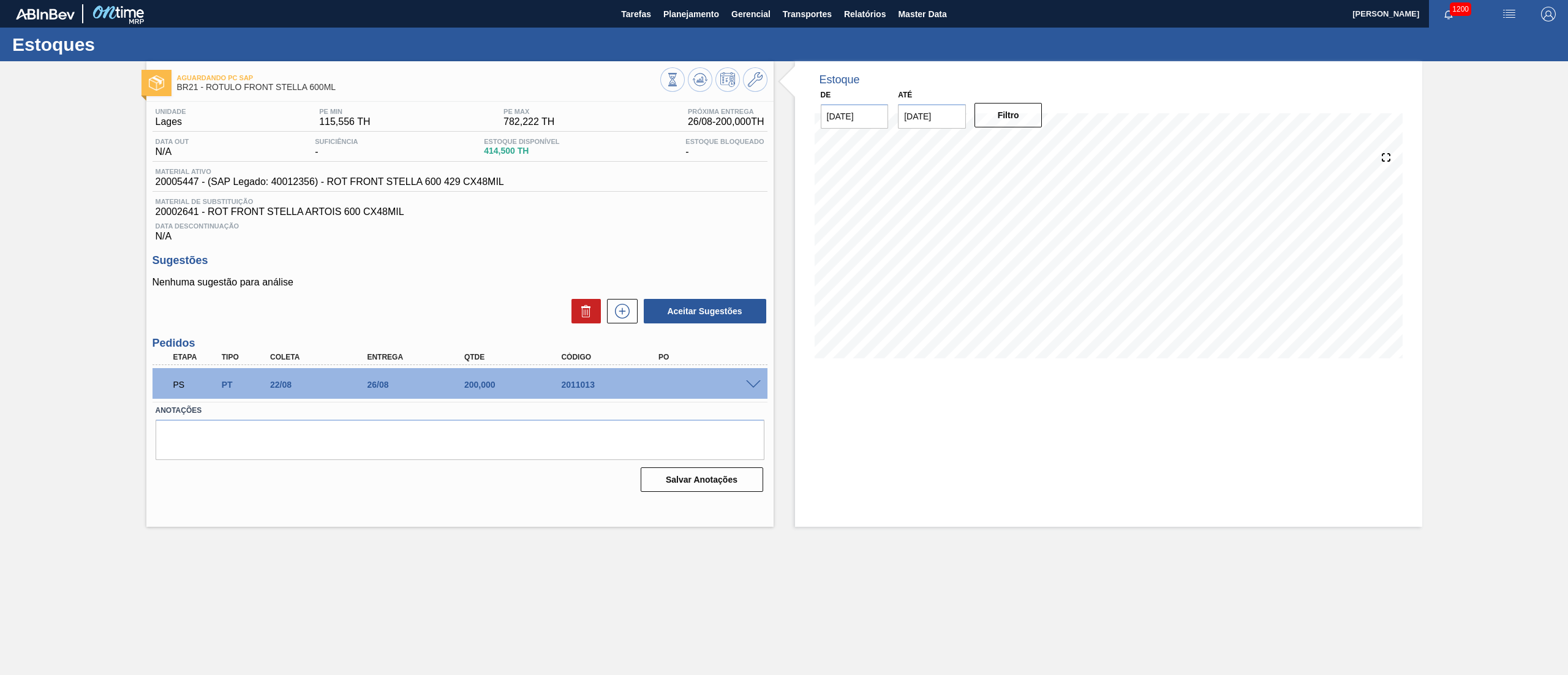
click at [748, 391] on div "PS PT 22/08 26/08 200,000 2011013" at bounding box center [460, 383] width 615 height 31
click at [755, 384] on span at bounding box center [753, 385] width 15 height 9
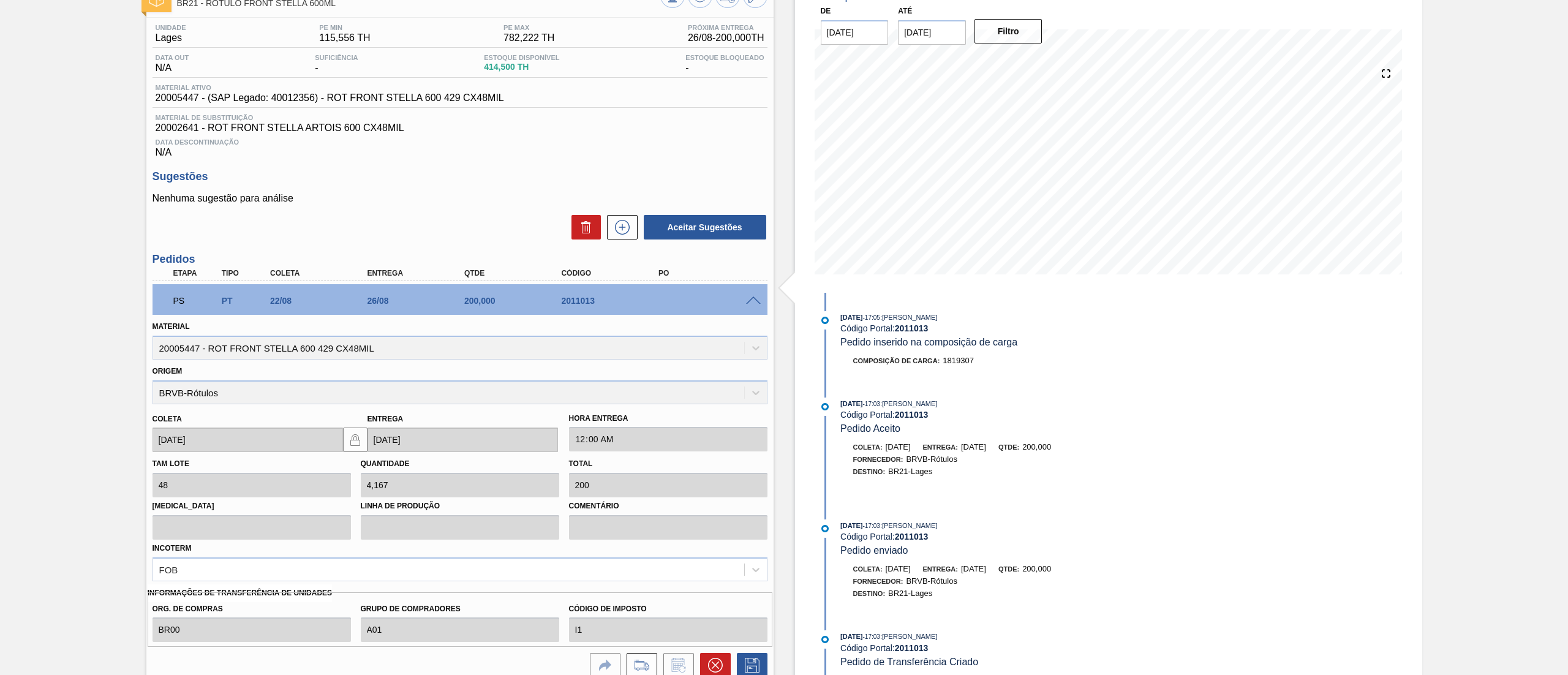
scroll to position [123, 0]
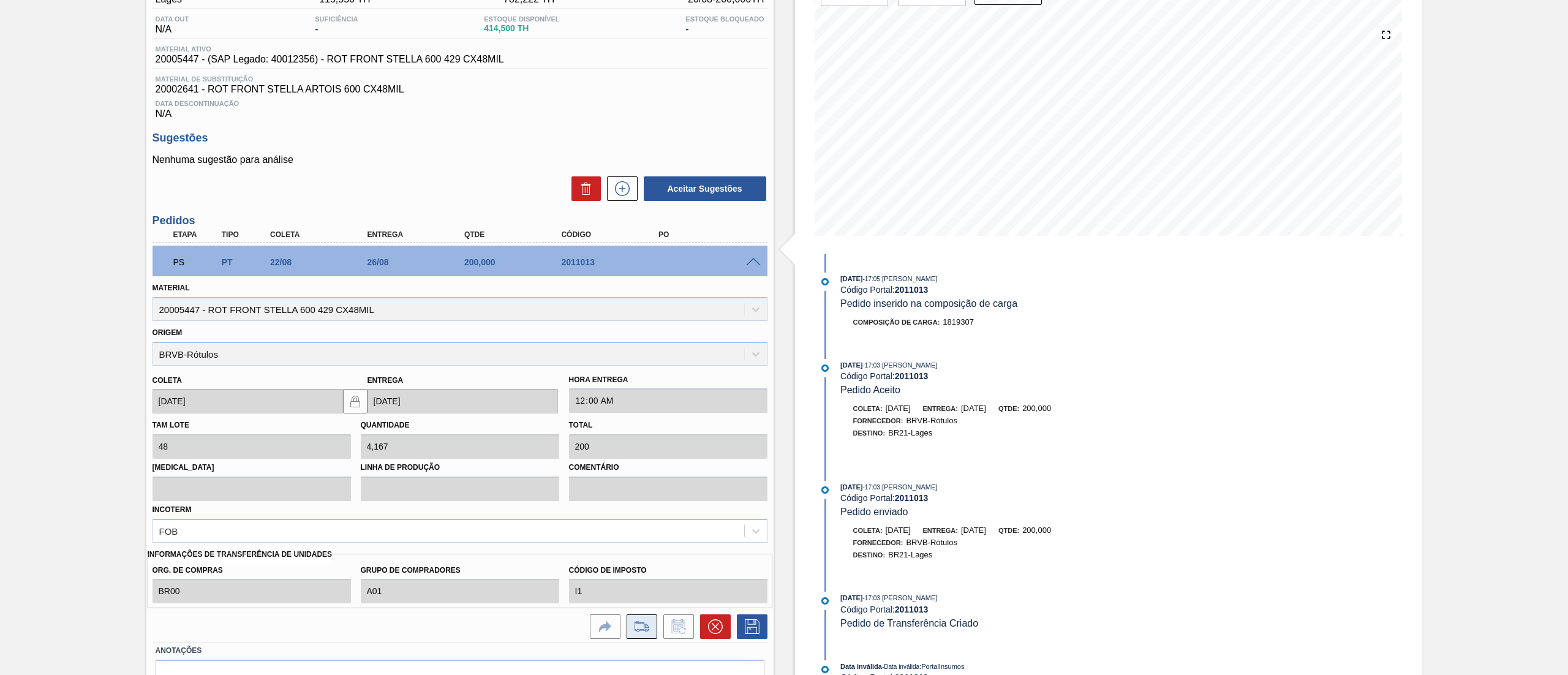
click at [639, 620] on icon at bounding box center [642, 626] width 20 height 15
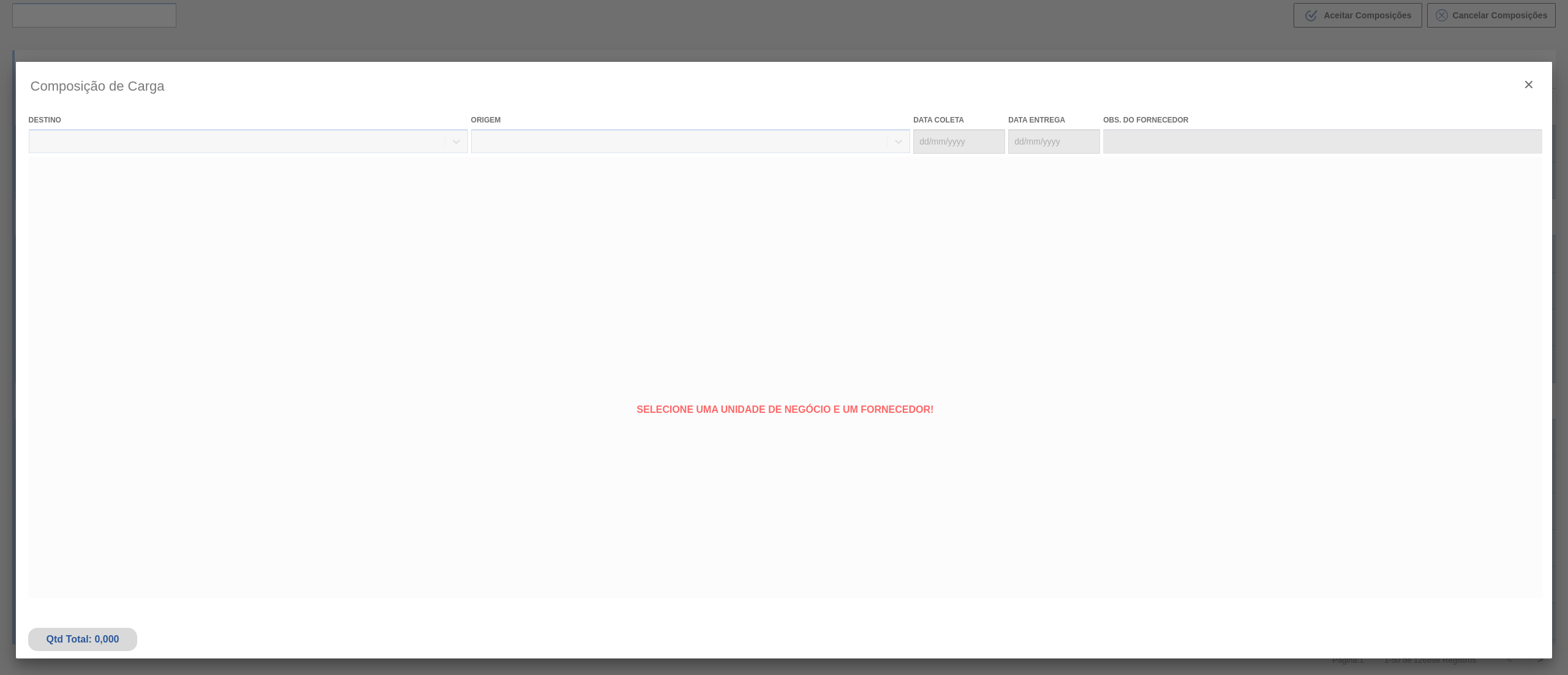
type coleta "[DATE]"
type entrega "[DATE]"
